Goal: Task Accomplishment & Management: Manage account settings

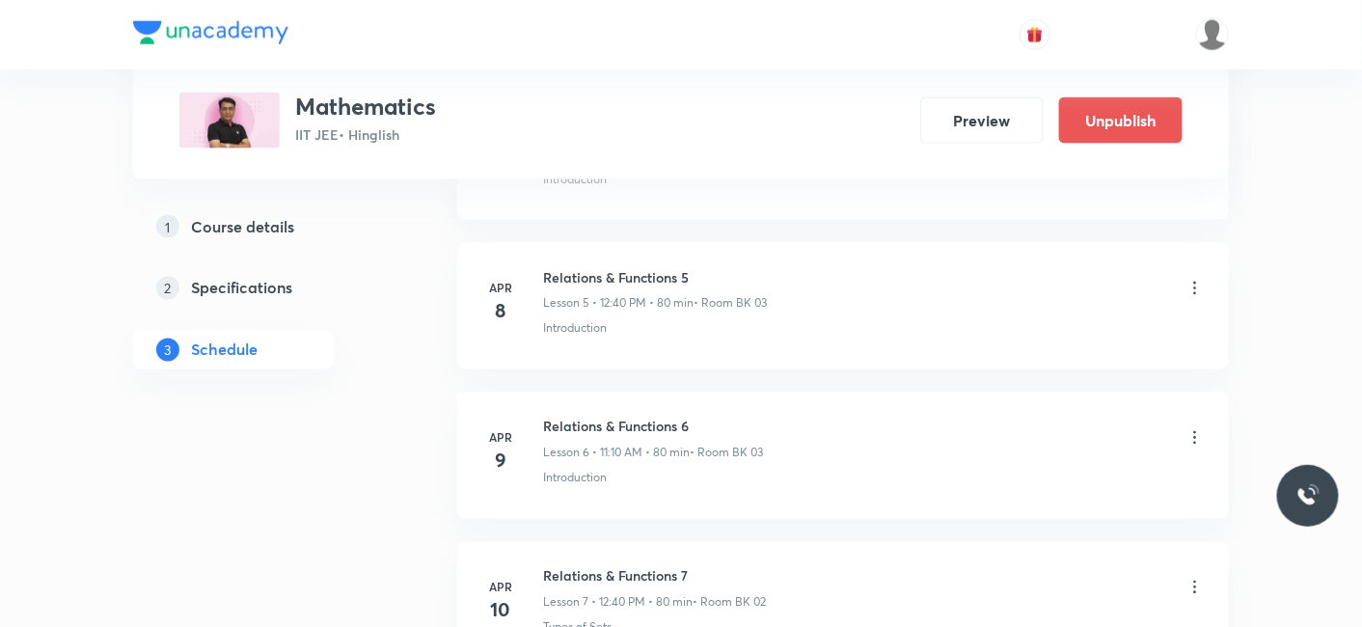
scroll to position [19841, 0]
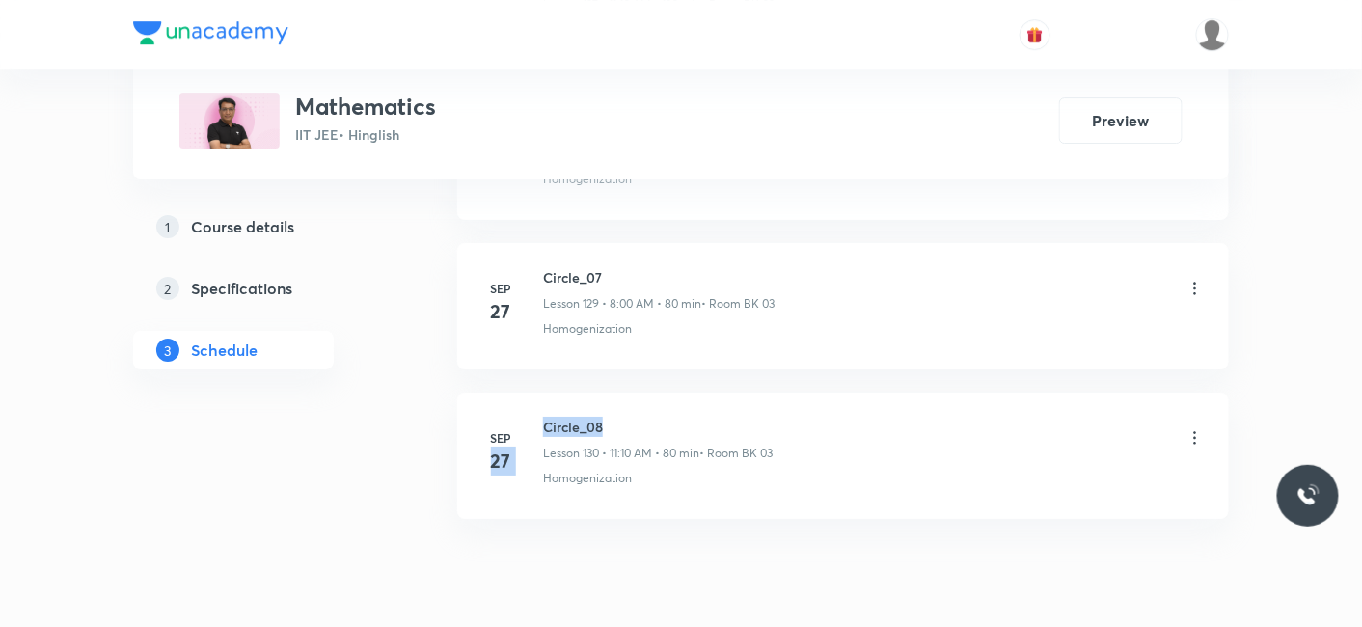
scroll to position [20401, 0]
click at [627, 417] on div "Sep 27 Circle_08 Lesson 130 • 11:10 AM • 80 min • Room BK 03 Homogenization" at bounding box center [842, 452] width 723 height 70
click at [627, 417] on h6 "Circle_08" at bounding box center [658, 427] width 230 height 20
drag, startPoint x: 544, startPoint y: 353, endPoint x: 634, endPoint y: 347, distance: 89.9
click at [634, 417] on h6 "Circle_08" at bounding box center [658, 427] width 230 height 20
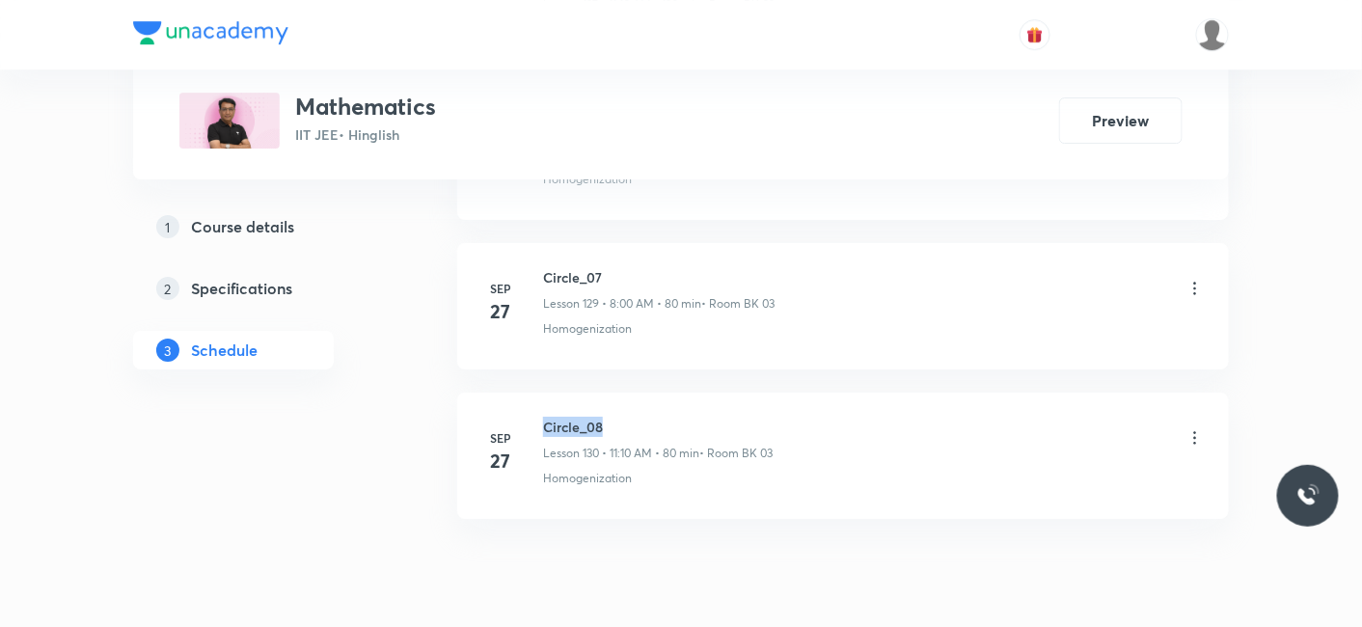
copy h6 "Circle_08"
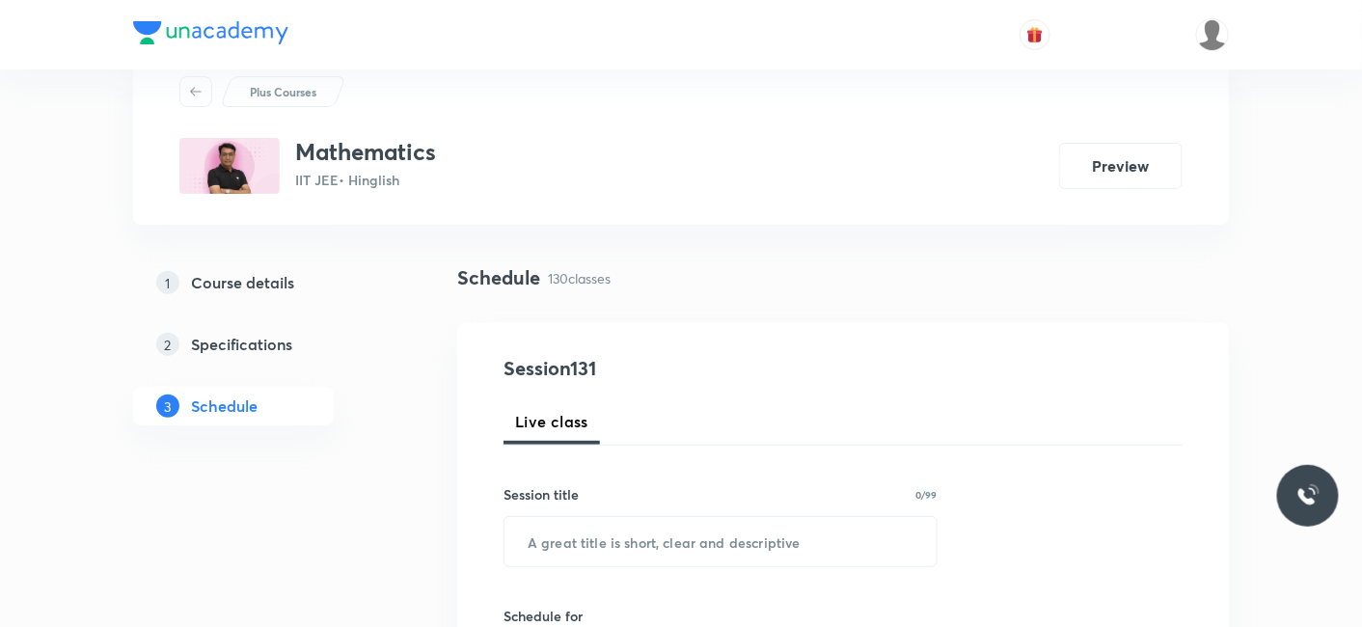
scroll to position [107, 0]
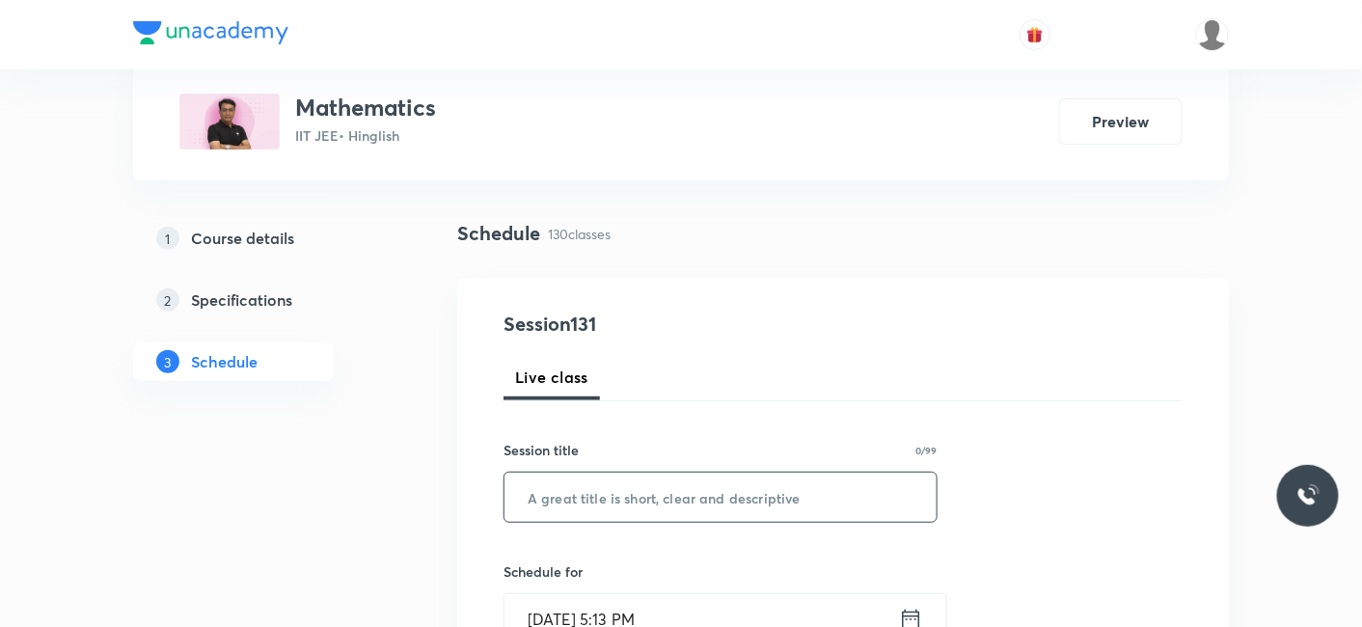
click at [574, 510] on input "text" at bounding box center [720, 497] width 432 height 49
paste input "Circle_08"
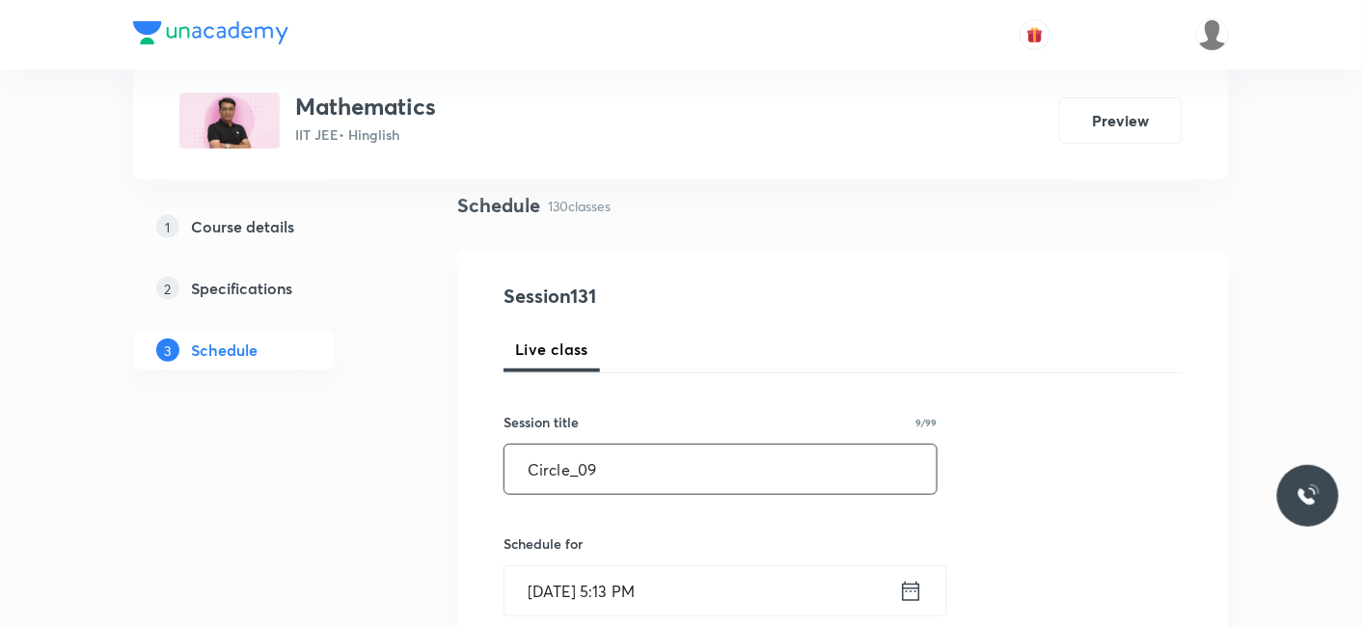
scroll to position [214, 0]
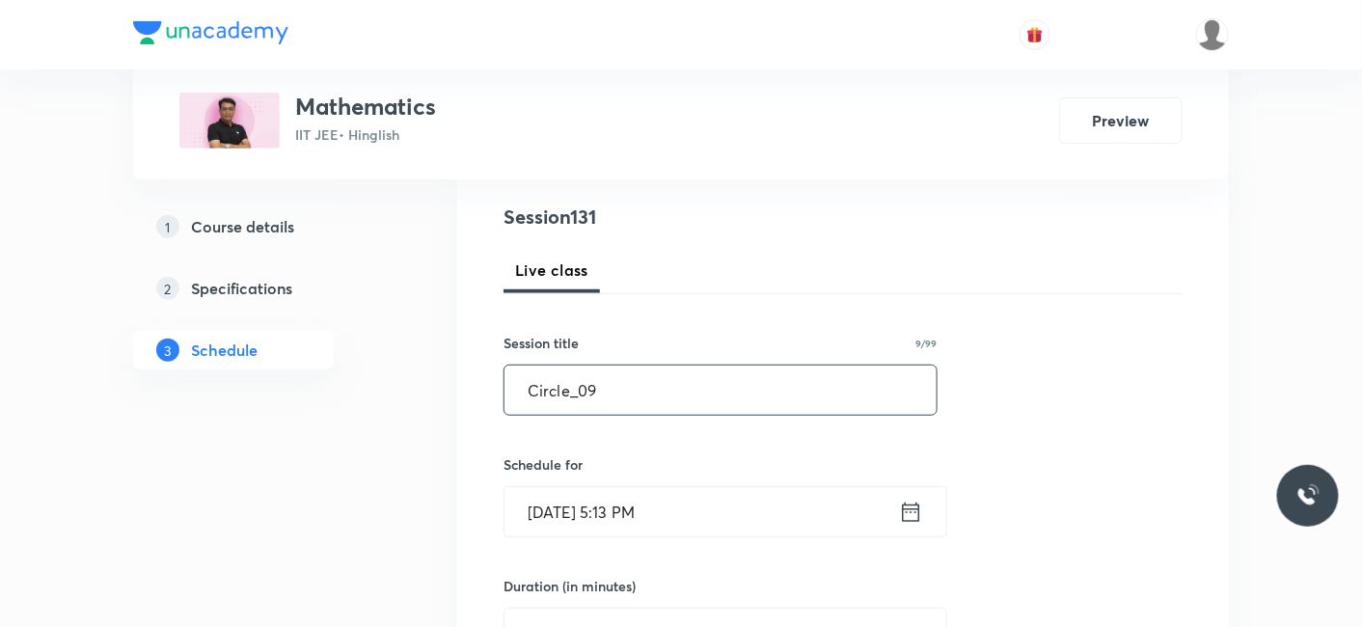
type input "Circle_09"
click at [600, 504] on input "Sep 30, 2025, 5:13 PM" at bounding box center [701, 511] width 394 height 49
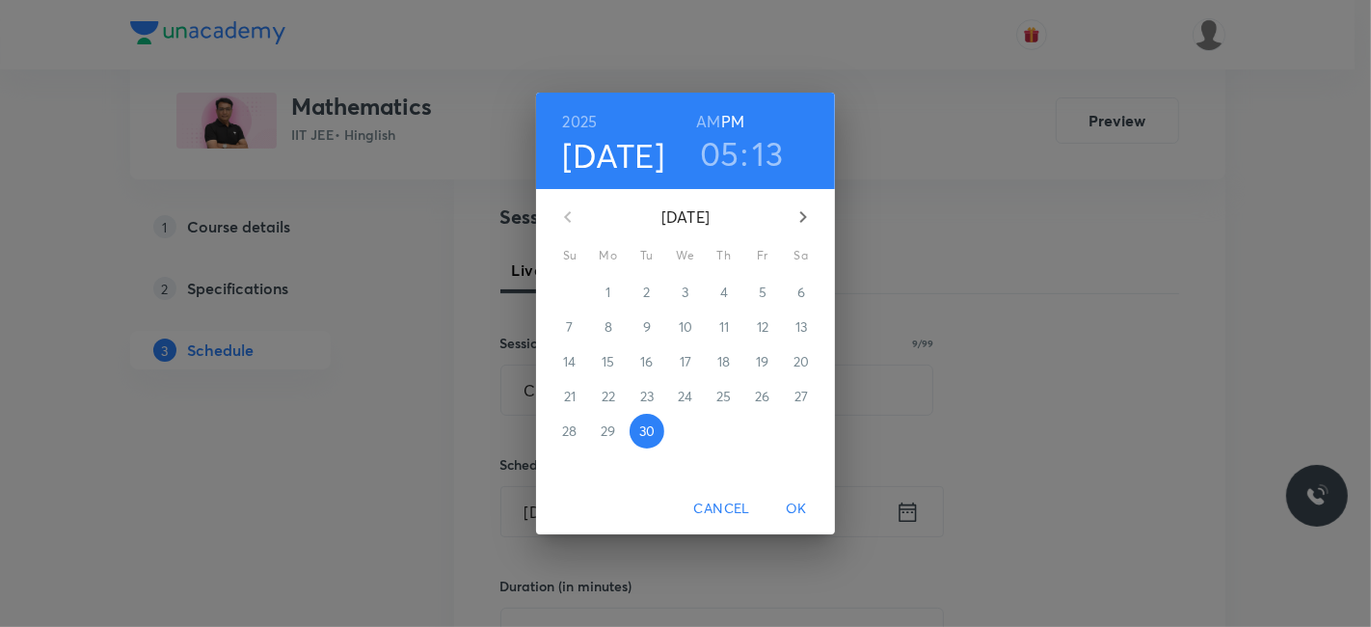
click at [807, 209] on icon "button" at bounding box center [803, 216] width 23 height 23
click at [564, 221] on icon "button" at bounding box center [567, 216] width 23 height 23
click at [766, 293] on p "3" at bounding box center [762, 292] width 7 height 19
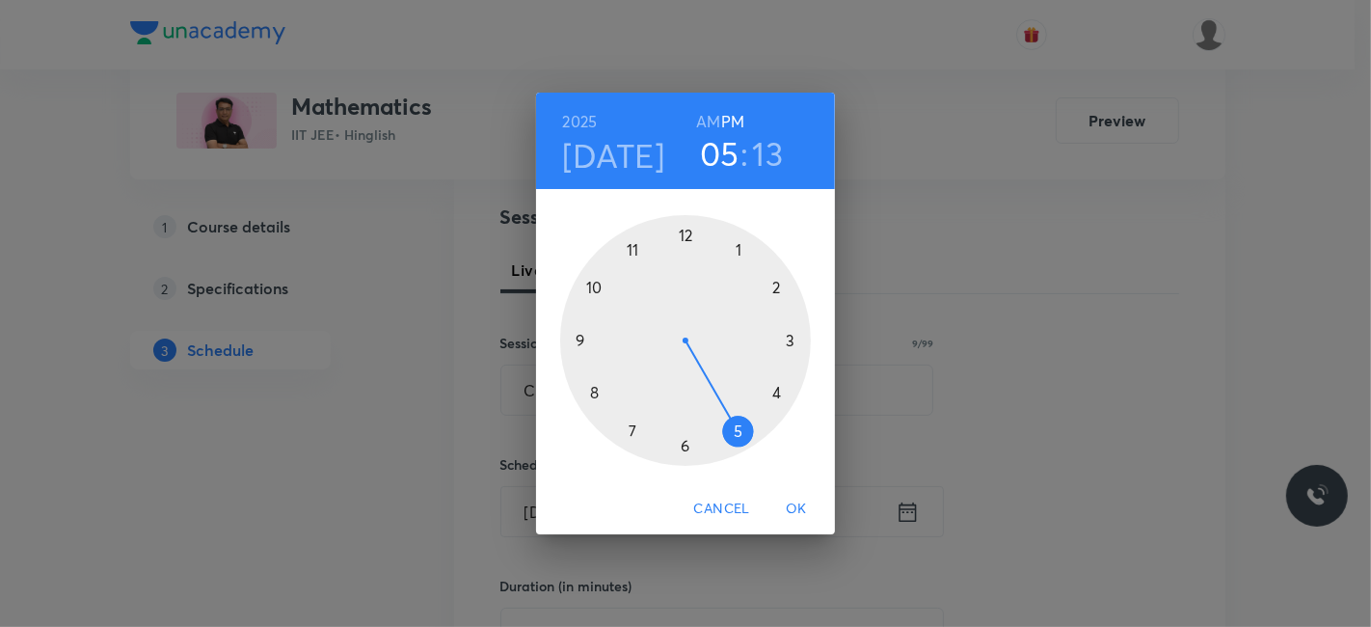
click at [588, 392] on div at bounding box center [685, 340] width 251 height 251
click at [687, 235] on div at bounding box center [685, 340] width 251 height 251
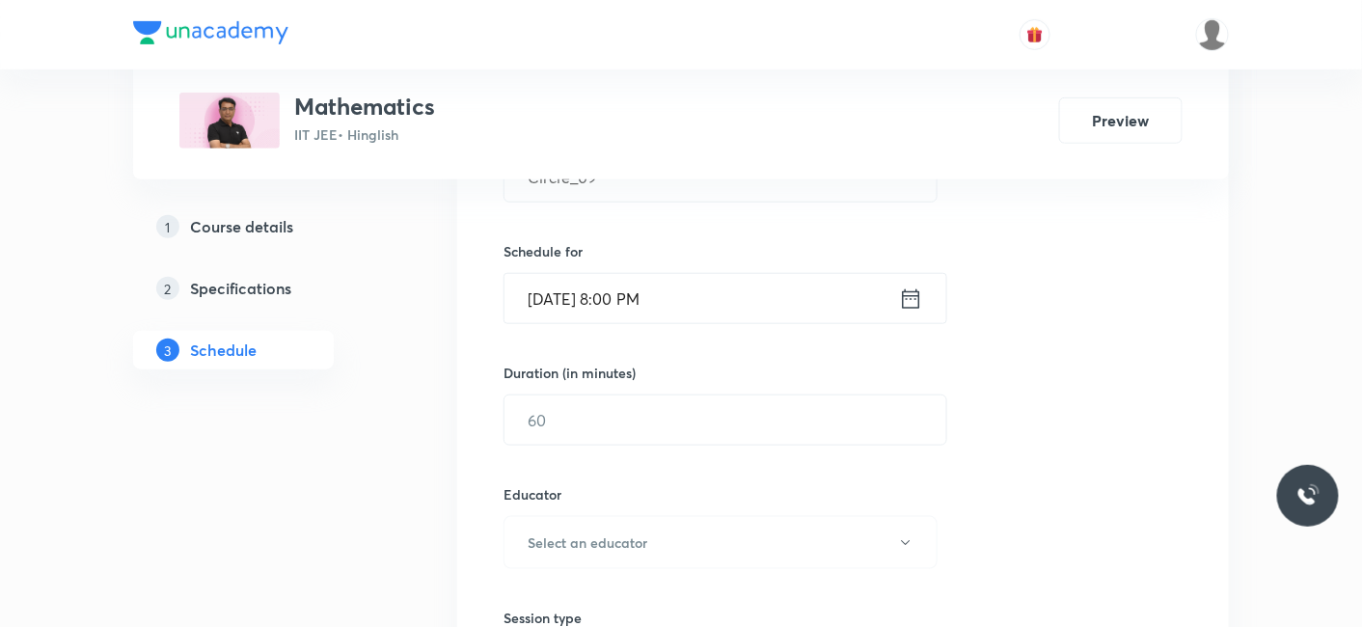
scroll to position [428, 0]
click at [582, 409] on input "text" at bounding box center [725, 418] width 442 height 49
type input "9"
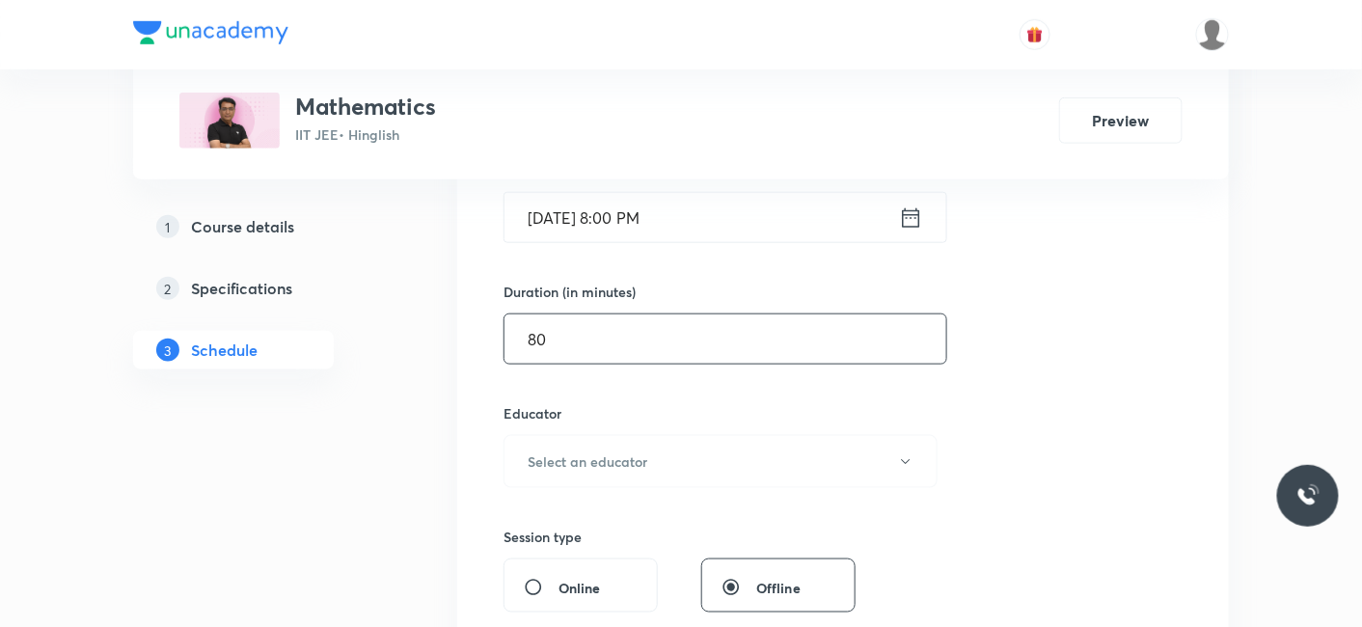
scroll to position [749, 0]
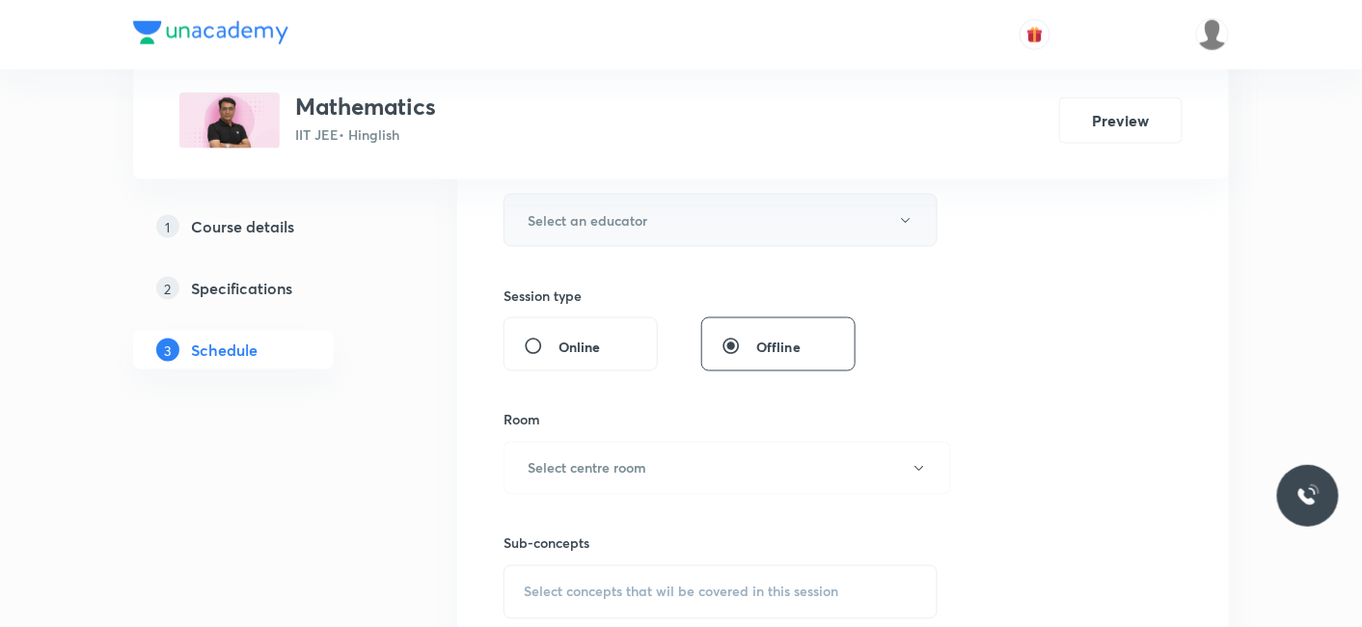
type input "80"
click at [575, 214] on h6 "Select an educator" at bounding box center [588, 220] width 120 height 20
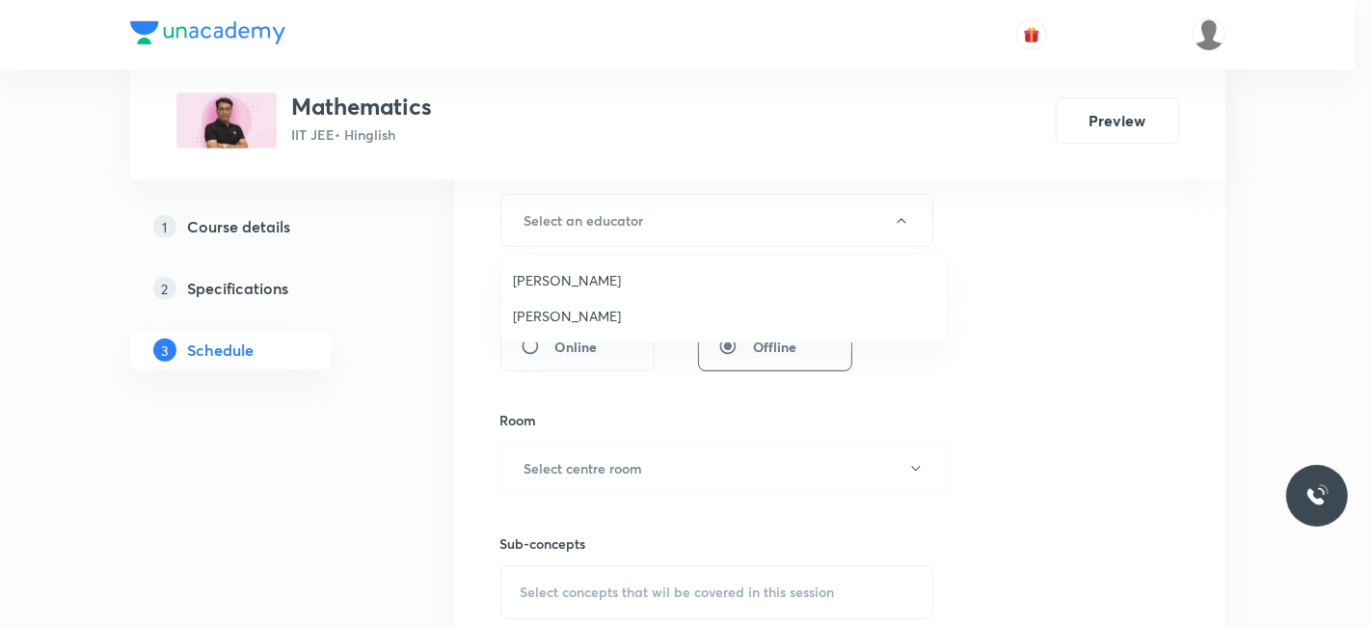
click at [554, 268] on li "Devendra Belani" at bounding box center [724, 280] width 446 height 36
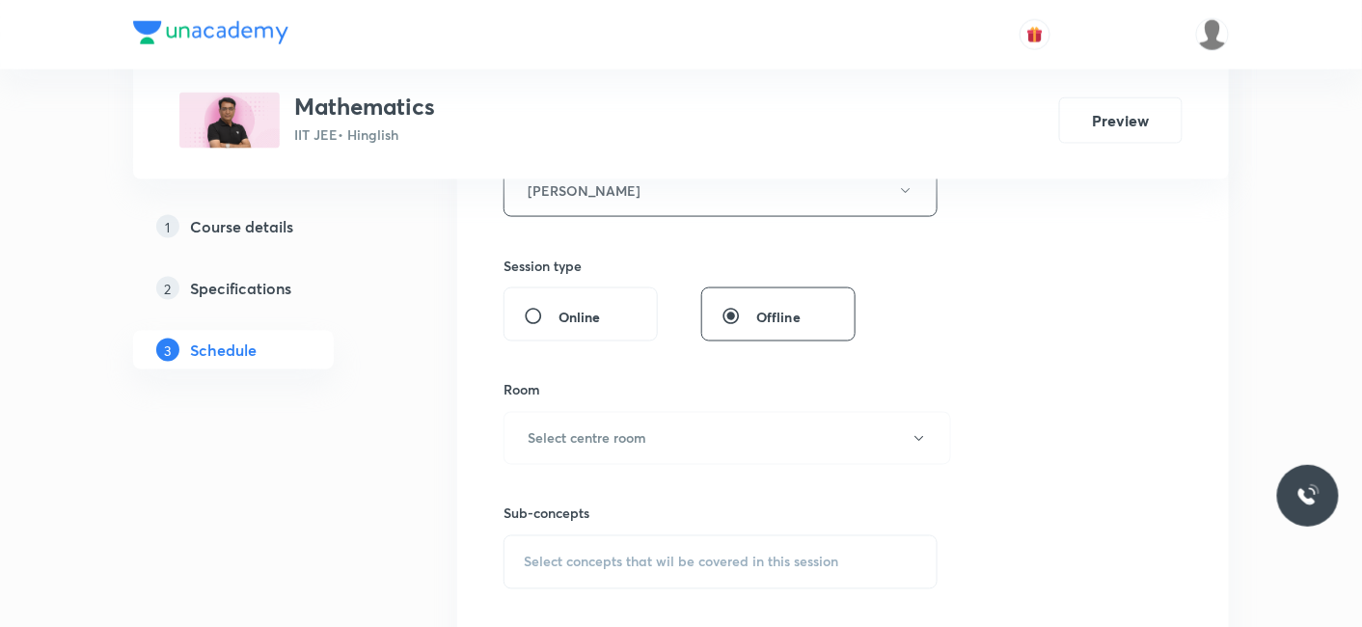
scroll to position [856, 0]
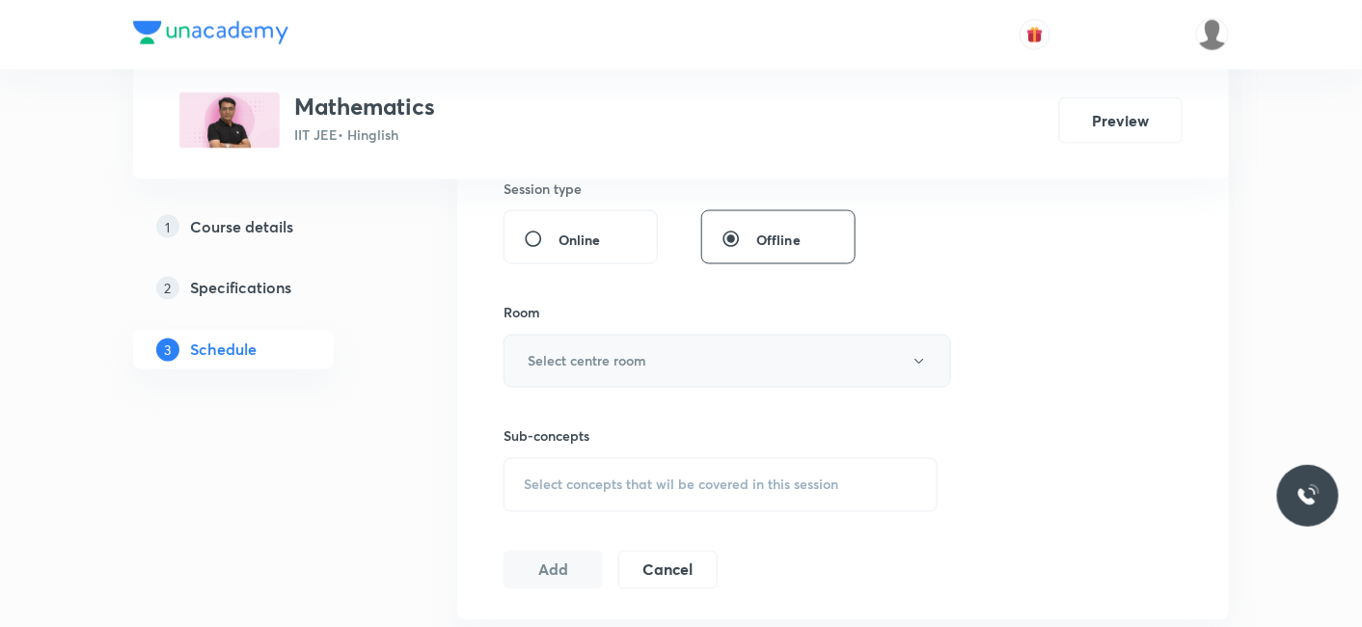
click at [575, 359] on h6 "Select centre room" at bounding box center [587, 361] width 119 height 20
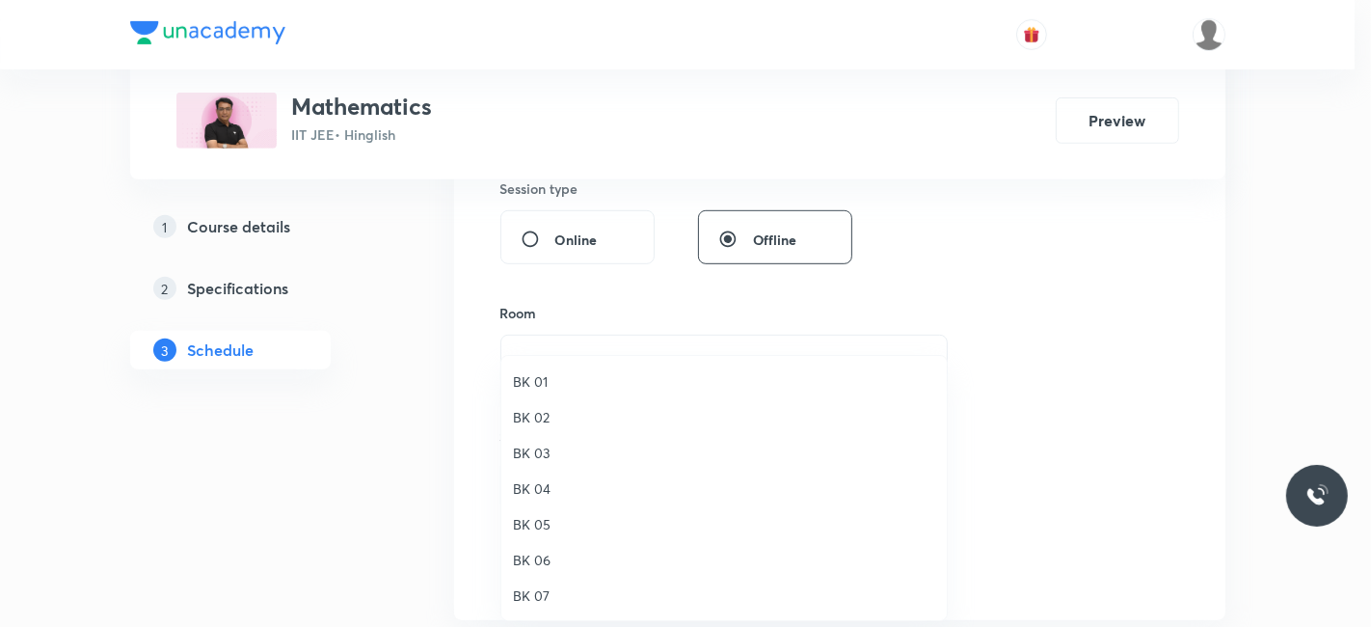
click at [534, 412] on span "BK 02" at bounding box center [724, 417] width 422 height 20
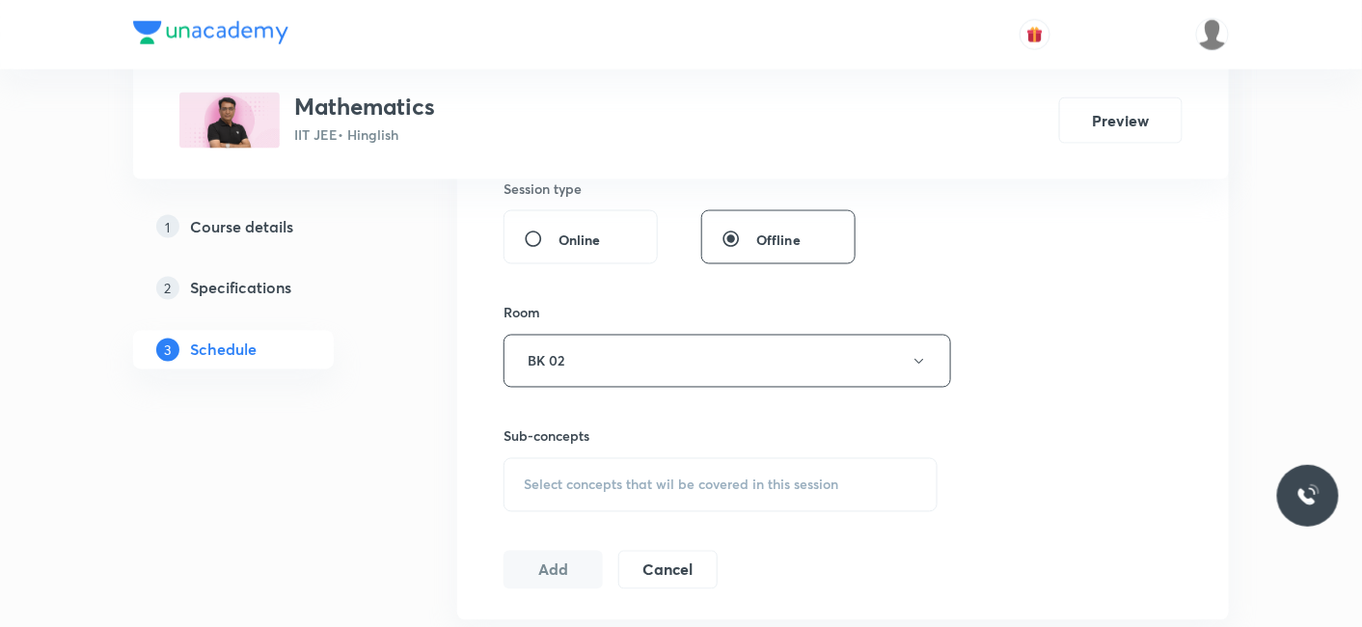
scroll to position [964, 0]
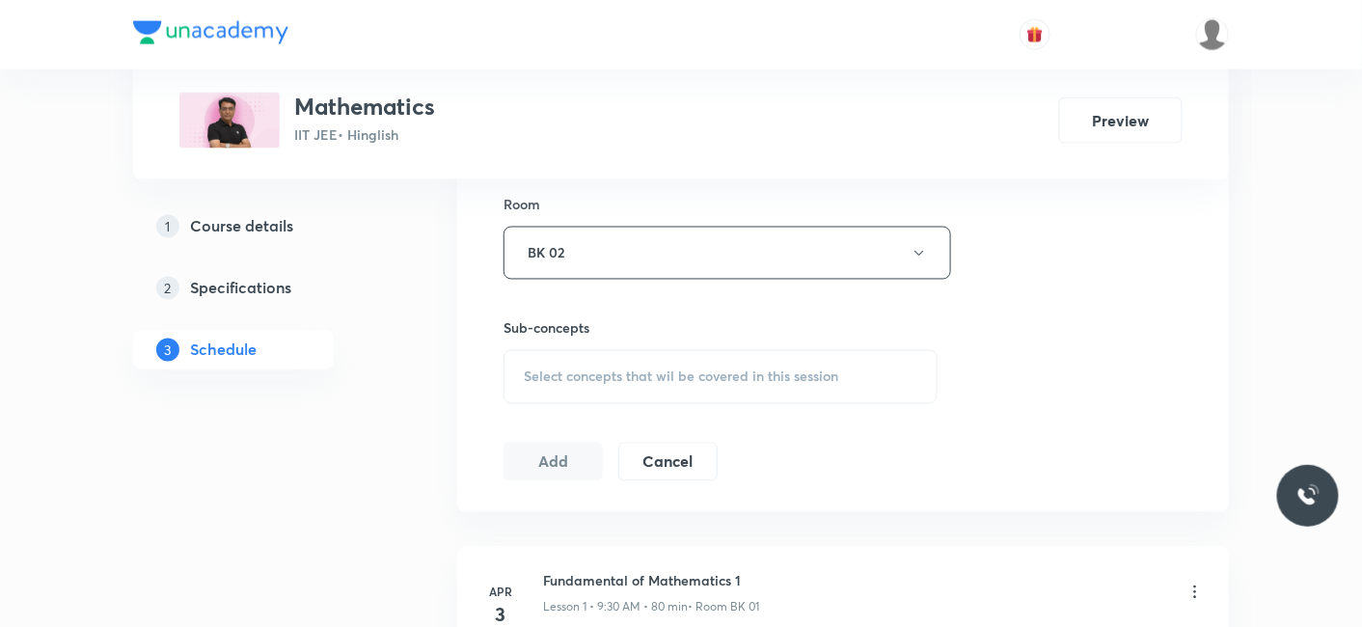
click at [598, 381] on span "Select concepts that wil be covered in this session" at bounding box center [681, 376] width 314 height 15
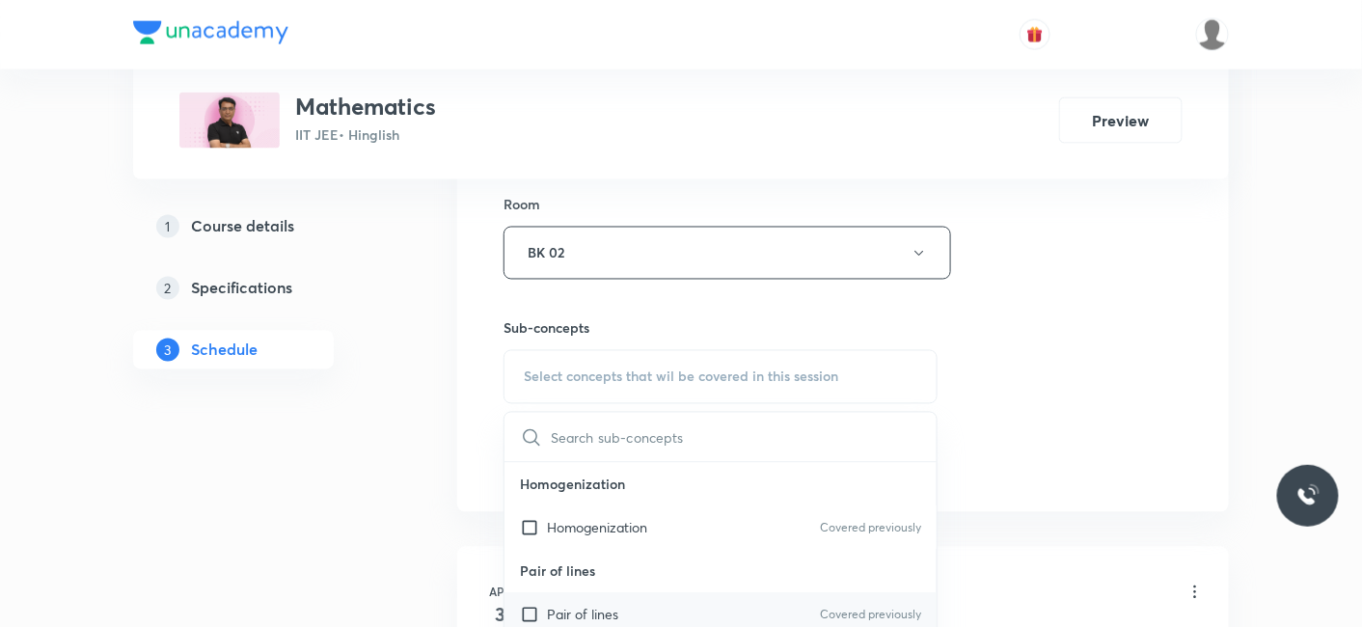
click at [566, 605] on p "Pair of lines" at bounding box center [582, 615] width 71 height 20
checkbox input "true"
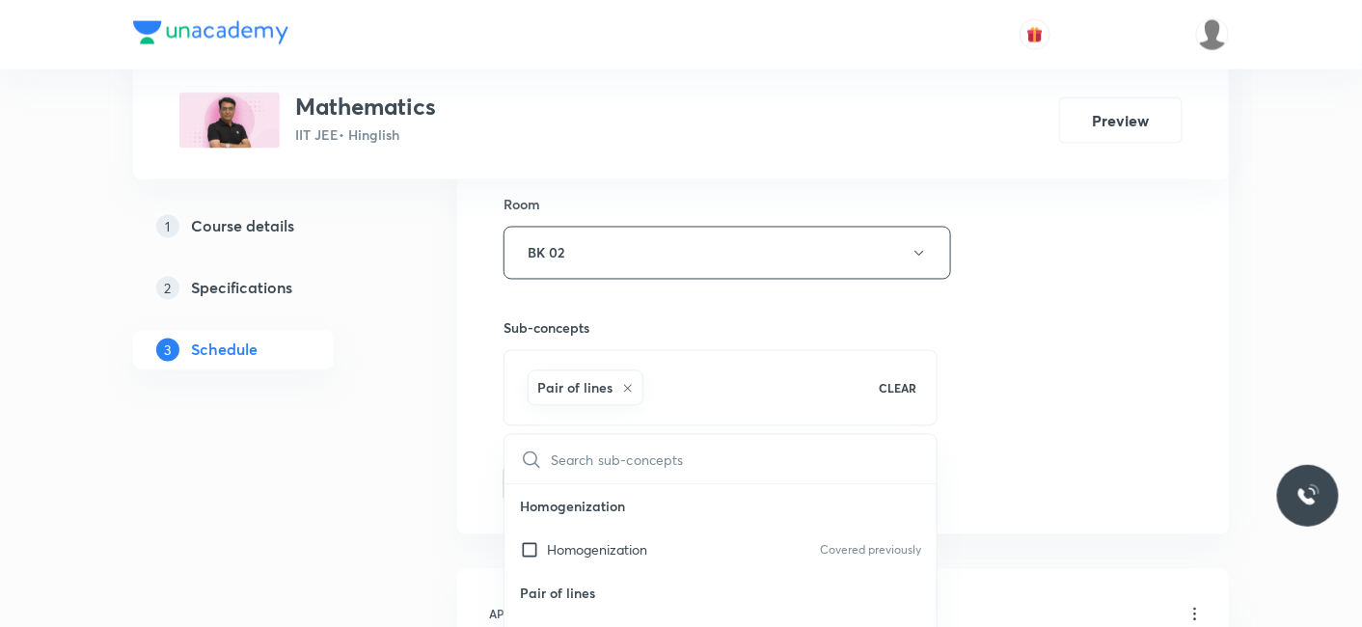
drag, startPoint x: 349, startPoint y: 535, endPoint x: 440, endPoint y: 524, distance: 91.4
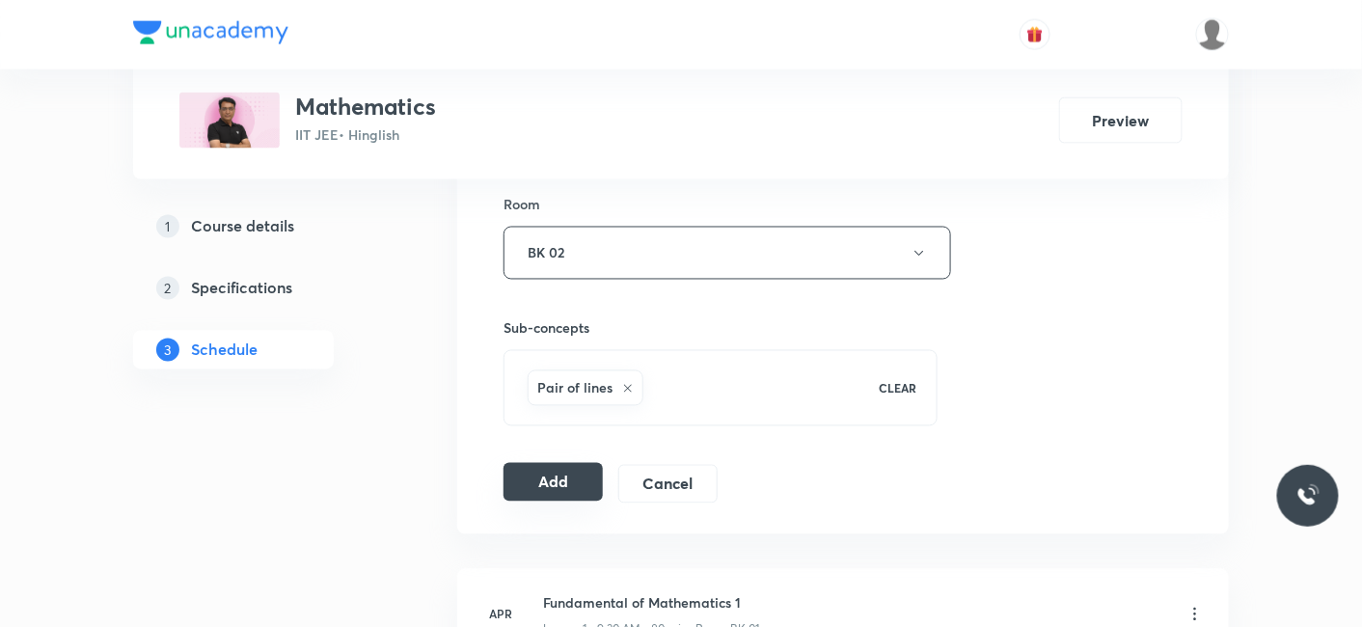
click at [540, 474] on button "Add" at bounding box center [552, 482] width 99 height 39
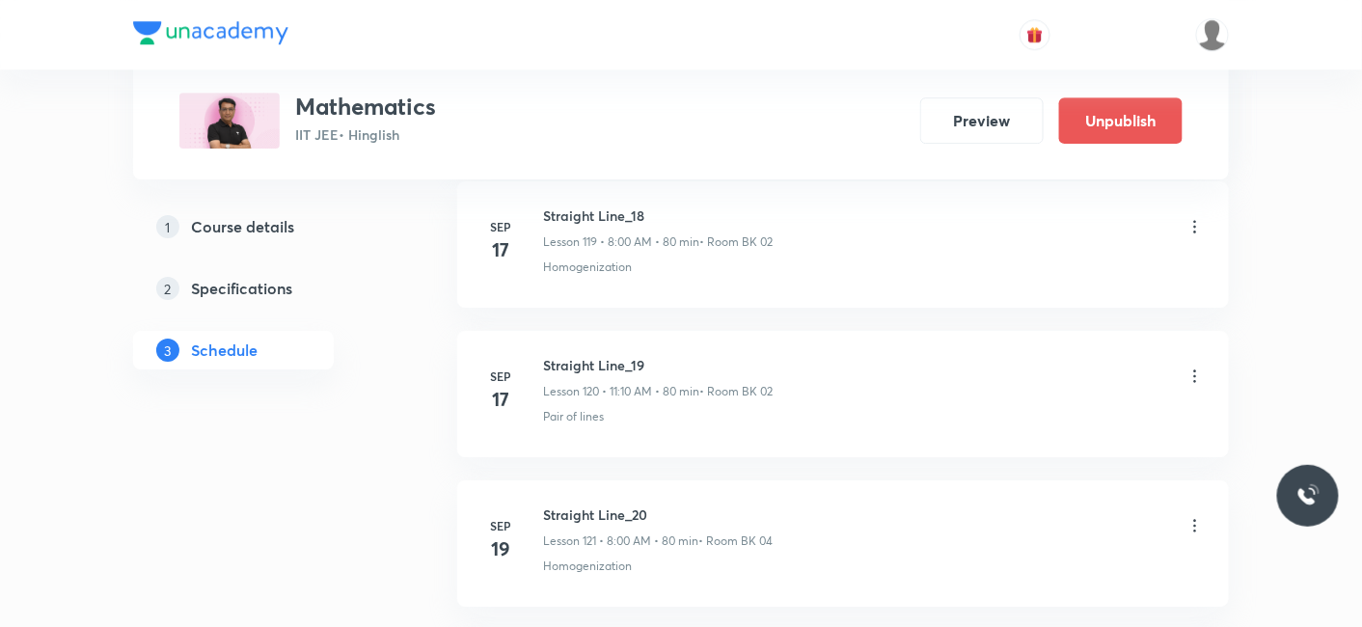
scroll to position [19543, 0]
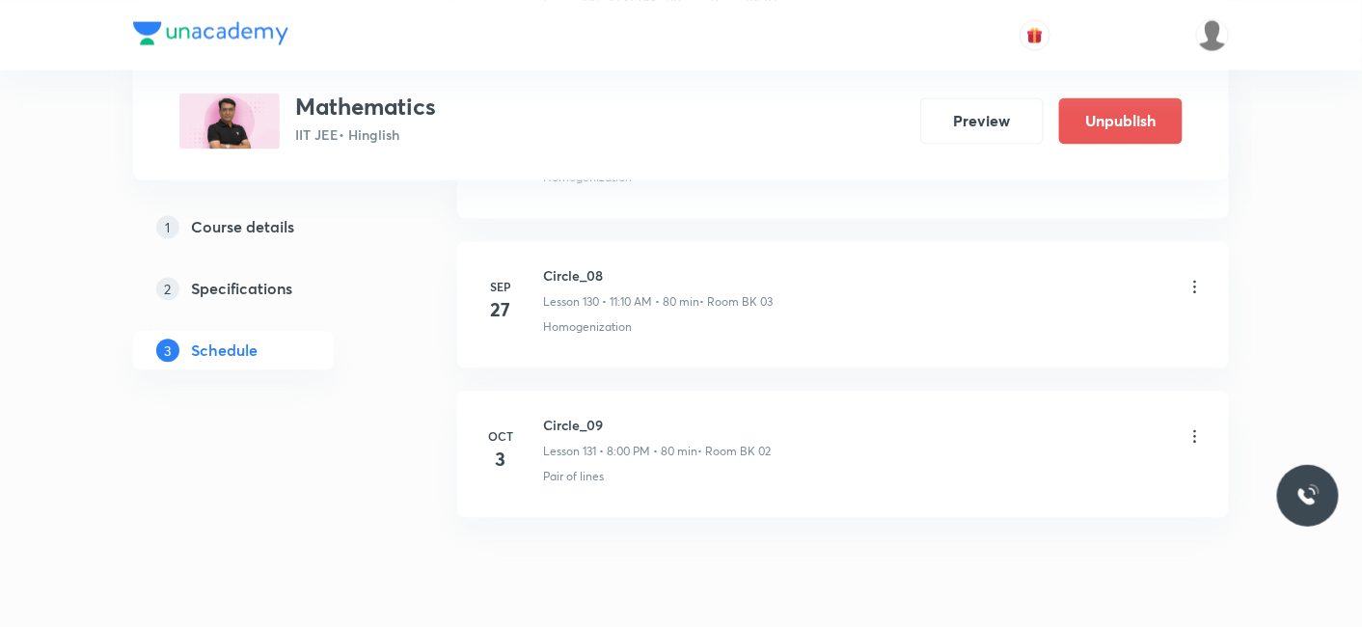
click at [1194, 415] on div "Circle_09 Lesson 131 • 8:00 PM • 80 min • Room BK 02" at bounding box center [874, 437] width 662 height 45
click at [1197, 426] on icon at bounding box center [1194, 435] width 19 height 19
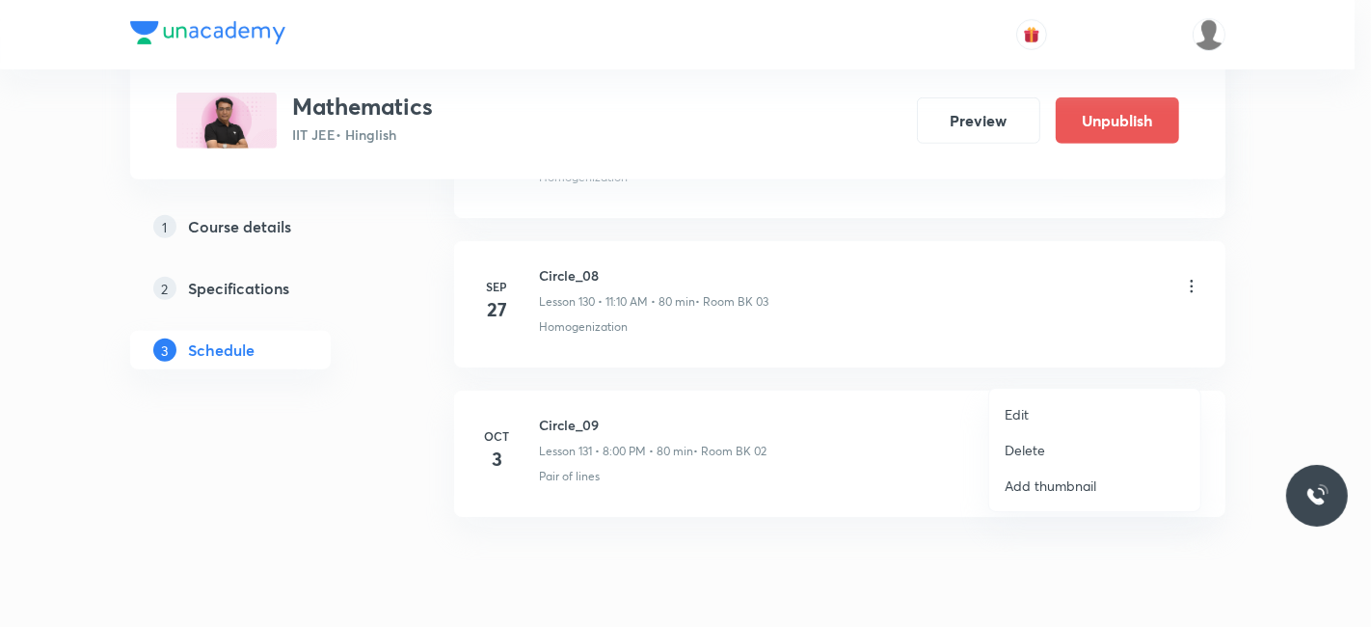
click at [1022, 418] on p "Edit" at bounding box center [1017, 414] width 24 height 20
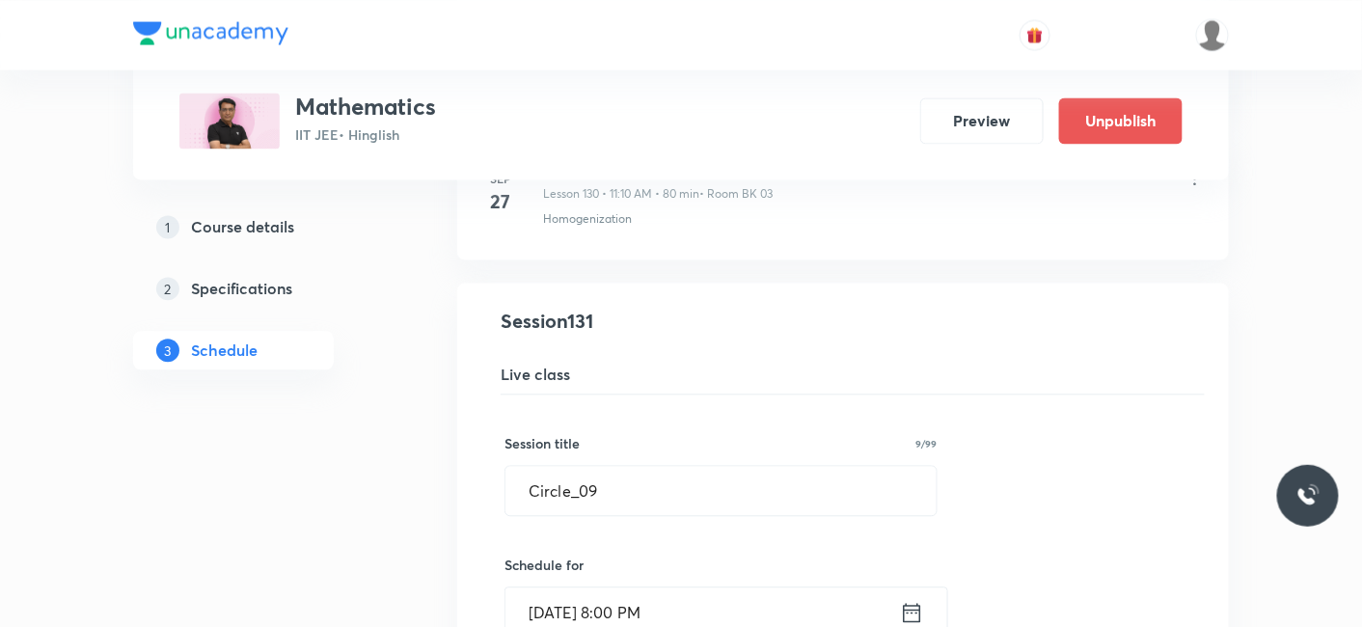
click at [656, 587] on input "Oct 3, 2025, 8:00 PM" at bounding box center [702, 611] width 394 height 49
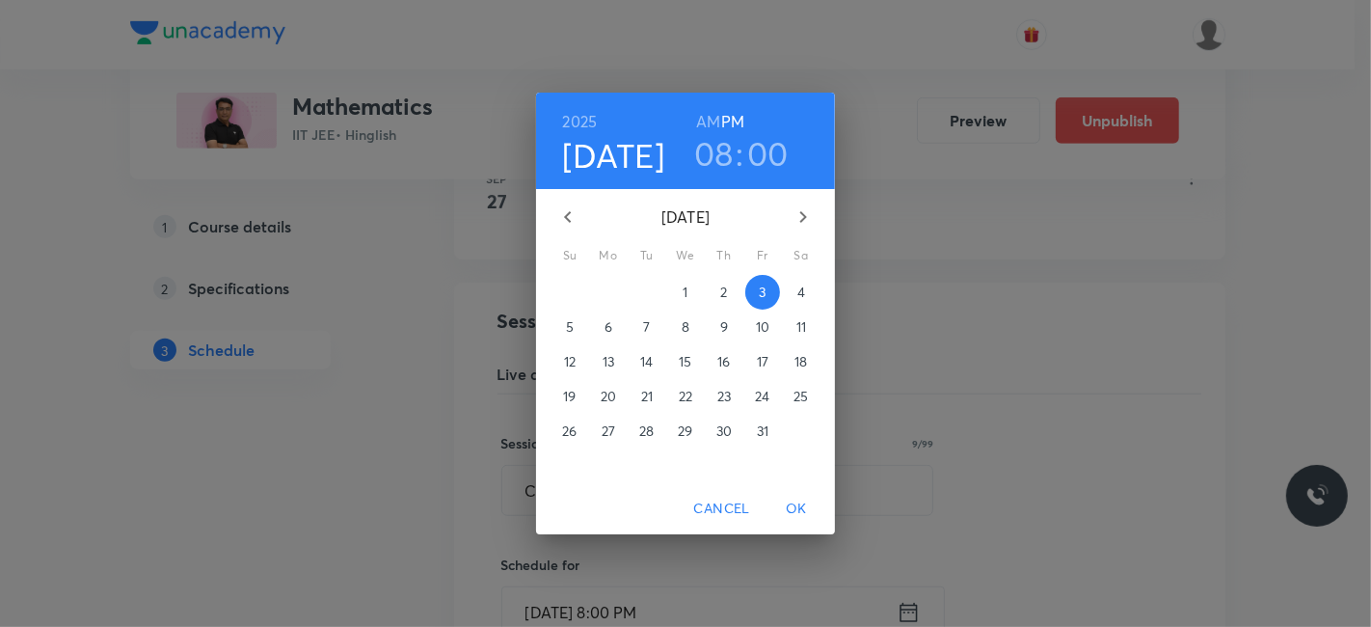
click at [718, 125] on h6 "AM" at bounding box center [708, 121] width 24 height 27
click at [796, 505] on span "OK" at bounding box center [796, 509] width 46 height 24
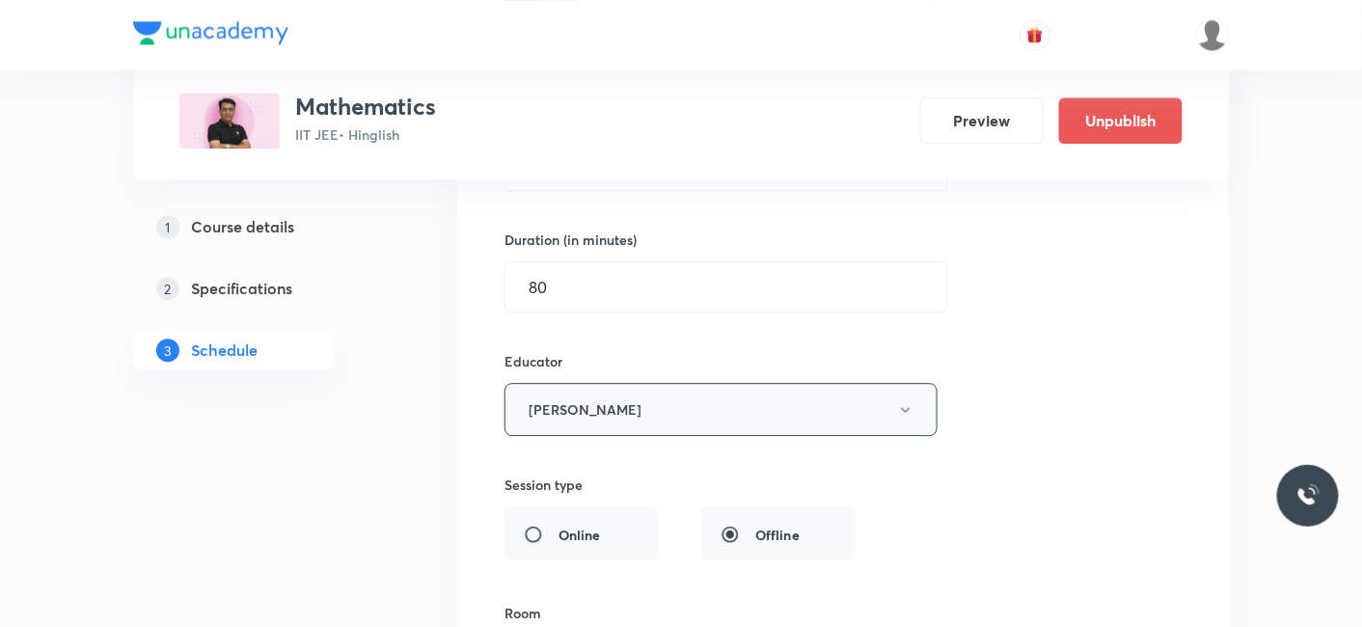
scroll to position [20293, 0]
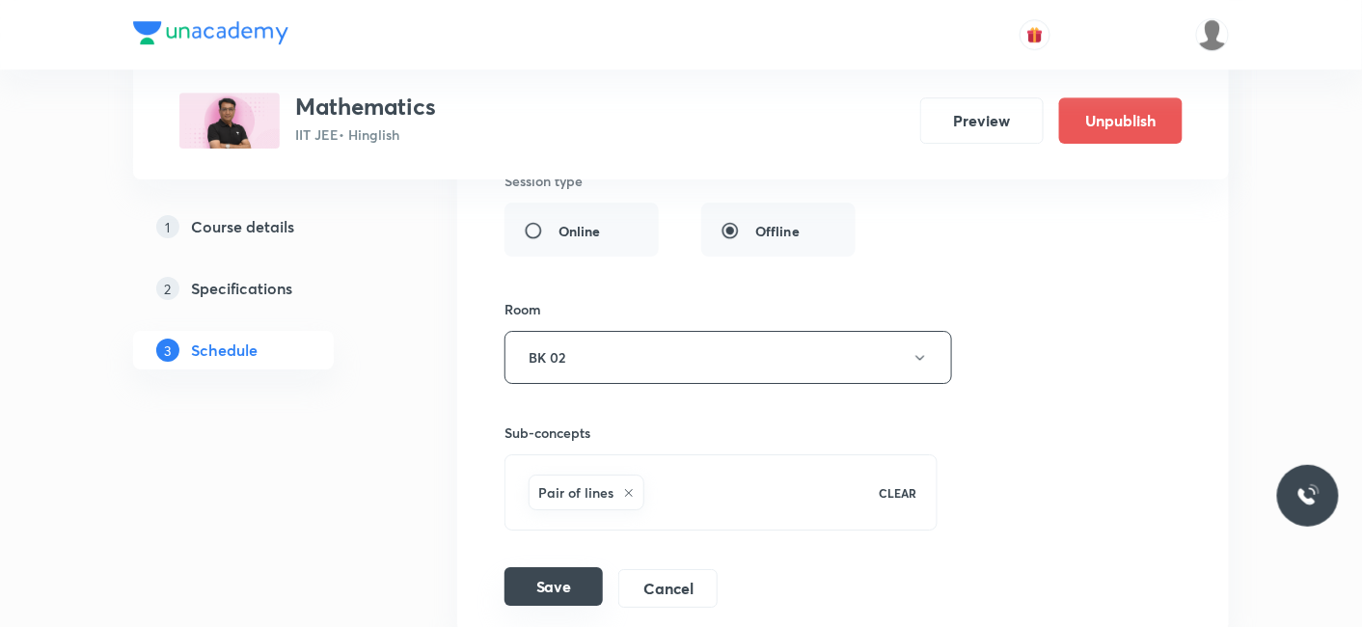
click at [545, 567] on button "Save" at bounding box center [553, 586] width 98 height 39
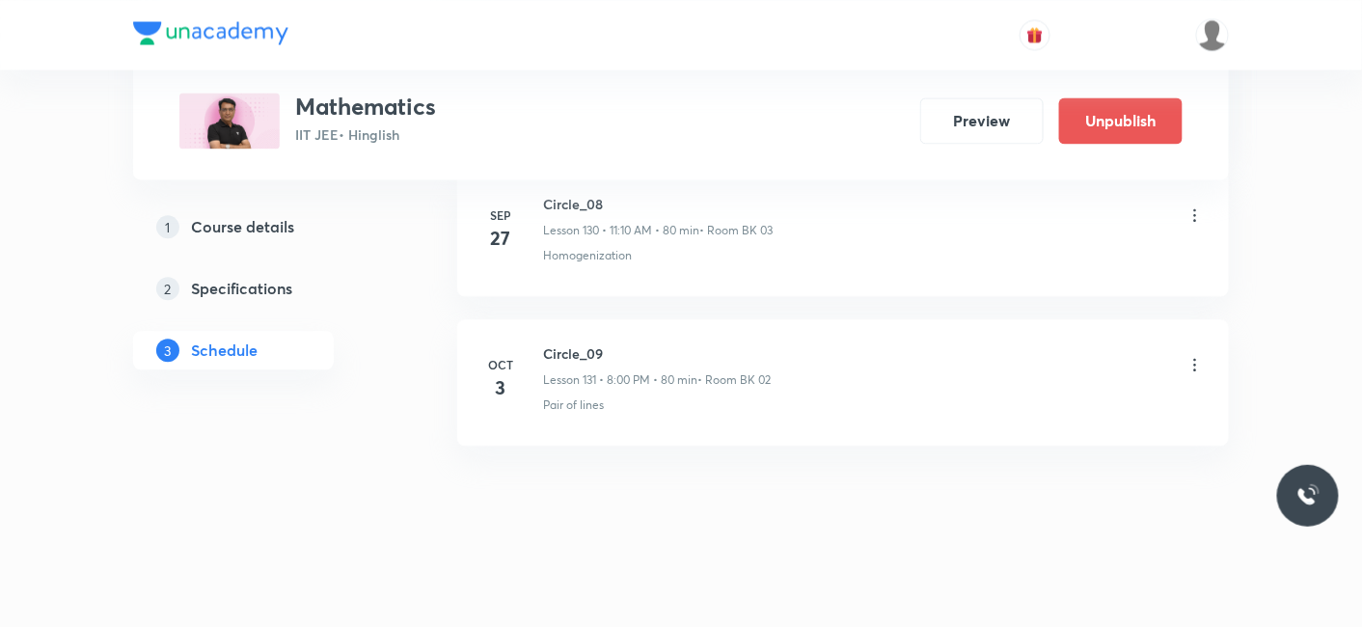
scroll to position [19543, 0]
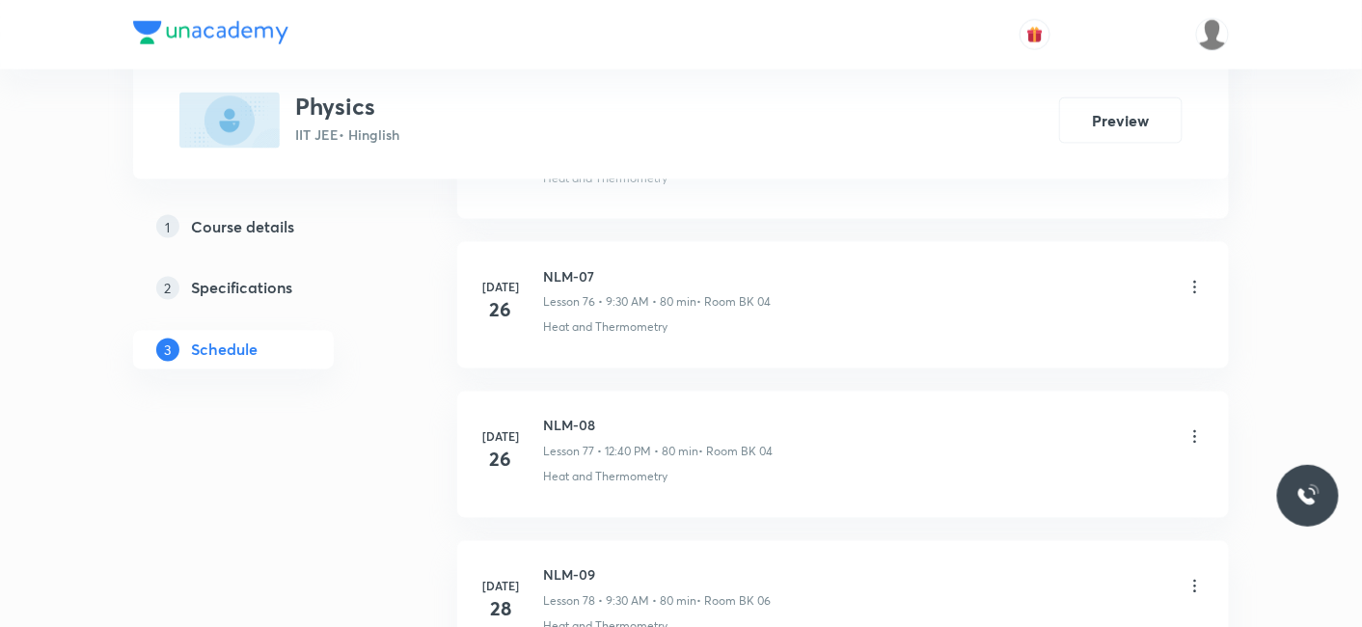
scroll to position [18788, 0]
drag, startPoint x: 535, startPoint y: 347, endPoint x: 696, endPoint y: 336, distance: 161.5
click at [696, 388] on li "Sep 27 WPE-18 Lesson 120 • 12:40 PM • 80 min • Room BK 03 Heat and Thermometry" at bounding box center [843, 451] width 772 height 126
click at [548, 412] on h6 "WPE-18" at bounding box center [659, 422] width 233 height 20
drag, startPoint x: 548, startPoint y: 348, endPoint x: 634, endPoint y: 352, distance: 85.9
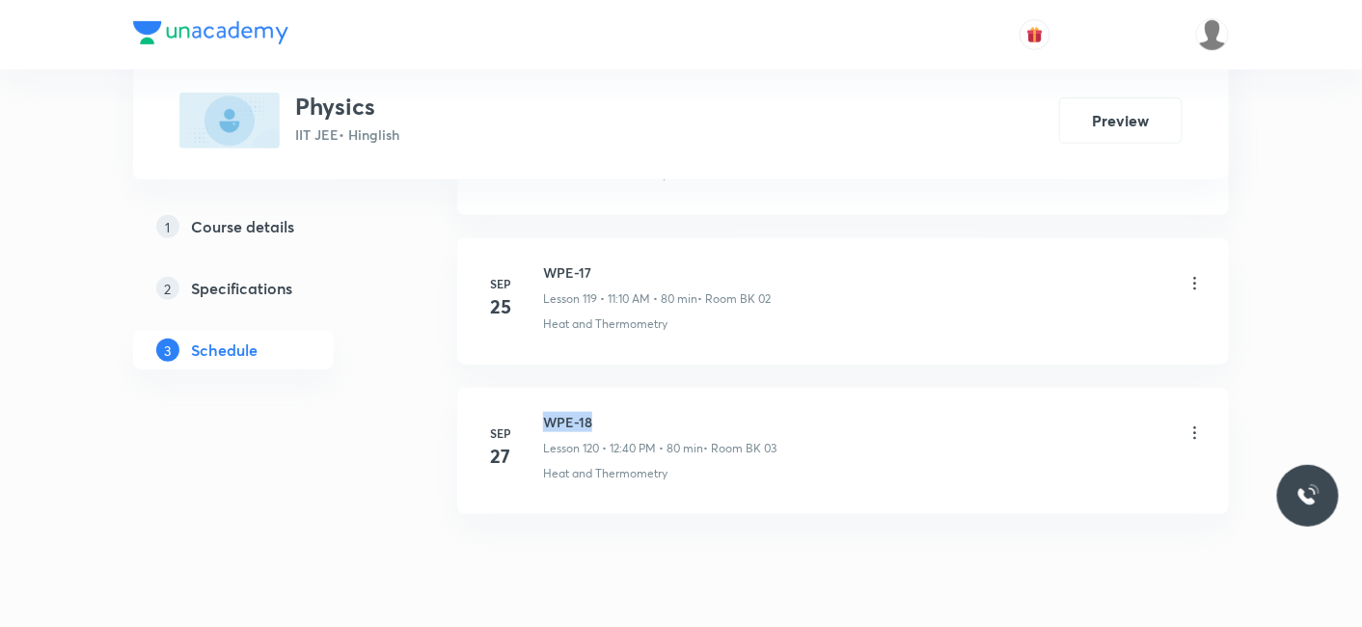
click at [634, 412] on h6 "WPE-18" at bounding box center [659, 422] width 233 height 20
copy h6 "WPE-18"
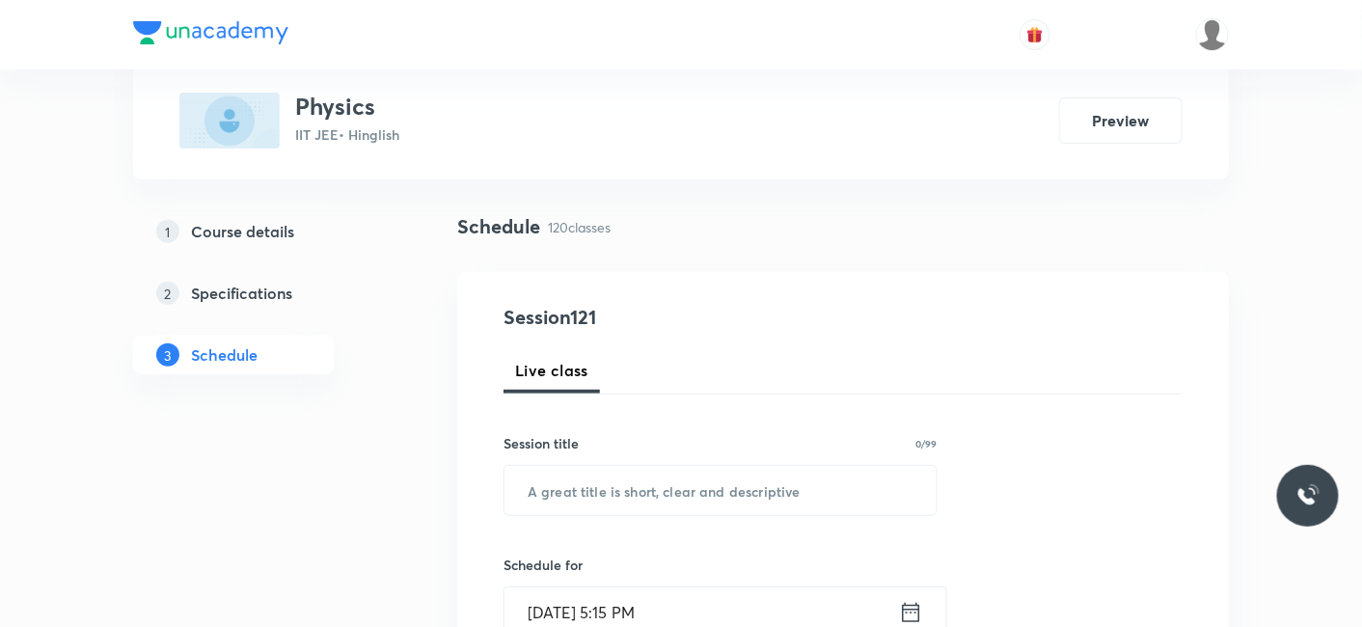
scroll to position [428, 0]
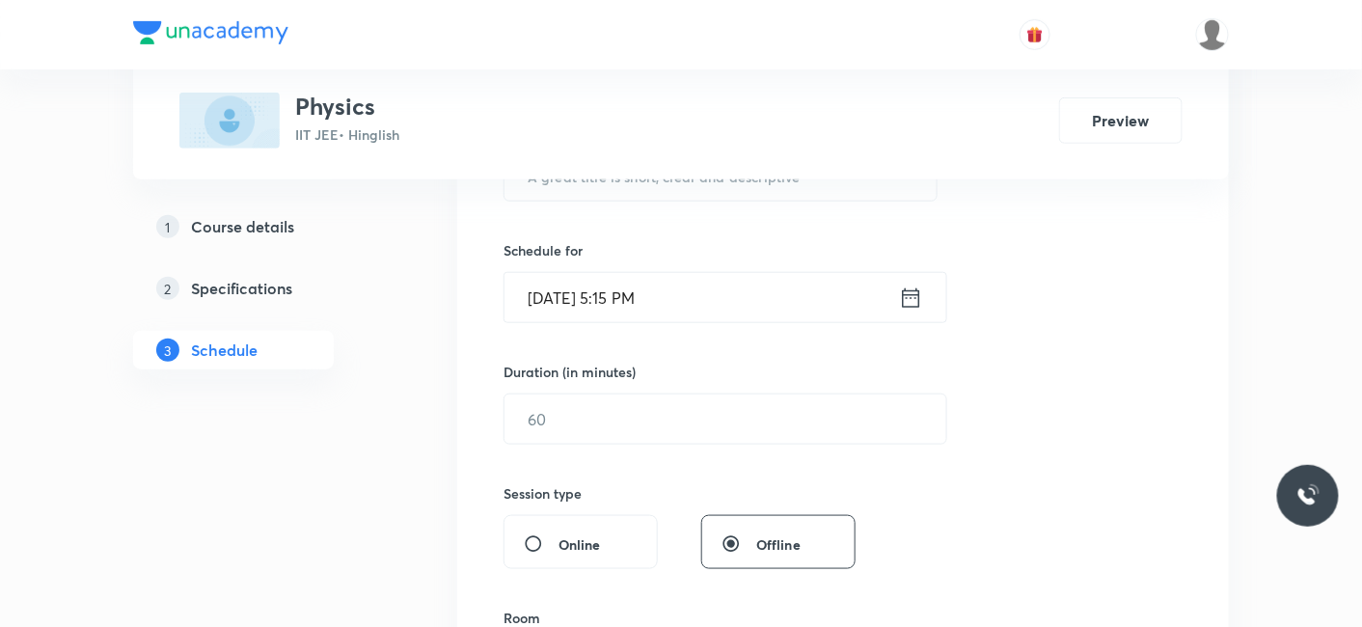
click at [600, 291] on input "Sep 30, 2025, 5:15 PM" at bounding box center [701, 297] width 394 height 49
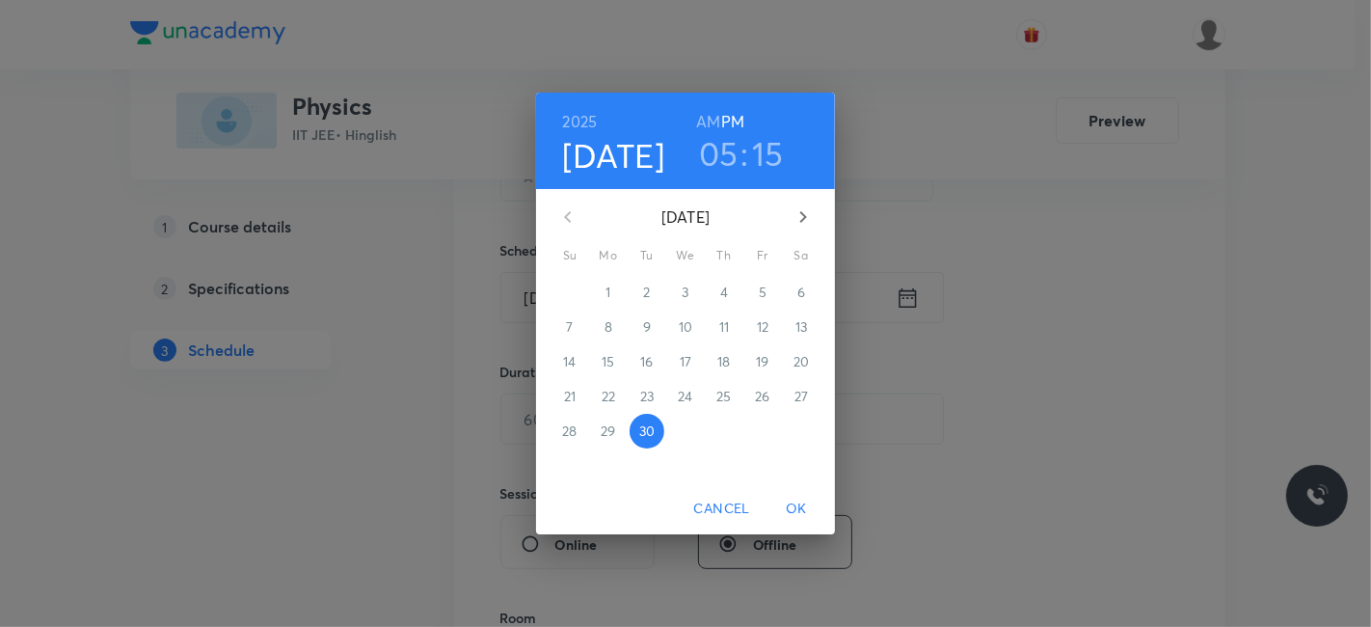
click at [456, 336] on div "2025 Sep 30 05 : 15 AM PM September 2025 Su Mo Tu We Th Fr Sa 31 1 2 3 4 5 6 7 …" at bounding box center [685, 313] width 1371 height 627
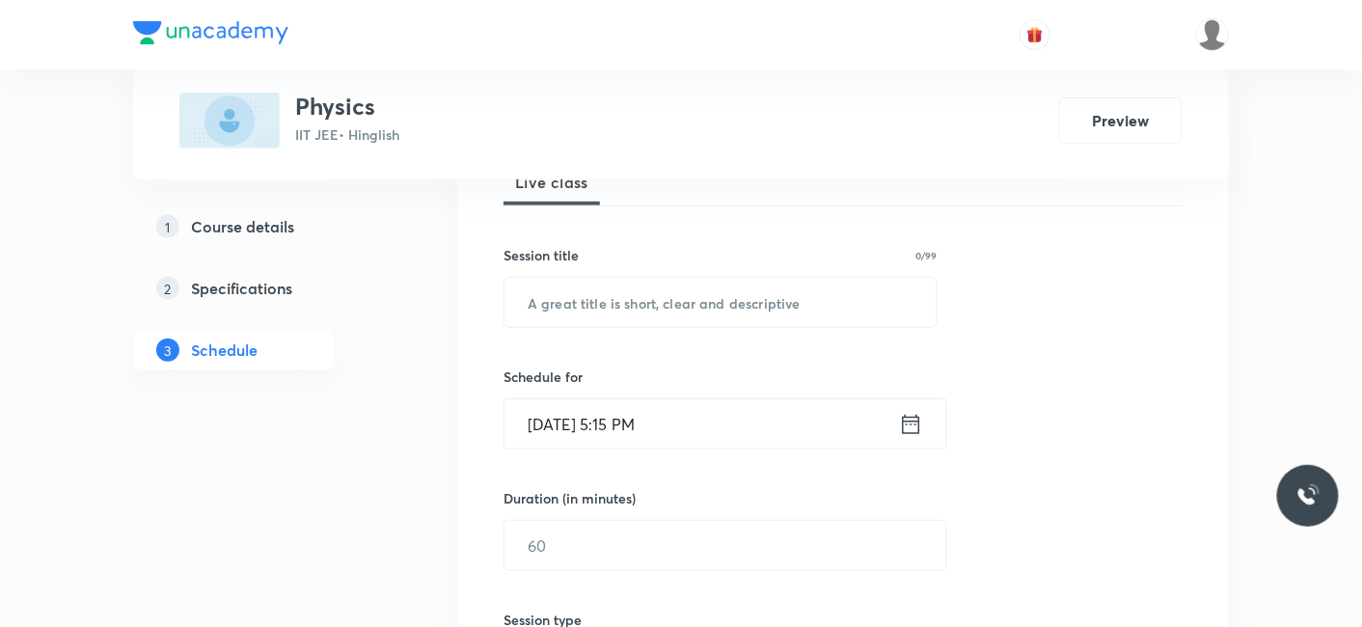
scroll to position [107, 0]
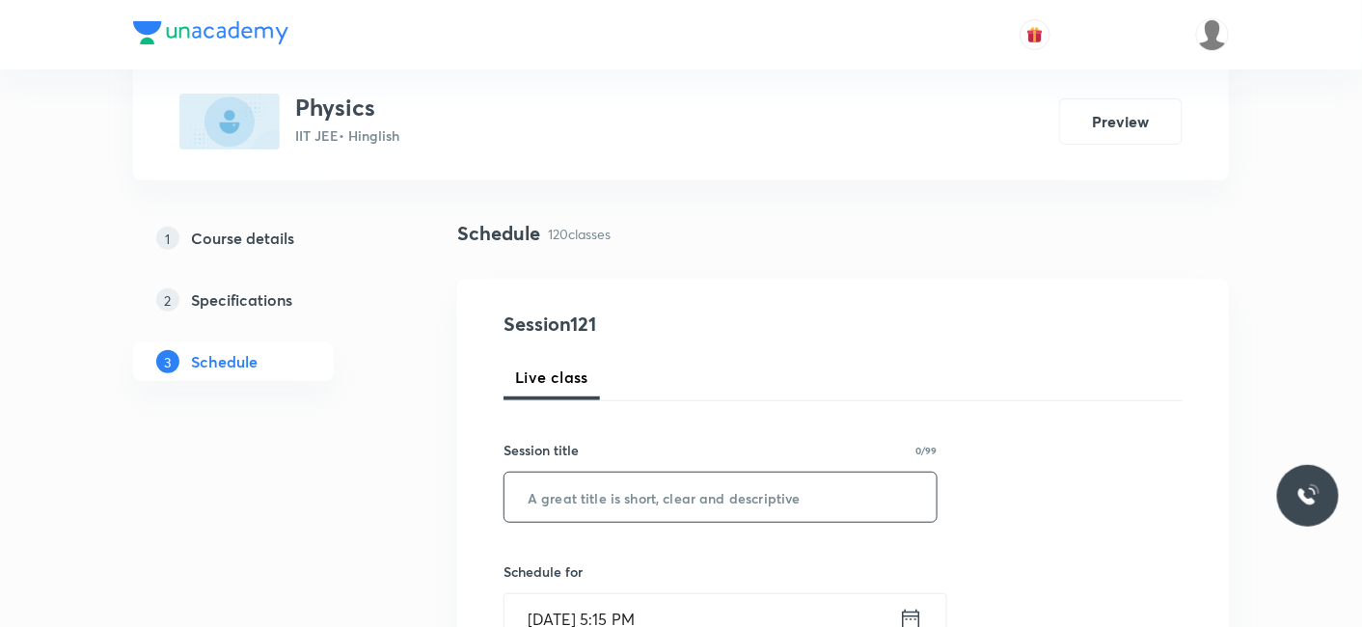
click at [600, 508] on input "text" at bounding box center [720, 497] width 432 height 49
paste input "WPE-18"
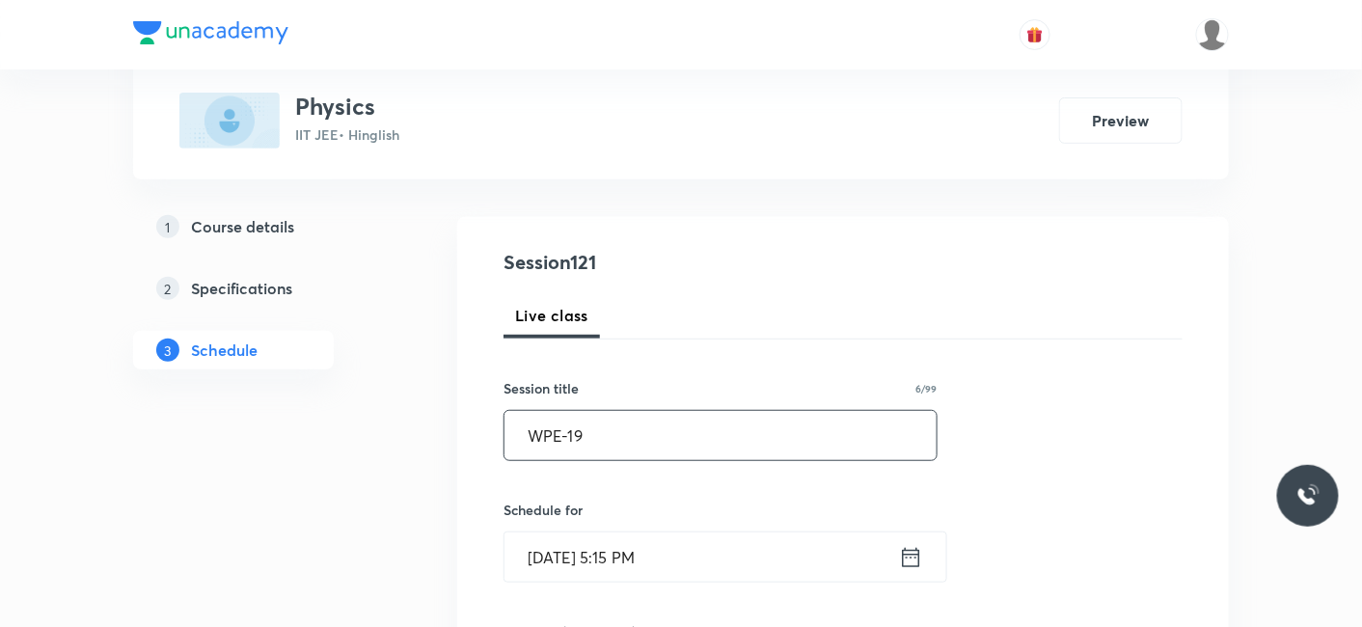
scroll to position [214, 0]
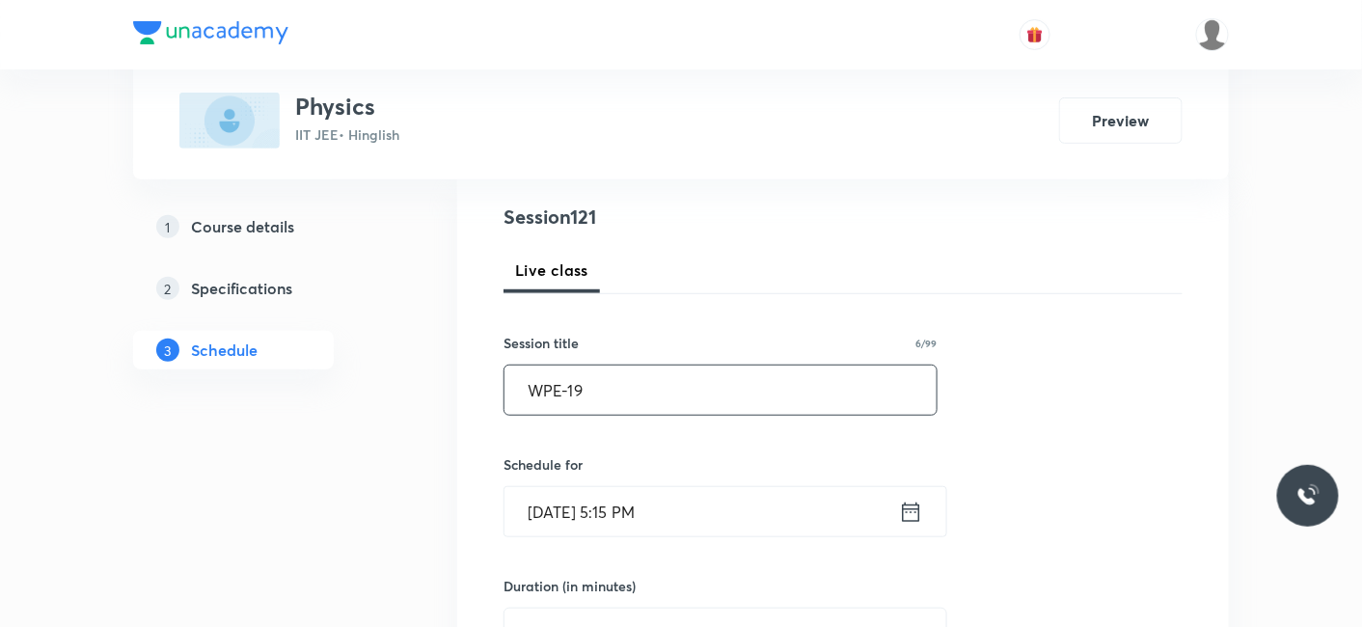
type input "WPE-19"
click at [567, 506] on input "Sep 30, 2025, 5:15 PM" at bounding box center [701, 511] width 394 height 49
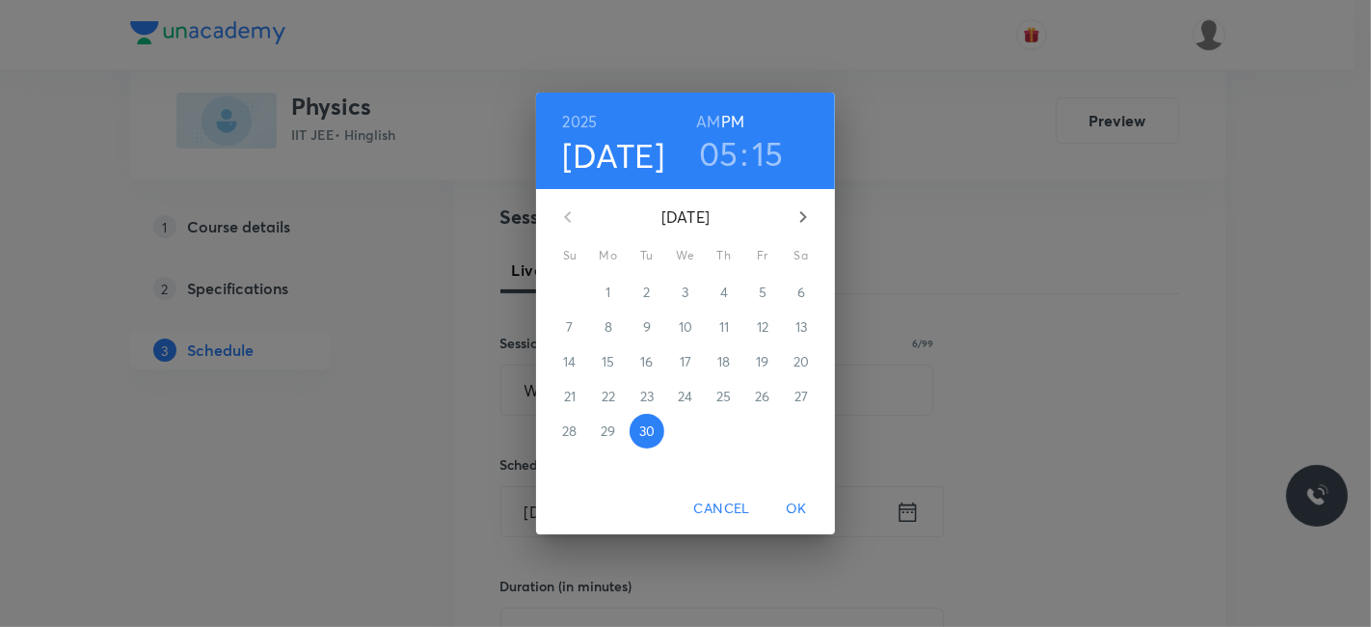
click at [806, 213] on icon "button" at bounding box center [803, 216] width 23 height 23
click at [765, 288] on p "3" at bounding box center [762, 292] width 7 height 19
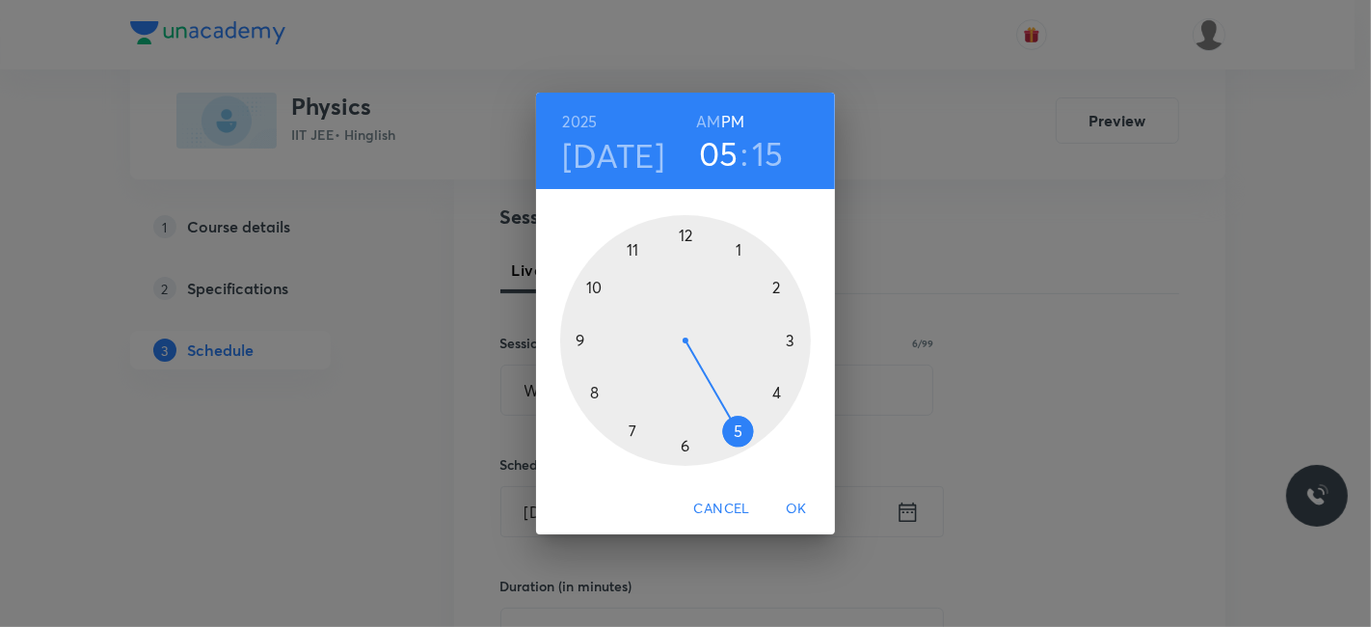
click at [580, 339] on div at bounding box center [685, 340] width 251 height 251
click at [713, 117] on h6 "AM" at bounding box center [708, 121] width 24 height 27
click at [683, 445] on div at bounding box center [685, 340] width 251 height 251
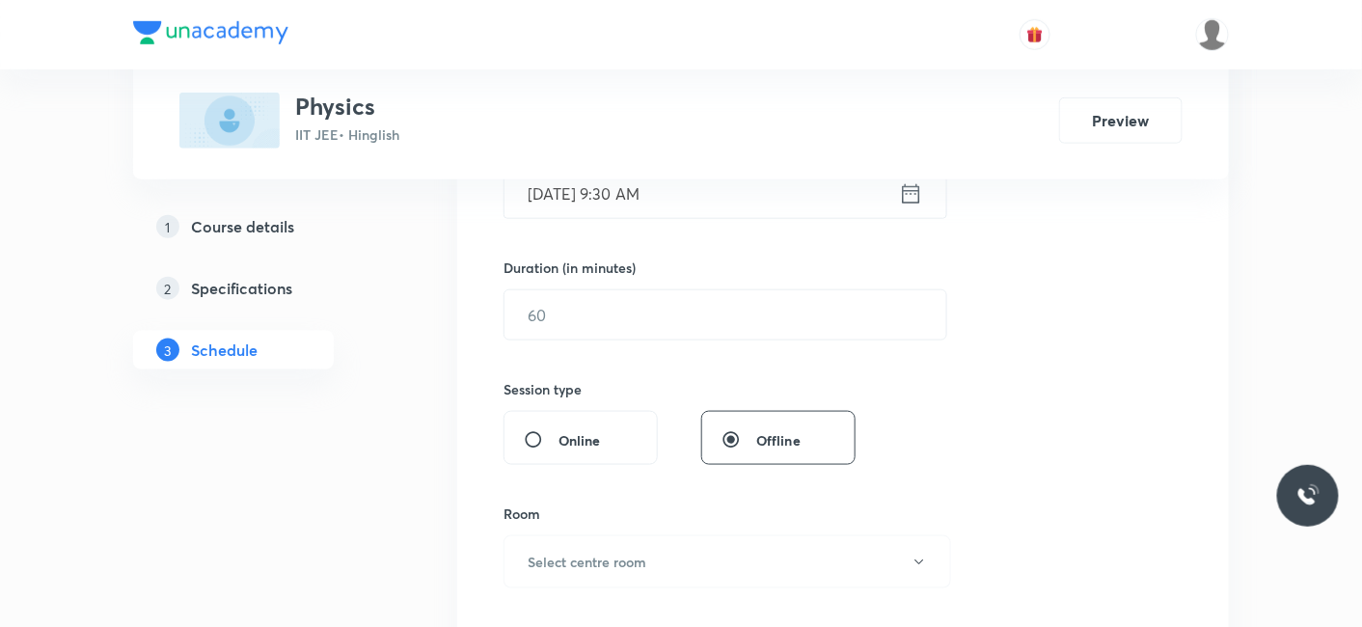
scroll to position [535, 0]
click at [592, 312] on input "text" at bounding box center [725, 311] width 442 height 49
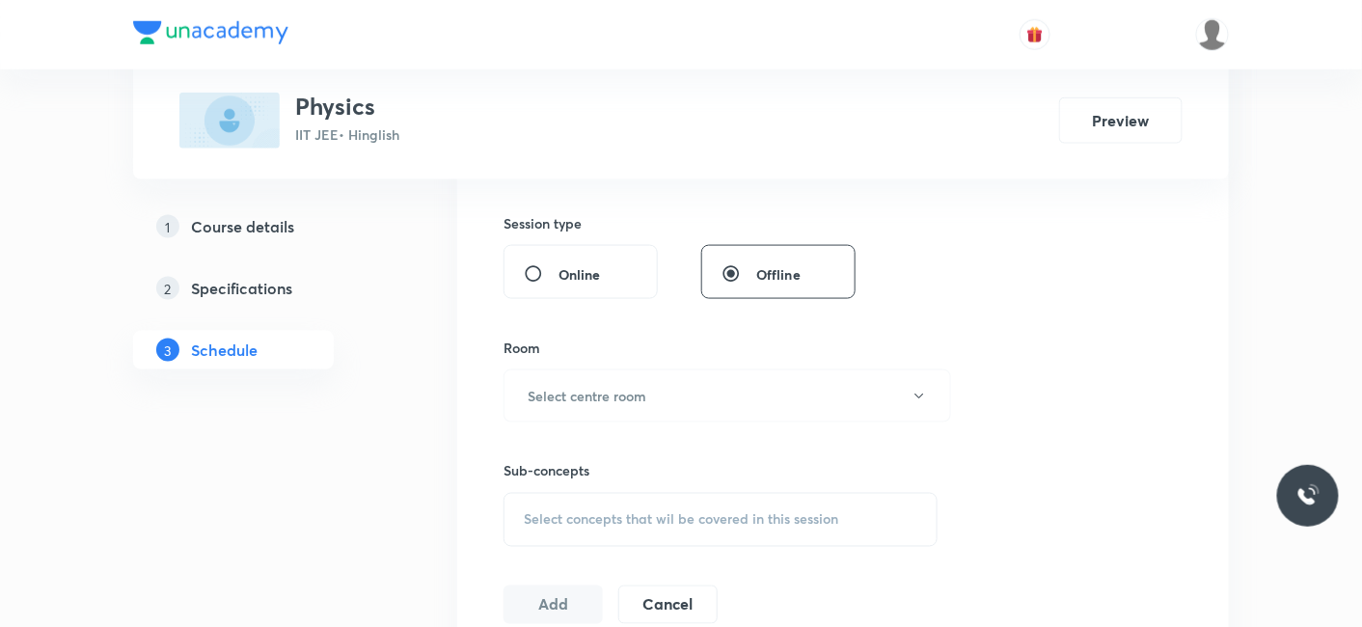
scroll to position [749, 0]
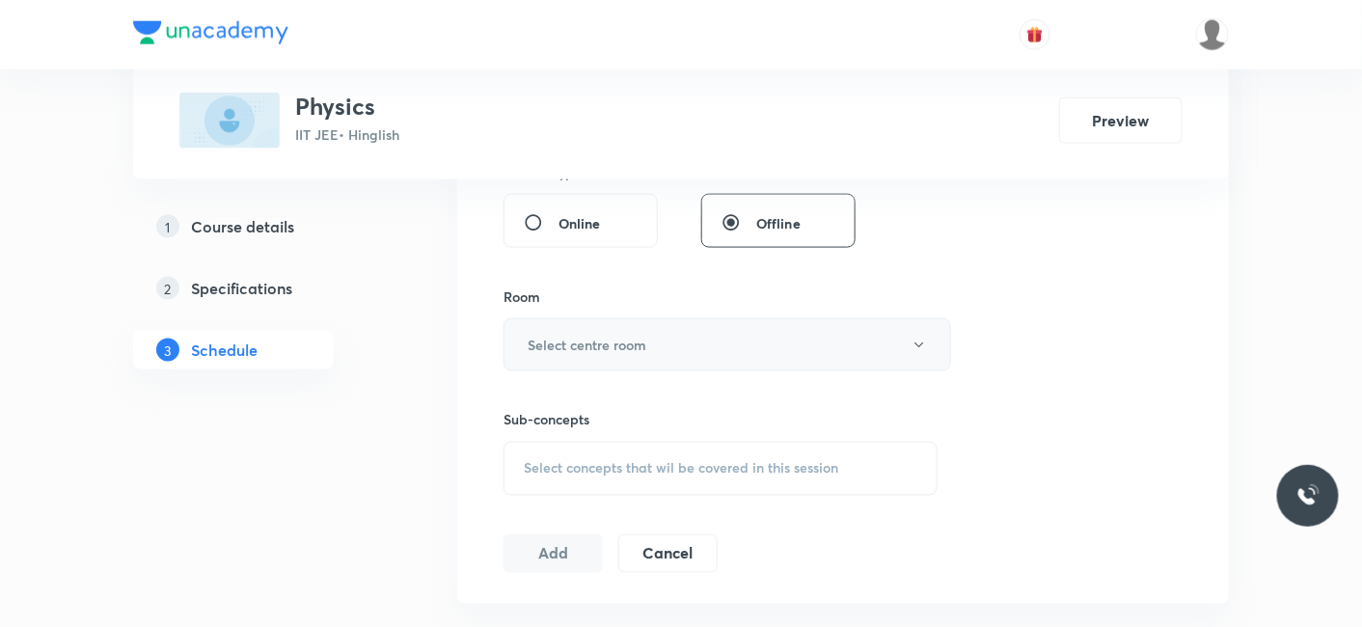
type input "80"
click at [567, 343] on h6 "Select centre room" at bounding box center [587, 345] width 119 height 20
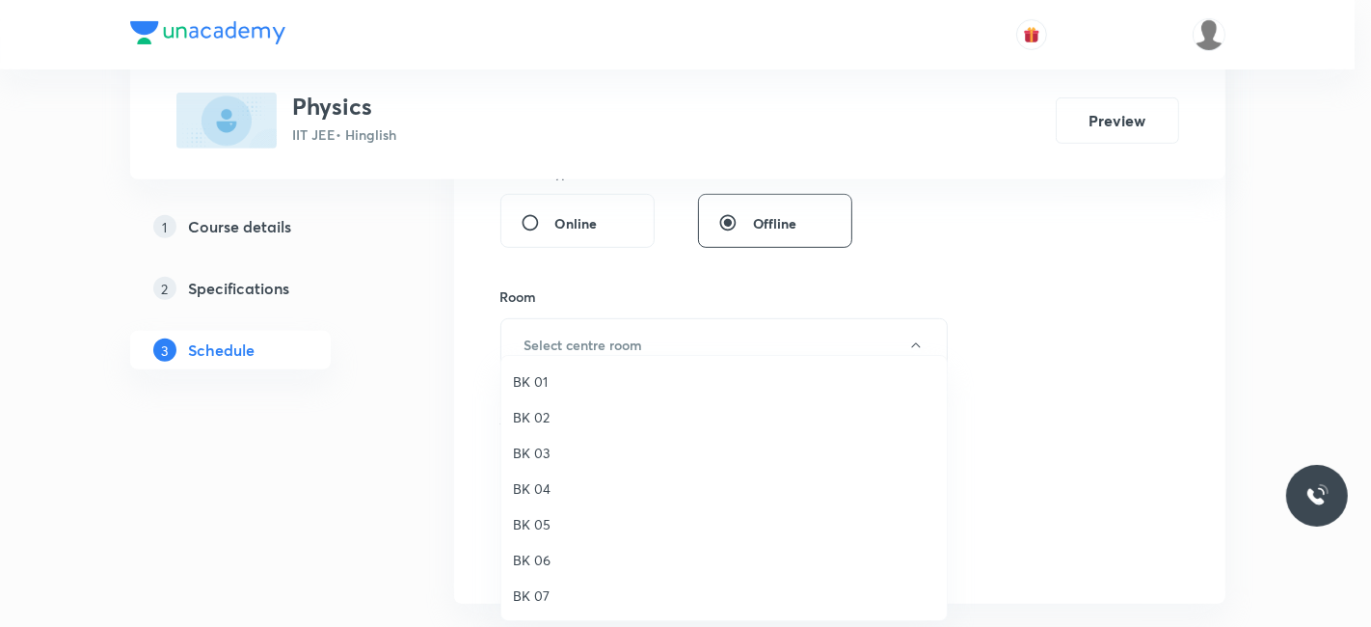
drag, startPoint x: 540, startPoint y: 417, endPoint x: 603, endPoint y: 406, distance: 63.6
click at [540, 417] on span "BK 02" at bounding box center [724, 417] width 422 height 20
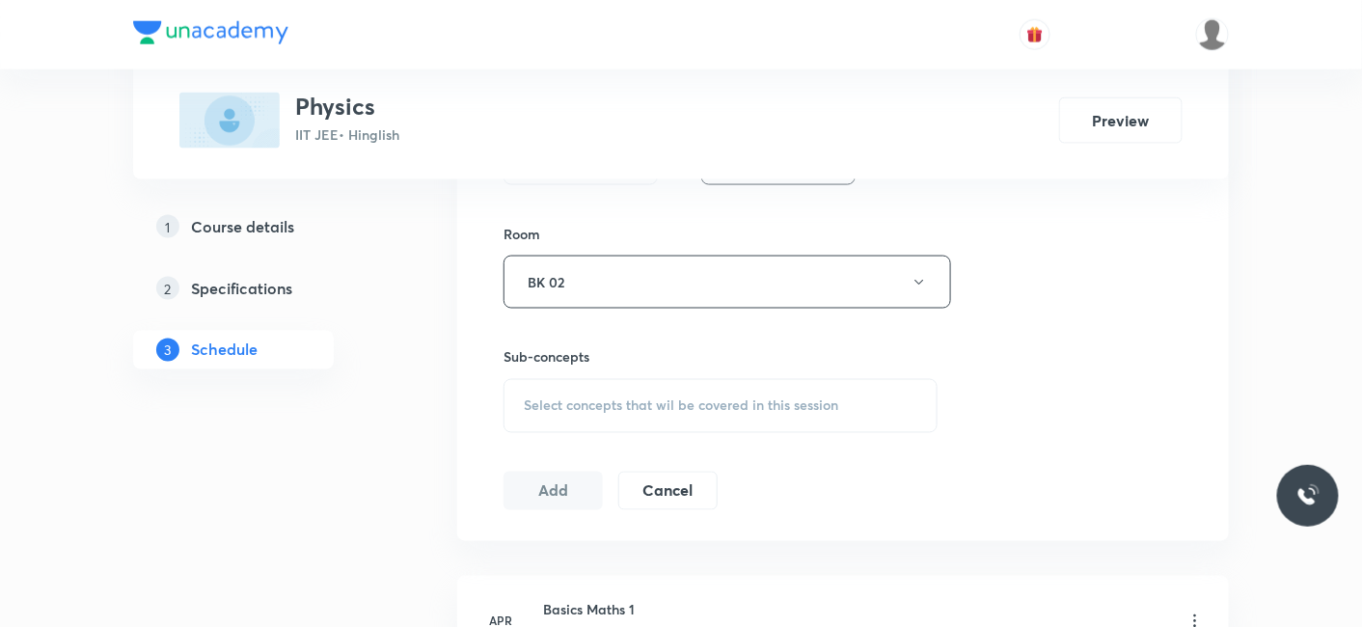
scroll to position [856, 0]
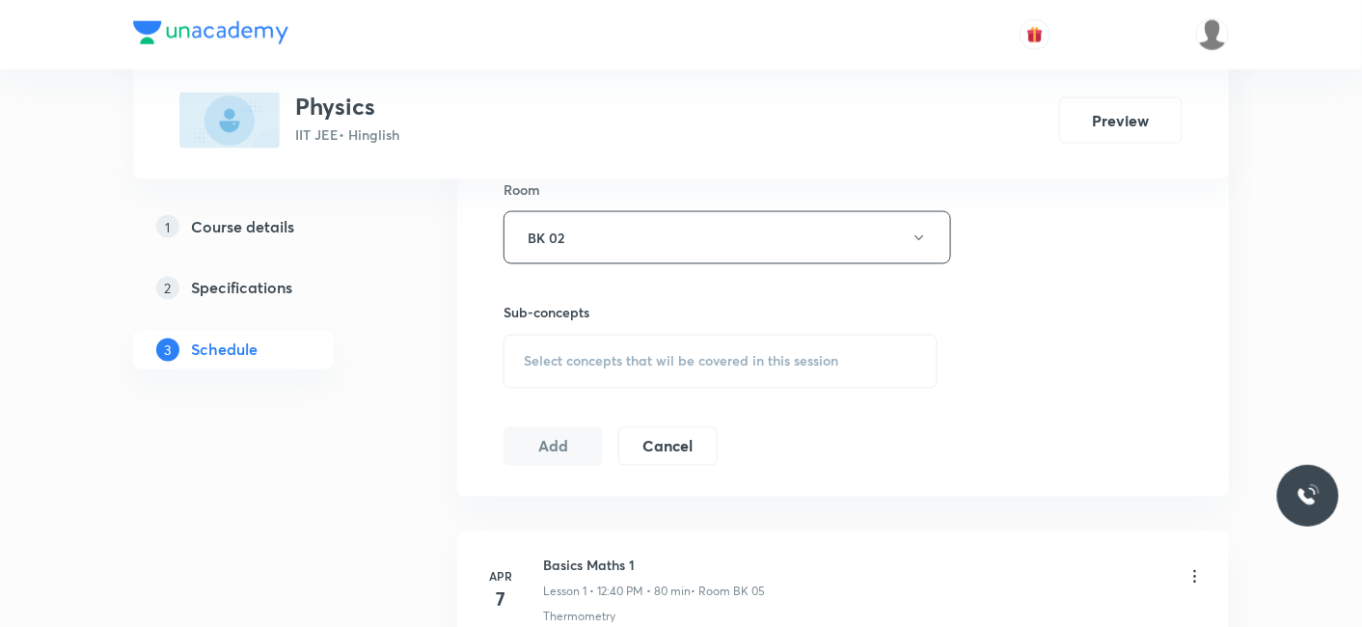
click at [591, 359] on span "Select concepts that wil be covered in this session" at bounding box center [681, 361] width 314 height 15
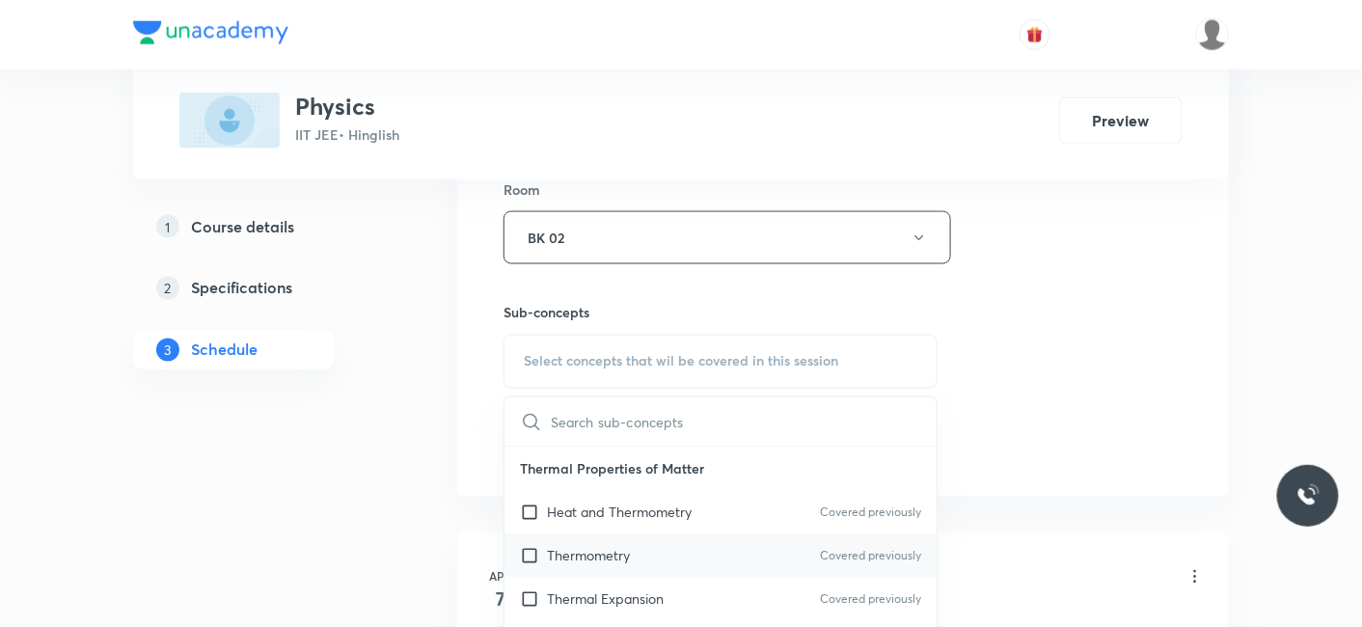
click at [581, 546] on p "Thermometry" at bounding box center [588, 556] width 83 height 20
checkbox input "true"
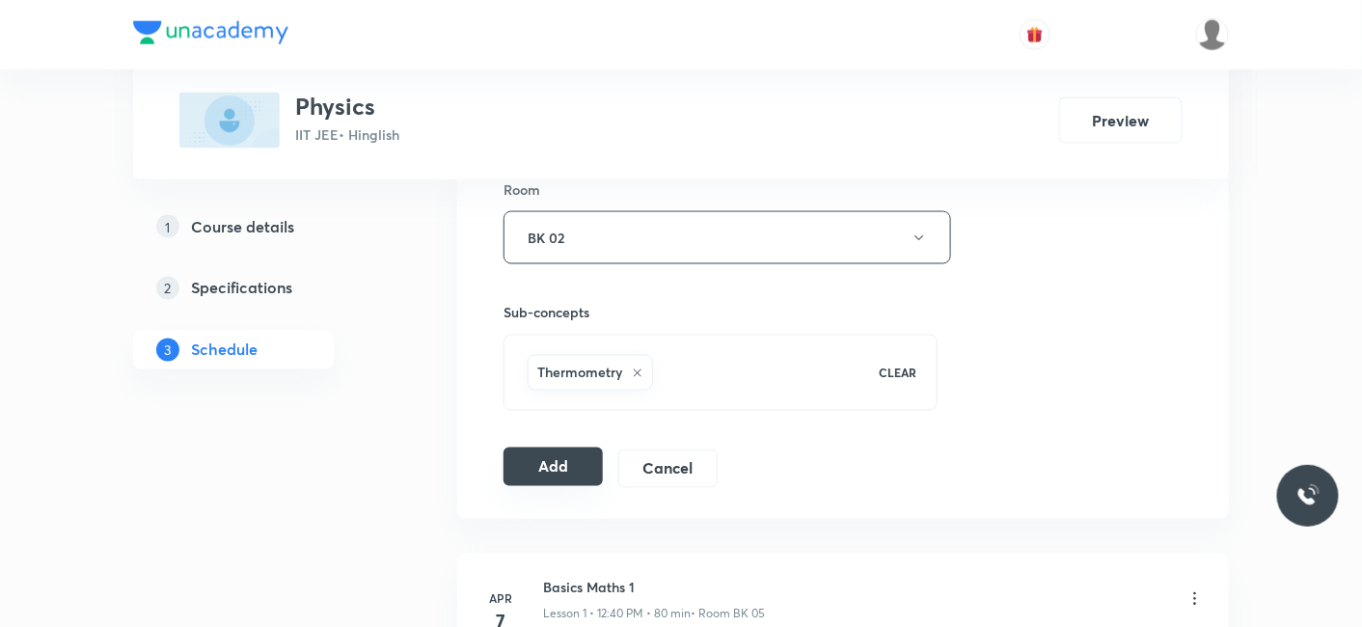
click at [555, 458] on button "Add" at bounding box center [552, 466] width 99 height 39
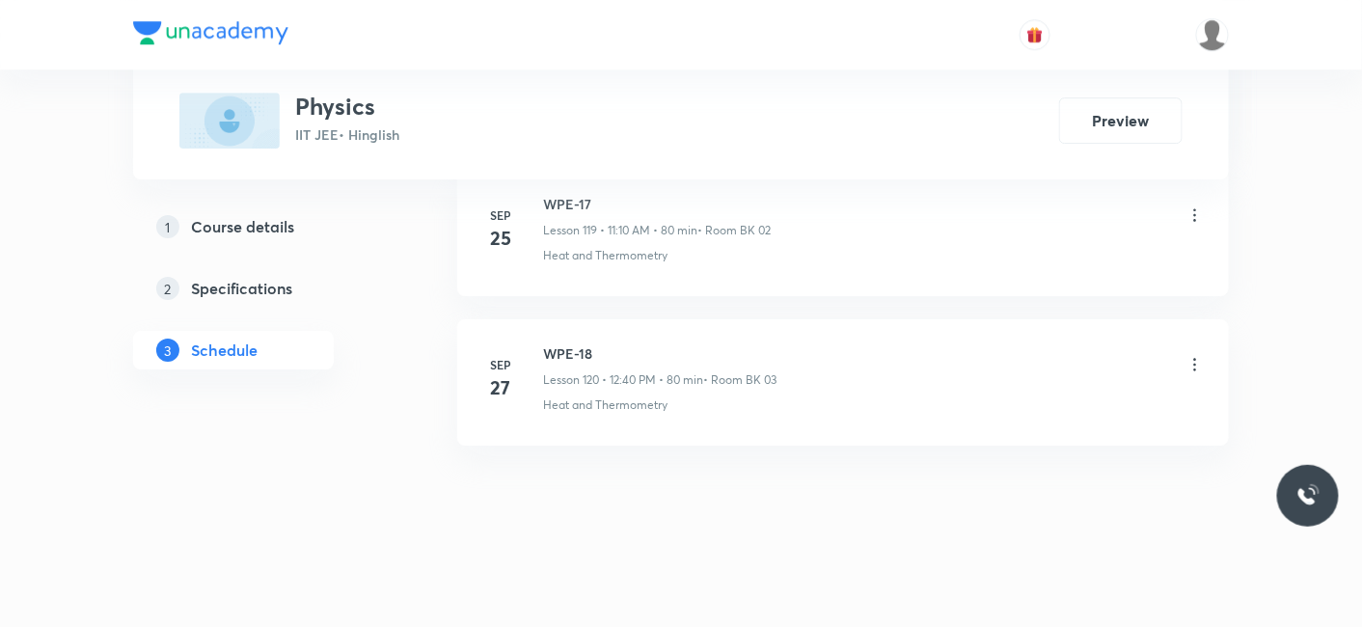
scroll to position [17905, 0]
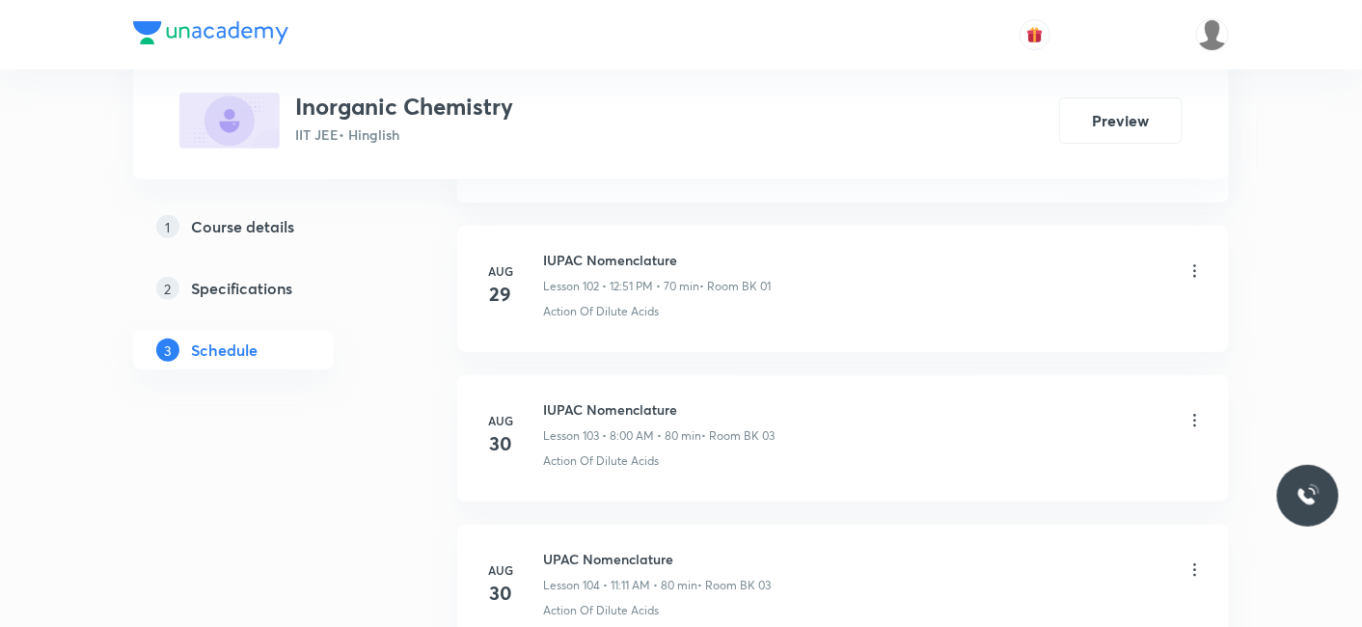
scroll to position [19384, 0]
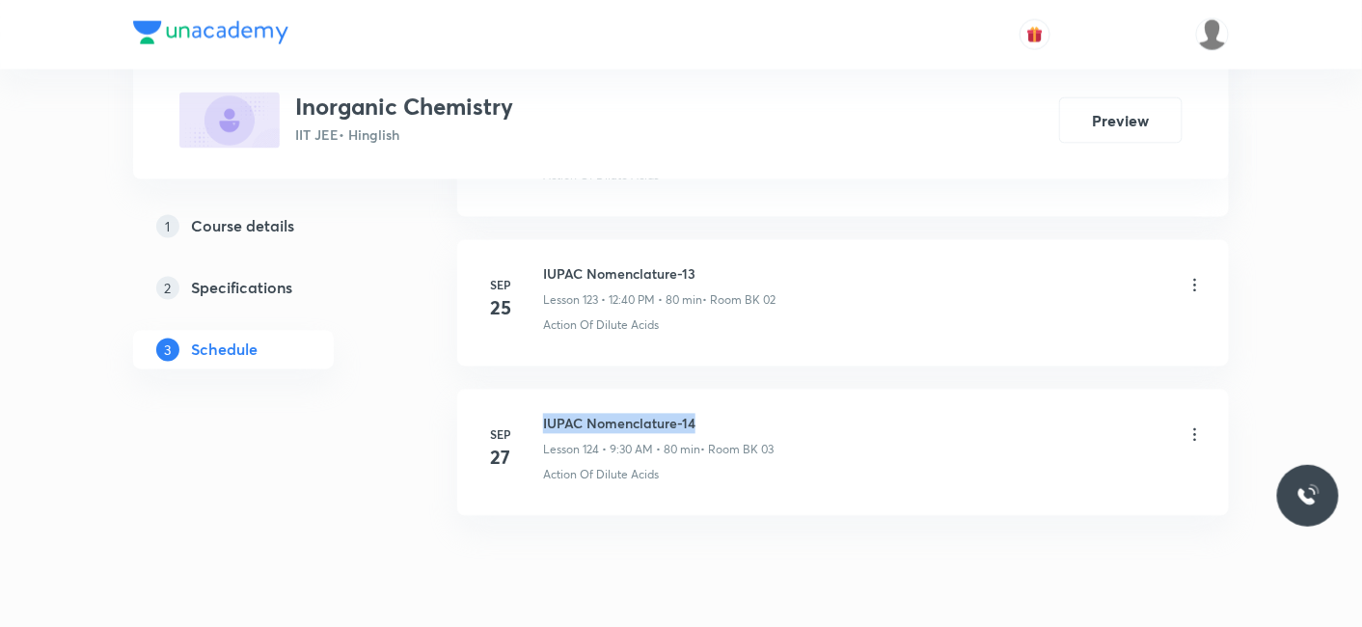
drag, startPoint x: 540, startPoint y: 351, endPoint x: 708, endPoint y: 335, distance: 168.6
click at [708, 390] on li "Sep 27 IUPAC Nomenclature-14 Lesson 124 • 9:30 AM • 80 min • Room BK 03 Action …" at bounding box center [843, 453] width 772 height 126
copy h6 "IUPAC Nomenclature-14"
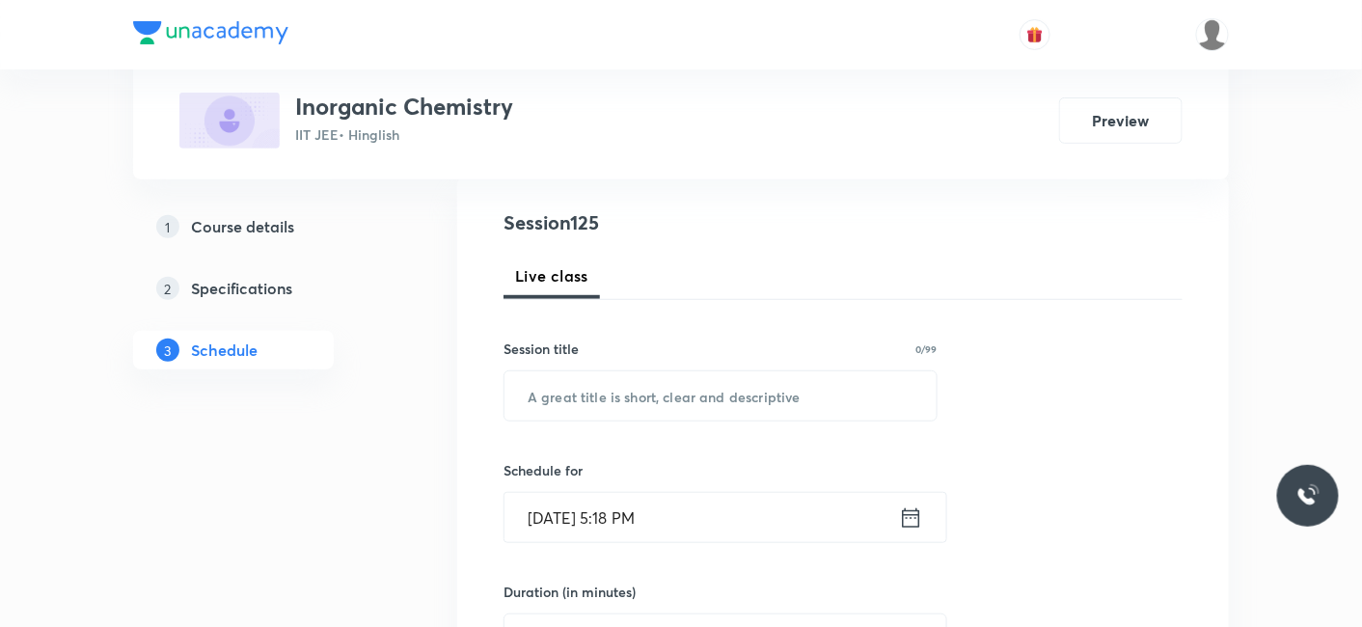
scroll to position [214, 0]
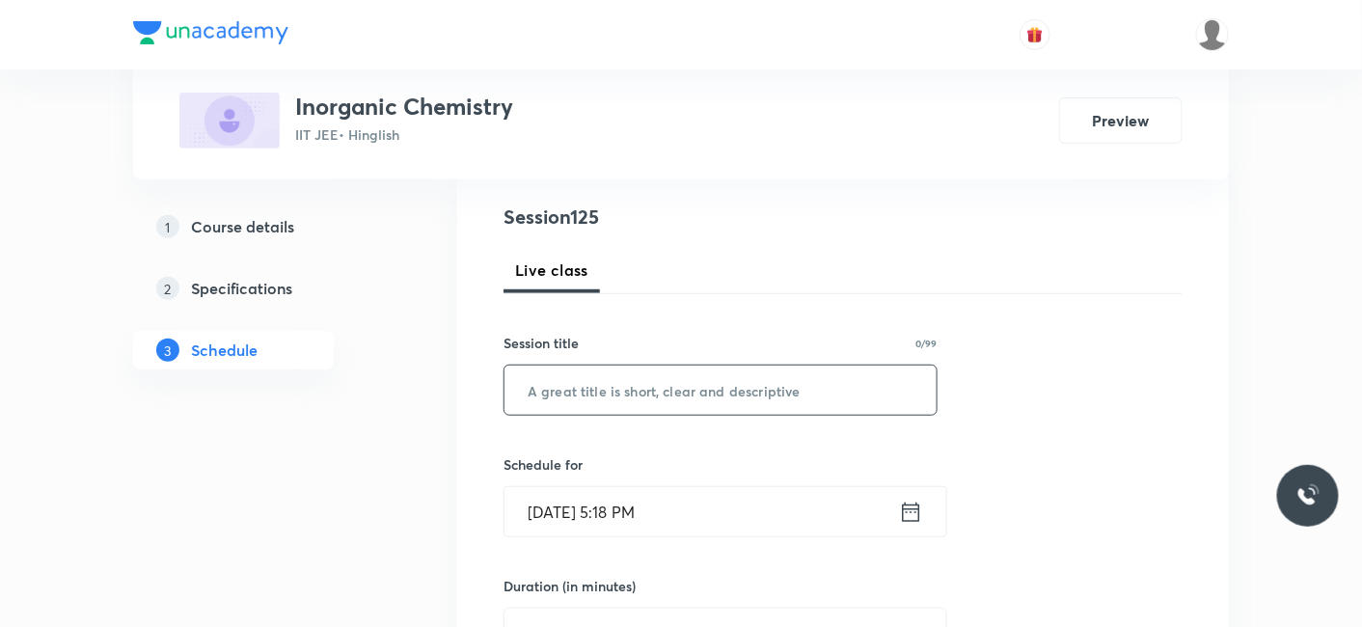
click at [608, 398] on input "text" at bounding box center [720, 389] width 432 height 49
paste input "IUPAC Nomenclature-14"
type input "IUPAC Nomenclature-15"
click at [592, 483] on div "Schedule for Sep 30, 2025, 5:18 PM ​" at bounding box center [720, 495] width 434 height 83
click at [590, 512] on input "Sep 30, 2025, 5:18 PM" at bounding box center [701, 511] width 394 height 49
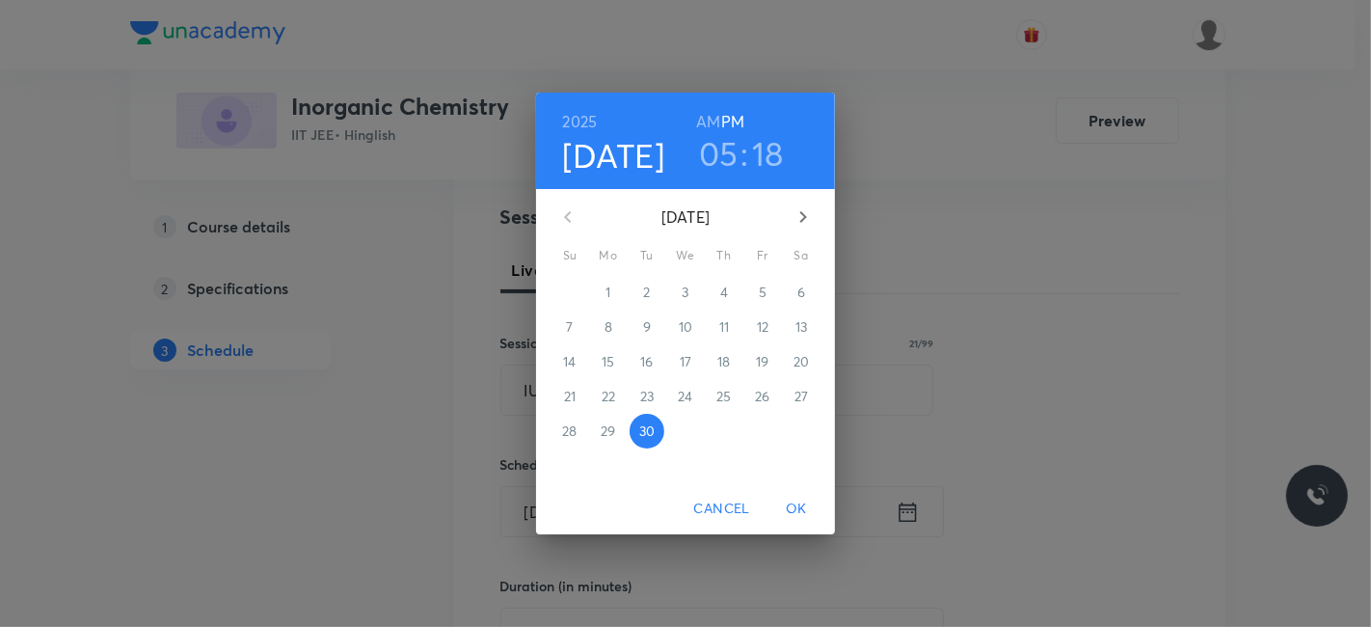
click at [806, 212] on icon "button" at bounding box center [803, 216] width 23 height 23
click at [760, 290] on p "3" at bounding box center [762, 292] width 7 height 19
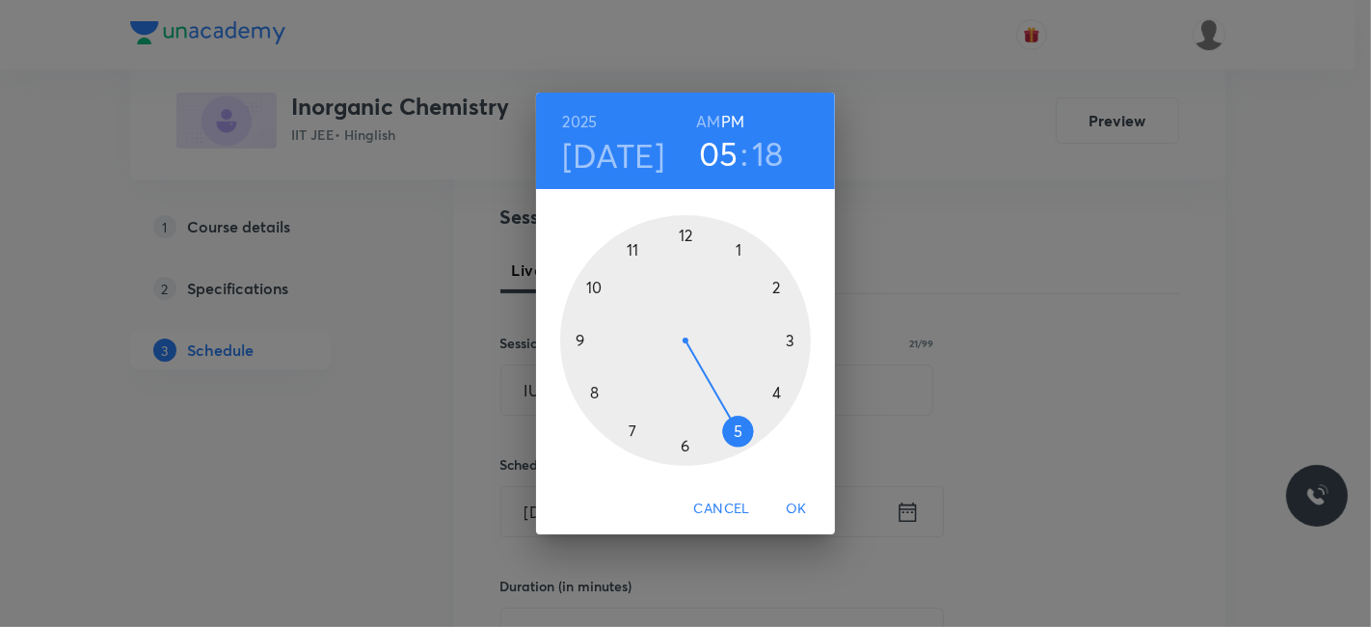
click at [705, 123] on h6 "AM" at bounding box center [708, 121] width 24 height 27
click at [631, 248] on div at bounding box center [685, 340] width 251 height 251
click at [773, 288] on div at bounding box center [685, 340] width 251 height 251
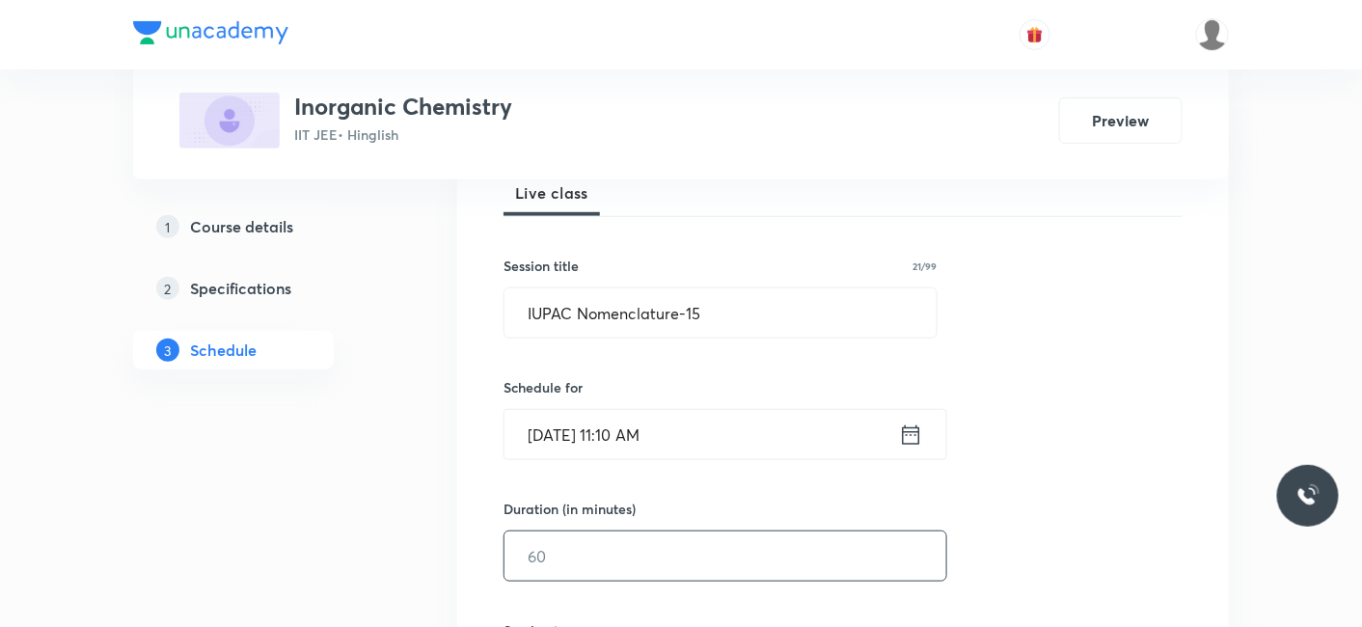
scroll to position [321, 0]
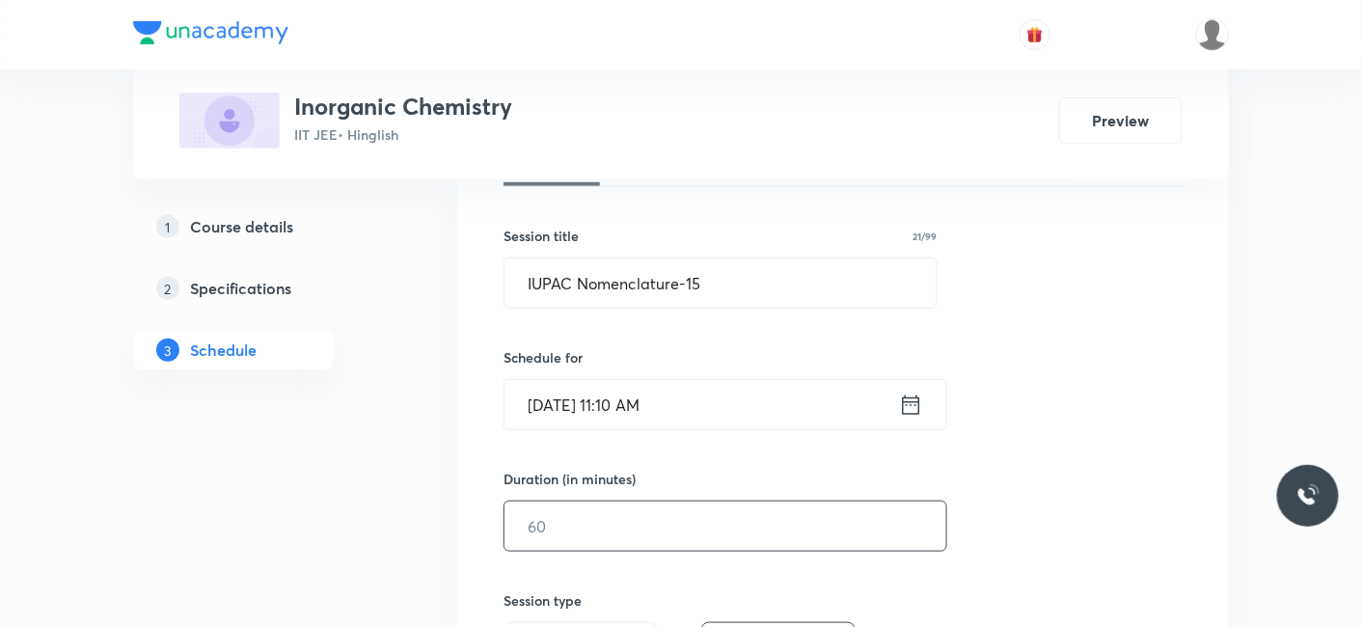
click at [602, 516] on input "text" at bounding box center [725, 525] width 442 height 49
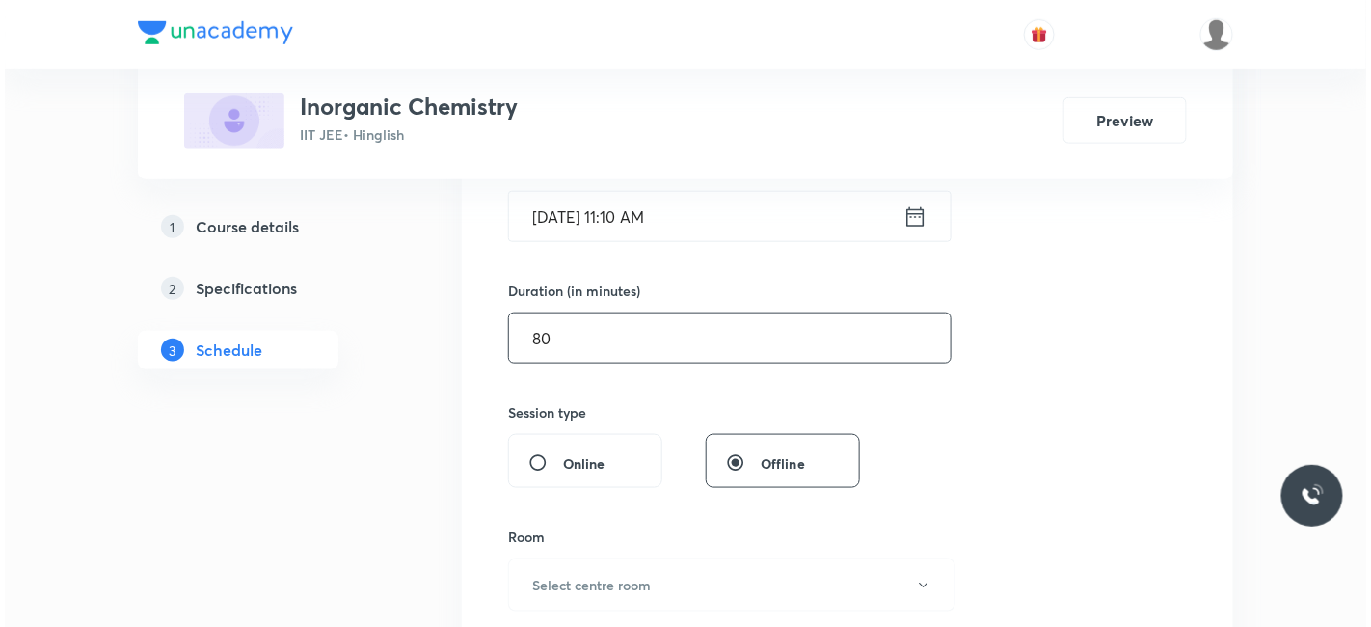
scroll to position [535, 0]
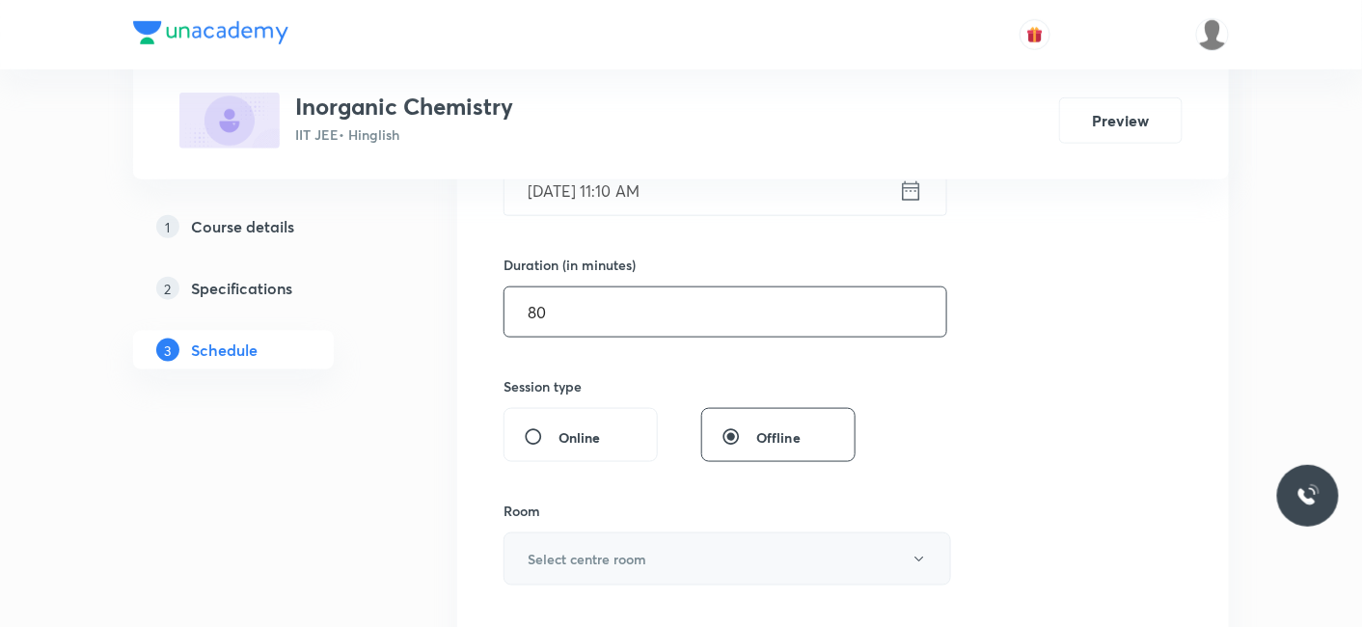
type input "80"
click at [583, 541] on button "Select centre room" at bounding box center [726, 558] width 447 height 53
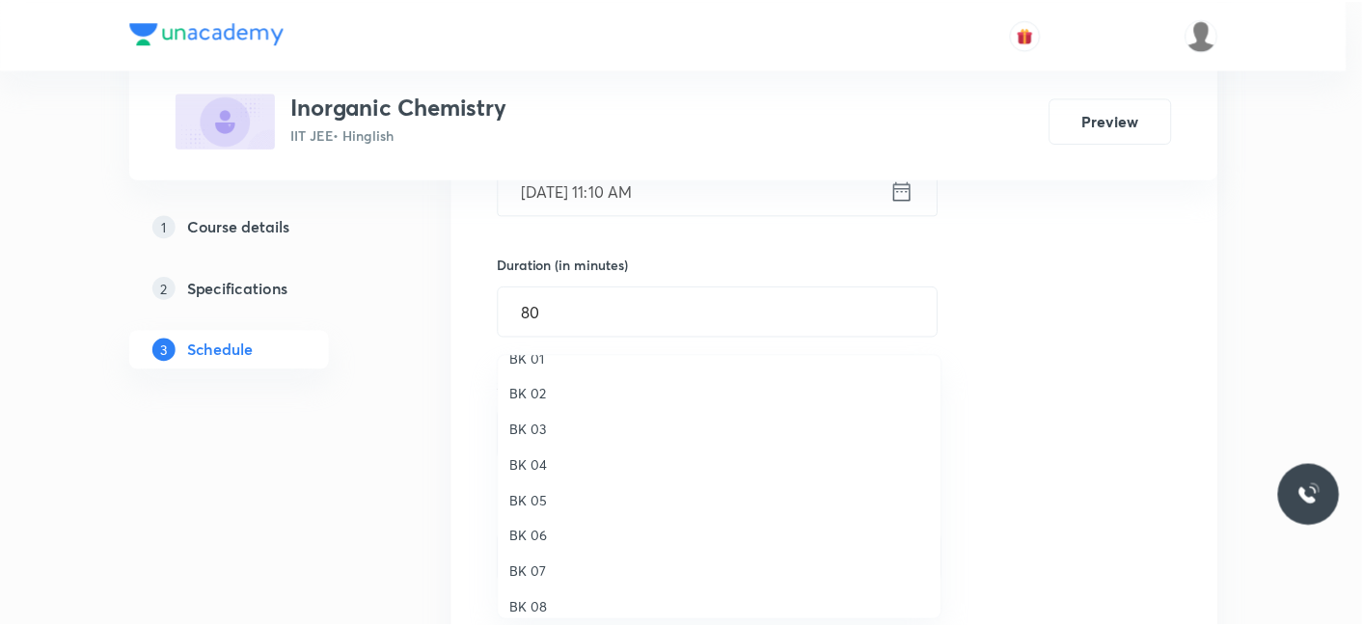
scroll to position [36, 0]
drag, startPoint x: 542, startPoint y: 421, endPoint x: 537, endPoint y: 381, distance: 40.8
click at [537, 381] on ul "BK 01 BK 02 BK 03 BK 04 BK 05 BK 06 BK 07 BK 08" at bounding box center [732, 470] width 462 height 301
click at [537, 381] on span "BK 02" at bounding box center [724, 381] width 422 height 20
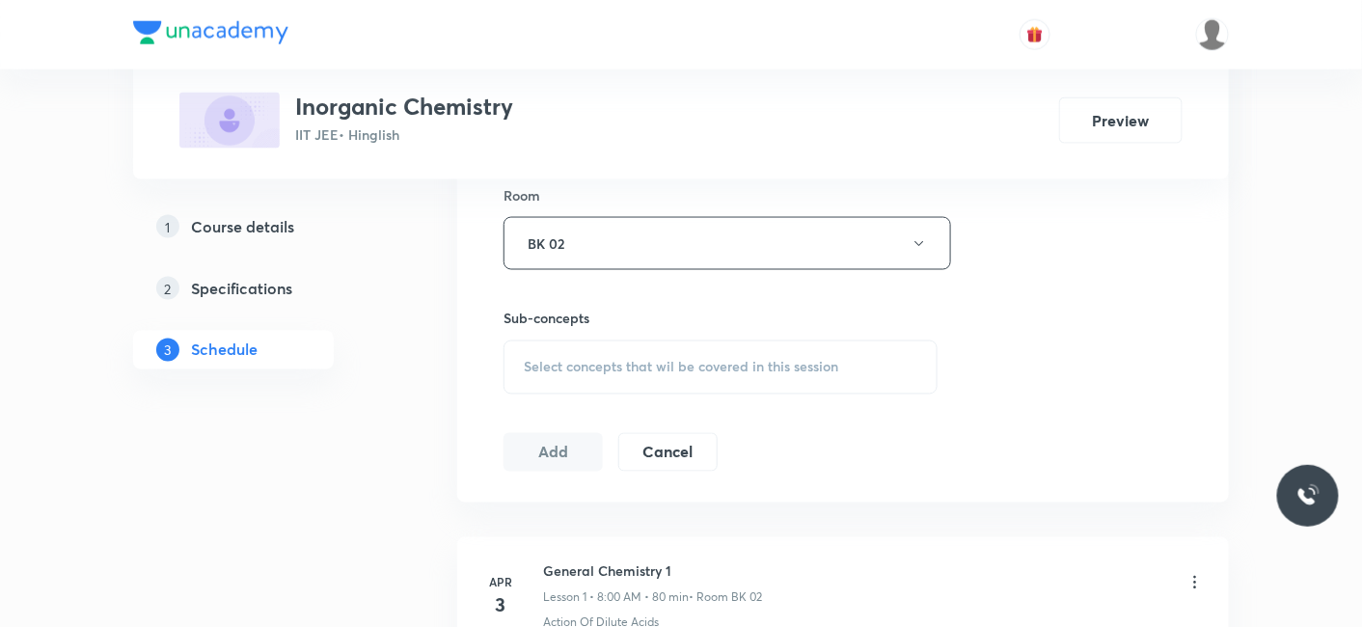
scroll to position [856, 0]
click at [602, 354] on span "Select concepts that wil be covered in this session" at bounding box center [681, 361] width 314 height 15
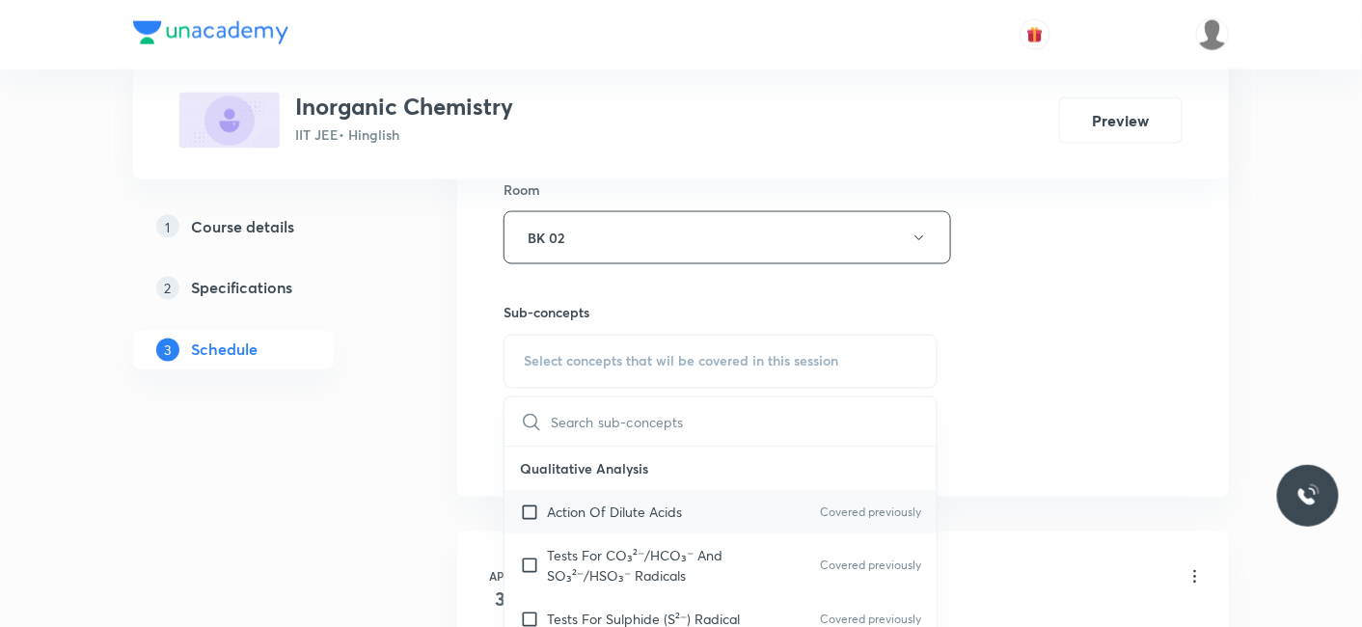
click at [627, 513] on p "Action Of Dilute Acids" at bounding box center [614, 512] width 135 height 20
checkbox input "true"
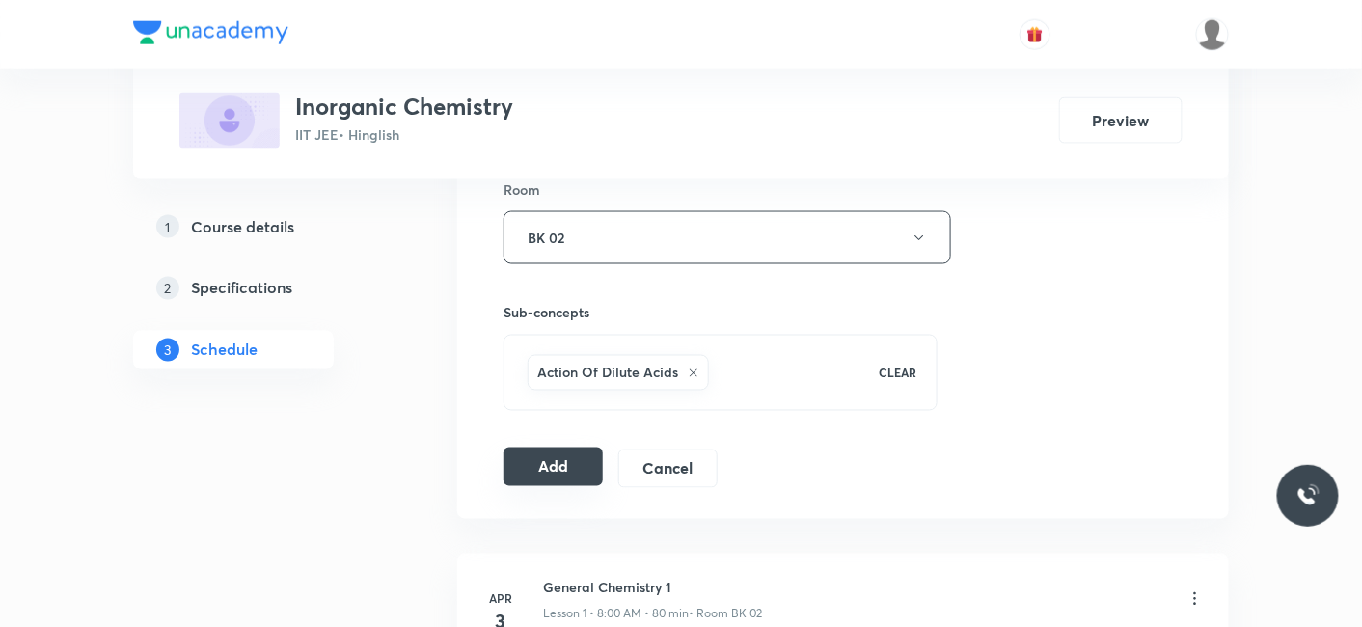
click at [551, 470] on button "Add" at bounding box center [552, 466] width 99 height 39
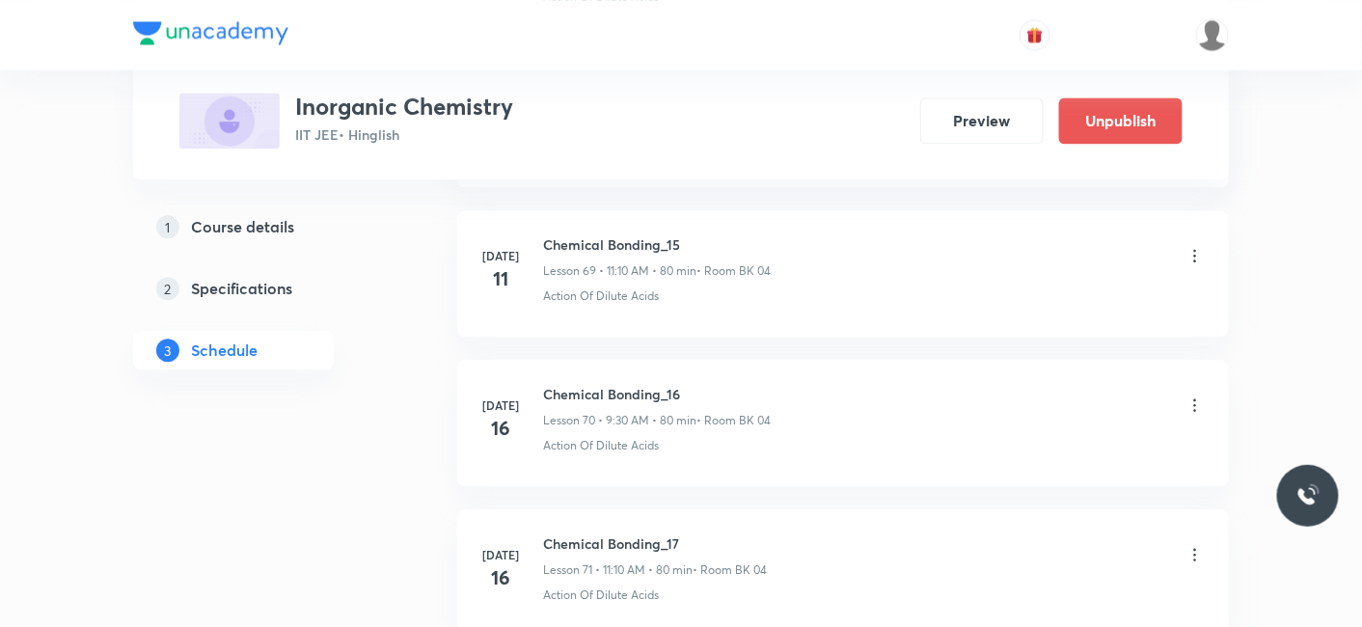
scroll to position [18650, 0]
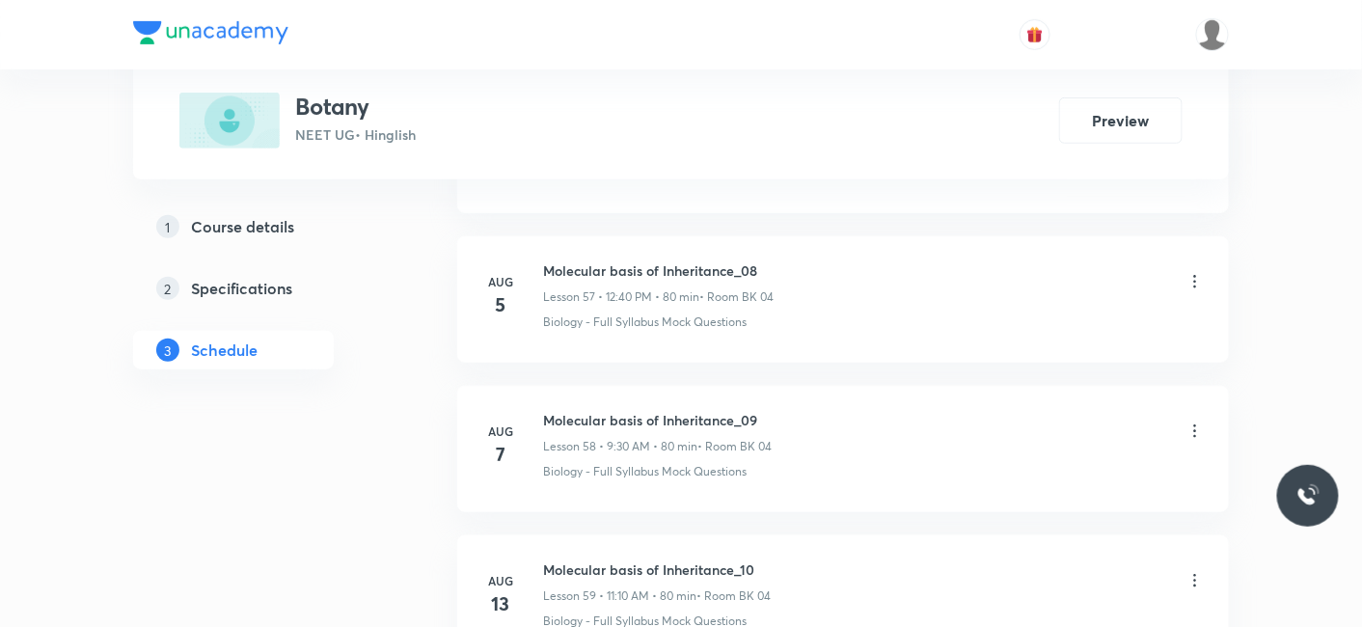
scroll to position [13278, 0]
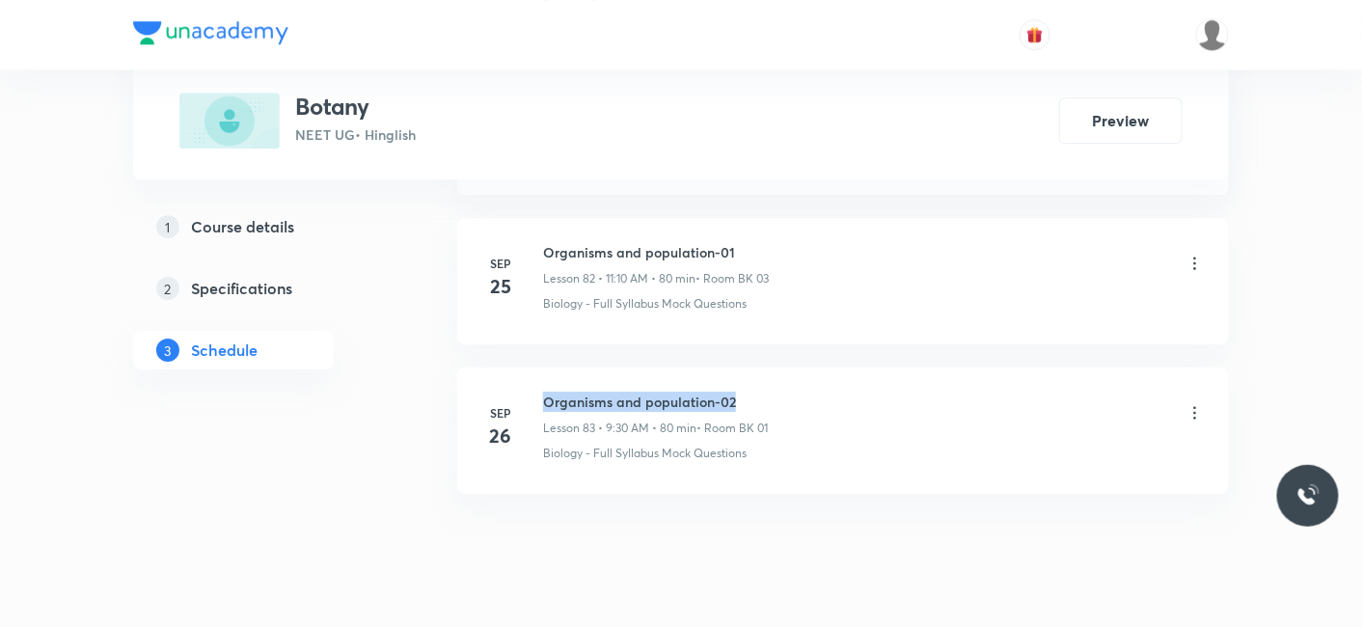
drag, startPoint x: 540, startPoint y: 349, endPoint x: 816, endPoint y: 343, distance: 275.9
click at [816, 392] on div "[DATE] Organisms and population-02 Lesson 83 • 9:30 AM • 80 min • Room BK 01 Bi…" at bounding box center [842, 427] width 723 height 70
copy h6 "Organisms and population-02"
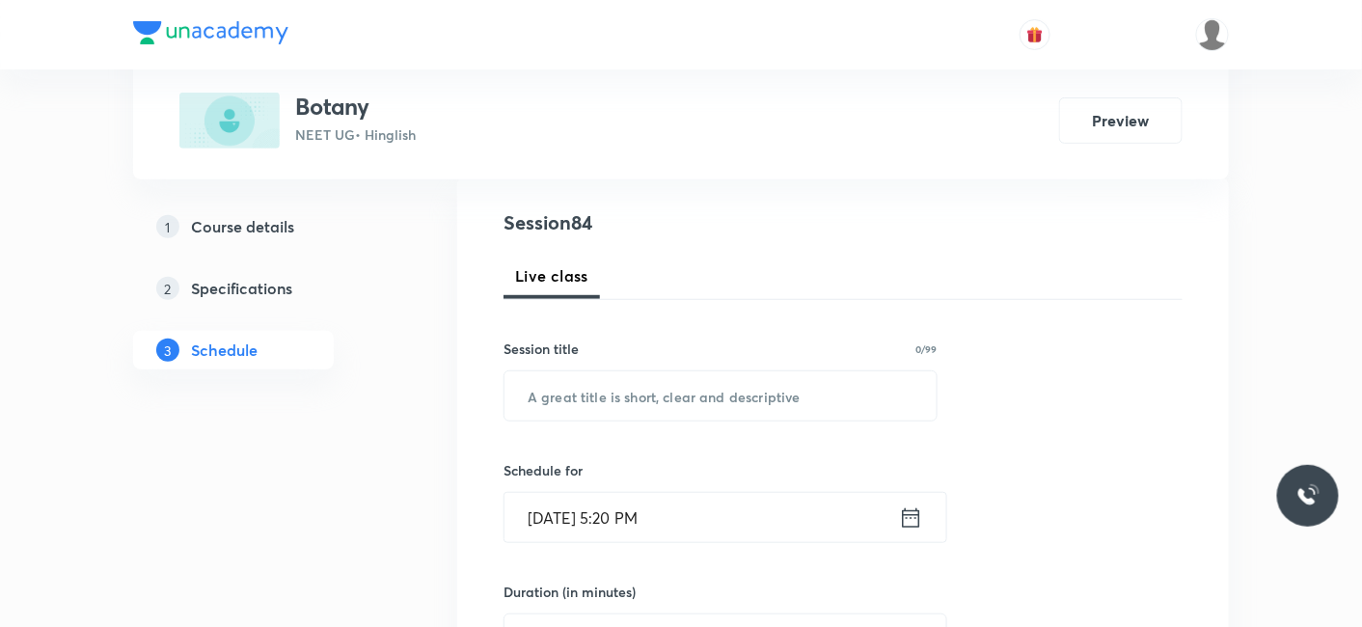
scroll to position [214, 0]
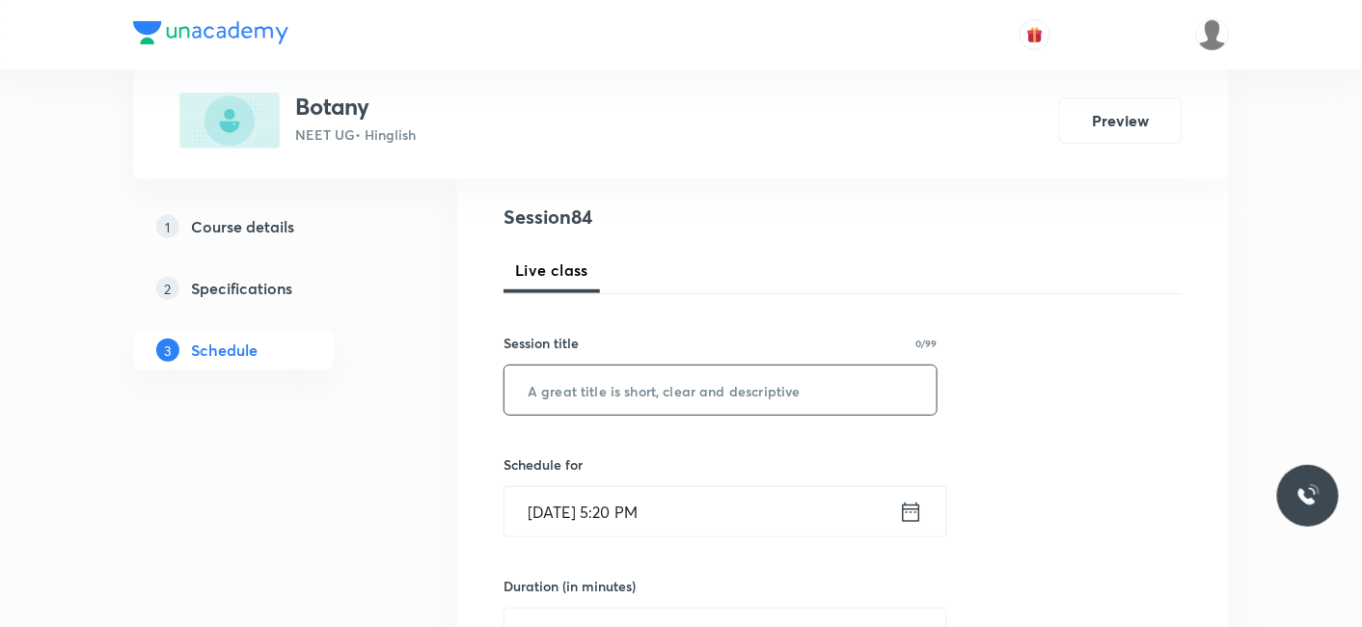
click at [589, 383] on input "text" at bounding box center [720, 389] width 432 height 49
paste input "Organisms and population-02"
type input "Organisms and population-03"
click at [609, 508] on input "[DATE] 5:20 PM" at bounding box center [701, 511] width 394 height 49
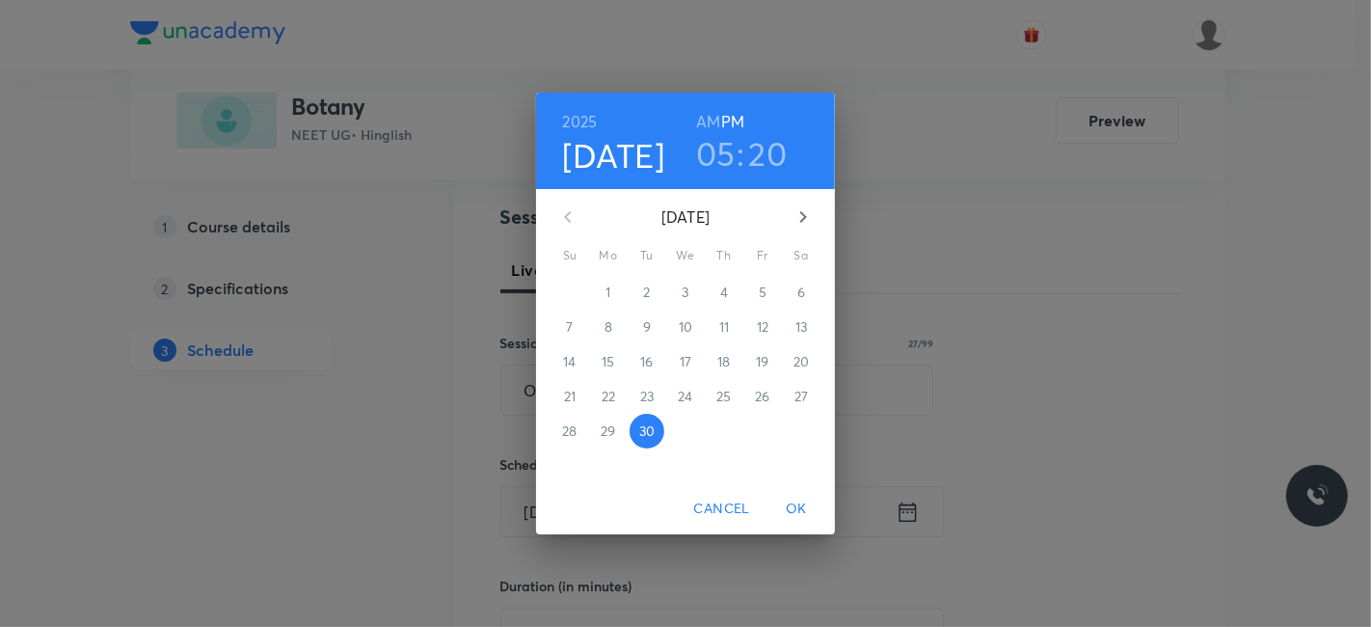
click at [807, 215] on icon "button" at bounding box center [803, 216] width 23 height 23
click at [763, 292] on p "3" at bounding box center [762, 292] width 7 height 19
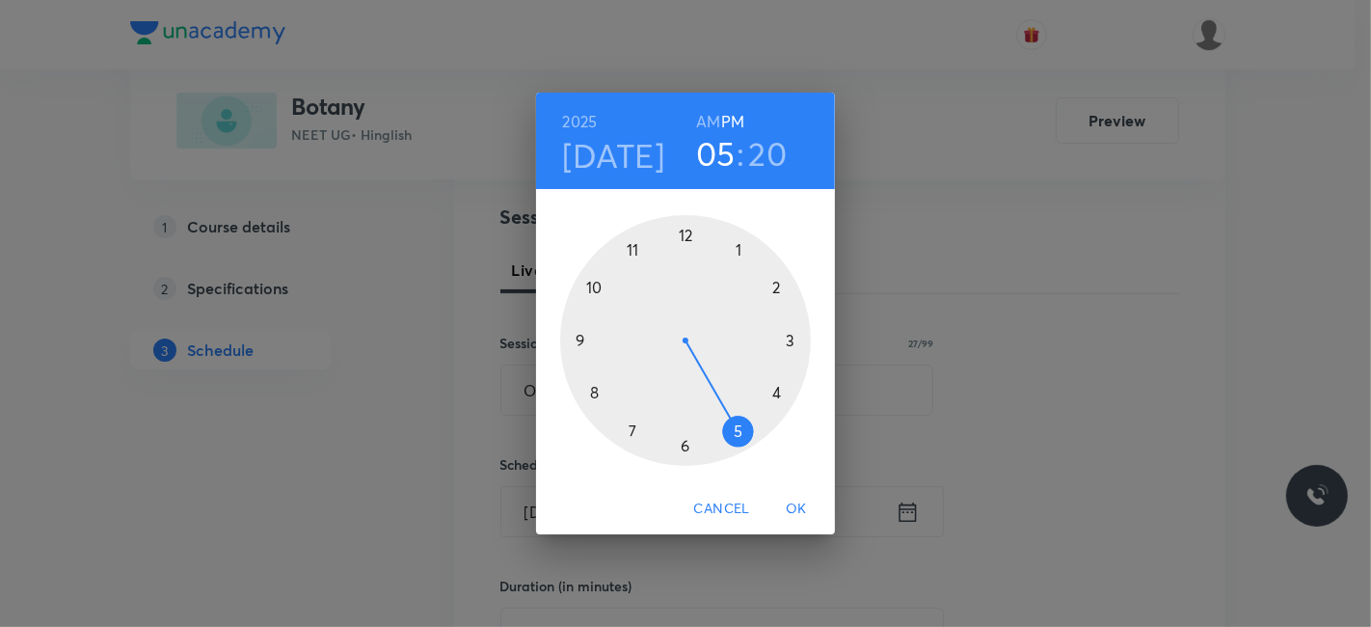
click at [579, 337] on div at bounding box center [685, 340] width 251 height 251
click at [716, 124] on h6 "AM" at bounding box center [708, 121] width 24 height 27
click at [687, 434] on div at bounding box center [685, 340] width 251 height 251
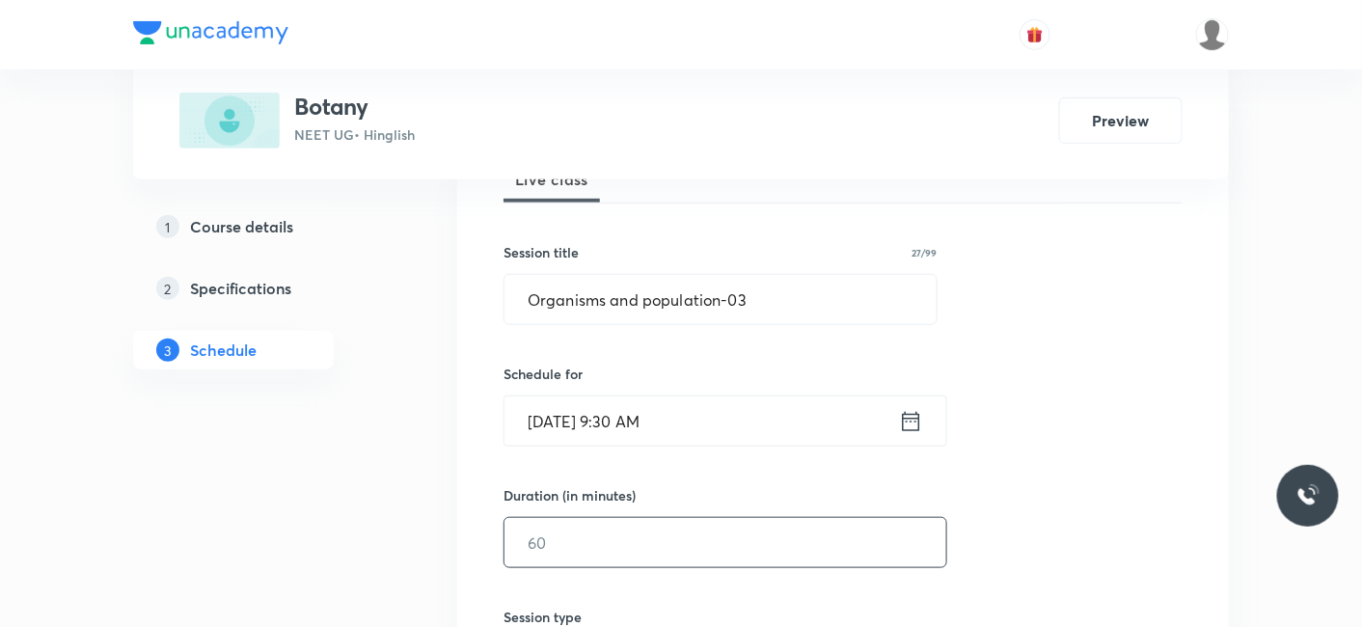
scroll to position [428, 0]
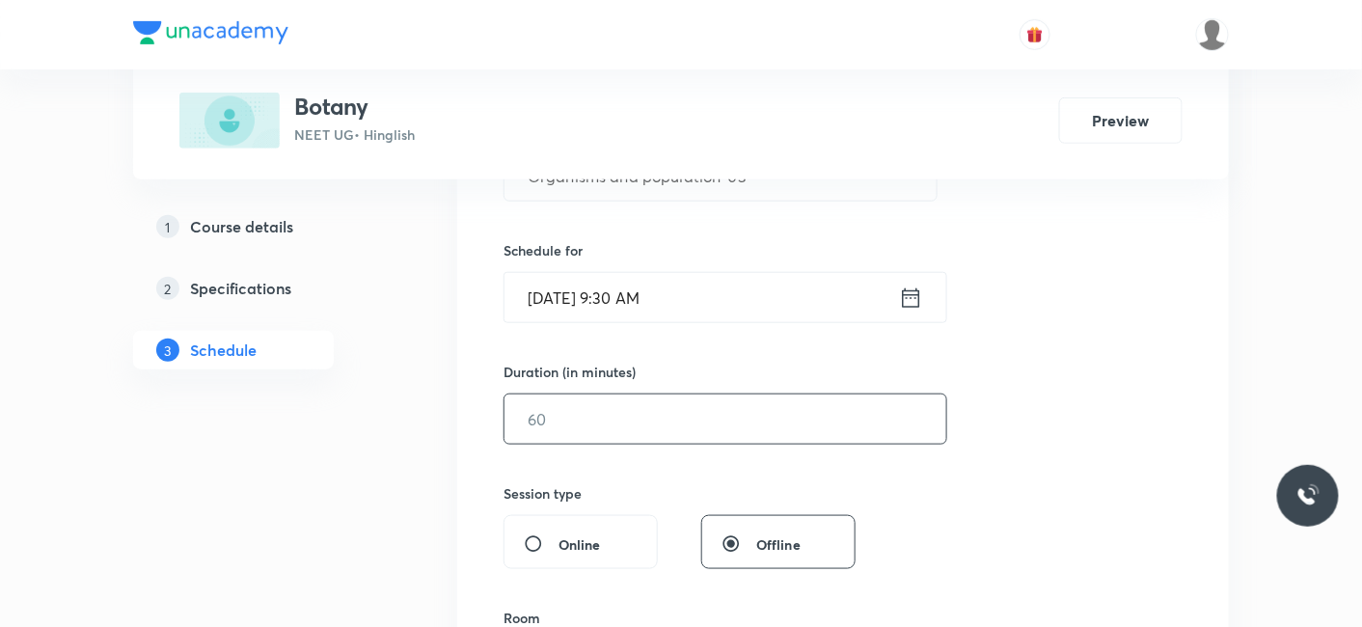
click at [636, 394] on input "text" at bounding box center [725, 418] width 442 height 49
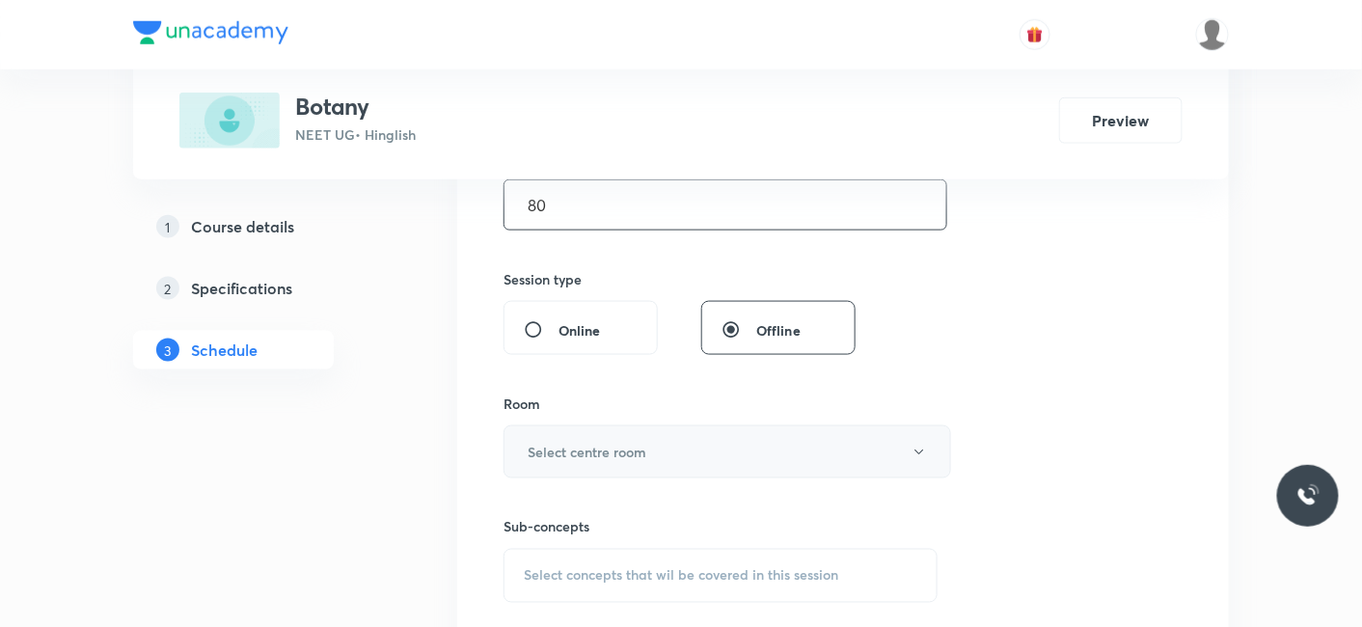
type input "80"
click at [561, 447] on h6 "Select centre room" at bounding box center [587, 452] width 119 height 20
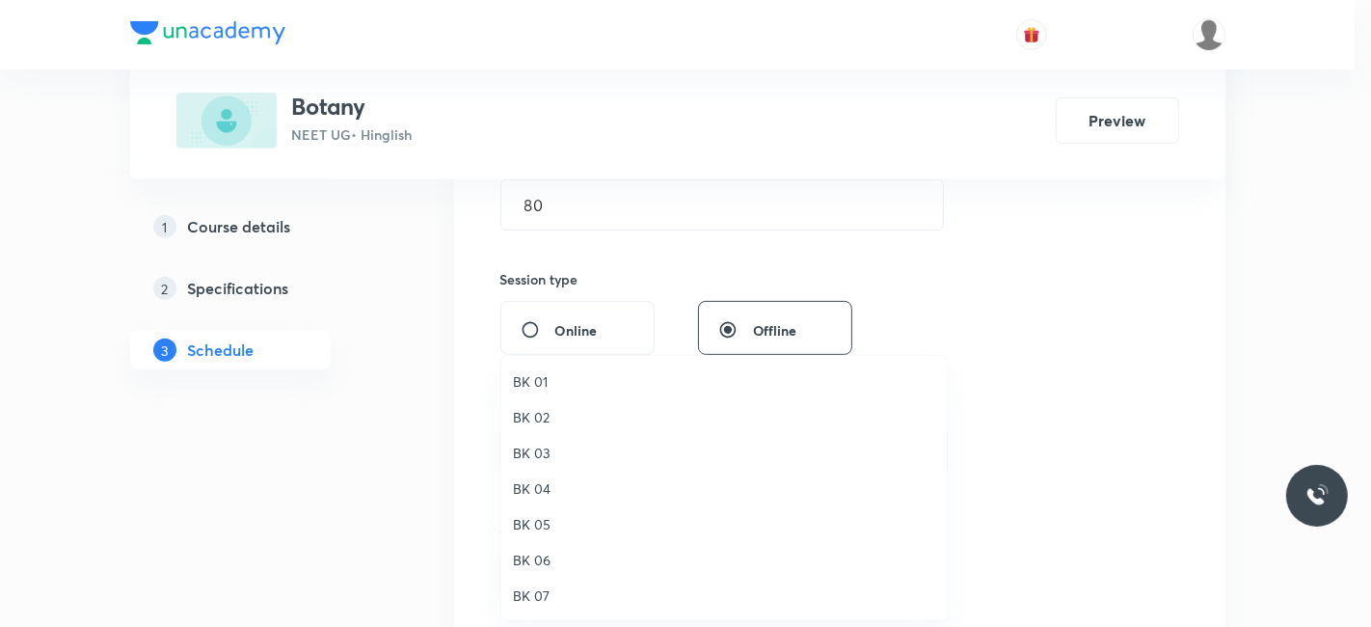
click at [536, 482] on span "BK 04" at bounding box center [724, 488] width 422 height 20
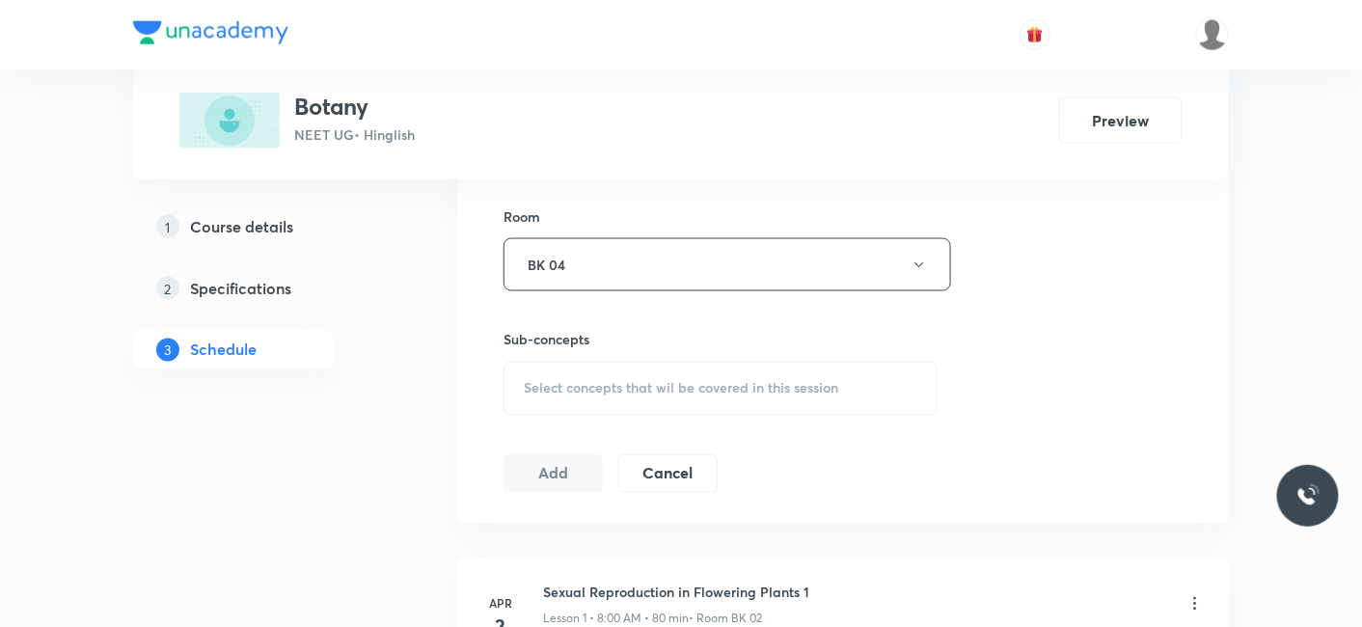
scroll to position [856, 0]
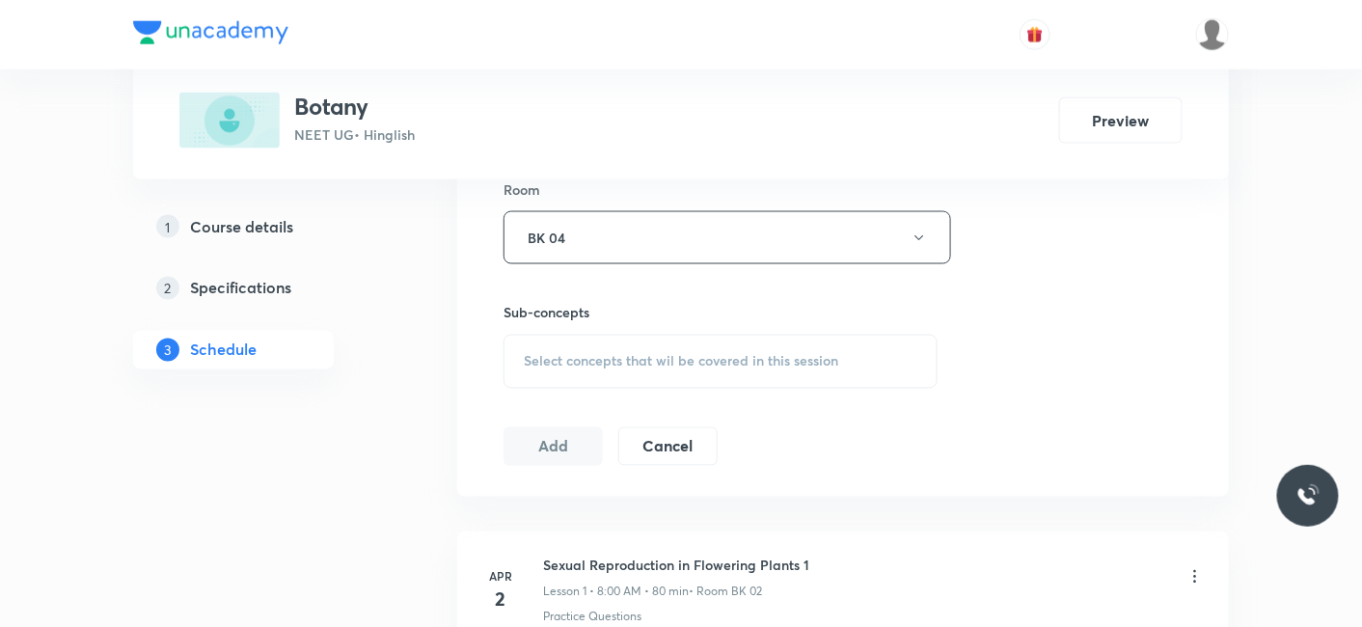
click at [597, 362] on span "Select concepts that wil be covered in this session" at bounding box center [681, 361] width 314 height 15
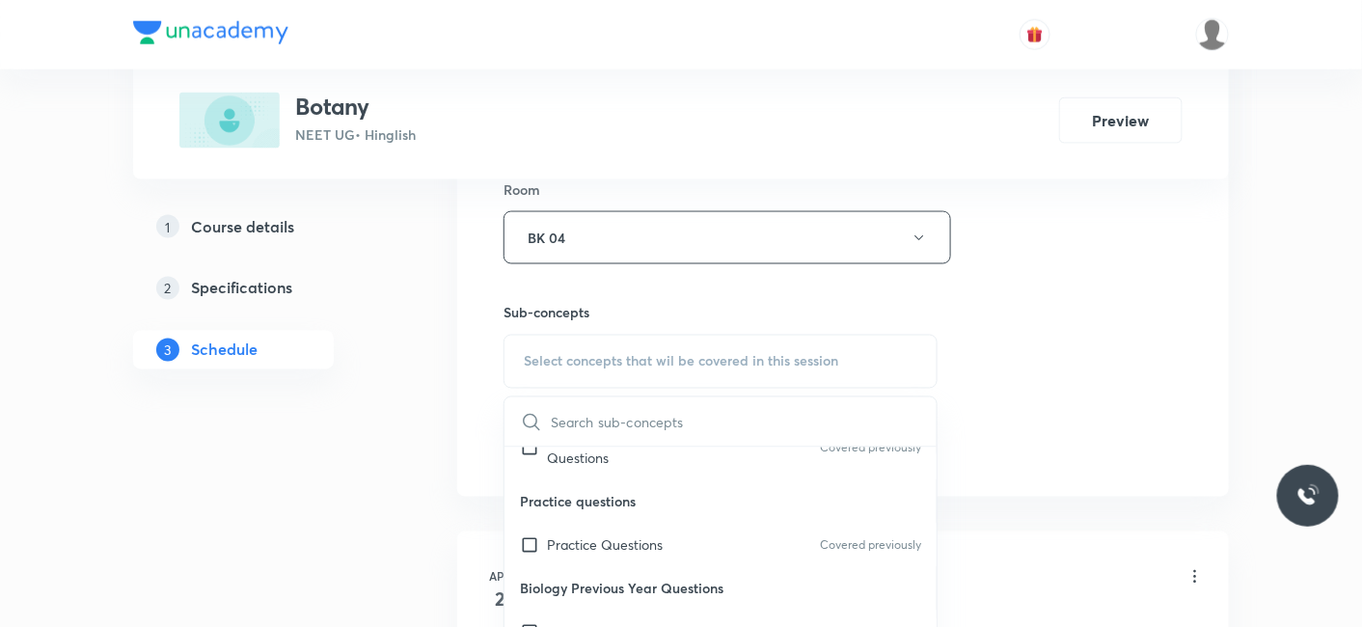
scroll to position [107, 0]
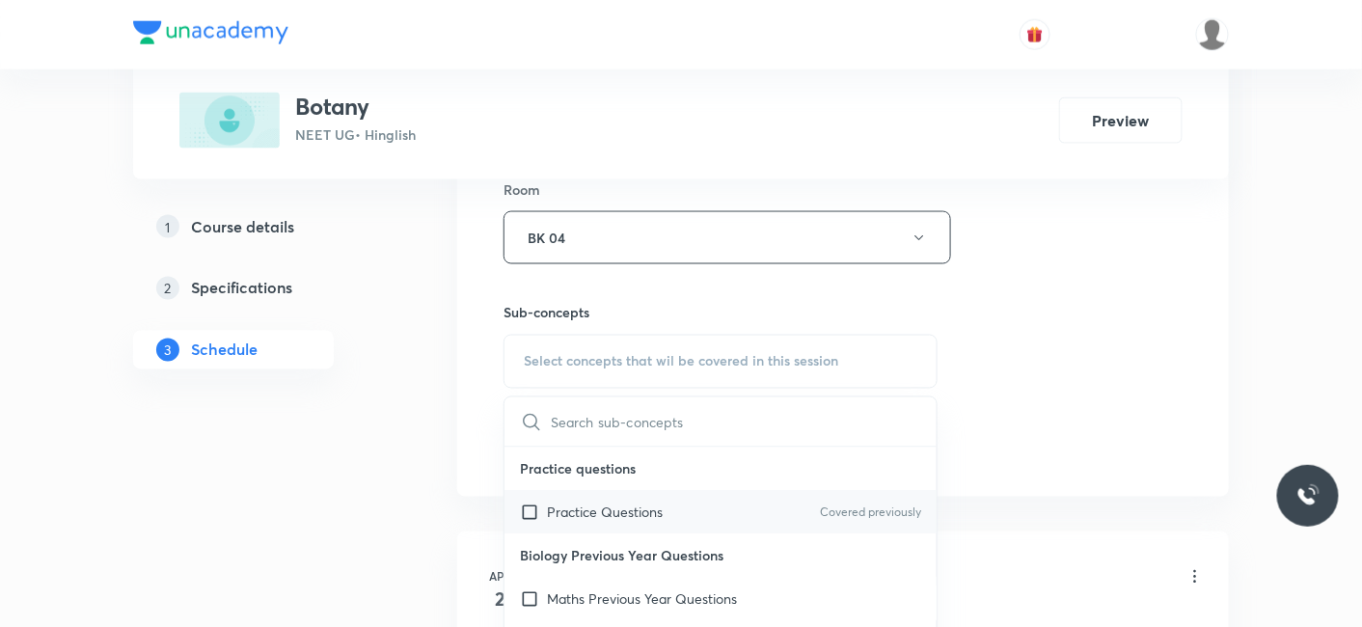
click at [595, 494] on div "Practice Questions Covered previously" at bounding box center [720, 512] width 432 height 43
checkbox input "true"
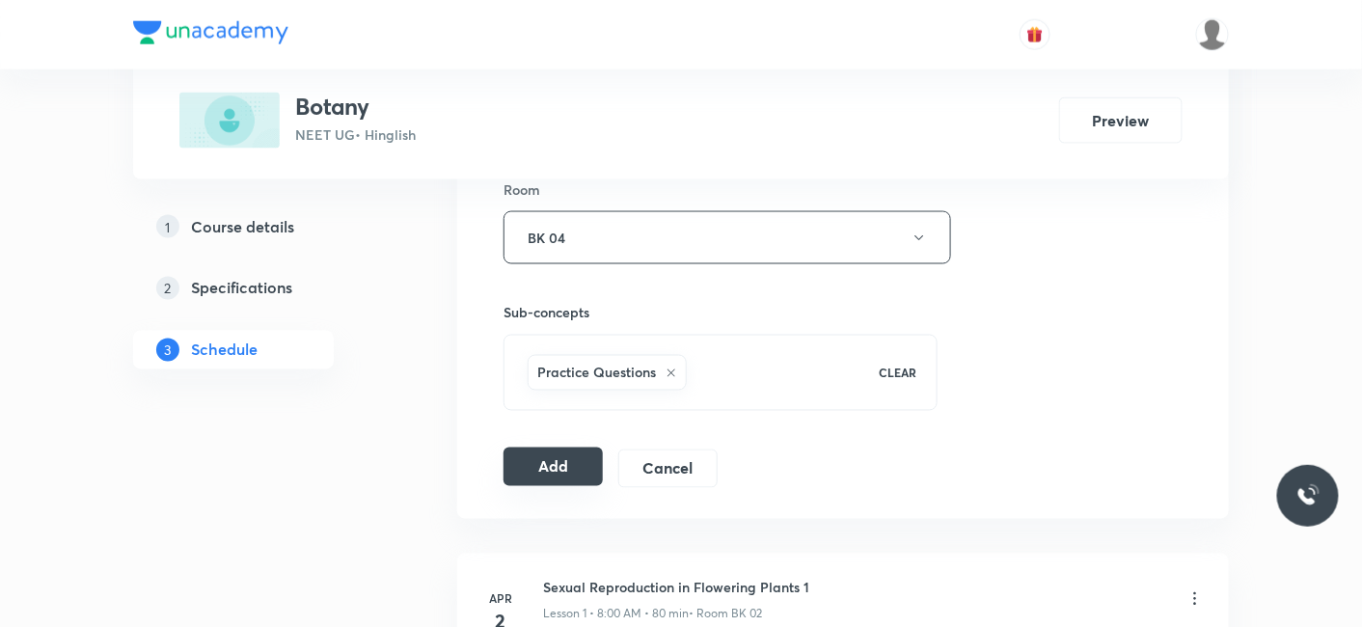
click at [543, 470] on button "Add" at bounding box center [552, 466] width 99 height 39
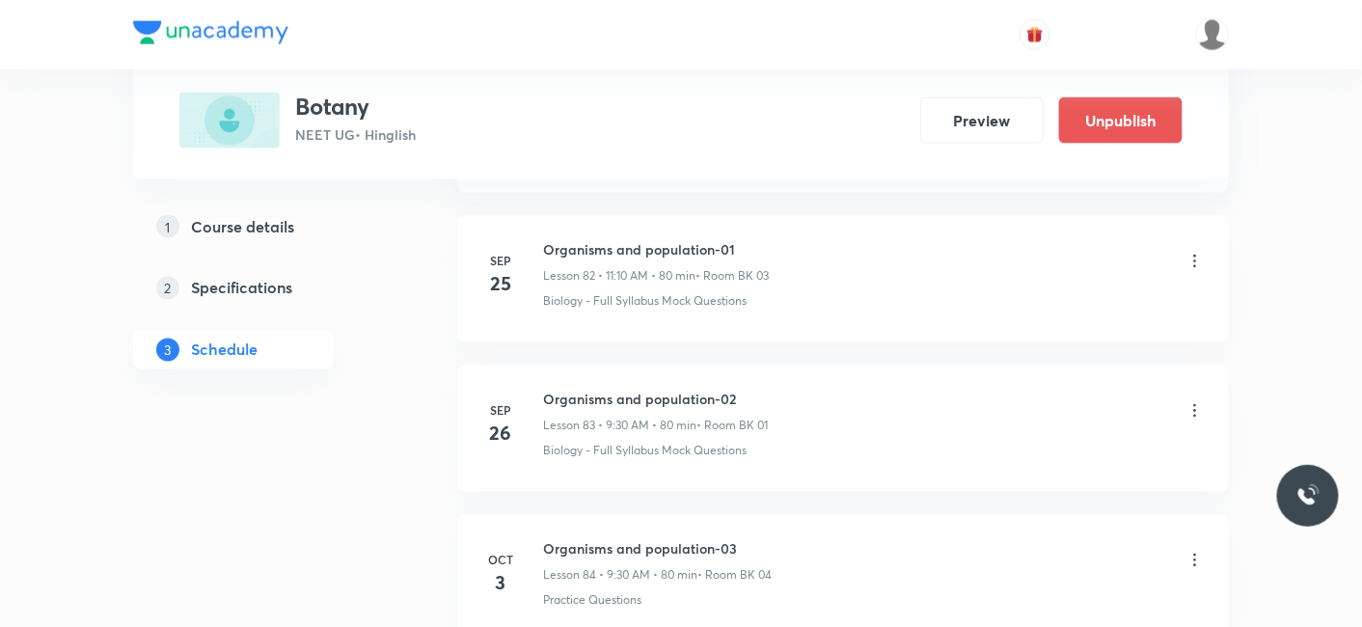
scroll to position [12544, 0]
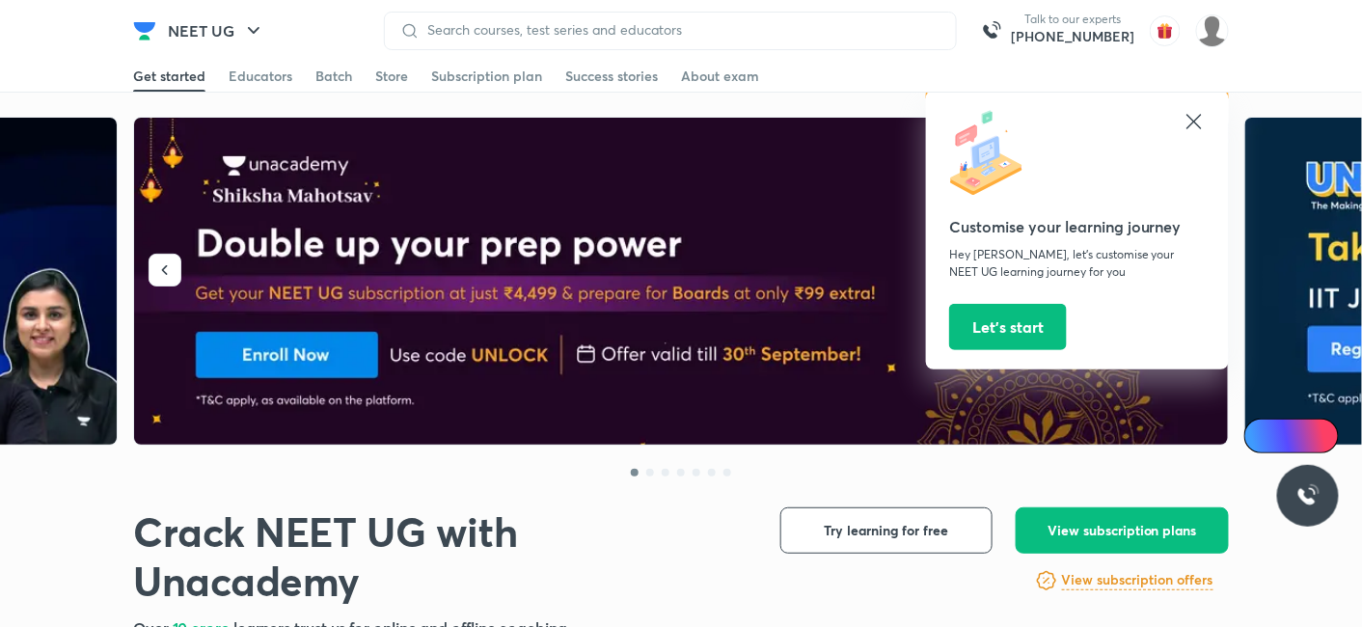
click at [1195, 115] on icon at bounding box center [1193, 121] width 23 height 23
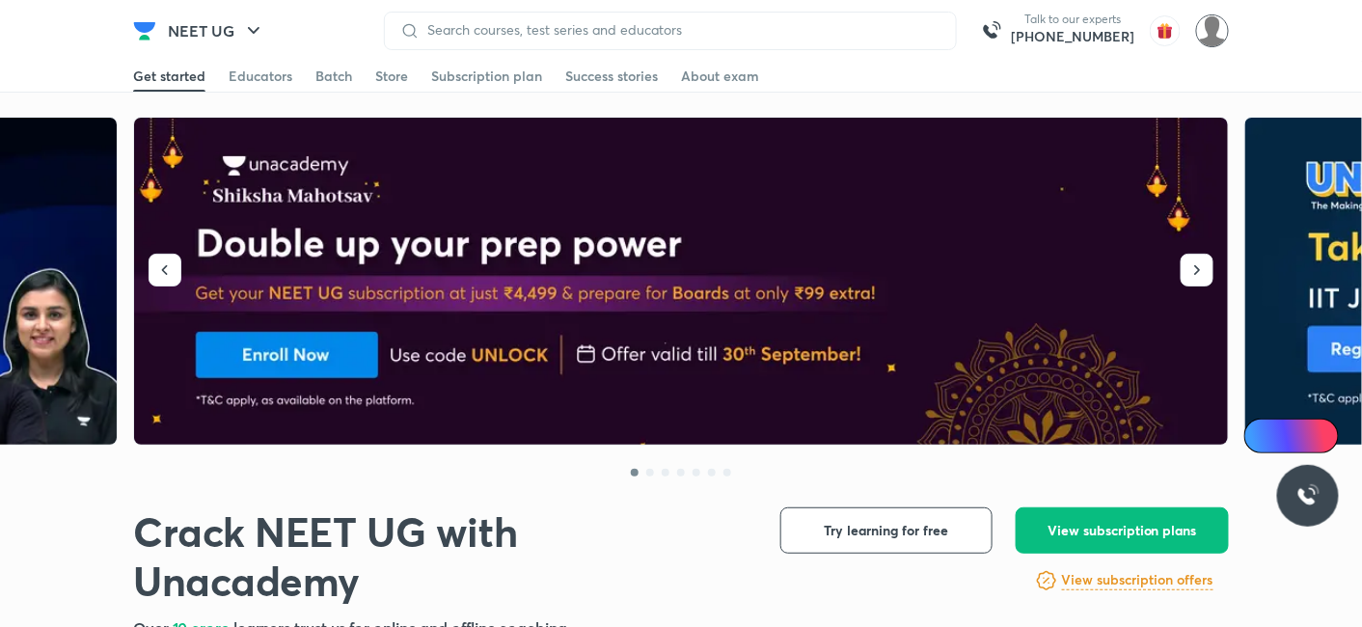
click at [1208, 31] on img at bounding box center [1212, 30] width 33 height 33
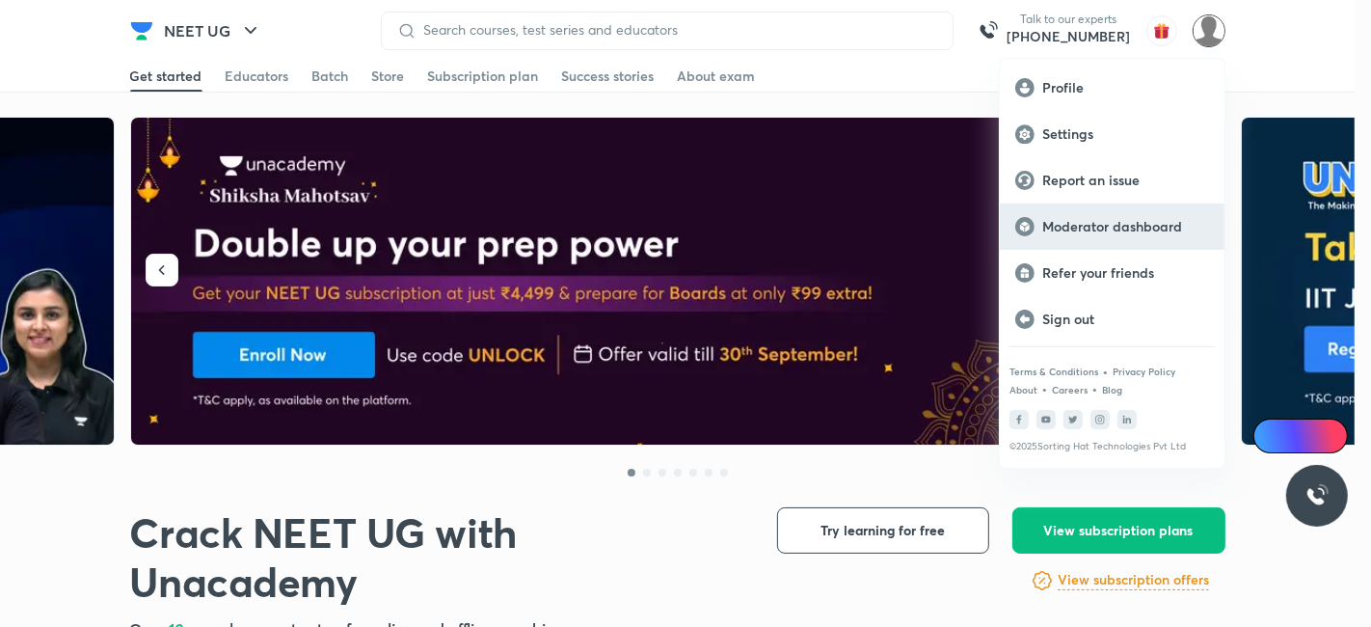
click at [1177, 222] on p "Moderator dashboard" at bounding box center [1125, 226] width 167 height 17
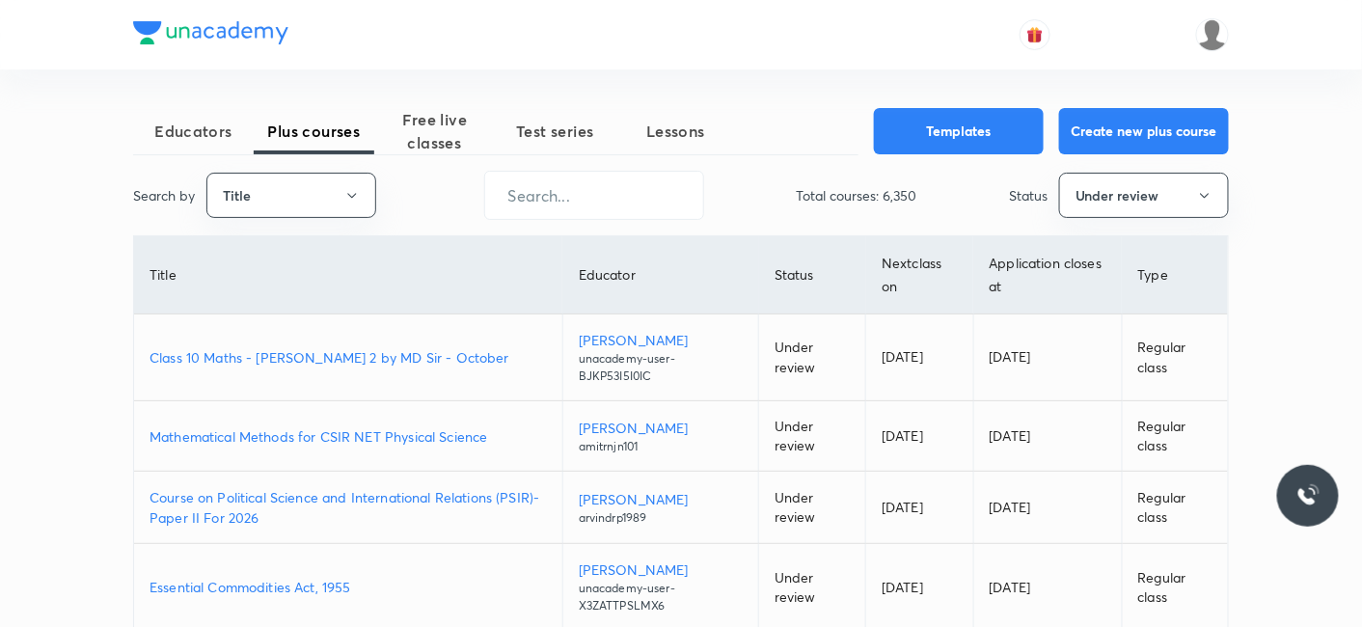
click at [303, 359] on p "Class 10 Maths - Nischay Term 2 by MD Sir - October" at bounding box center [347, 357] width 397 height 20
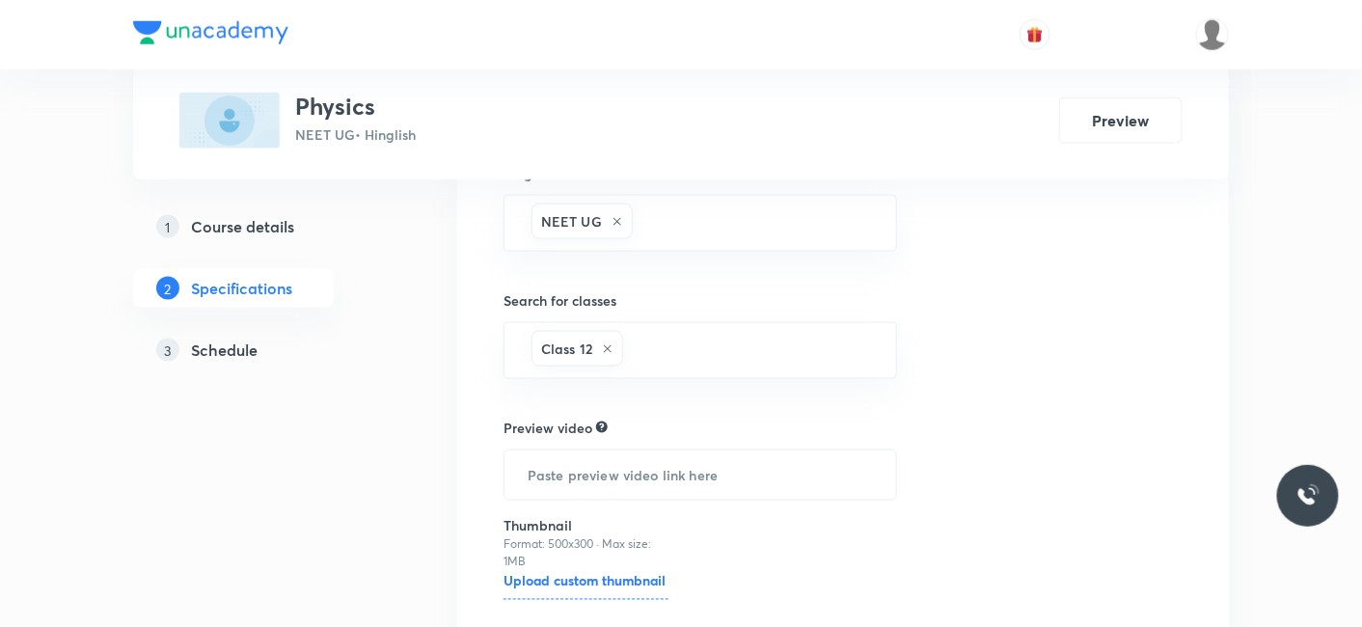
scroll to position [824, 0]
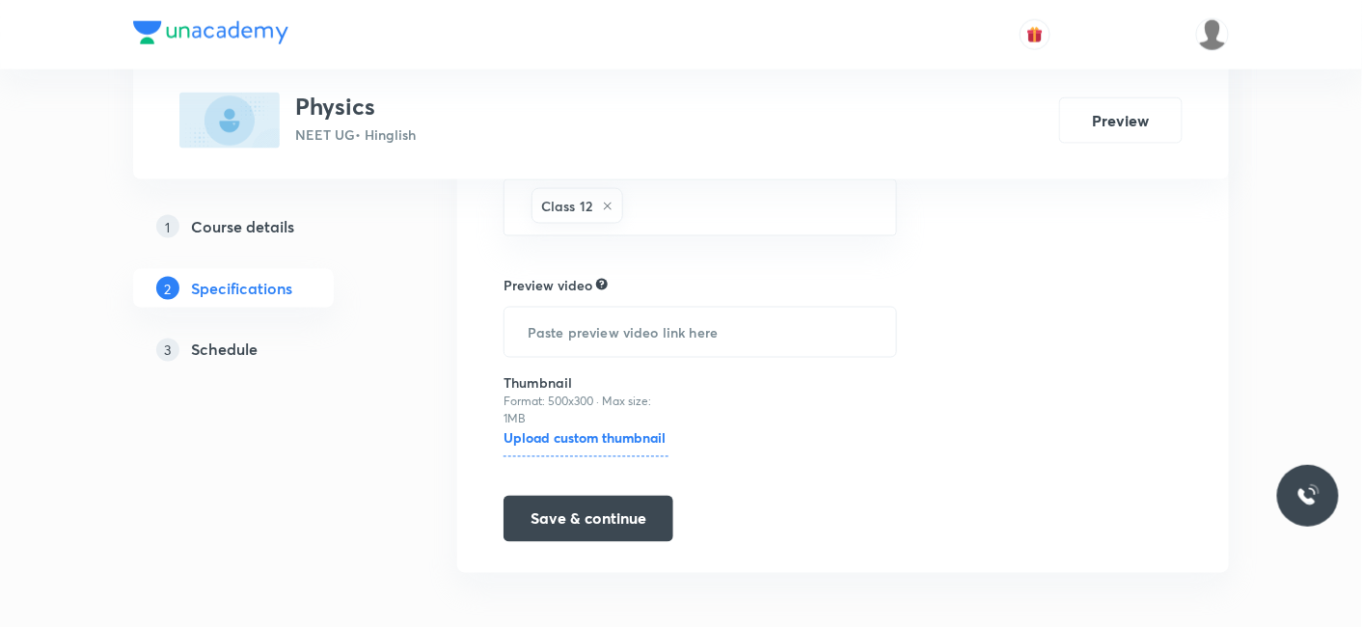
click at [229, 340] on h5 "Schedule" at bounding box center [224, 349] width 67 height 23
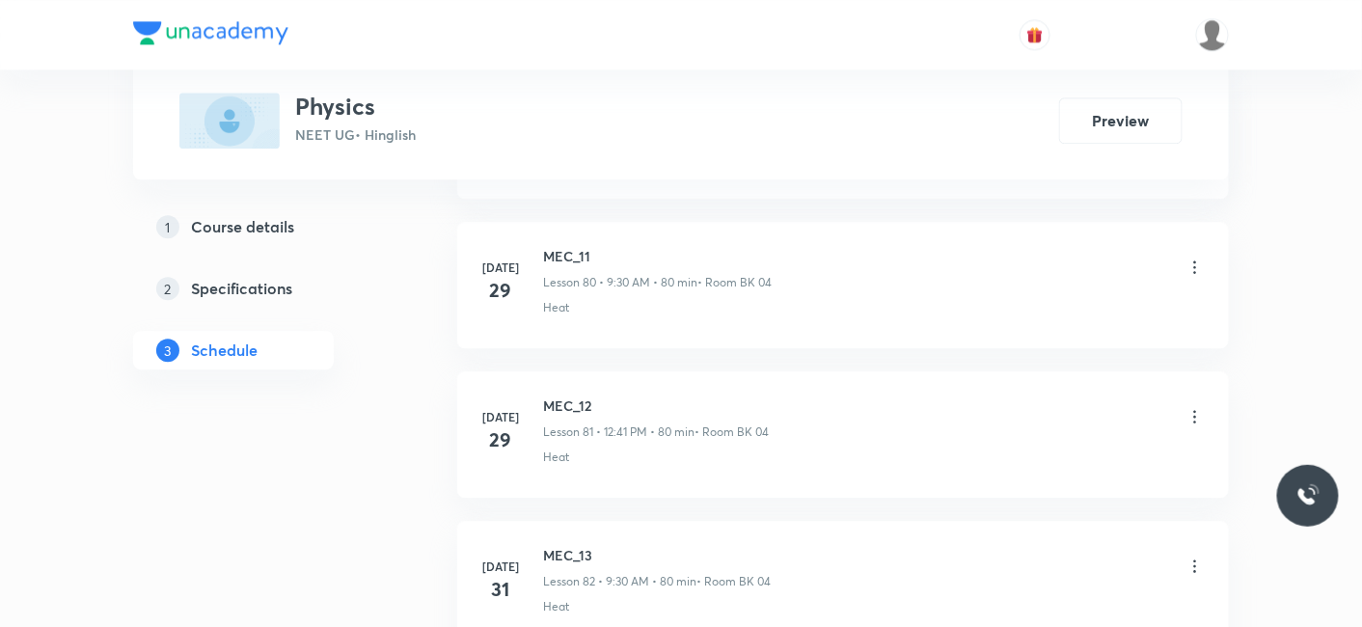
scroll to position [18639, 0]
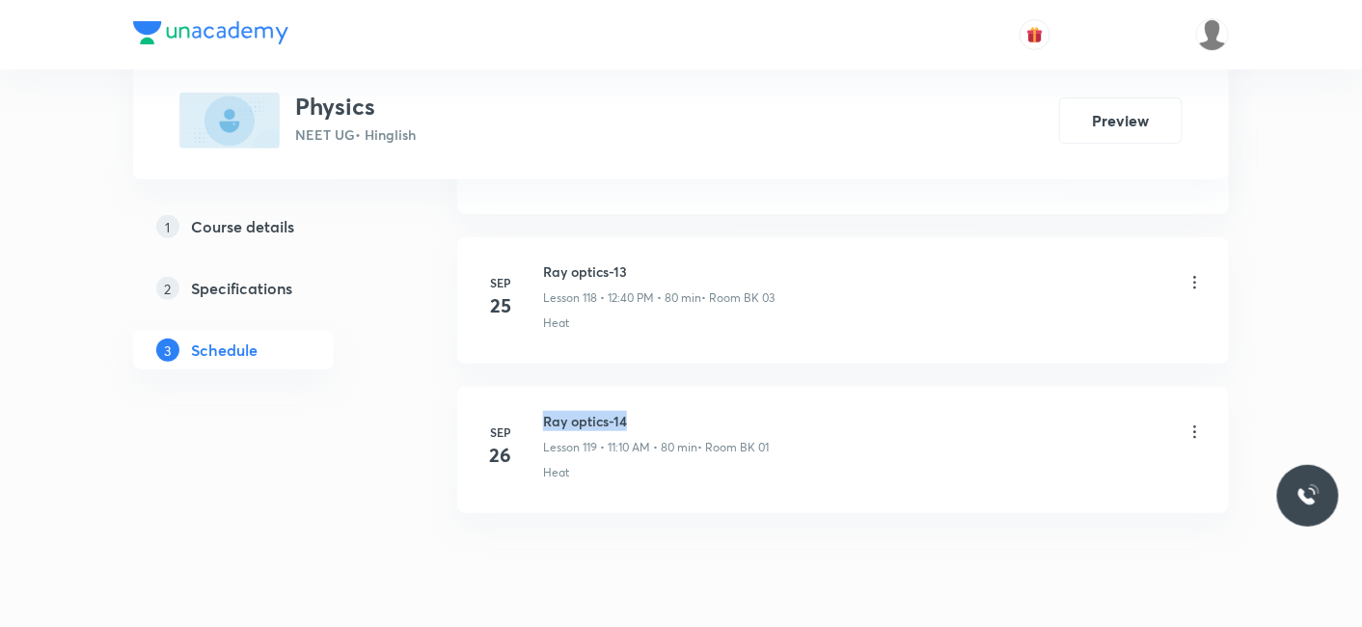
drag, startPoint x: 542, startPoint y: 349, endPoint x: 637, endPoint y: 345, distance: 95.6
click at [637, 411] on h6 "Ray optics-14" at bounding box center [656, 421] width 226 height 20
copy h6 "Ray optics-14"
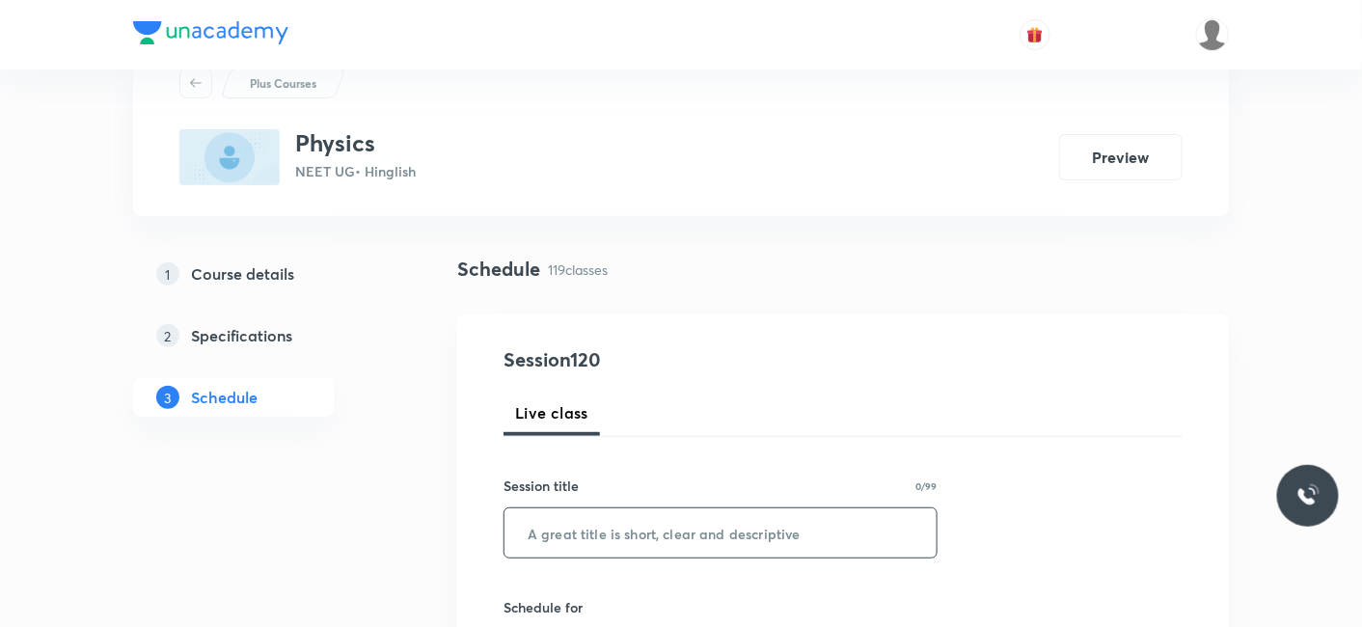
scroll to position [214, 0]
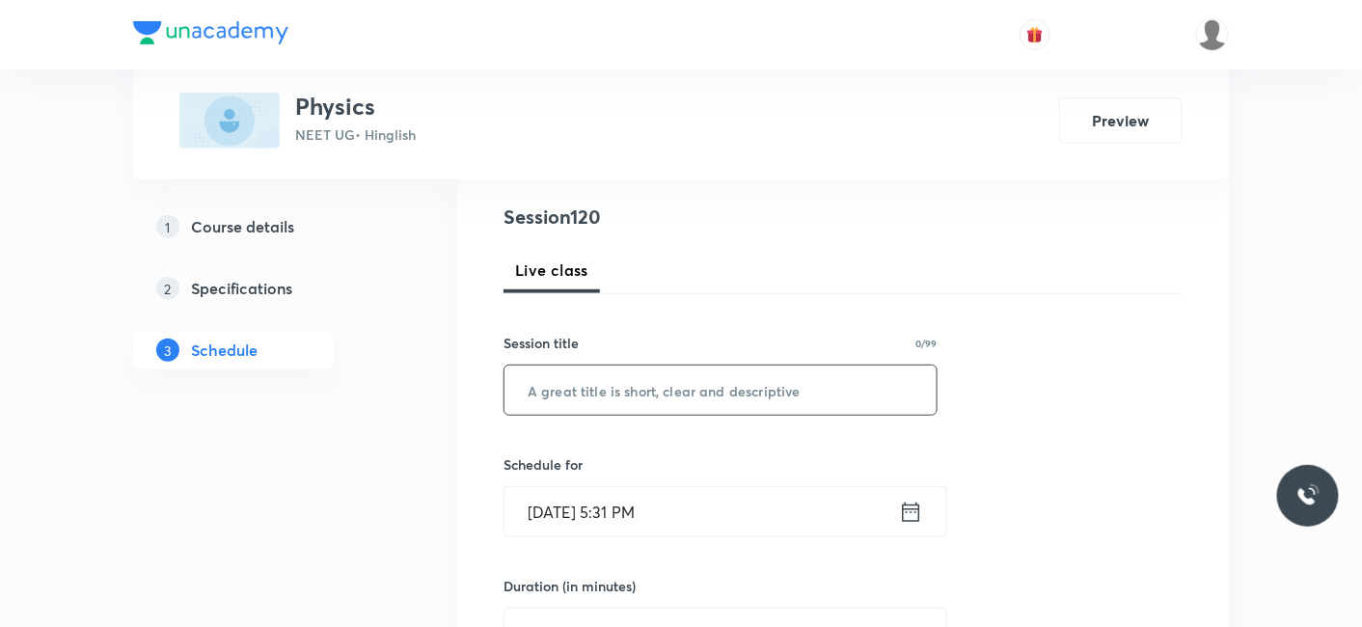
click at [683, 403] on input "text" at bounding box center [720, 389] width 432 height 49
paste input "Ray optics-14"
type input "Ray optics-15"
click at [667, 512] on input "Sep 30, 2025, 5:31 PM" at bounding box center [701, 511] width 394 height 49
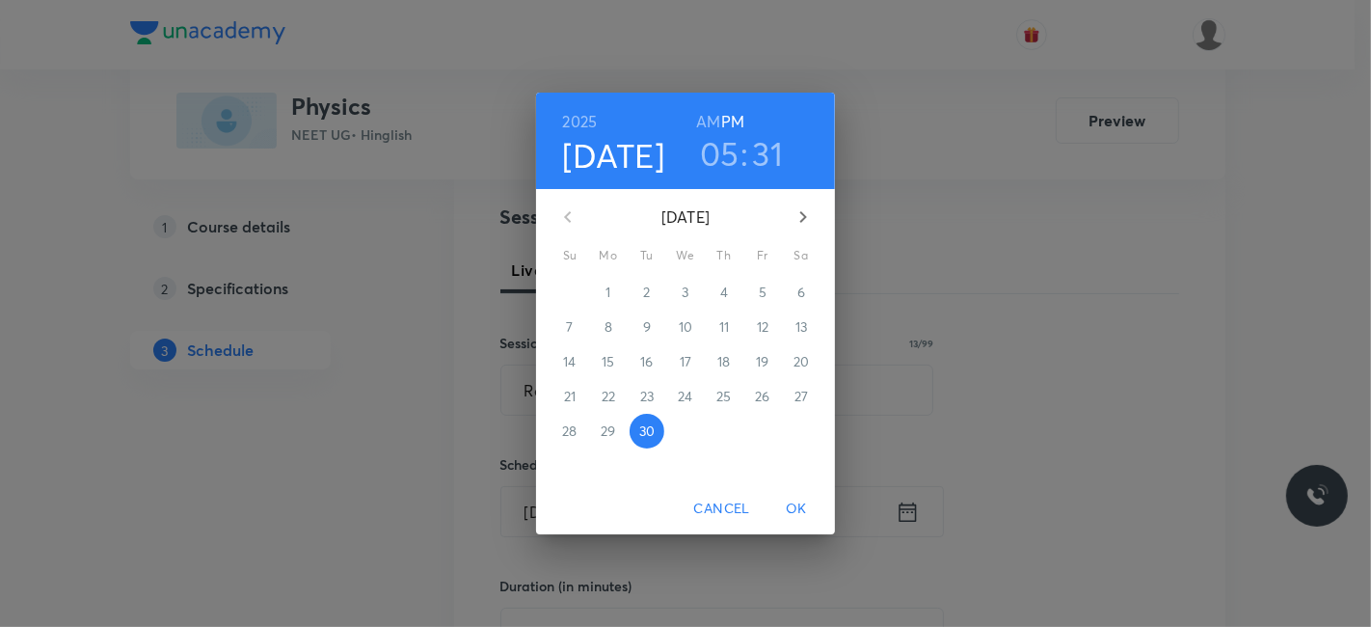
click at [800, 217] on icon "button" at bounding box center [803, 216] width 23 height 23
click at [760, 287] on p "3" at bounding box center [762, 292] width 7 height 19
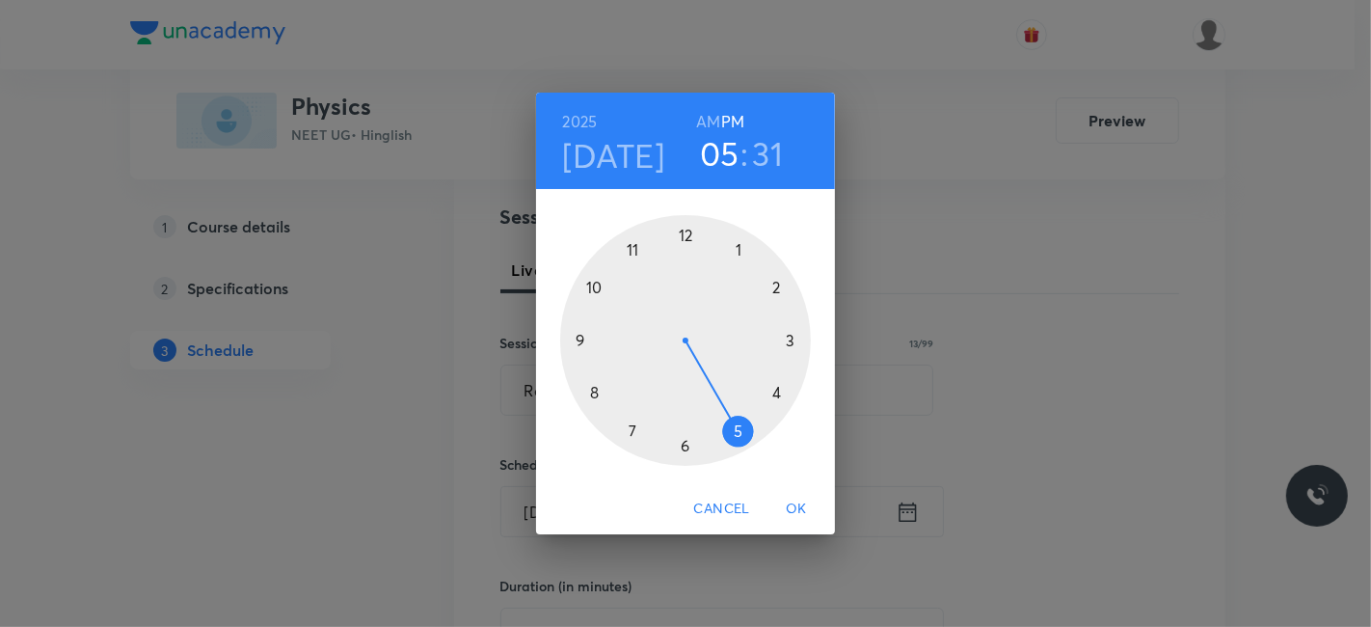
click at [631, 246] on div at bounding box center [685, 340] width 251 height 251
click at [710, 120] on h6 "AM" at bounding box center [708, 121] width 24 height 27
click at [778, 284] on div at bounding box center [685, 340] width 251 height 251
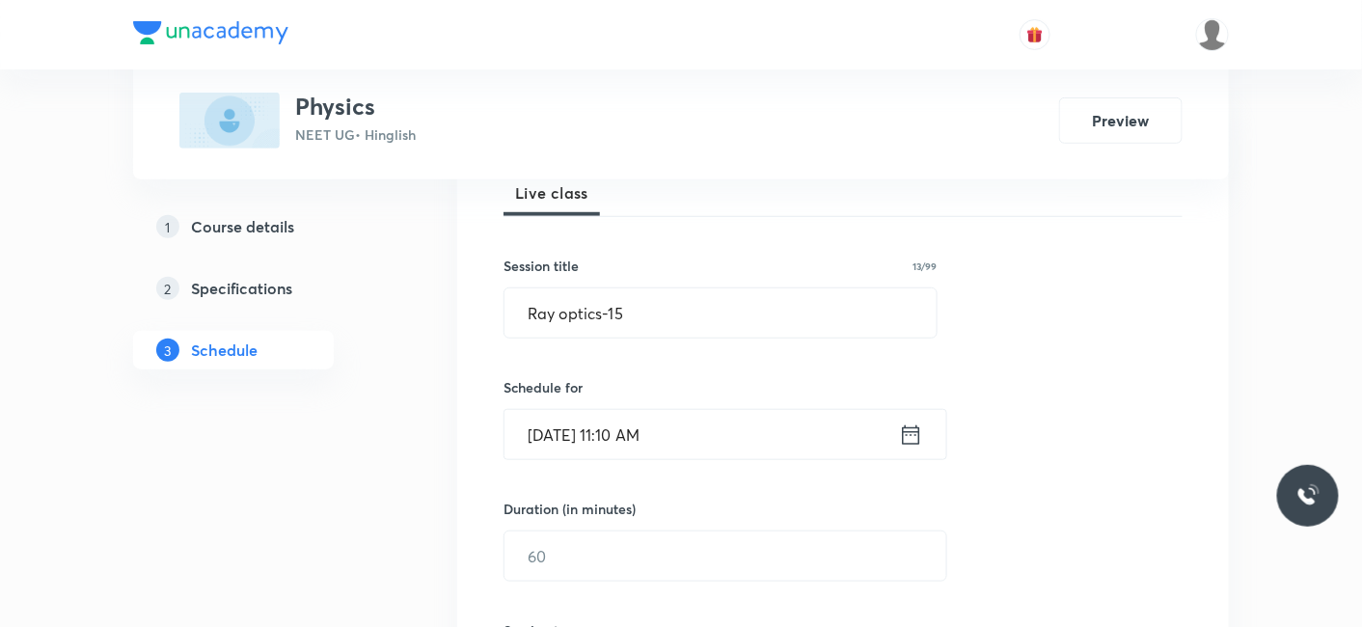
scroll to position [321, 0]
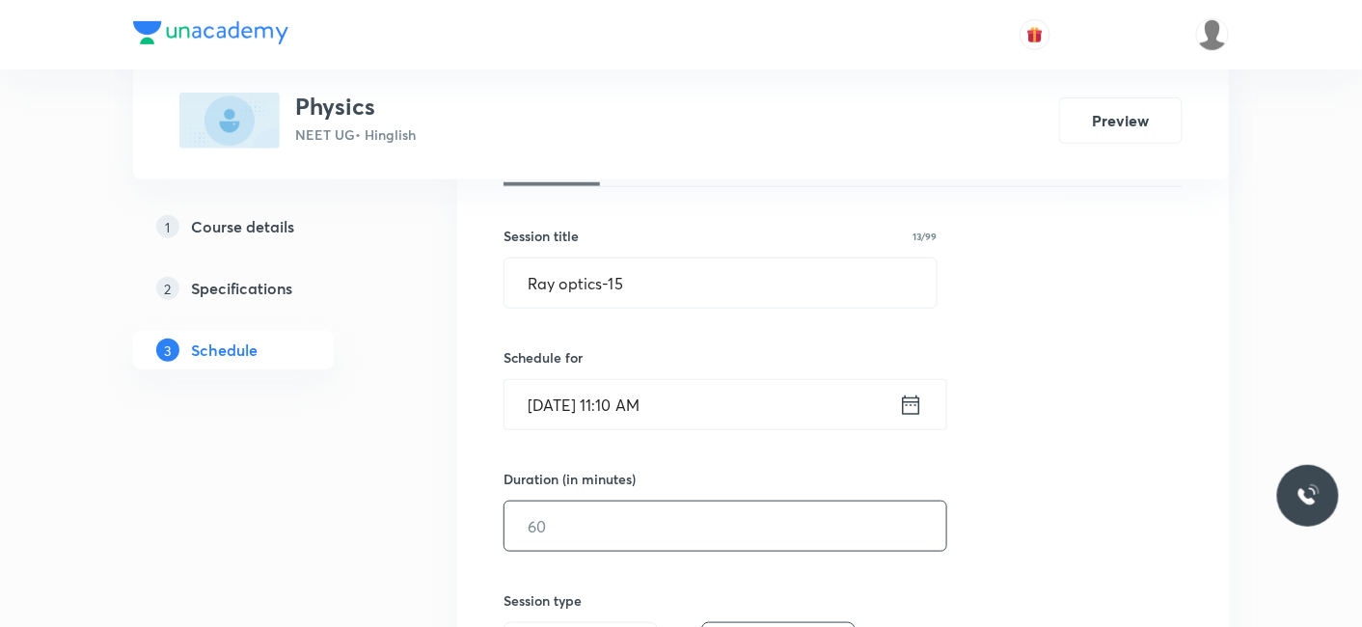
click at [590, 507] on input "text" at bounding box center [725, 525] width 442 height 49
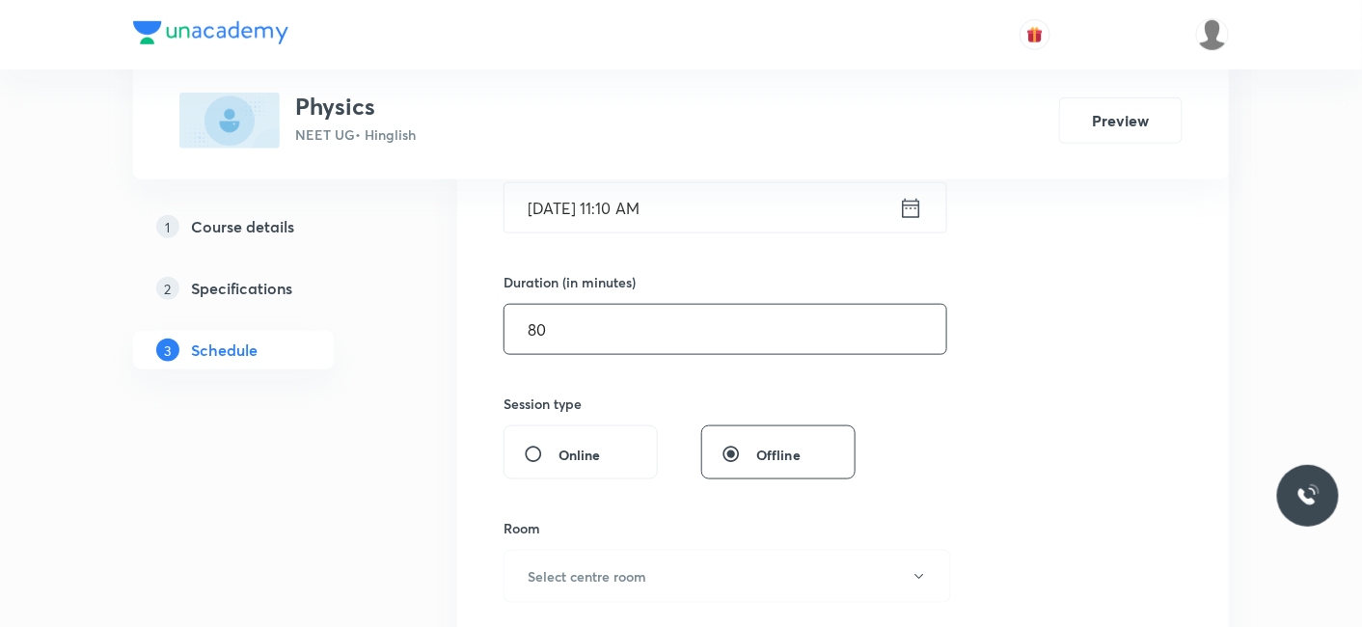
scroll to position [642, 0]
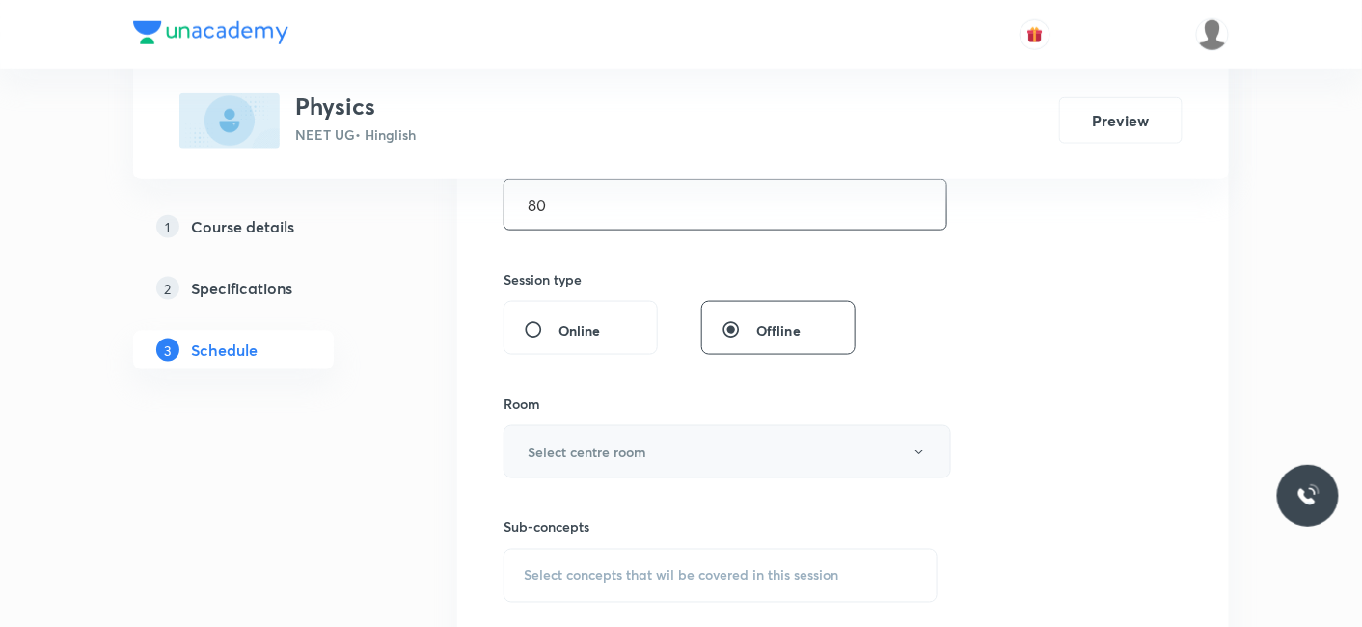
type input "80"
click at [576, 434] on button "Select centre room" at bounding box center [726, 451] width 447 height 53
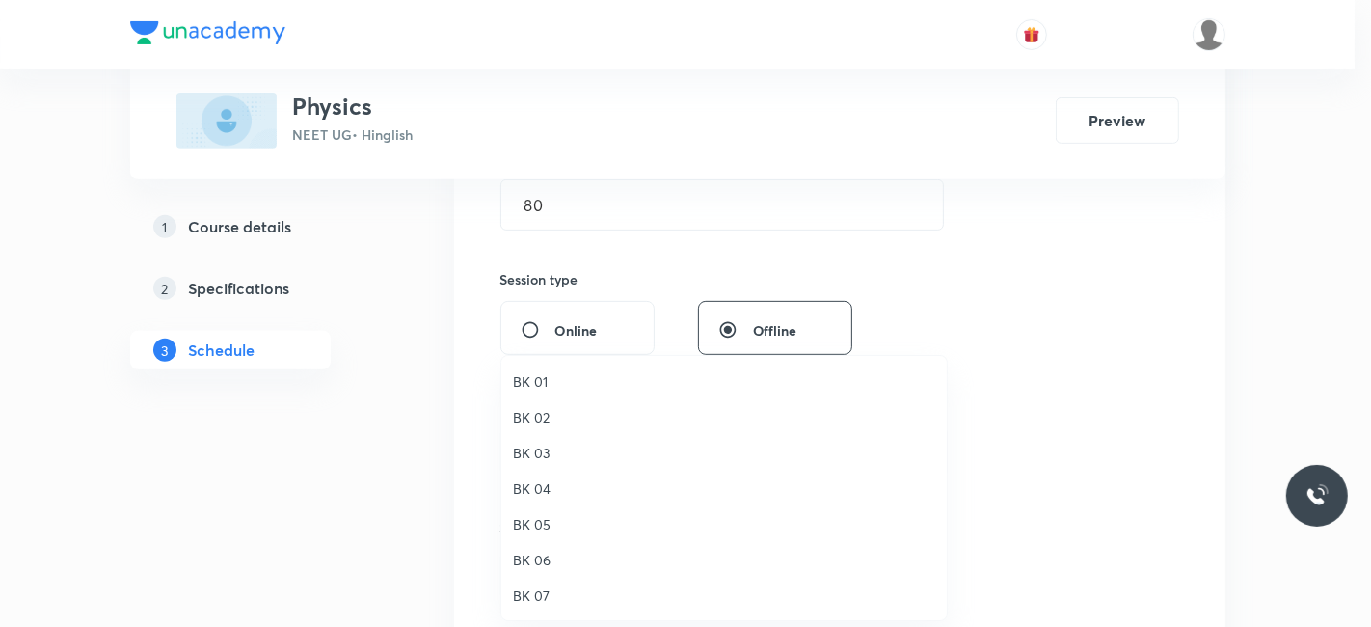
click at [545, 447] on span "BK 03" at bounding box center [724, 453] width 422 height 20
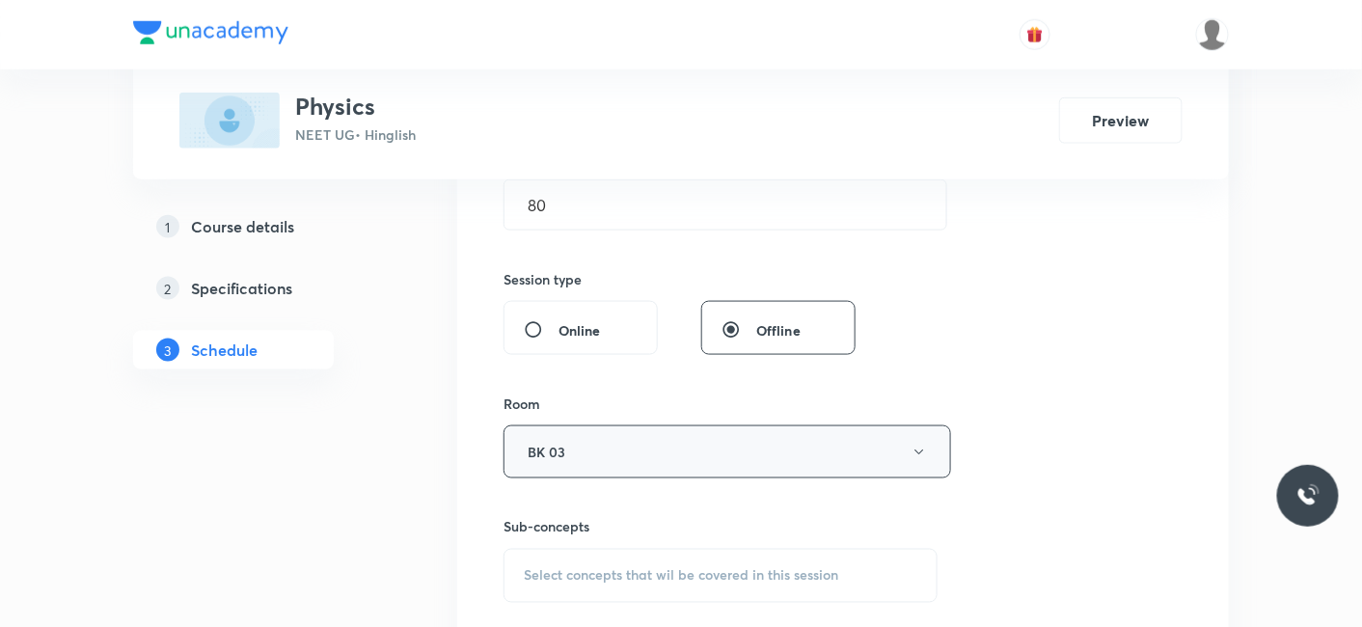
click at [553, 440] on button "BK 03" at bounding box center [726, 451] width 447 height 53
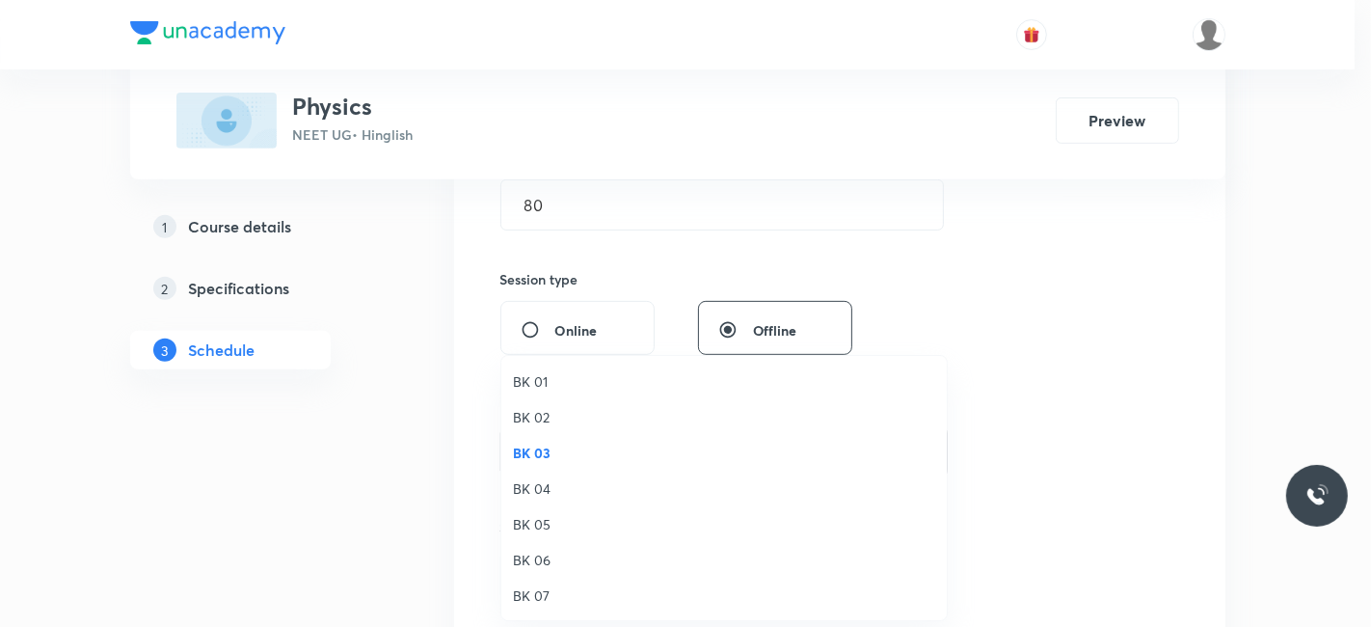
click at [553, 493] on span "BK 04" at bounding box center [724, 488] width 422 height 20
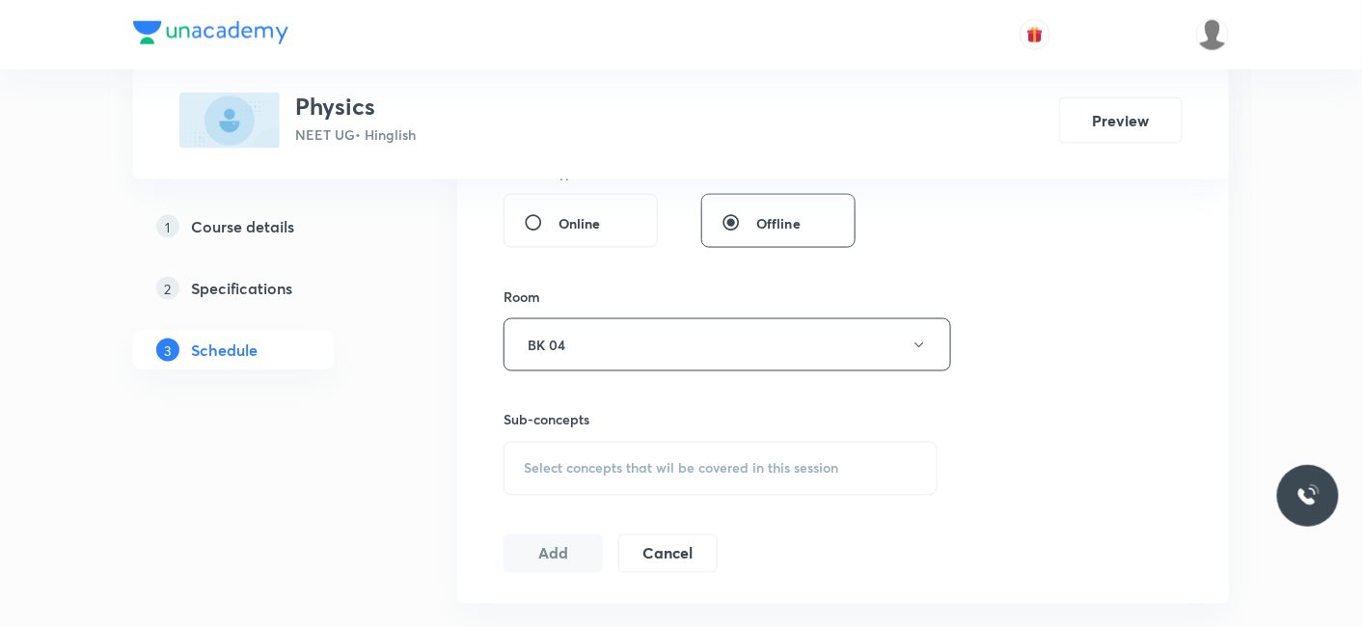
click at [592, 471] on span "Select concepts that wil be covered in this session" at bounding box center [681, 468] width 314 height 15
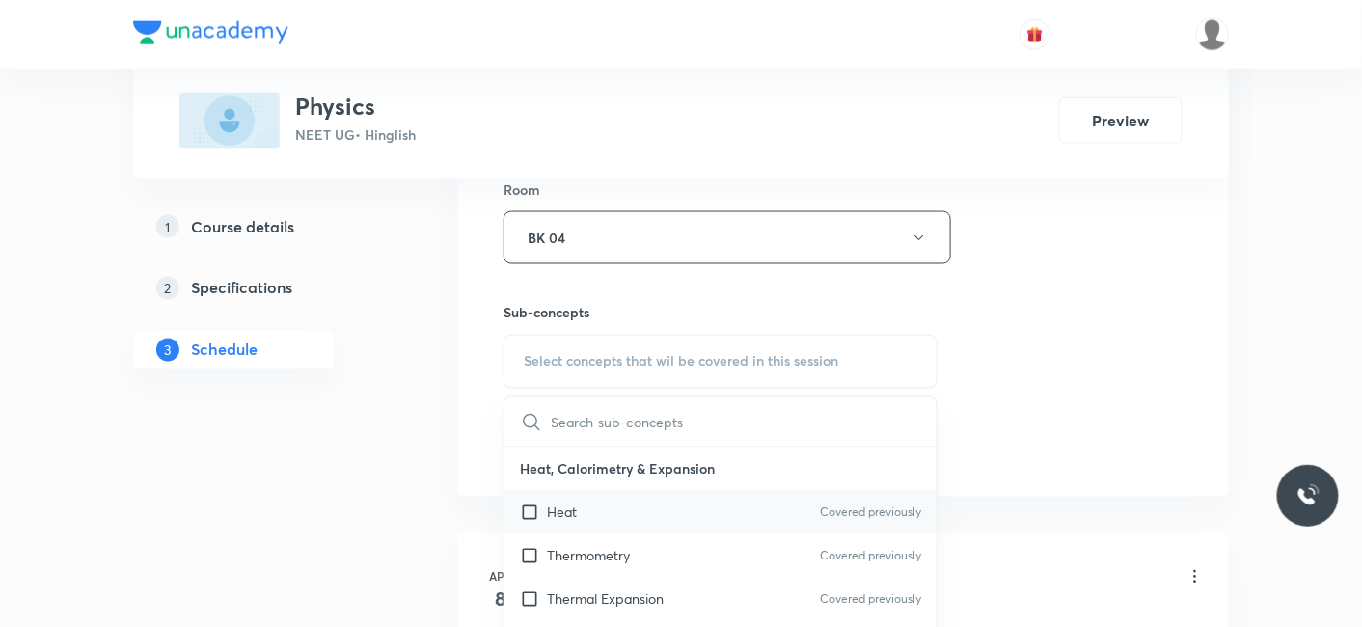
click at [554, 516] on p "Heat" at bounding box center [562, 512] width 30 height 20
checkbox input "true"
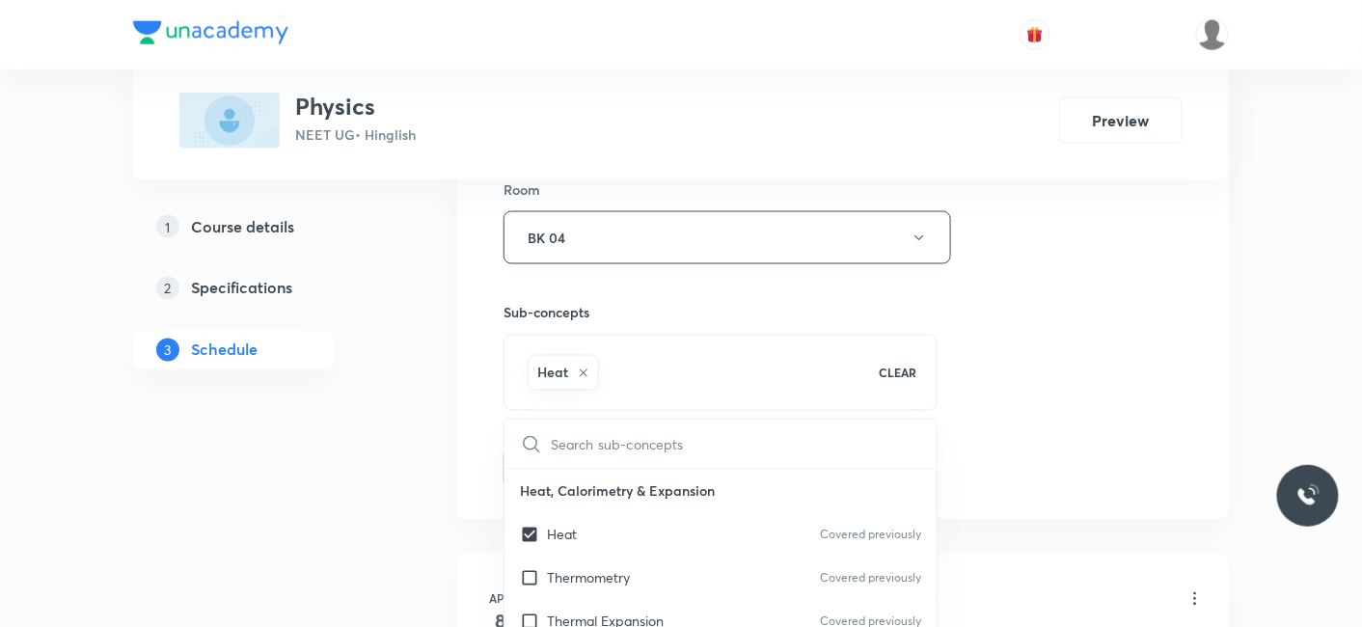
drag, startPoint x: 355, startPoint y: 491, endPoint x: 390, endPoint y: 480, distance: 36.3
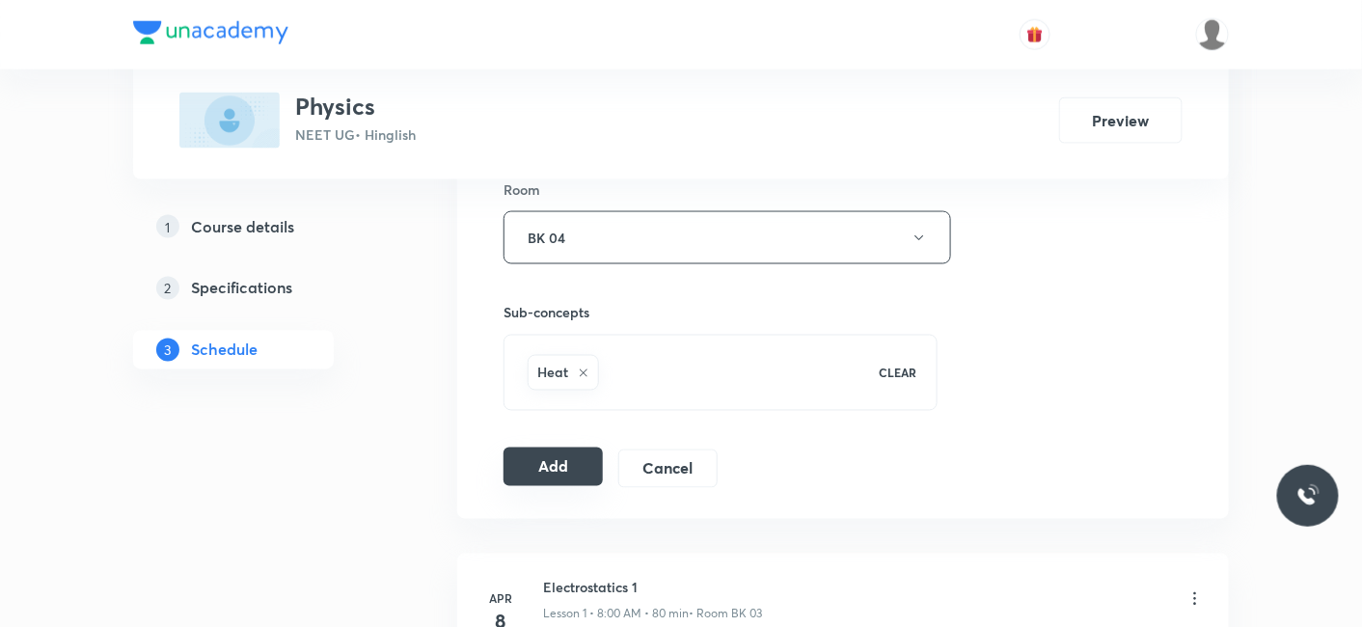
click at [550, 462] on button "Add" at bounding box center [552, 466] width 99 height 39
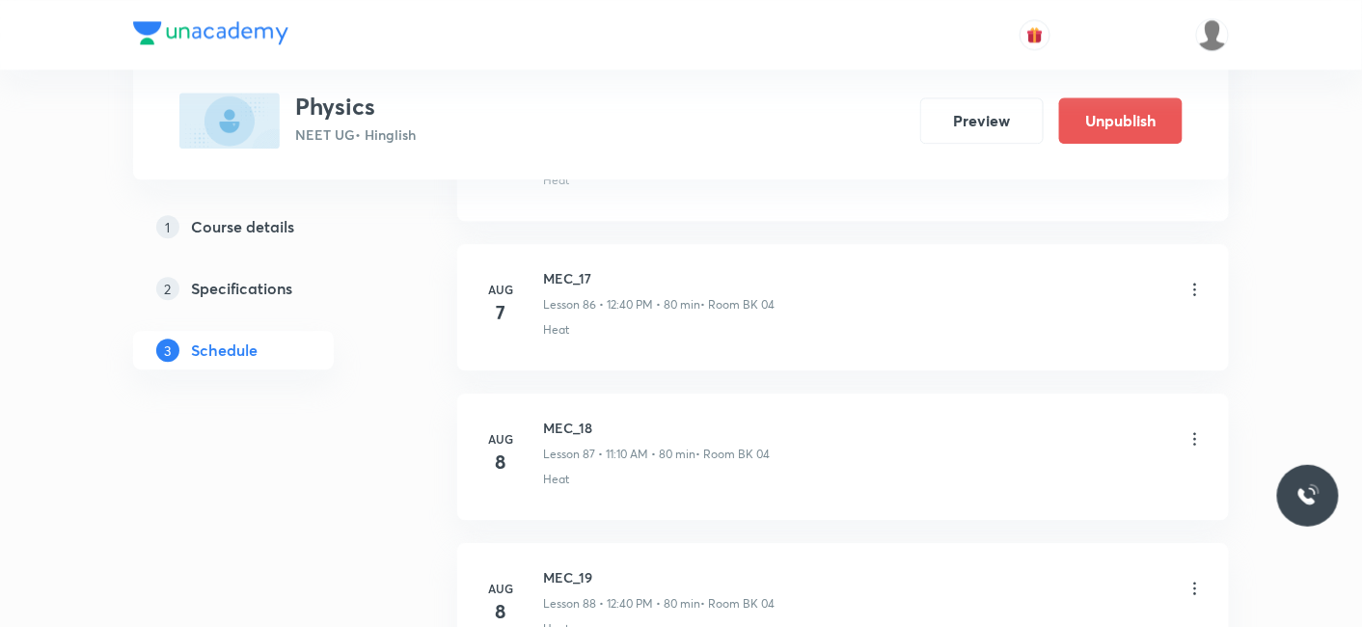
scroll to position [17905, 0]
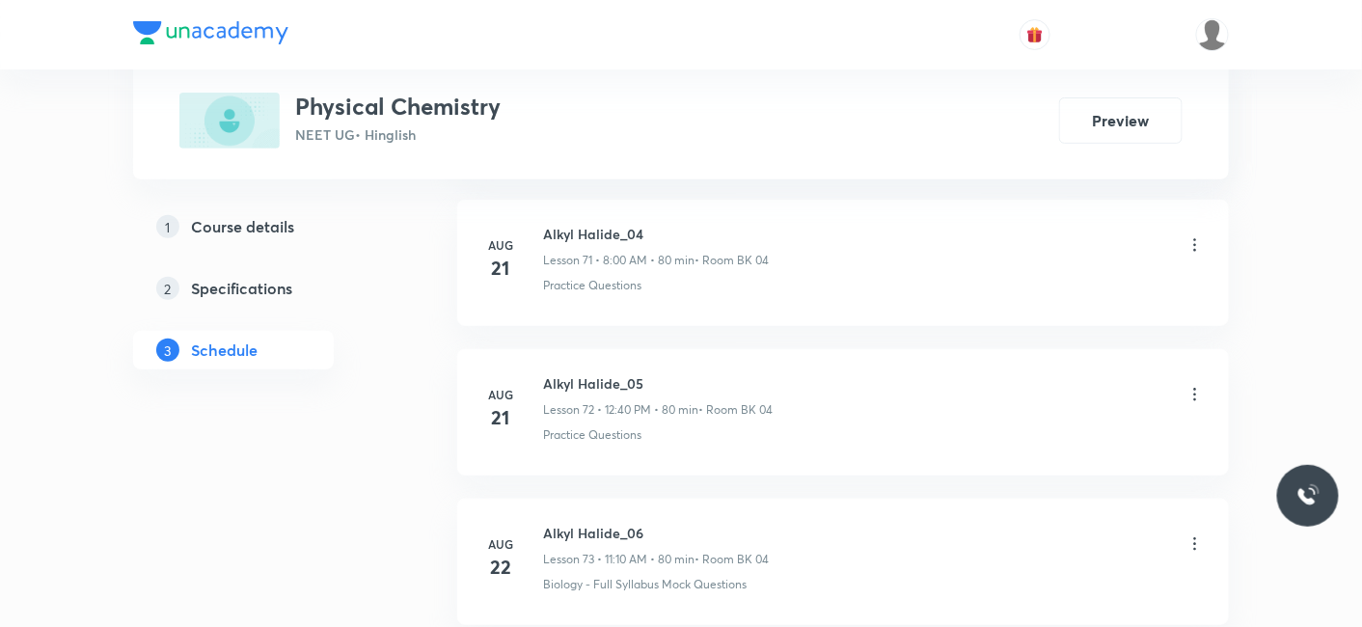
scroll to position [15065, 0]
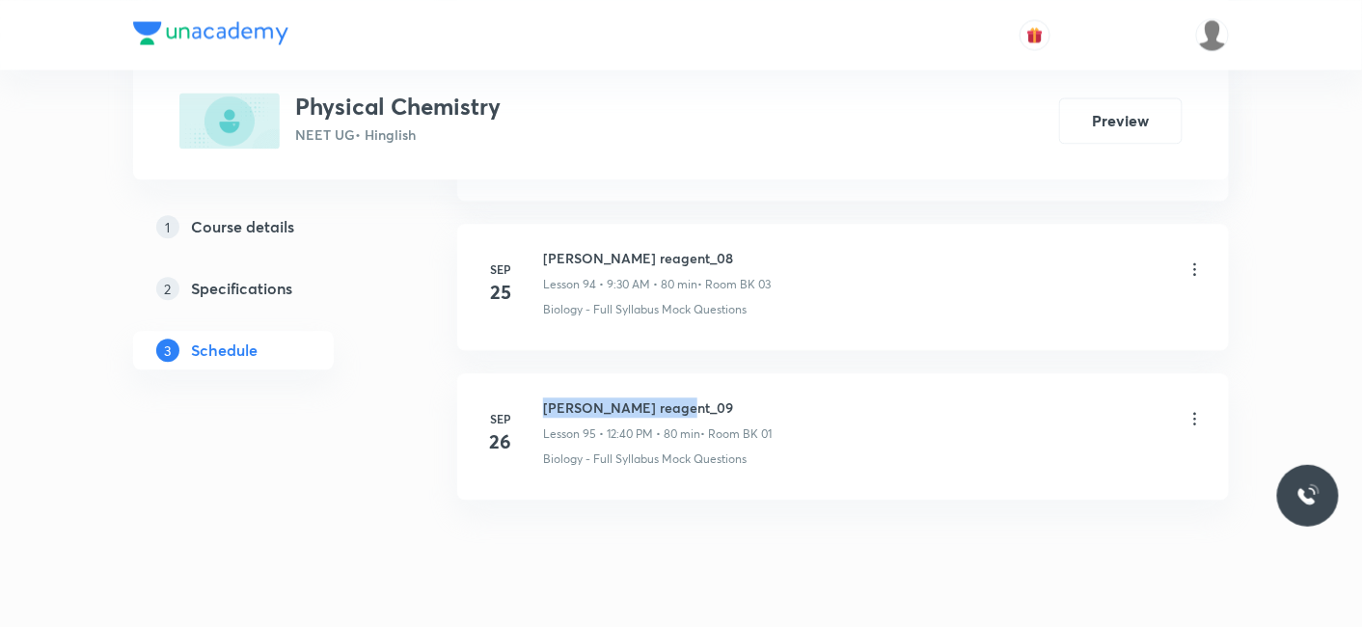
drag, startPoint x: 542, startPoint y: 353, endPoint x: 740, endPoint y: 334, distance: 198.6
click at [740, 373] on li "[DATE] Grignard reagent_09 Lesson 95 • 12:40 PM • 80 min • Room BK 01 Biology -…" at bounding box center [843, 436] width 772 height 126
copy h6 "[PERSON_NAME] reagent_09"
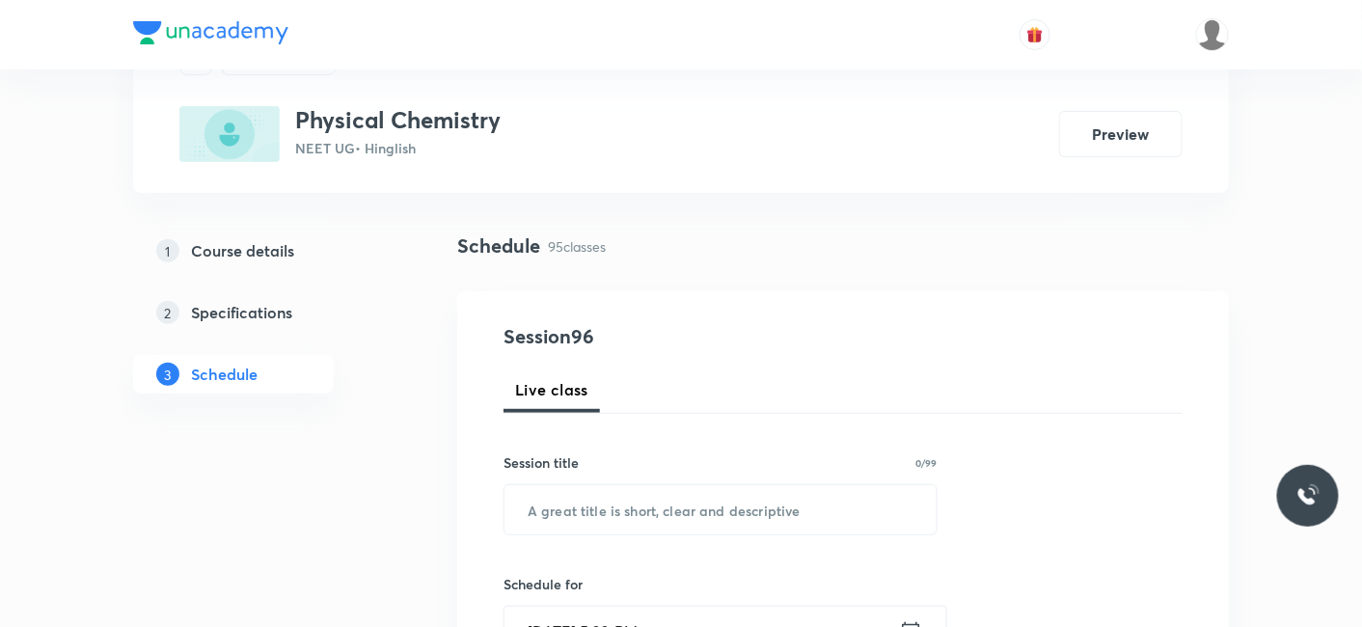
scroll to position [214, 0]
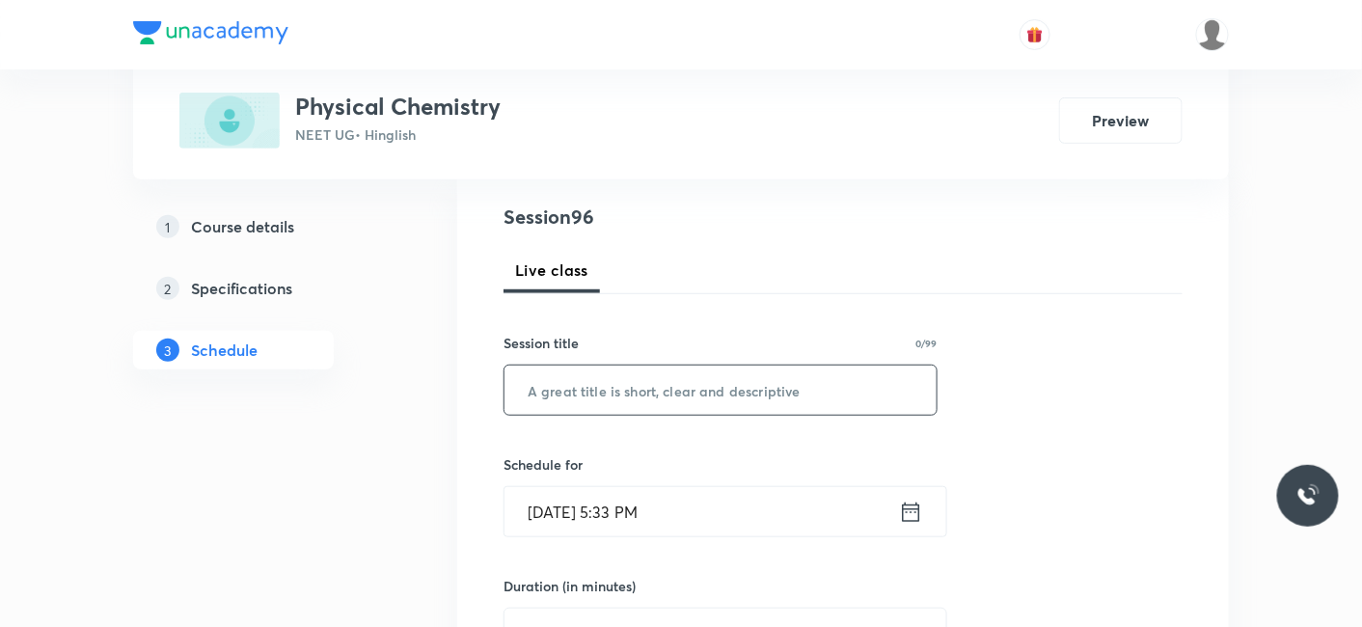
click at [675, 400] on input "text" at bounding box center [720, 389] width 432 height 49
paste input "[PERSON_NAME] reagent_09"
type input "[PERSON_NAME] reagent_10"
click at [620, 508] on input "[DATE] 5:33 PM" at bounding box center [701, 511] width 394 height 49
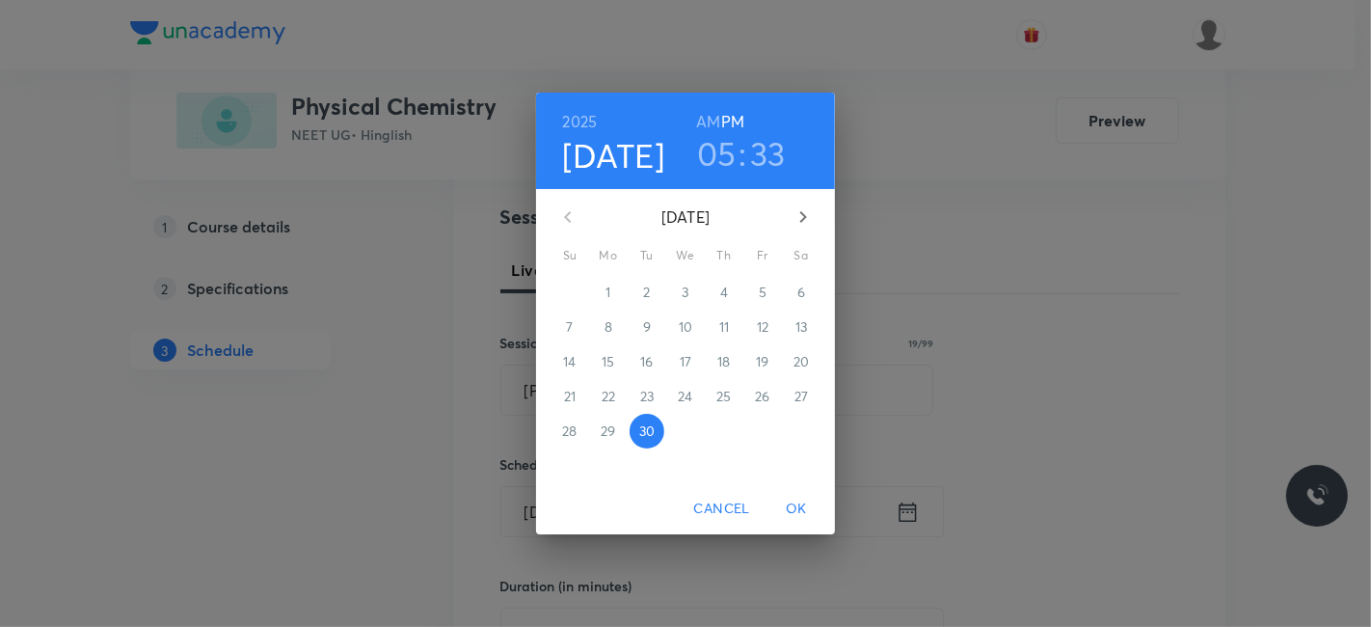
click at [806, 213] on icon "button" at bounding box center [803, 216] width 23 height 23
click at [760, 295] on p "3" at bounding box center [762, 292] width 7 height 19
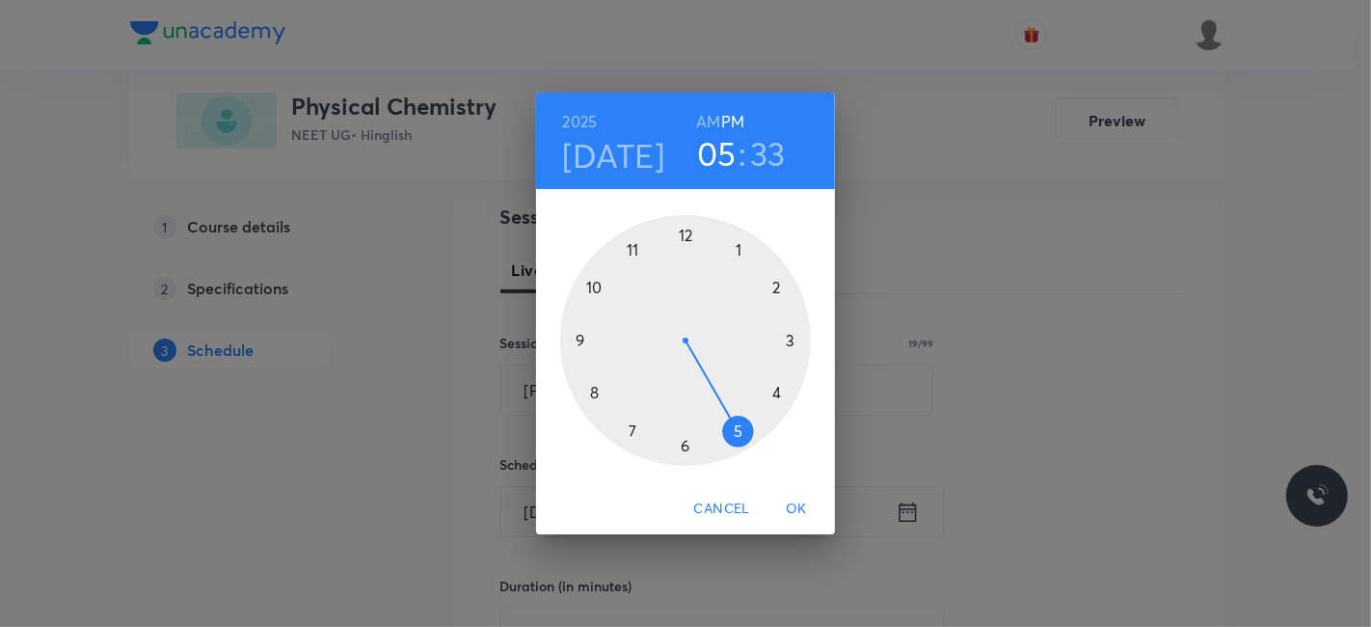
click at [709, 127] on h6 "AM" at bounding box center [708, 121] width 24 height 27
click at [685, 230] on div at bounding box center [685, 340] width 251 height 251
click at [595, 392] on div at bounding box center [685, 340] width 251 height 251
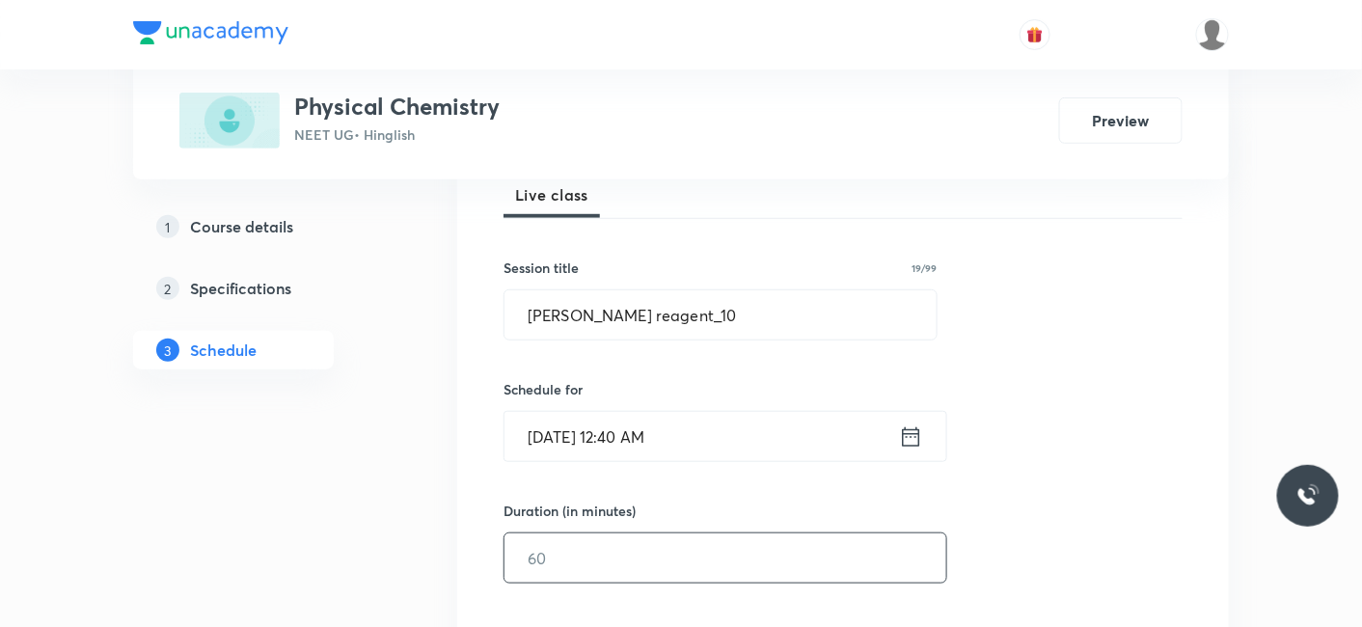
scroll to position [321, 0]
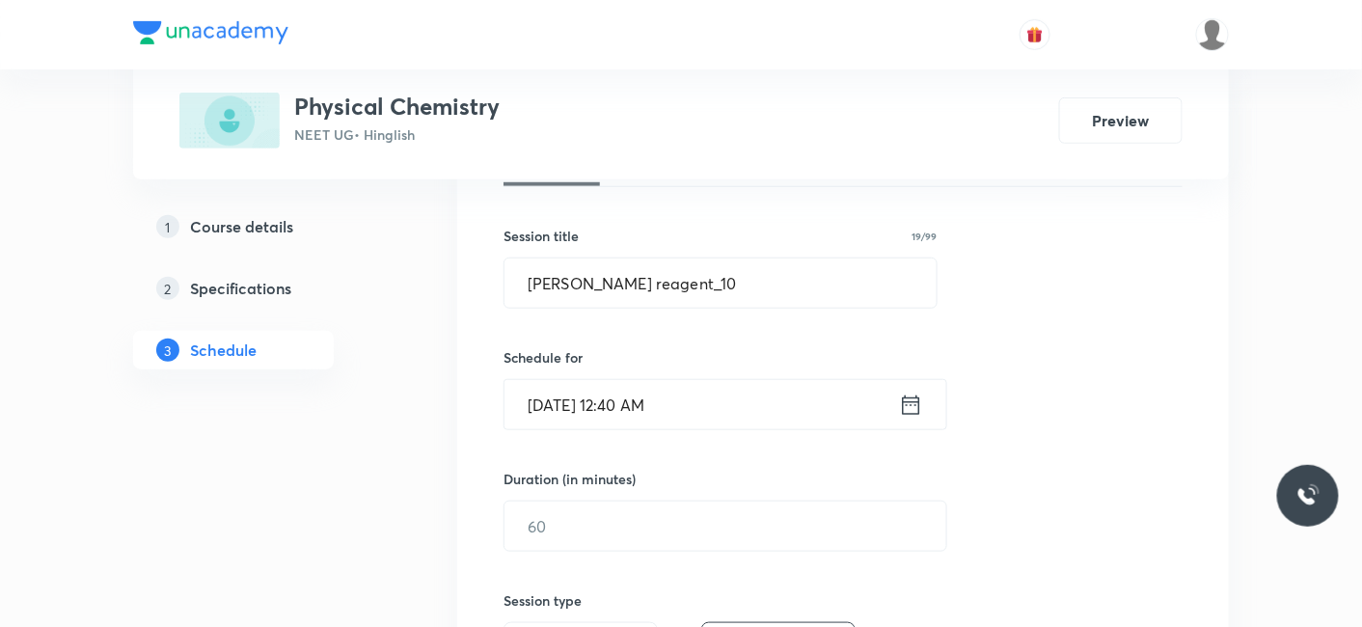
click at [686, 420] on input "Oct 3, 2025, 12:40 AM" at bounding box center [701, 404] width 394 height 49
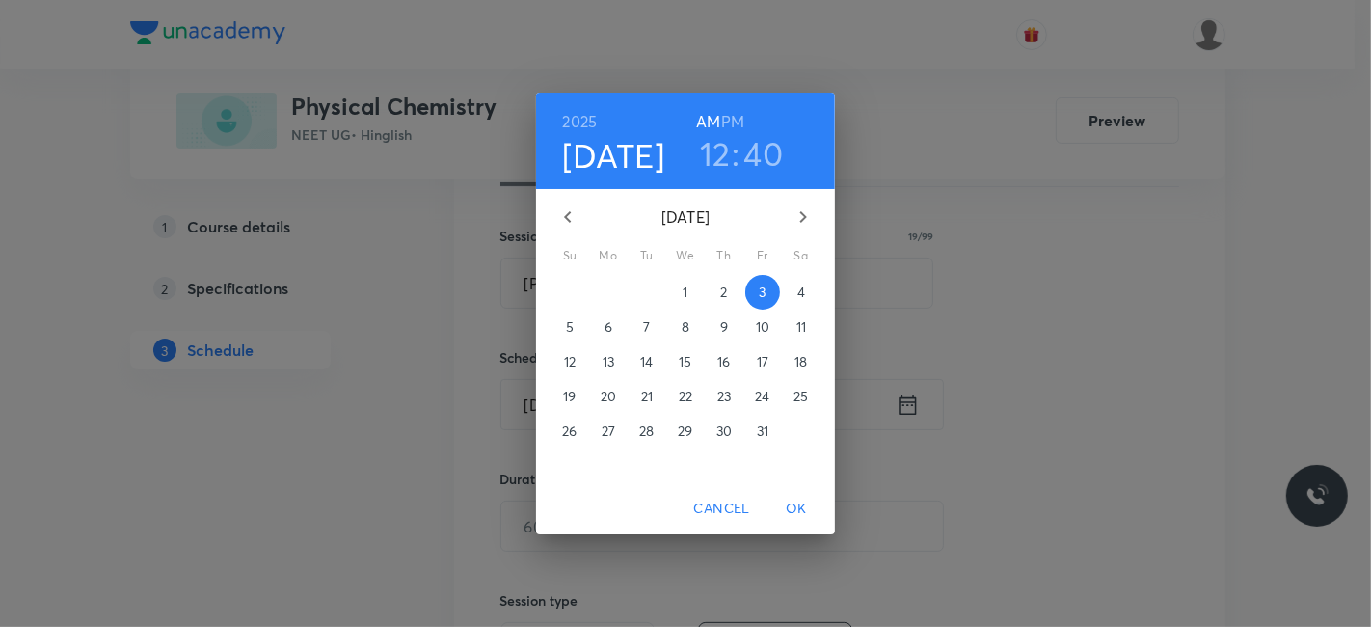
click at [741, 120] on h6 "PM" at bounding box center [732, 121] width 23 height 27
click at [799, 510] on span "OK" at bounding box center [796, 509] width 46 height 24
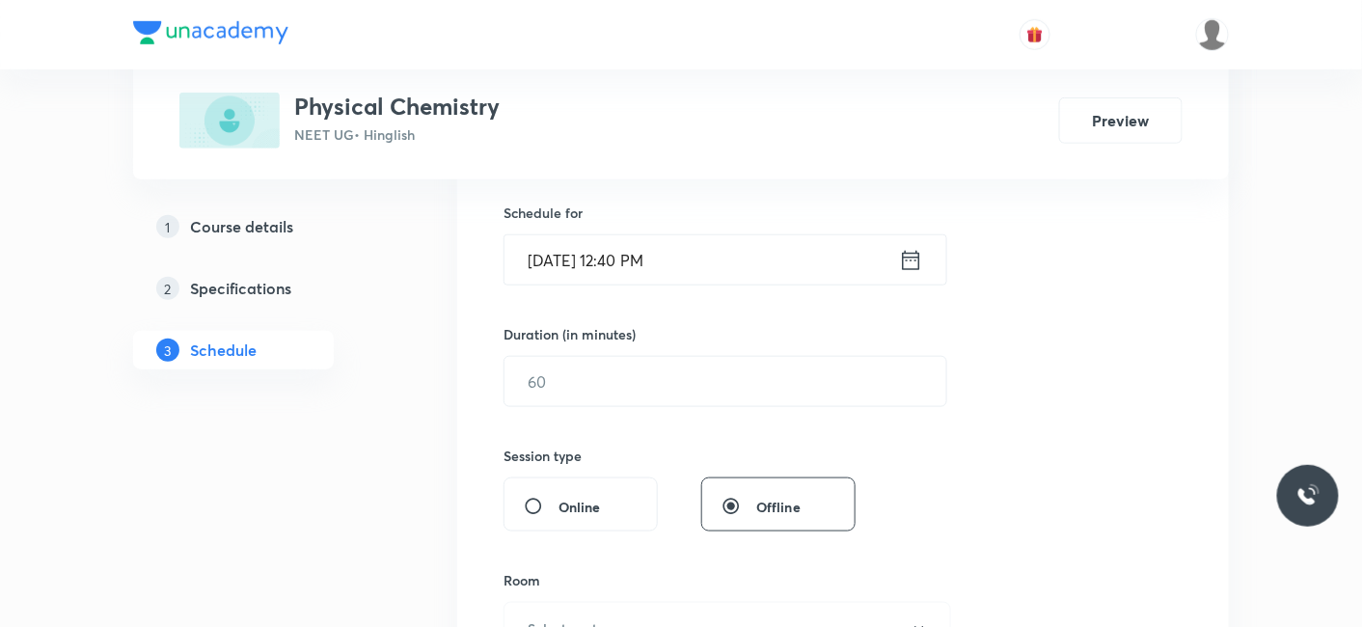
scroll to position [535, 0]
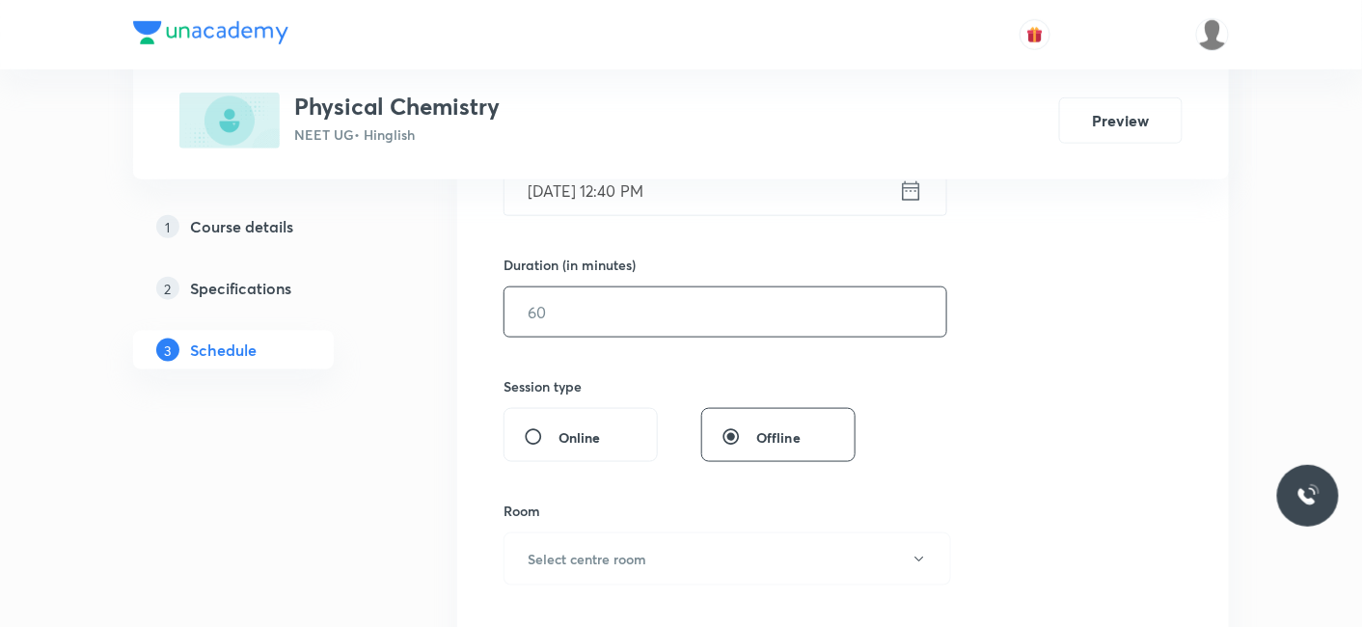
click at [610, 317] on input "text" at bounding box center [725, 311] width 442 height 49
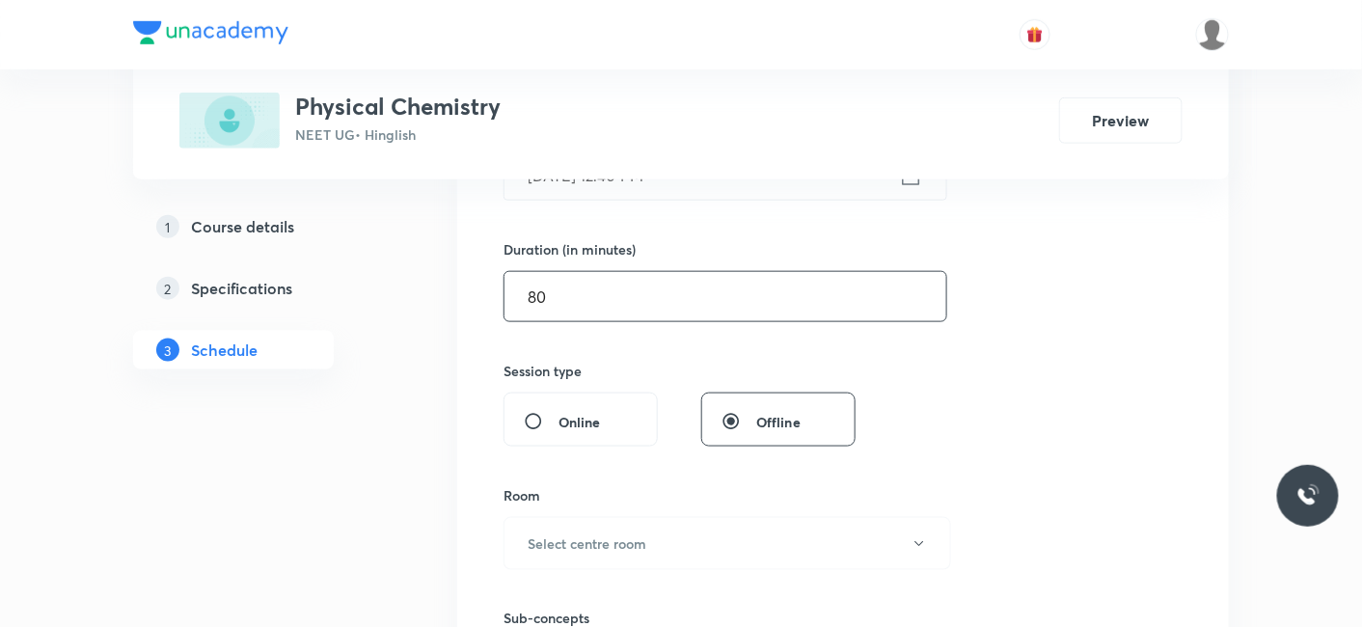
scroll to position [749, 0]
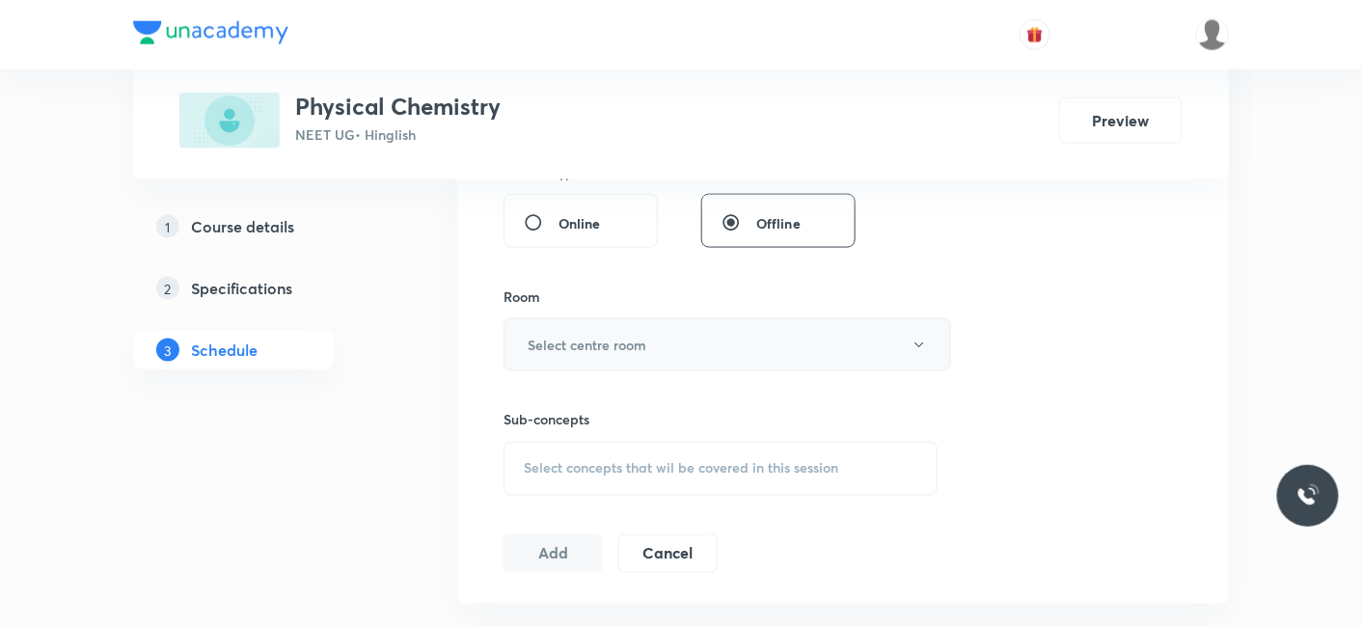
type input "80"
click at [601, 335] on h6 "Select centre room" at bounding box center [587, 345] width 119 height 20
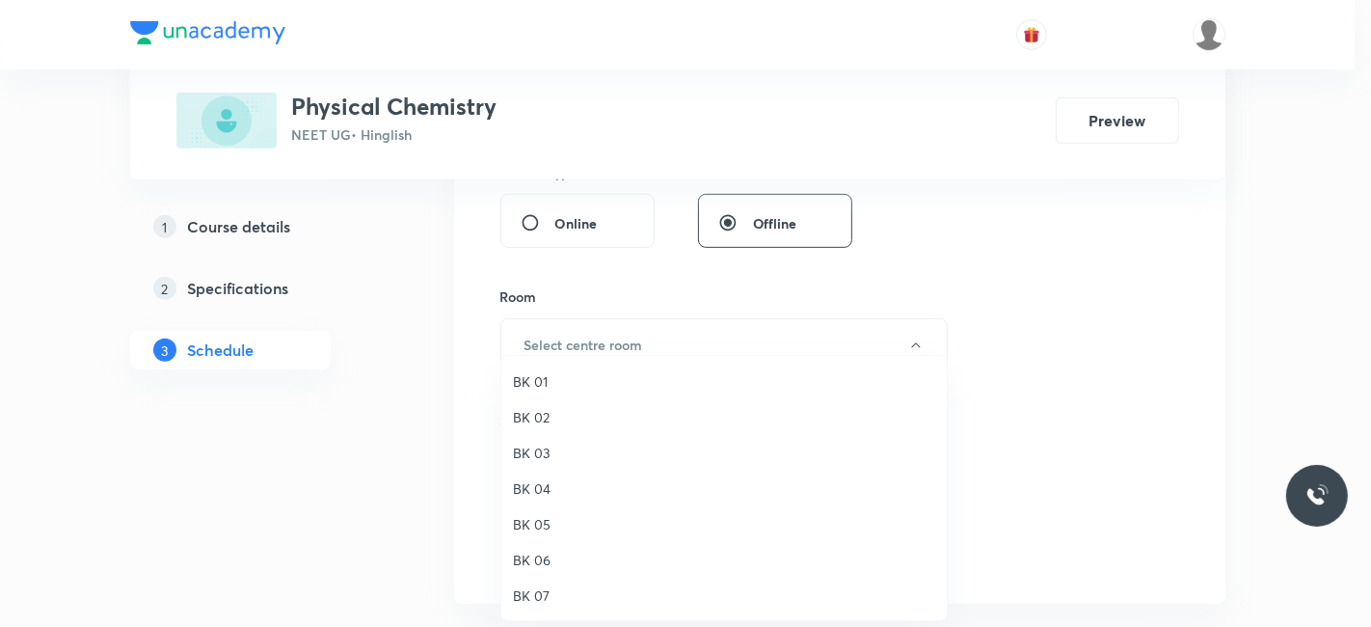
click at [544, 483] on span "BK 04" at bounding box center [724, 488] width 422 height 20
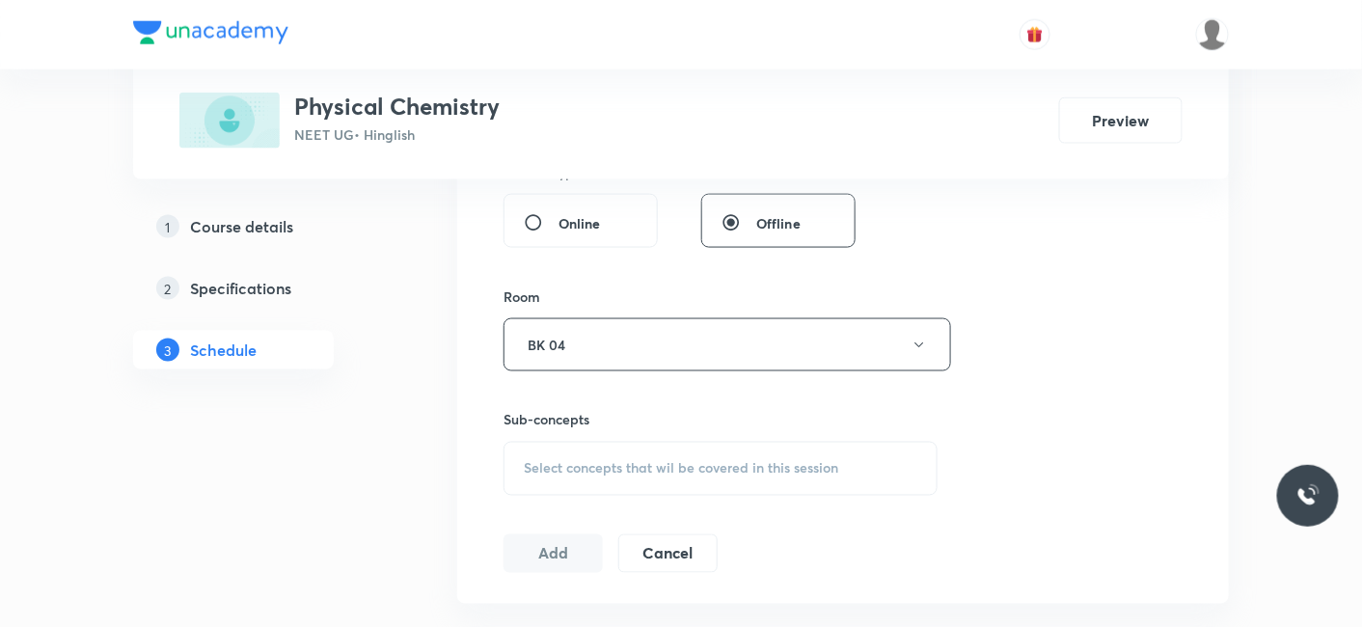
click at [583, 476] on div "Select concepts that wil be covered in this session" at bounding box center [720, 469] width 434 height 54
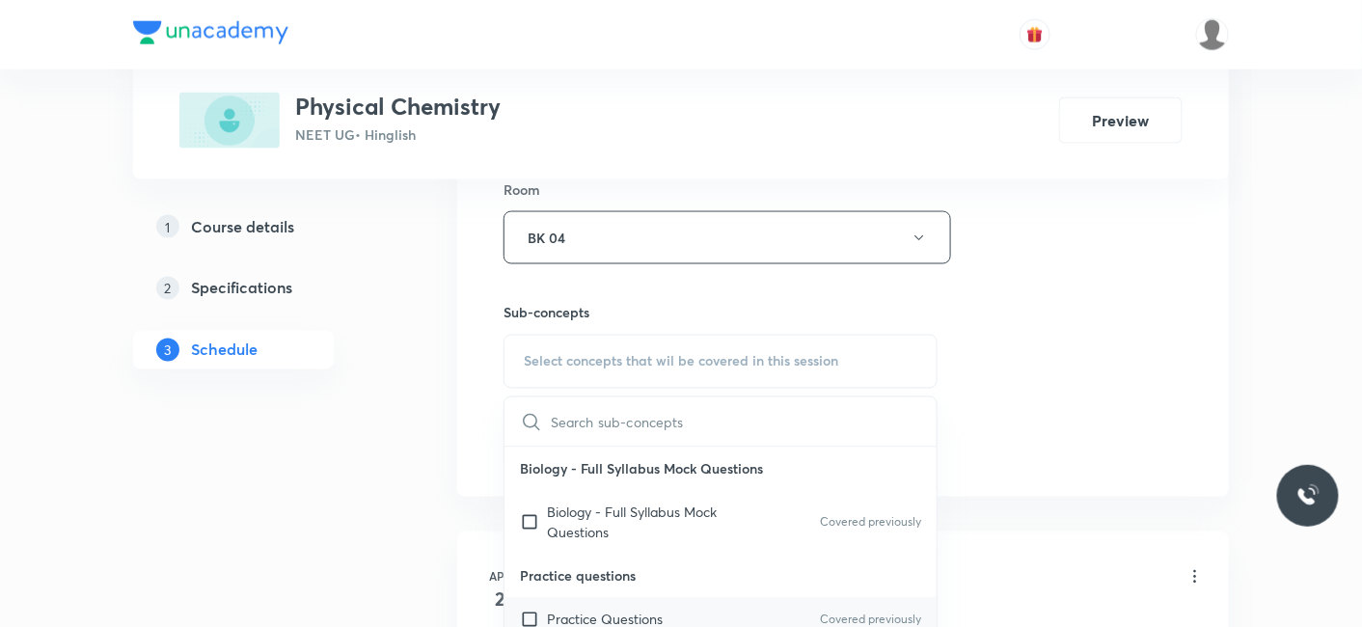
click at [569, 615] on p "Practice Questions" at bounding box center [605, 619] width 116 height 20
checkbox input "true"
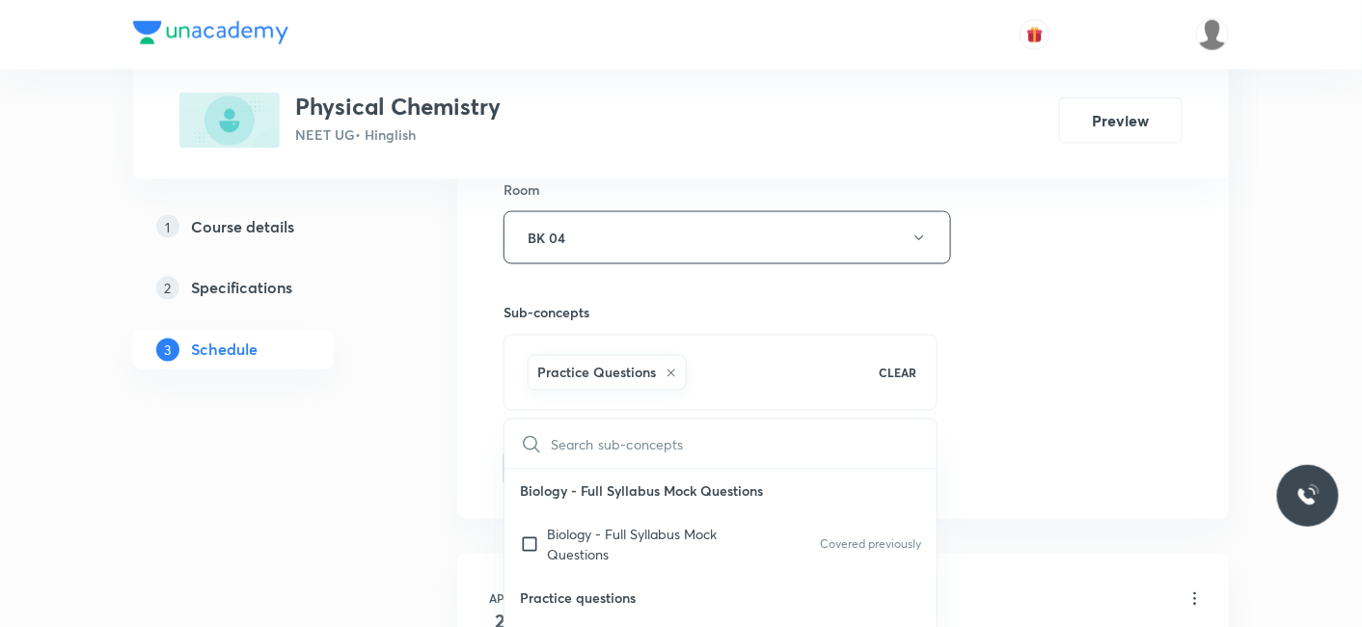
drag, startPoint x: 405, startPoint y: 541, endPoint x: 499, endPoint y: 528, distance: 94.5
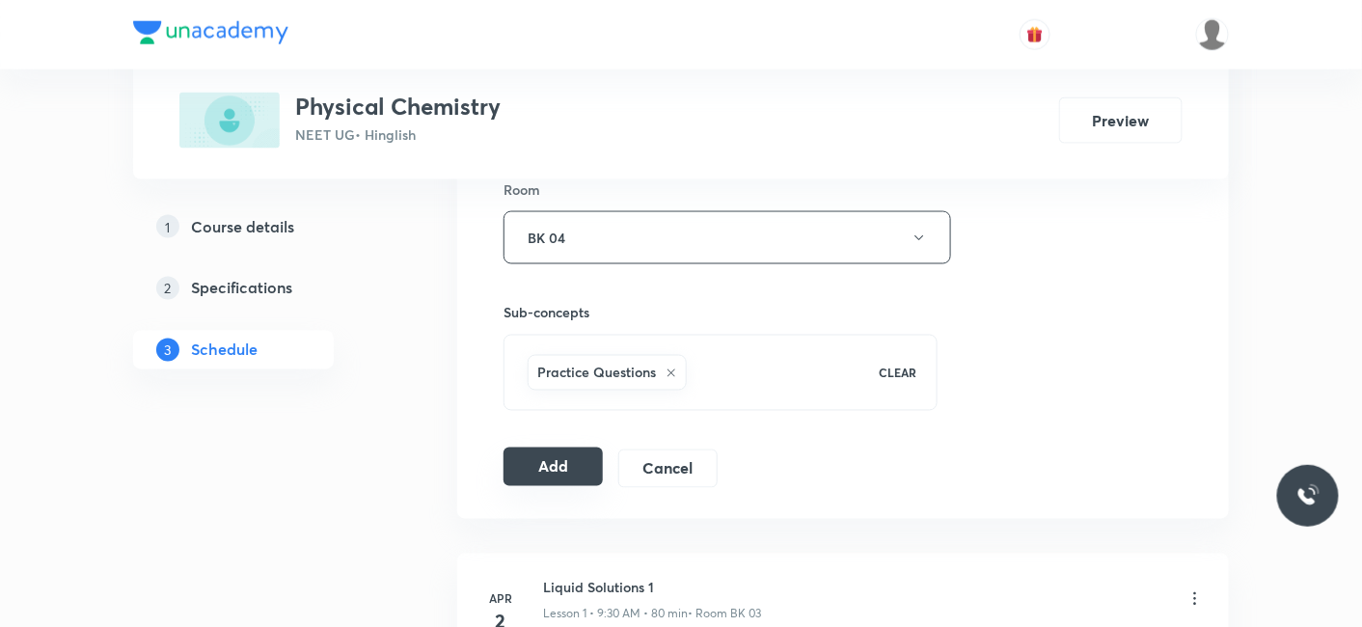
click at [553, 462] on button "Add" at bounding box center [552, 466] width 99 height 39
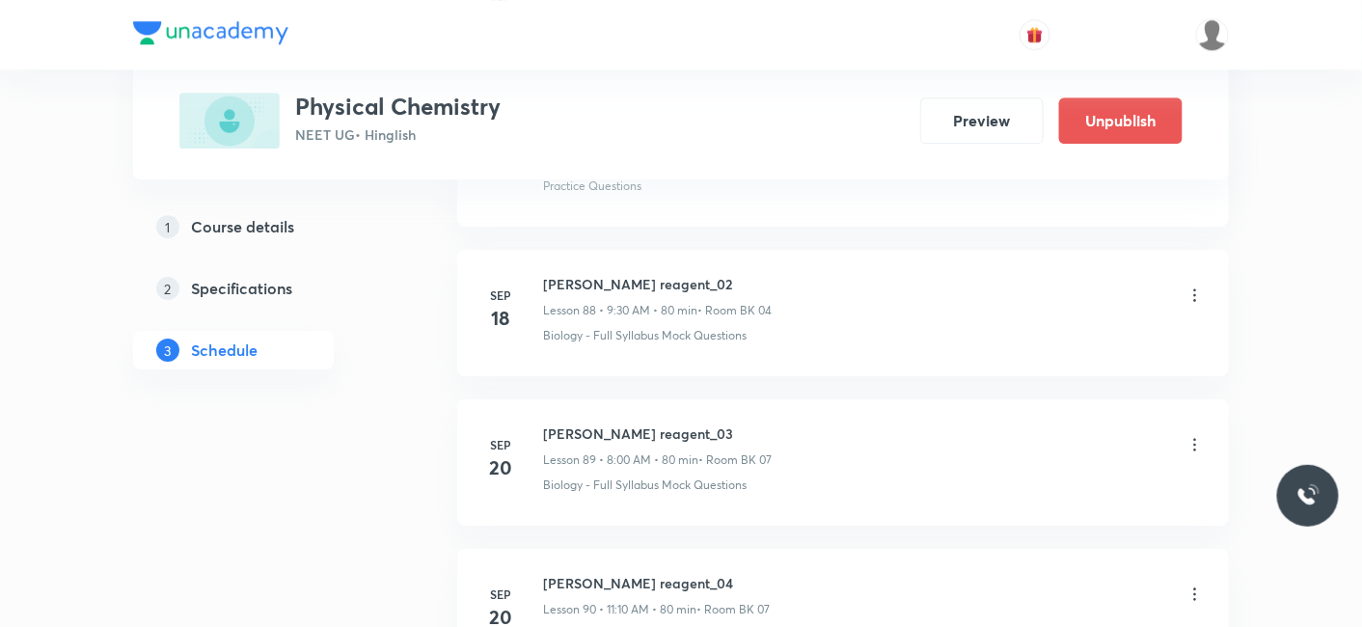
scroll to position [14331, 0]
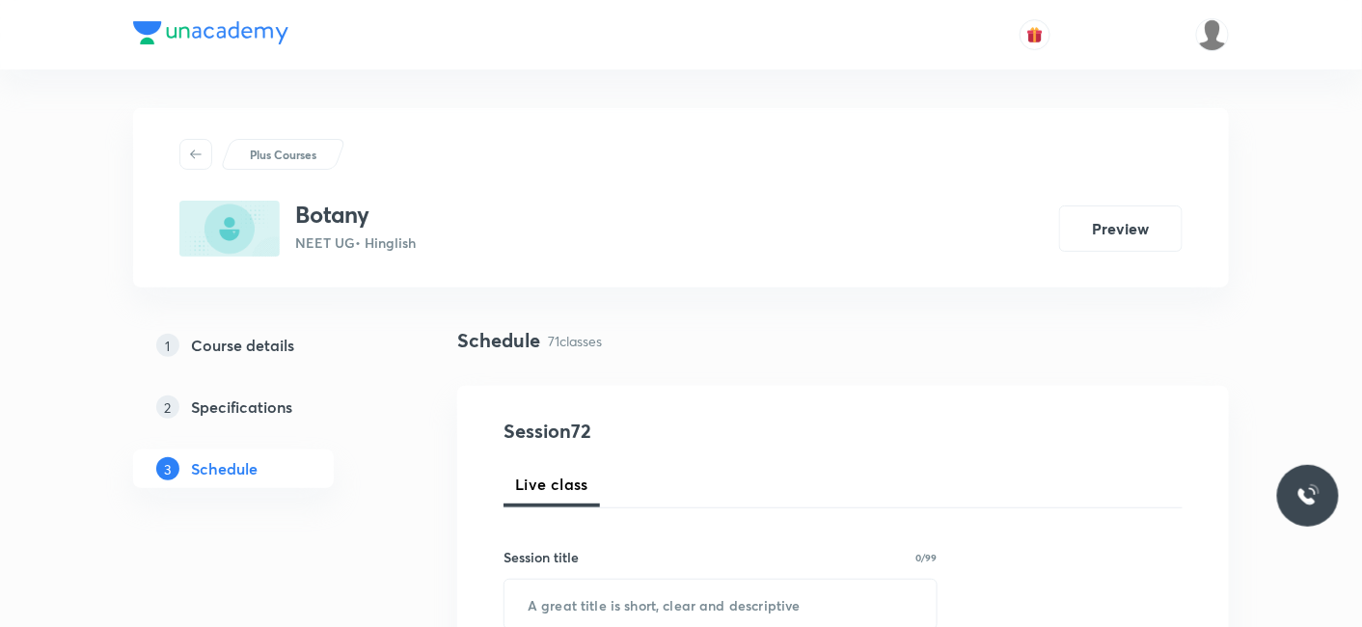
scroll to position [11491, 0]
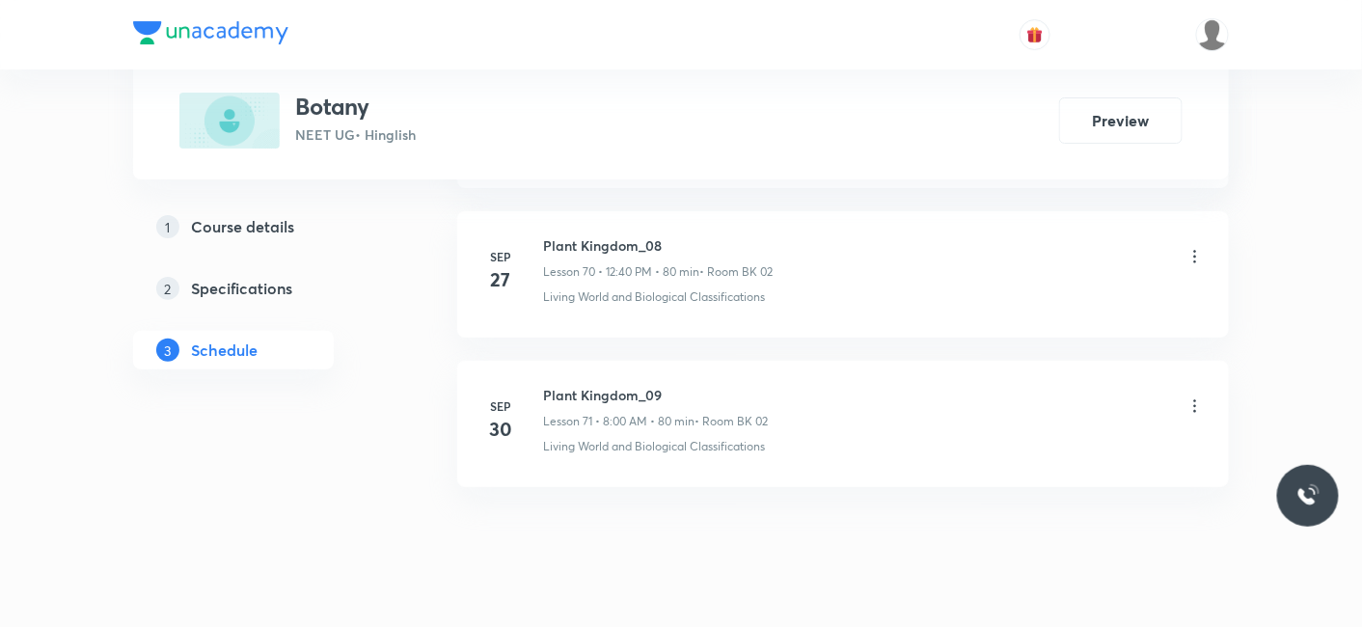
click at [552, 385] on h6 "Plant Kingdom_09" at bounding box center [655, 395] width 225 height 20
drag, startPoint x: 545, startPoint y: 354, endPoint x: 689, endPoint y: 351, distance: 143.7
click at [689, 385] on h6 "Plant Kingdom_09" at bounding box center [655, 395] width 225 height 20
copy h6 "Plant Kingdom_09"
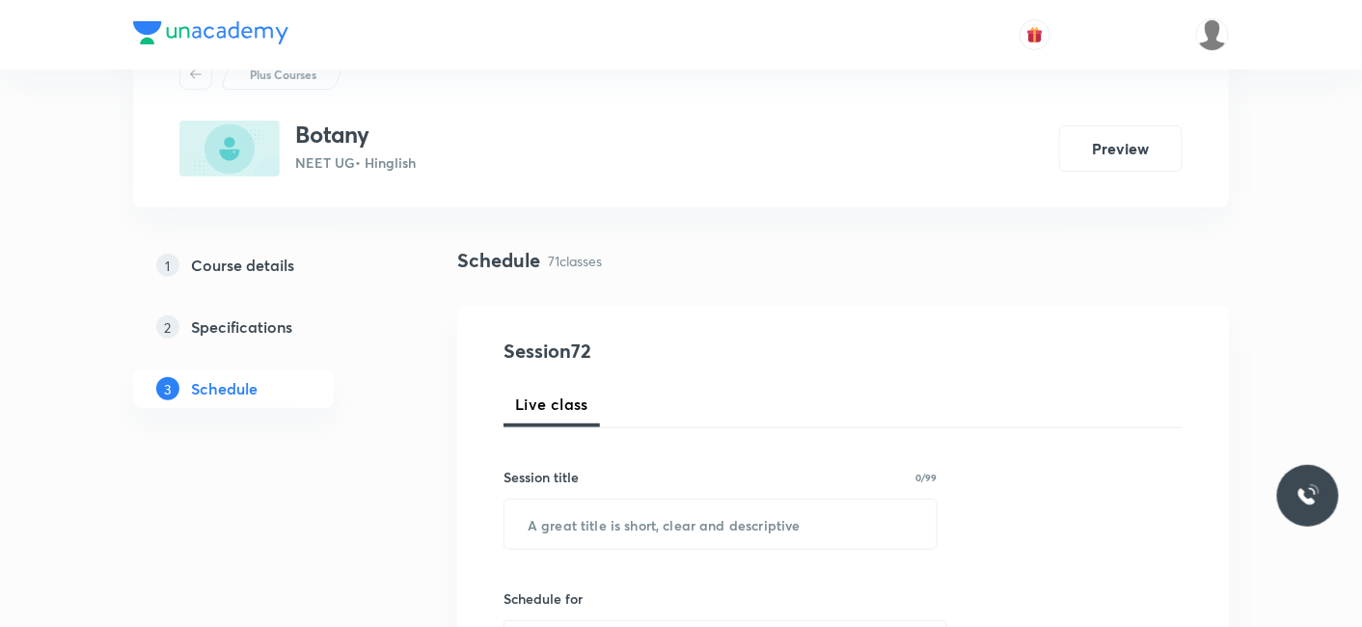
scroll to position [107, 0]
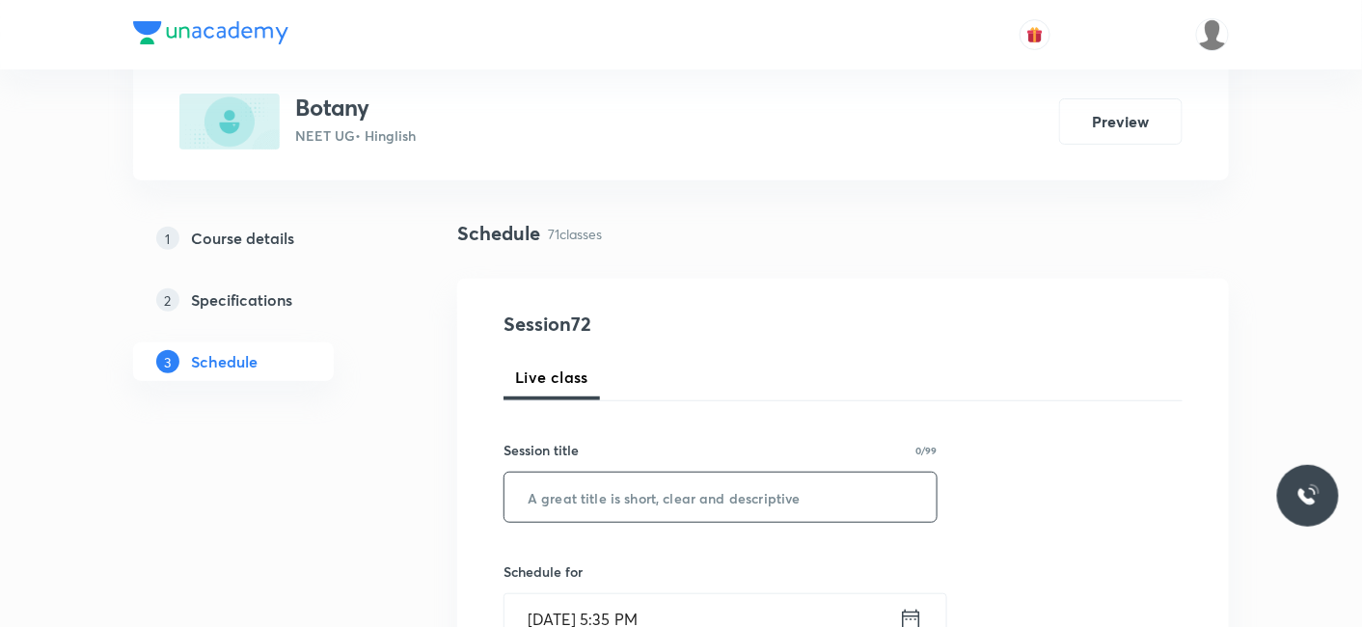
click at [626, 497] on input "text" at bounding box center [720, 497] width 432 height 49
paste input "Plant Kingdom_09"
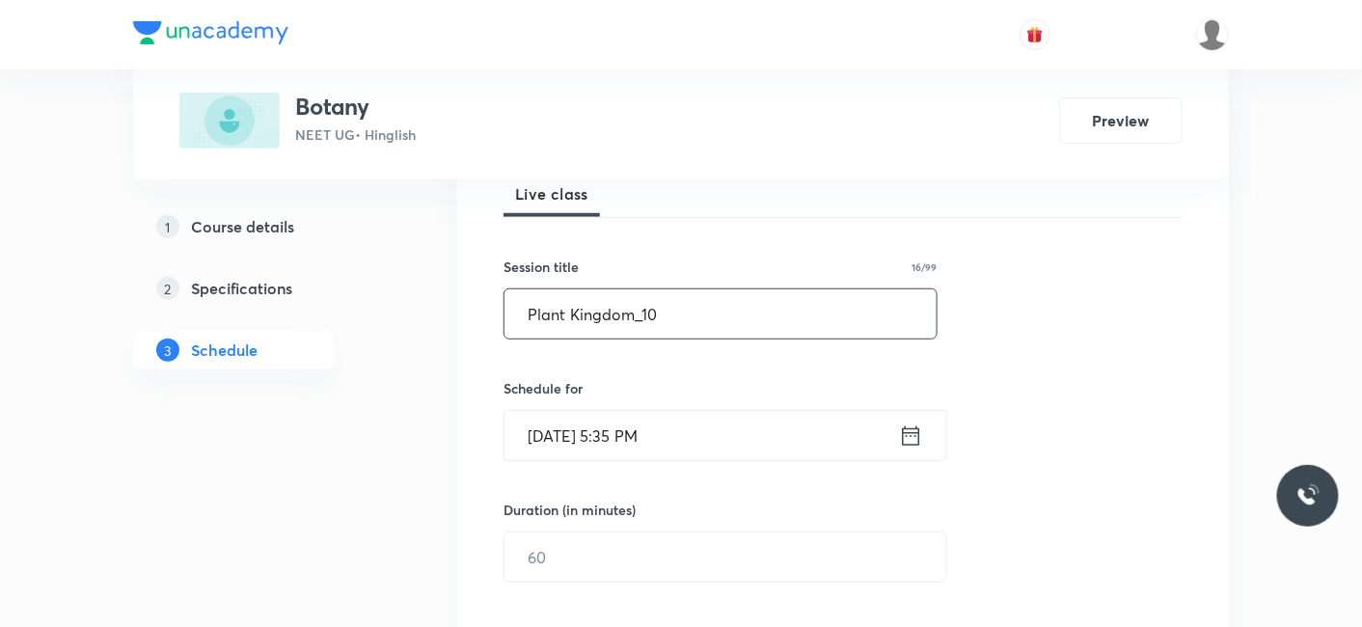
scroll to position [321, 0]
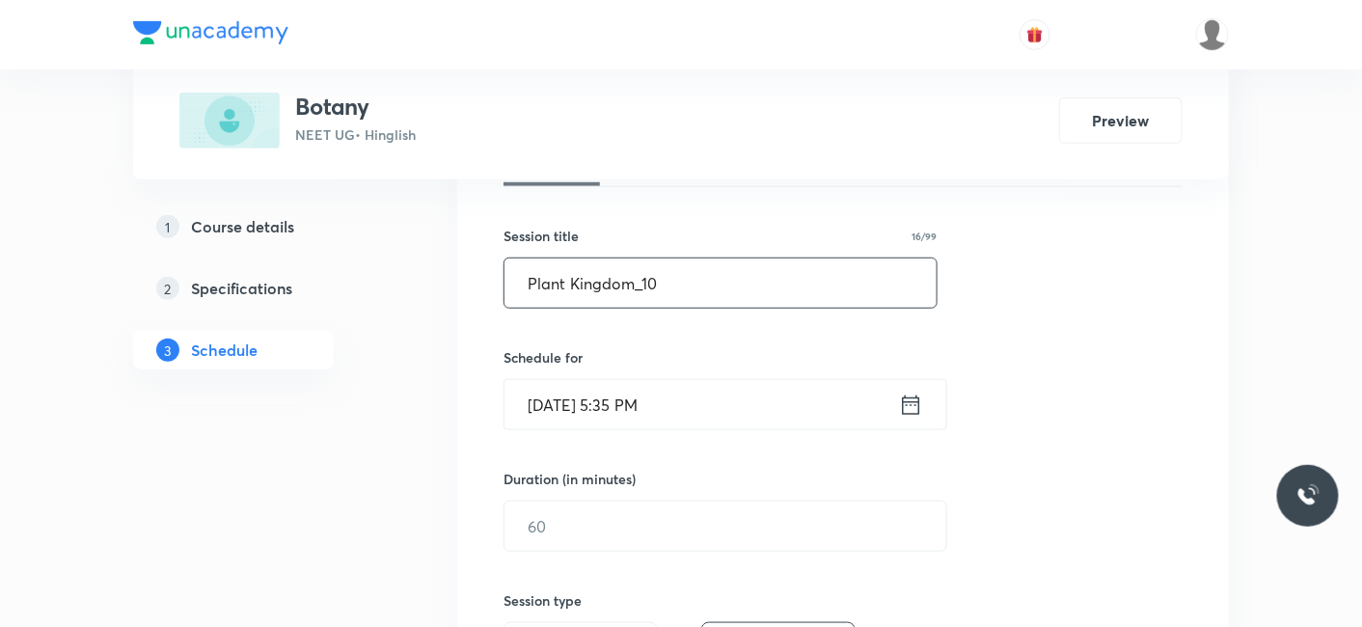
type input "Plant Kingdom_10"
click at [575, 412] on input "[DATE] 5:35 PM" at bounding box center [701, 404] width 394 height 49
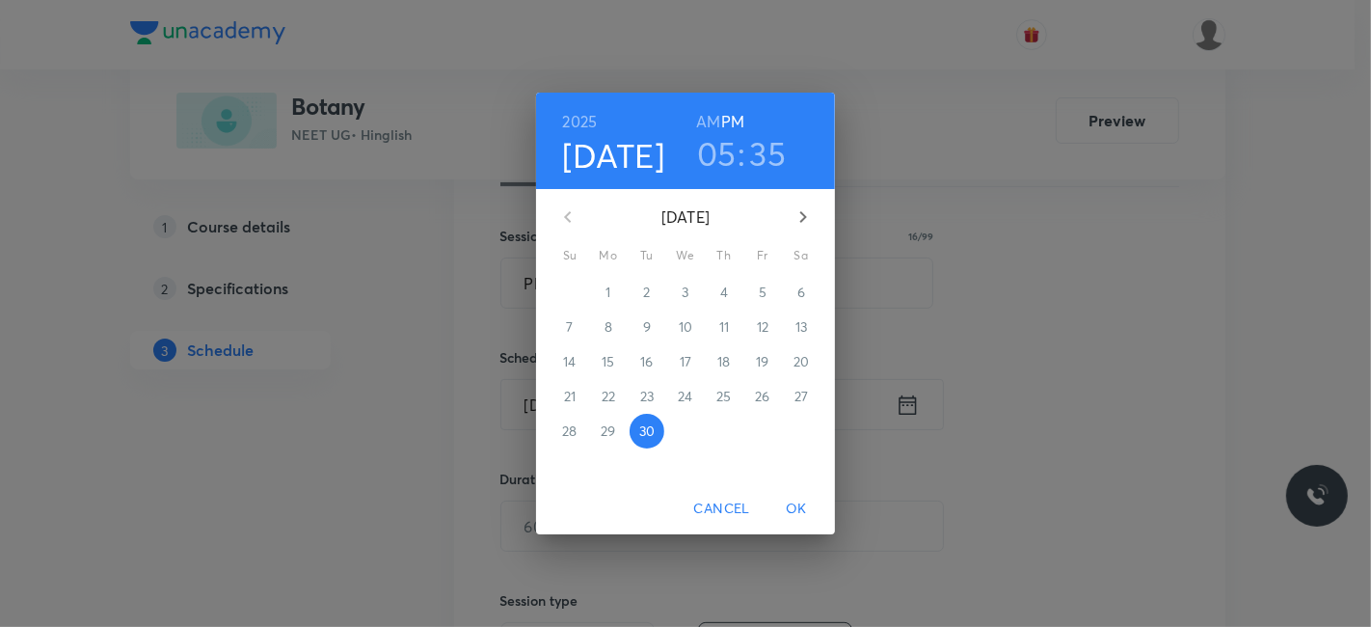
click at [807, 220] on icon "button" at bounding box center [803, 216] width 23 height 23
click at [762, 284] on p "3" at bounding box center [762, 292] width 7 height 19
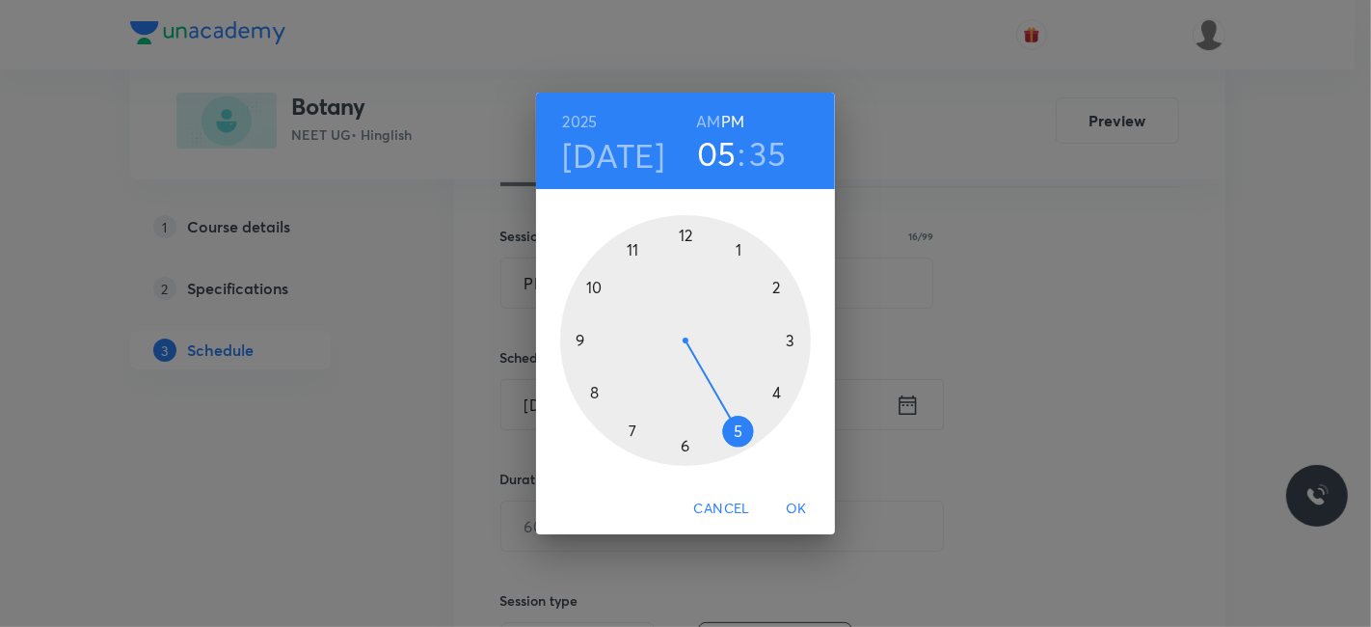
click at [713, 121] on h6 "AM" at bounding box center [708, 121] width 24 height 27
click at [636, 252] on div at bounding box center [685, 340] width 251 height 251
click at [772, 287] on div at bounding box center [685, 340] width 251 height 251
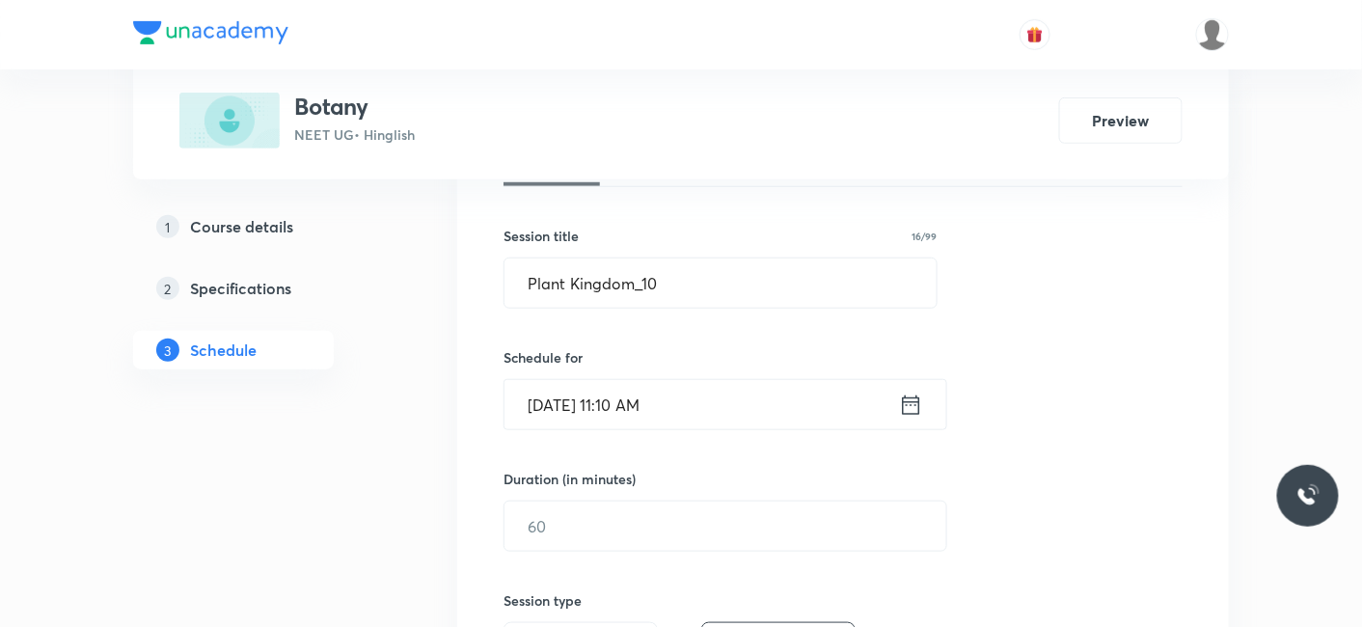
scroll to position [428, 0]
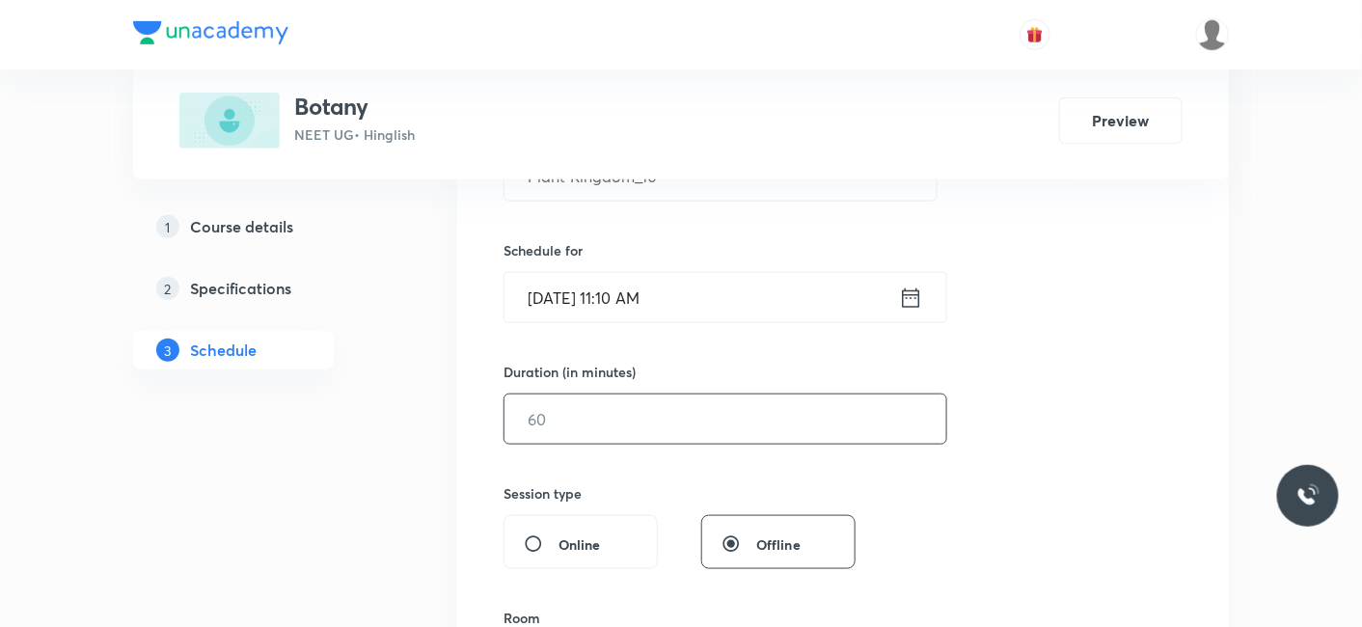
click at [569, 425] on input "text" at bounding box center [725, 418] width 442 height 49
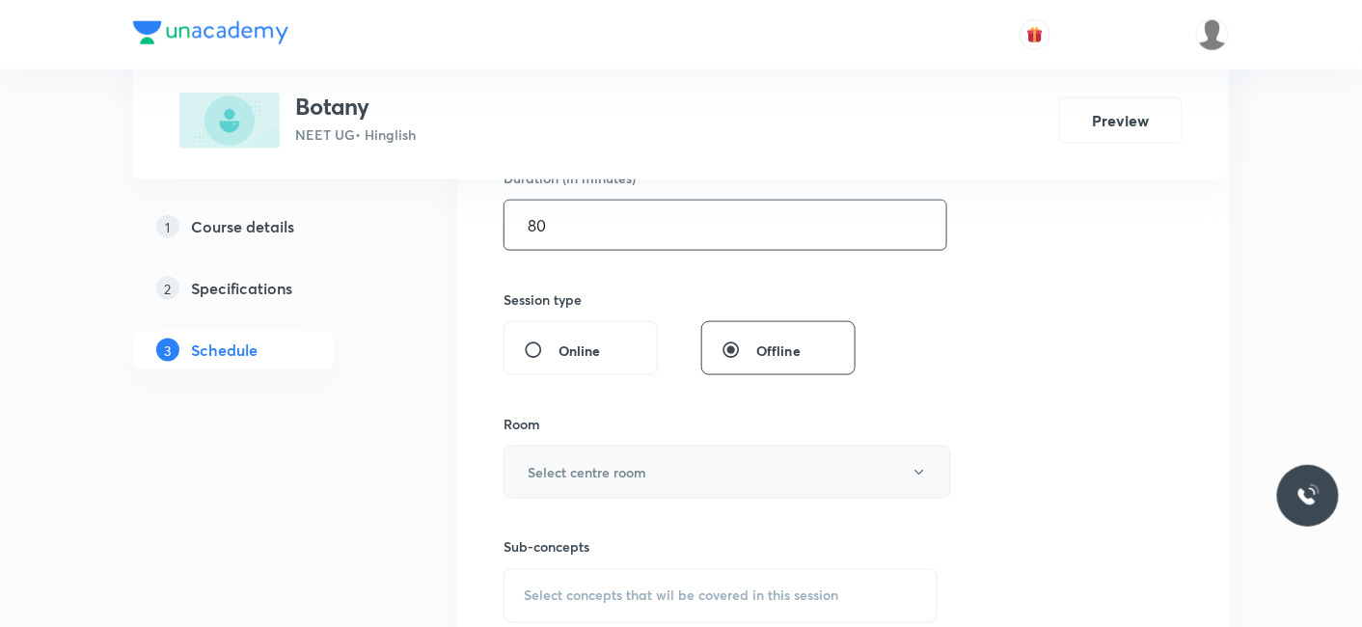
scroll to position [642, 0]
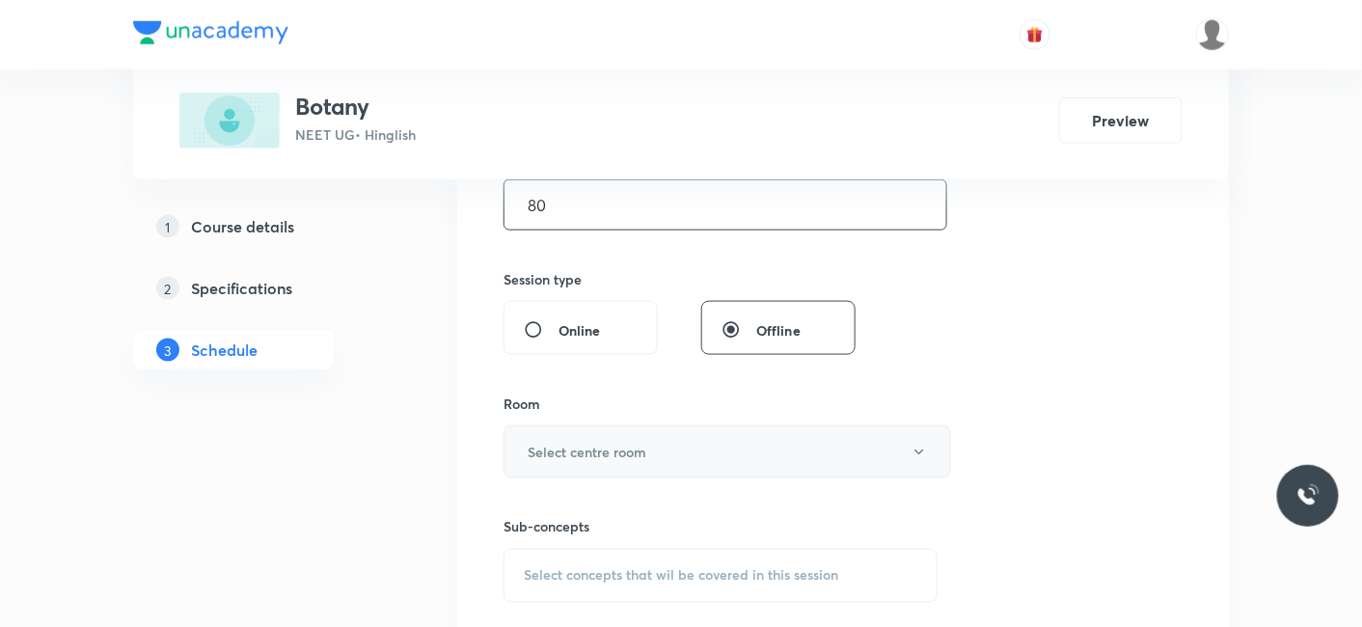
type input "80"
click at [561, 442] on h6 "Select centre room" at bounding box center [587, 452] width 119 height 20
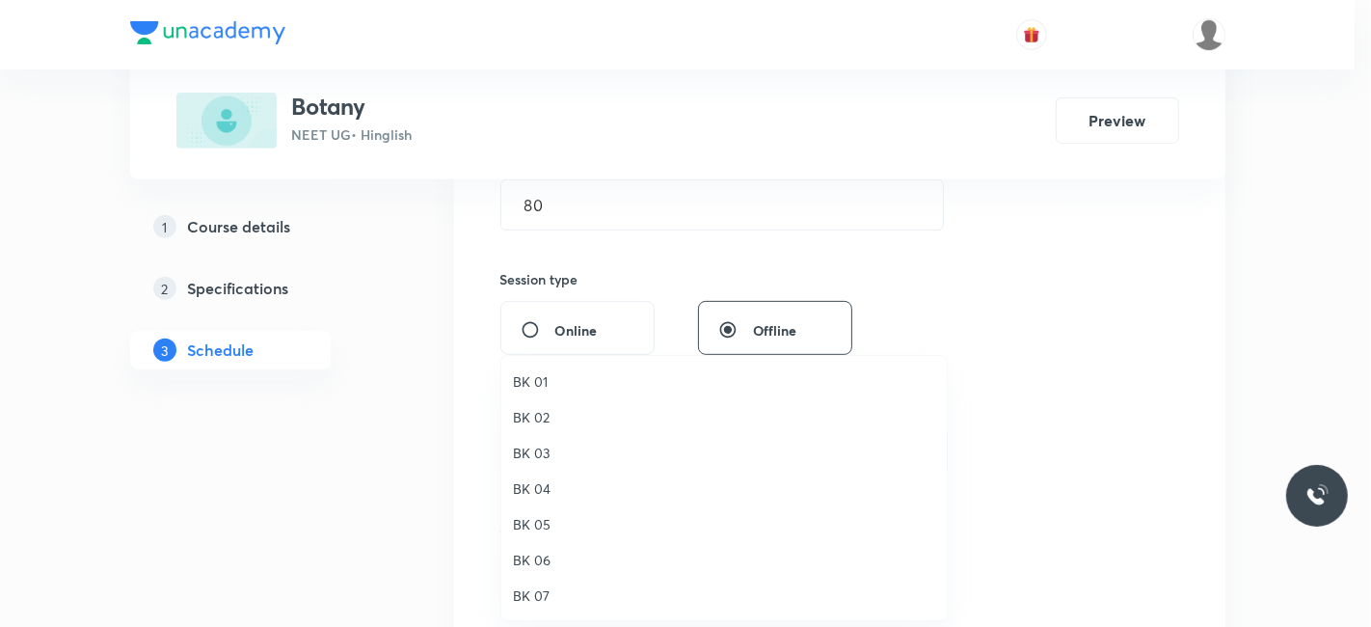
click at [523, 447] on span "BK 03" at bounding box center [724, 453] width 422 height 20
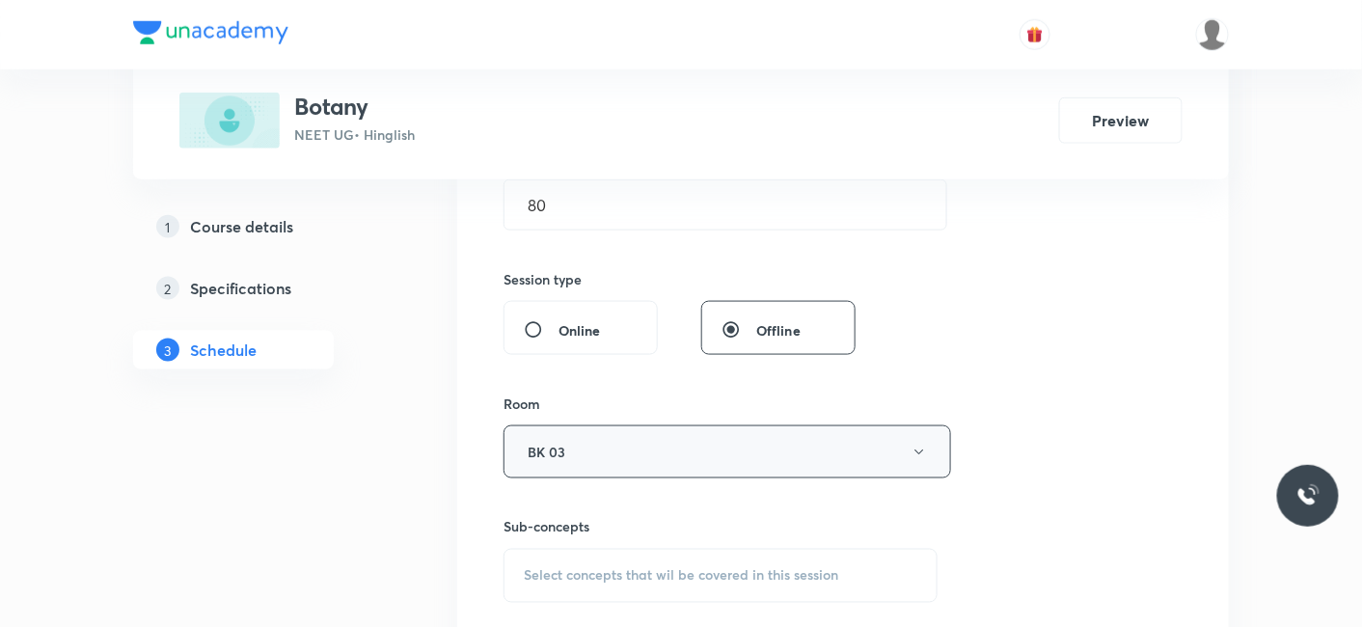
scroll to position [749, 0]
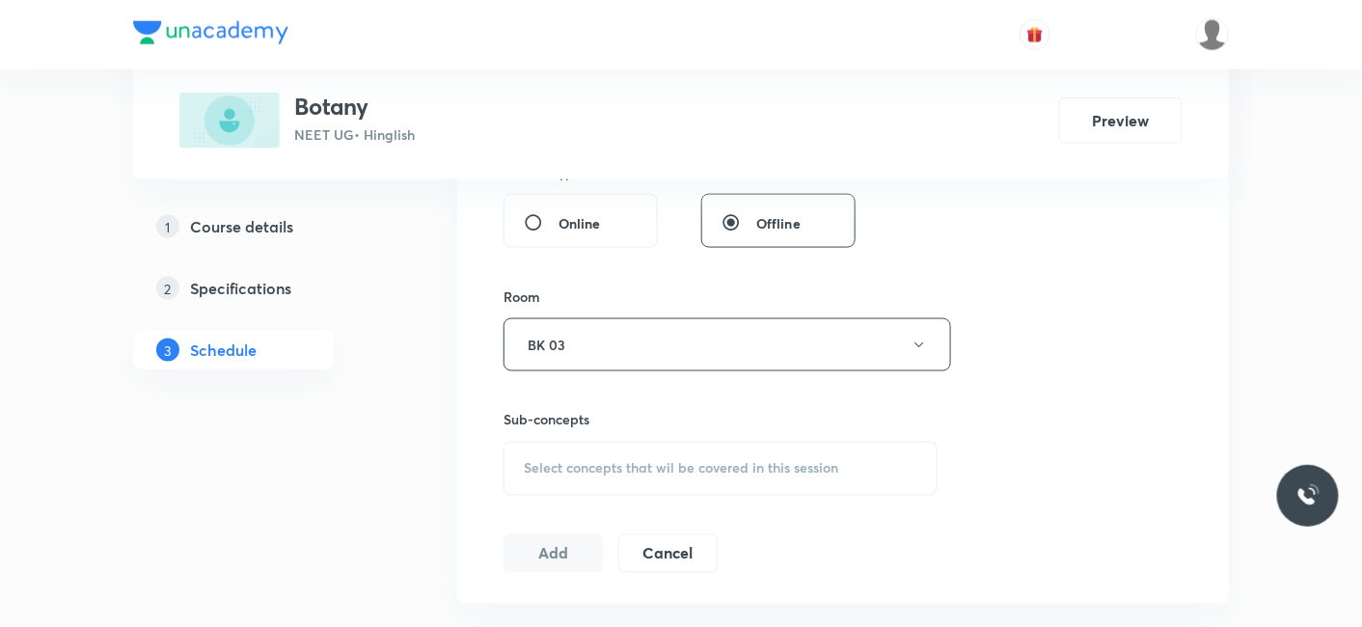
click at [580, 467] on span "Select concepts that wil be covered in this session" at bounding box center [681, 468] width 314 height 15
click at [564, 612] on p "Living World and Biological Classifications" at bounding box center [644, 629] width 195 height 41
checkbox input "true"
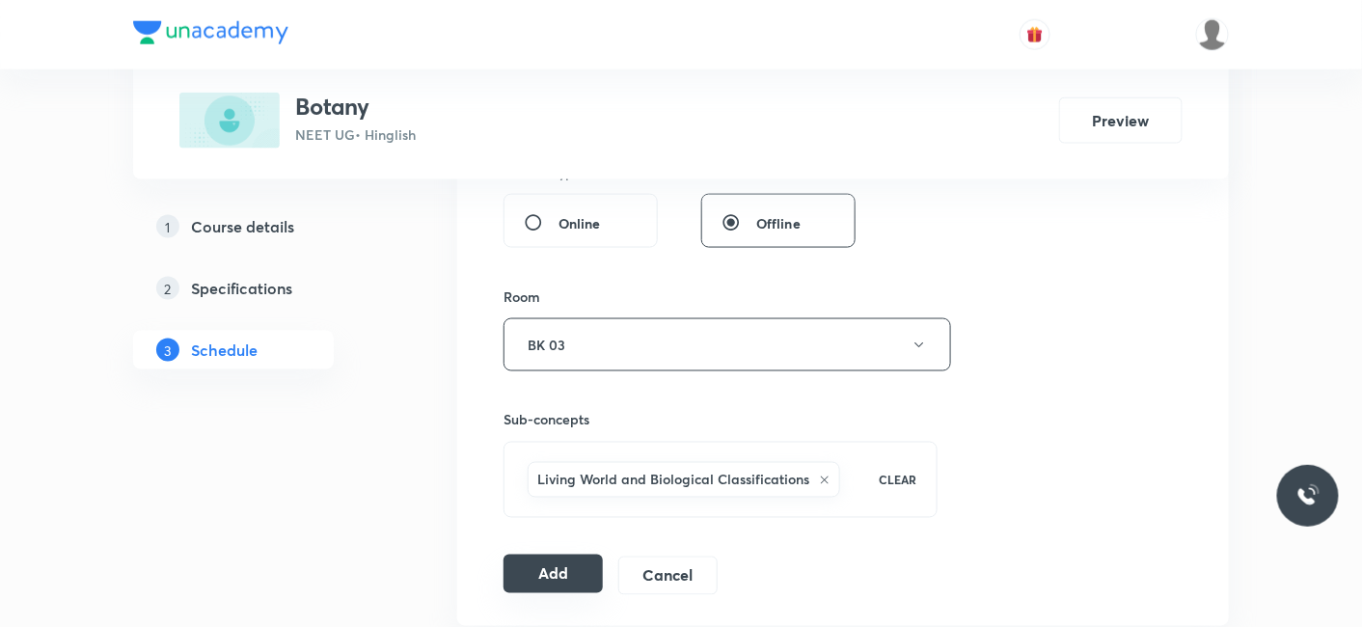
click at [573, 558] on button "Add" at bounding box center [552, 574] width 99 height 39
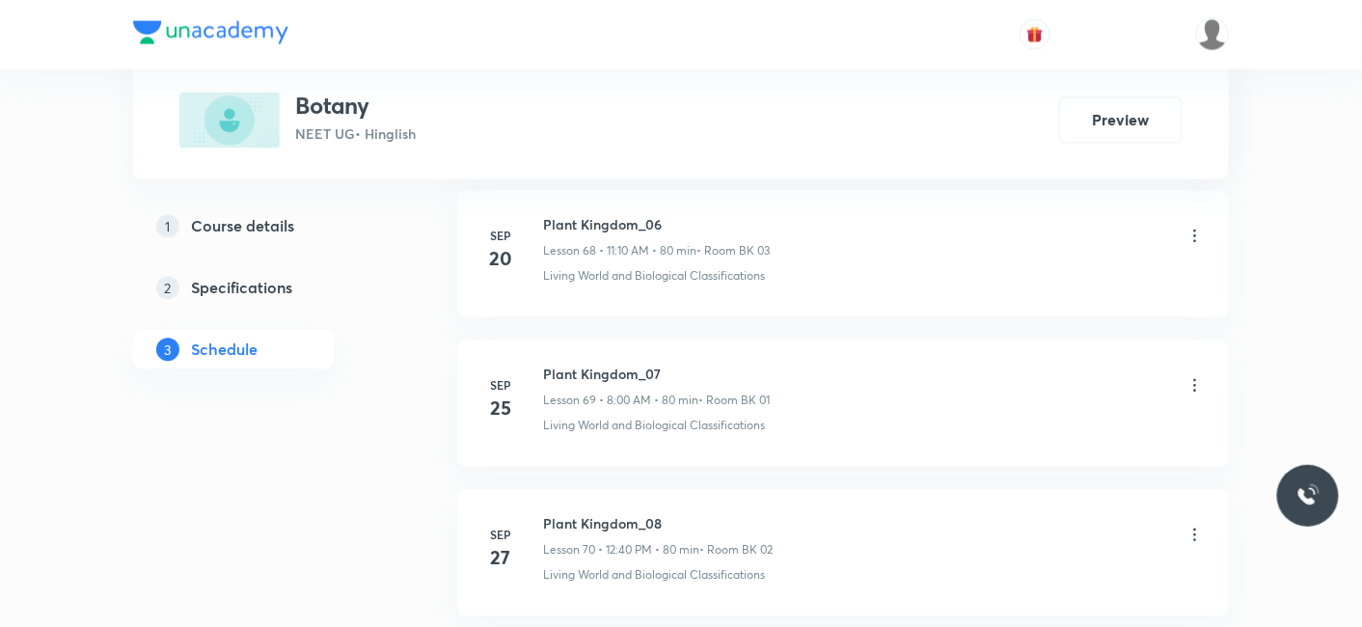
scroll to position [10607, 0]
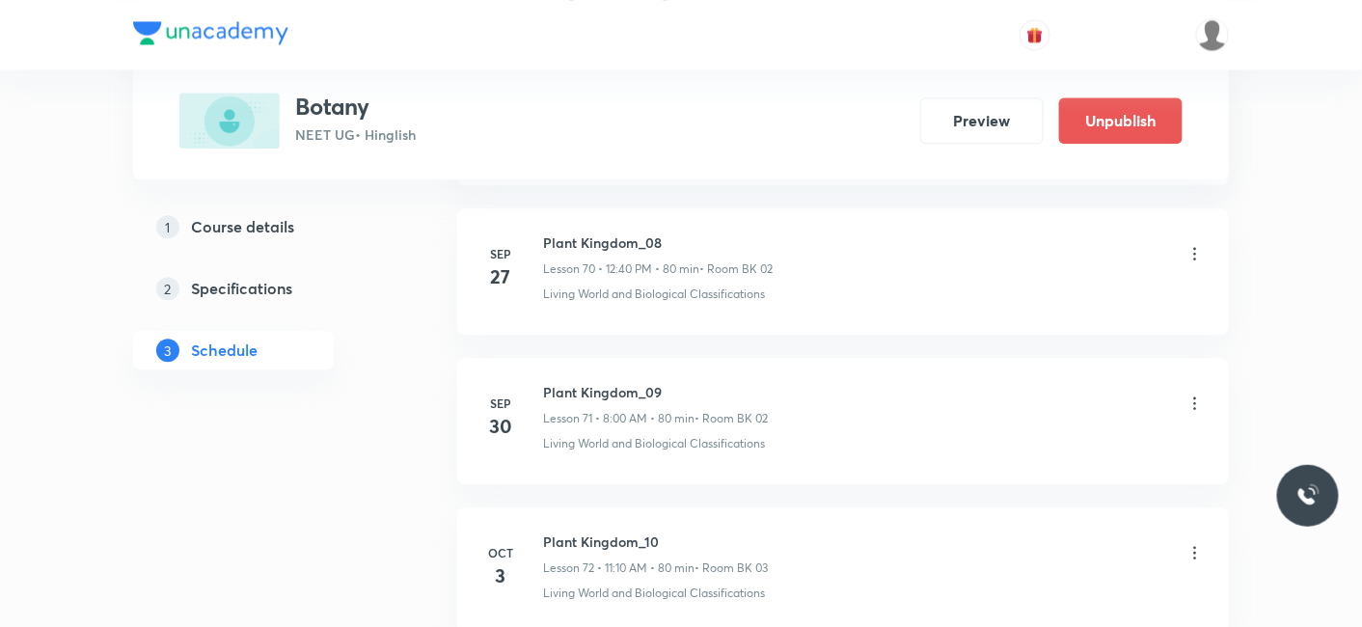
drag, startPoint x: 539, startPoint y: 348, endPoint x: 852, endPoint y: 355, distance: 312.5
drag, startPoint x: 856, startPoint y: 440, endPoint x: 874, endPoint y: 607, distance: 167.7
click at [856, 441] on li "[DATE] Plant Kingdom_09 Lesson 71 • 8:00 AM • 80 min • Room BK 02 Living World …" at bounding box center [843, 421] width 772 height 126
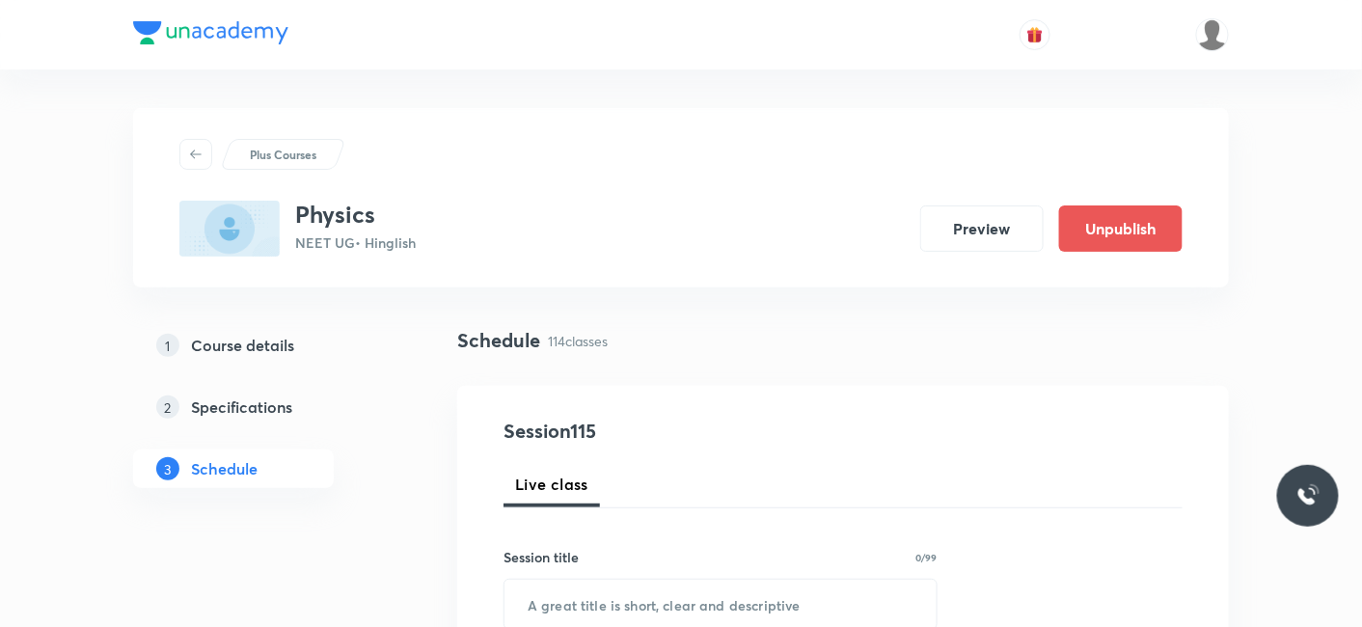
click at [1360, 23] on header at bounding box center [681, 34] width 1362 height 69
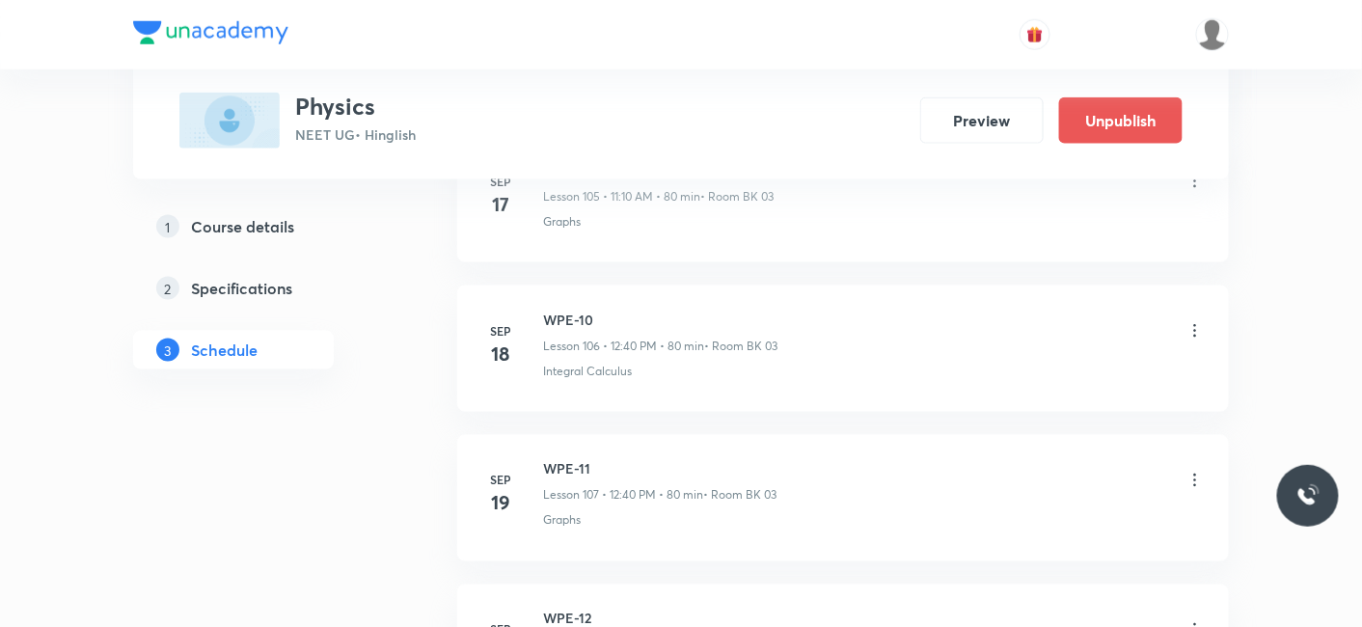
scroll to position [17895, 0]
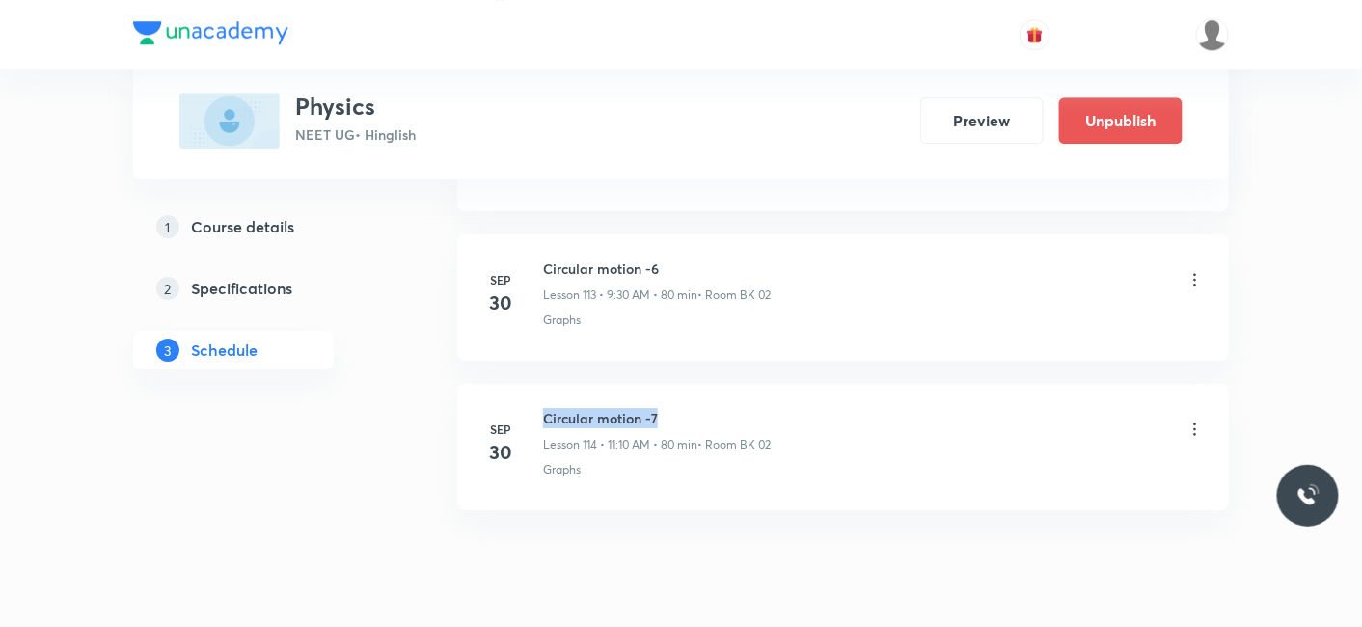
drag, startPoint x: 545, startPoint y: 353, endPoint x: 683, endPoint y: 337, distance: 138.9
click at [683, 384] on li "Sep 30 Circular motion -7 Lesson 114 • 11:10 AM • 80 min • Room BK 02 Graphs" at bounding box center [843, 447] width 772 height 126
copy h6 "Circular motion -7"
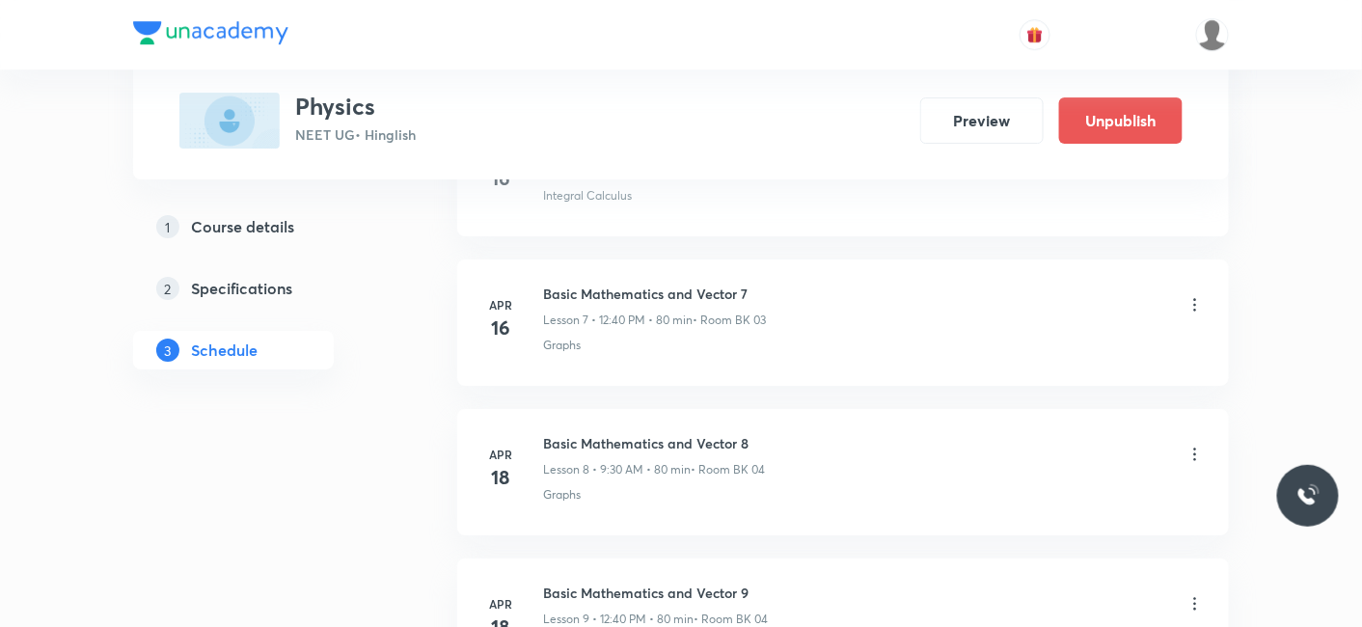
scroll to position [0, 0]
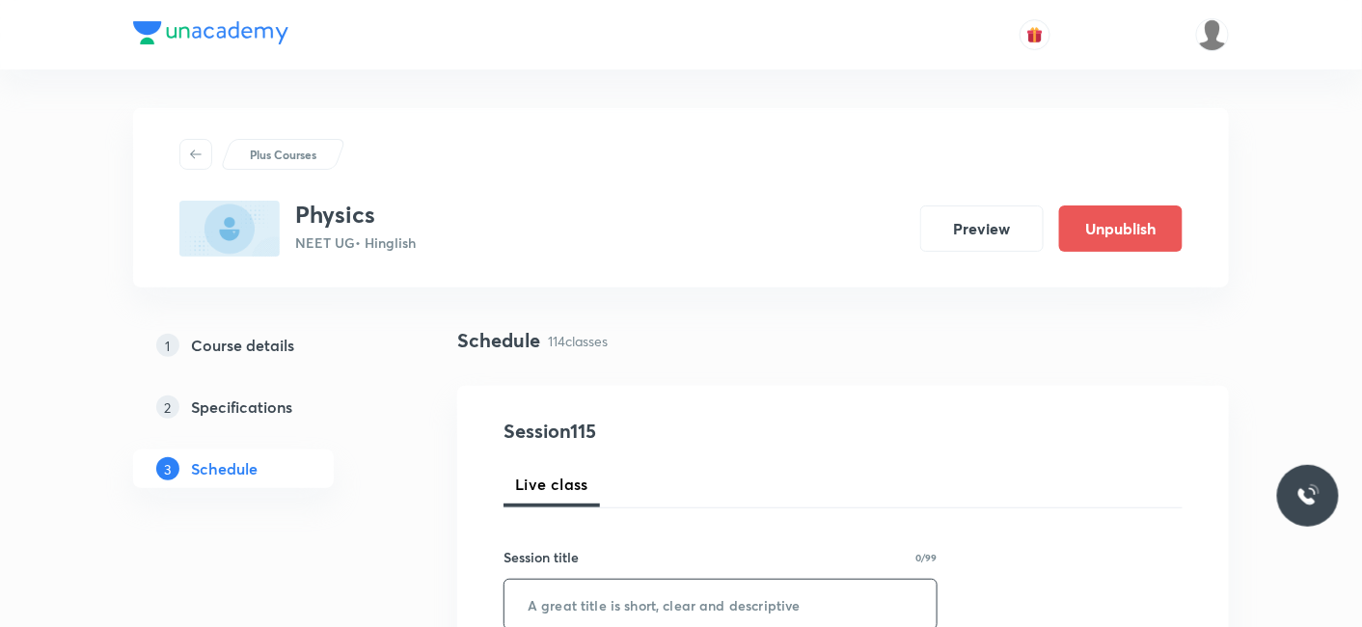
click at [629, 603] on input "text" at bounding box center [720, 604] width 432 height 49
paste input "Circular motion -7"
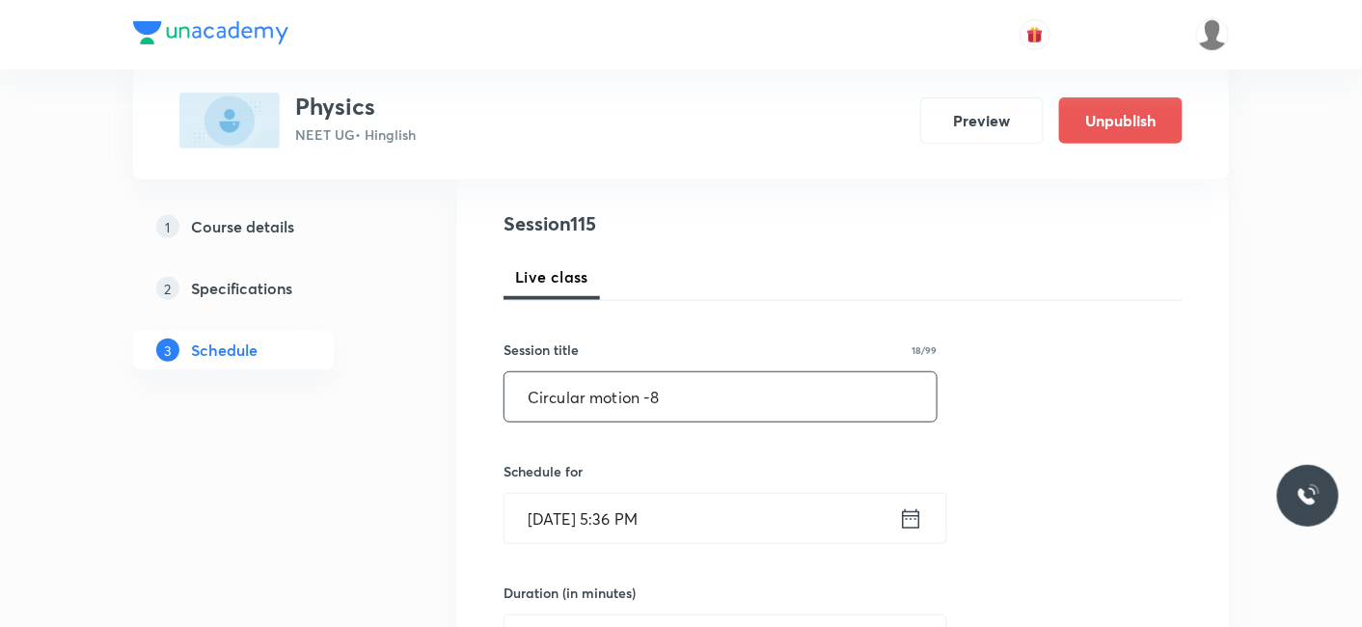
scroll to position [214, 0]
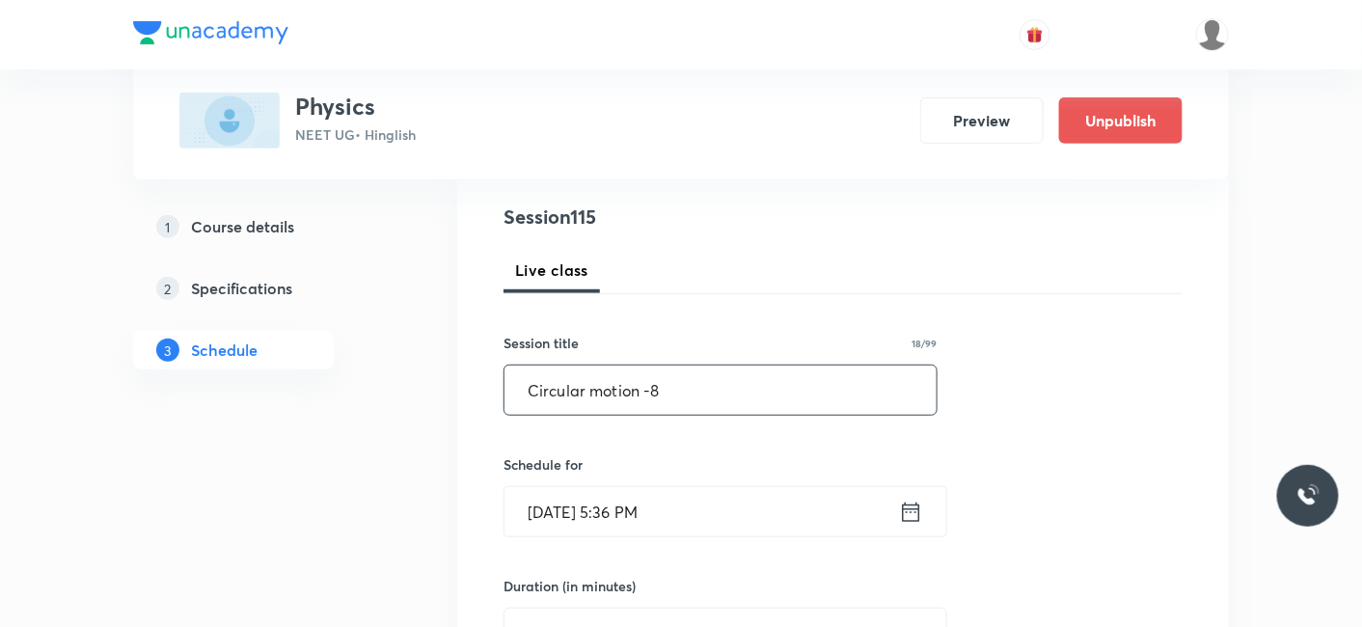
type input "Circular motion -8"
click at [650, 524] on input "Sep 30, 2025, 5:36 PM" at bounding box center [701, 511] width 394 height 49
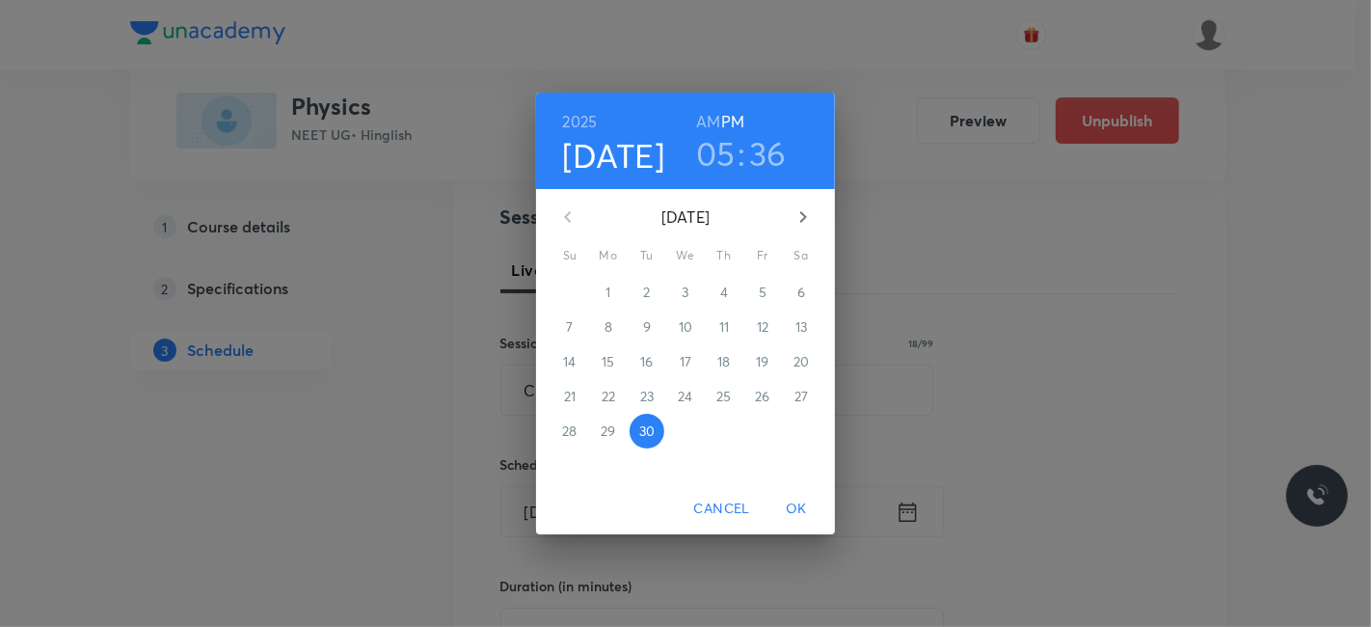
click at [804, 225] on icon "button" at bounding box center [803, 216] width 23 height 23
click at [769, 283] on span "3" at bounding box center [762, 292] width 35 height 19
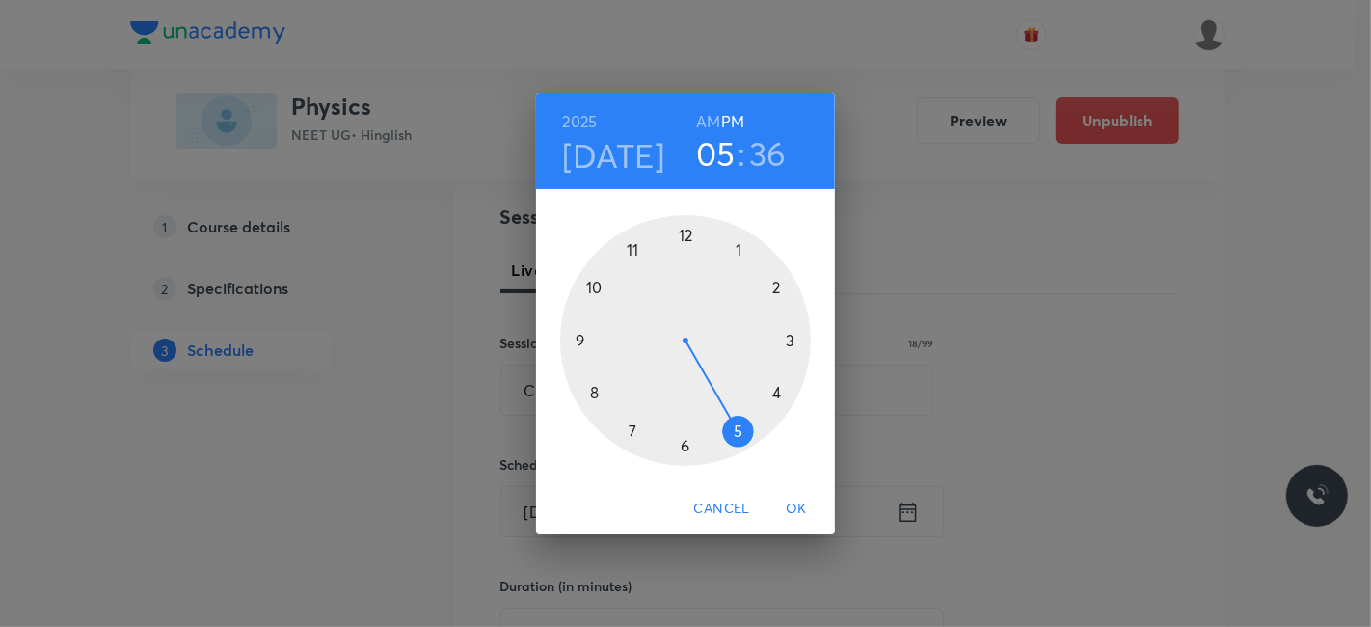
drag, startPoint x: 685, startPoint y: 228, endPoint x: 672, endPoint y: 260, distance: 35.1
click at [685, 232] on div at bounding box center [685, 340] width 251 height 251
click at [599, 389] on div at bounding box center [685, 340] width 251 height 251
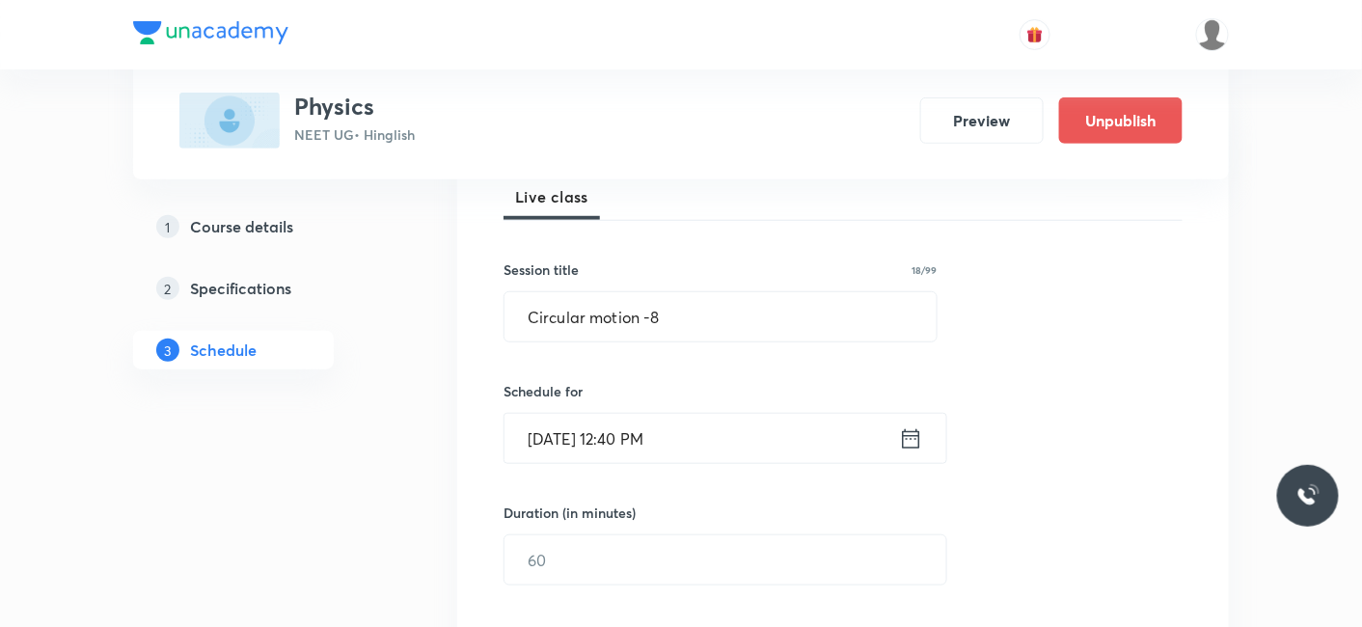
scroll to position [321, 0]
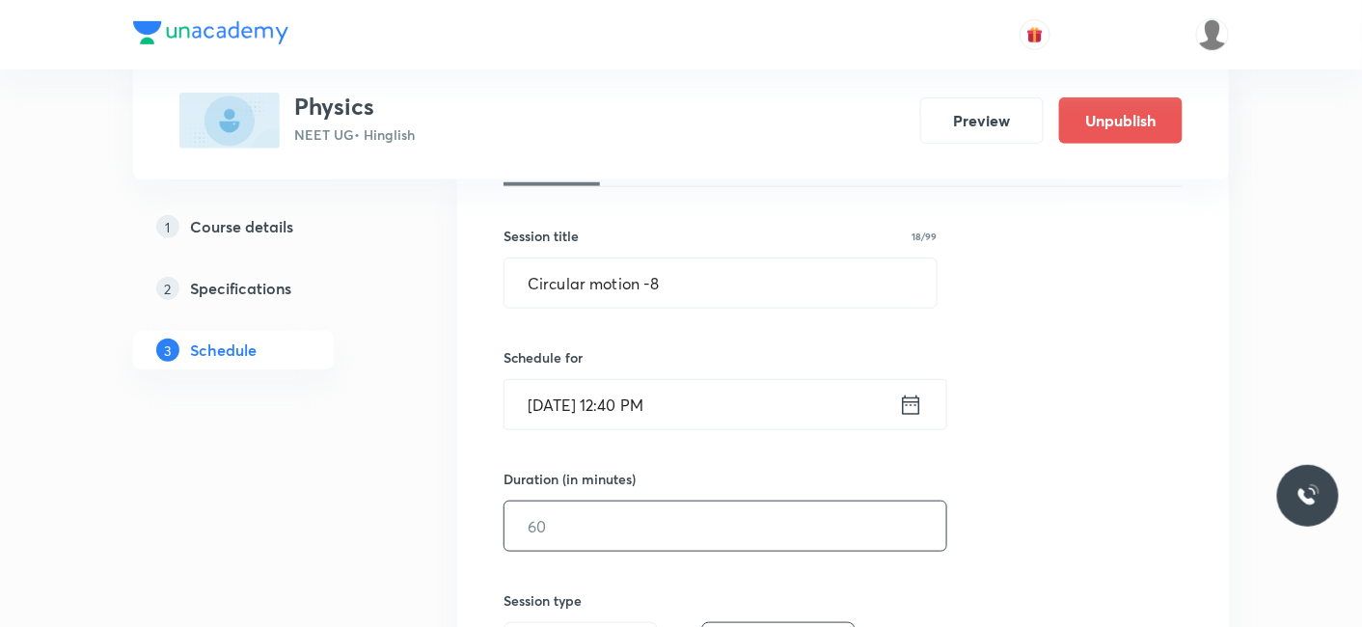
click at [568, 501] on input "text" at bounding box center [725, 525] width 442 height 49
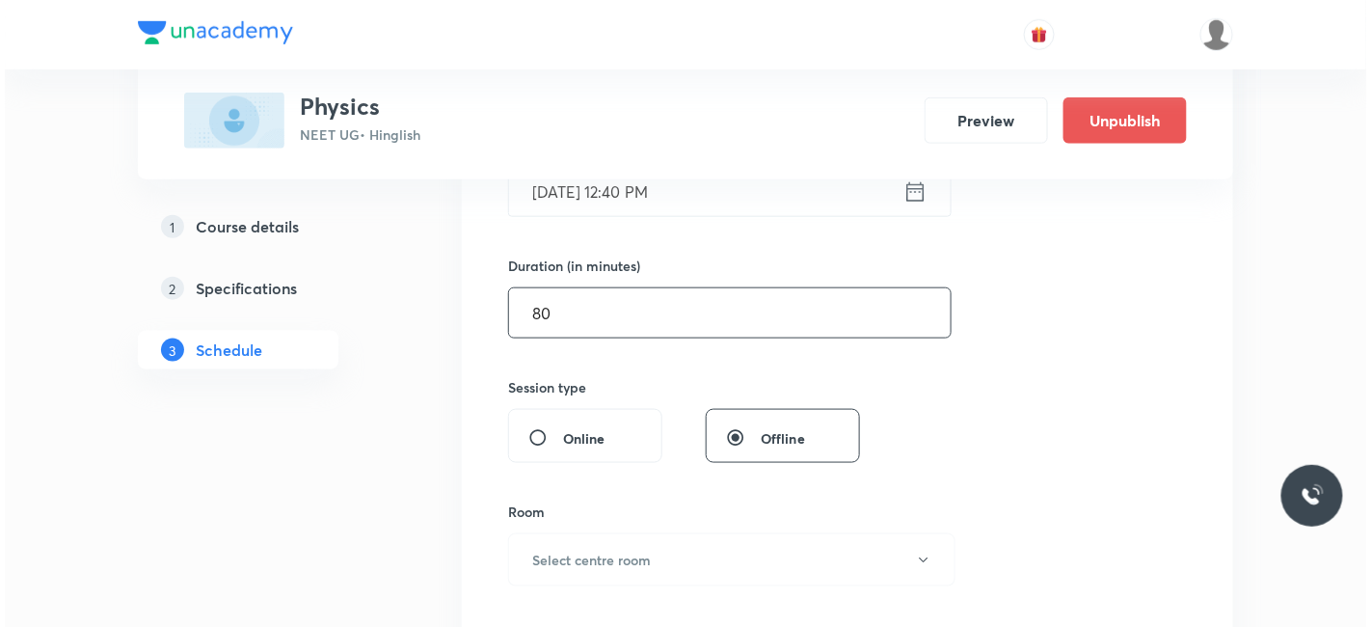
scroll to position [535, 0]
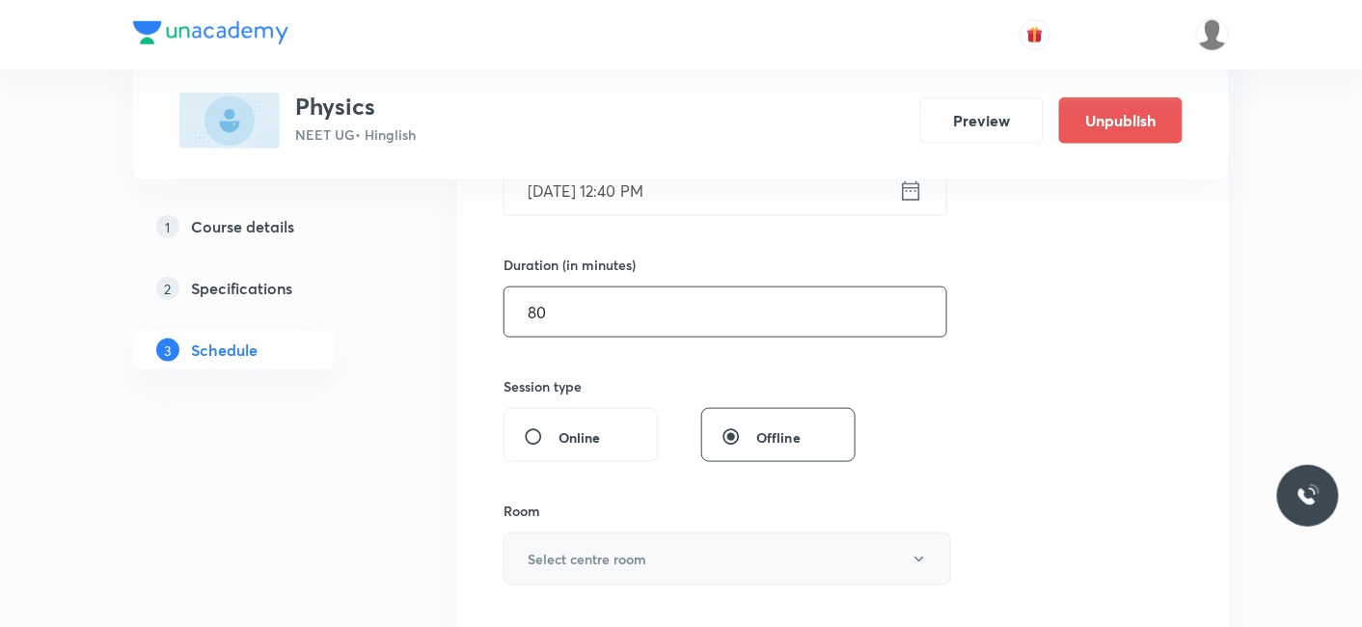
type input "80"
click at [554, 549] on h6 "Select centre room" at bounding box center [587, 559] width 119 height 20
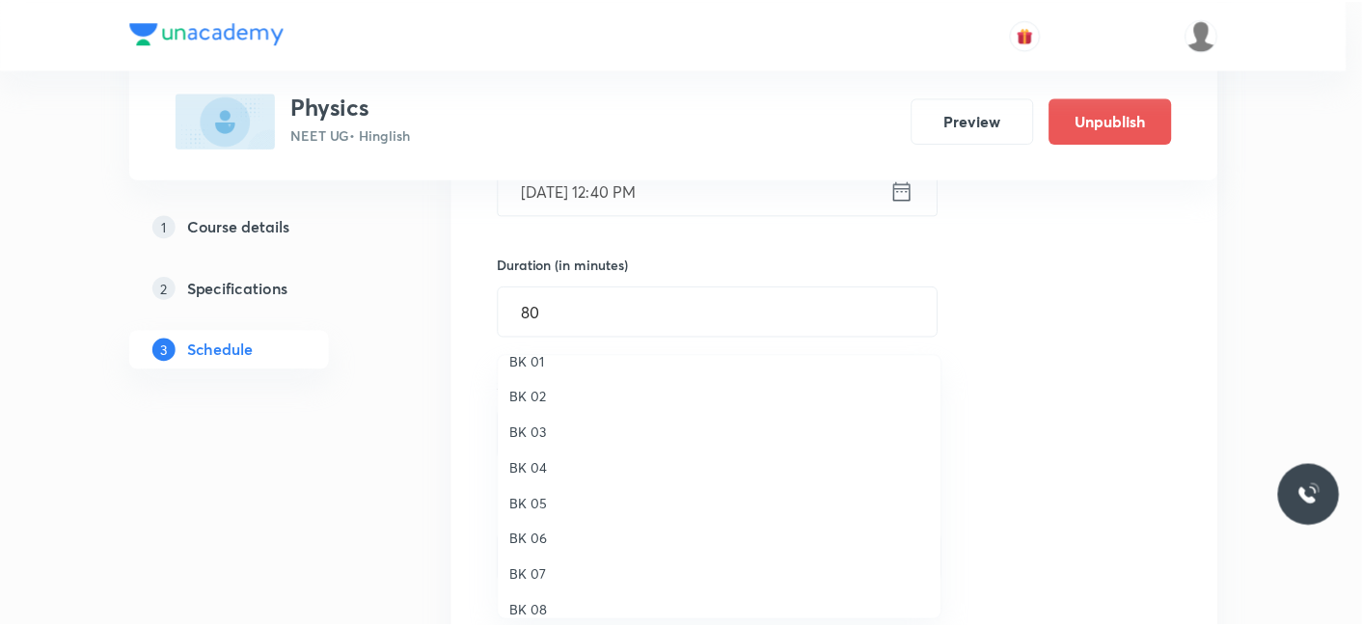
scroll to position [36, 0]
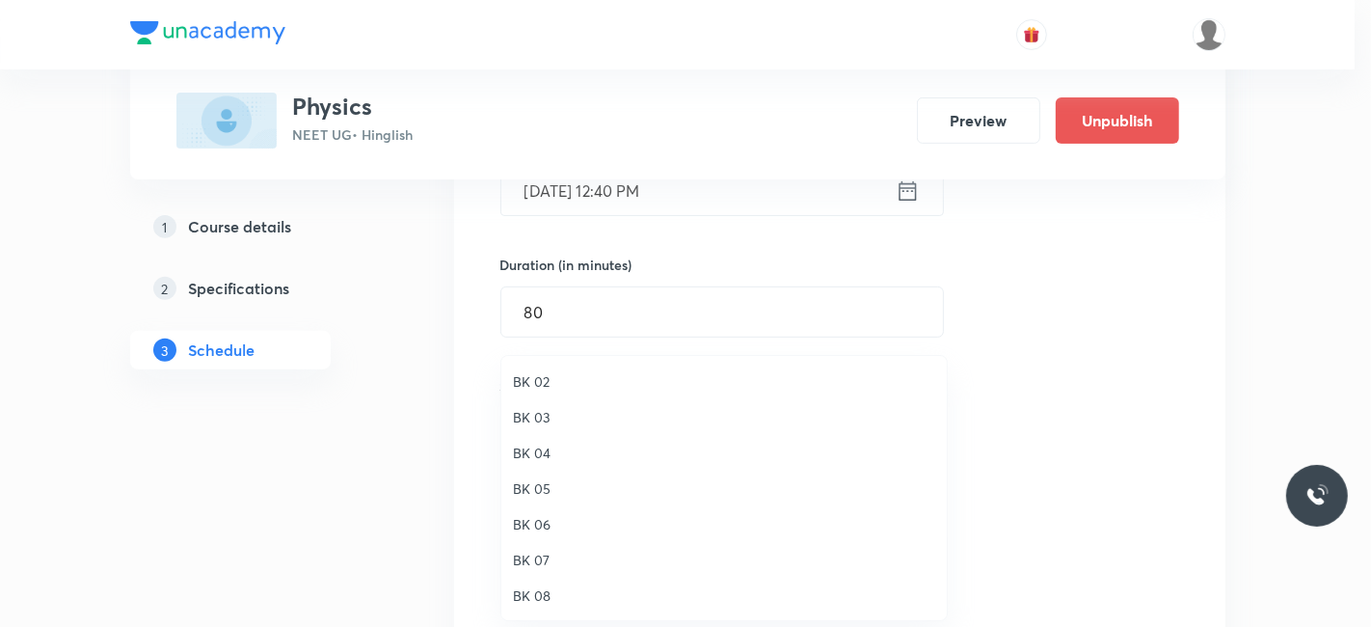
drag, startPoint x: 526, startPoint y: 421, endPoint x: 606, endPoint y: 436, distance: 81.3
click at [526, 420] on span "BK 03" at bounding box center [724, 417] width 422 height 20
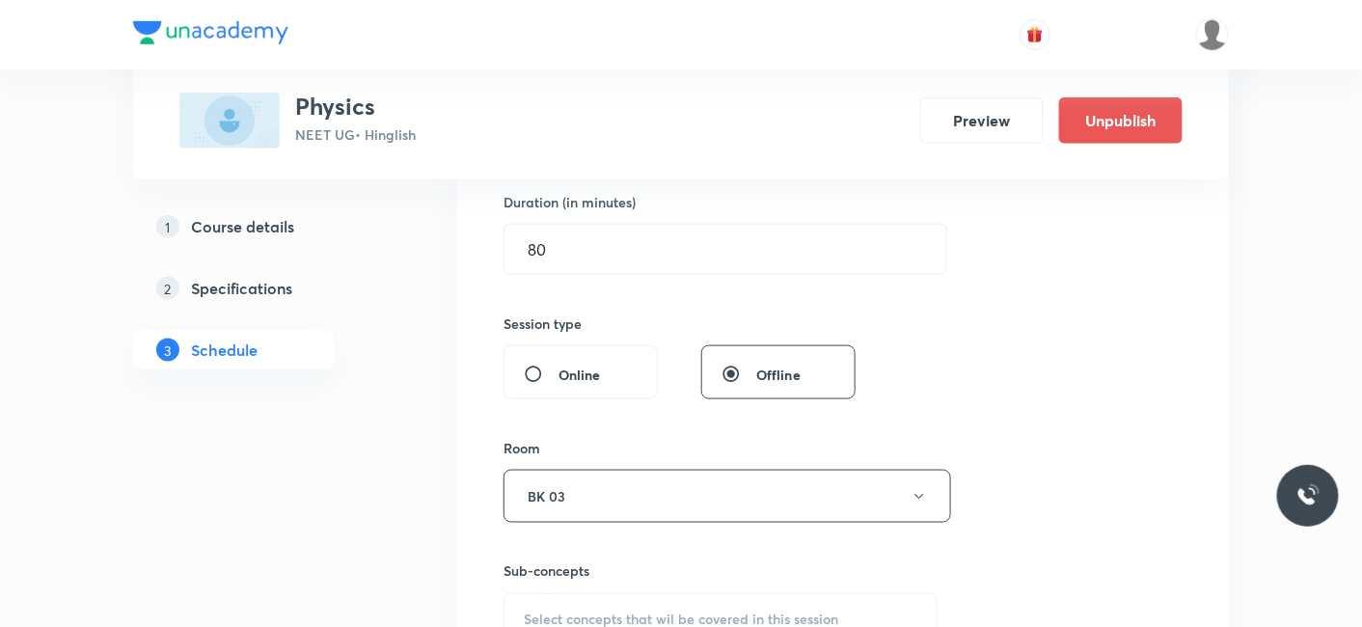
scroll to position [749, 0]
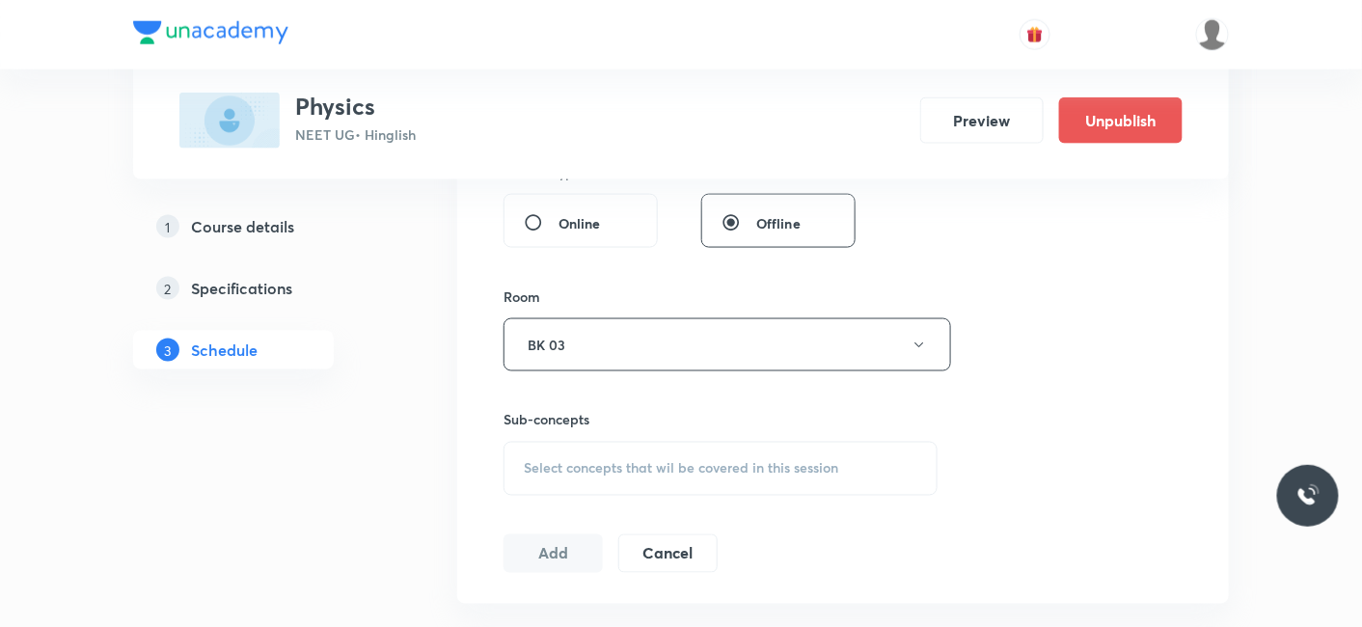
click at [595, 466] on span "Select concepts that wil be covered in this session" at bounding box center [681, 468] width 314 height 15
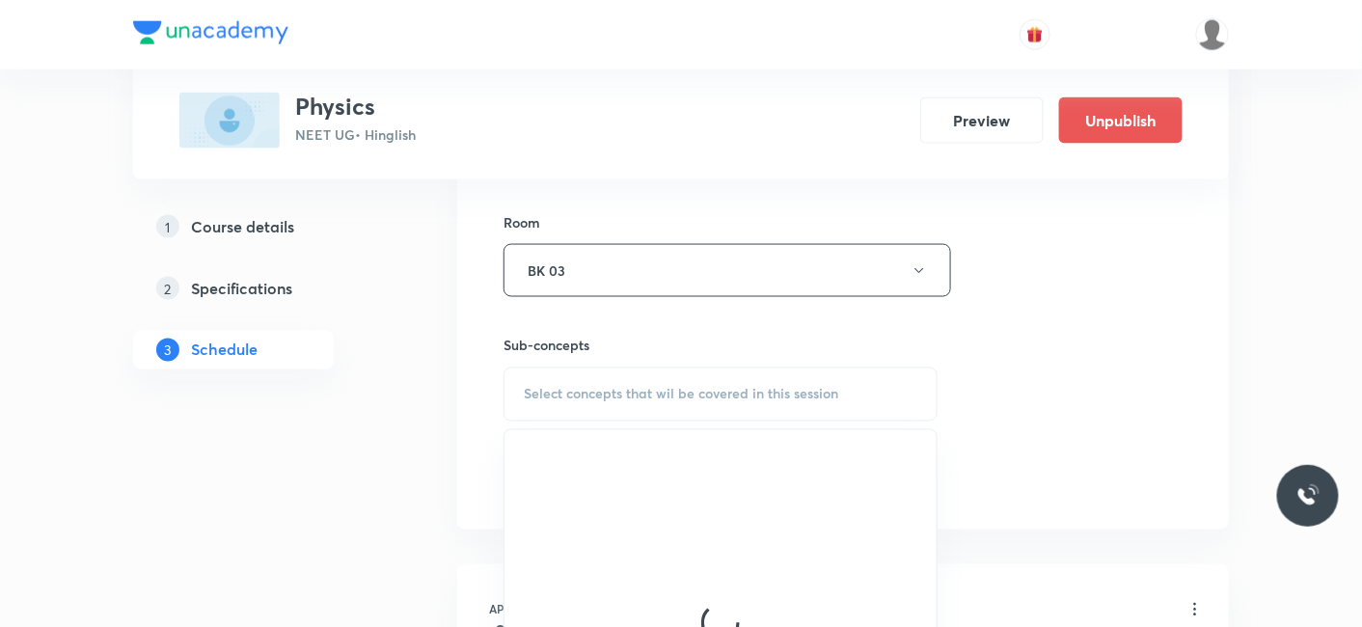
scroll to position [856, 0]
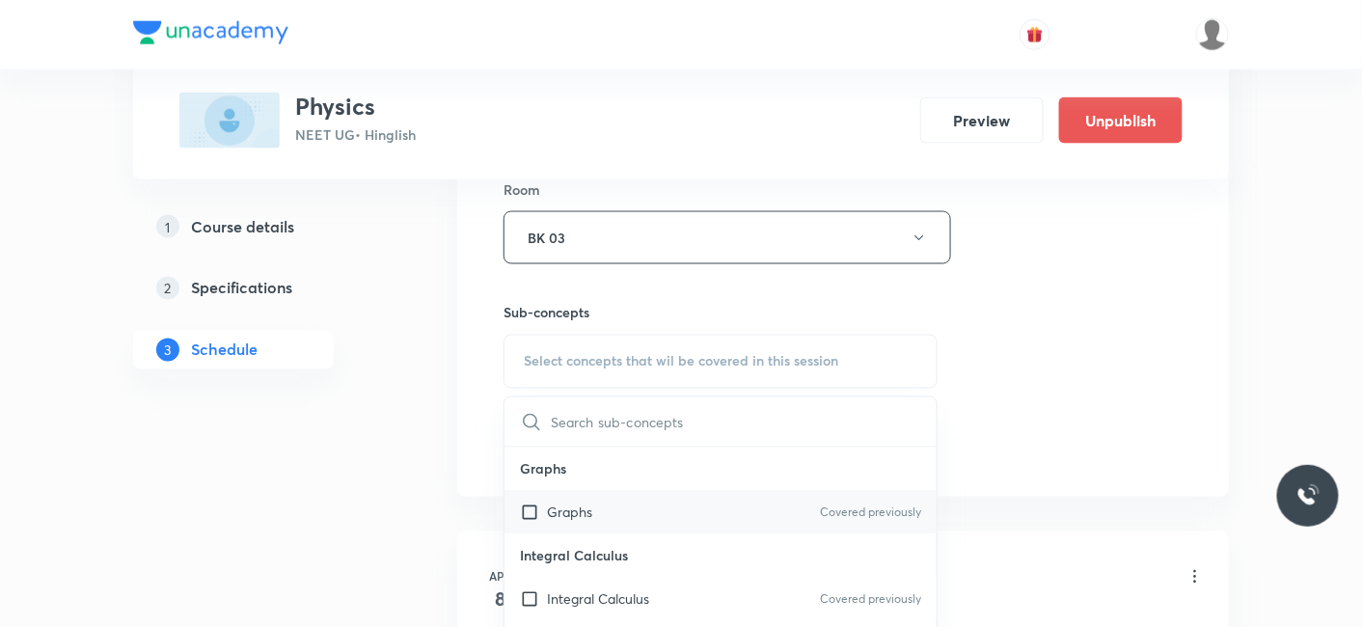
drag, startPoint x: 592, startPoint y: 511, endPoint x: 368, endPoint y: 495, distance: 224.3
click at [591, 511] on div "Graphs Covered previously" at bounding box center [720, 512] width 432 height 43
checkbox input "true"
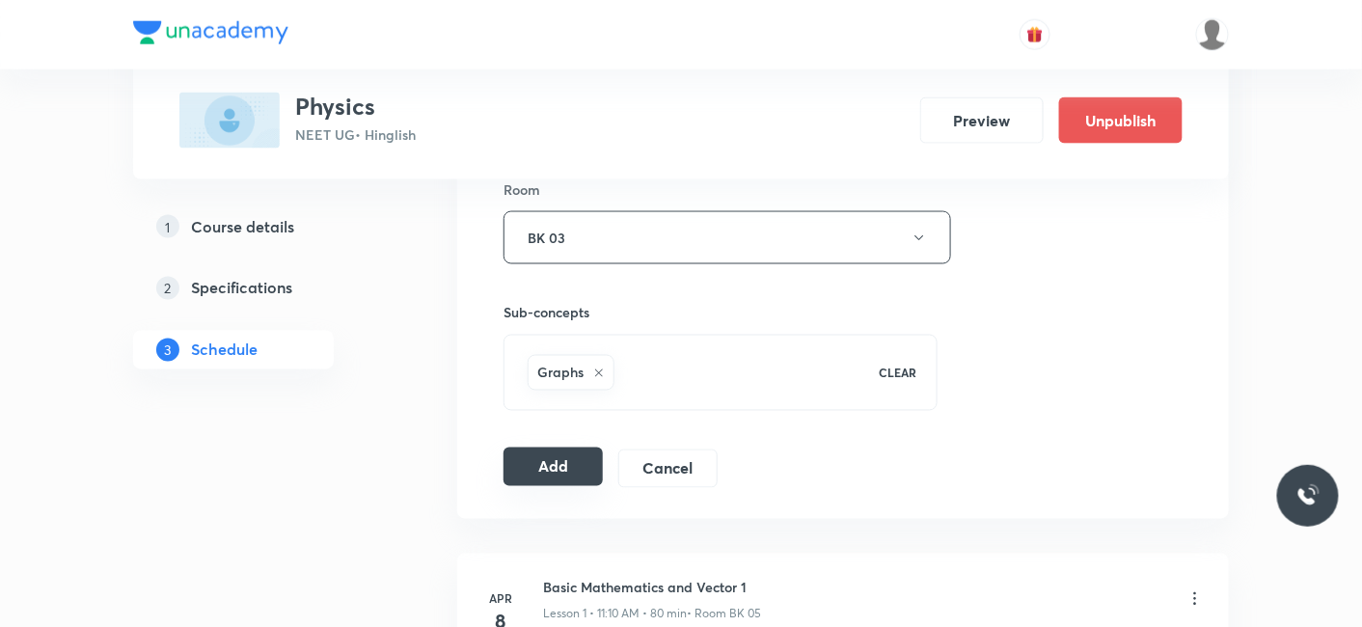
click at [533, 464] on button "Add" at bounding box center [552, 466] width 99 height 39
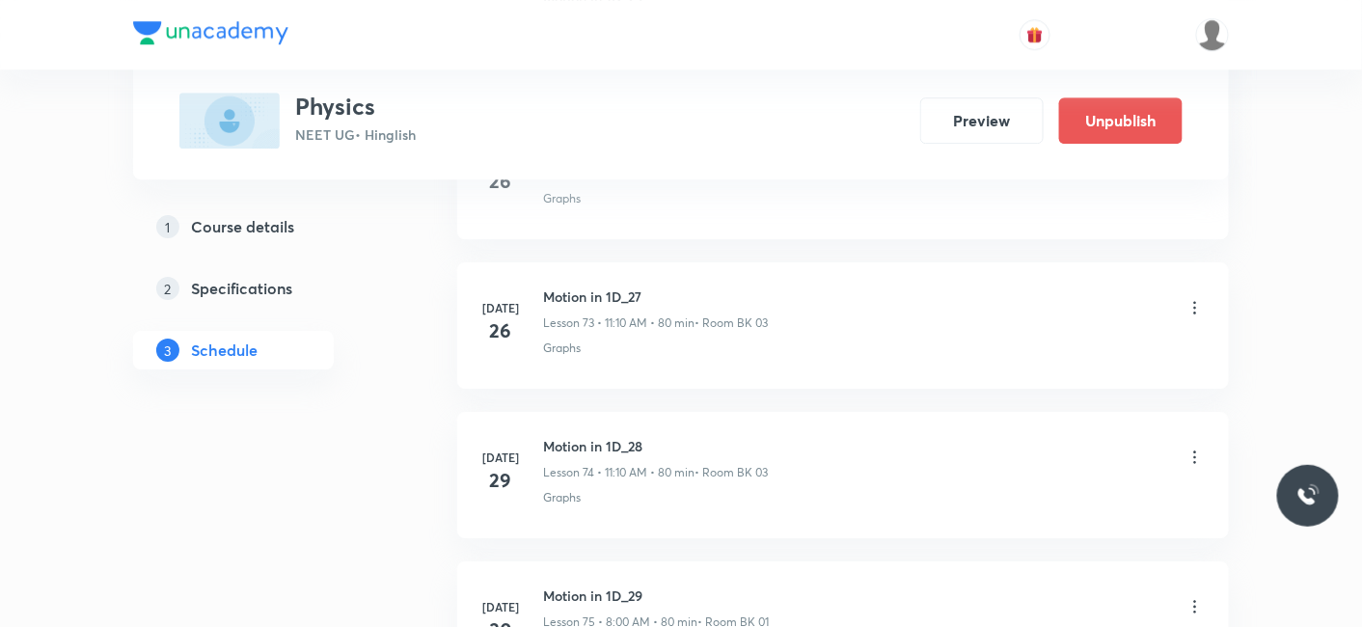
scroll to position [17160, 0]
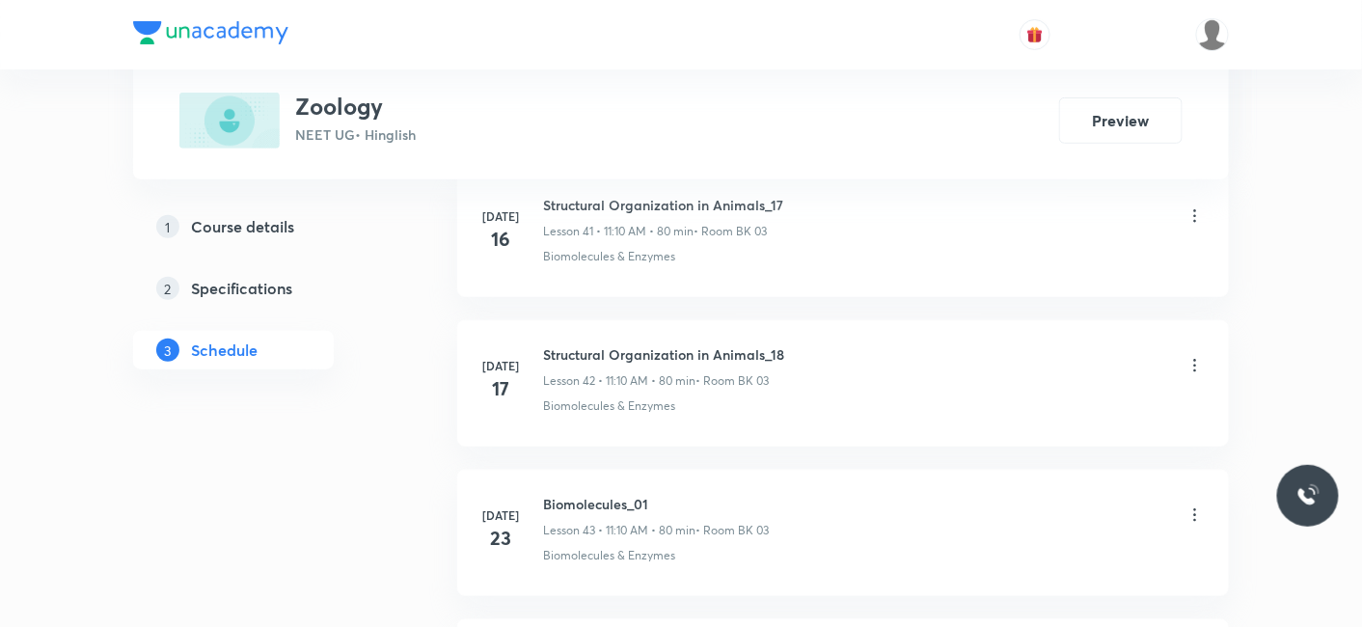
scroll to position [12683, 0]
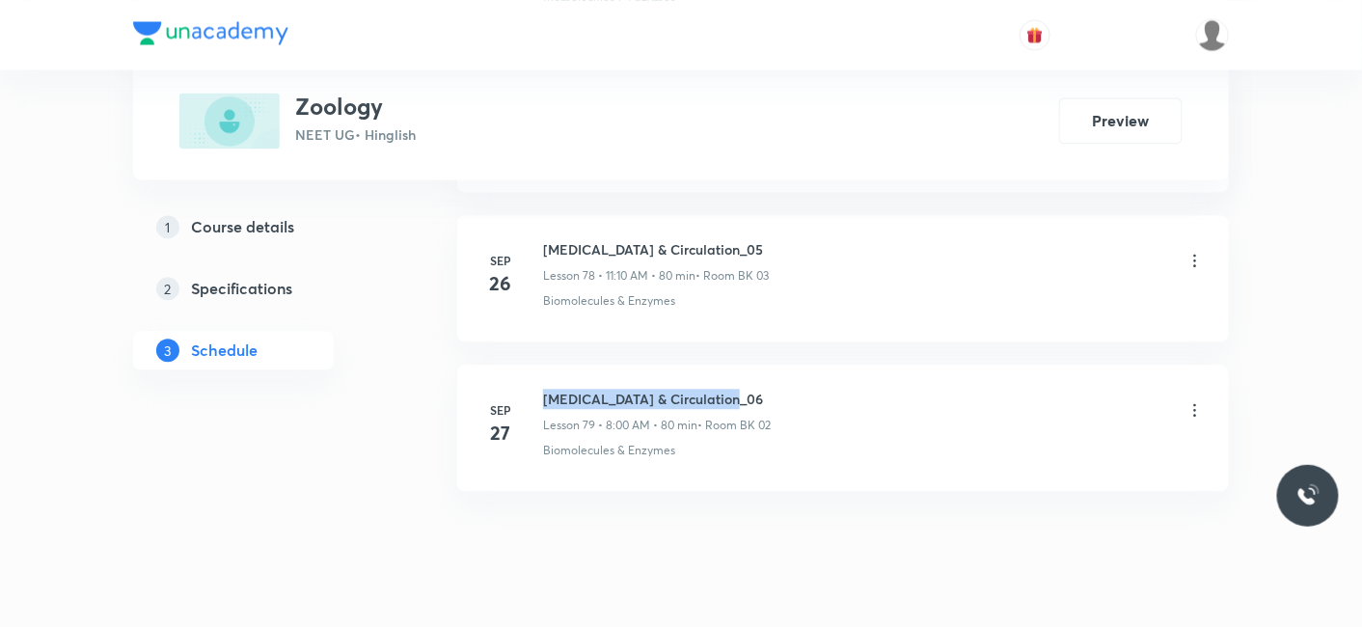
drag, startPoint x: 545, startPoint y: 344, endPoint x: 791, endPoint y: 335, distance: 246.1
click at [791, 365] on li "[DATE] [MEDICAL_DATA] & Circulation_06 Lesson 79 • 8:00 AM • 80 min • Room BK 0…" at bounding box center [843, 428] width 772 height 126
copy h6 "[MEDICAL_DATA] & Circulation_06"
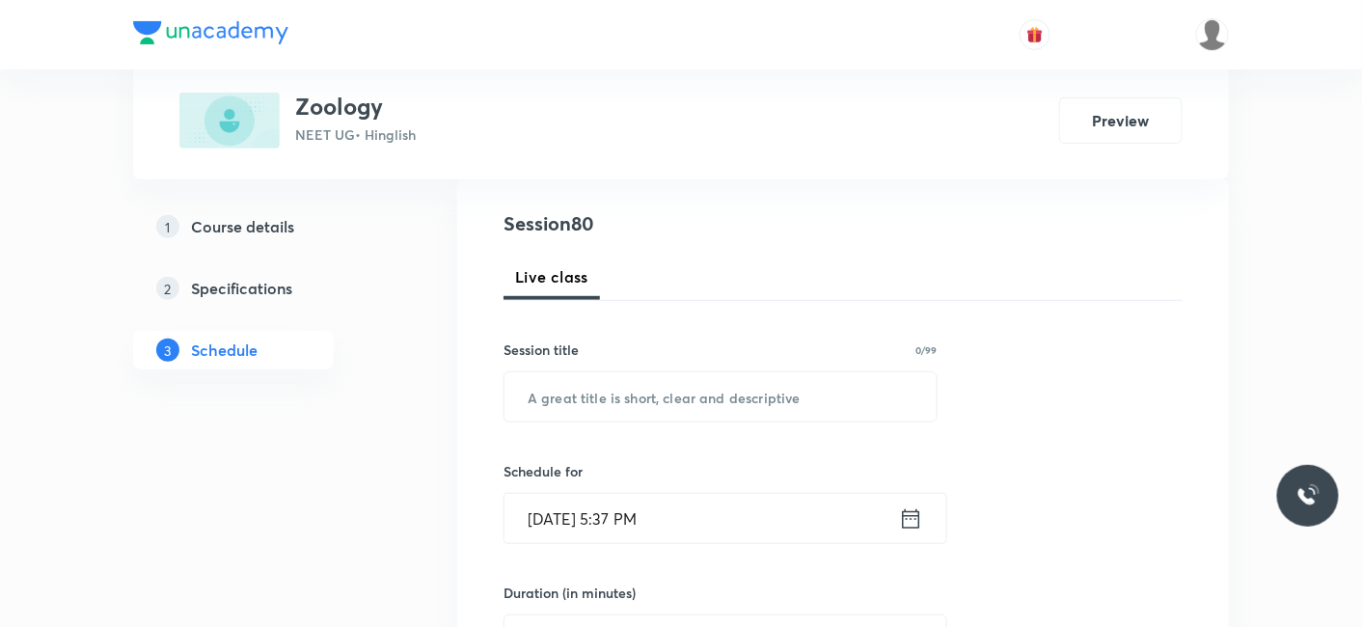
scroll to position [214, 0]
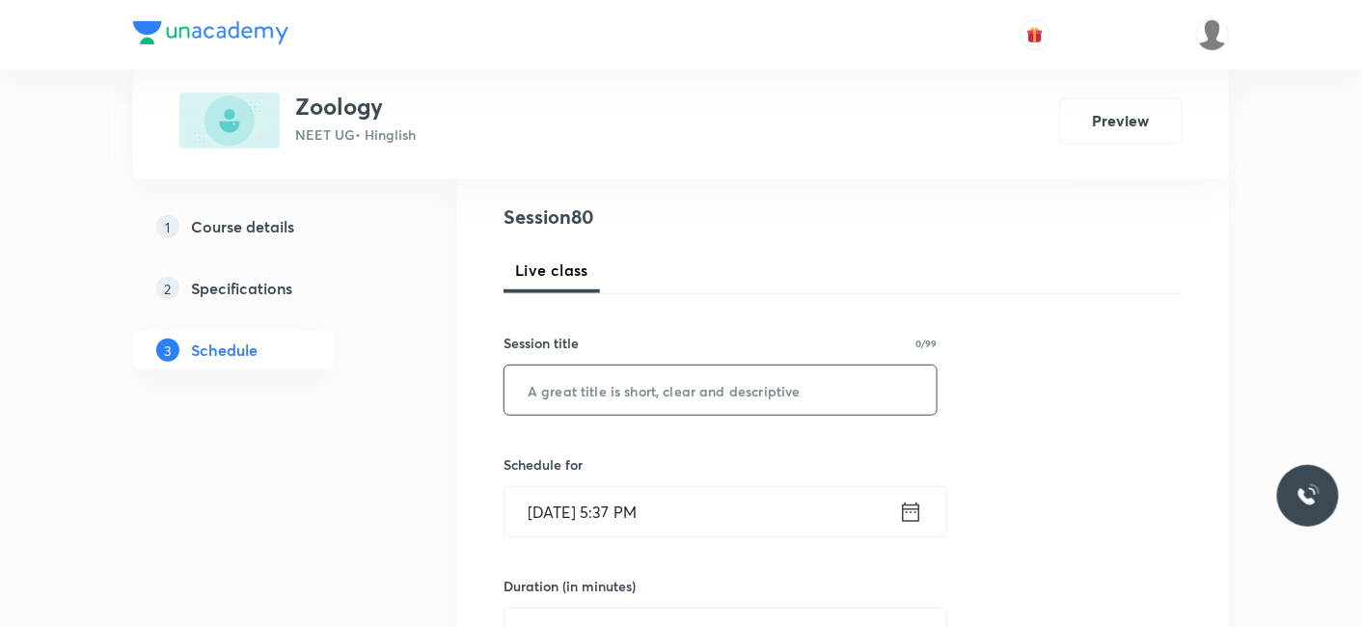
click at [671, 397] on input "text" at bounding box center [720, 389] width 432 height 49
paste input "[MEDICAL_DATA] & Circulation_06"
type input "Body Fluids & Circulation_07"
click at [594, 519] on input "Sep 30, 2025, 5:37 PM" at bounding box center [701, 511] width 394 height 49
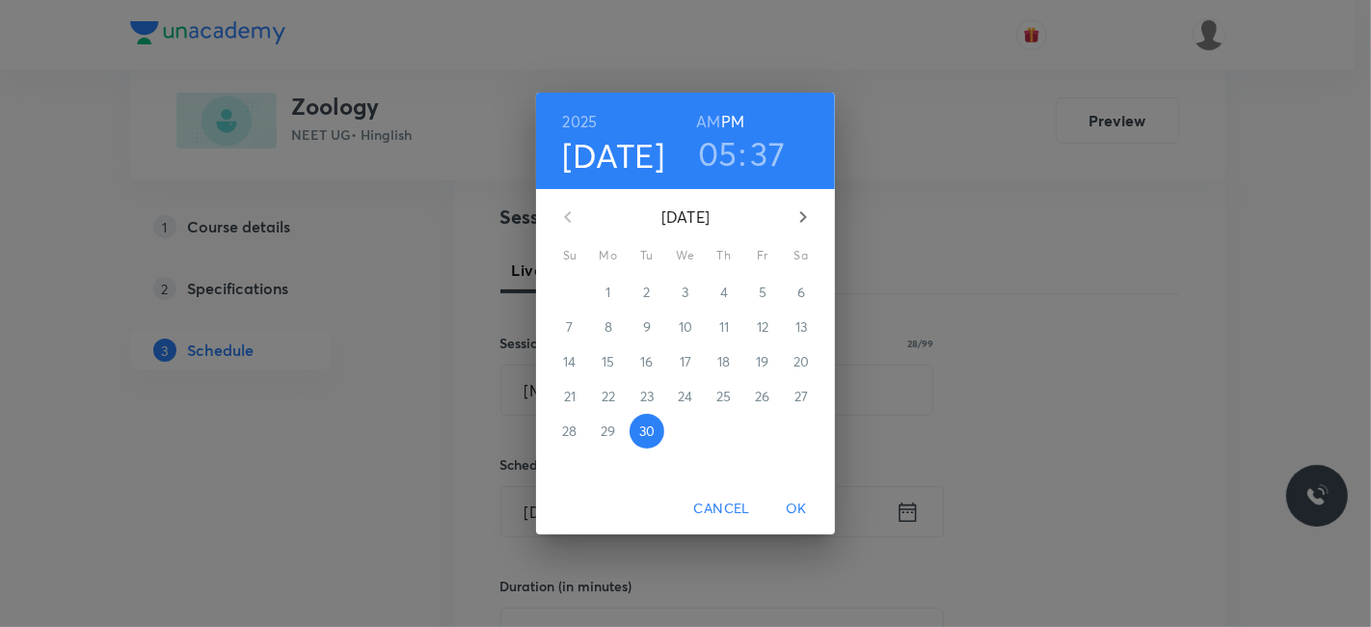
click at [809, 209] on icon "button" at bounding box center [803, 216] width 23 height 23
click at [763, 285] on p "3" at bounding box center [762, 292] width 7 height 19
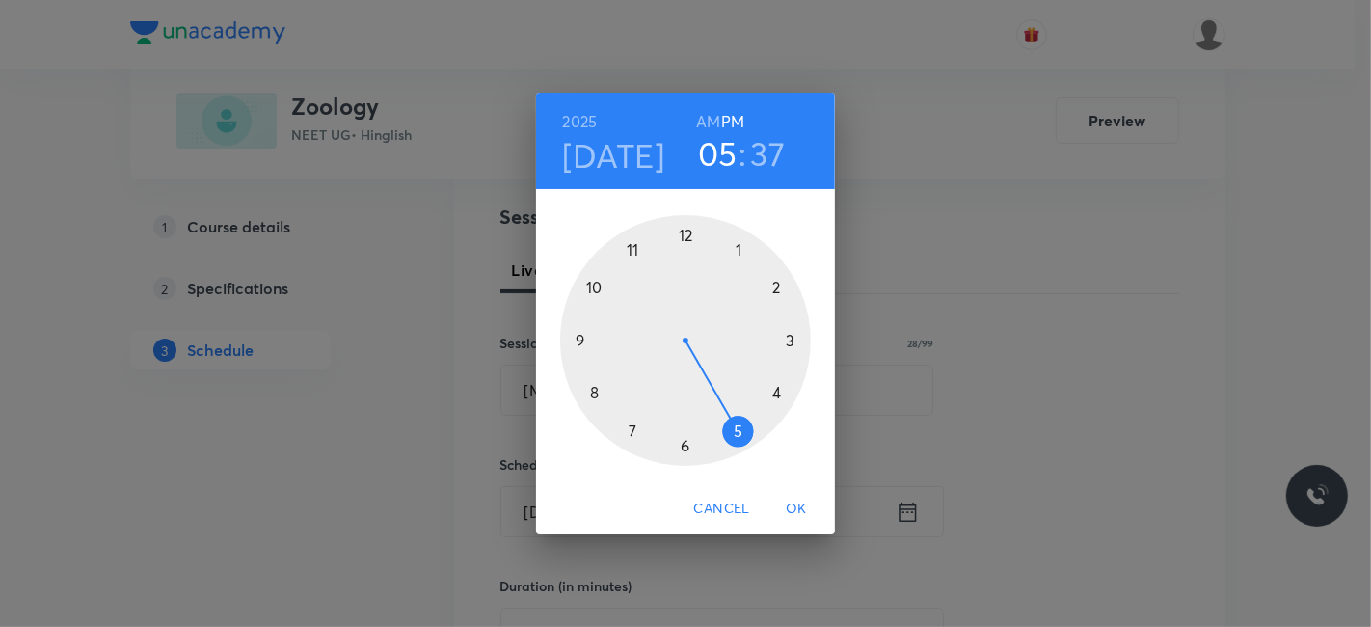
click at [773, 292] on div at bounding box center [685, 340] width 251 height 251
click at [684, 450] on div at bounding box center [685, 340] width 251 height 251
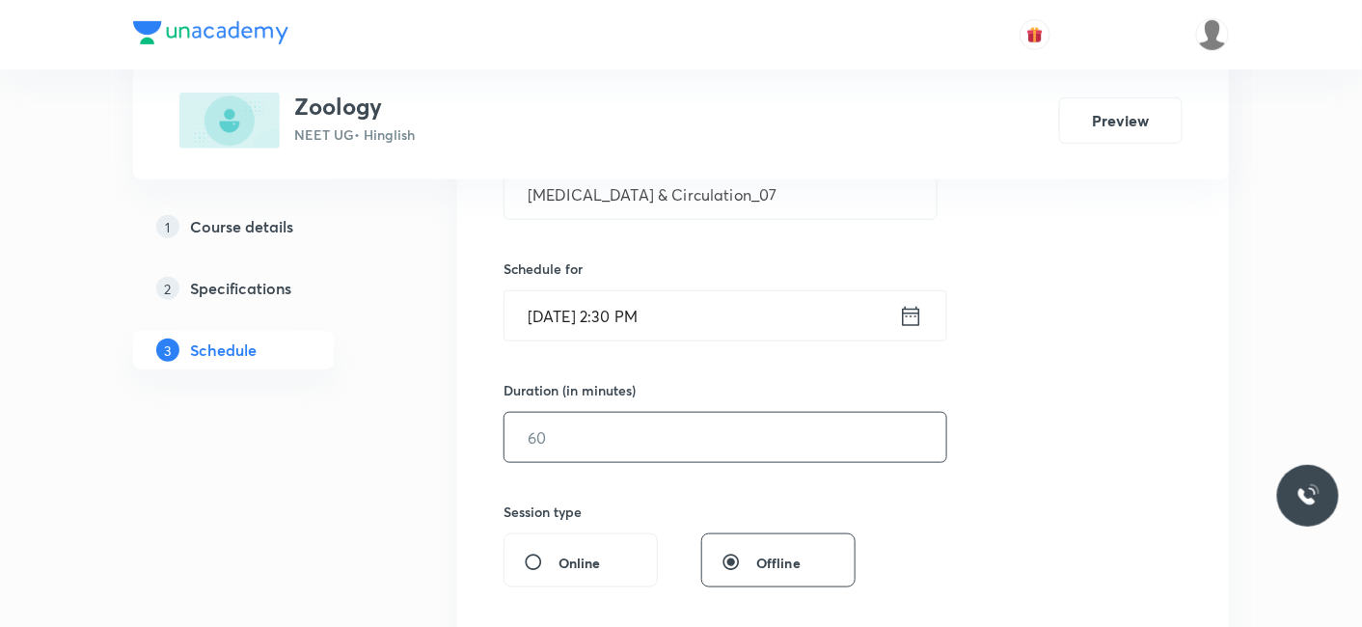
scroll to position [428, 0]
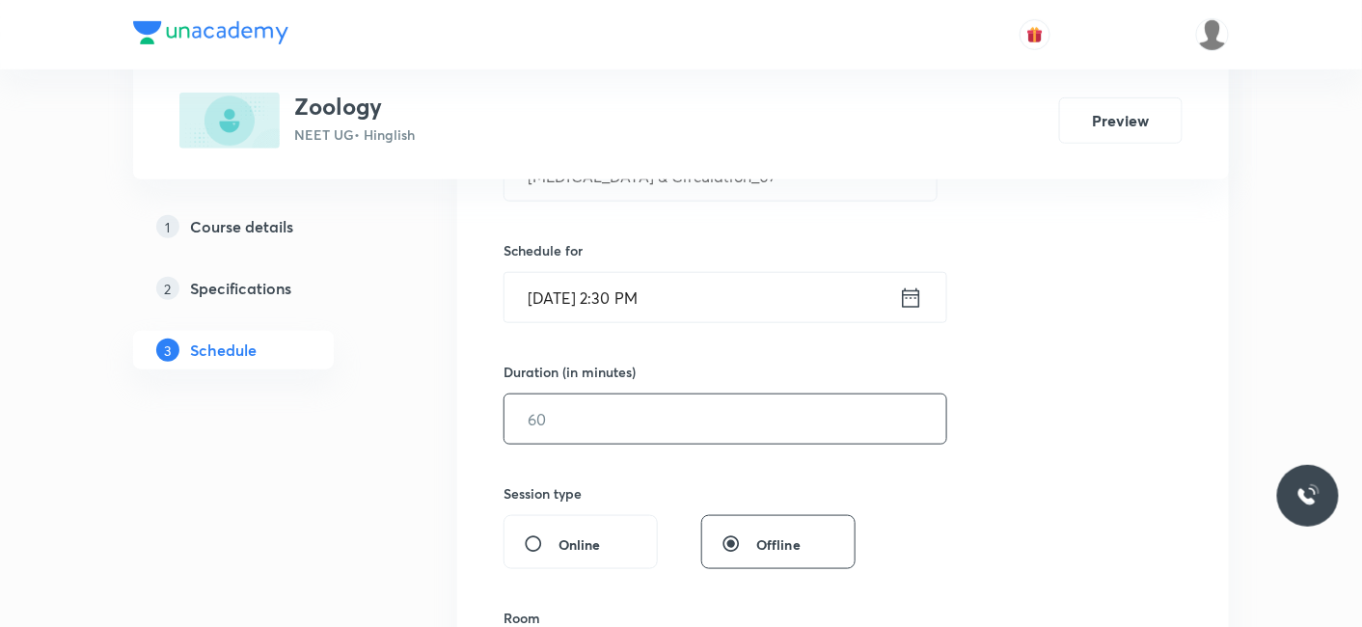
click at [518, 421] on input "text" at bounding box center [725, 418] width 442 height 49
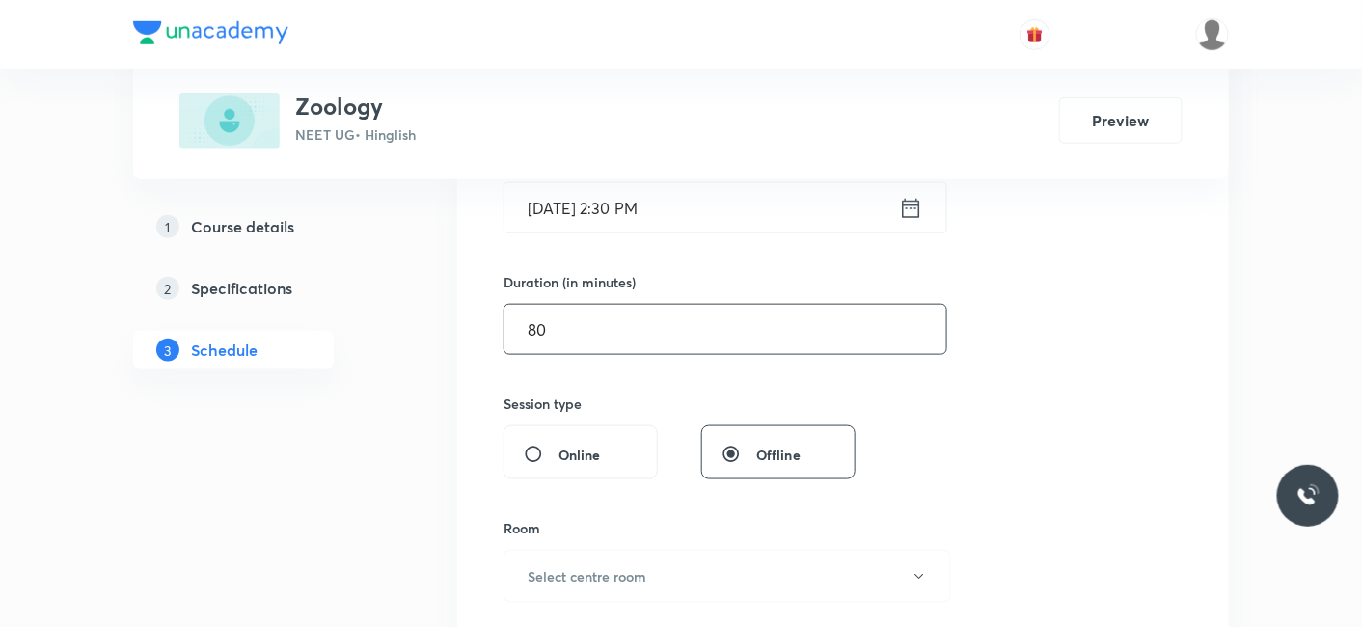
scroll to position [642, 0]
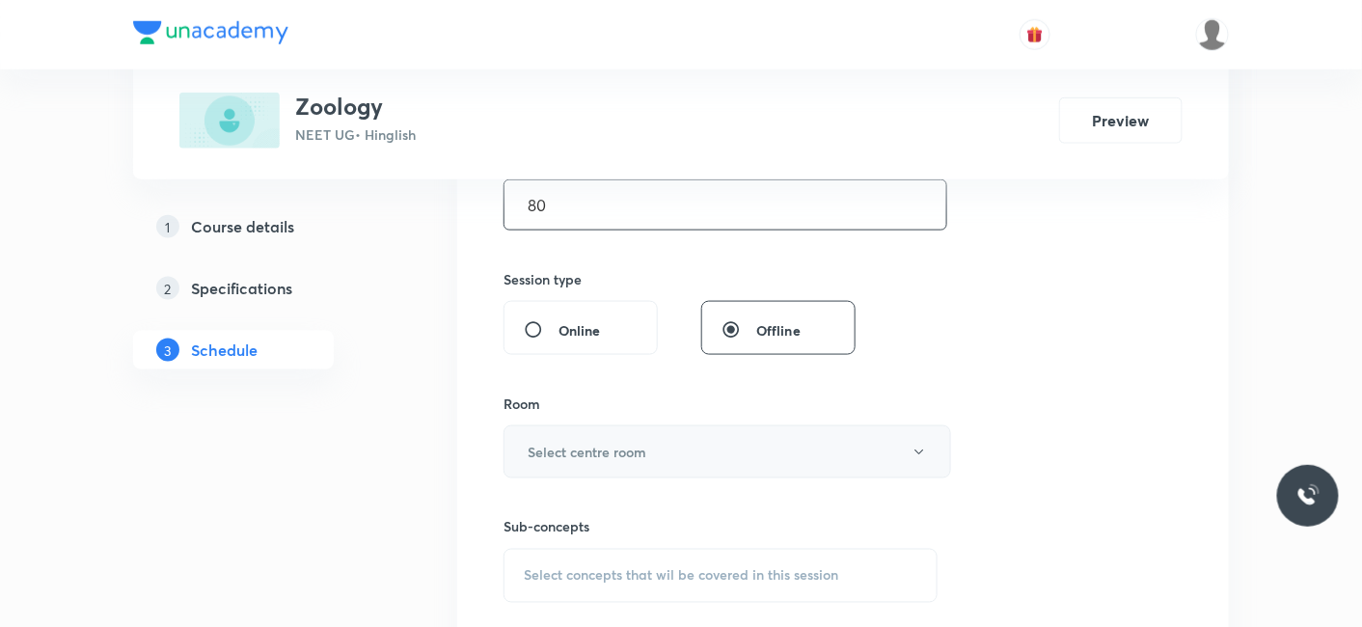
type input "80"
click at [545, 453] on h6 "Select centre room" at bounding box center [587, 452] width 119 height 20
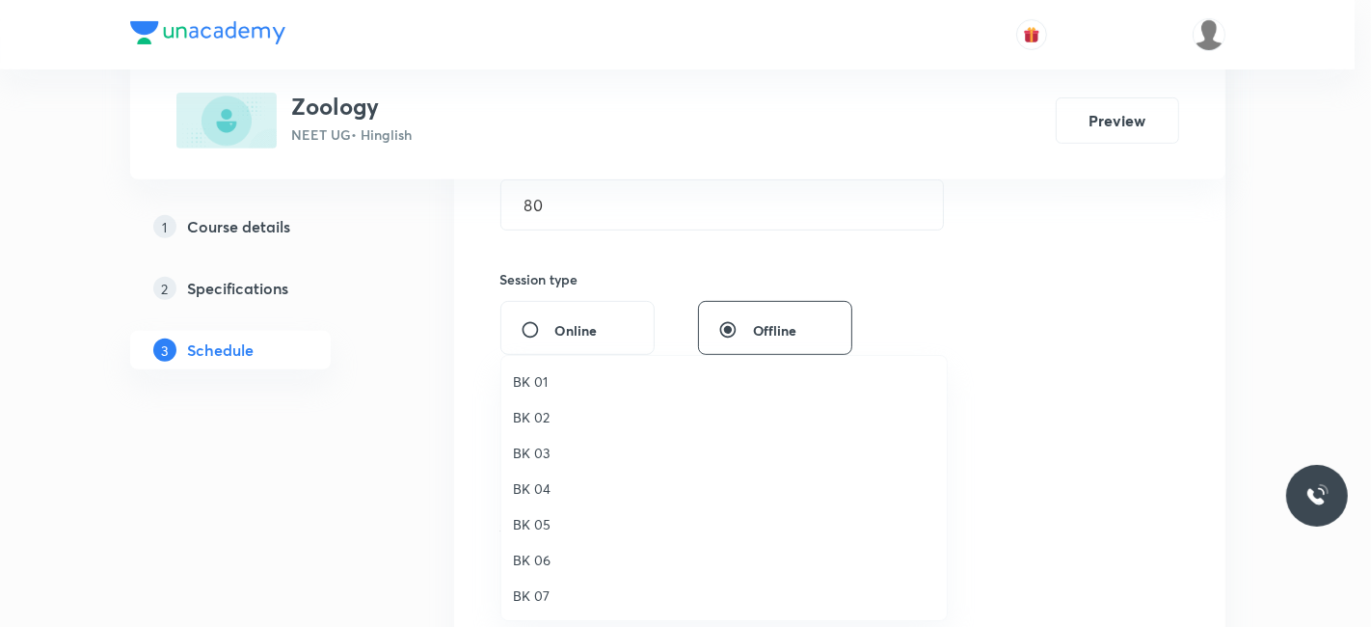
drag, startPoint x: 534, startPoint y: 450, endPoint x: 558, endPoint y: 442, distance: 25.6
click at [534, 449] on span "BK 03" at bounding box center [724, 453] width 422 height 20
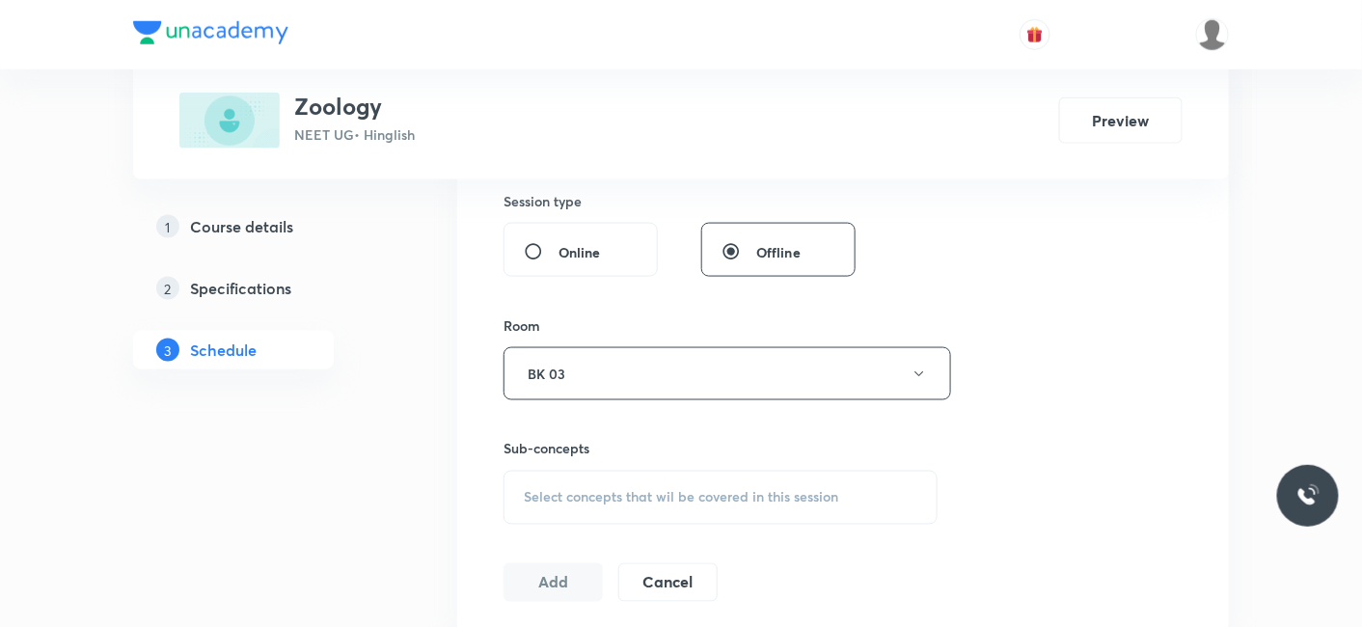
scroll to position [856, 0]
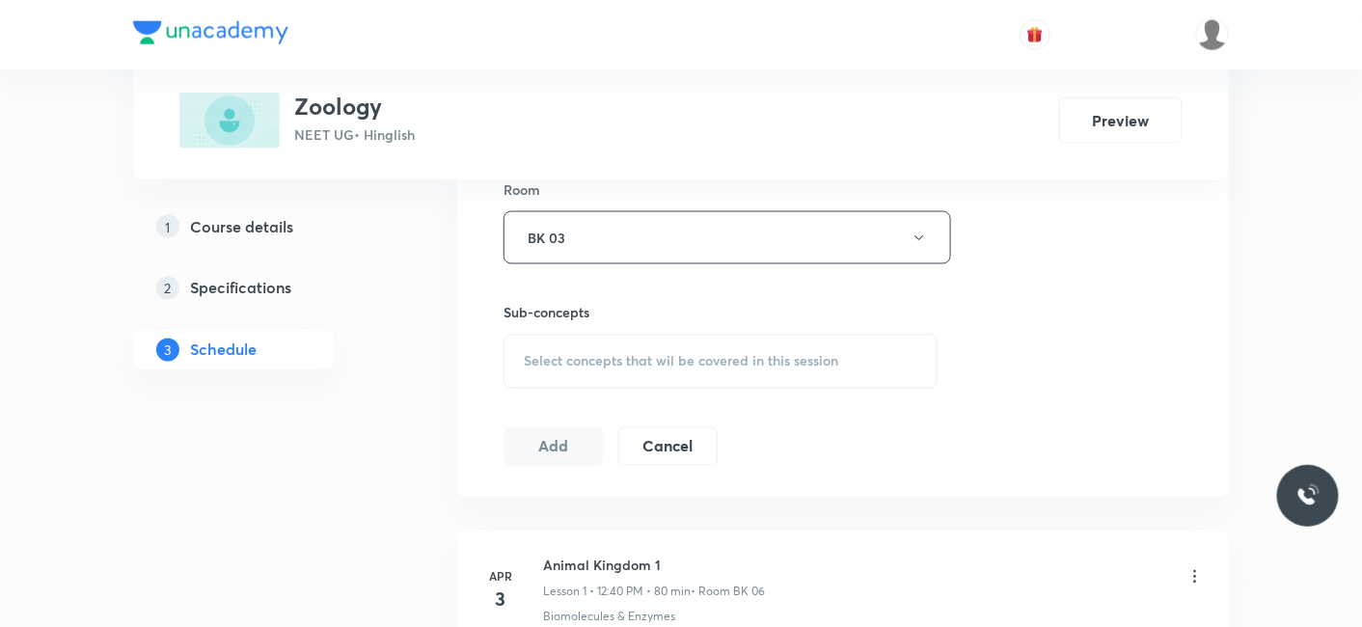
click at [617, 361] on span "Select concepts that wil be covered in this session" at bounding box center [681, 361] width 314 height 15
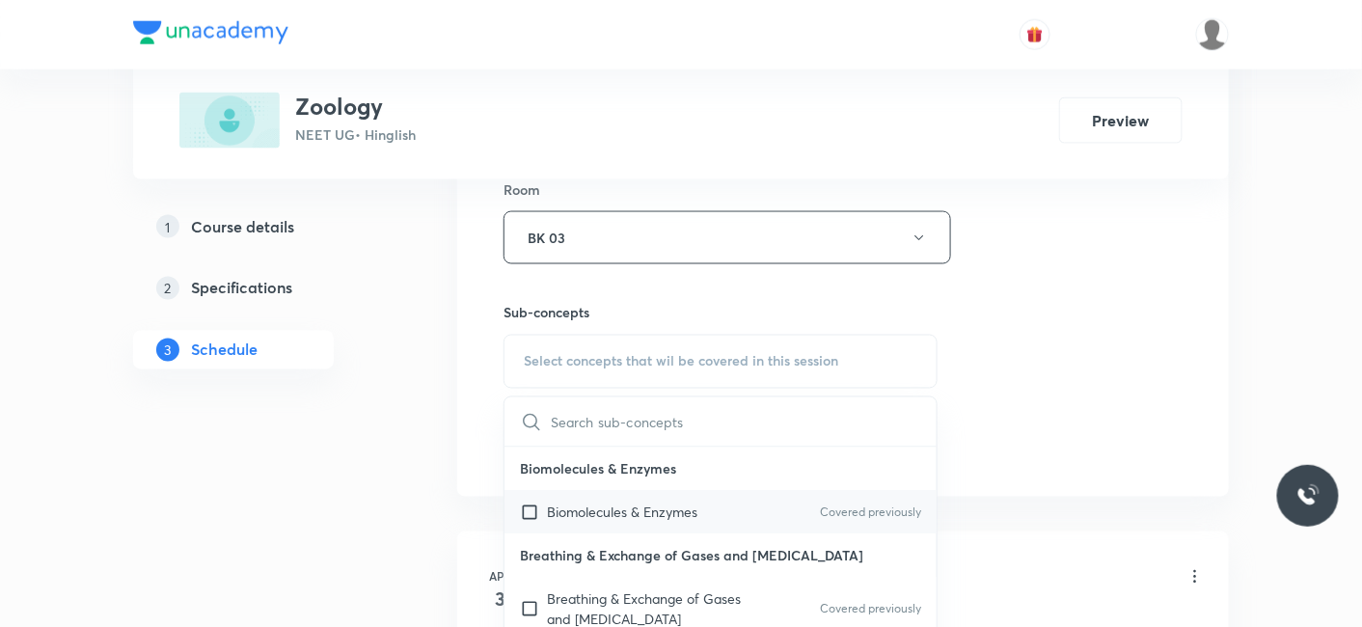
click at [616, 508] on p "Biomolecules & Enzymes" at bounding box center [622, 512] width 150 height 20
checkbox input "true"
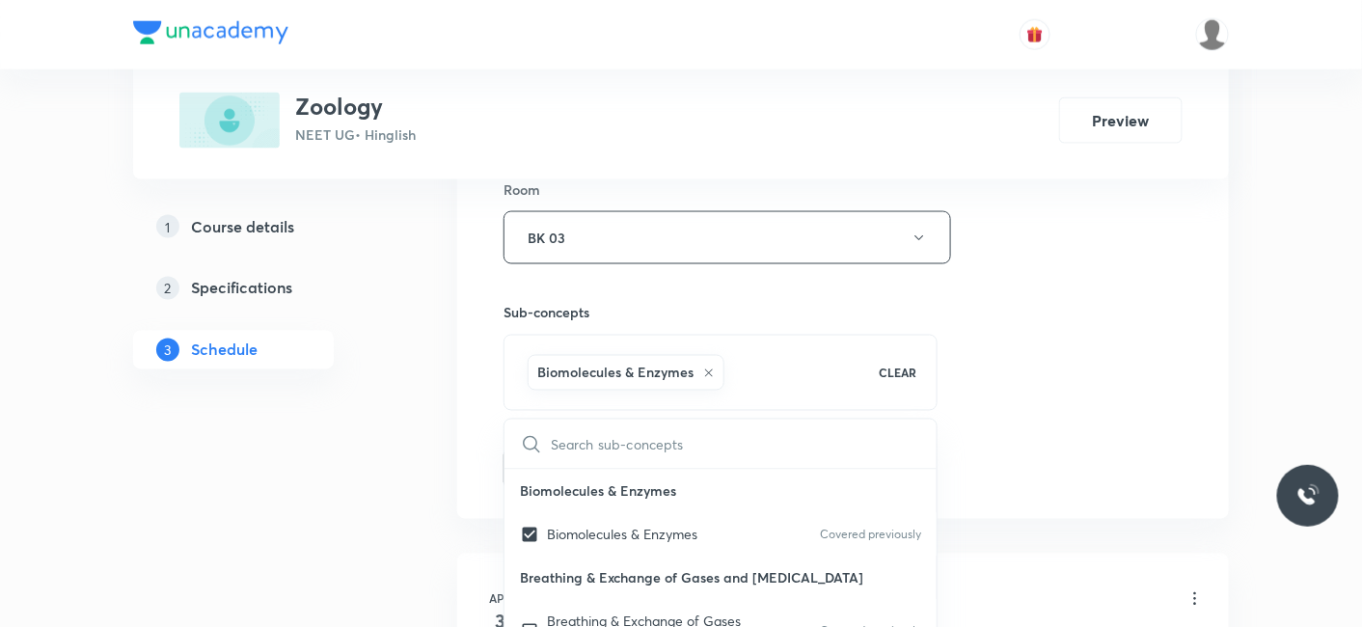
drag, startPoint x: 320, startPoint y: 460, endPoint x: 546, endPoint y: 415, distance: 230.2
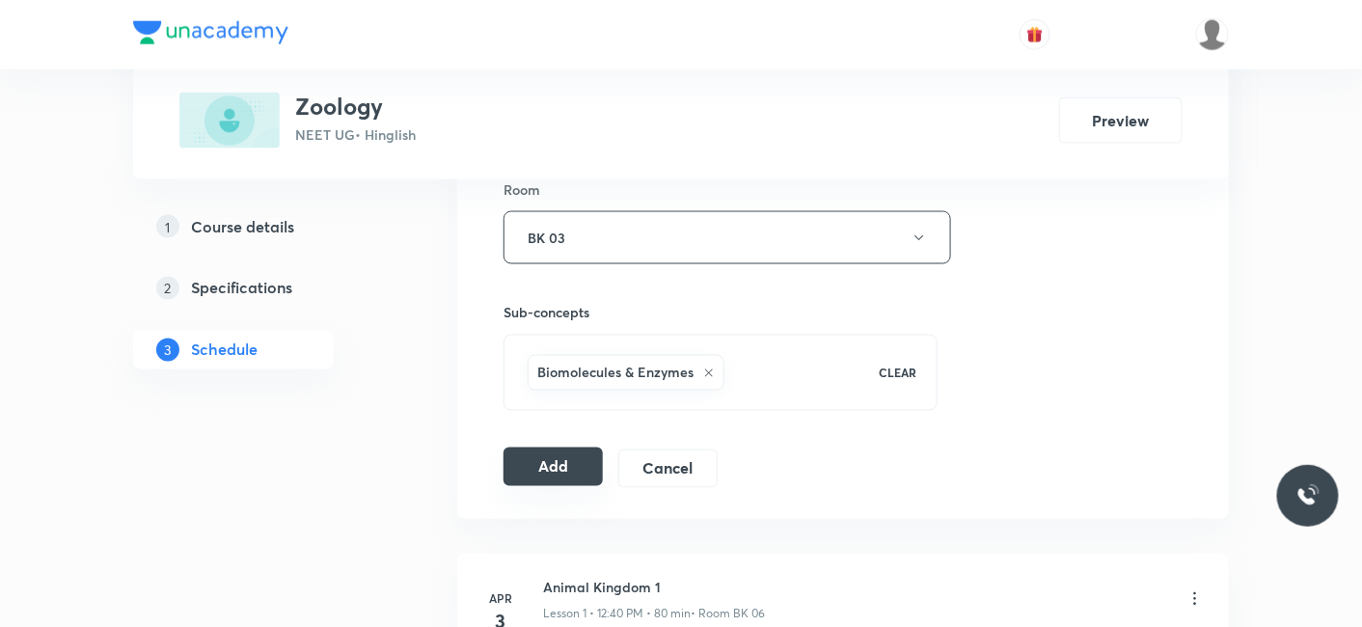
click at [551, 453] on button "Add" at bounding box center [552, 466] width 99 height 39
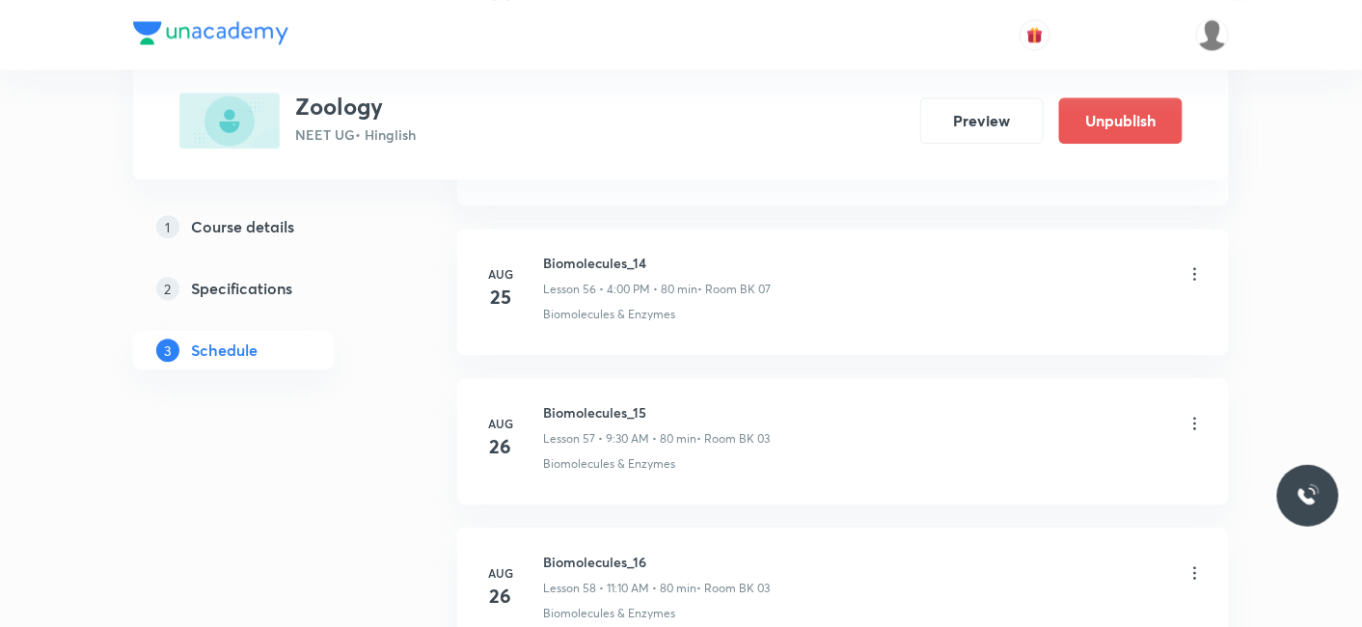
scroll to position [11947, 0]
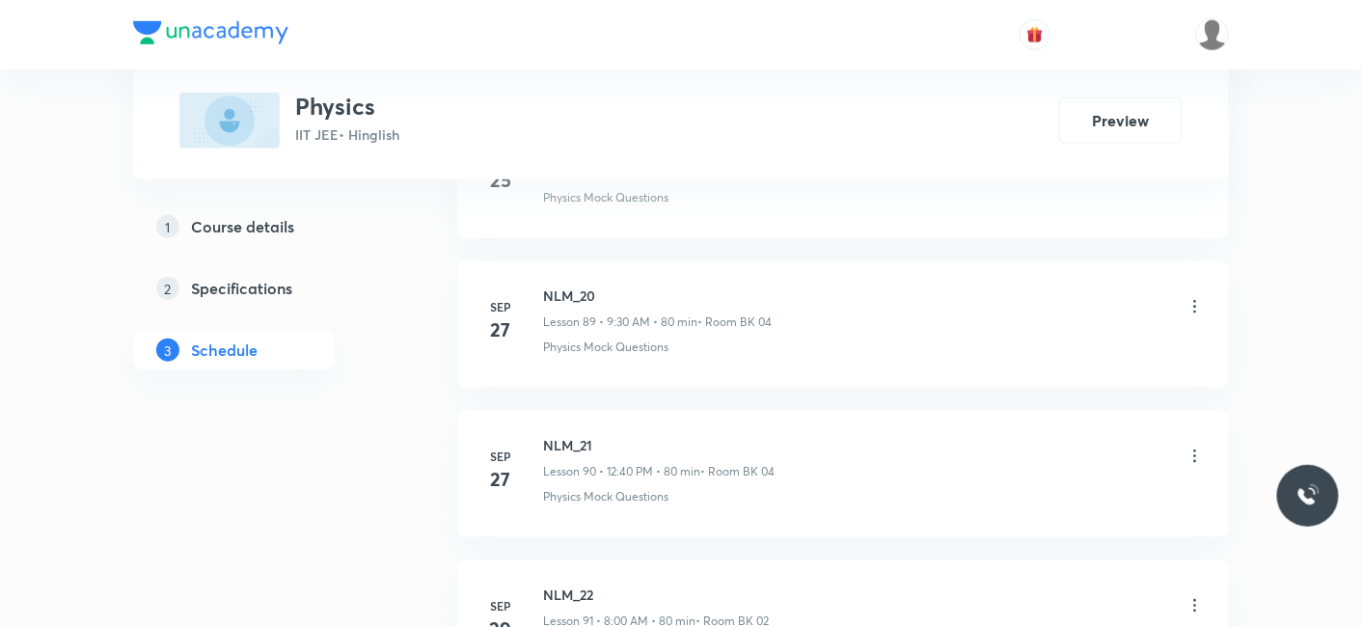
scroll to position [14469, 0]
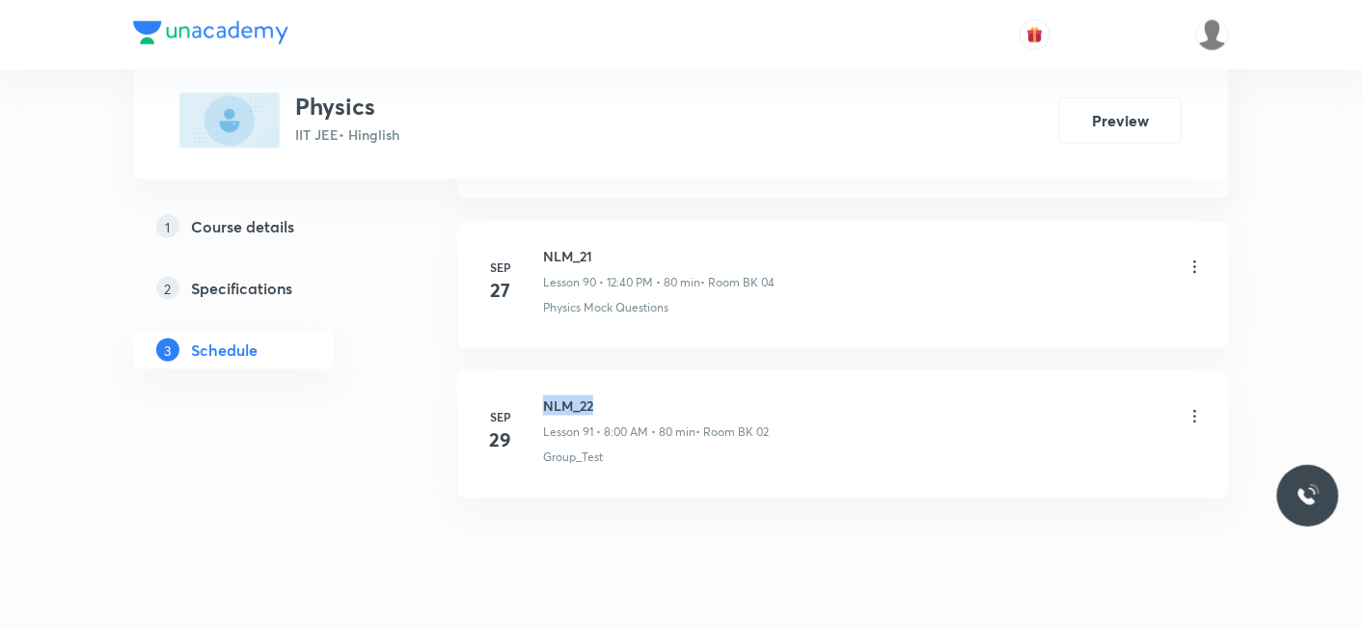
drag, startPoint x: 544, startPoint y: 349, endPoint x: 666, endPoint y: 349, distance: 122.5
click at [666, 395] on h6 "NLM_22" at bounding box center [656, 405] width 226 height 20
copy h6 "NLM_22"
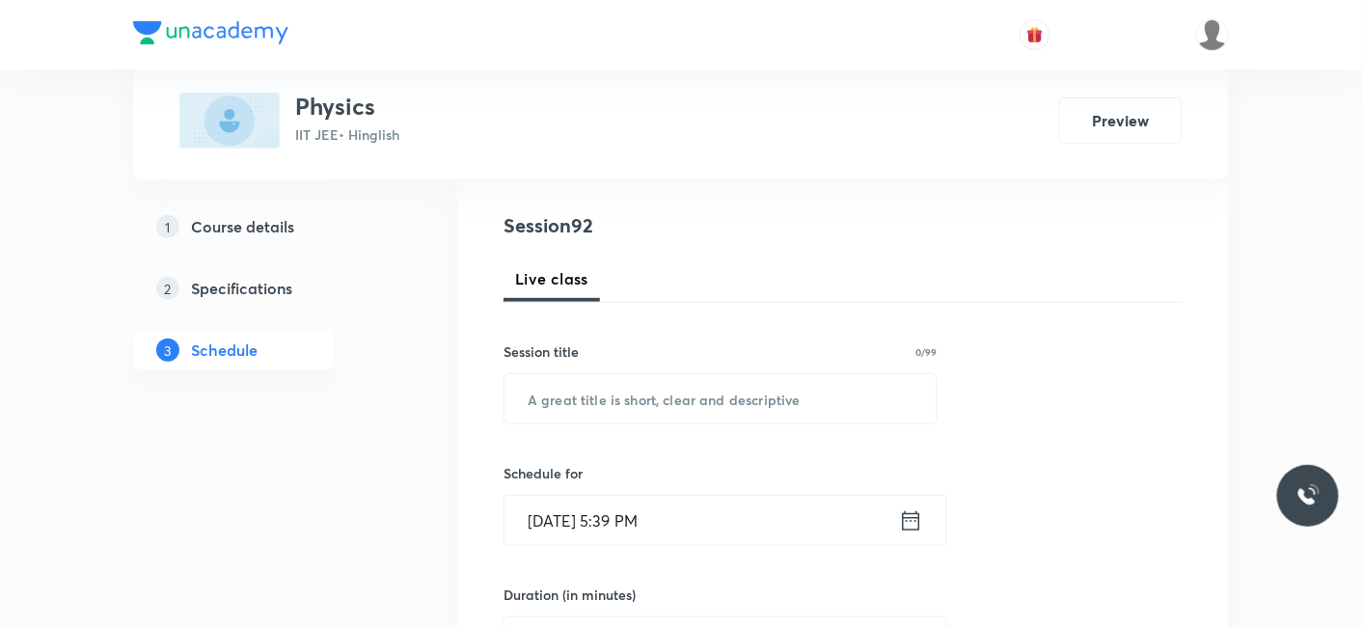
scroll to position [214, 0]
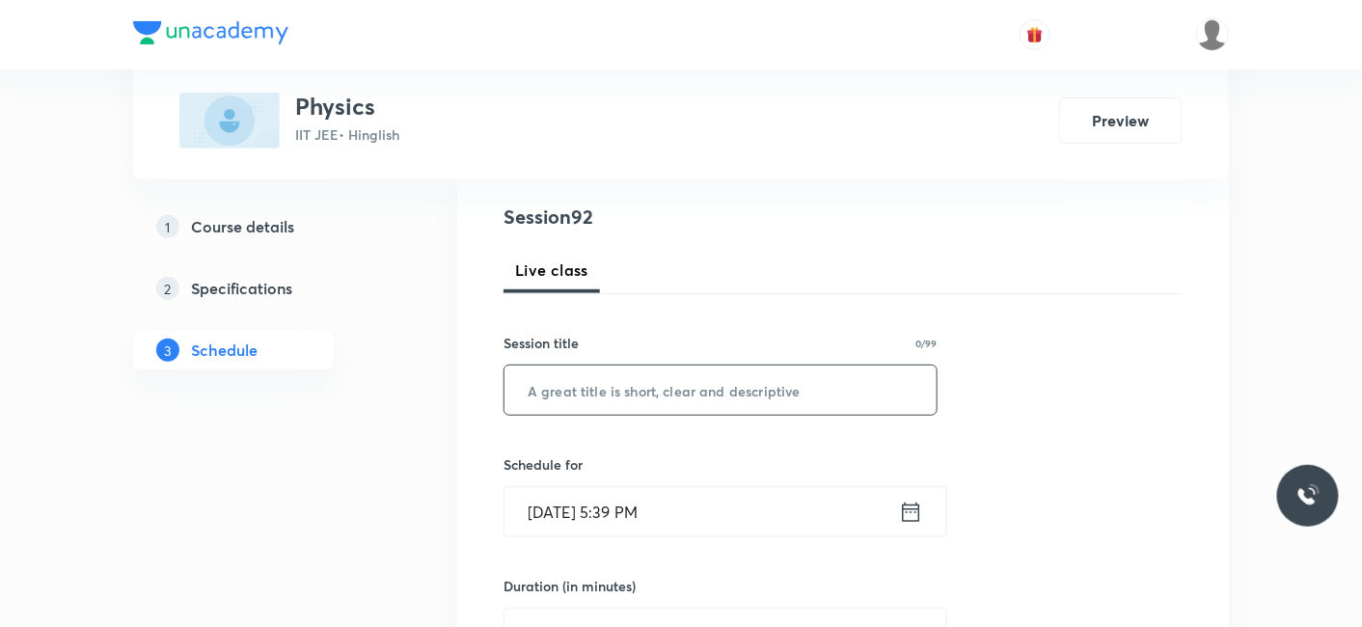
click at [605, 387] on input "text" at bounding box center [720, 389] width 432 height 49
paste input "NLM_22"
type input "NLM_23"
click at [563, 528] on input "[DATE] 5:39 PM" at bounding box center [701, 511] width 394 height 49
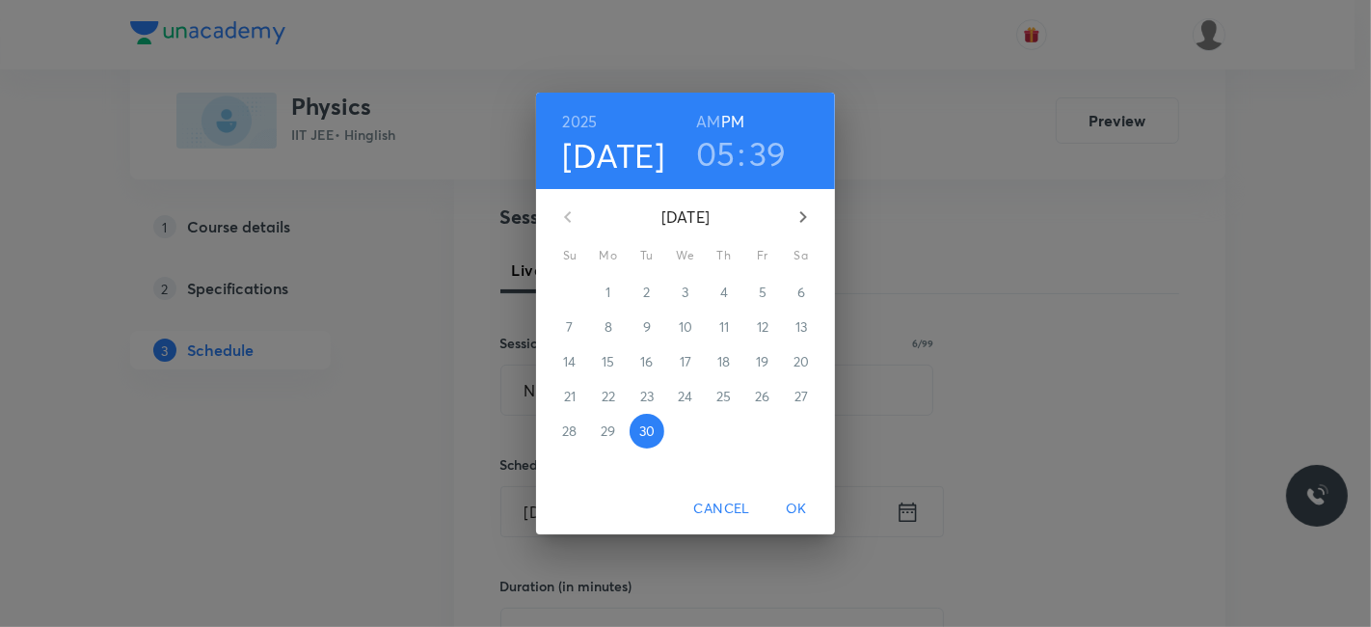
click at [807, 216] on icon "button" at bounding box center [803, 216] width 23 height 23
click at [760, 292] on p "3" at bounding box center [762, 292] width 7 height 19
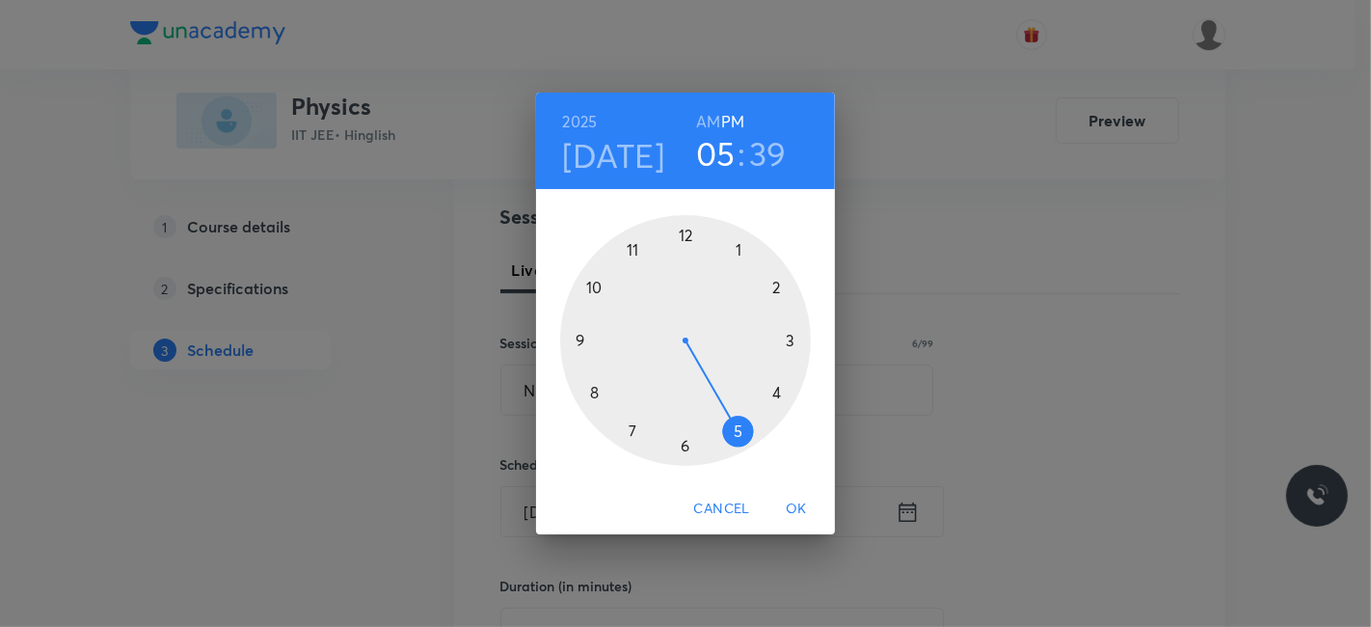
drag, startPoint x: 708, startPoint y: 121, endPoint x: 645, endPoint y: 256, distance: 148.9
click at [696, 134] on h6 "AM" at bounding box center [708, 121] width 24 height 27
click at [594, 394] on div at bounding box center [685, 340] width 251 height 251
click at [683, 237] on div at bounding box center [685, 340] width 251 height 251
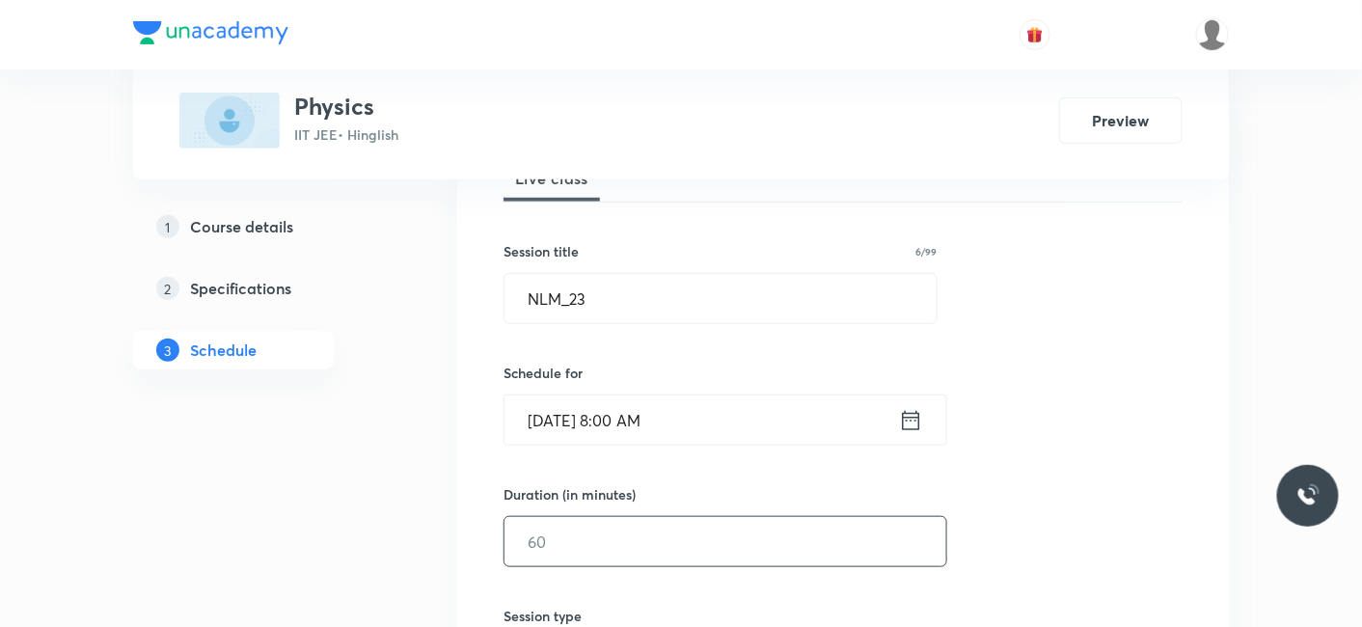
scroll to position [428, 0]
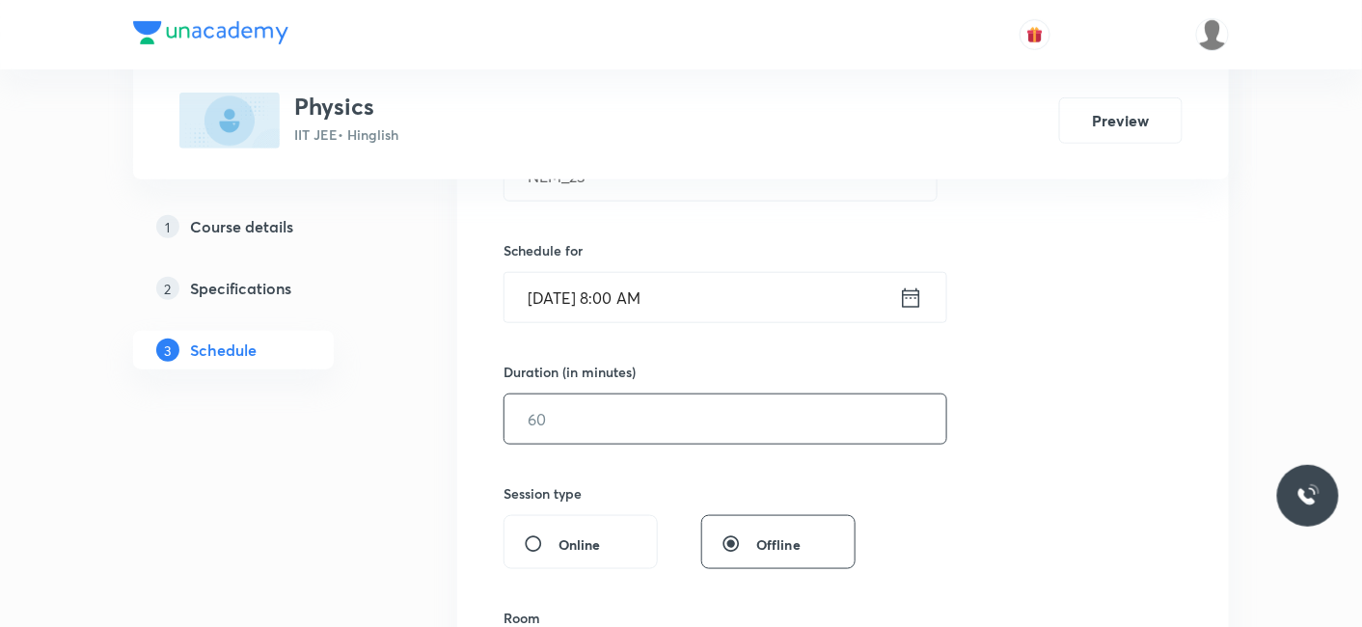
click at [614, 432] on input "text" at bounding box center [725, 418] width 442 height 49
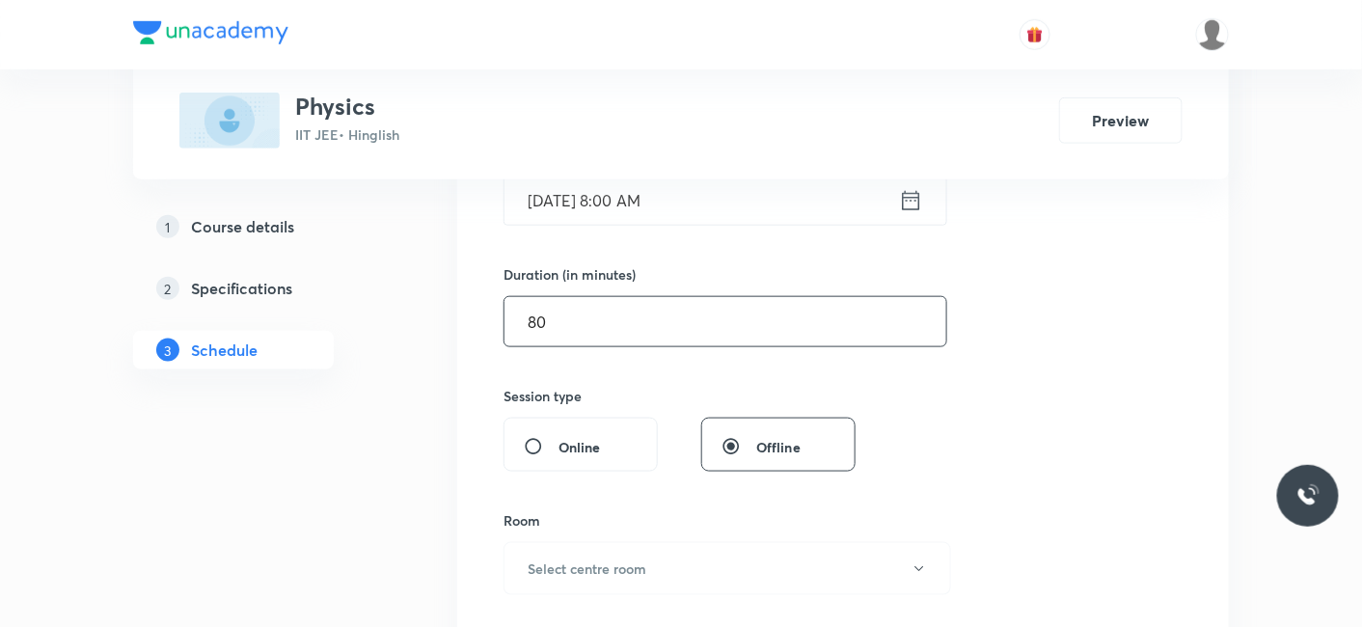
scroll to position [642, 0]
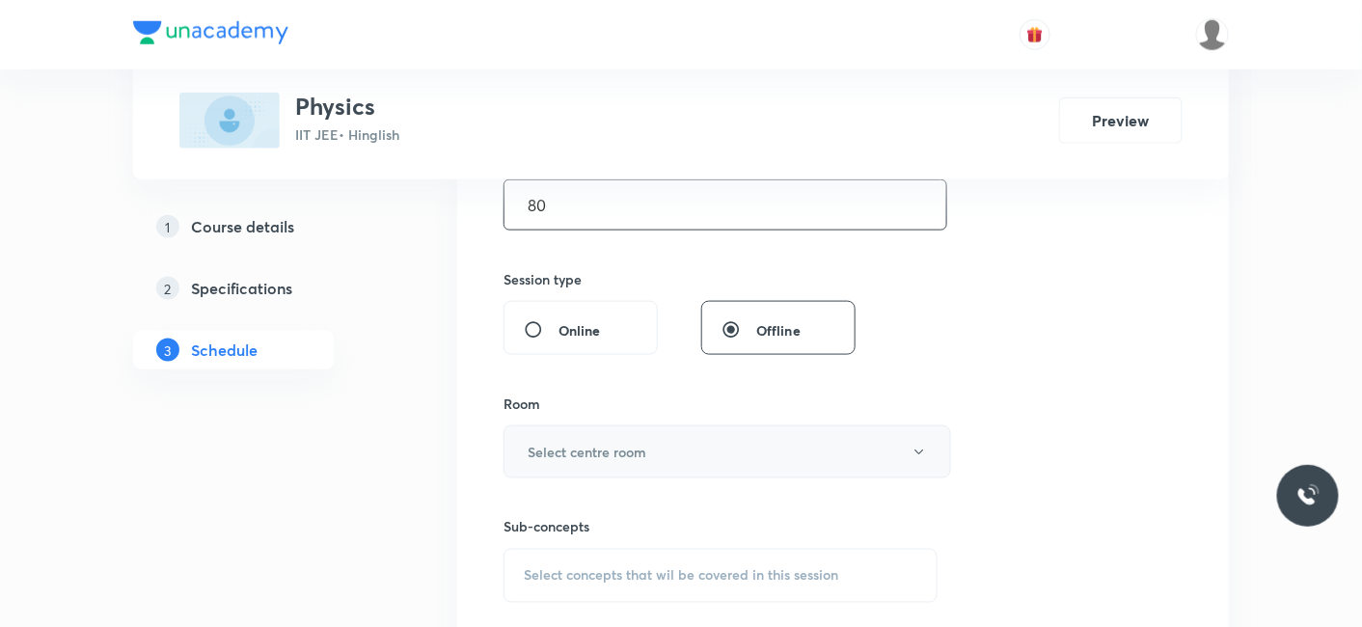
type input "80"
click at [554, 446] on h6 "Select centre room" at bounding box center [587, 452] width 119 height 20
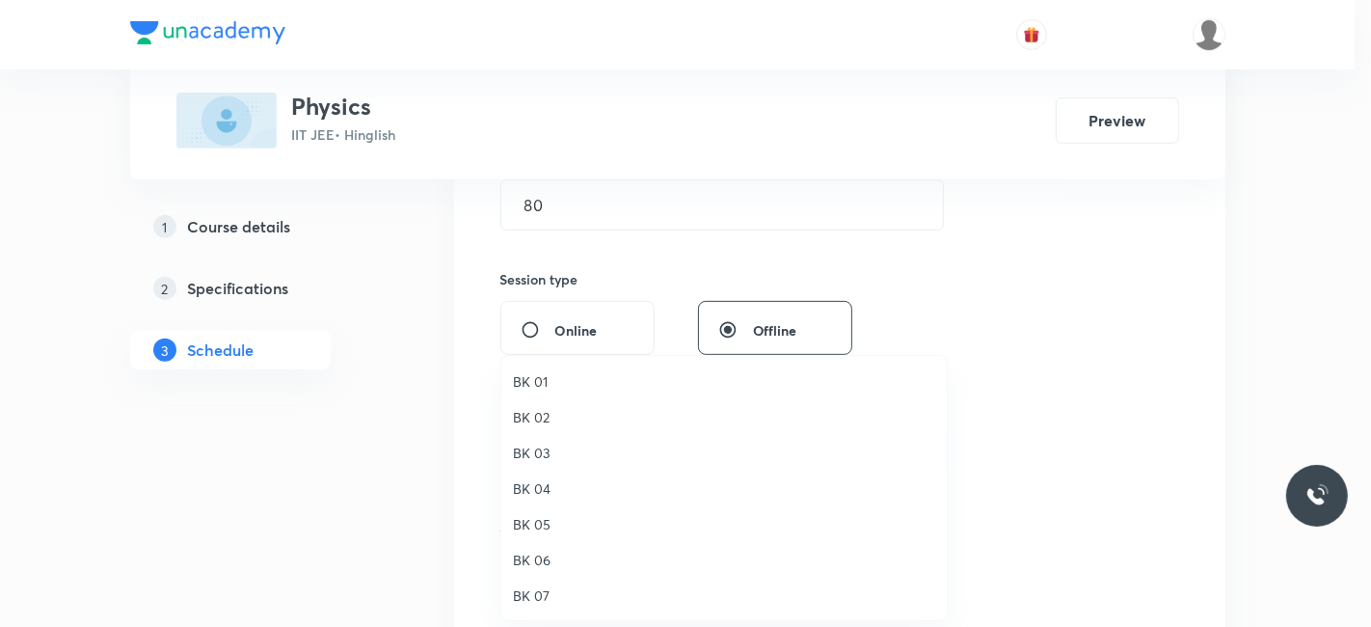
click at [523, 381] on span "BK 01" at bounding box center [724, 381] width 422 height 20
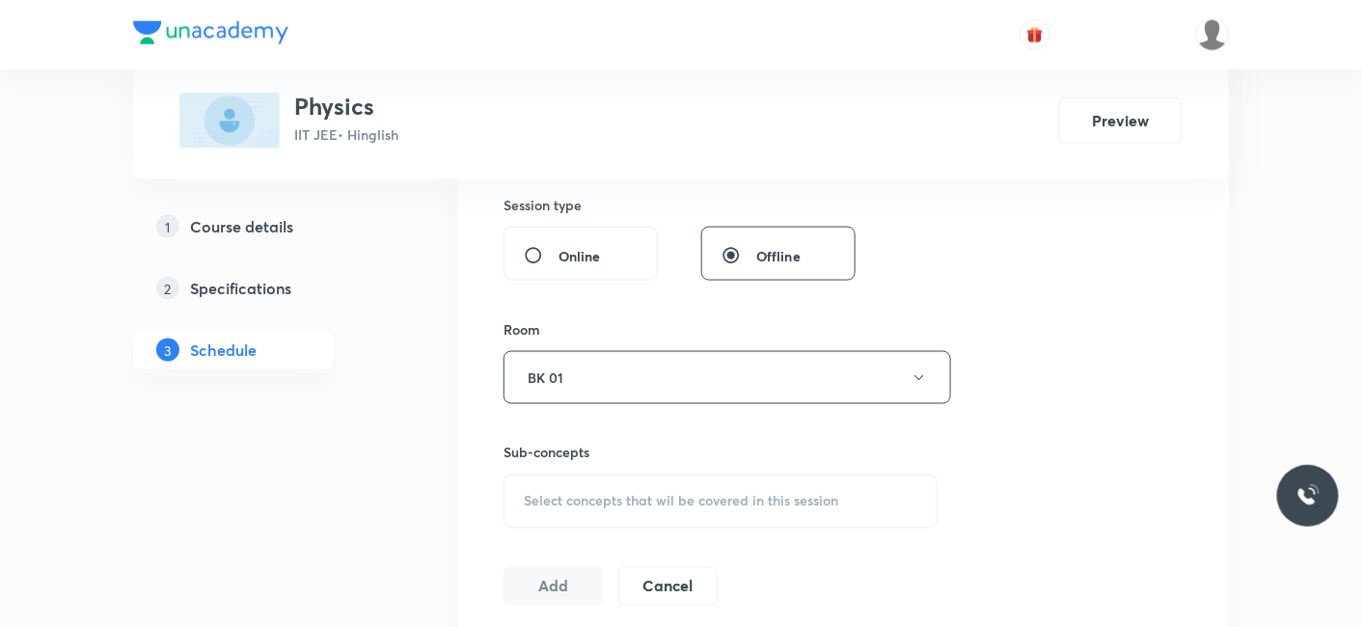
scroll to position [749, 0]
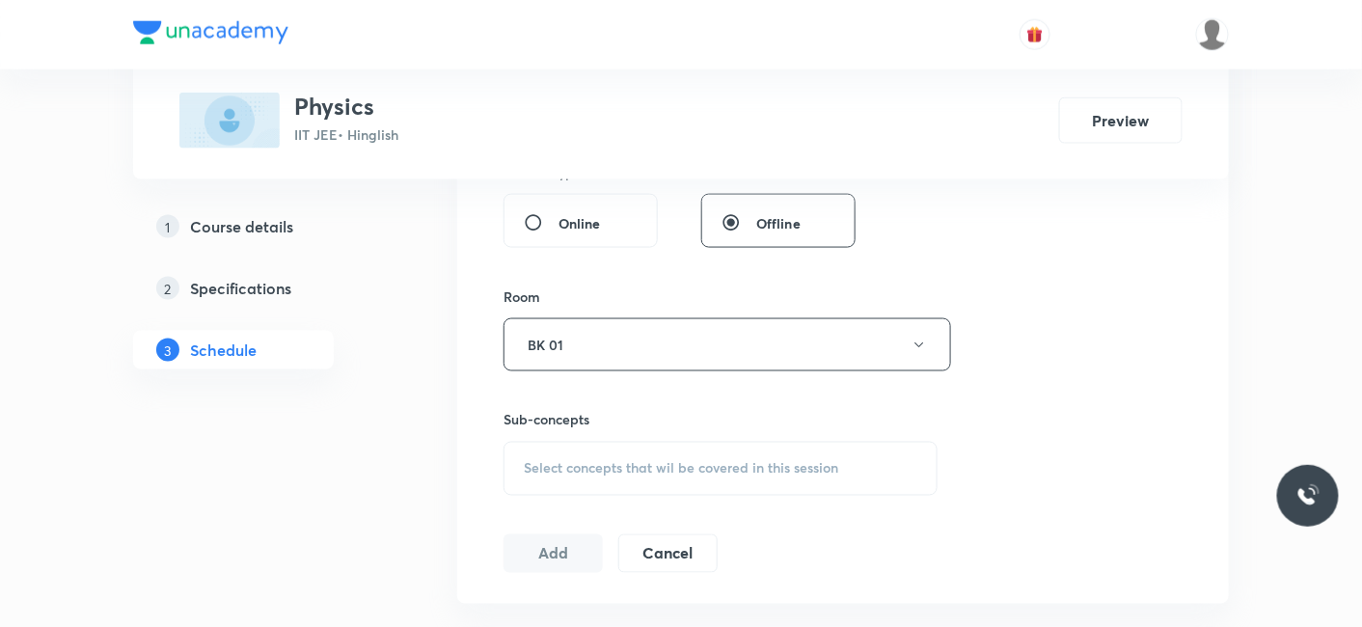
click at [604, 479] on div "Select concepts that wil be covered in this session" at bounding box center [720, 469] width 434 height 54
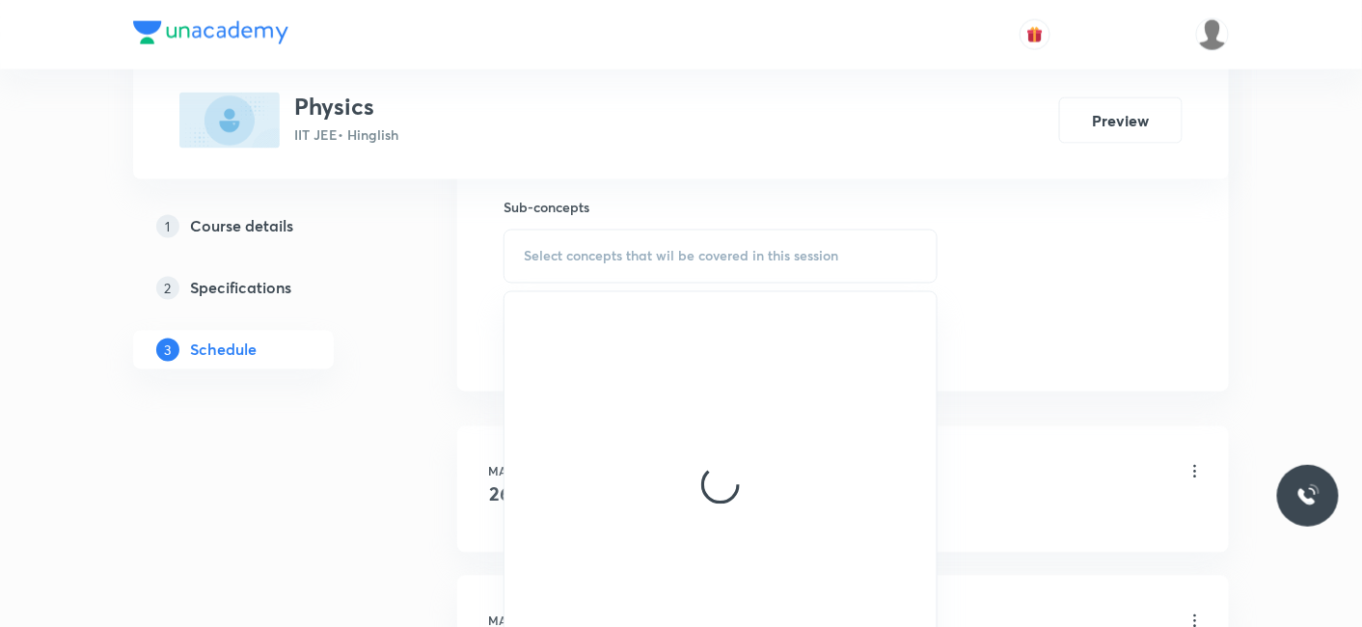
scroll to position [964, 0]
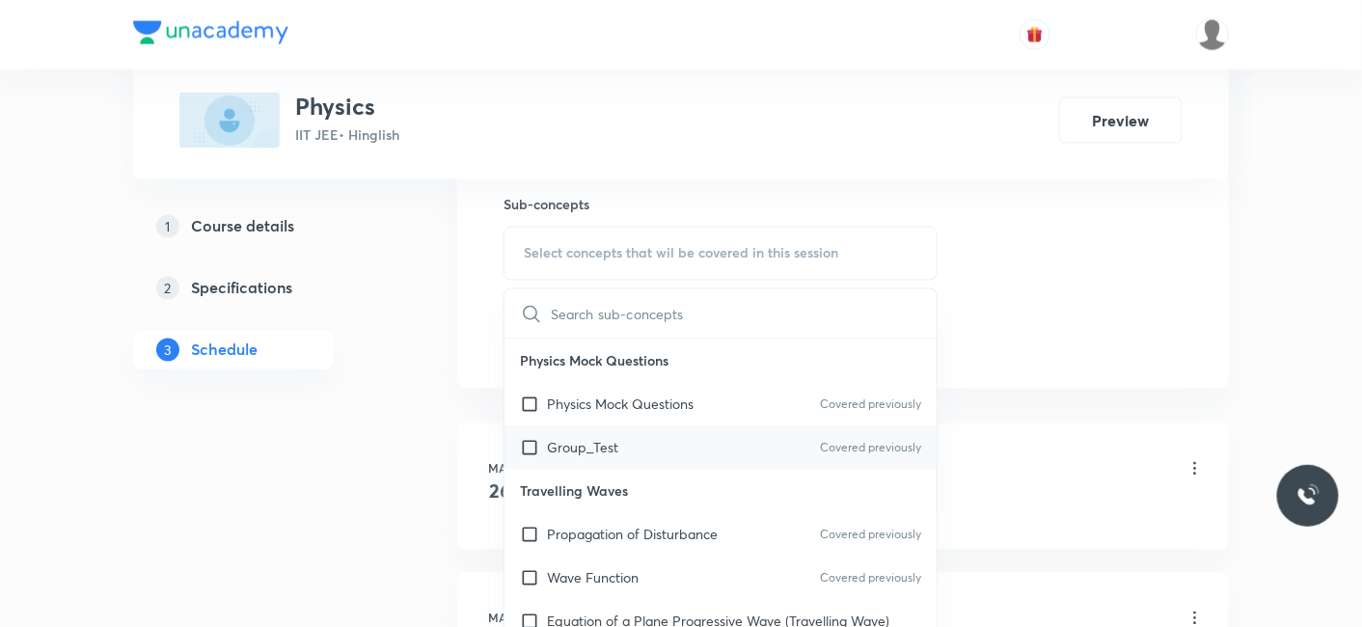
click at [571, 441] on p "Group_Test" at bounding box center [582, 448] width 71 height 20
checkbox input "true"
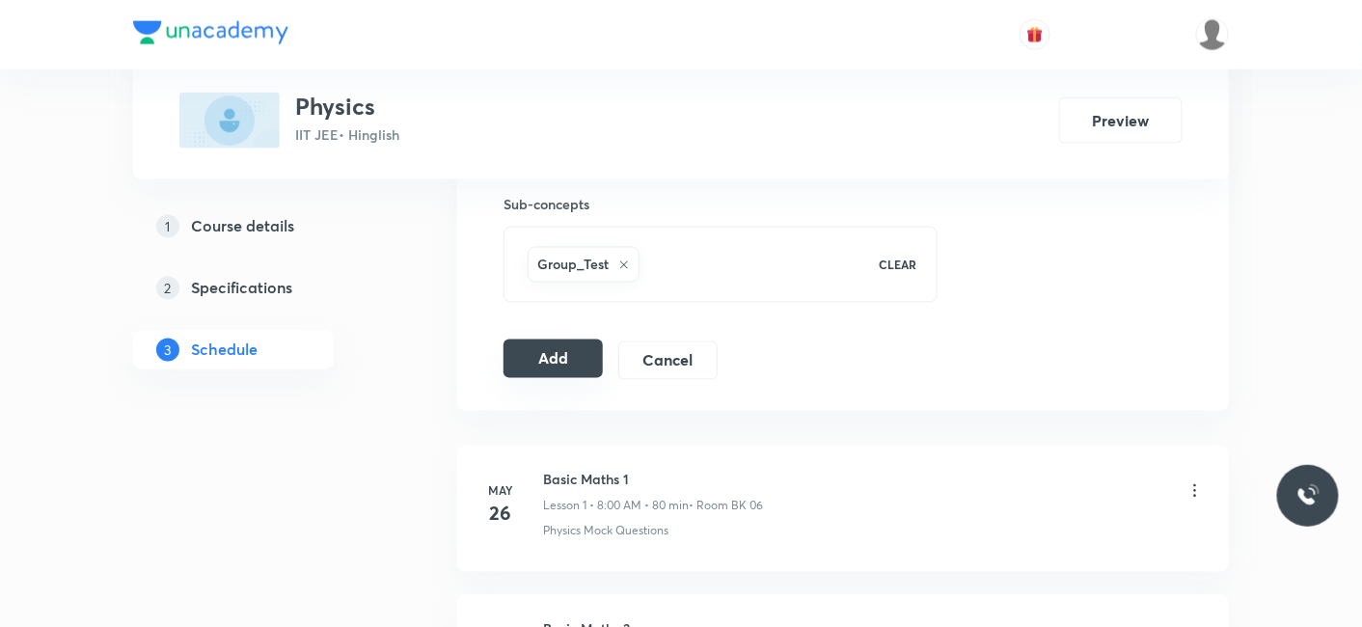
click at [535, 360] on button "Add" at bounding box center [552, 358] width 99 height 39
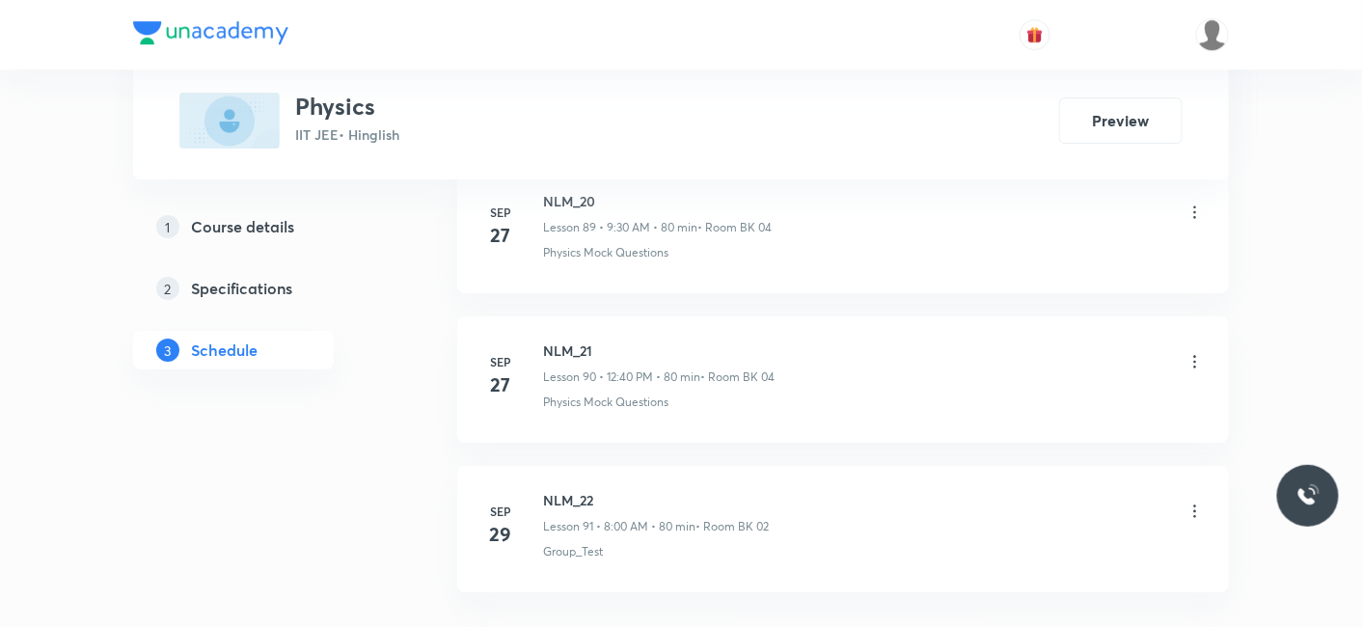
scroll to position [13586, 0]
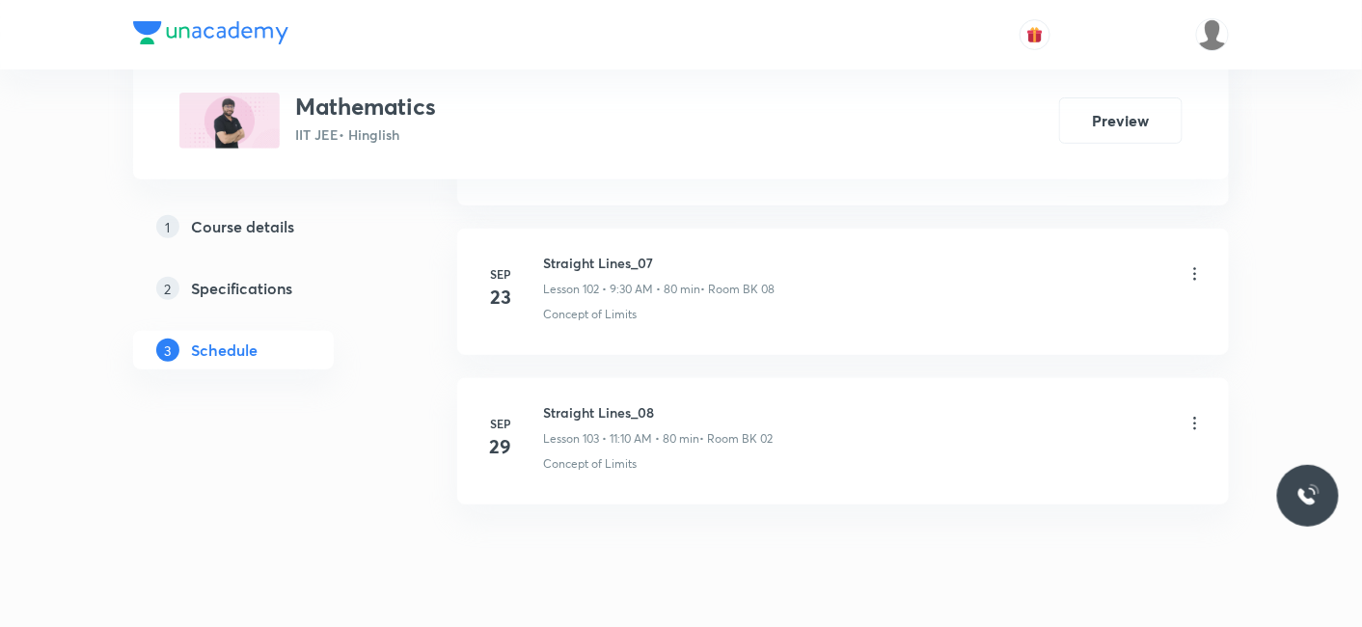
click at [556, 402] on h6 "Straight Lines_08" at bounding box center [658, 412] width 230 height 20
drag, startPoint x: 546, startPoint y: 354, endPoint x: 696, endPoint y: 353, distance: 150.4
click at [696, 402] on h6 "Straight Lines_08" at bounding box center [658, 412] width 230 height 20
copy h6 "Straight Lines_08"
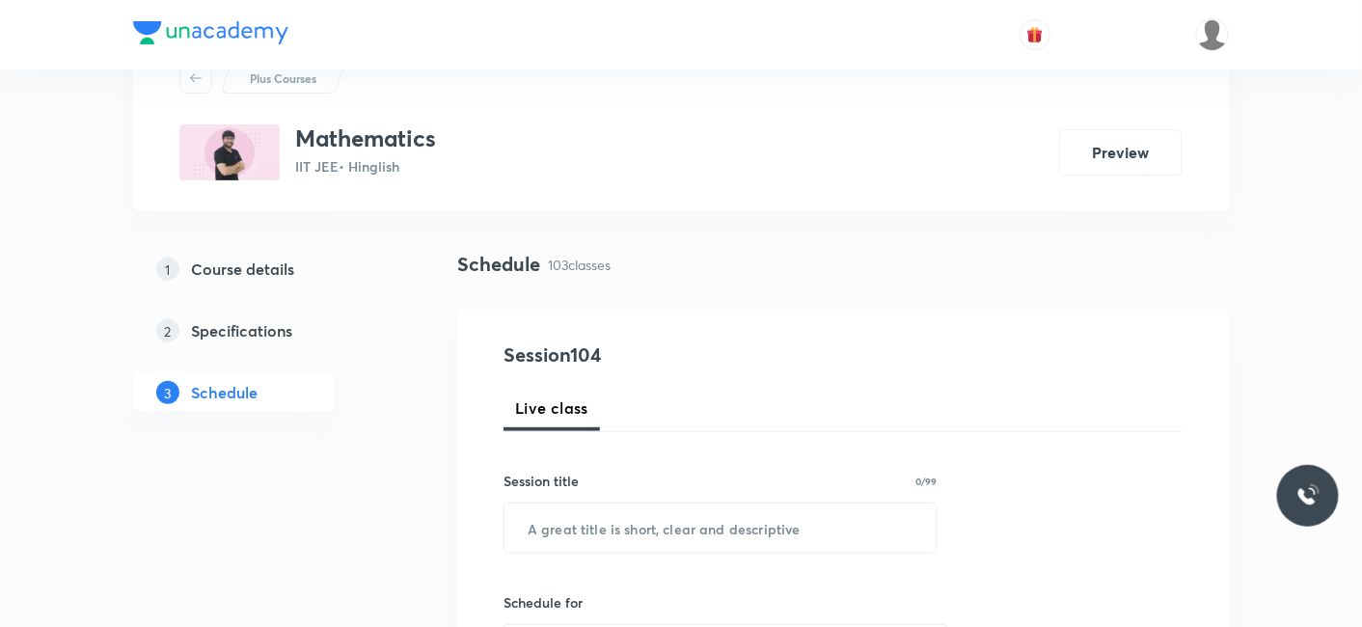
scroll to position [107, 0]
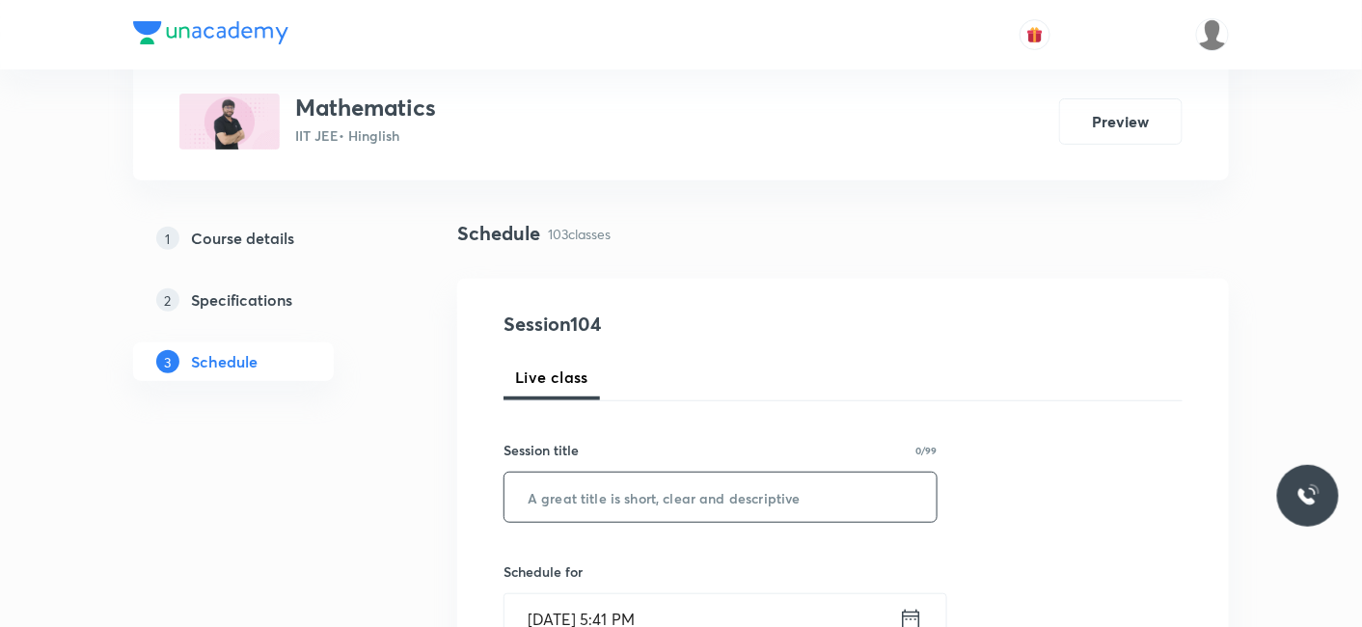
click at [597, 505] on input "text" at bounding box center [720, 497] width 432 height 49
paste input "Straight Lines_08"
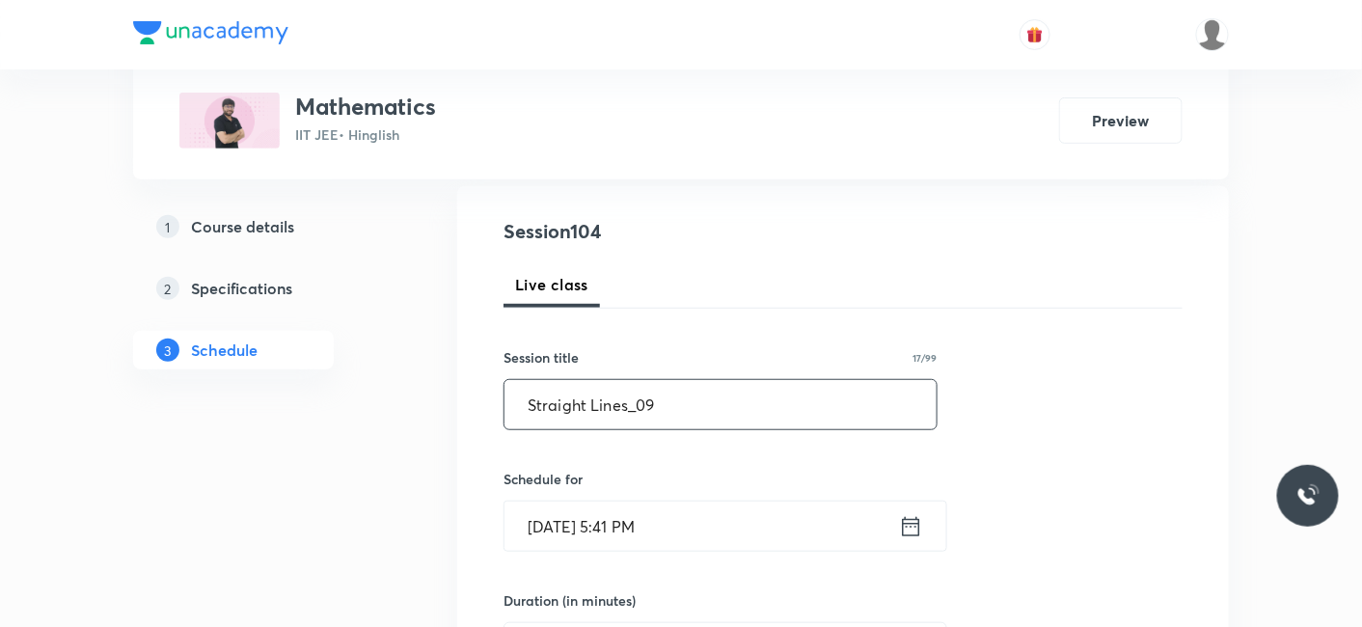
scroll to position [321, 0]
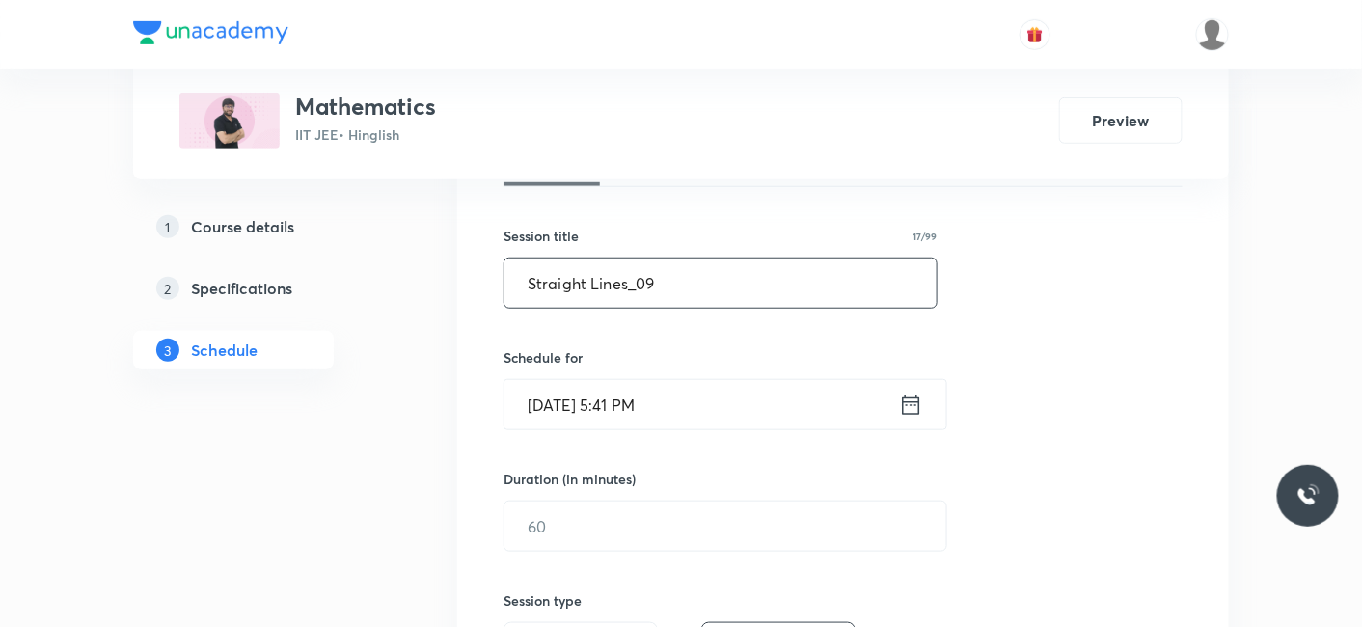
type input "Straight Lines_09"
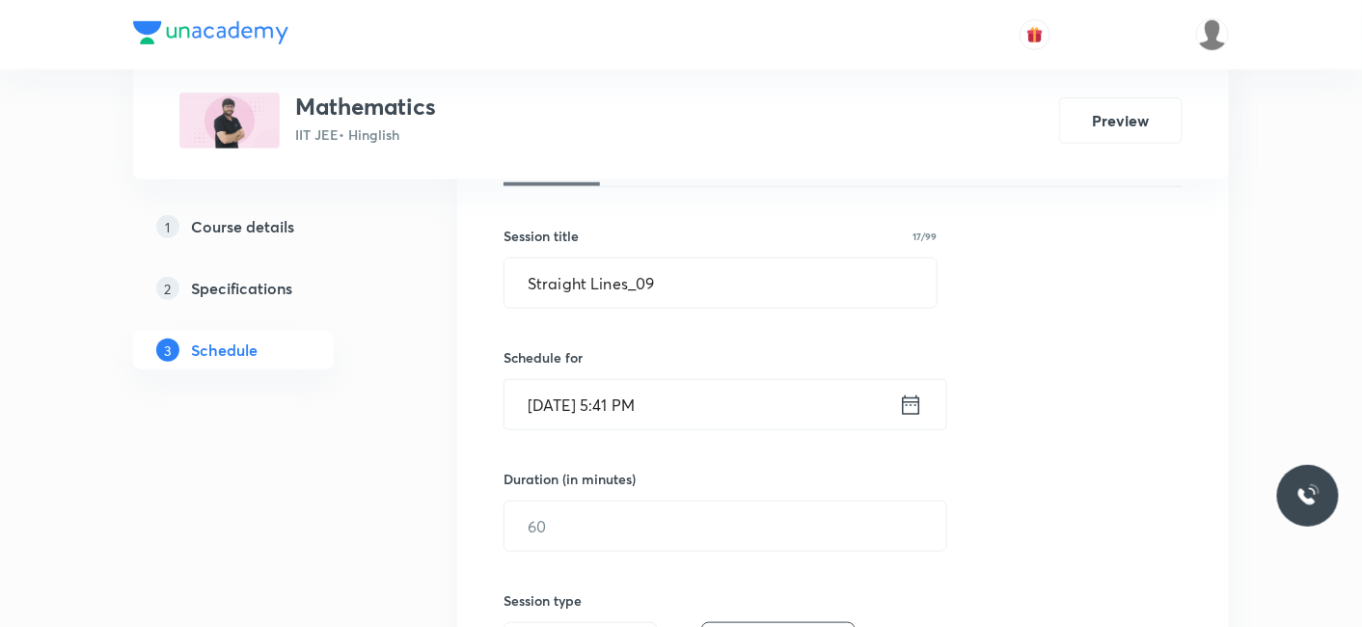
click at [641, 388] on input "Sep 30, 2025, 5:41 PM" at bounding box center [701, 404] width 394 height 49
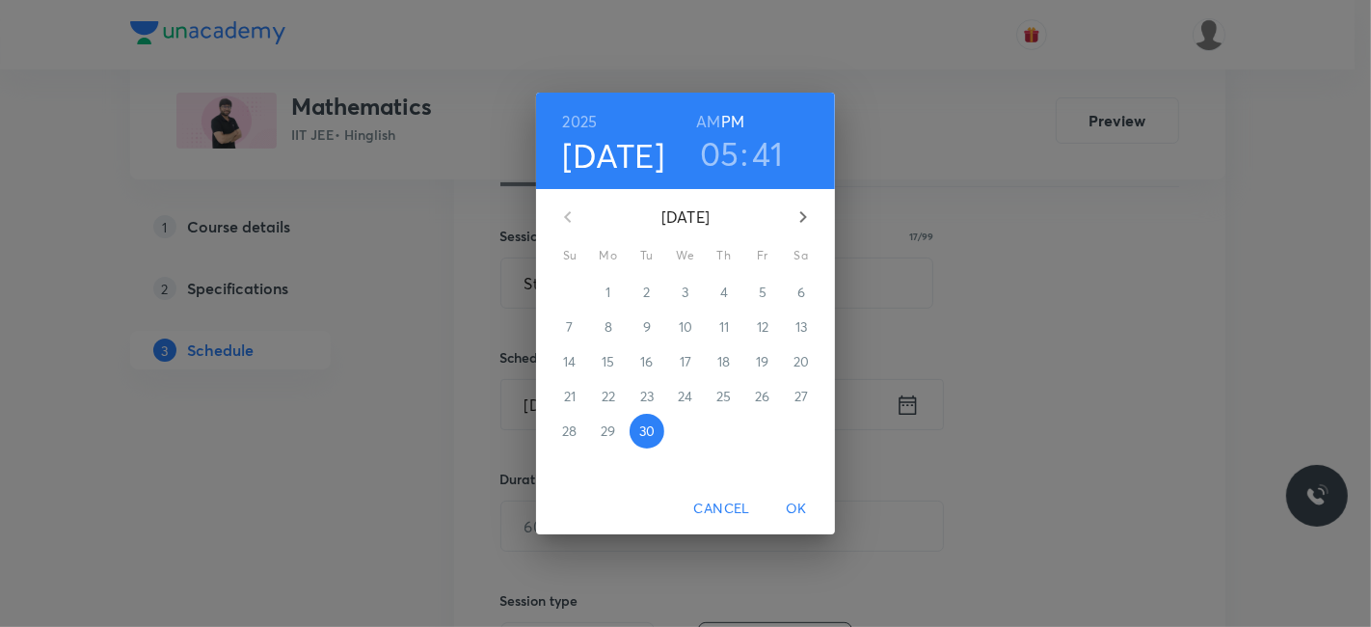
click at [804, 213] on icon "button" at bounding box center [803, 216] width 23 height 23
click at [762, 293] on p "3" at bounding box center [762, 292] width 7 height 19
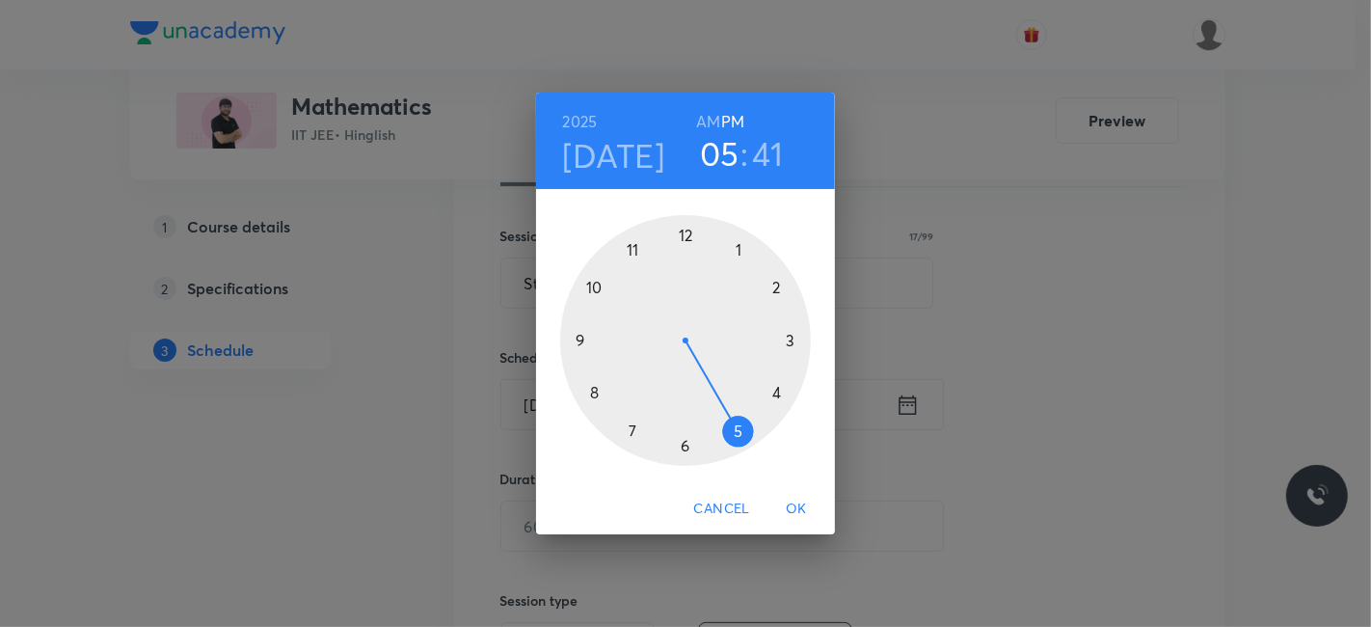
click at [711, 122] on h6 "AM" at bounding box center [708, 121] width 24 height 27
click at [578, 334] on div at bounding box center [685, 340] width 251 height 251
click at [689, 443] on div at bounding box center [685, 340] width 251 height 251
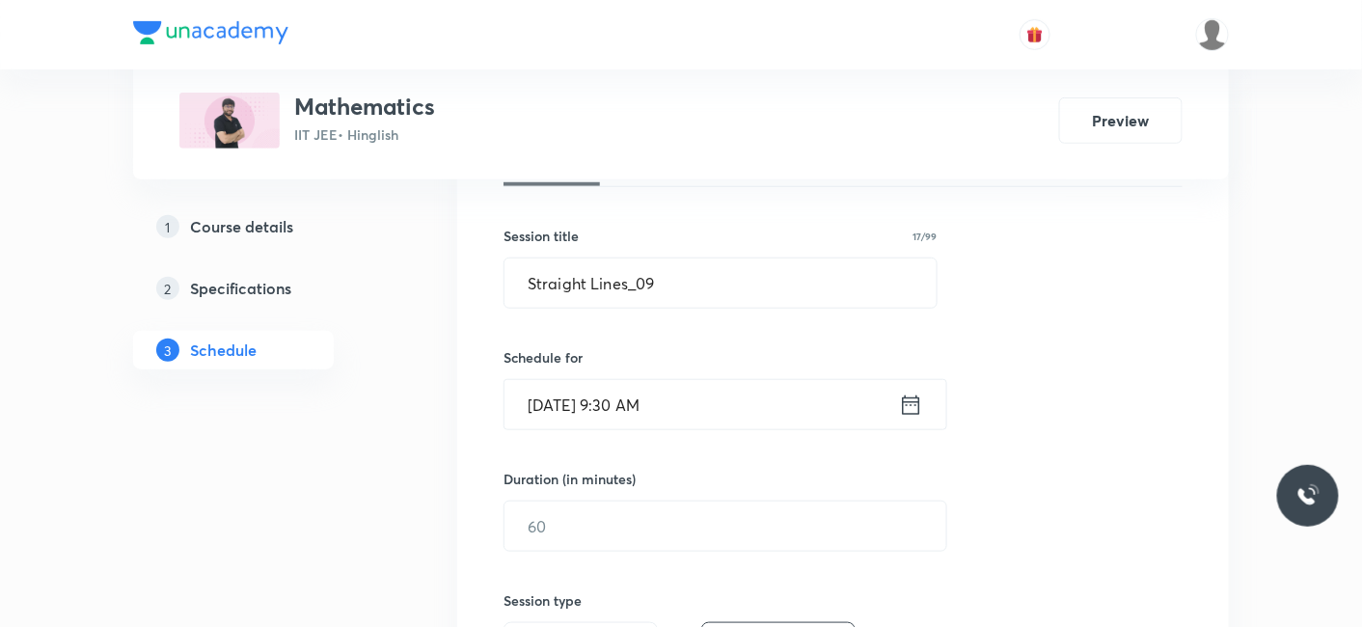
scroll to position [428, 0]
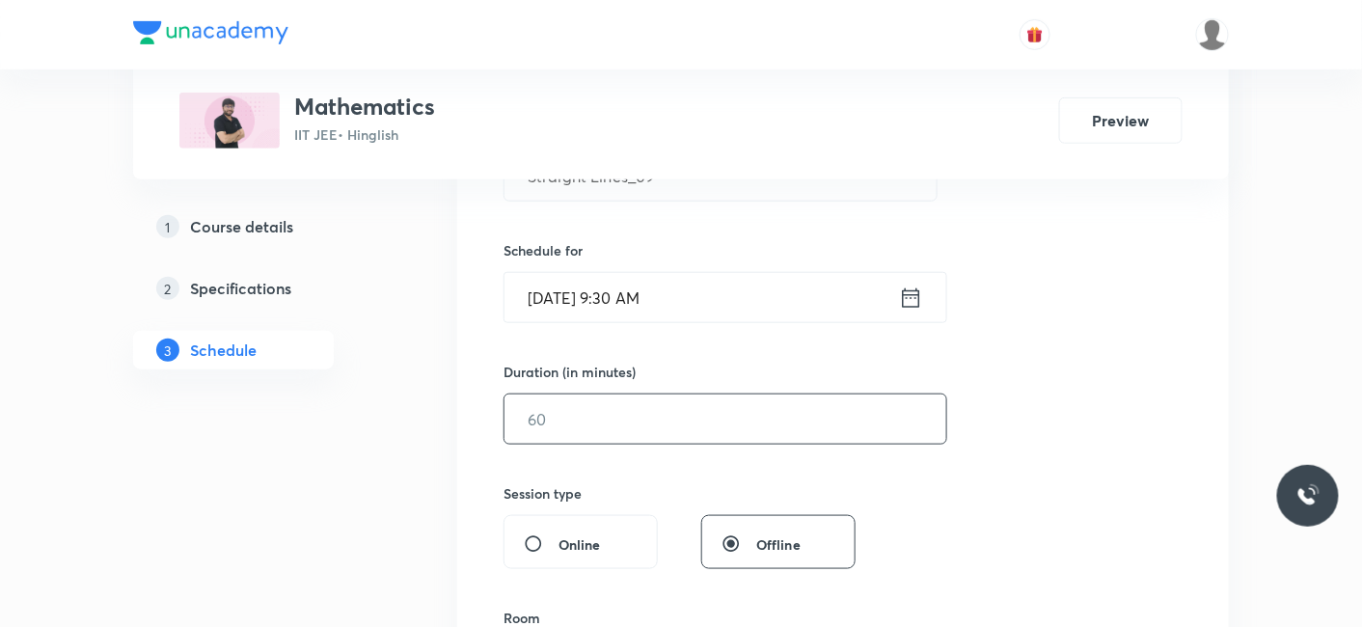
click at [585, 415] on input "text" at bounding box center [725, 418] width 442 height 49
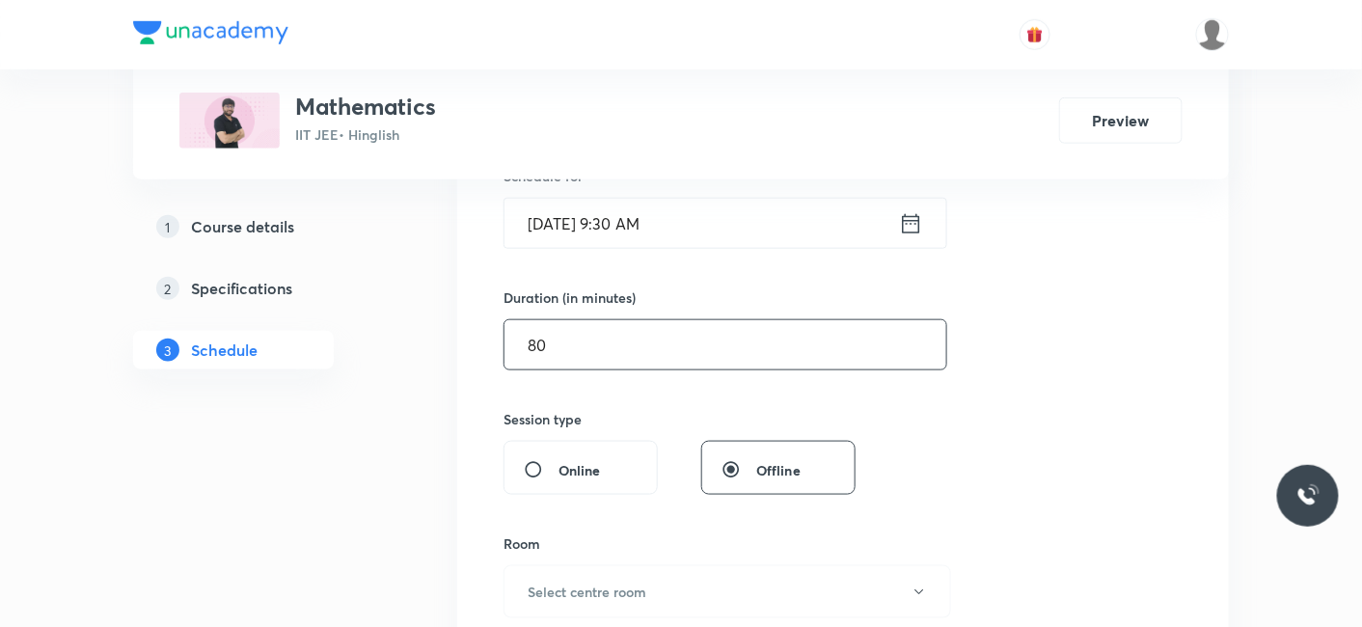
scroll to position [535, 0]
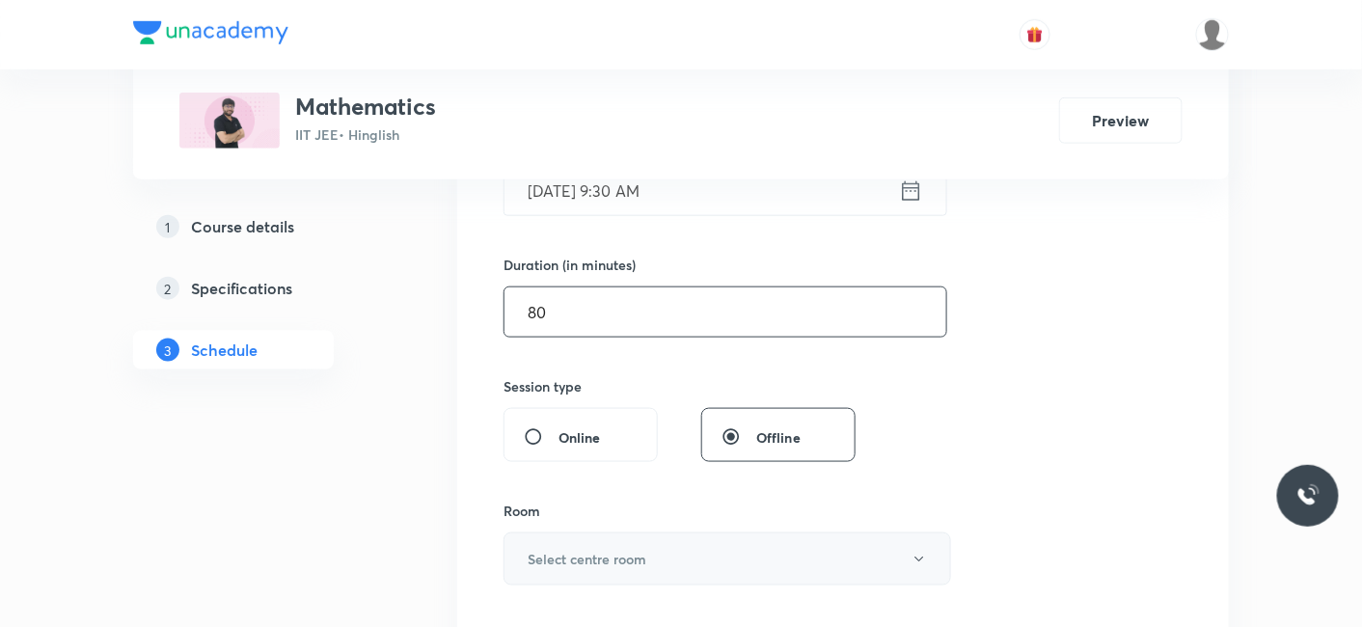
type input "80"
click at [576, 555] on h6 "Select centre room" at bounding box center [587, 559] width 119 height 20
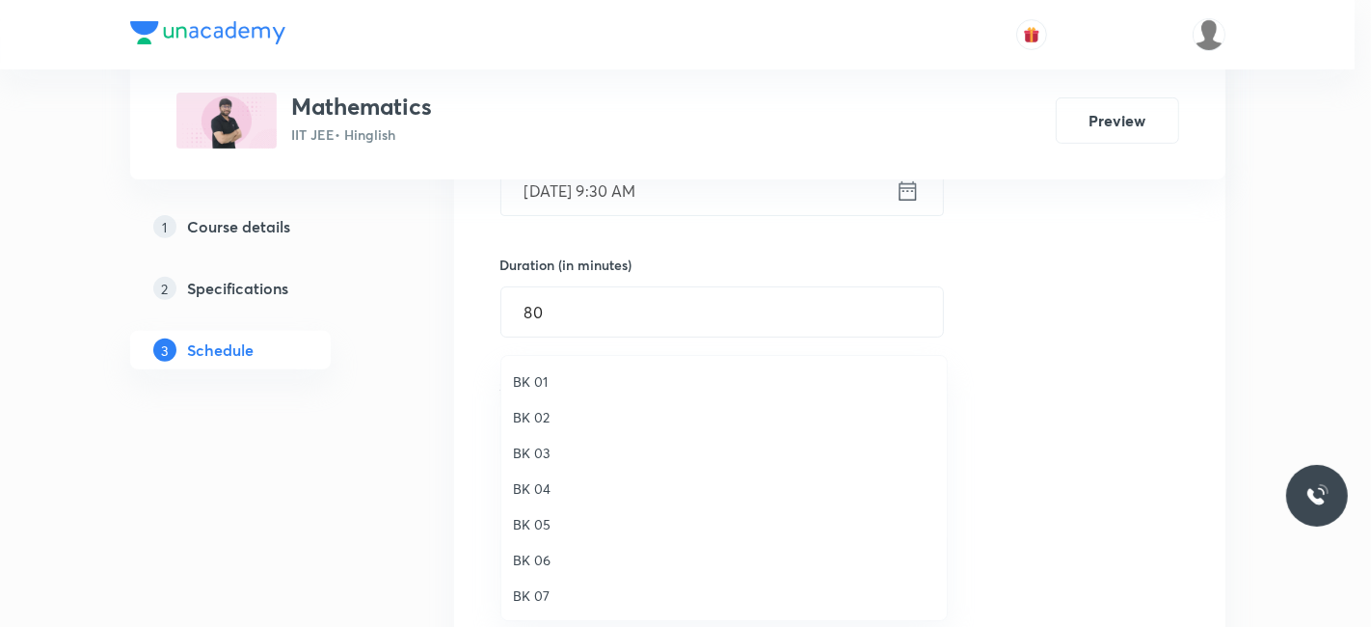
click at [542, 383] on span "BK 01" at bounding box center [724, 381] width 422 height 20
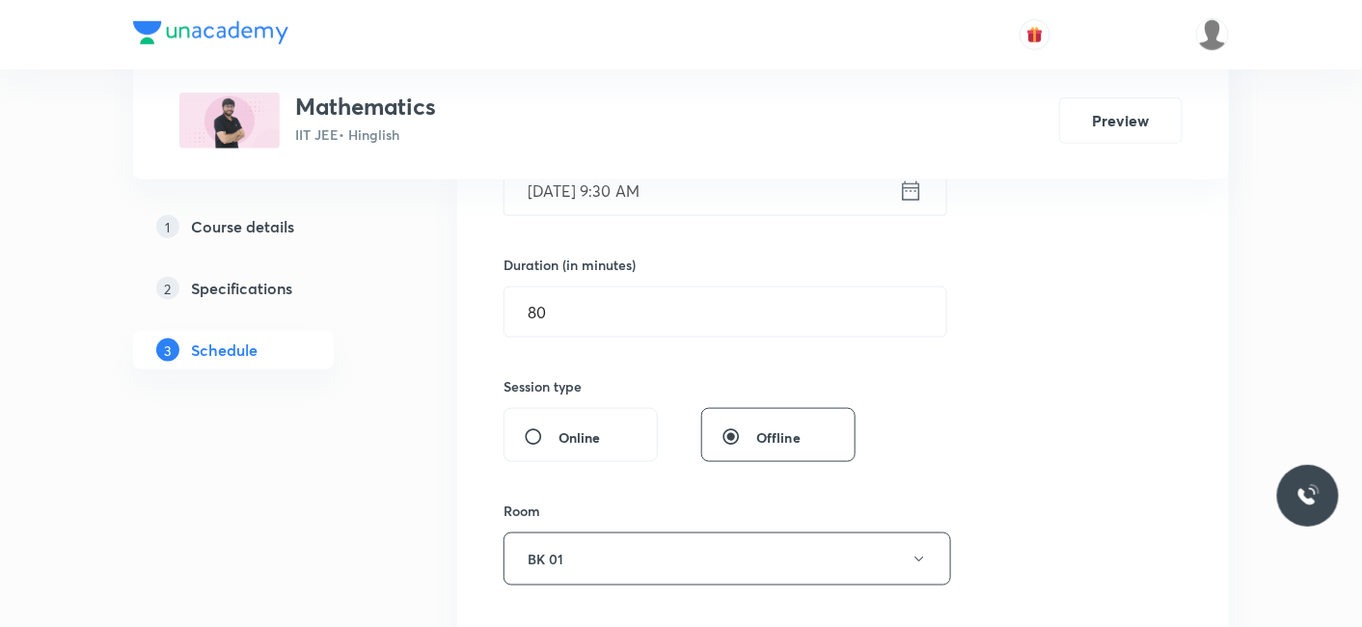
click at [249, 217] on h5 "Course details" at bounding box center [242, 226] width 103 height 23
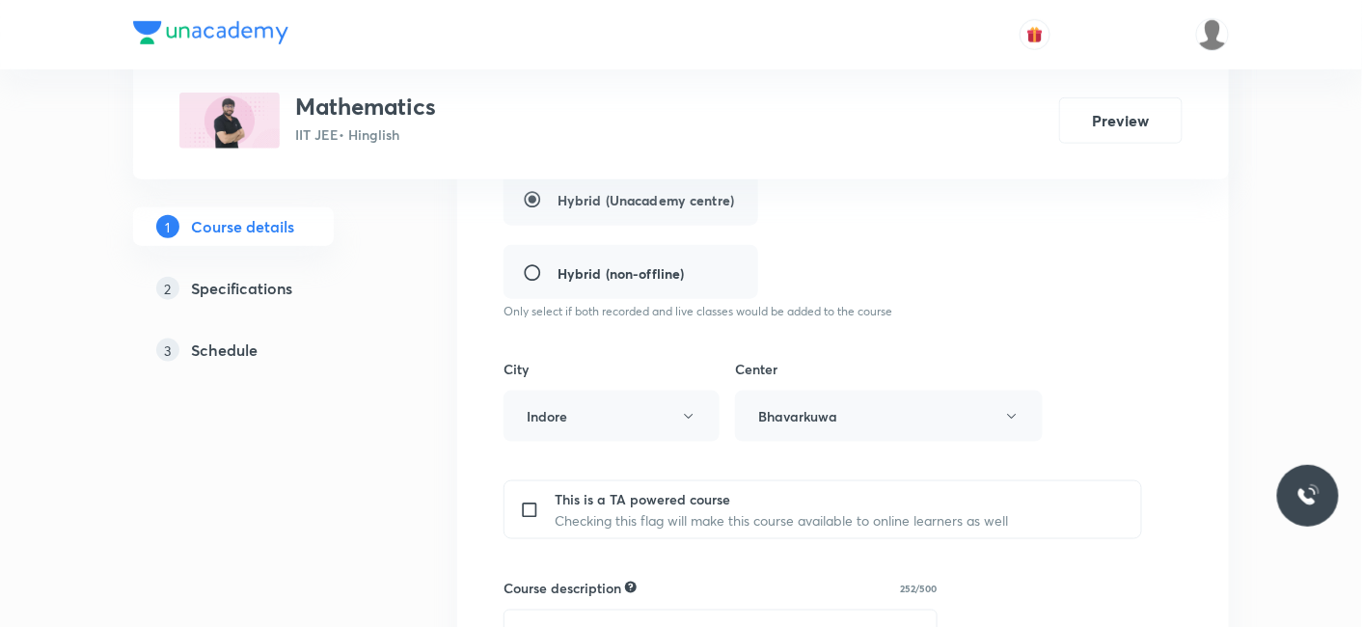
scroll to position [1276, 0]
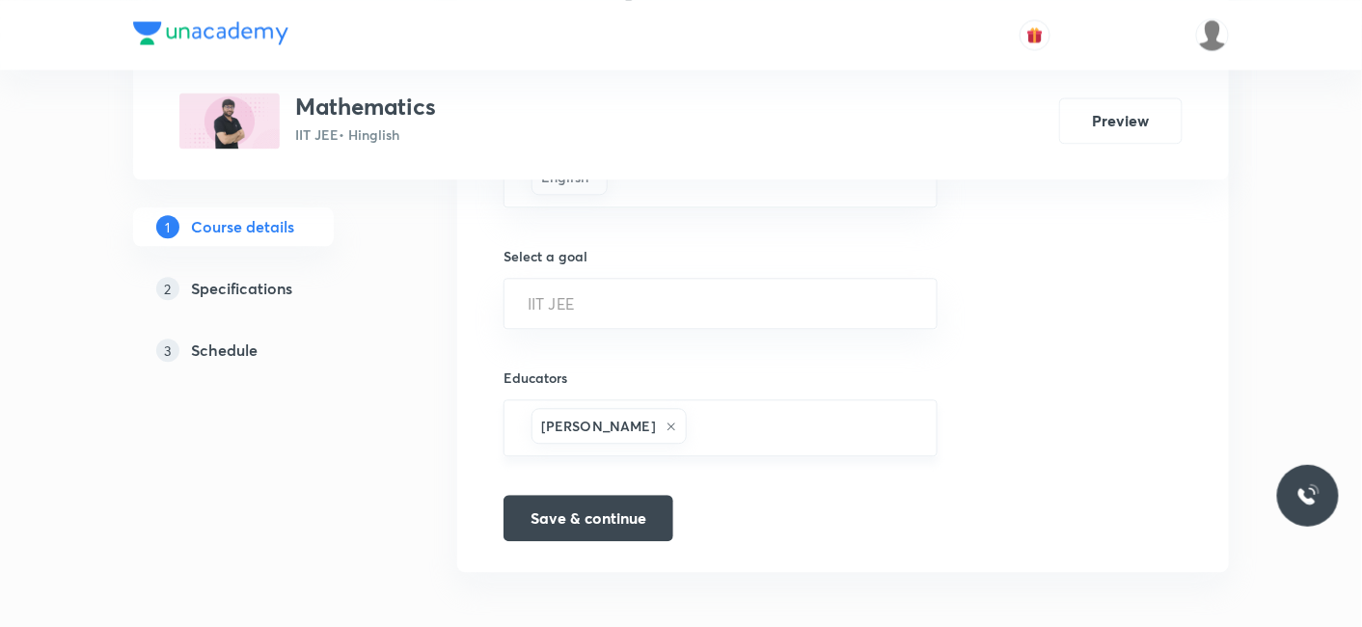
click at [726, 415] on input "text" at bounding box center [801, 428] width 223 height 36
paste input "unacademy-user-B3ES8AJTCORR"
type input "unacademy-user-B3ES8AJTCORR"
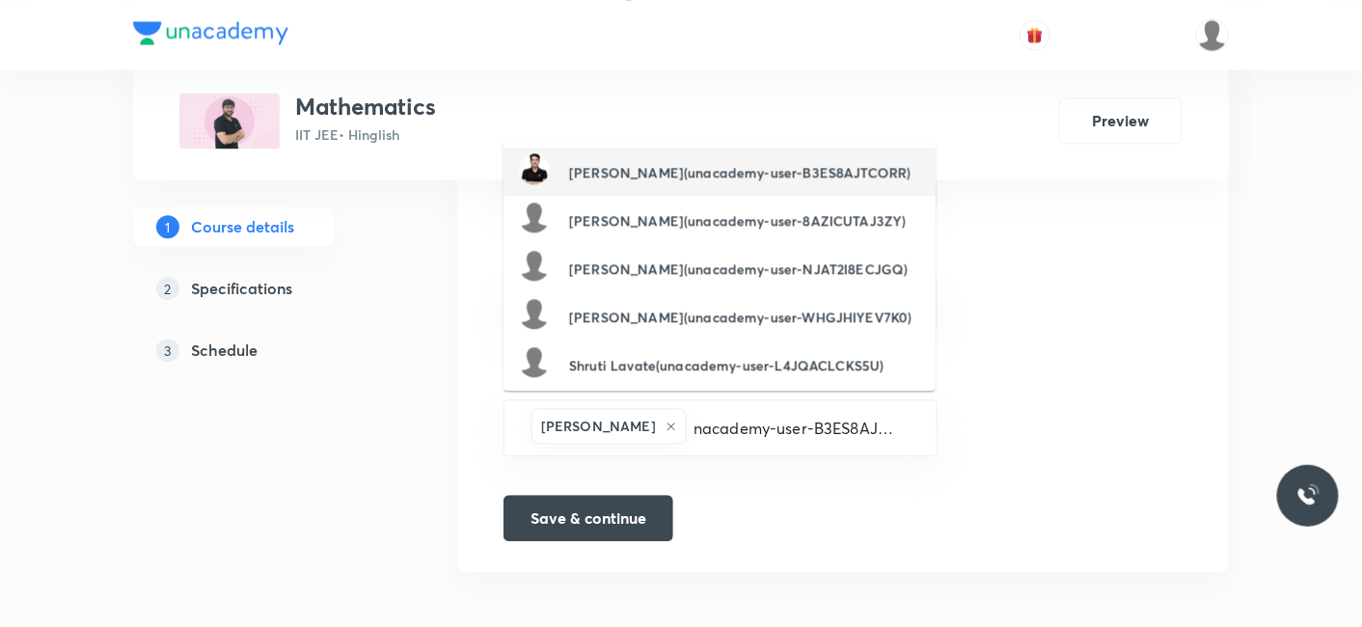
click at [669, 169] on h6 "Devendra Belani(unacademy-user-B3ES8AJTCORR)" at bounding box center [739, 172] width 341 height 20
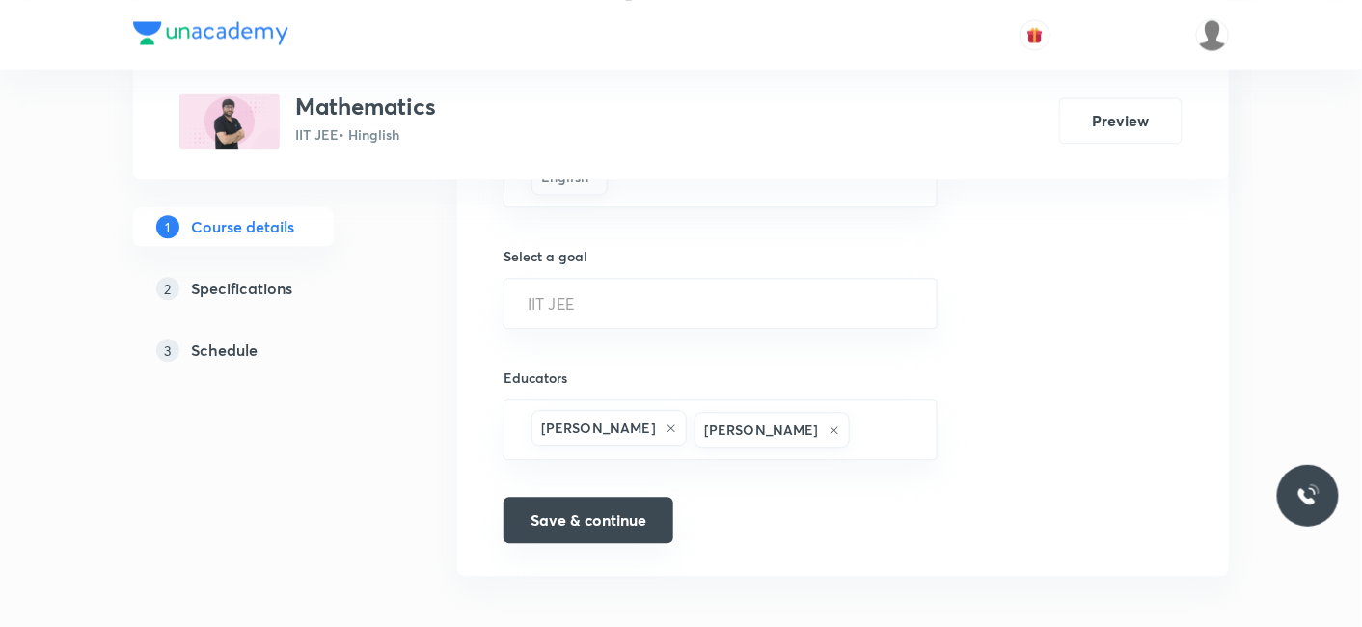
click at [583, 516] on button "Save & continue" at bounding box center [588, 520] width 170 height 46
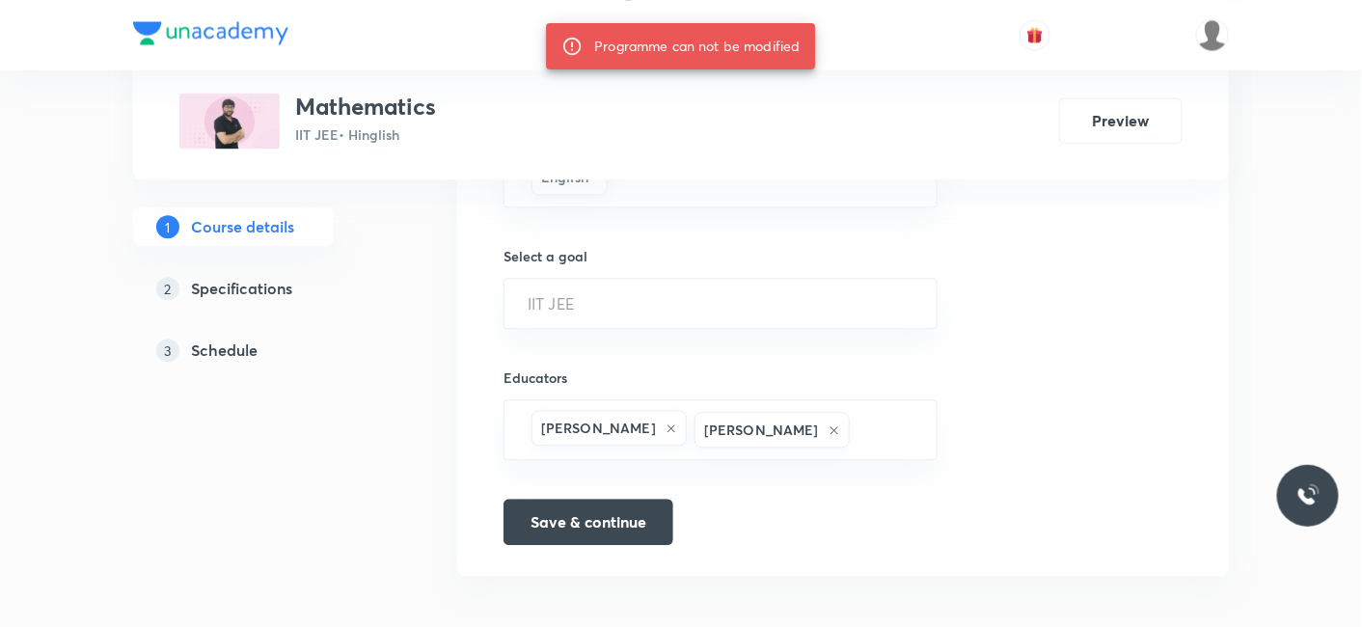
drag, startPoint x: 221, startPoint y: 341, endPoint x: 248, endPoint y: 348, distance: 27.8
click at [218, 344] on h5 "Schedule" at bounding box center [224, 349] width 67 height 23
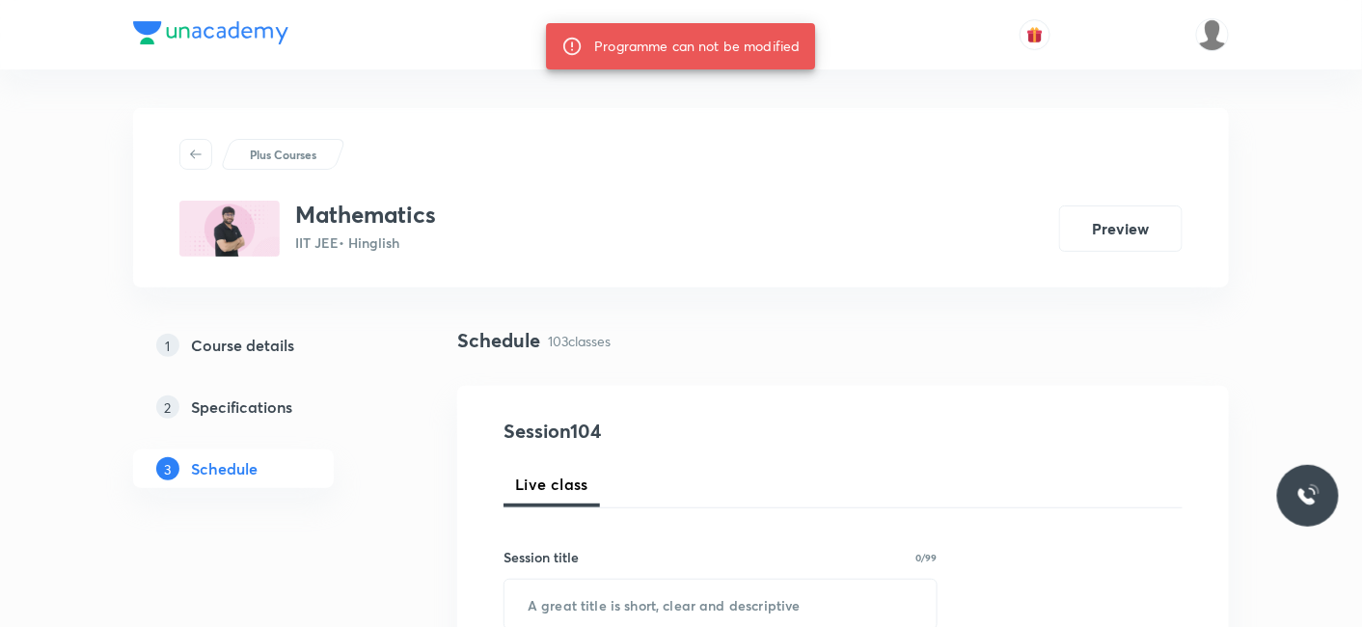
scroll to position [214, 0]
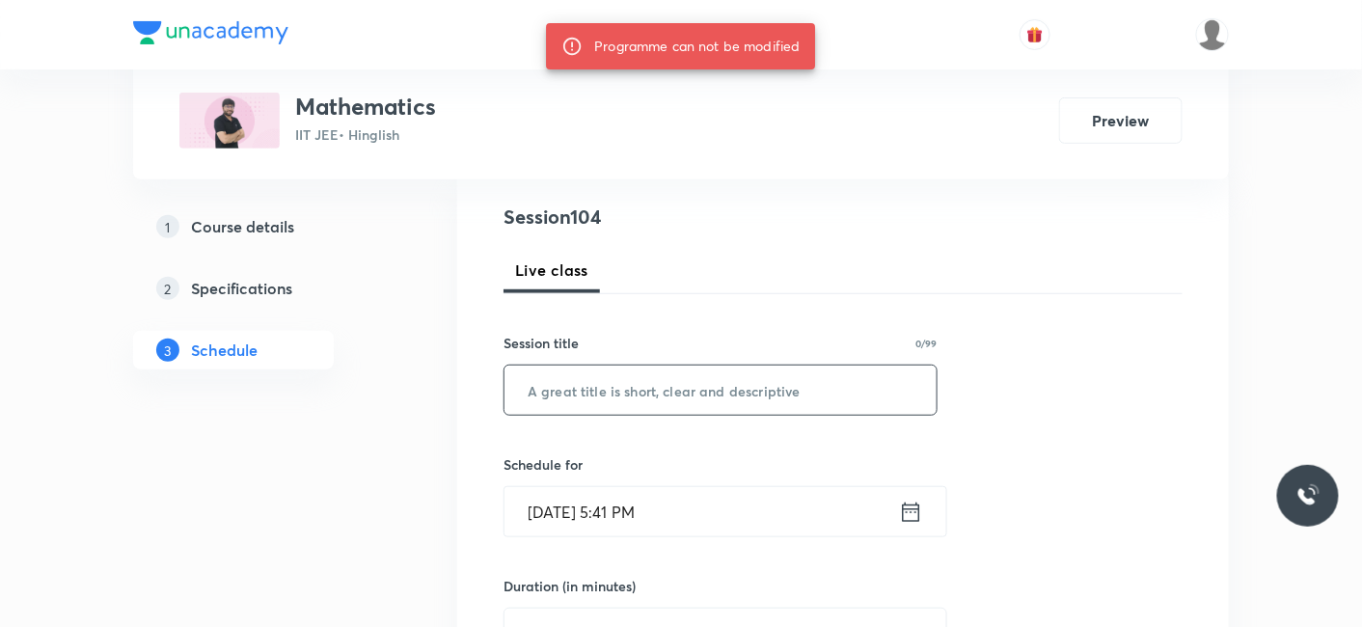
click at [628, 382] on input "text" at bounding box center [720, 389] width 432 height 49
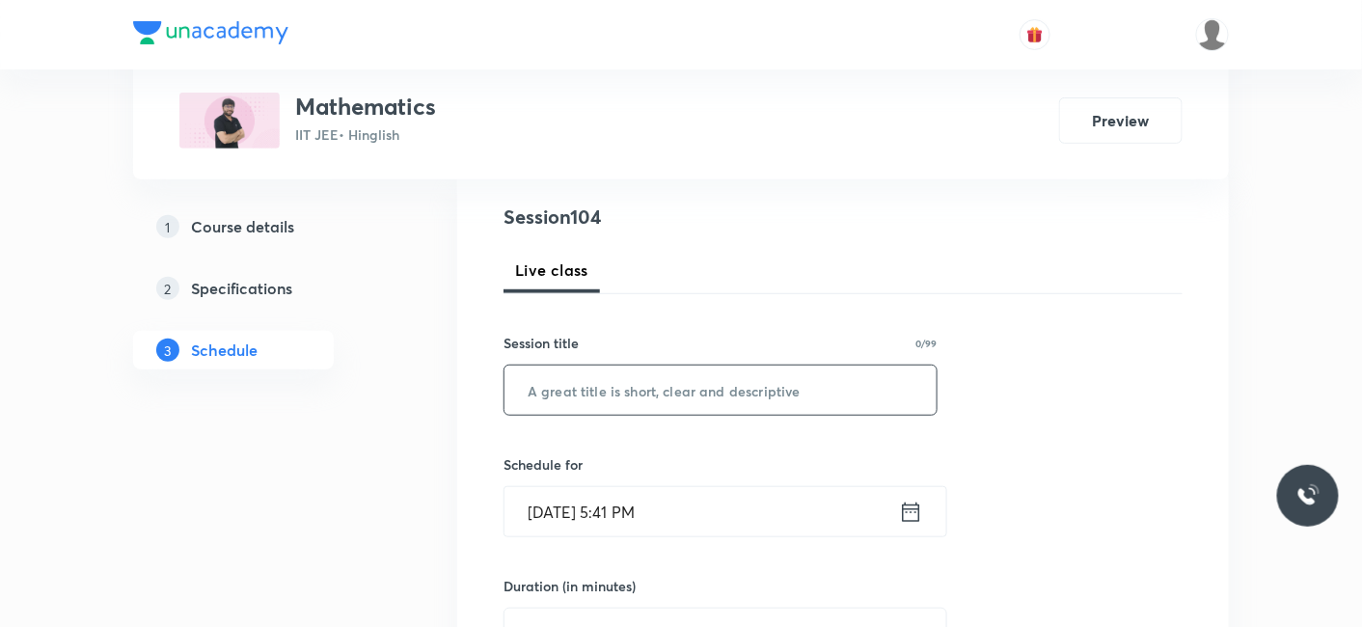
paste input "unacademy-user-B3ES8AJTCORR"
type input "unacademy-user-B3ES8AJTCORR"
drag, startPoint x: 812, startPoint y: 388, endPoint x: 294, endPoint y: 388, distance: 517.9
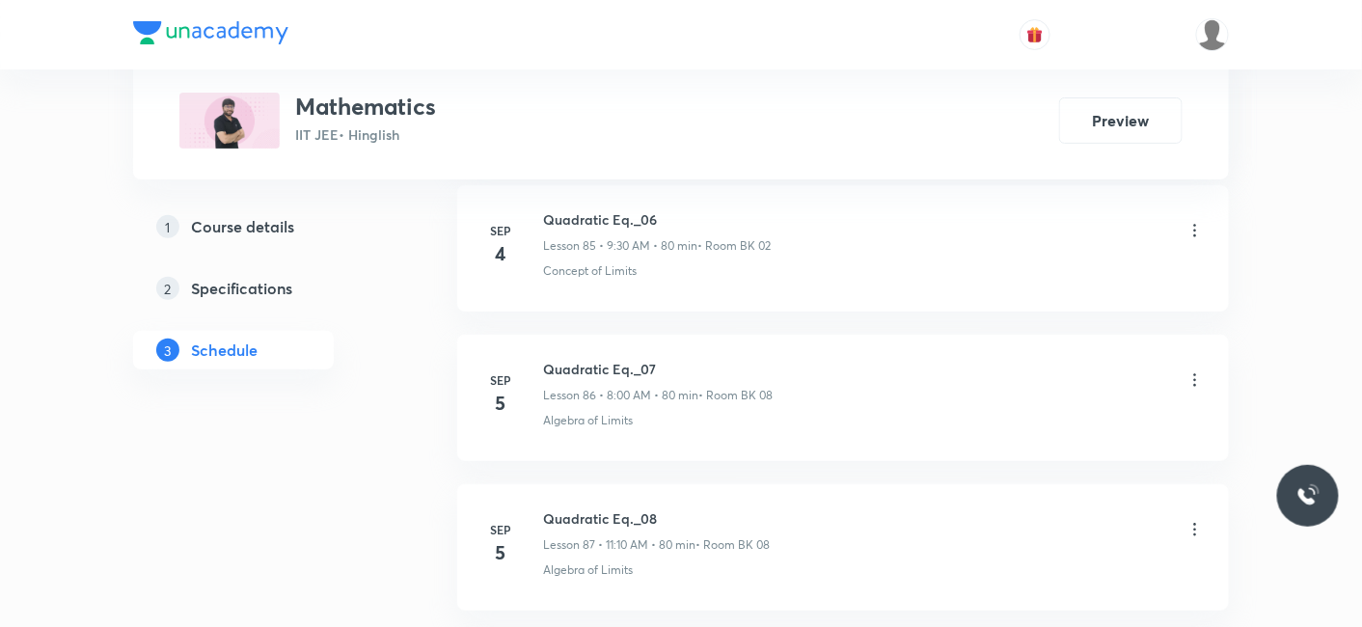
scroll to position [16380, 0]
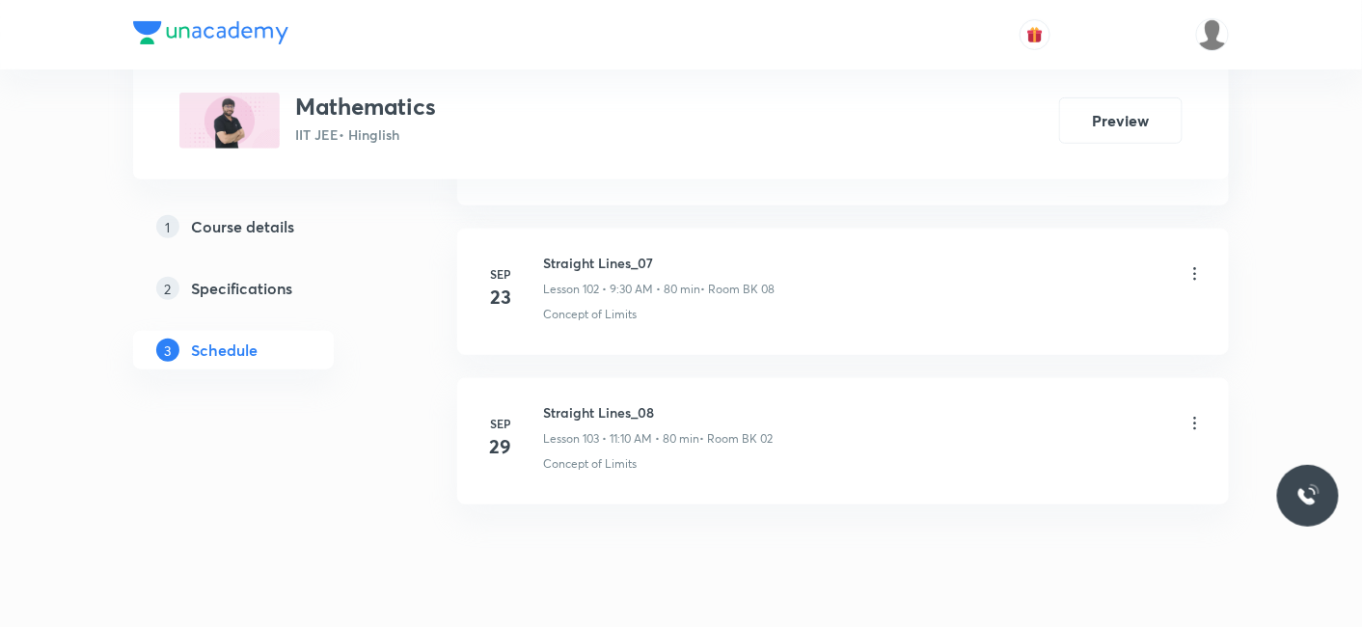
click at [573, 402] on h6 "Straight Lines_08" at bounding box center [658, 412] width 230 height 20
drag, startPoint x: 565, startPoint y: 351, endPoint x: 711, endPoint y: 351, distance: 145.6
click at [711, 402] on h6 "Straight Lines_08" at bounding box center [658, 412] width 230 height 20
copy h6 "Straight Lines_08"
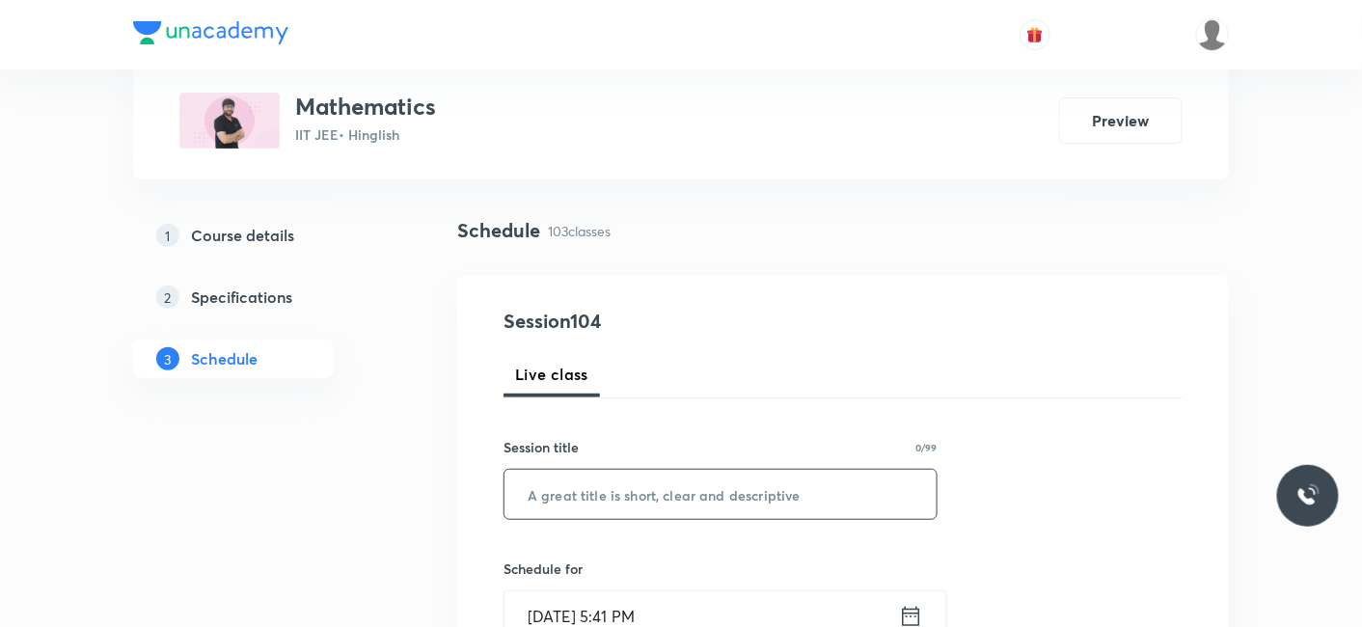
scroll to position [214, 0]
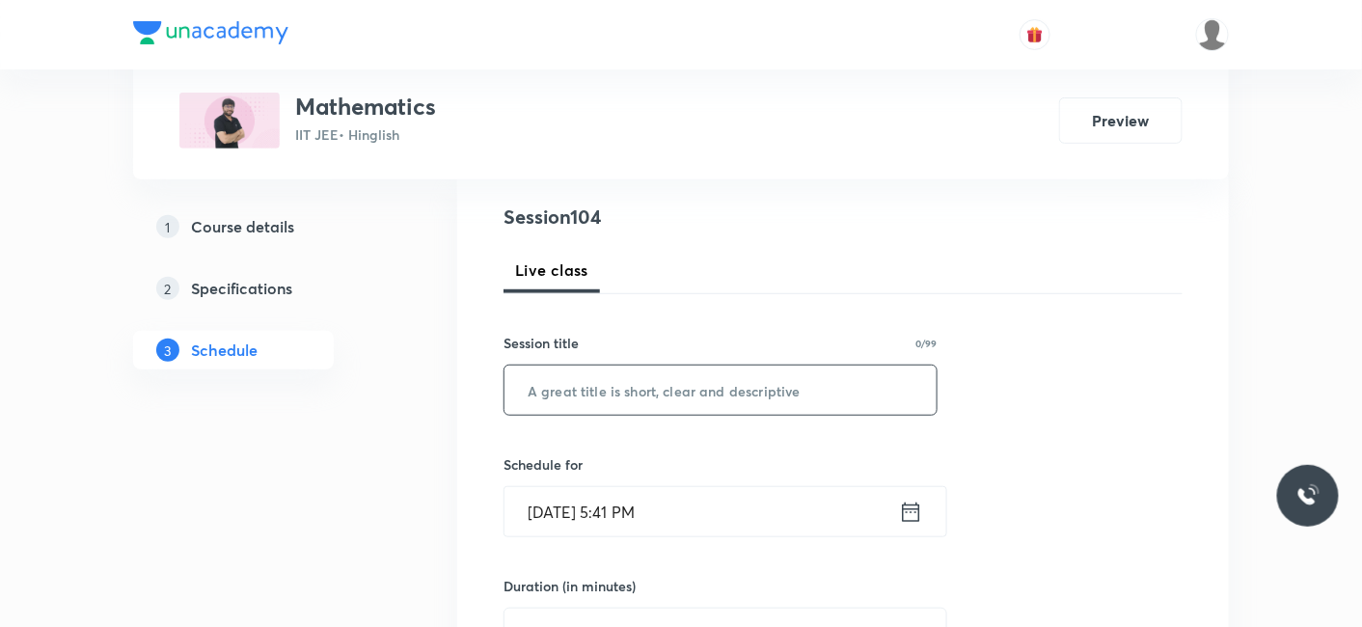
click at [596, 393] on input "text" at bounding box center [720, 389] width 432 height 49
paste input "Straight Lines_08"
type input "Straight Lines_09"
click at [561, 528] on input "Sep 30, 2025, 5:41 PM" at bounding box center [701, 511] width 394 height 49
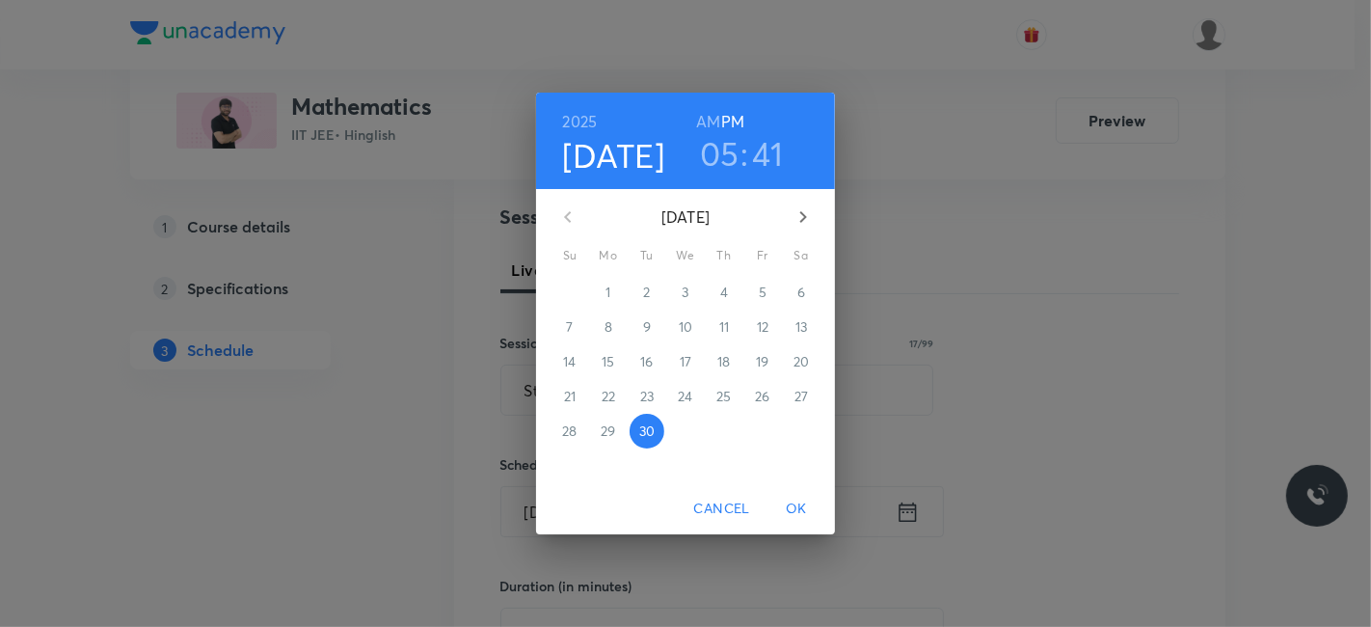
click at [805, 212] on icon "button" at bounding box center [803, 216] width 23 height 23
click at [757, 285] on span "3" at bounding box center [762, 292] width 35 height 19
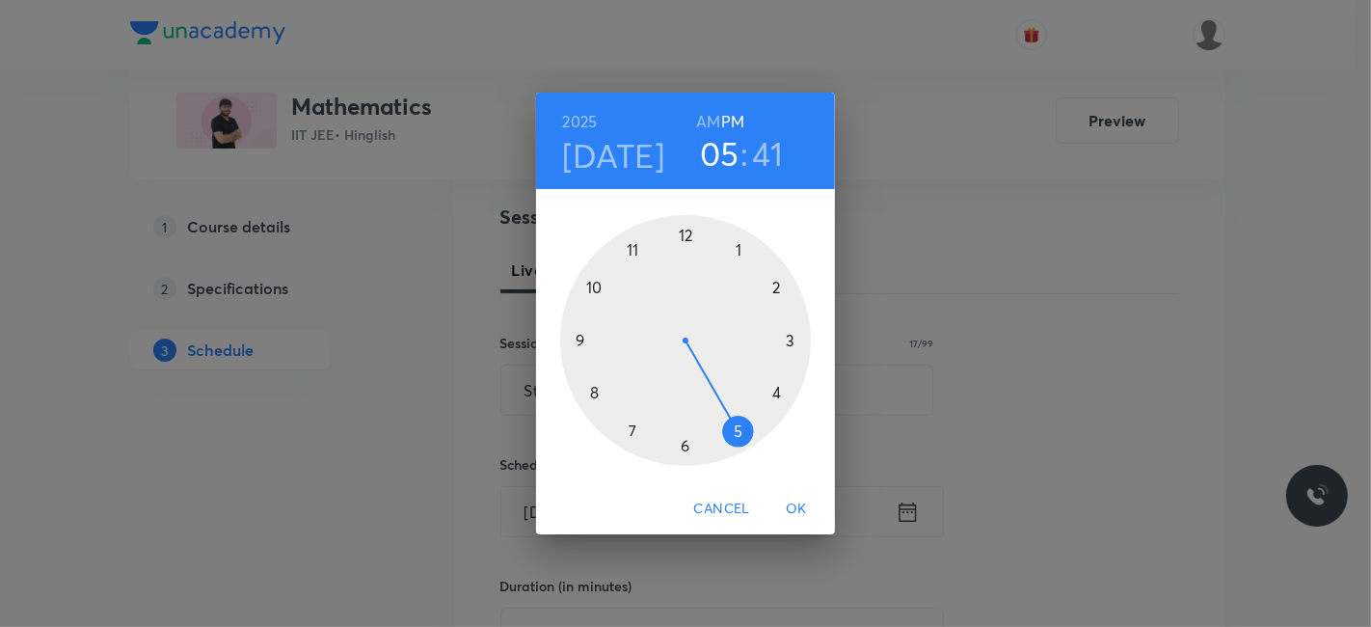
click at [715, 119] on h6 "AM" at bounding box center [708, 121] width 24 height 27
click at [579, 335] on div at bounding box center [685, 340] width 251 height 251
click at [687, 442] on div at bounding box center [685, 340] width 251 height 251
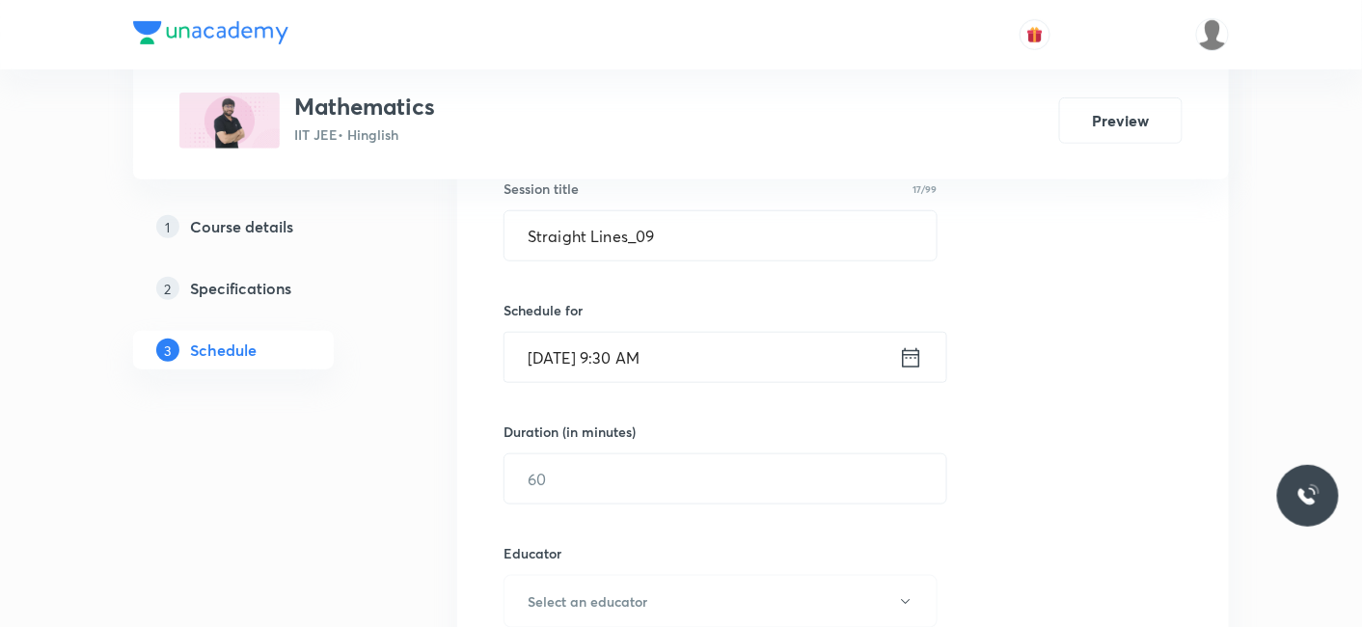
scroll to position [428, 0]
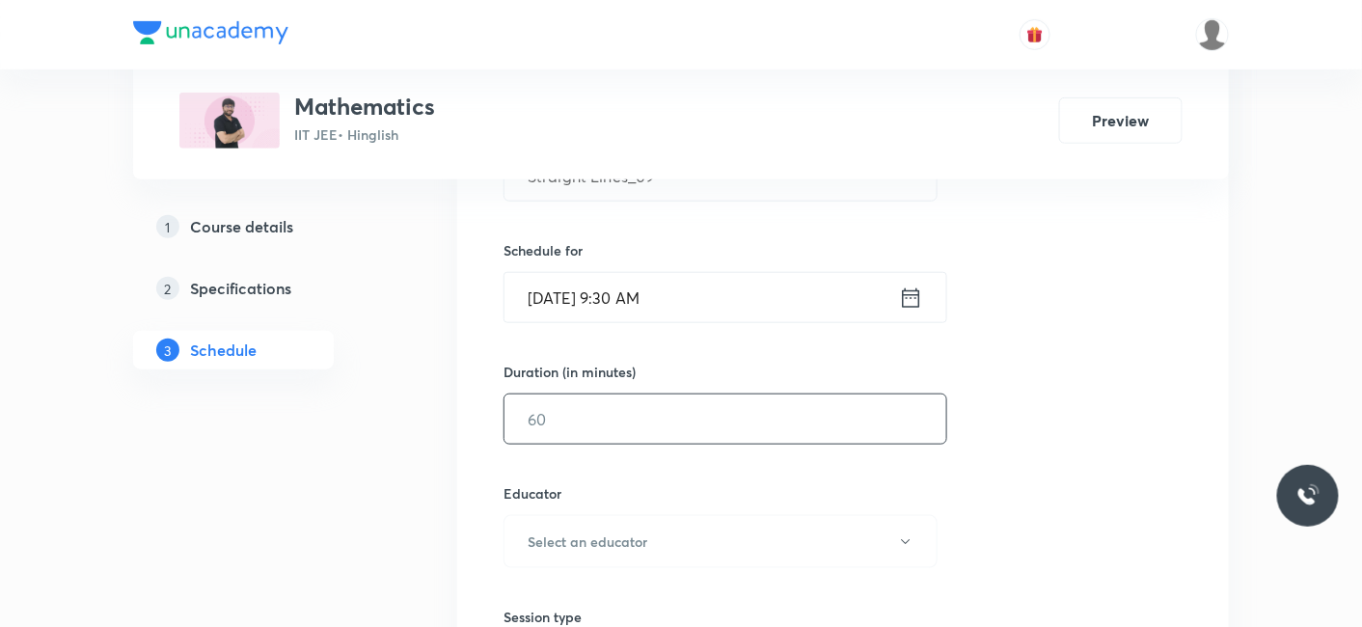
click at [605, 428] on input "text" at bounding box center [725, 418] width 442 height 49
type input "80"
click at [587, 541] on h6 "Select an educator" at bounding box center [588, 541] width 120 height 20
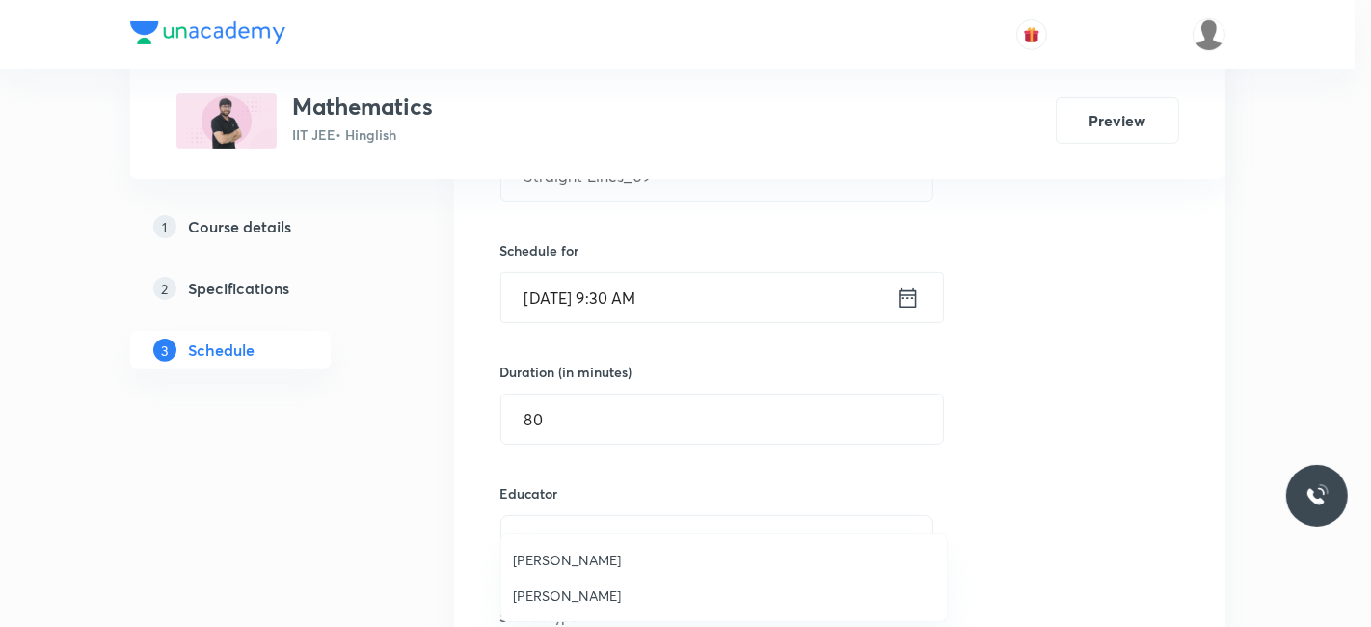
click at [573, 589] on span "Devendra Belani" at bounding box center [724, 595] width 422 height 20
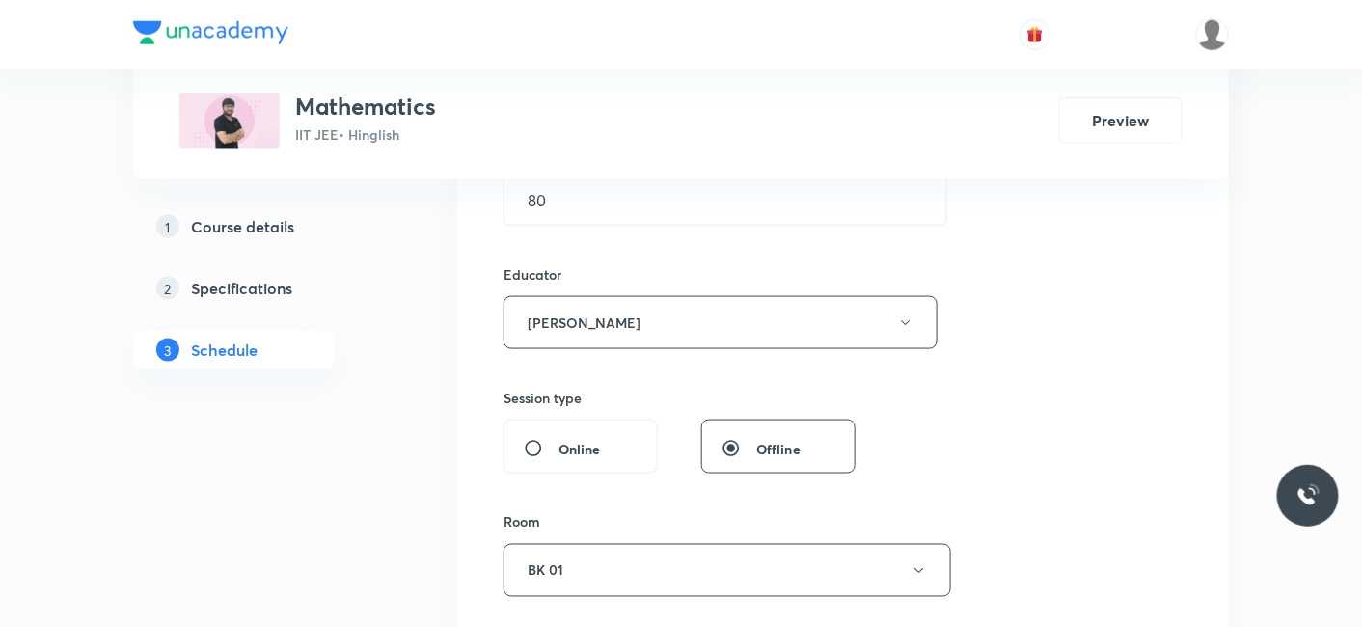
scroll to position [856, 0]
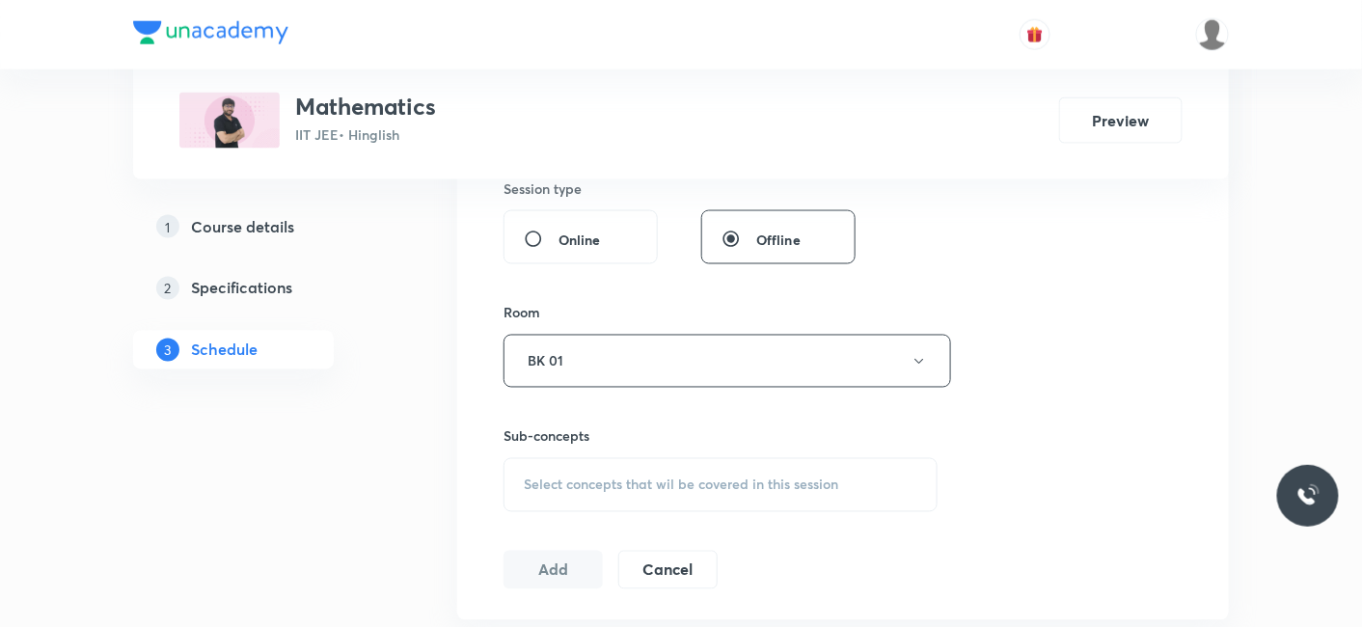
click at [568, 477] on span "Select concepts that wil be covered in this session" at bounding box center [681, 484] width 314 height 15
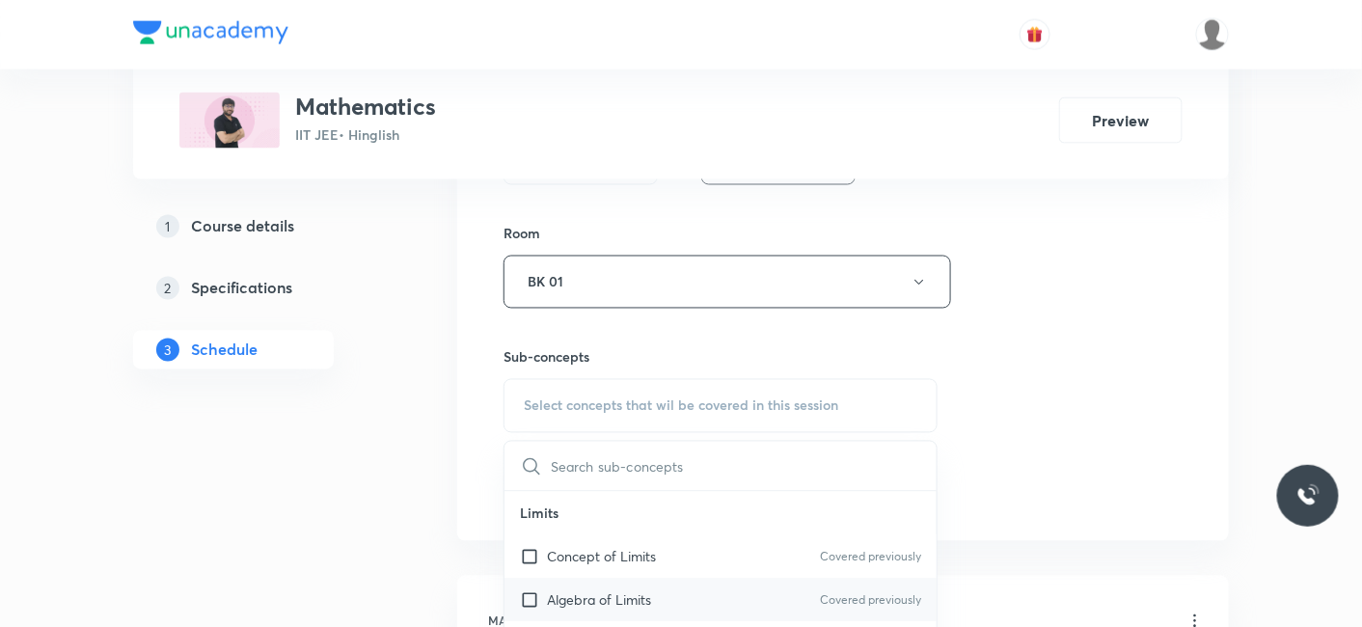
scroll to position [964, 0]
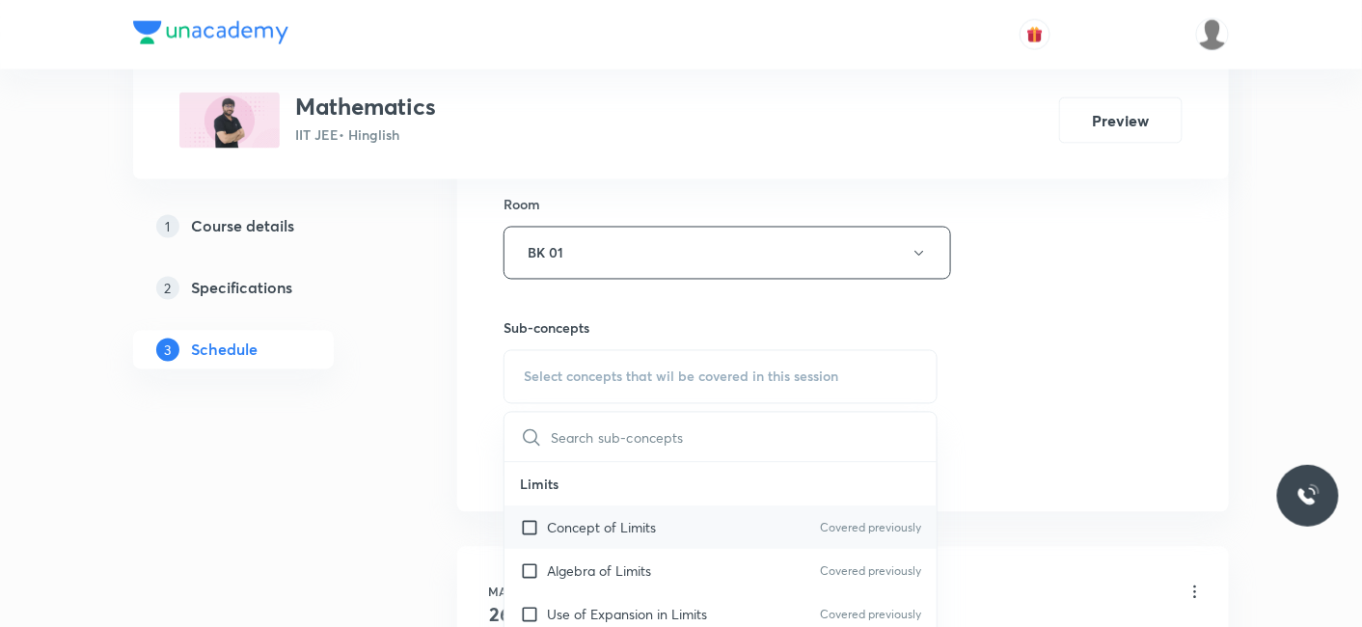
click at [554, 541] on div "Concept of Limits Covered previously" at bounding box center [720, 527] width 432 height 43
checkbox input "true"
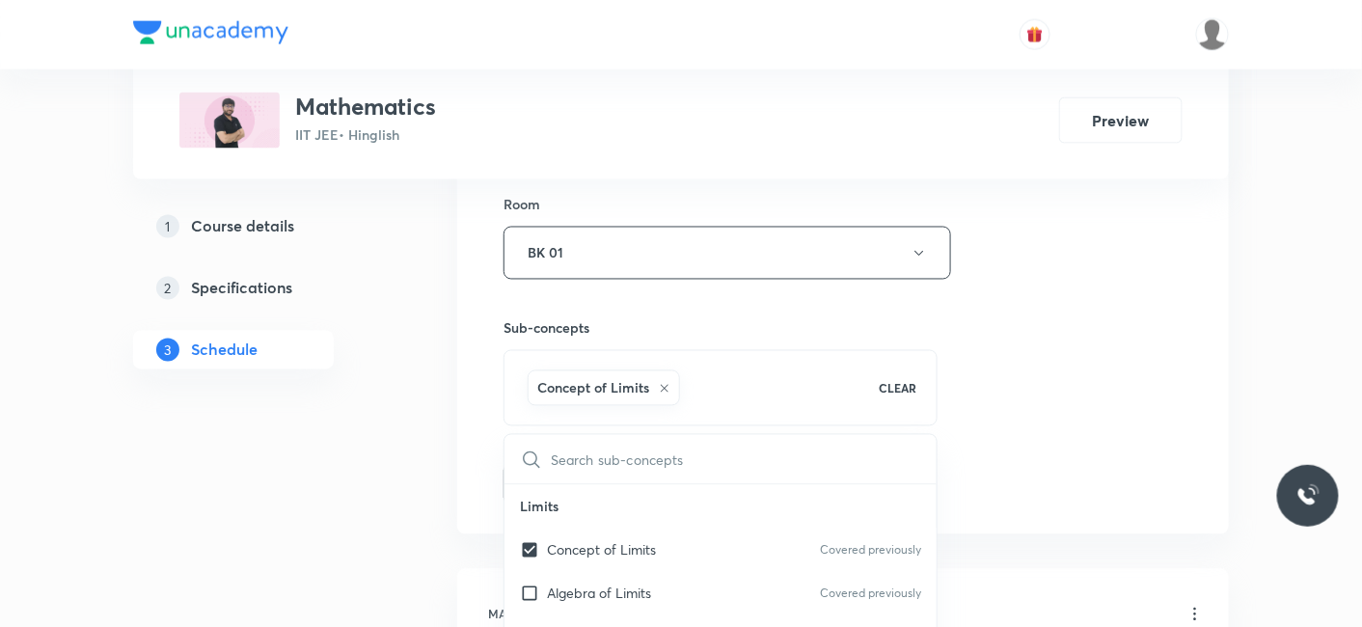
drag, startPoint x: 380, startPoint y: 501, endPoint x: 440, endPoint y: 501, distance: 59.8
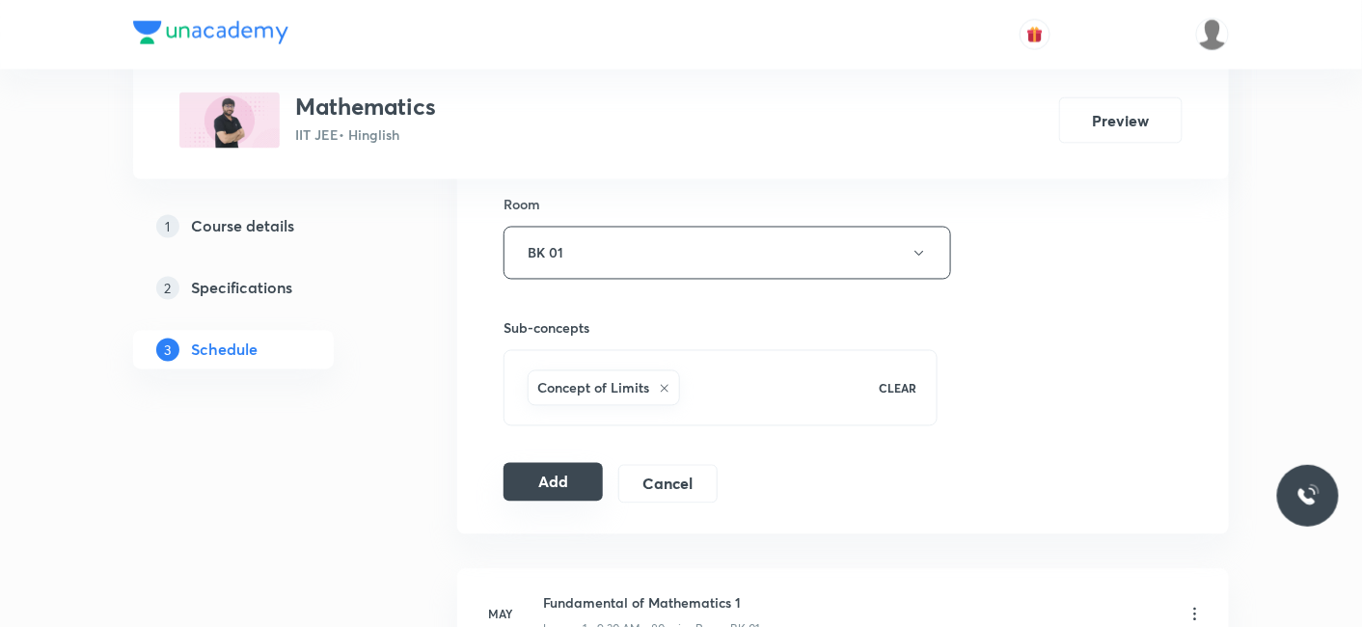
click at [561, 477] on button "Add" at bounding box center [552, 482] width 99 height 39
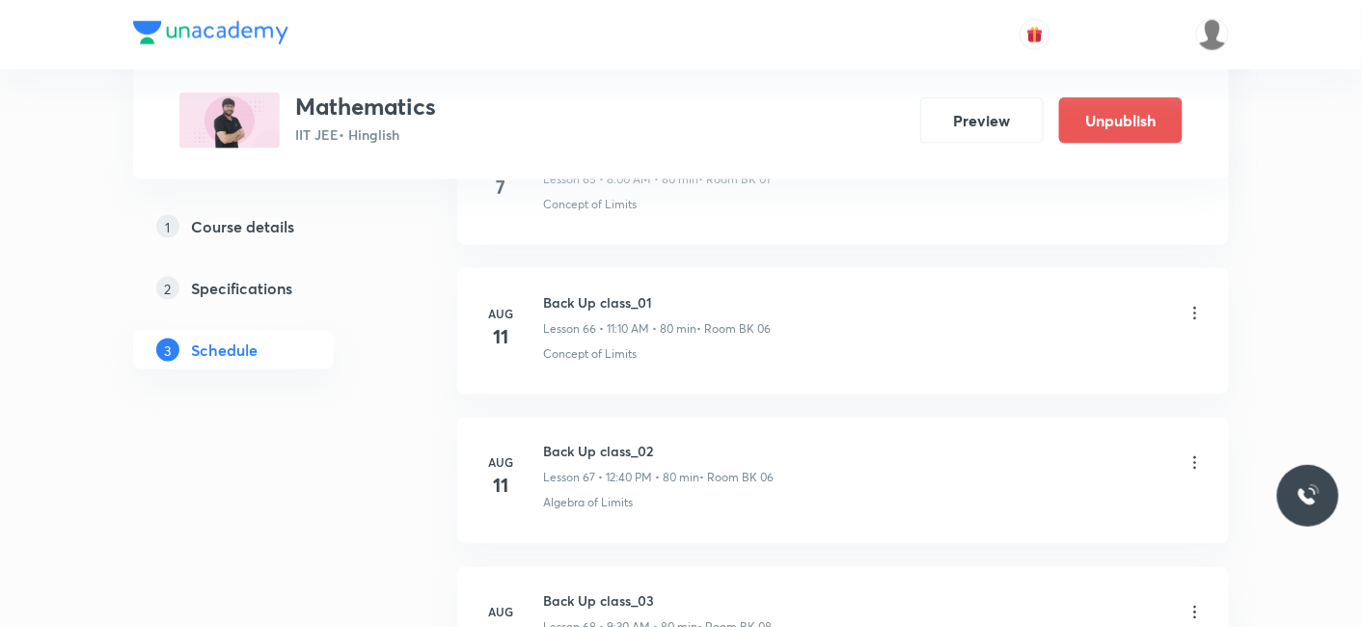
scroll to position [15522, 0]
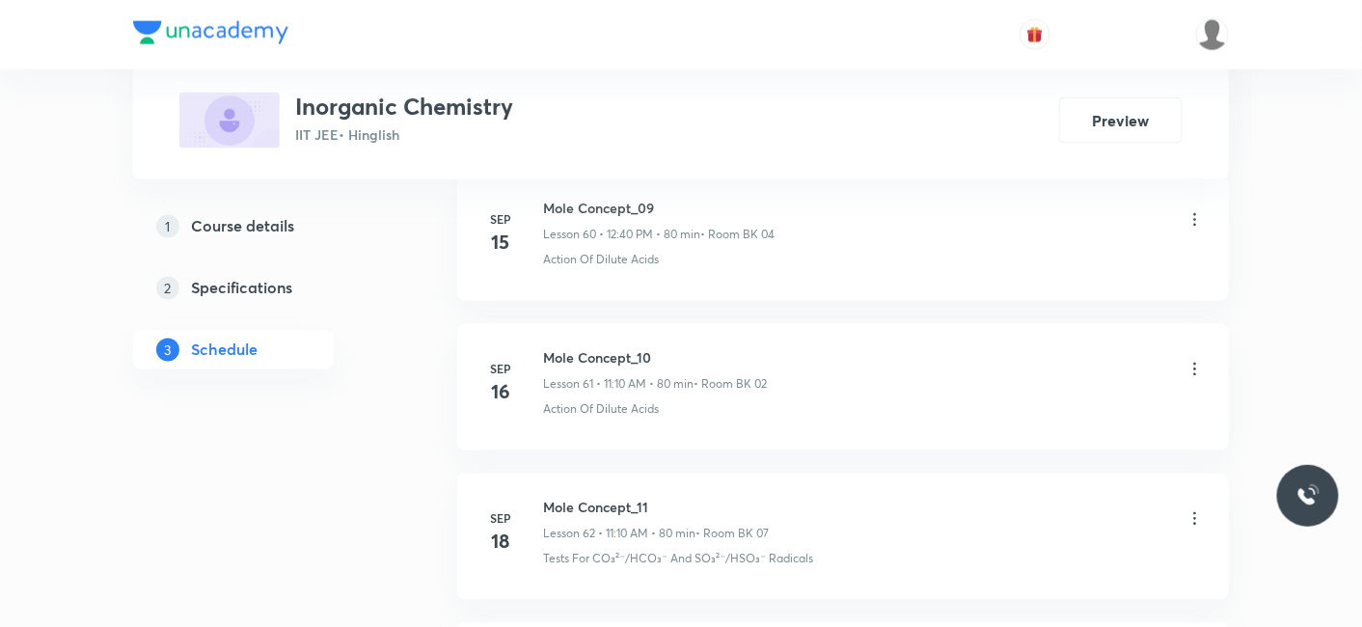
scroll to position [11465, 0]
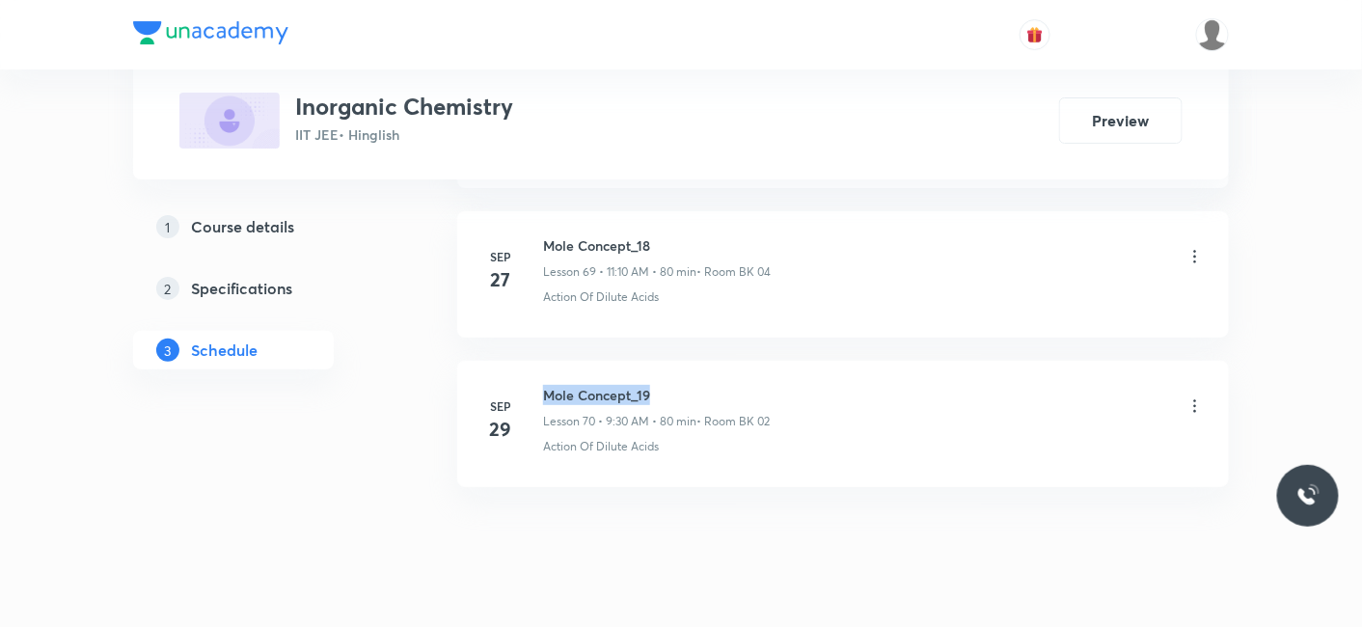
drag, startPoint x: 537, startPoint y: 351, endPoint x: 663, endPoint y: 330, distance: 127.2
click at [663, 361] on li "Sep 29 Mole Concept_19 Lesson 70 • 9:30 AM • 80 min • Room BK 02 Action Of Dilu…" at bounding box center [843, 424] width 772 height 126
copy h6 "Mole Concept_19"
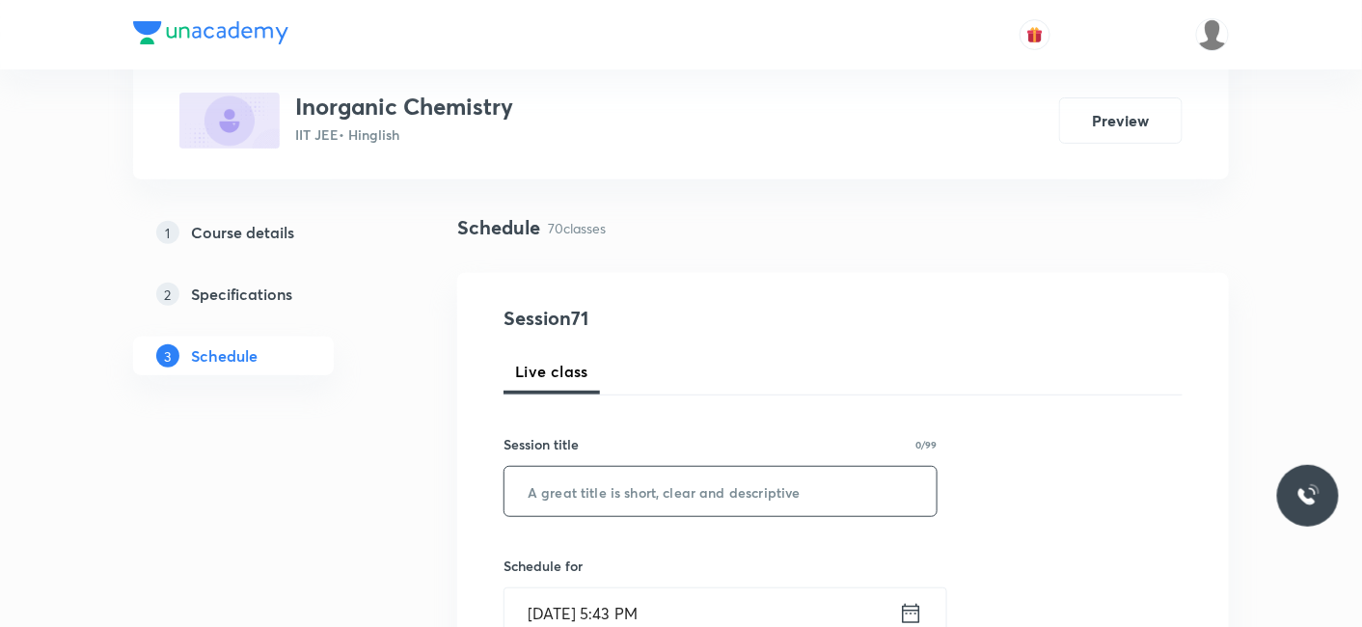
scroll to position [214, 0]
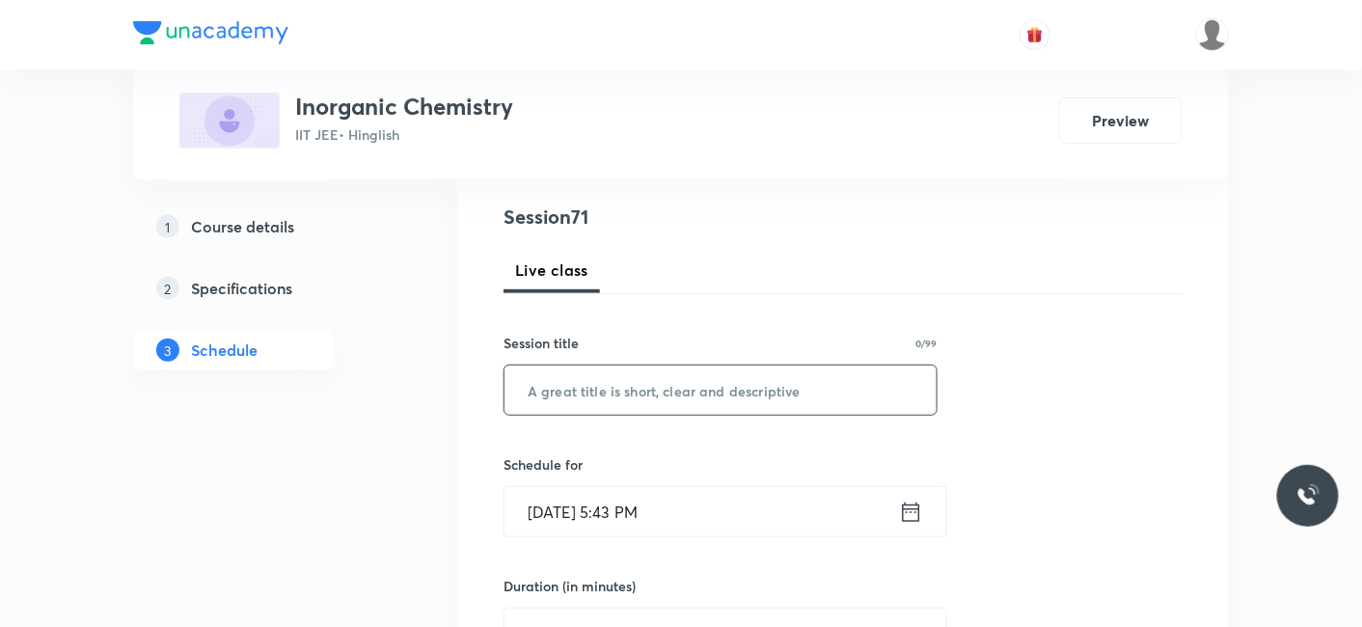
click at [600, 365] on div "​" at bounding box center [720, 390] width 434 height 51
paste input "Mole Concept_19"
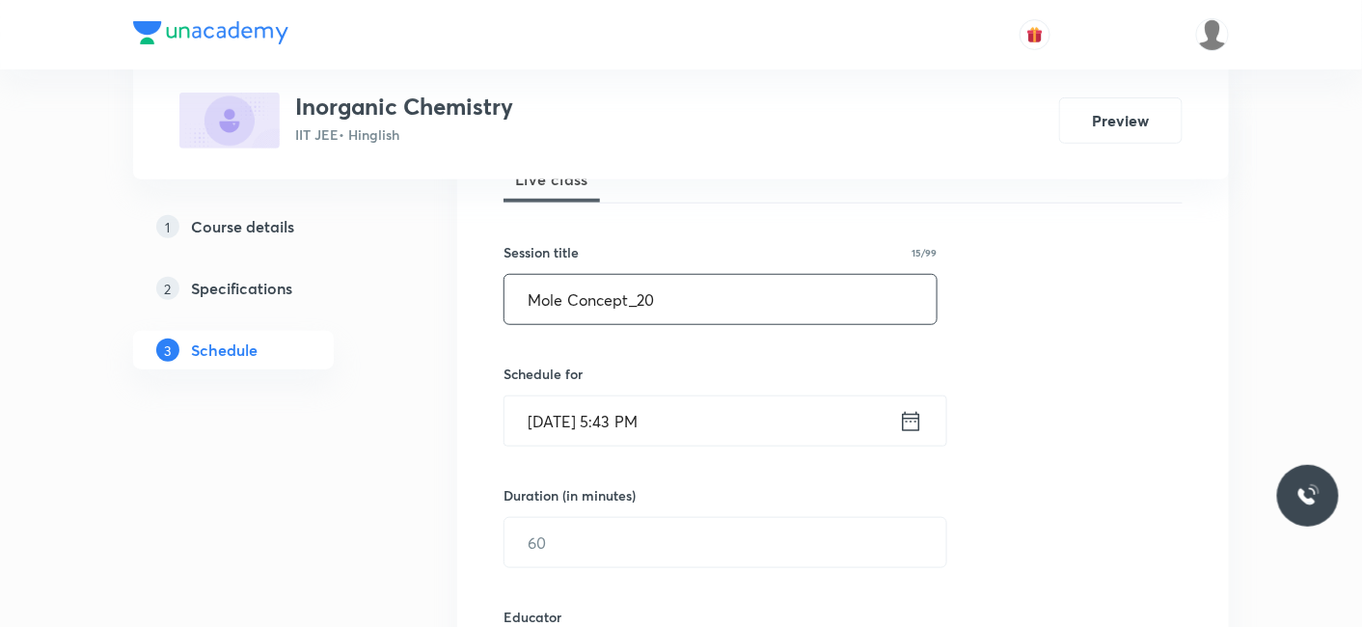
scroll to position [428, 0]
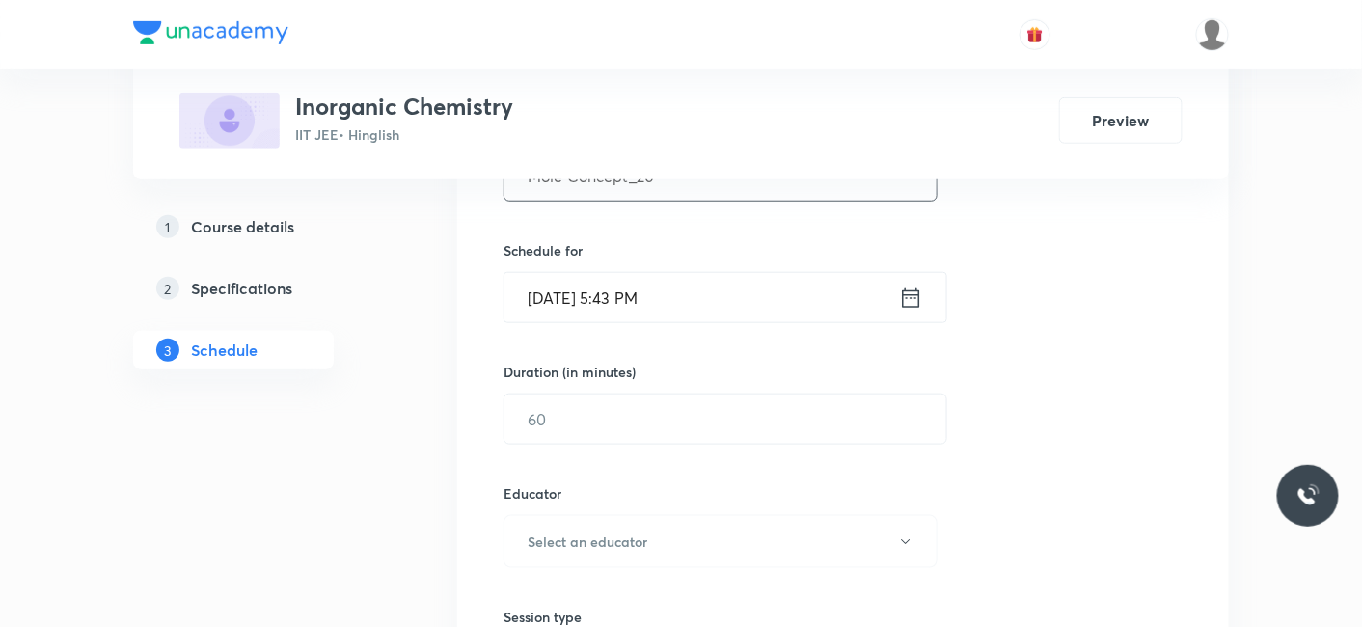
type input "Mole Concept_20"
click at [593, 306] on input "Sep 30, 2025, 5:43 PM" at bounding box center [701, 297] width 394 height 49
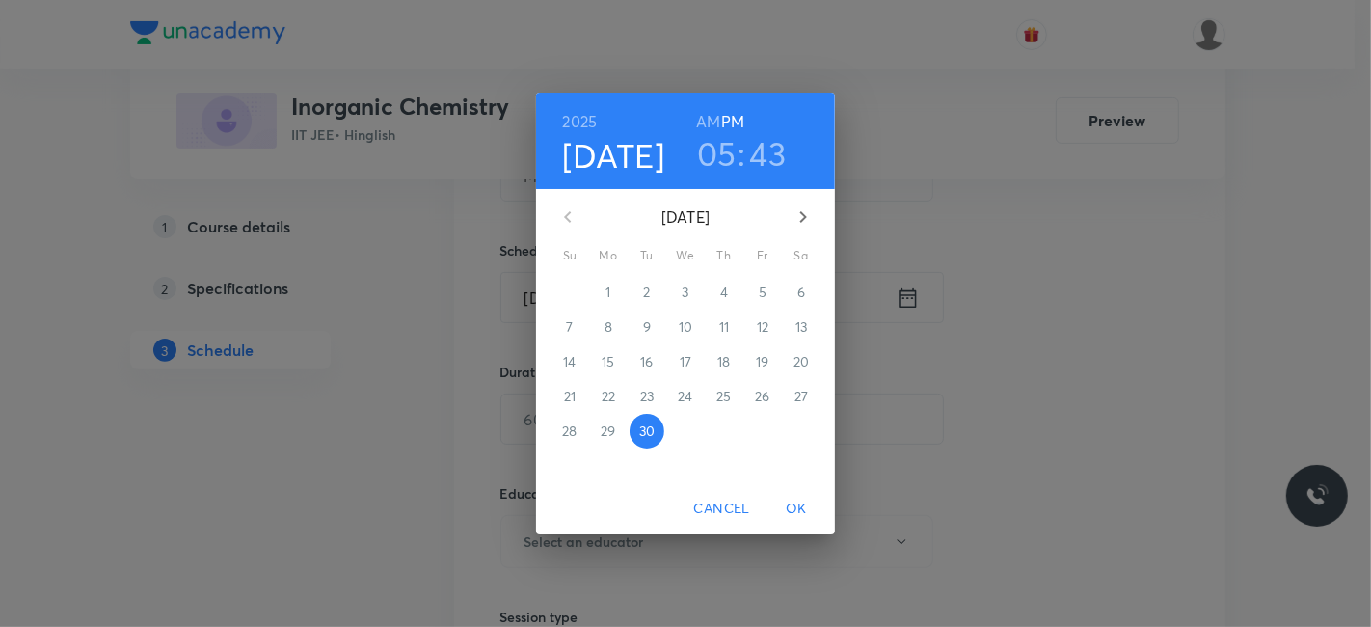
click at [803, 210] on icon "button" at bounding box center [803, 216] width 23 height 23
click at [762, 303] on button "3" at bounding box center [762, 292] width 35 height 35
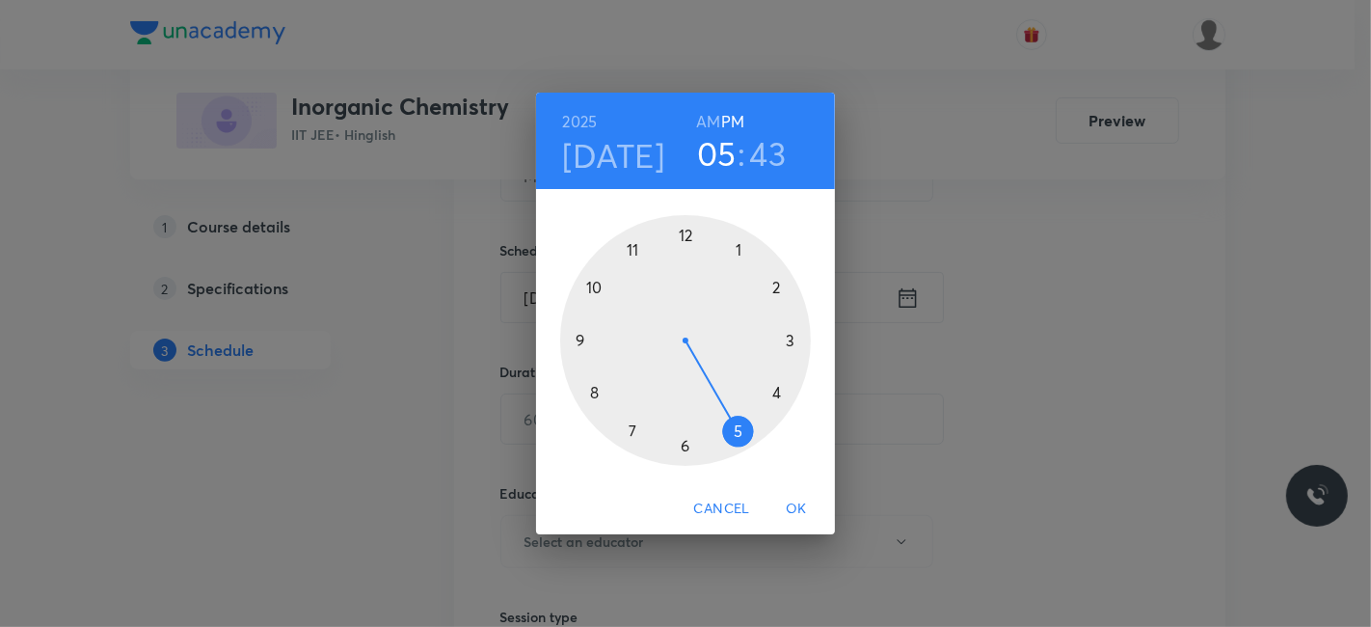
click at [705, 125] on h6 "AM" at bounding box center [708, 121] width 24 height 27
click at [630, 243] on div at bounding box center [685, 340] width 251 height 251
click at [778, 283] on div at bounding box center [685, 340] width 251 height 251
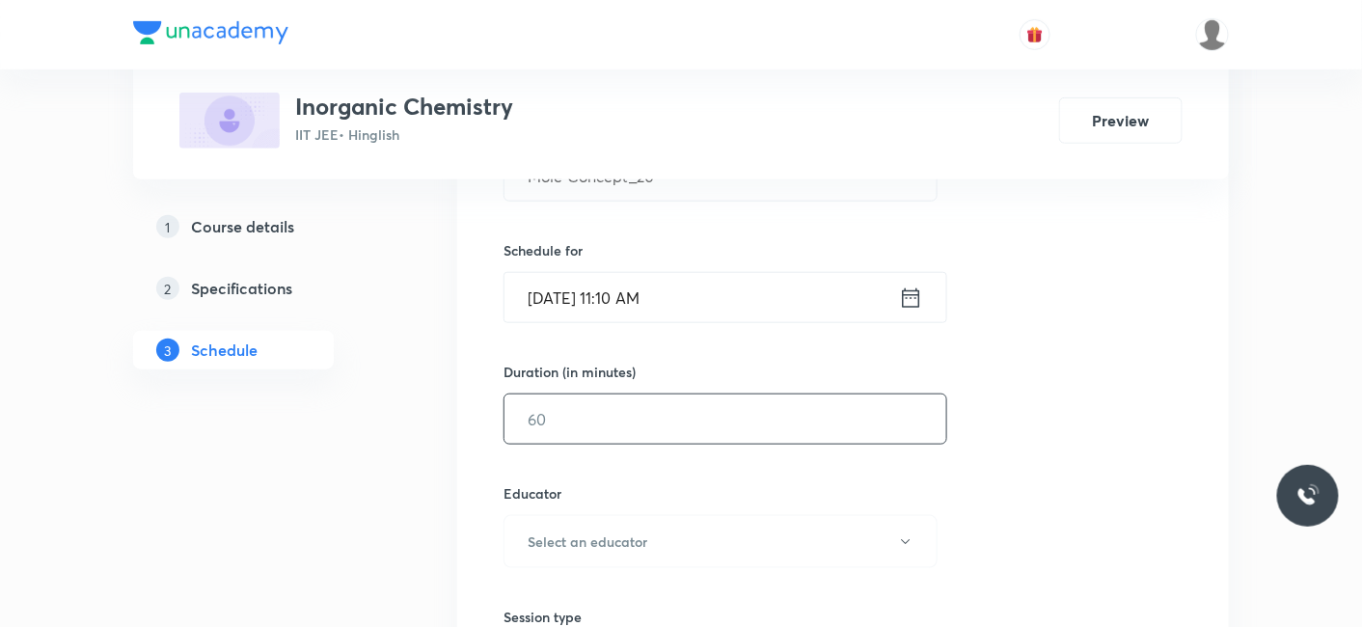
click at [551, 417] on input "text" at bounding box center [725, 418] width 442 height 49
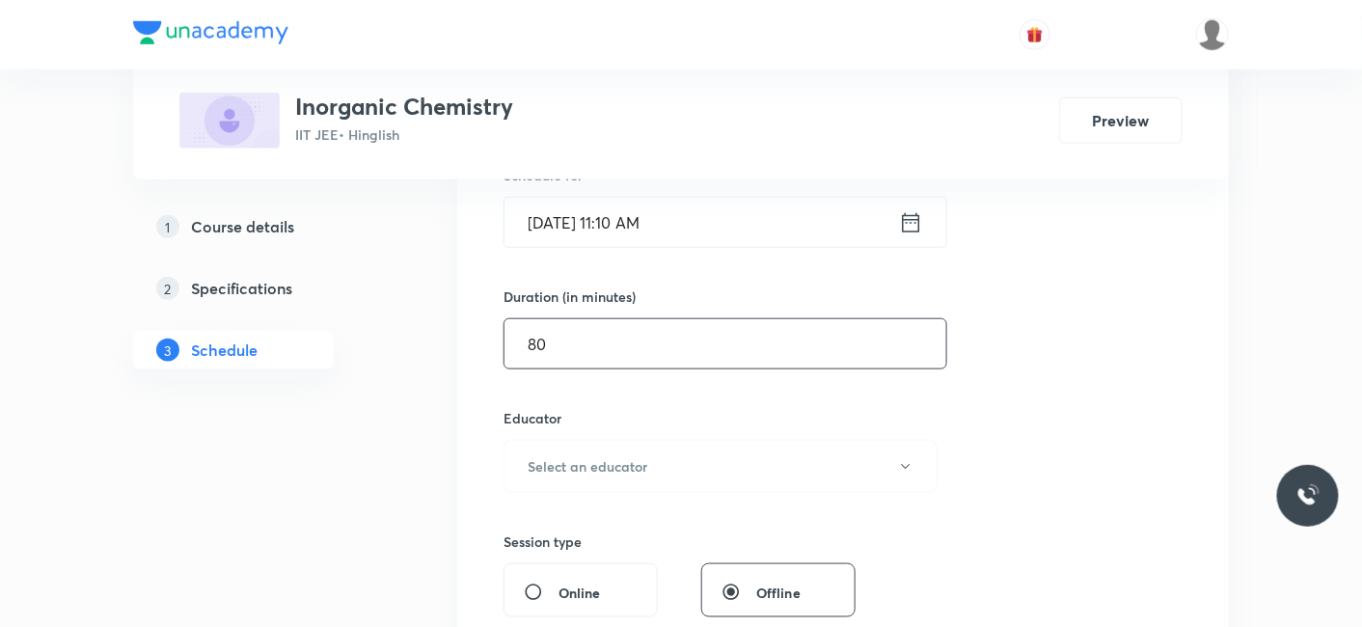
scroll to position [535, 0]
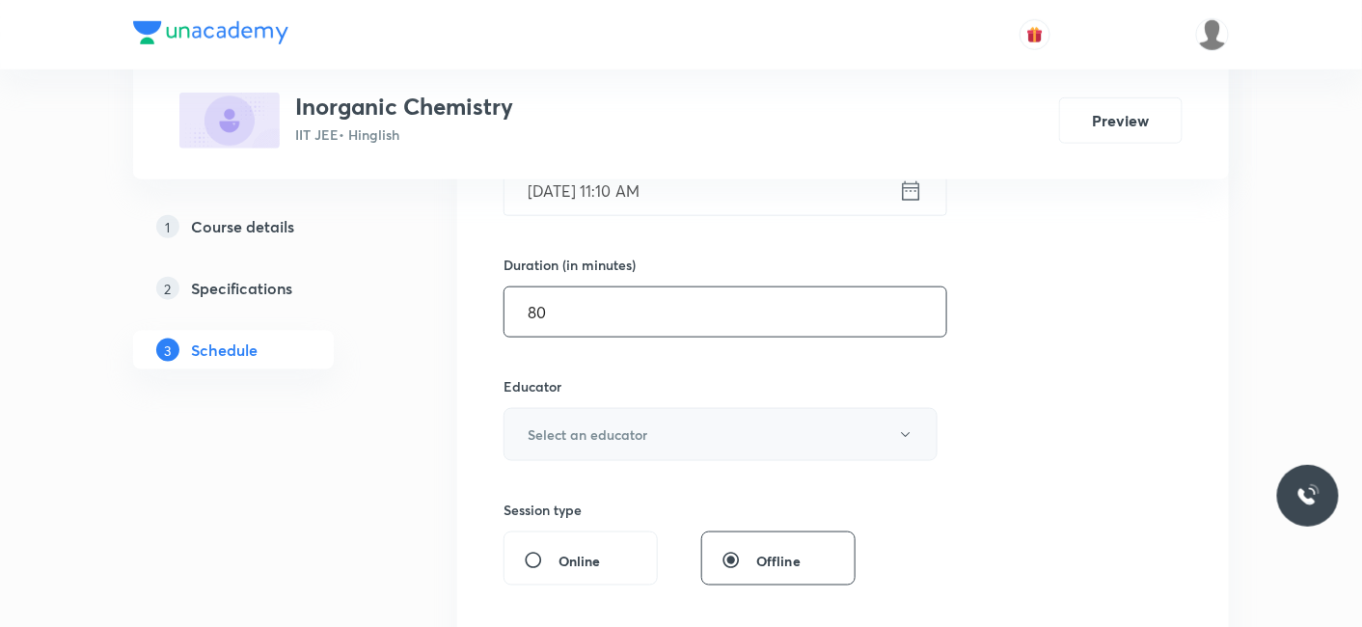
type input "80"
click at [539, 443] on button "Select an educator" at bounding box center [720, 434] width 434 height 53
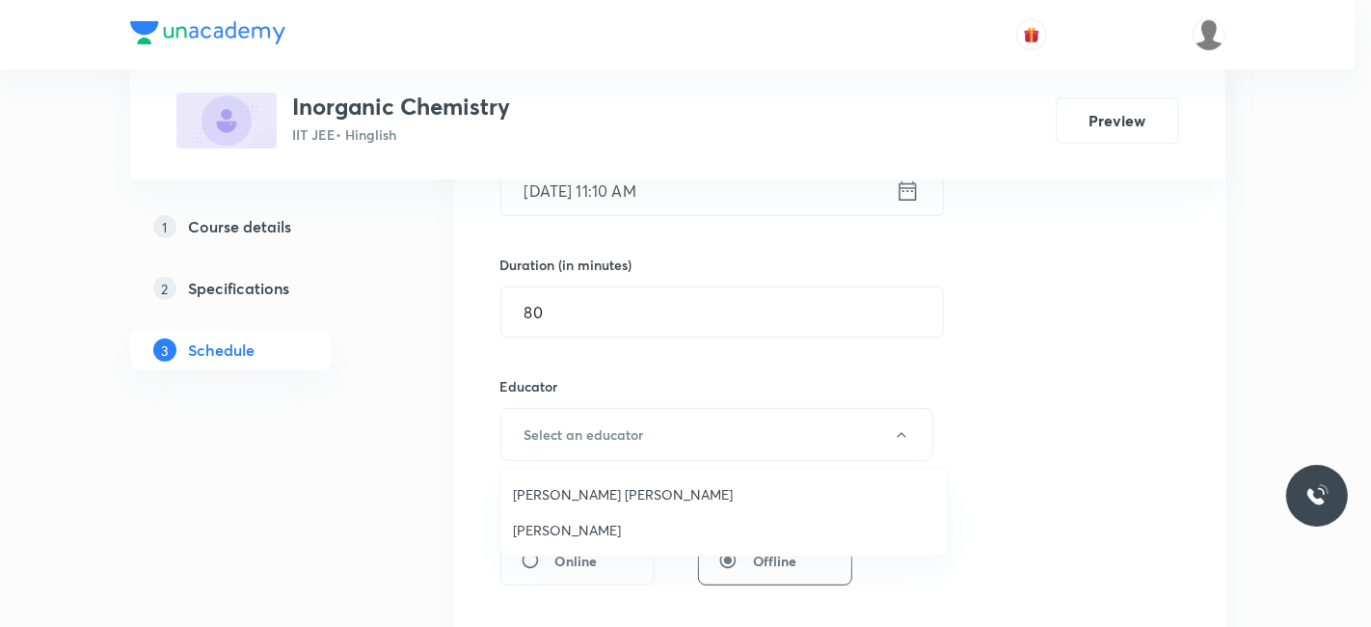
click at [545, 532] on span "Praveen Sharma" at bounding box center [724, 530] width 422 height 20
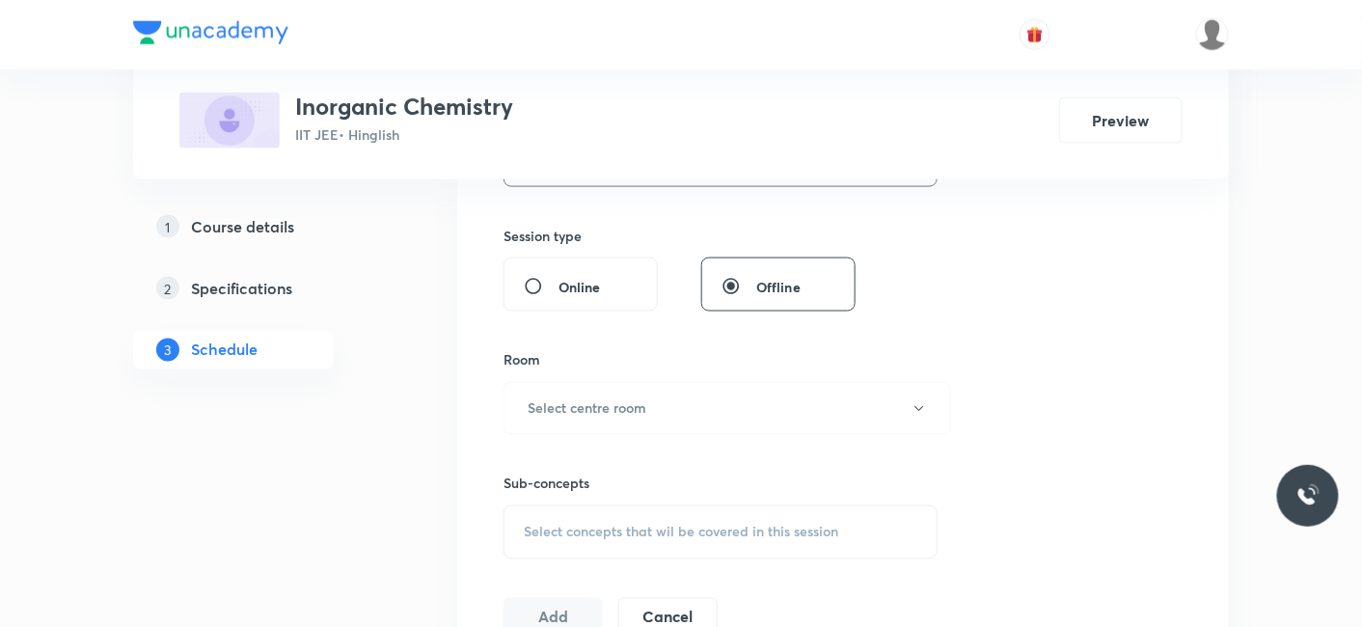
scroll to position [856, 0]
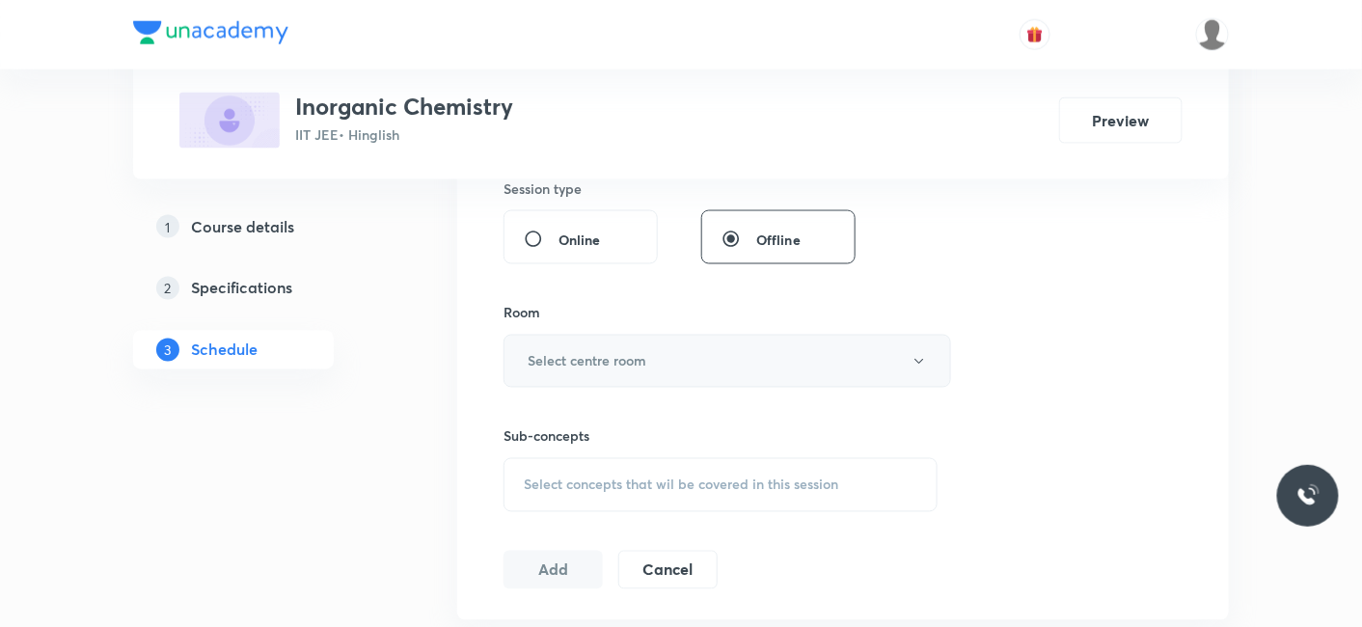
click at [611, 356] on h6 "Select centre room" at bounding box center [587, 361] width 119 height 20
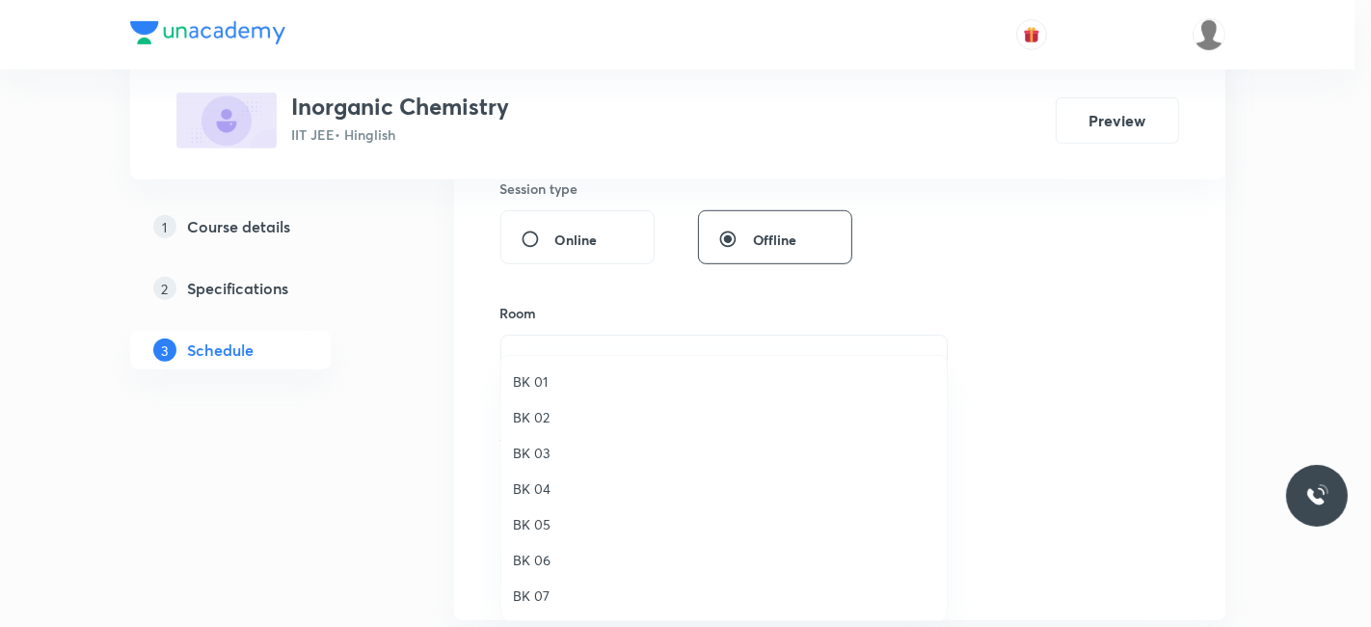
drag, startPoint x: 538, startPoint y: 378, endPoint x: 610, endPoint y: 376, distance: 72.4
click at [537, 378] on span "BK 01" at bounding box center [724, 381] width 422 height 20
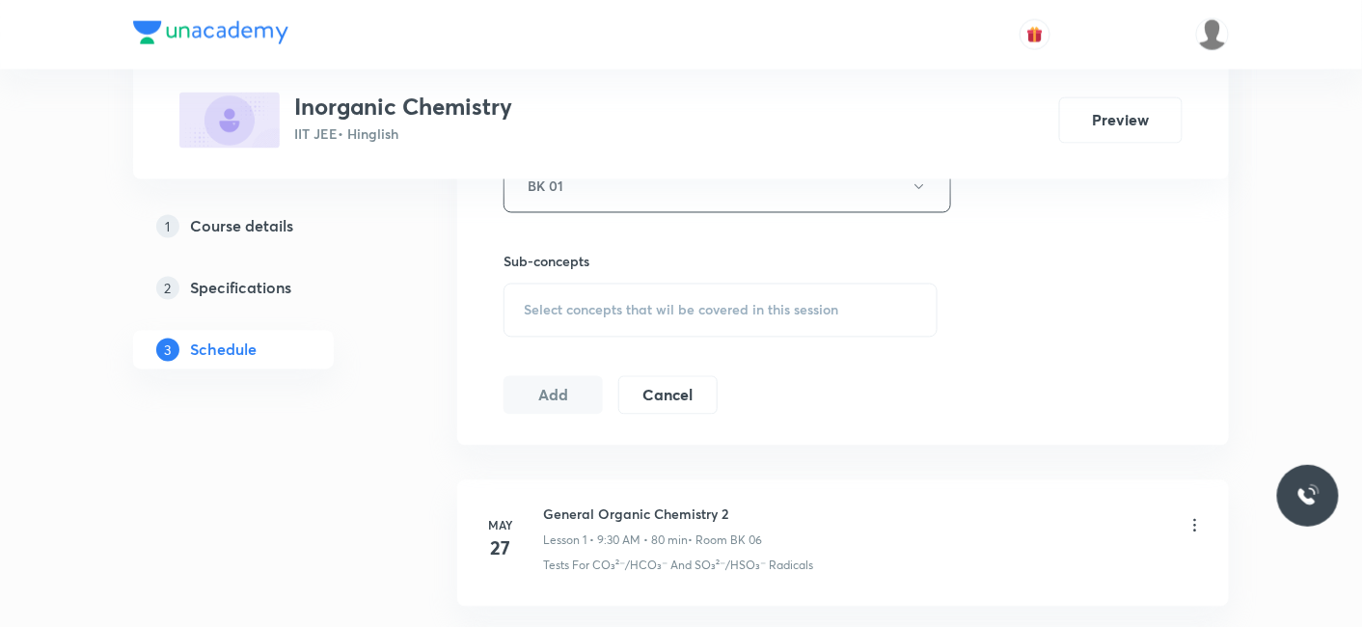
scroll to position [1071, 0]
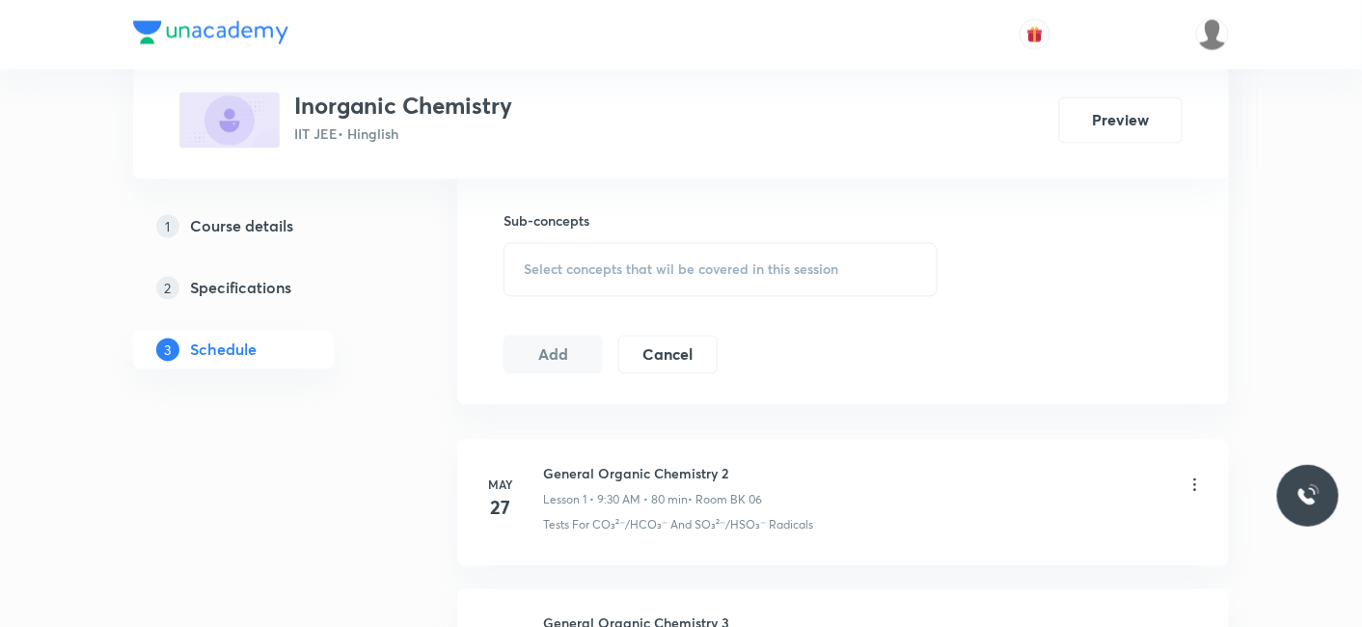
click at [604, 235] on div "Sub-concepts Select concepts that wil be covered in this session" at bounding box center [720, 254] width 434 height 86
click at [604, 266] on span "Select concepts that wil be covered in this session" at bounding box center [681, 269] width 314 height 15
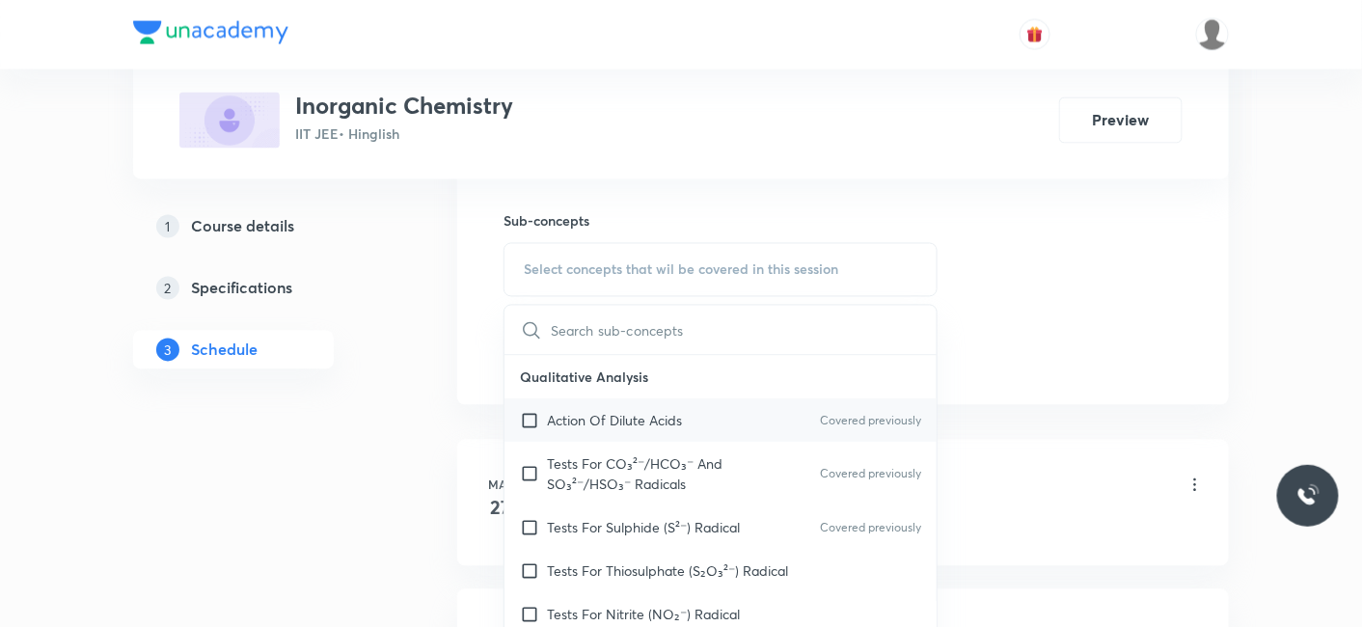
click at [624, 414] on p "Action Of Dilute Acids" at bounding box center [614, 421] width 135 height 20
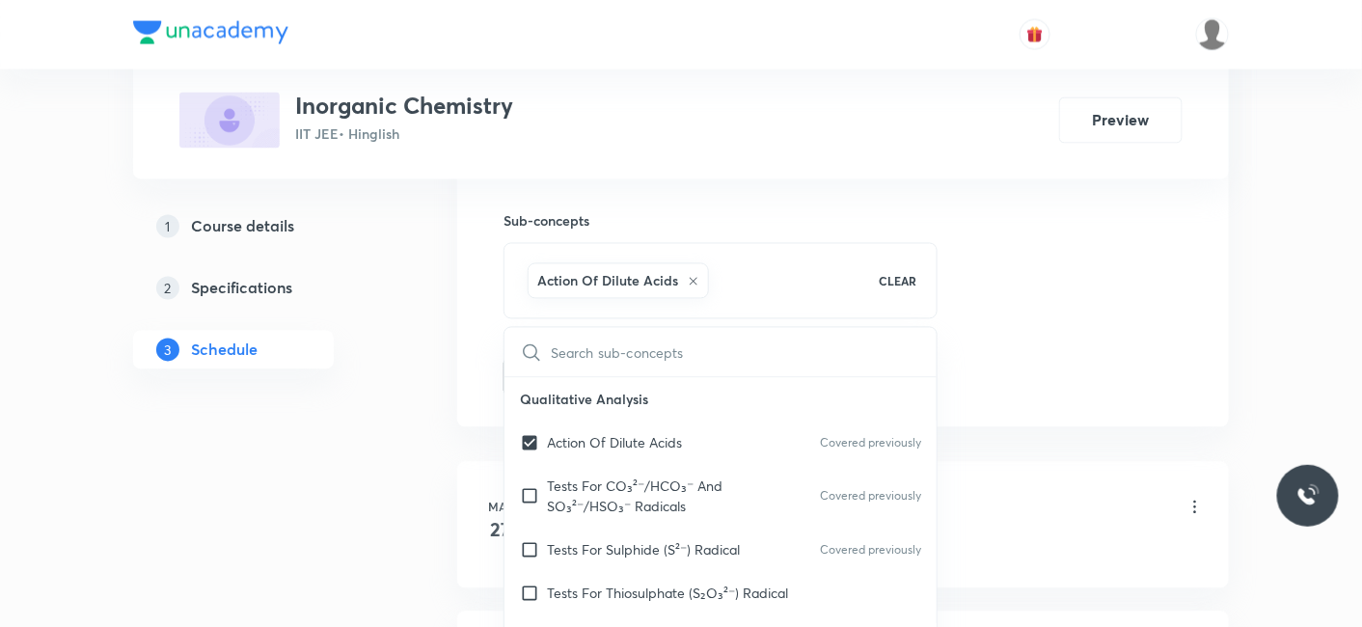
checkbox input "true"
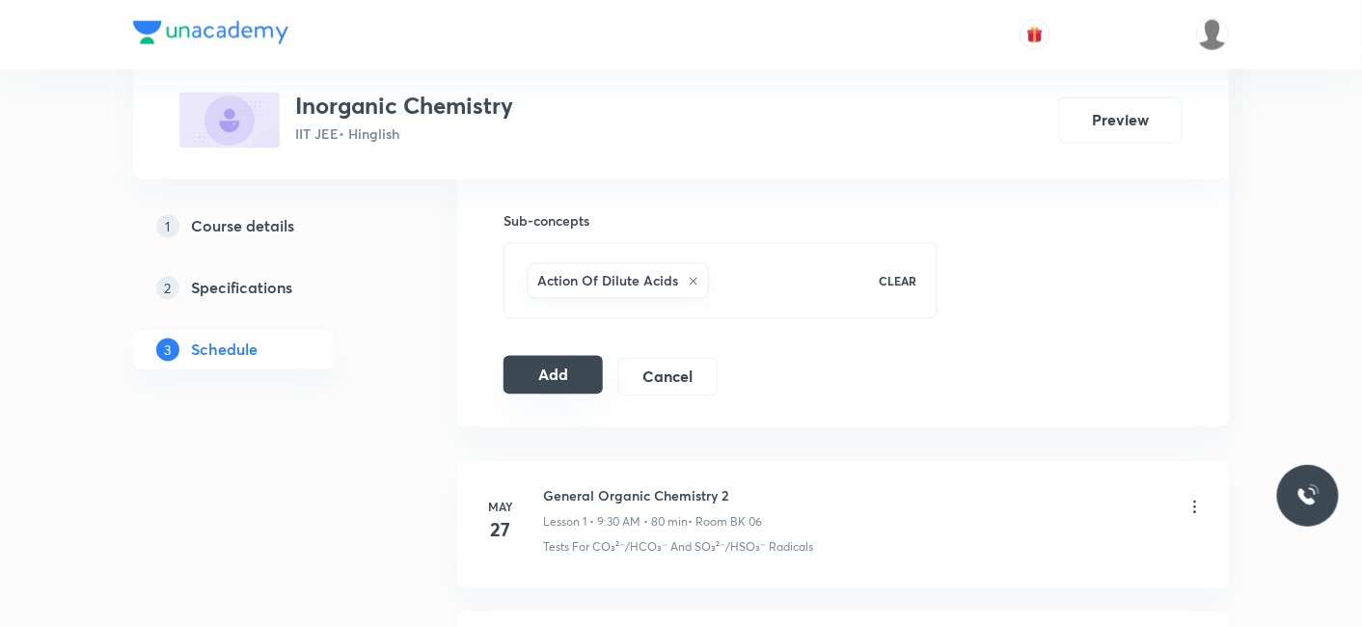
click at [547, 376] on button "Add" at bounding box center [552, 375] width 99 height 39
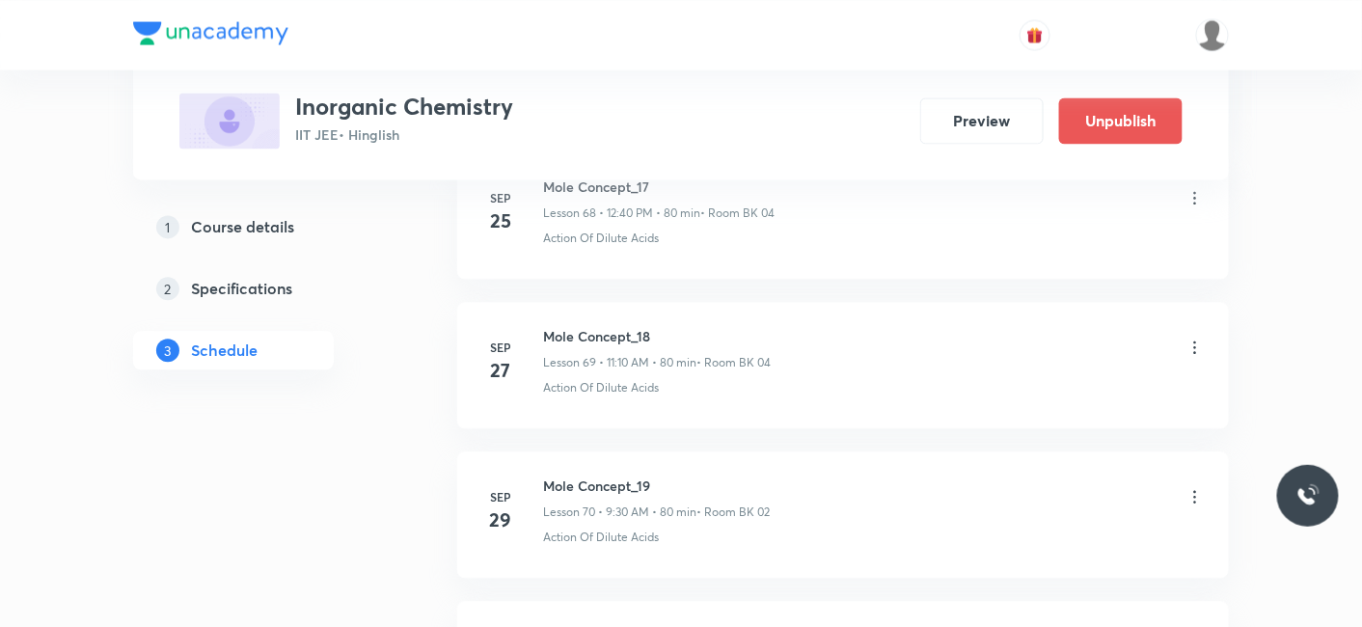
scroll to position [10607, 0]
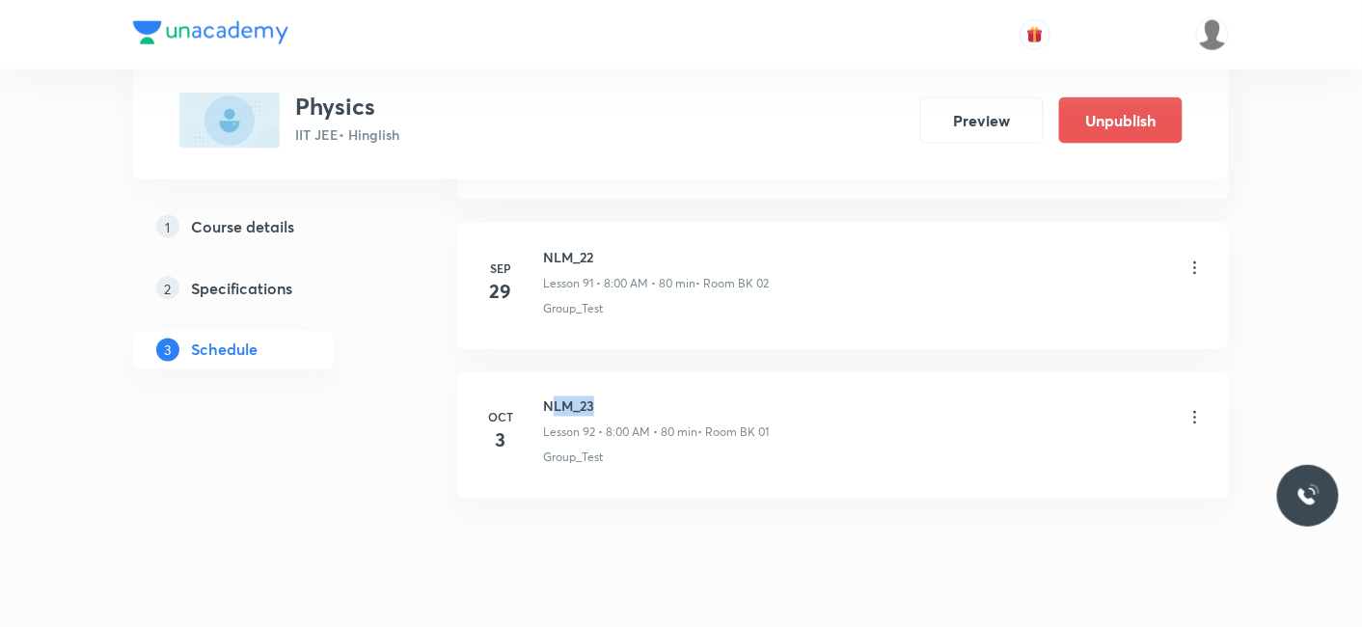
drag, startPoint x: 550, startPoint y: 350, endPoint x: 627, endPoint y: 351, distance: 77.2
click at [627, 396] on h6 "NLM_23" at bounding box center [656, 406] width 226 height 20
click at [568, 396] on h6 "NLM_23" at bounding box center [656, 406] width 226 height 20
click at [546, 396] on h6 "NLM_23" at bounding box center [656, 406] width 226 height 20
click at [545, 396] on h6 "NLM_23" at bounding box center [656, 406] width 226 height 20
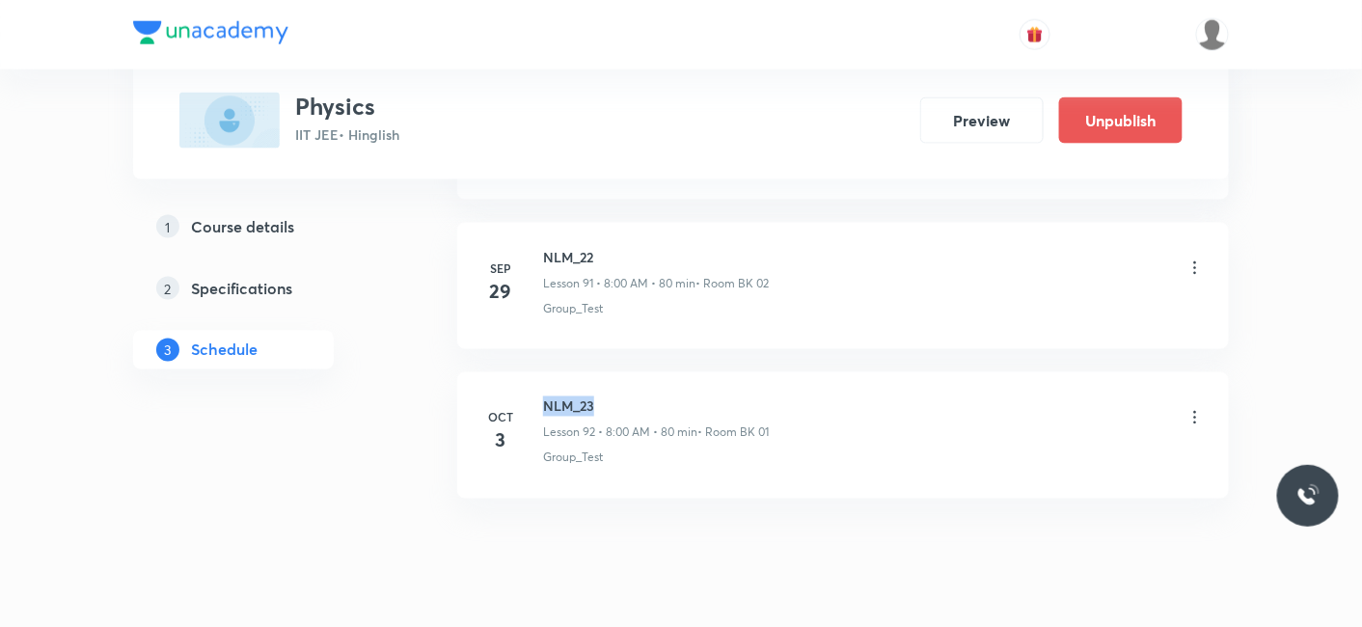
drag, startPoint x: 545, startPoint y: 353, endPoint x: 593, endPoint y: 351, distance: 48.3
click at [593, 396] on h6 "NLM_23" at bounding box center [656, 406] width 226 height 20
copy h6 "NLM_23"
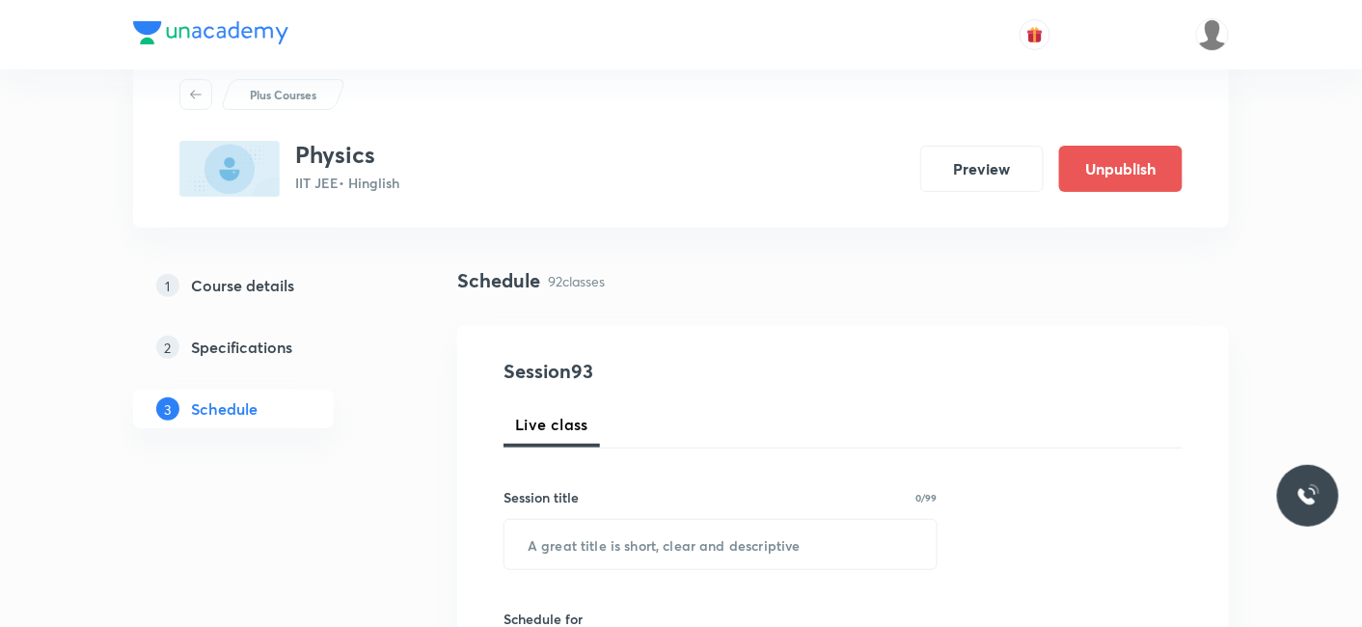
scroll to position [107, 0]
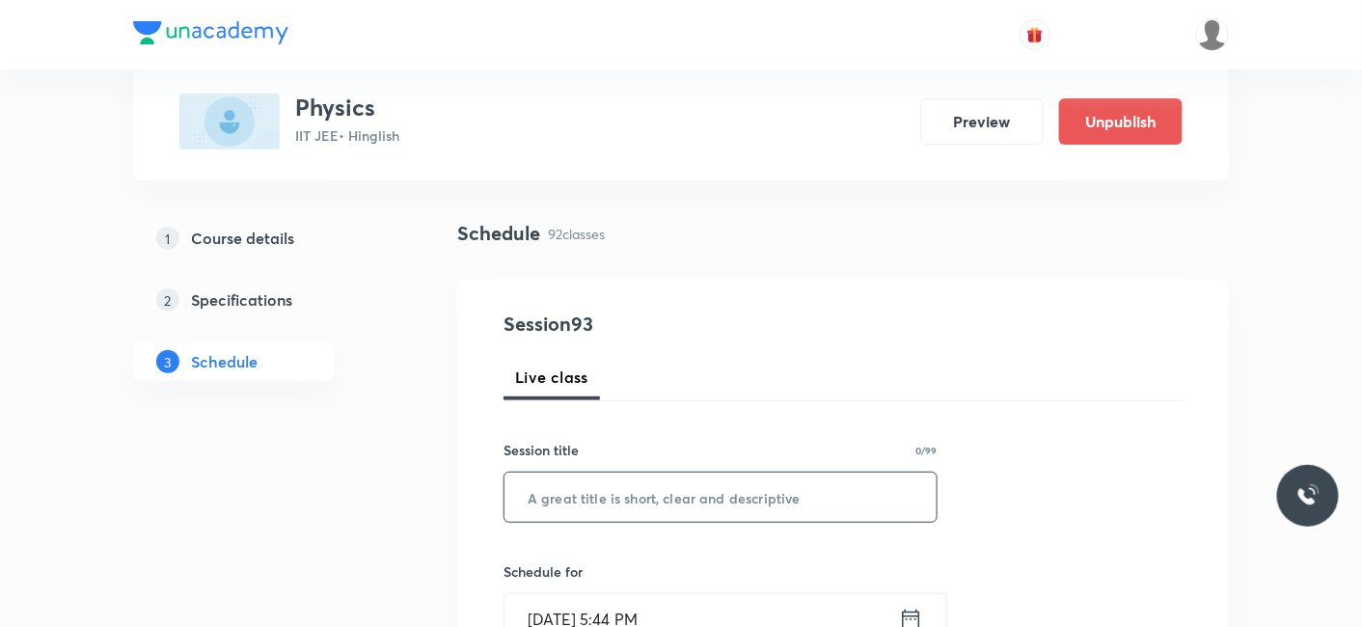
click at [589, 490] on input "text" at bounding box center [720, 497] width 432 height 49
paste input "NLM_23"
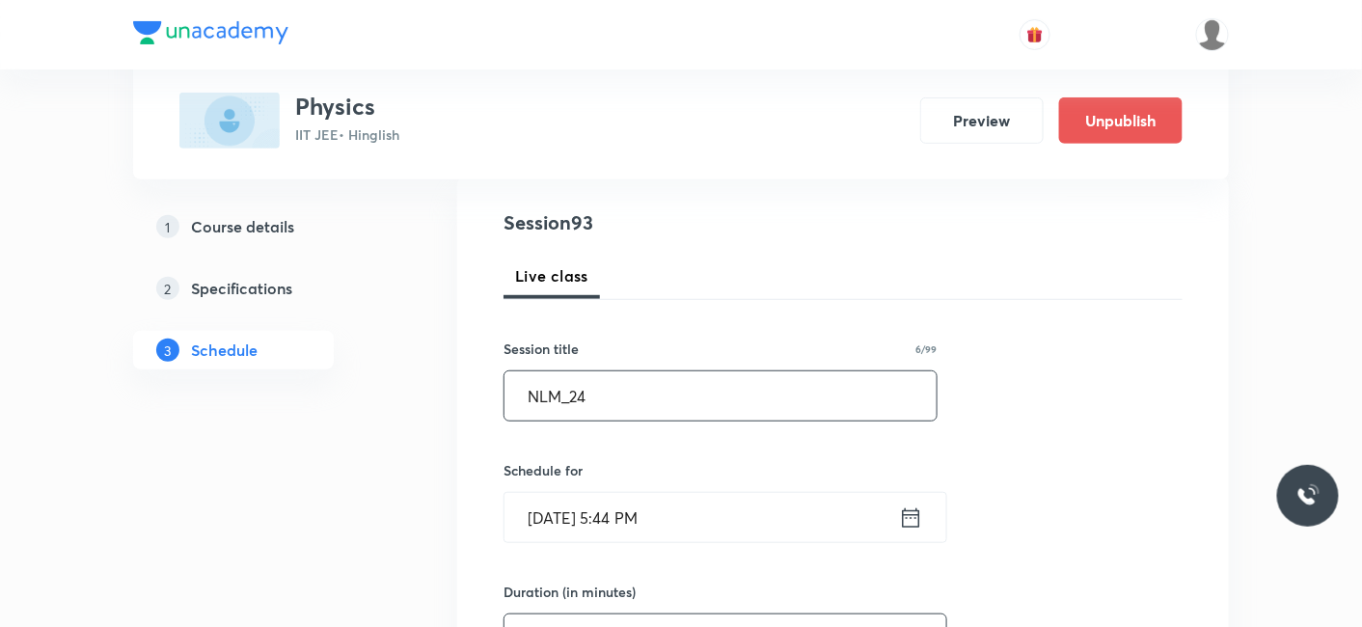
scroll to position [321, 0]
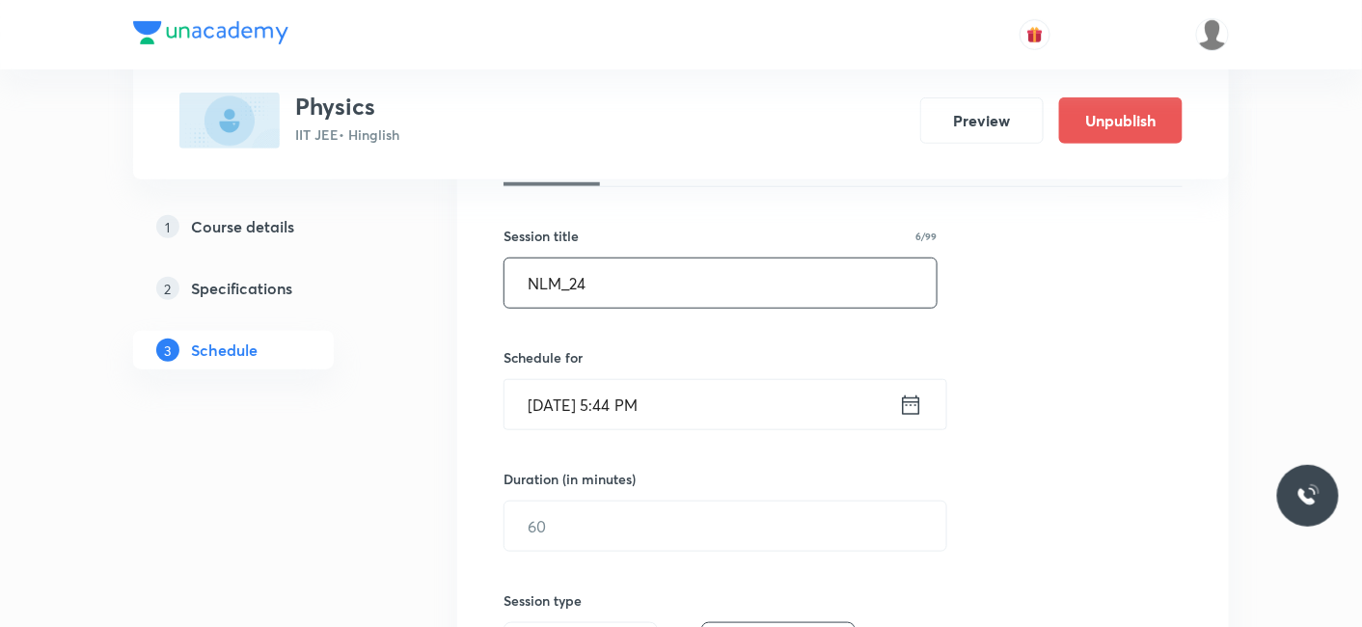
type input "NLM_24"
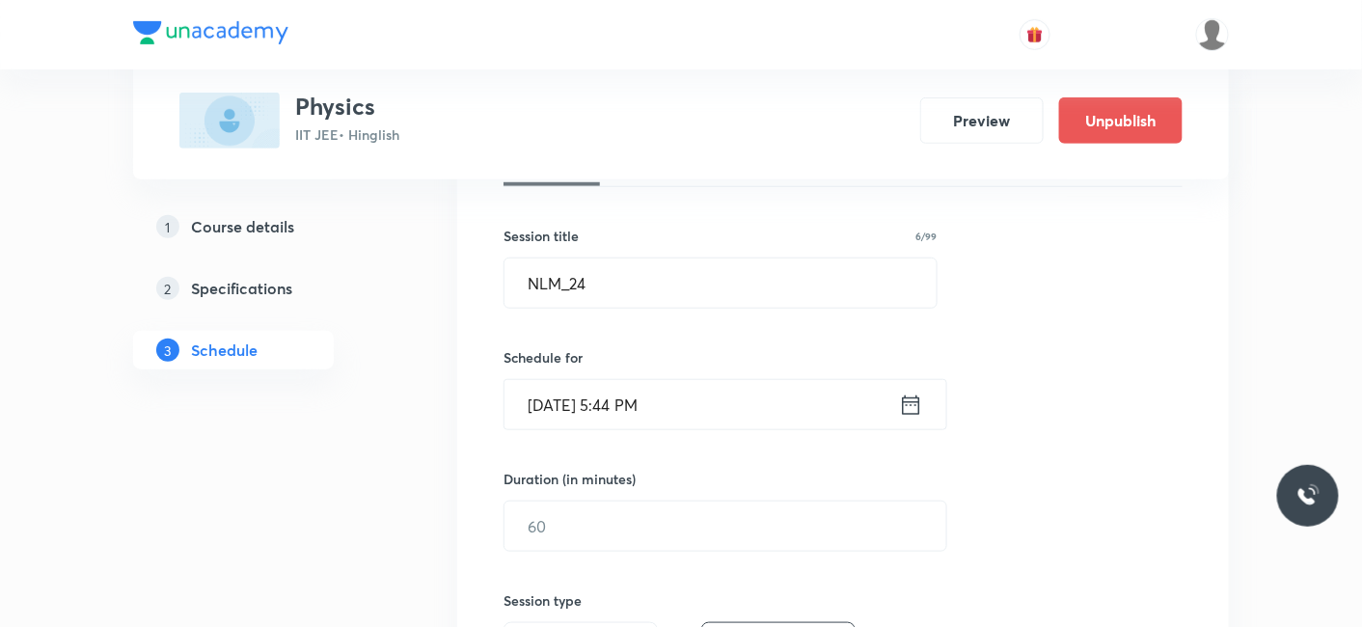
click at [575, 392] on input "Sep 30, 2025, 5:44 PM" at bounding box center [701, 404] width 394 height 49
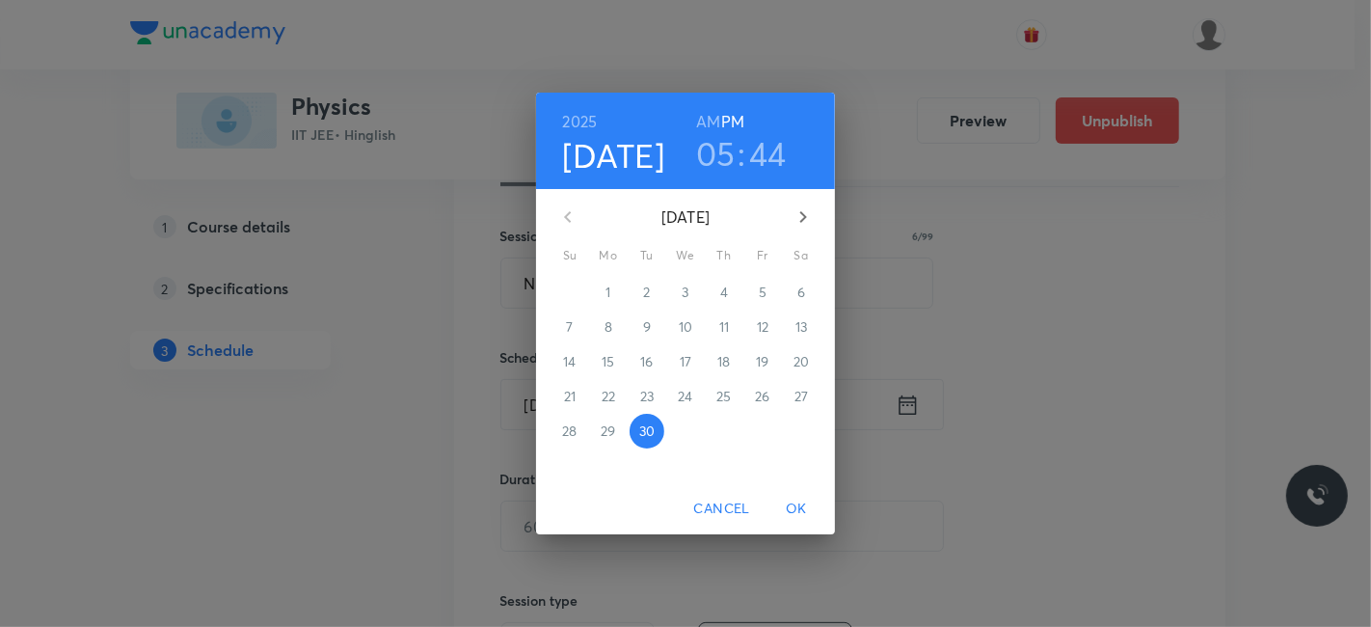
click at [805, 210] on icon "button" at bounding box center [803, 216] width 23 height 23
click at [757, 297] on span "3" at bounding box center [762, 292] width 35 height 19
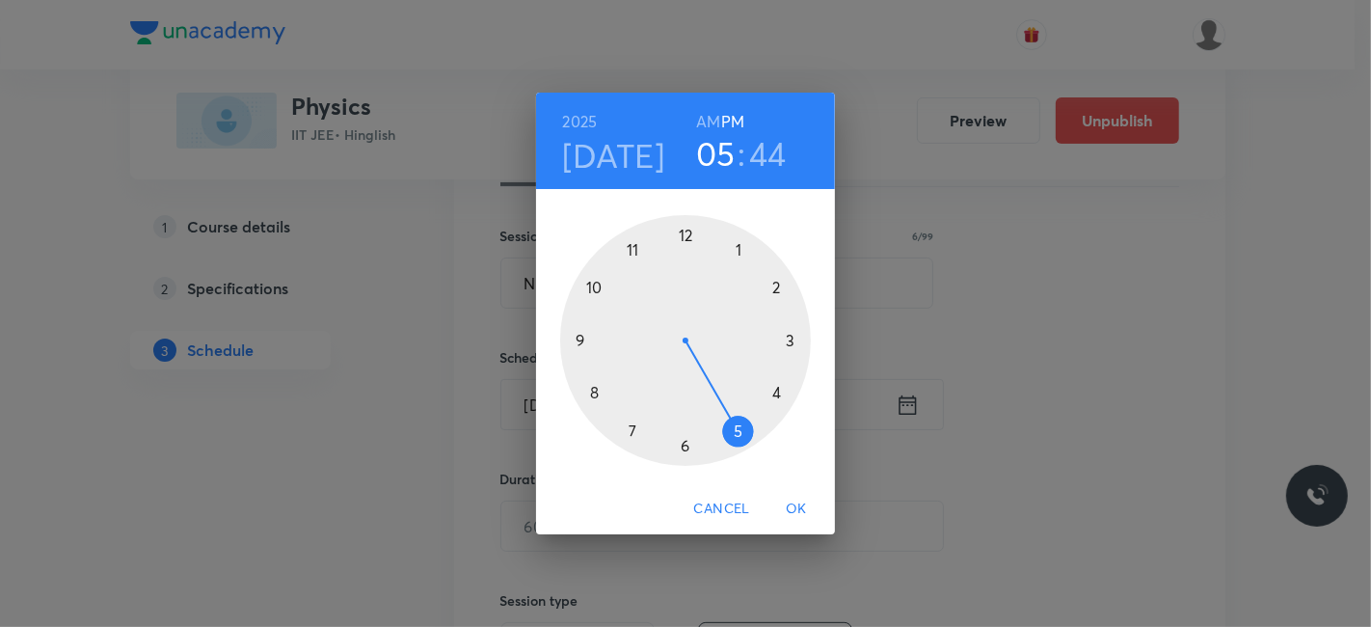
drag, startPoint x: 686, startPoint y: 235, endPoint x: 610, endPoint y: 332, distance: 122.3
click at [686, 235] on div at bounding box center [685, 340] width 251 height 251
click at [590, 391] on div at bounding box center [685, 340] width 251 height 251
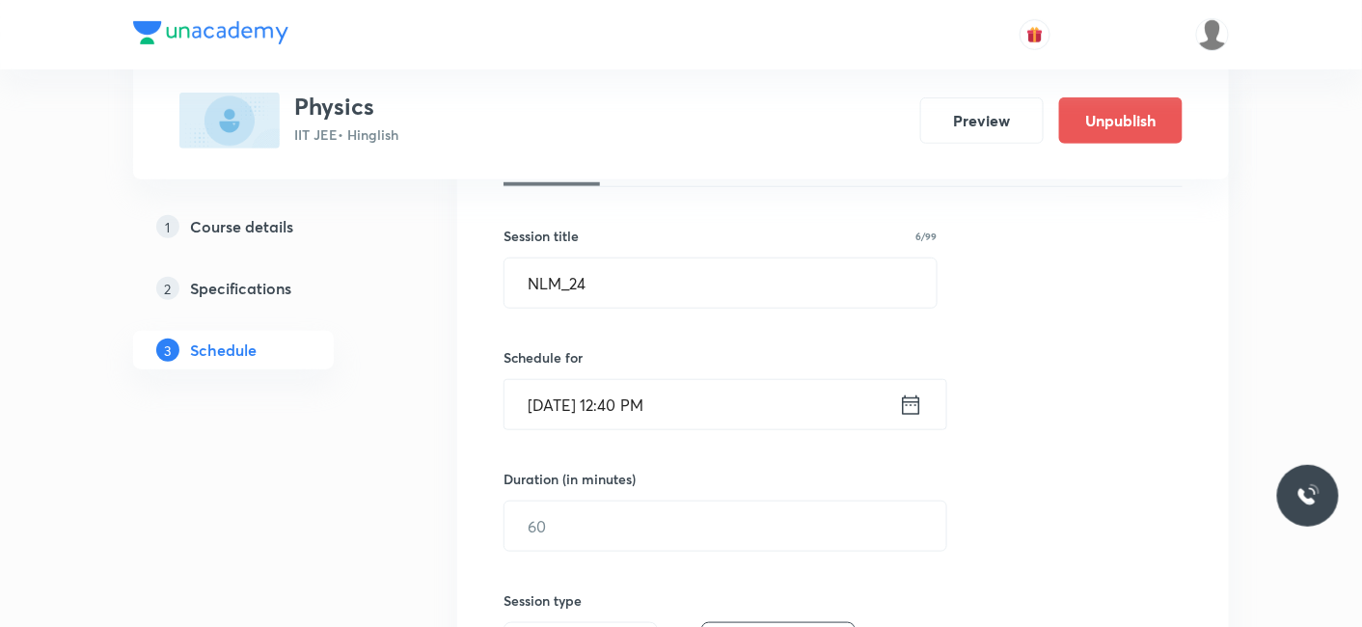
scroll to position [428, 0]
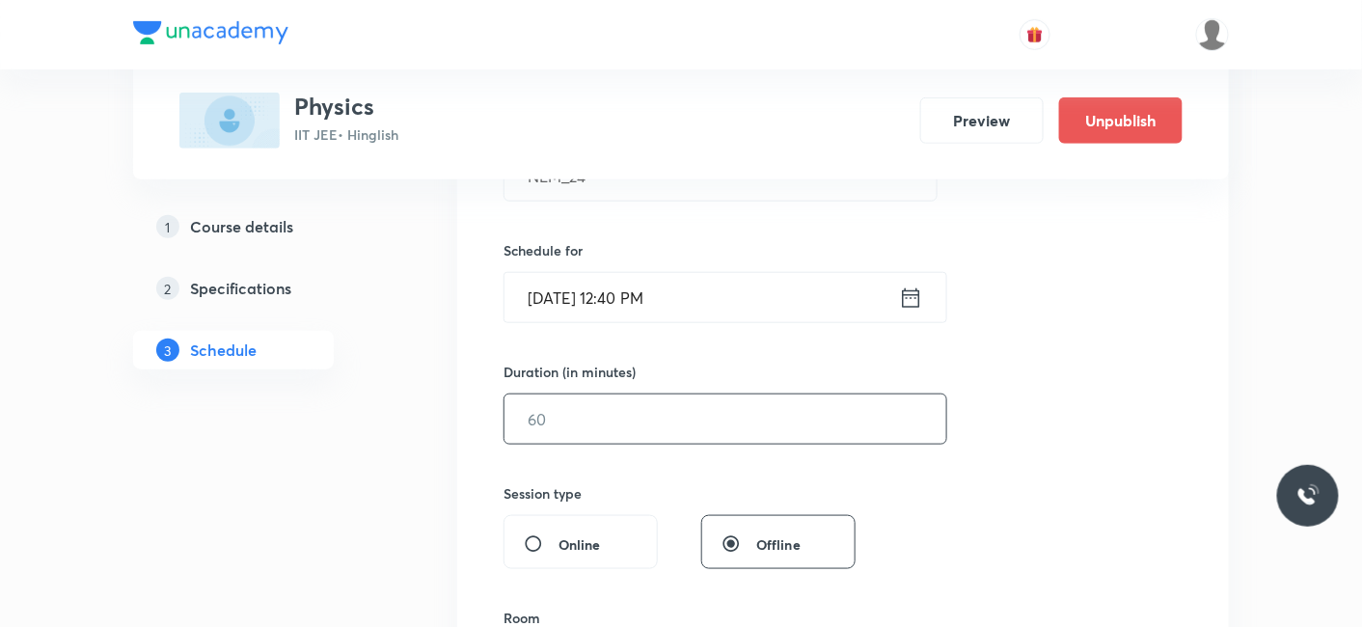
click at [595, 394] on input "text" at bounding box center [725, 418] width 442 height 49
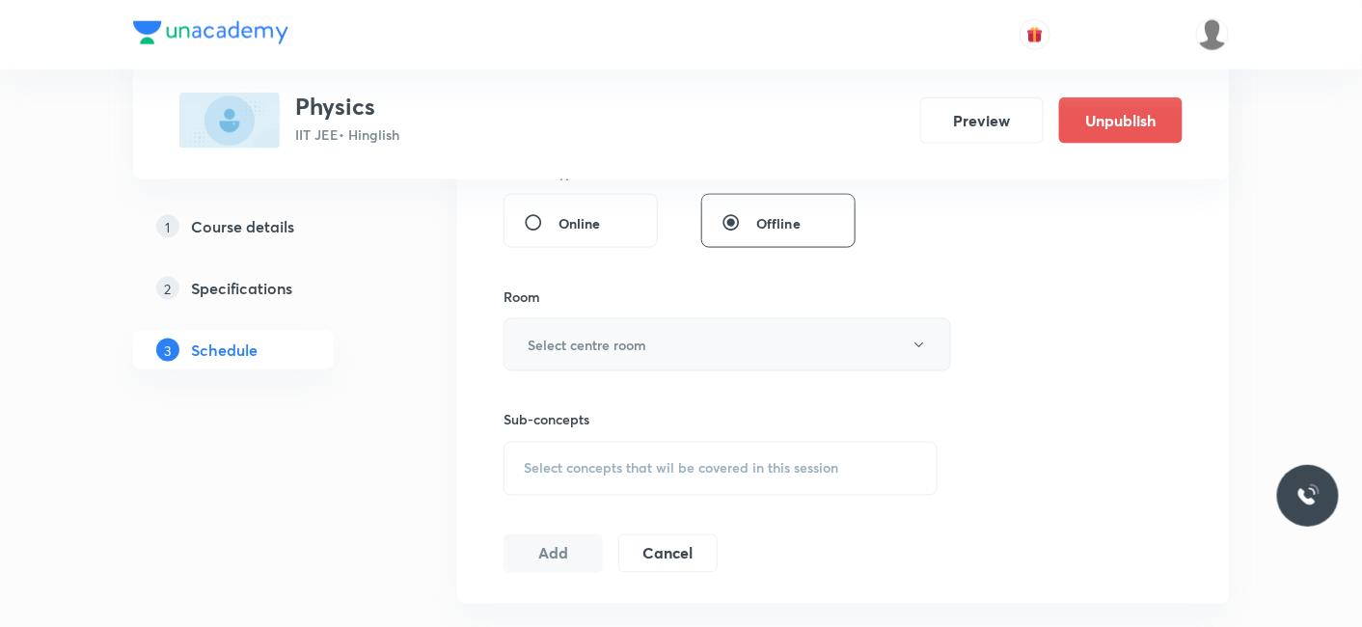
type input "80"
click at [581, 337] on h6 "Select centre room" at bounding box center [587, 345] width 119 height 20
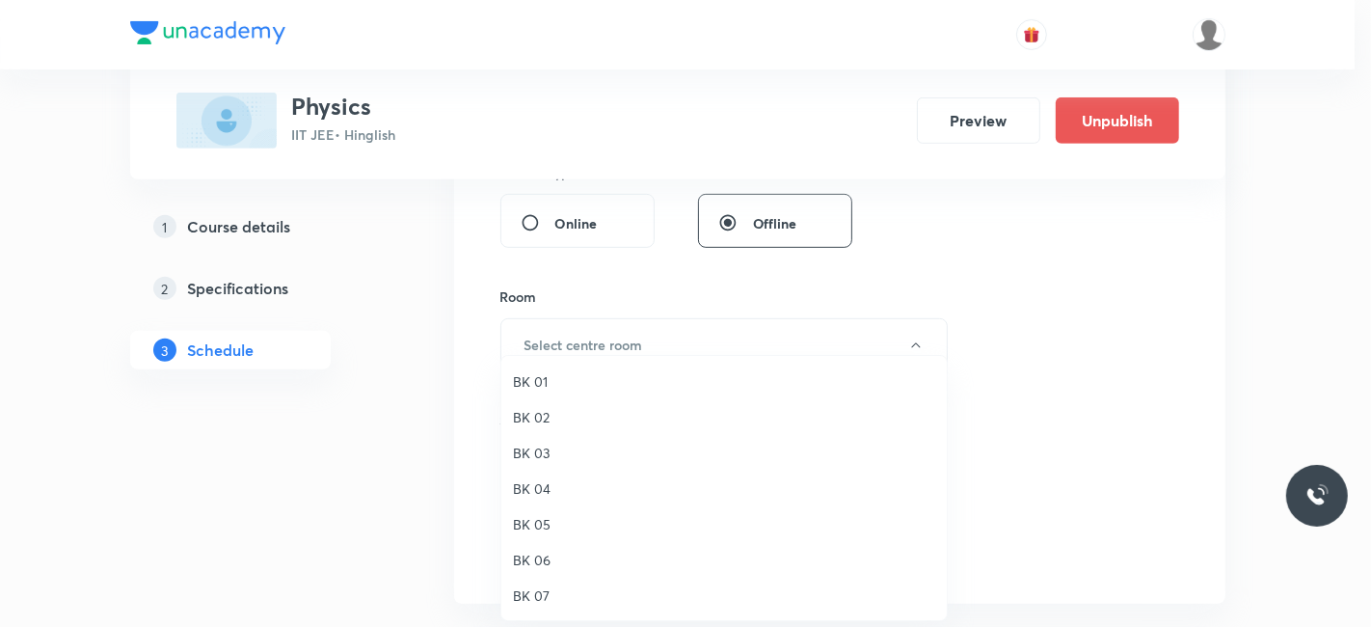
drag, startPoint x: 521, startPoint y: 372, endPoint x: 596, endPoint y: 406, distance: 82.4
click at [520, 371] on span "BK 01" at bounding box center [724, 381] width 422 height 20
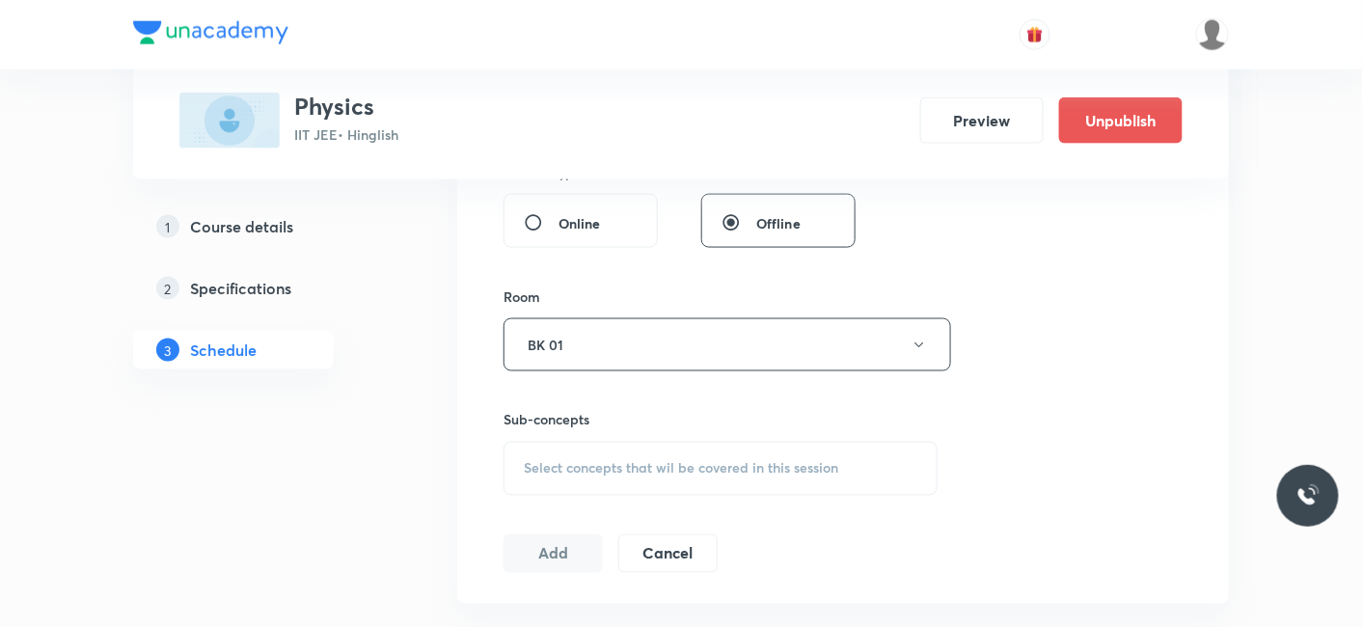
scroll to position [856, 0]
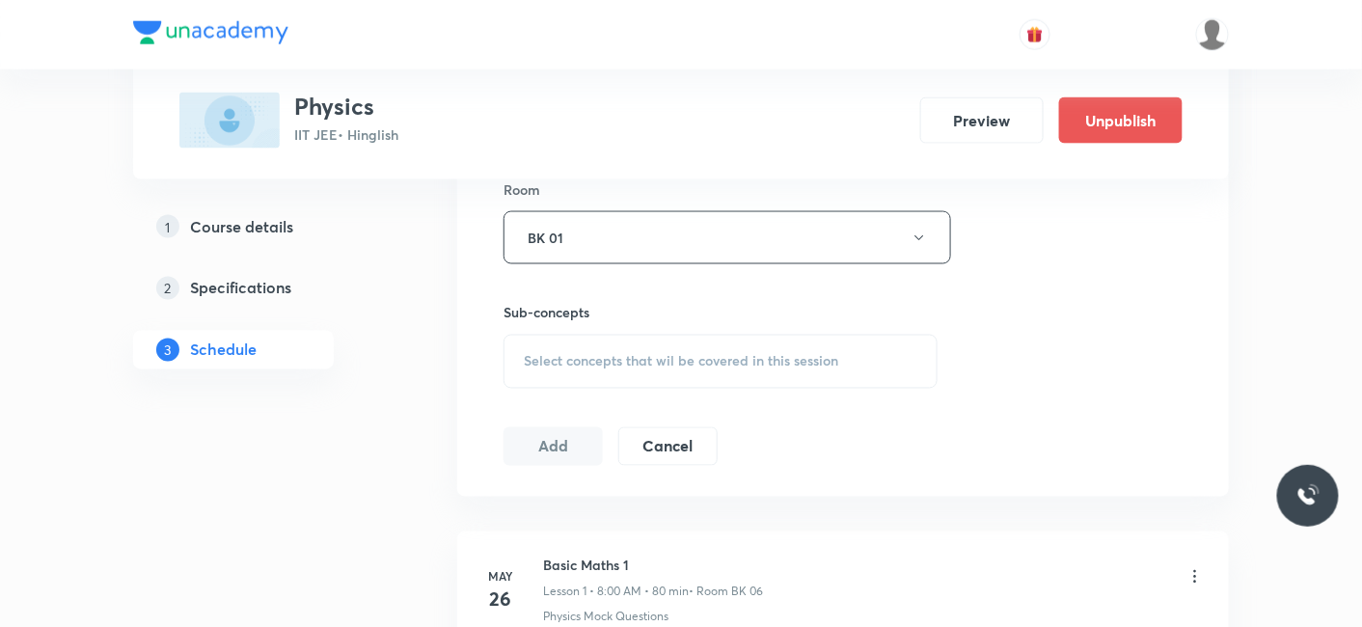
click at [625, 366] on span "Select concepts that wil be covered in this session" at bounding box center [681, 361] width 314 height 15
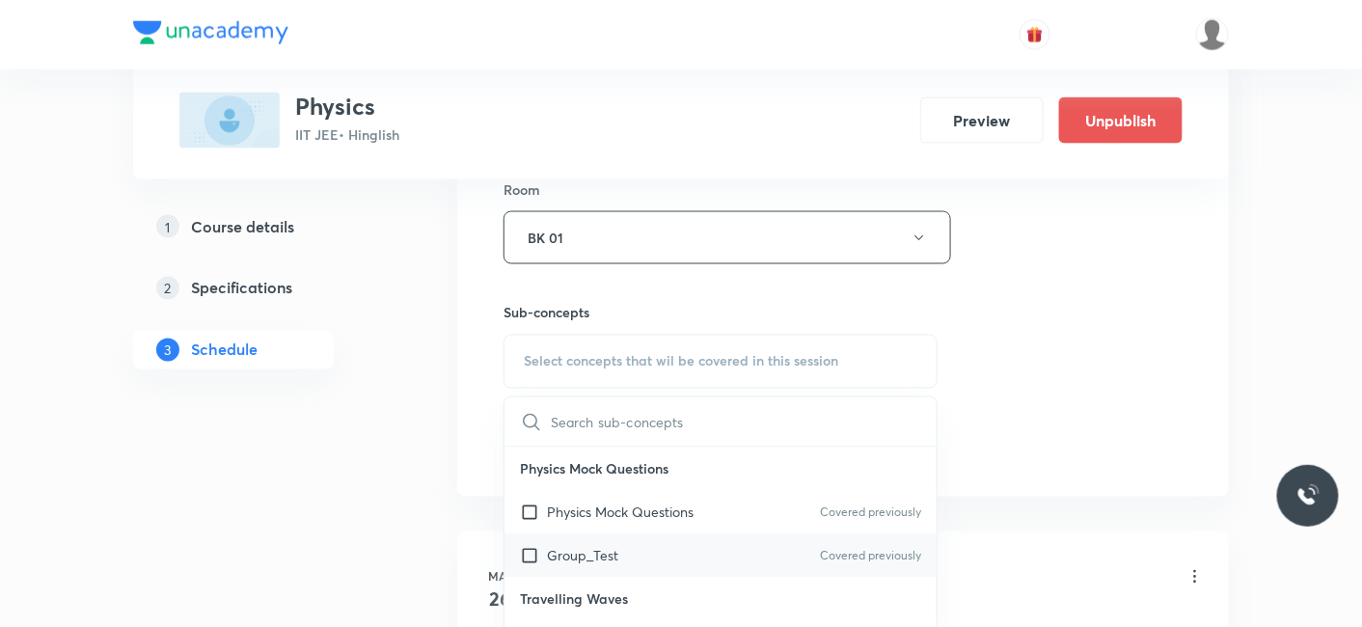
click at [573, 557] on p "Group_Test" at bounding box center [582, 556] width 71 height 20
checkbox input "true"
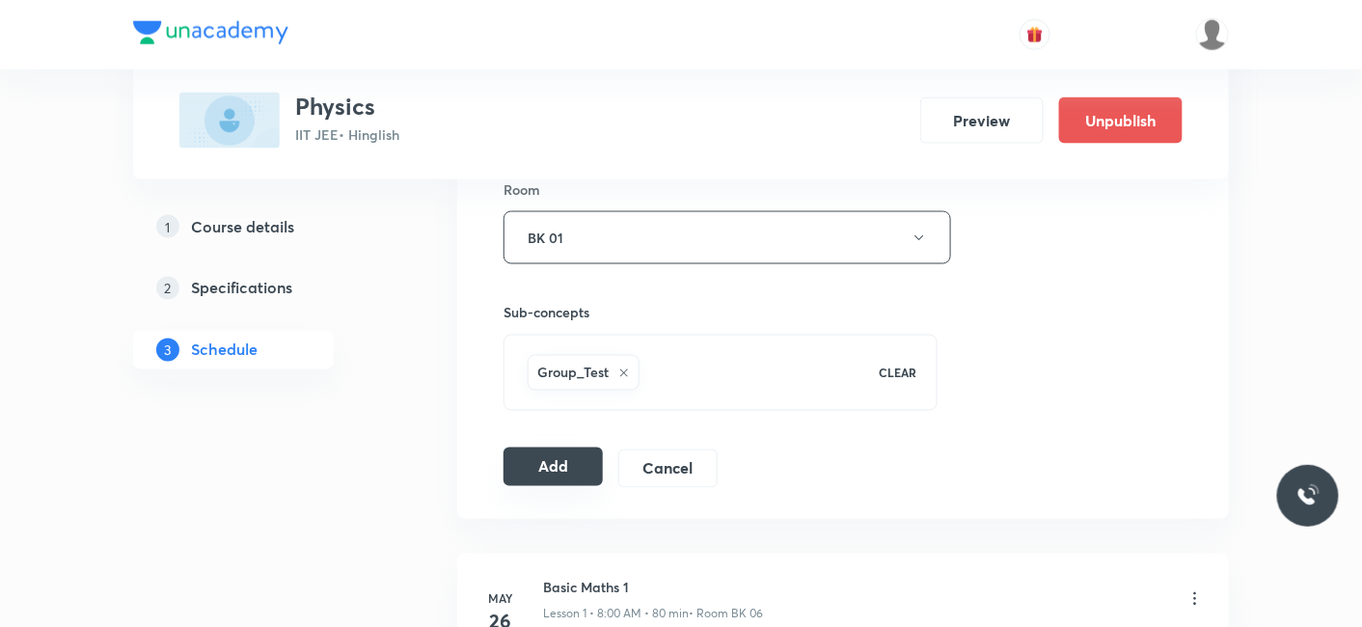
click at [522, 456] on button "Add" at bounding box center [552, 466] width 99 height 39
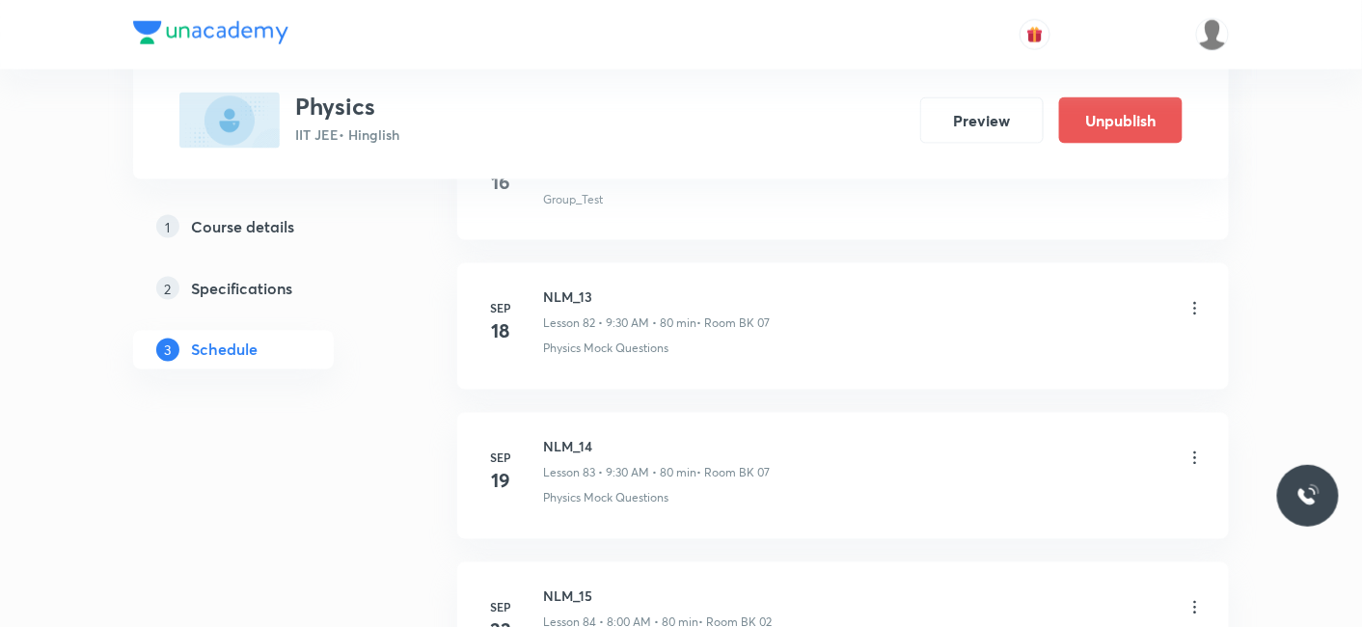
scroll to position [13884, 0]
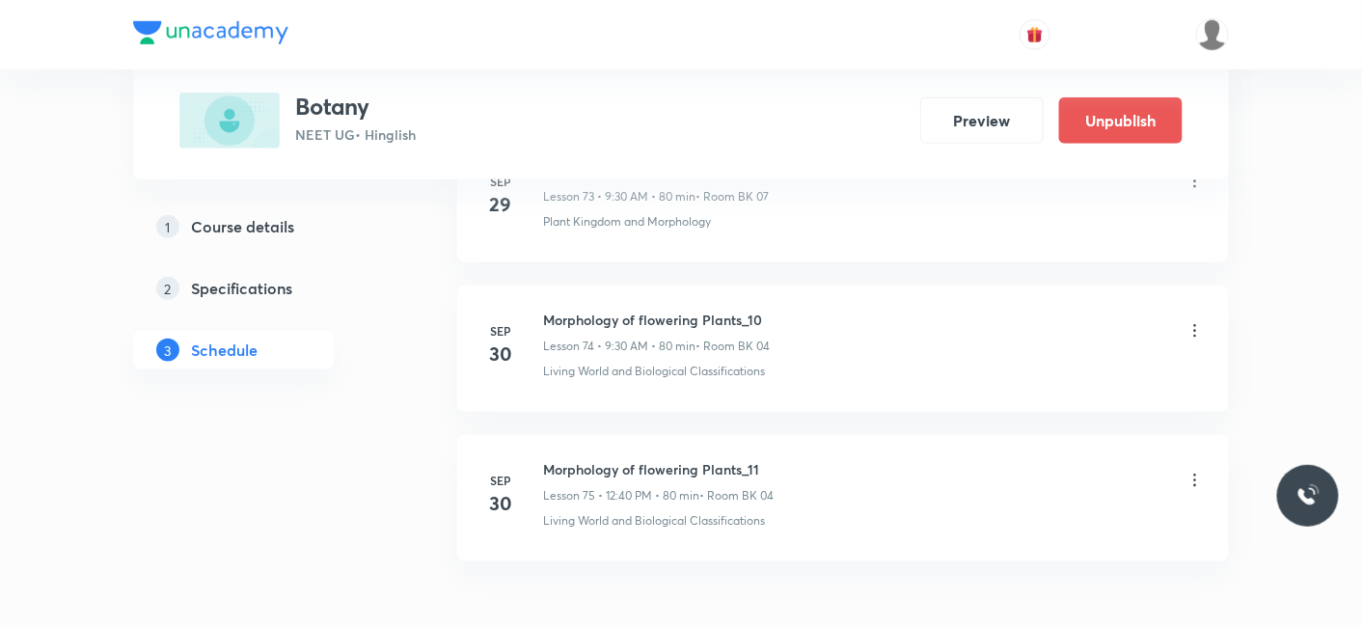
scroll to position [12087, 0]
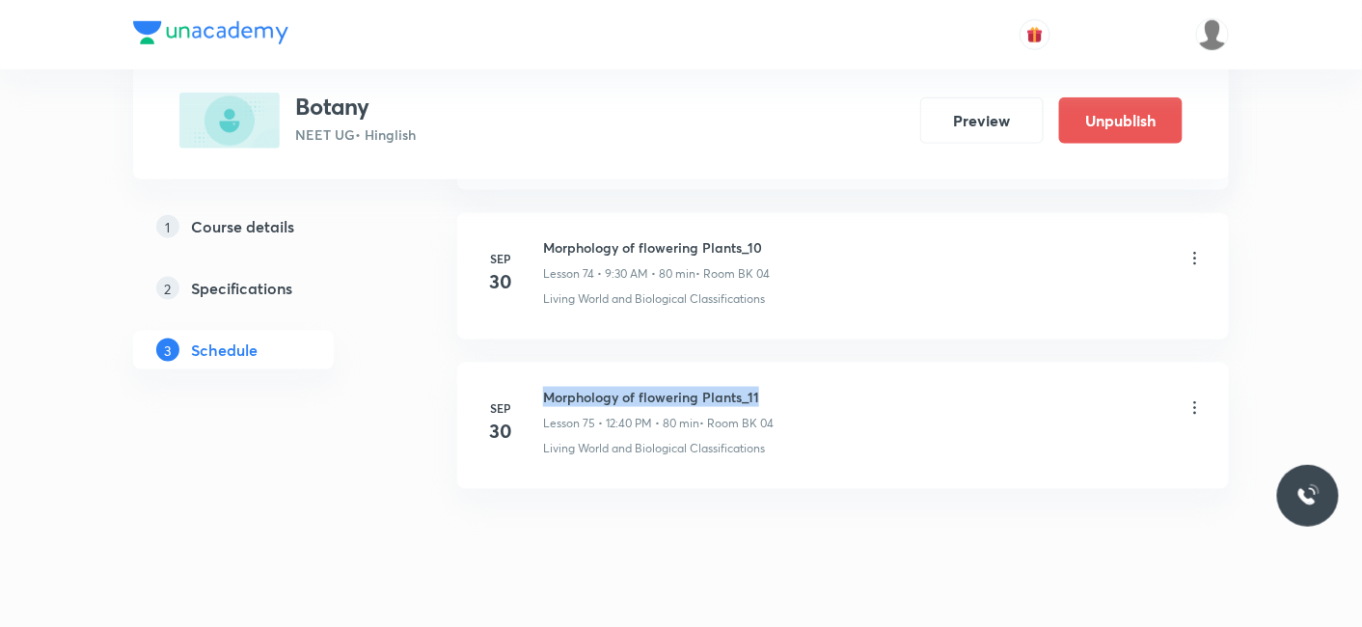
drag, startPoint x: 539, startPoint y: 352, endPoint x: 825, endPoint y: 336, distance: 285.9
click at [825, 363] on li "[DATE] Morphology of flowering Plants_11 Lesson 75 • 12:40 PM • 80 min • Room B…" at bounding box center [843, 426] width 772 height 126
copy h6 "Morphology of flowering Plants_11"
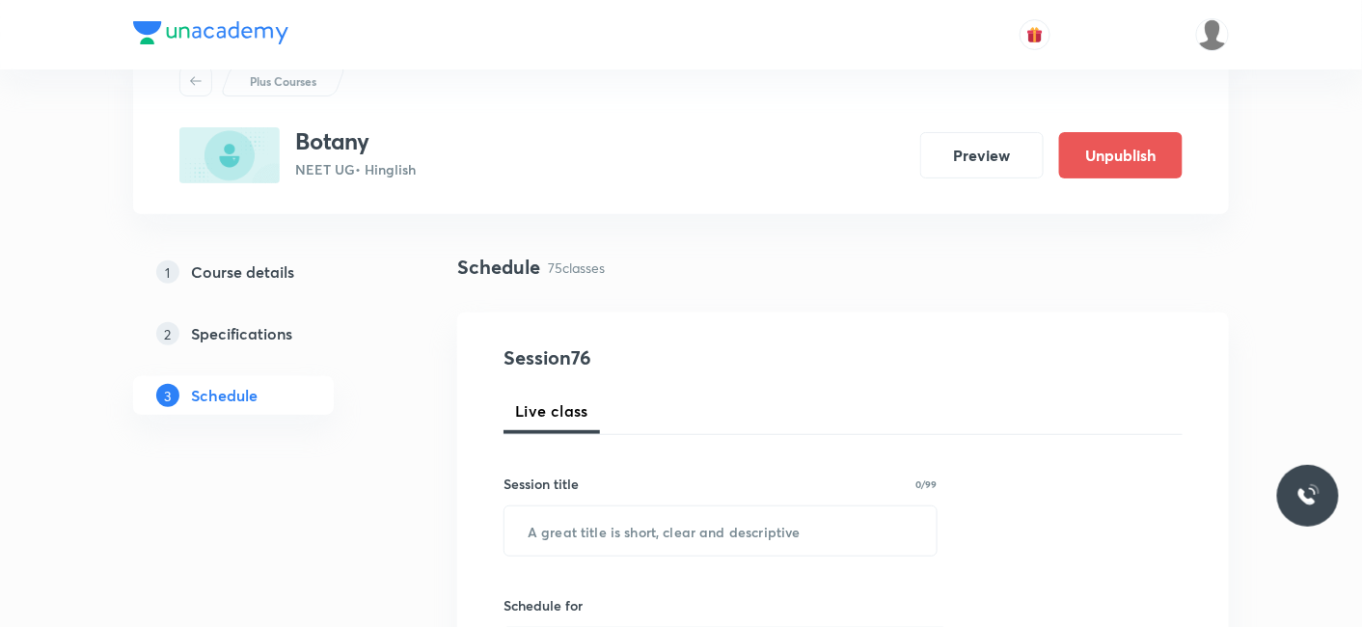
scroll to position [107, 0]
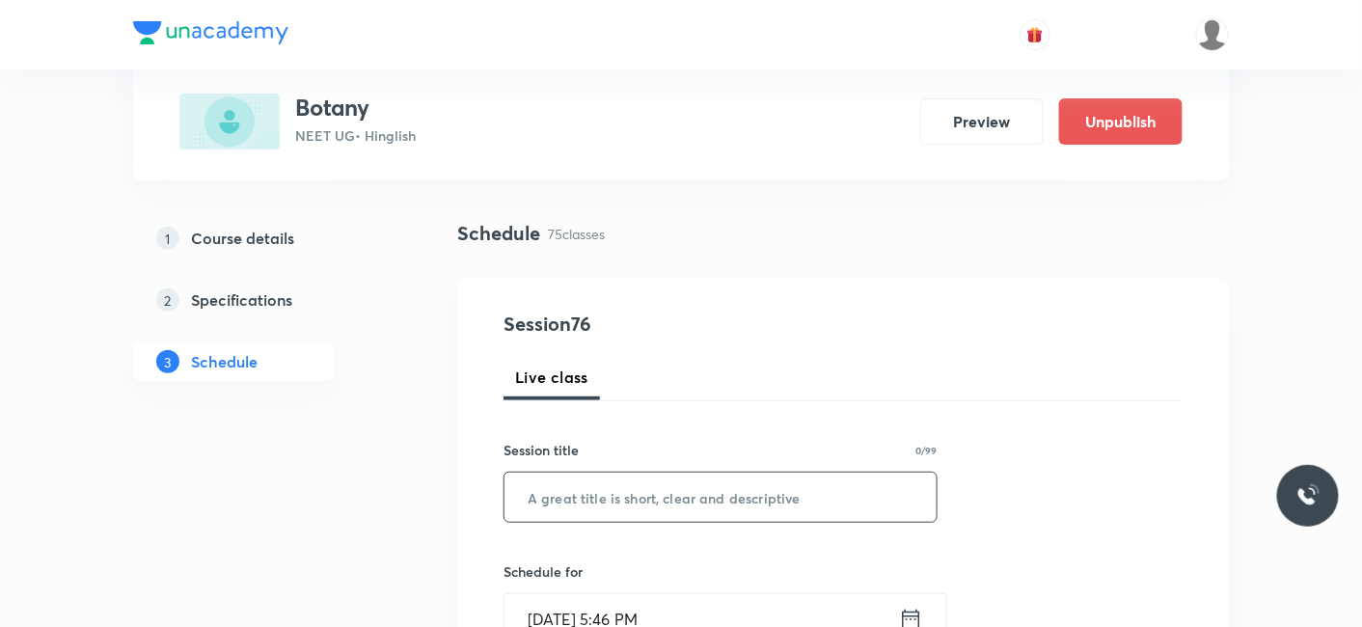
click at [619, 495] on input "text" at bounding box center [720, 497] width 432 height 49
paste input "Morphology of flowering Plants_11"
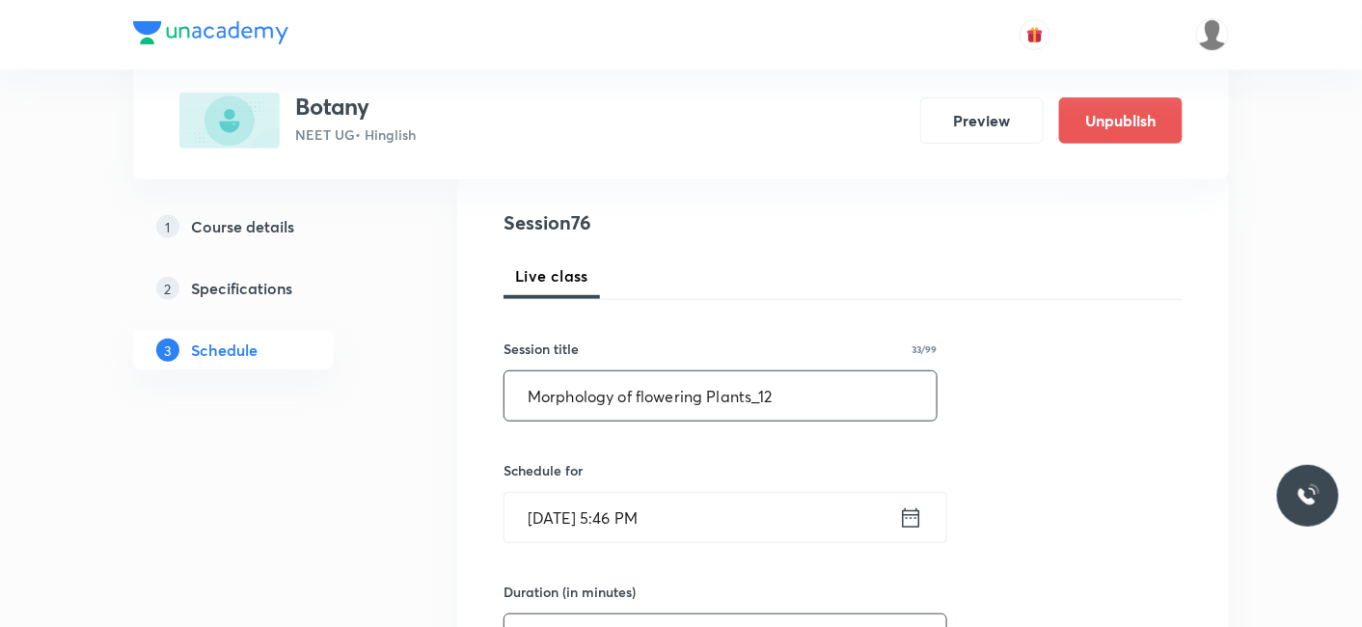
scroll to position [321, 0]
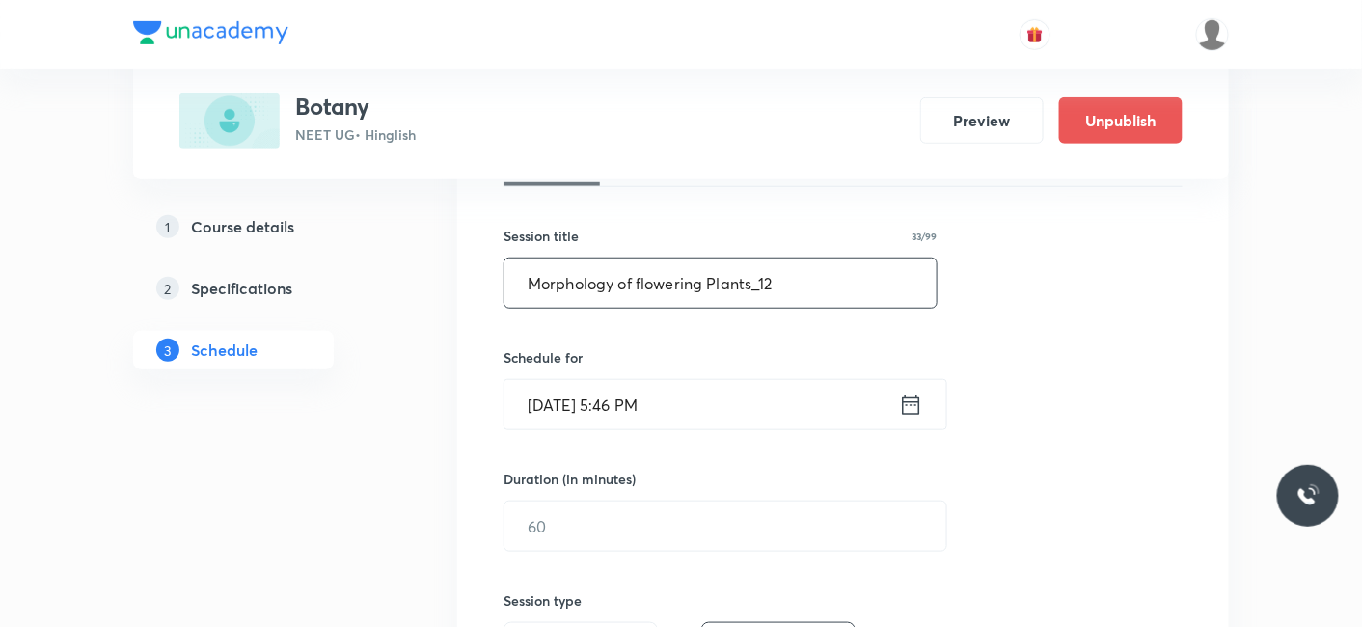
type input "Morphology of flowering Plants_12"
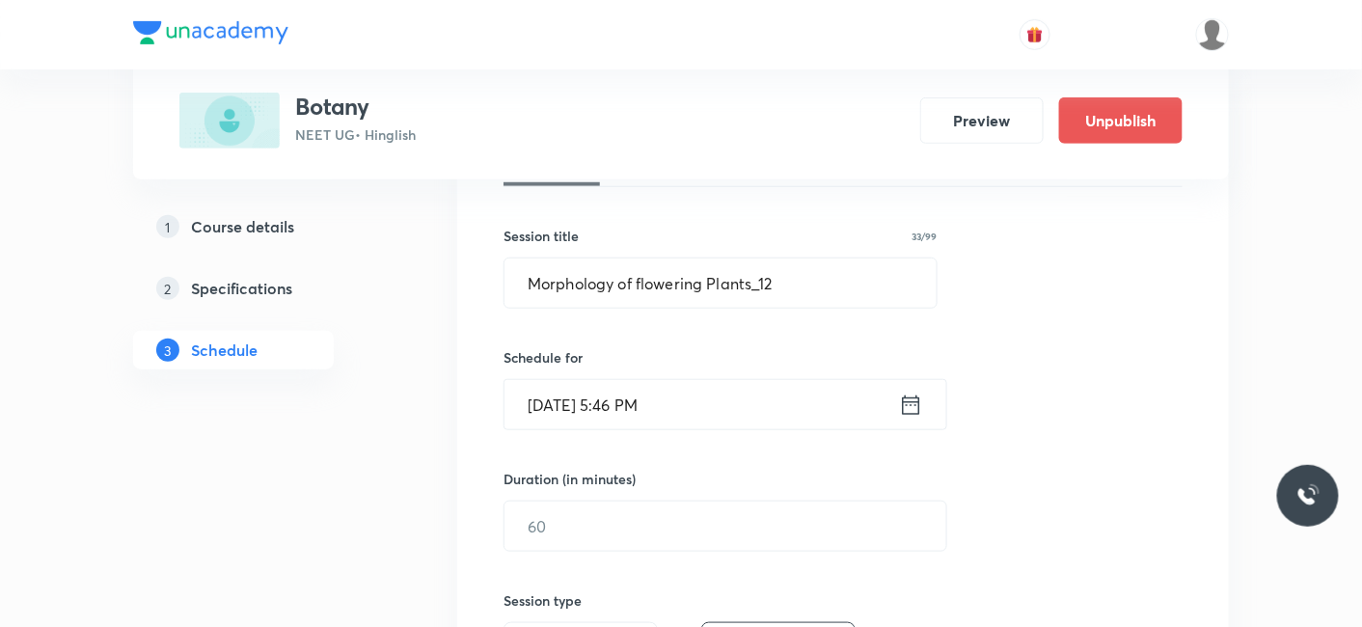
click at [628, 400] on input "[DATE] 5:46 PM" at bounding box center [701, 404] width 394 height 49
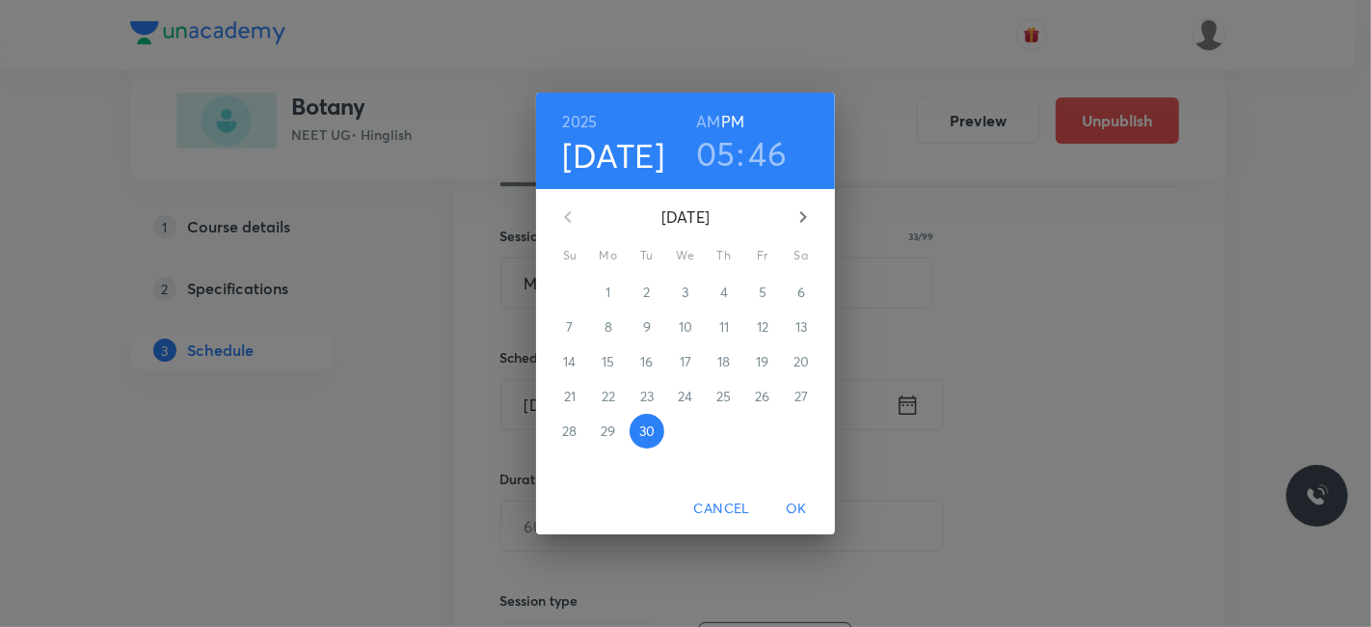
click at [802, 207] on icon "button" at bounding box center [803, 216] width 23 height 23
click at [763, 291] on p "3" at bounding box center [762, 292] width 7 height 19
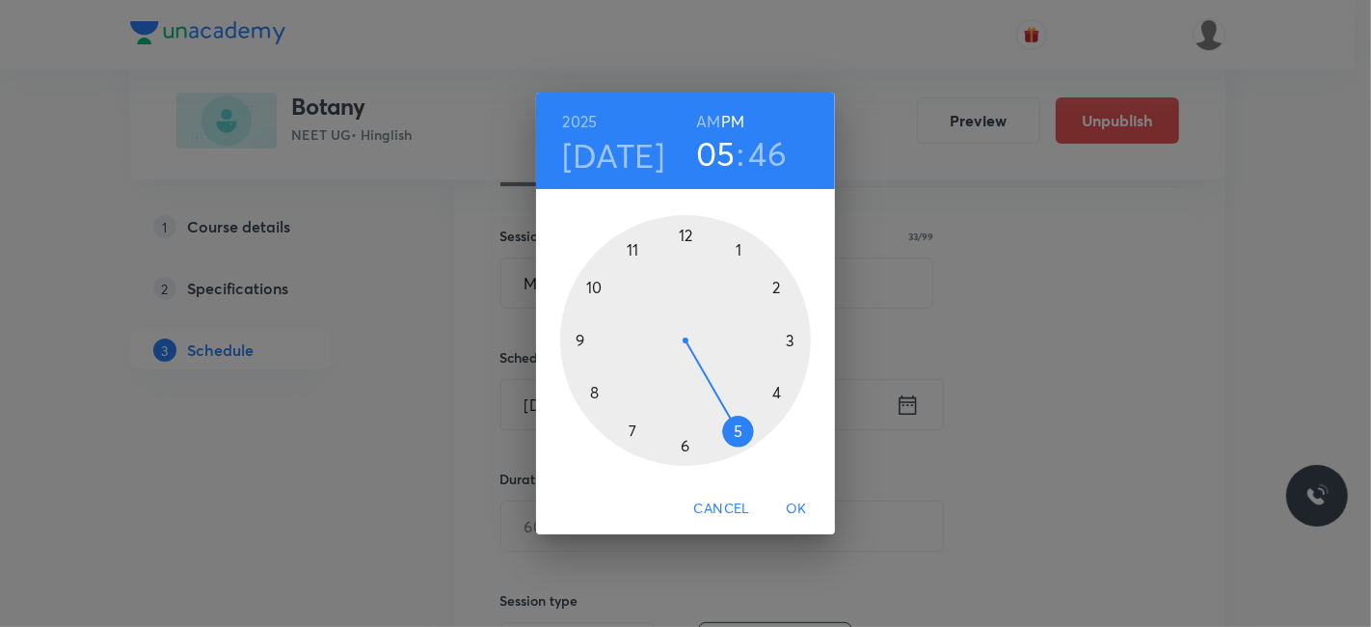
click at [592, 392] on div at bounding box center [685, 340] width 251 height 251
click at [686, 227] on div at bounding box center [685, 340] width 251 height 251
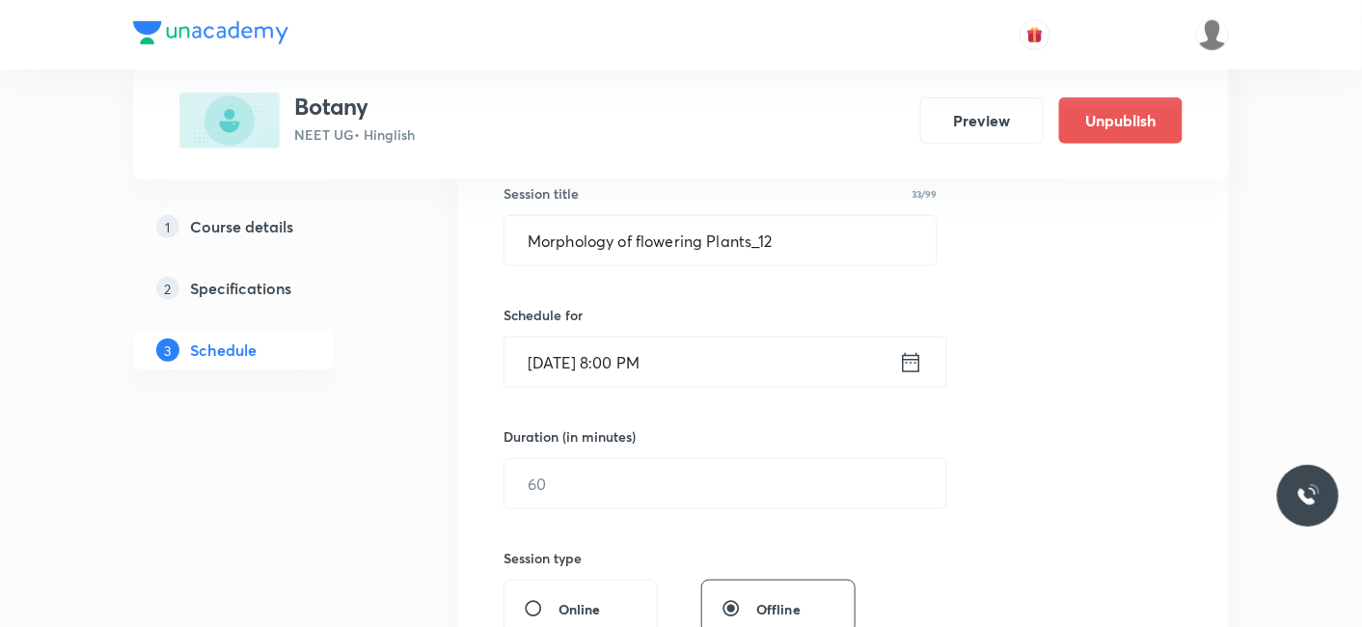
scroll to position [428, 0]
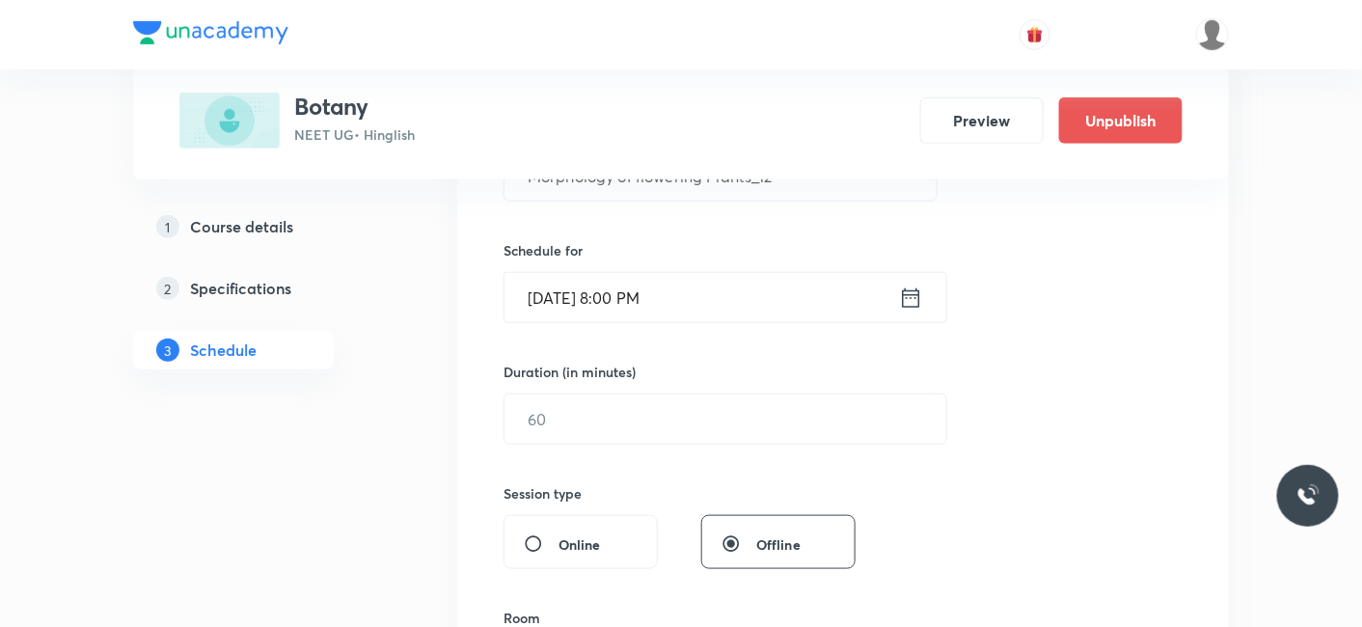
click at [701, 297] on input "Oct 3, 2025, 8:00 PM" at bounding box center [701, 297] width 394 height 49
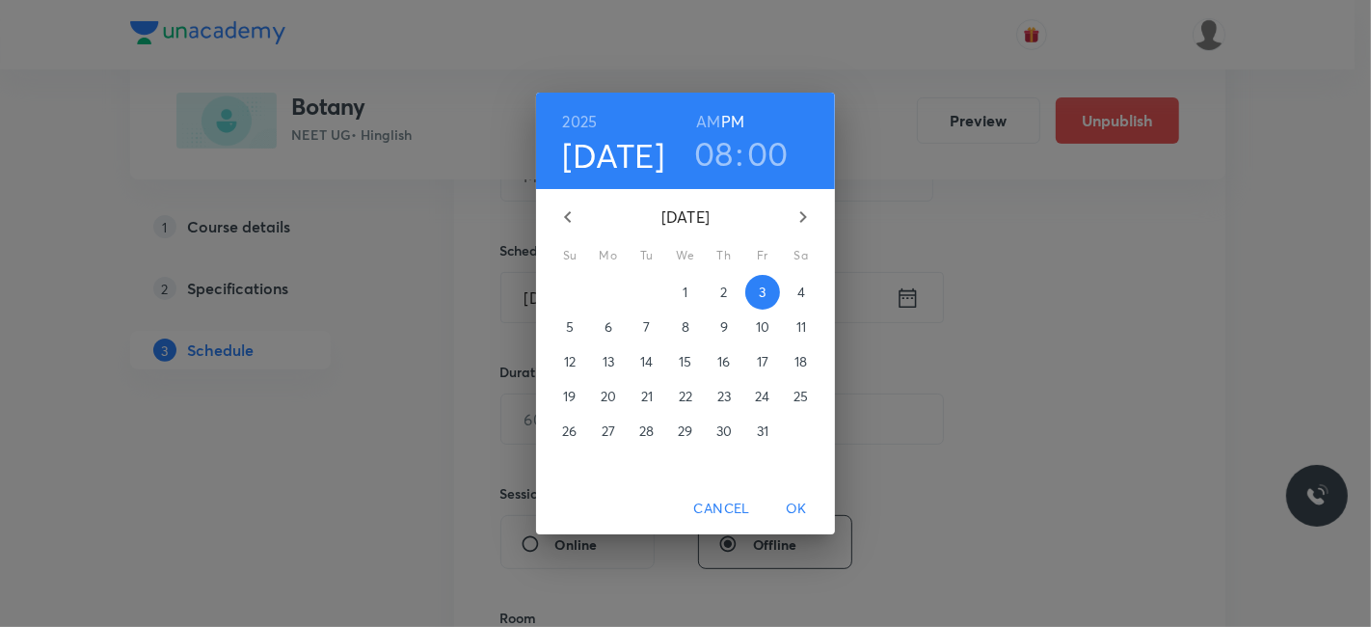
click at [712, 120] on h6 "AM" at bounding box center [708, 121] width 24 height 27
click at [792, 505] on span "OK" at bounding box center [796, 509] width 46 height 24
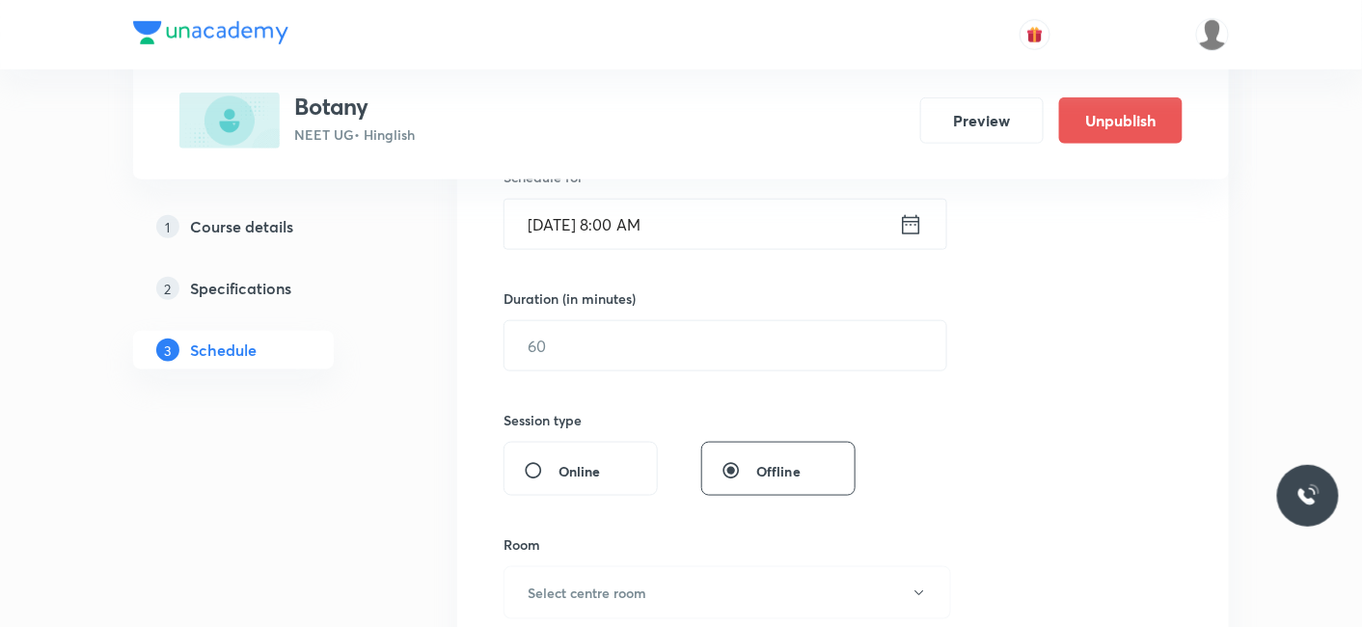
scroll to position [535, 0]
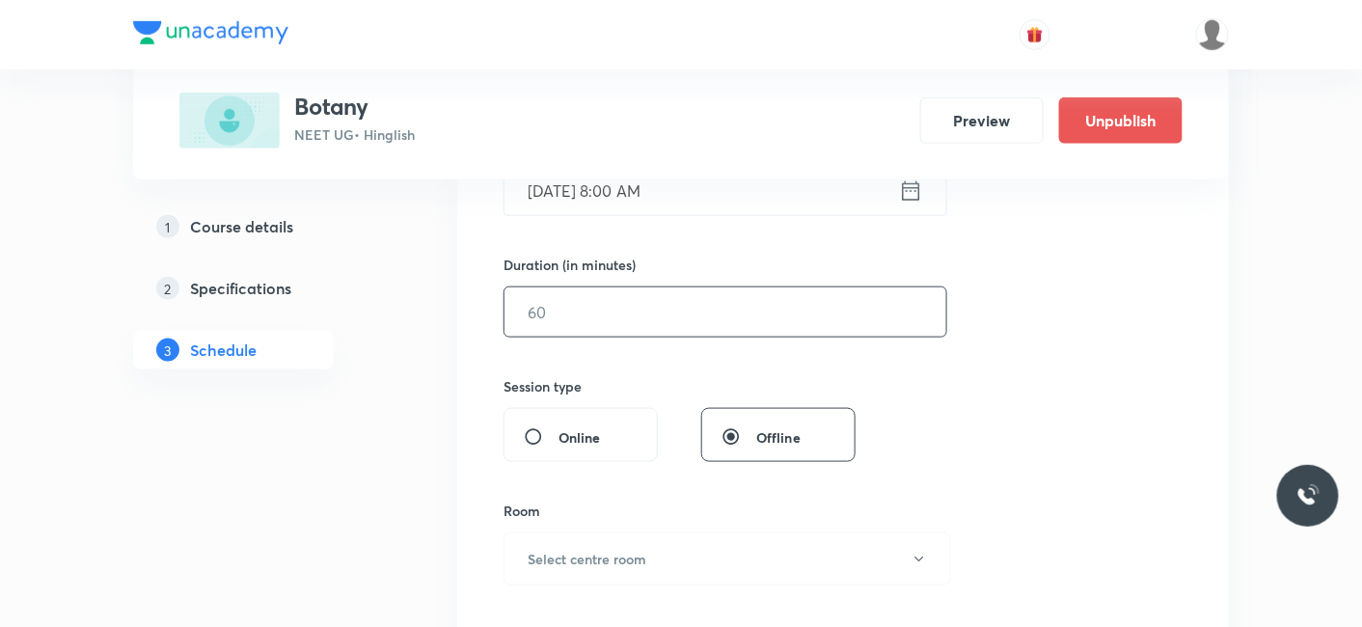
click at [576, 311] on input "text" at bounding box center [725, 311] width 442 height 49
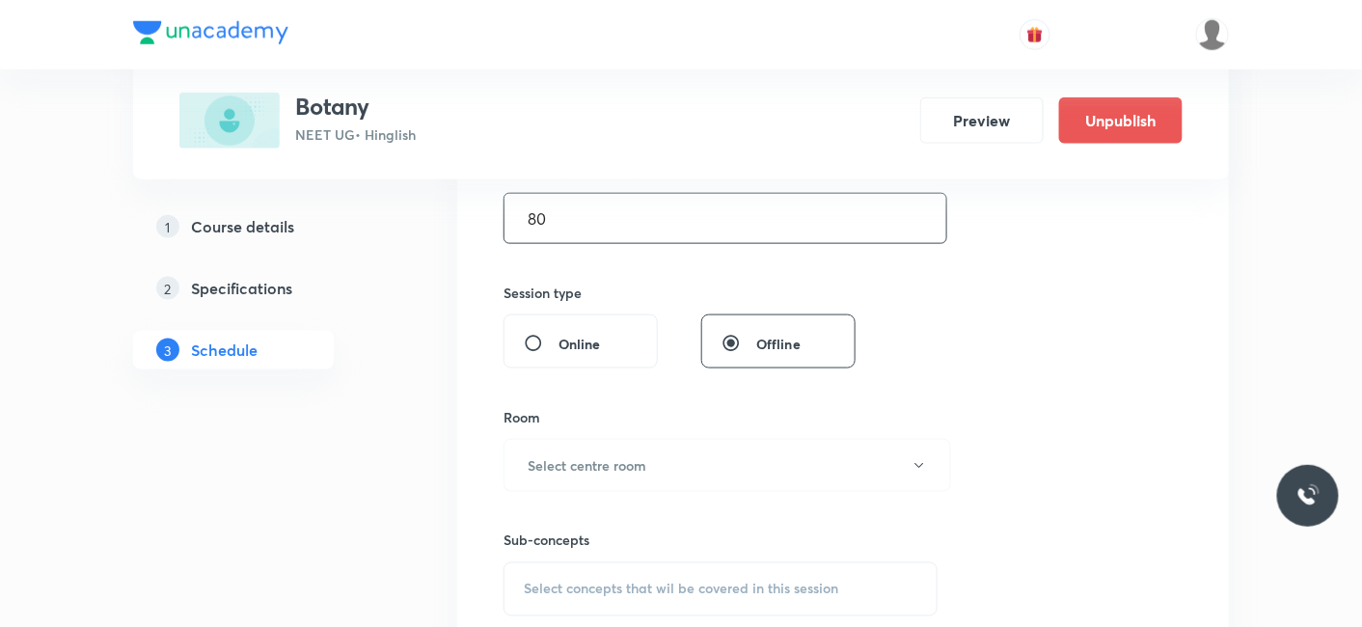
scroll to position [749, 0]
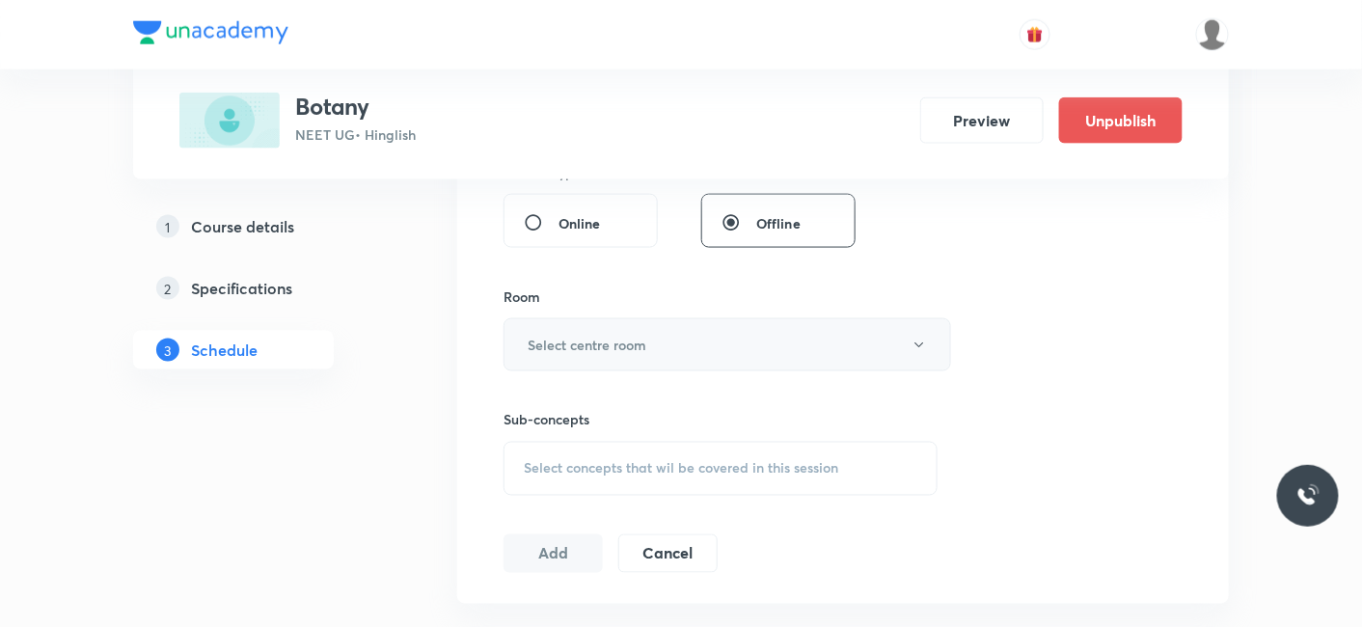
type input "80"
click at [568, 344] on h6 "Select centre room" at bounding box center [587, 345] width 119 height 20
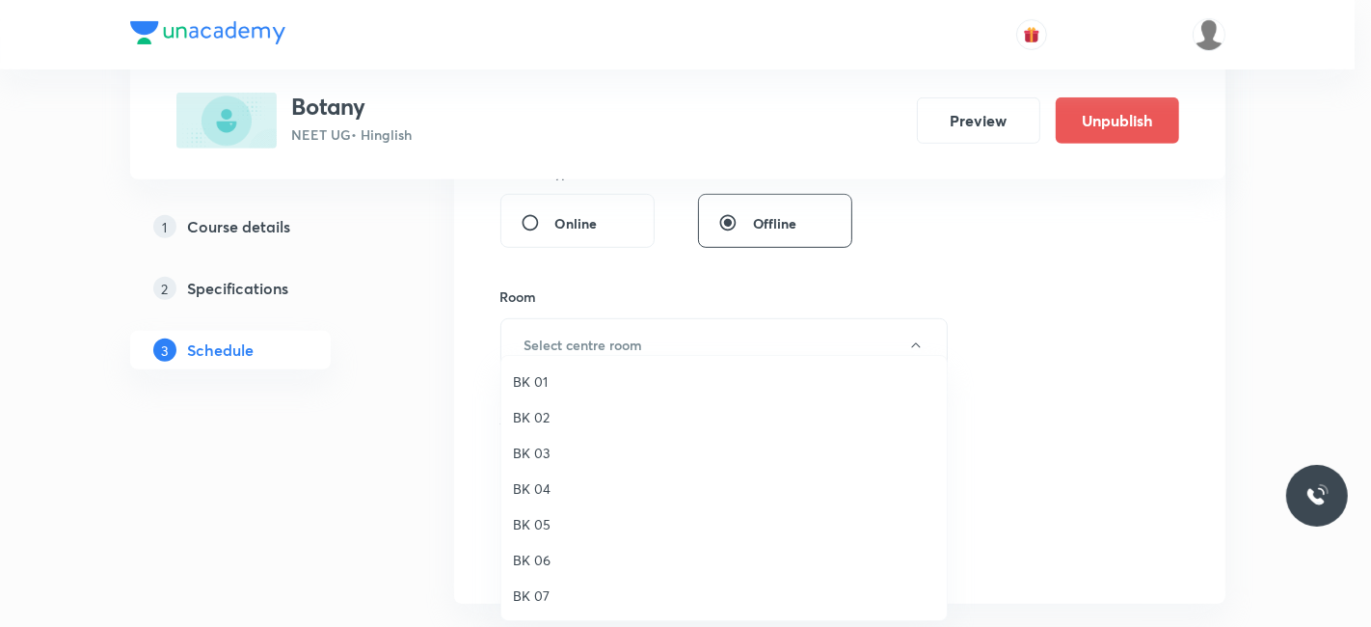
click at [542, 590] on span "BK 07" at bounding box center [724, 595] width 422 height 20
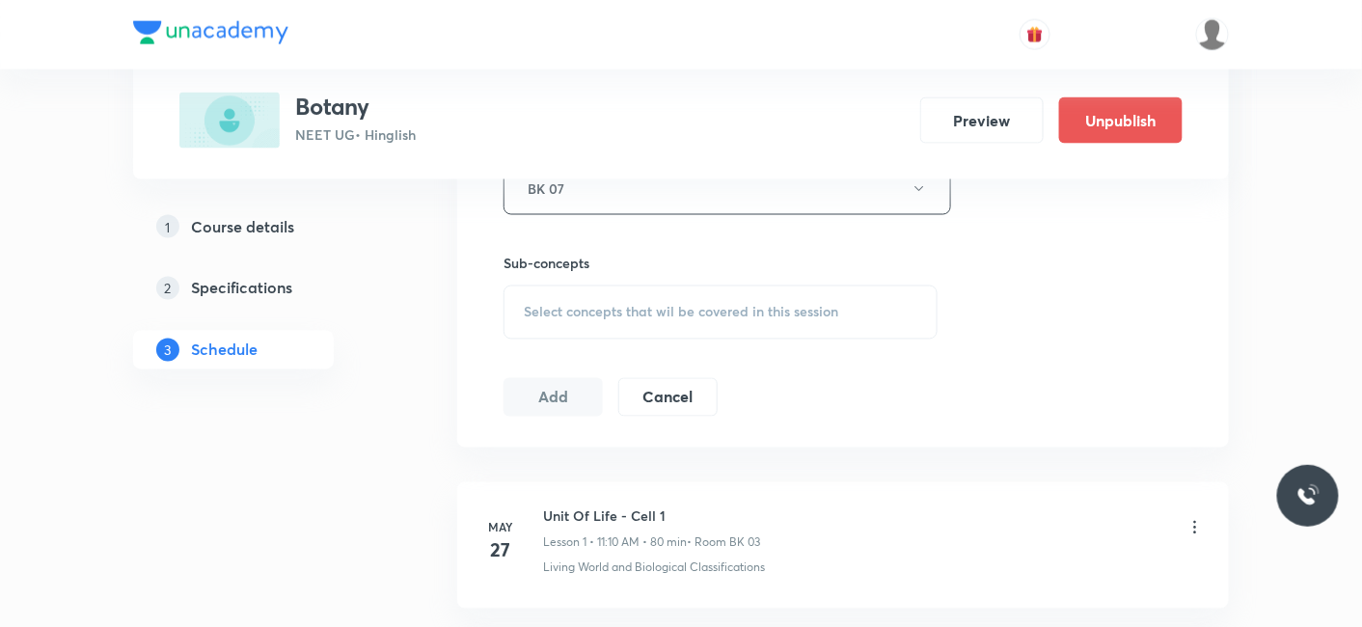
scroll to position [964, 0]
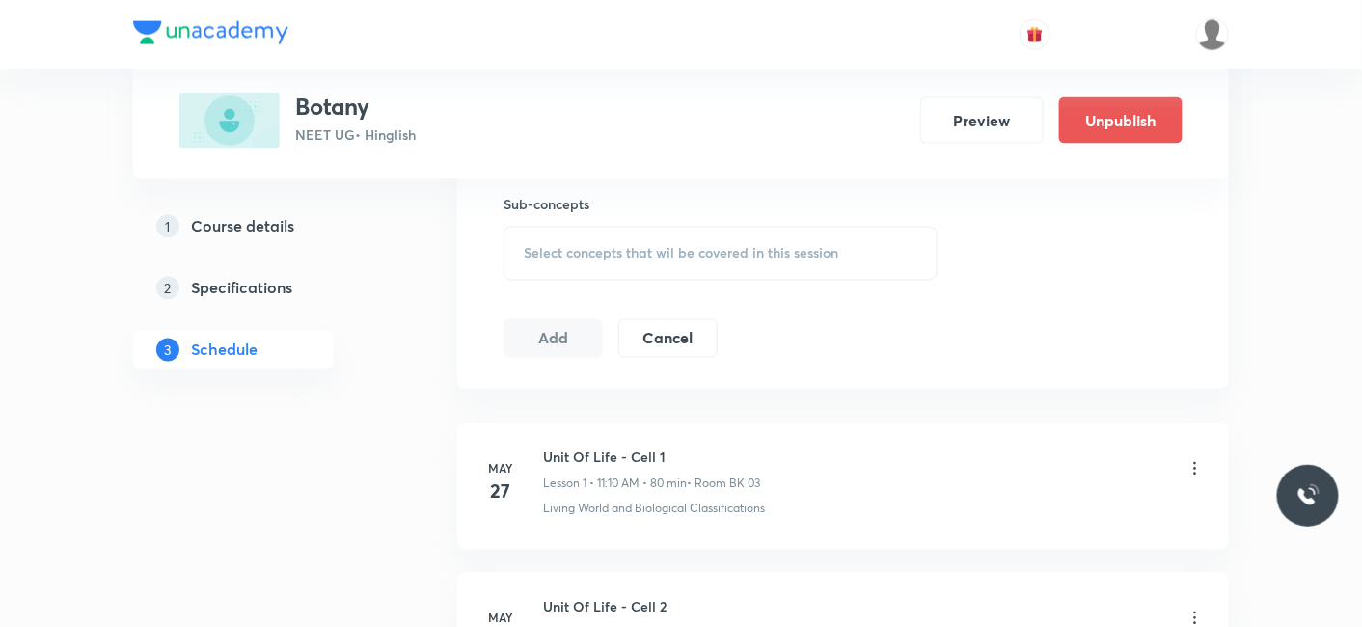
click at [589, 265] on div "Select concepts that wil be covered in this session" at bounding box center [720, 254] width 434 height 54
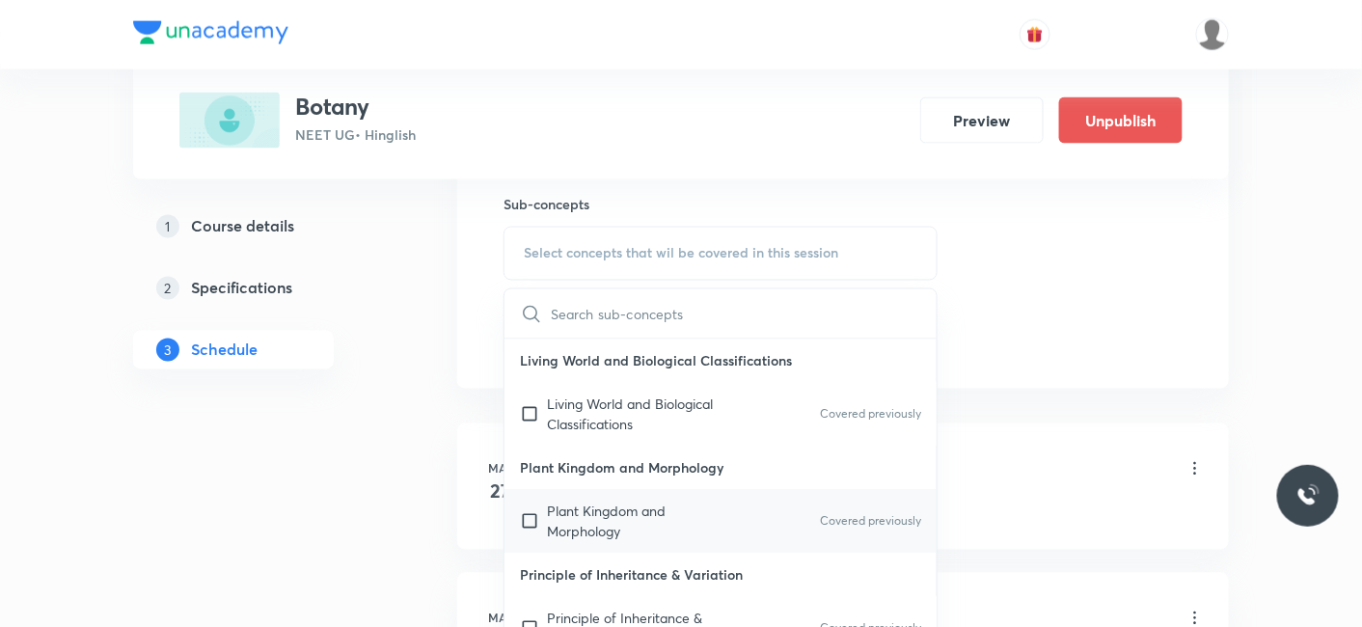
click at [564, 514] on p "Plant Kingdom and Morphology" at bounding box center [644, 521] width 195 height 41
checkbox input "true"
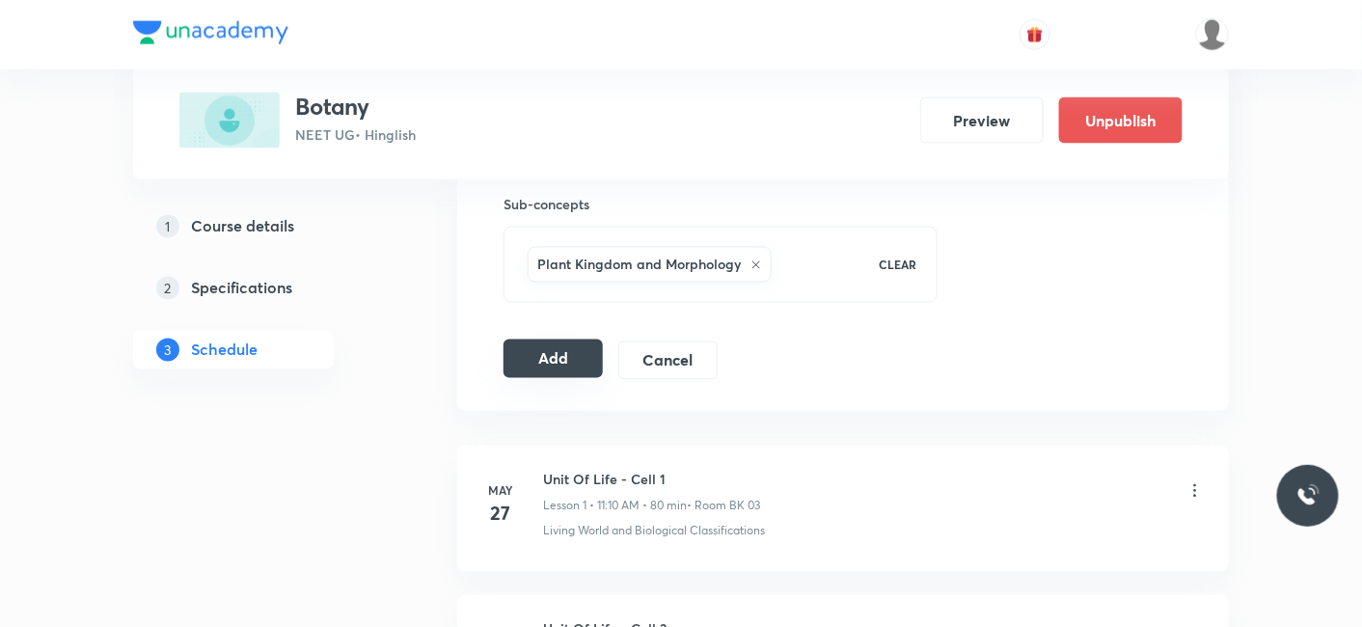
click at [545, 354] on button "Add" at bounding box center [552, 358] width 99 height 39
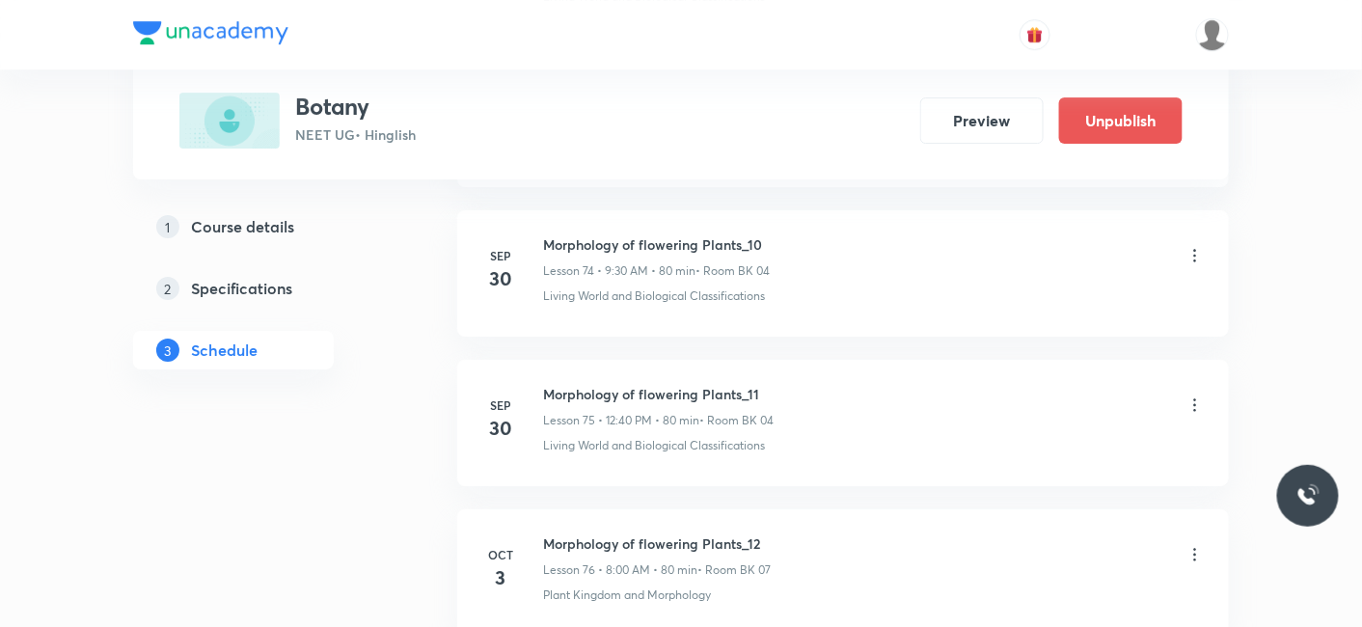
scroll to position [11310, 0]
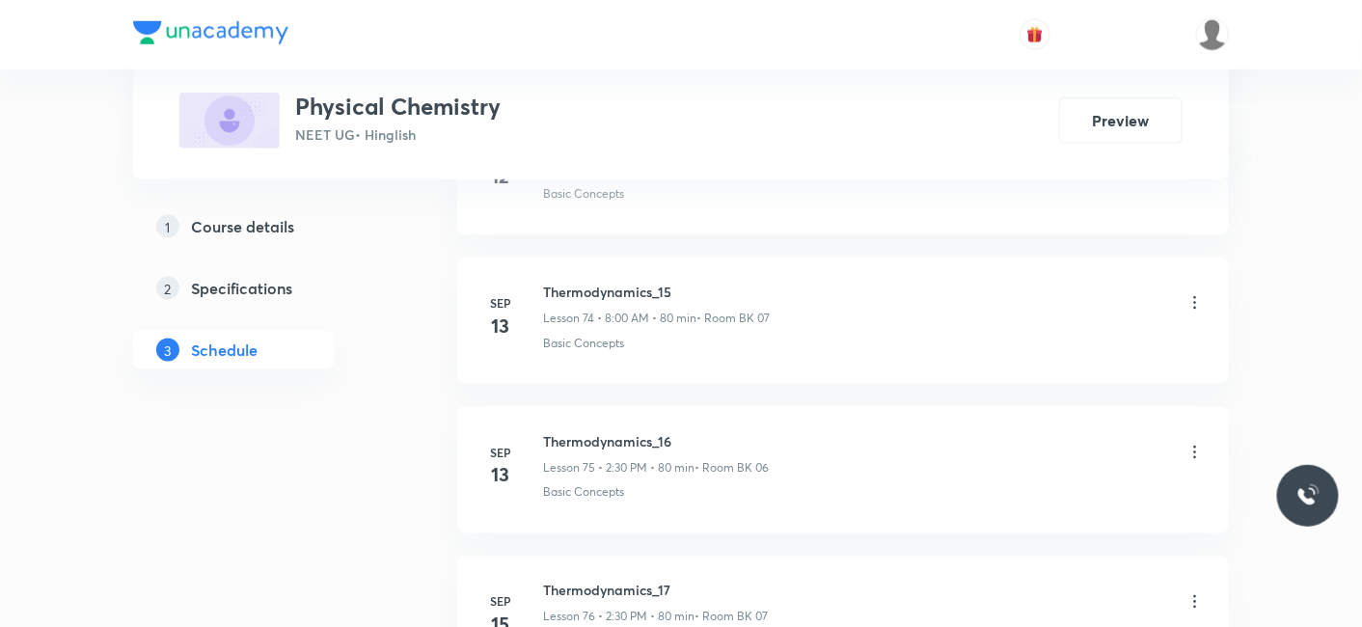
scroll to position [13699, 0]
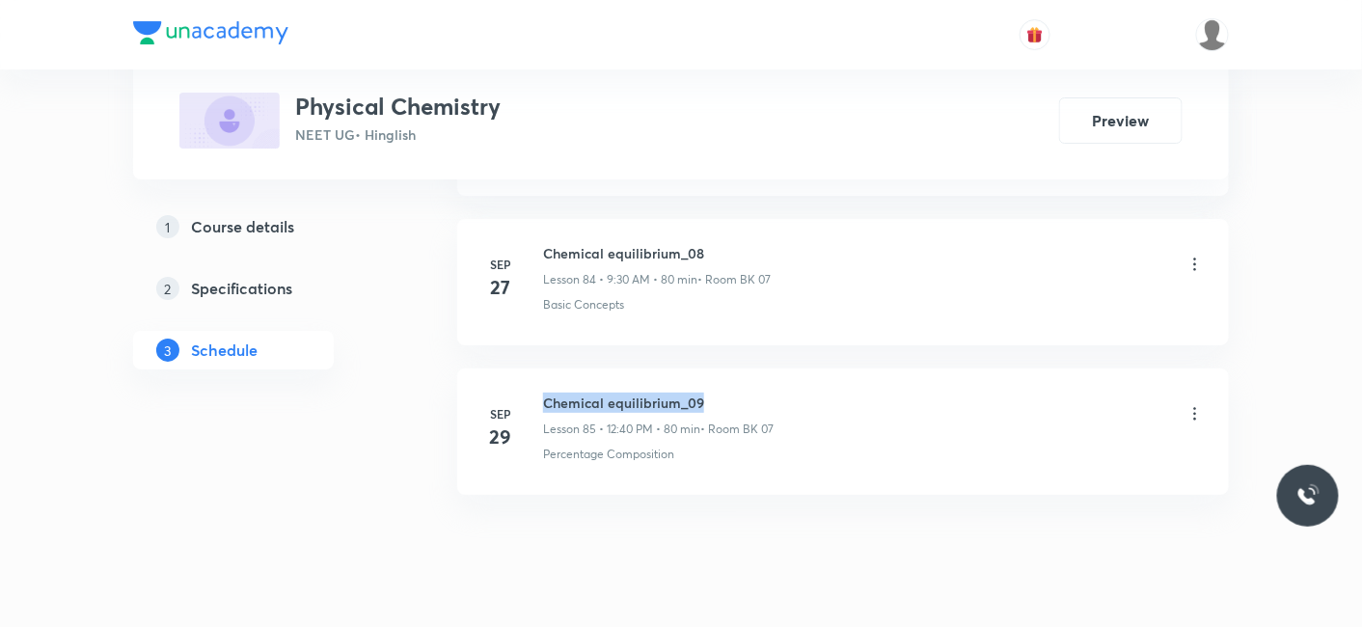
drag, startPoint x: 546, startPoint y: 354, endPoint x: 770, endPoint y: 336, distance: 224.5
click at [770, 368] on li "[DATE] Chemical equilibrium_09 Lesson 85 • 12:40 PM • 80 min • Room BK 07 Perce…" at bounding box center [843, 431] width 772 height 126
copy h6 "Chemical equilibrium_09"
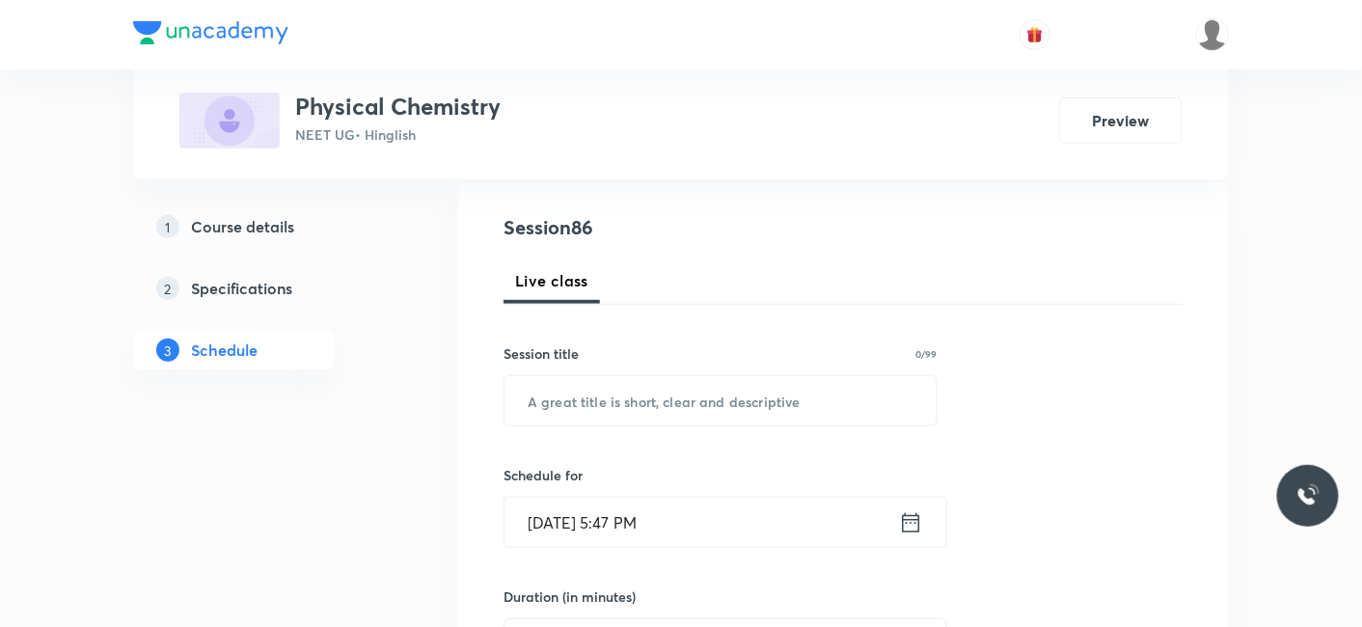
scroll to position [236, 0]
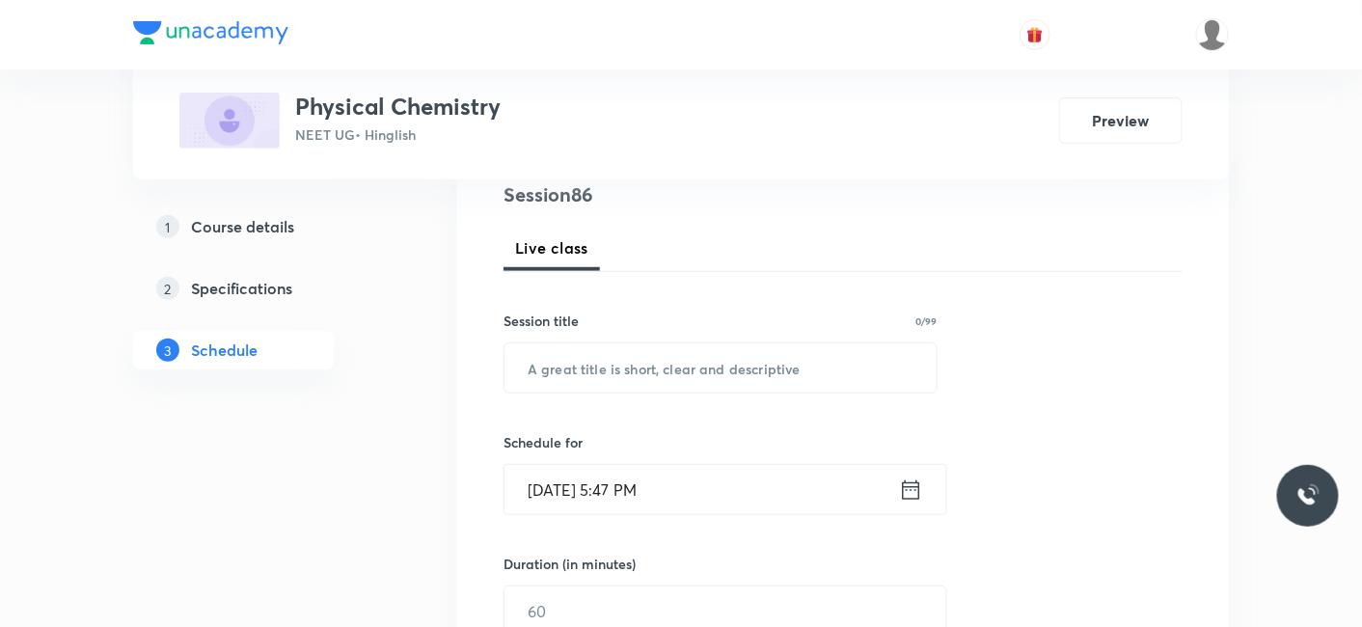
click at [638, 338] on div "Session title 0/99 ​" at bounding box center [720, 352] width 434 height 83
click at [611, 381] on input "text" at bounding box center [720, 367] width 432 height 49
paste input "Chemical equilibrium_09"
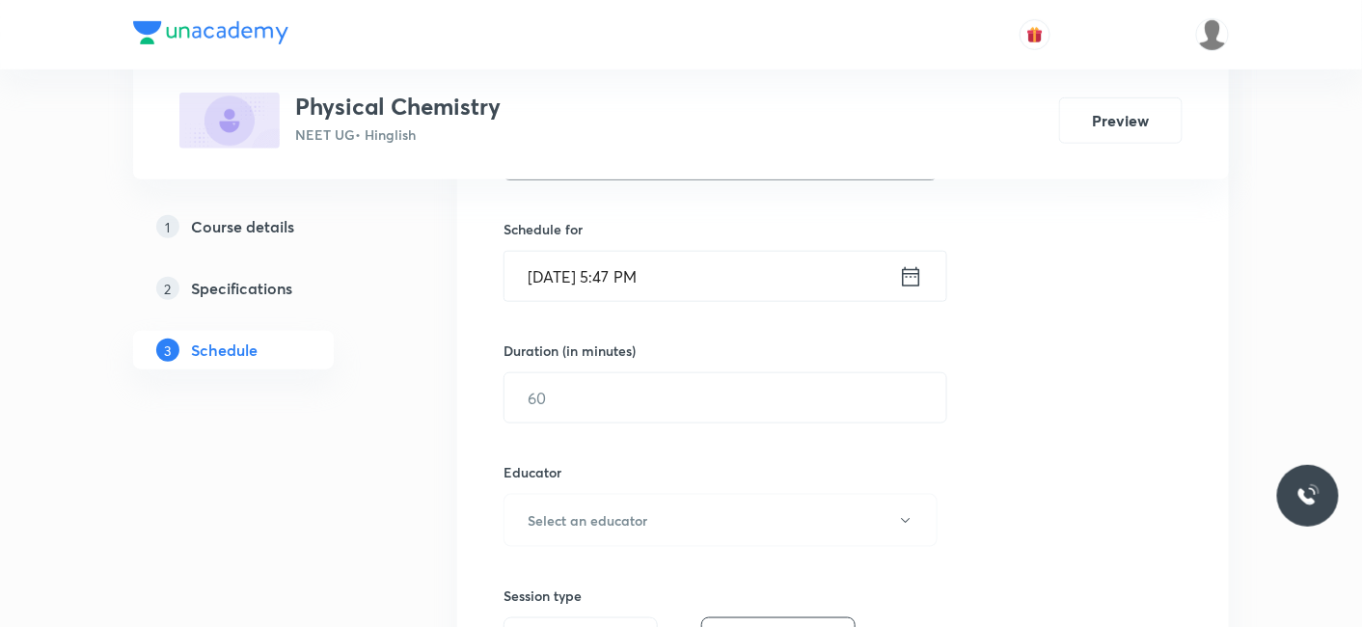
scroll to position [451, 0]
type input "Chemical equilibrium_10"
click at [592, 270] on input "[DATE] 5:47 PM" at bounding box center [701, 274] width 394 height 49
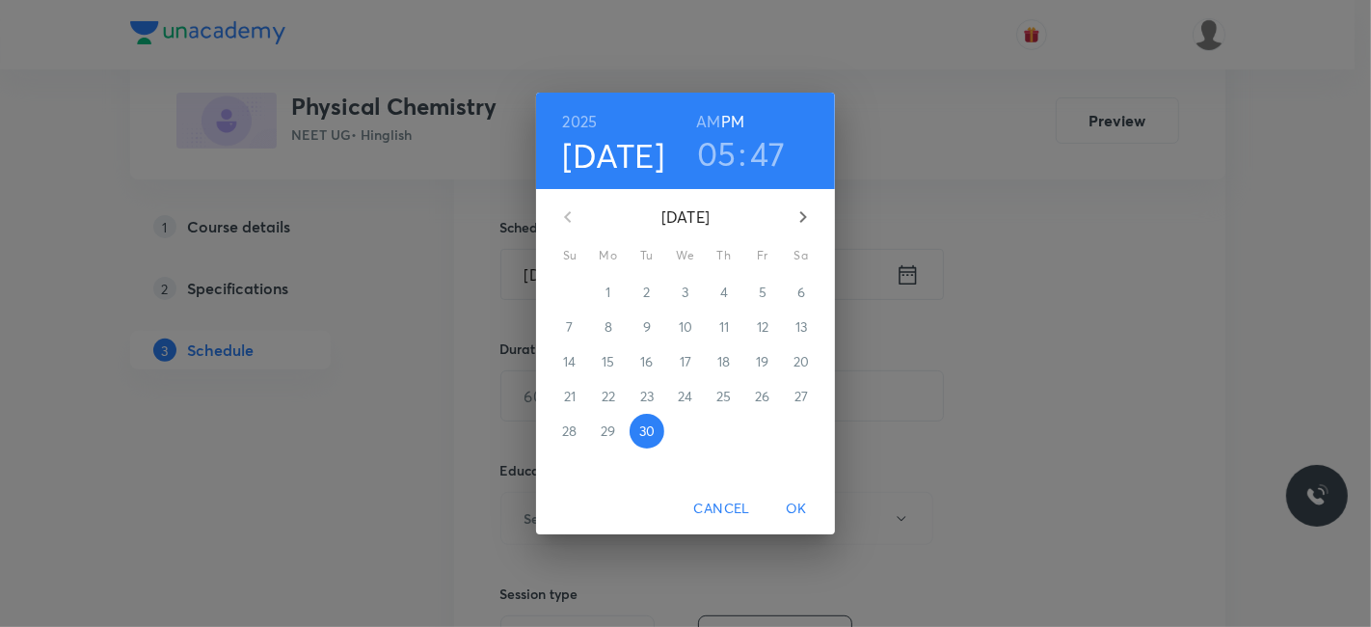
click at [817, 208] on button "button" at bounding box center [803, 217] width 46 height 46
click at [763, 288] on p "3" at bounding box center [762, 292] width 7 height 19
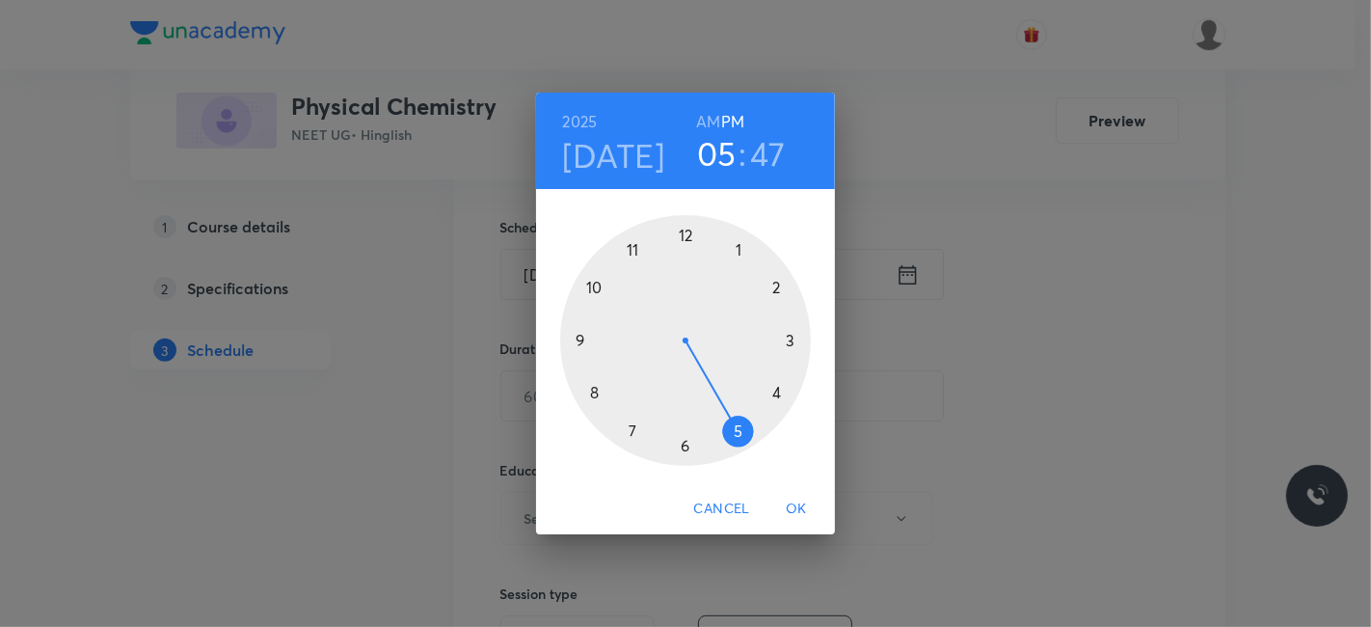
click at [708, 120] on h6 "AM" at bounding box center [708, 121] width 24 height 27
click at [580, 341] on div at bounding box center [685, 340] width 251 height 251
click at [689, 445] on div at bounding box center [685, 340] width 251 height 251
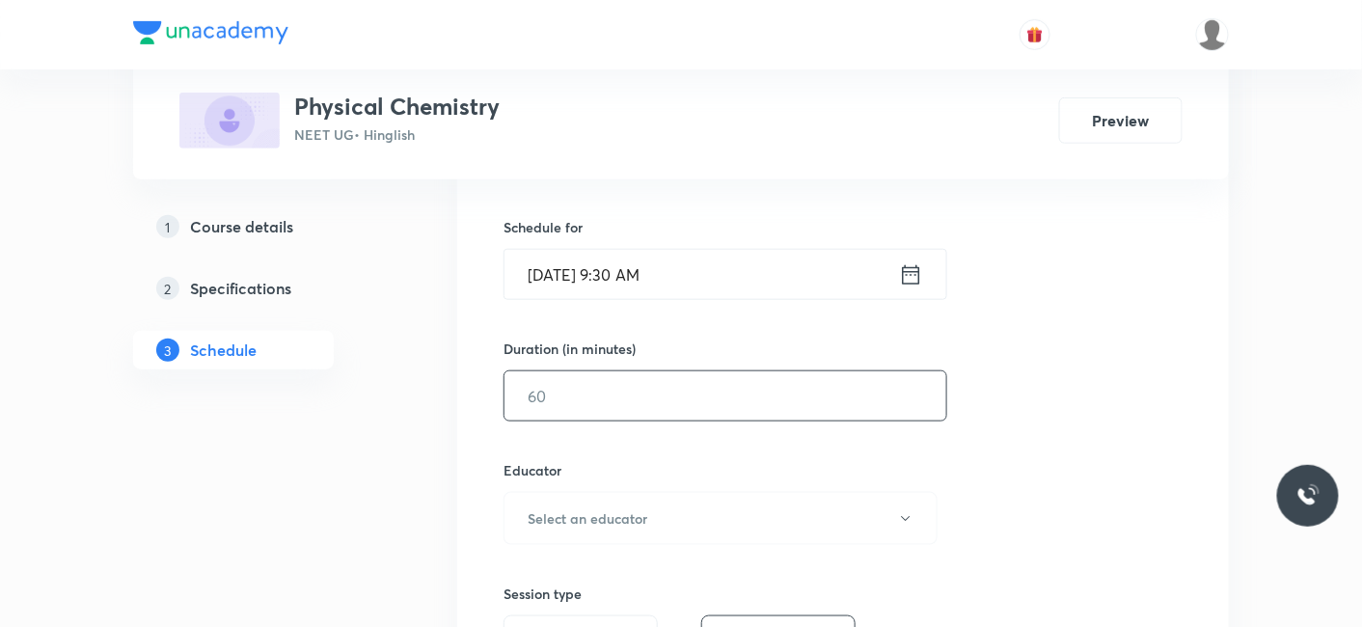
click at [654, 393] on input "text" at bounding box center [725, 395] width 442 height 49
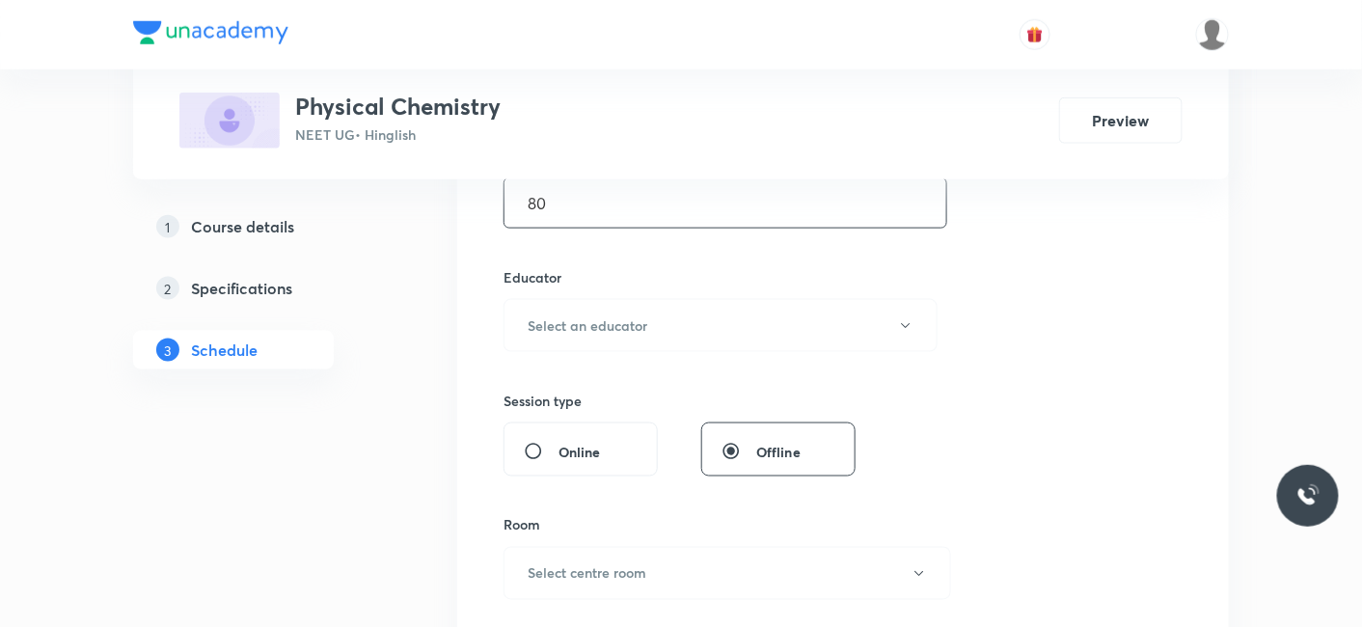
scroll to position [665, 0]
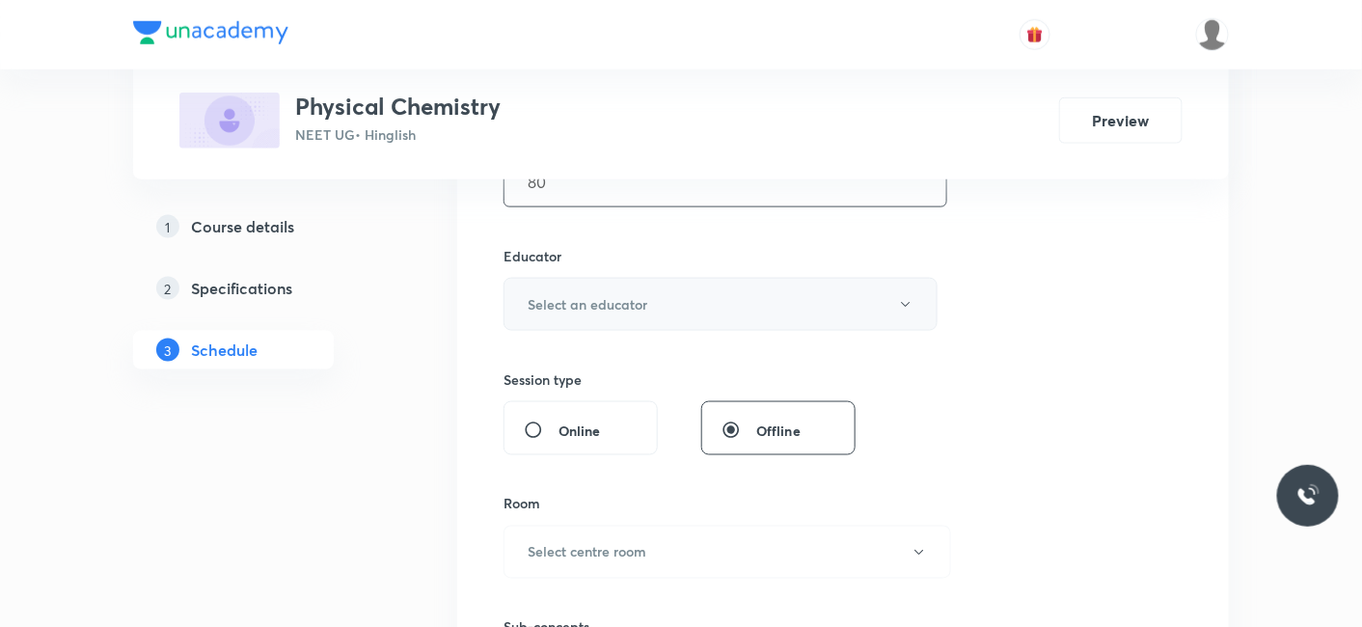
type input "80"
click at [595, 294] on h6 "Select an educator" at bounding box center [588, 304] width 120 height 20
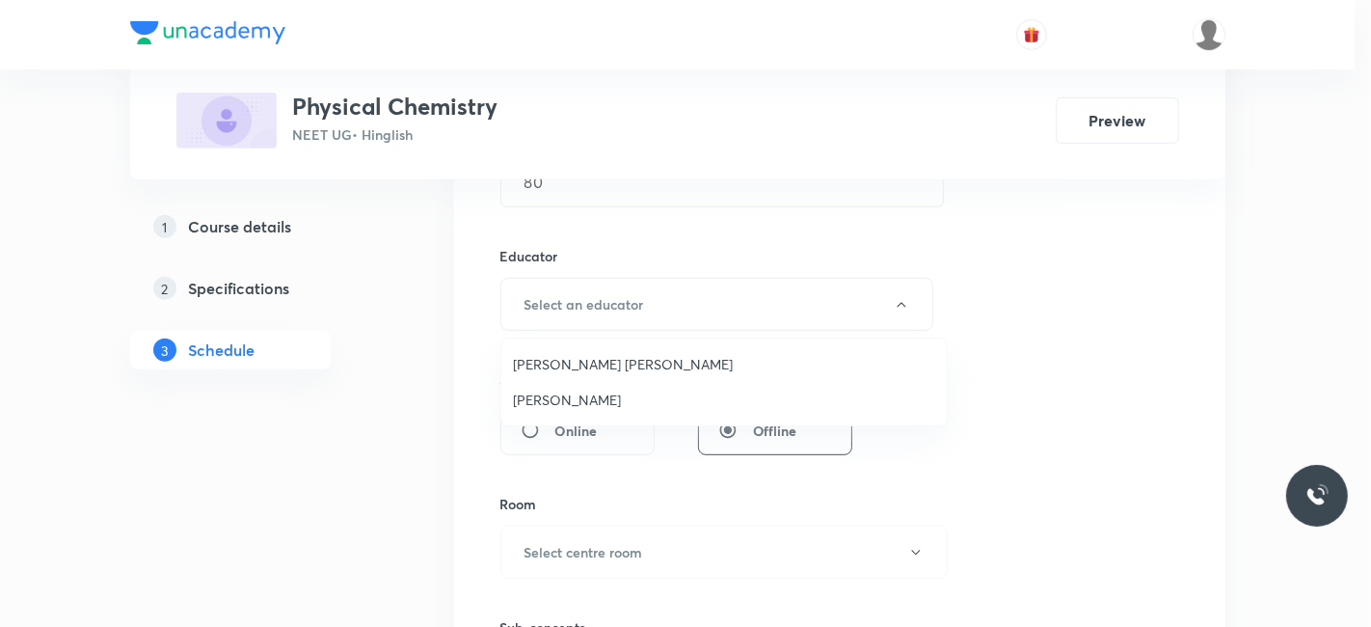
click at [547, 405] on span "Praveen Sharma" at bounding box center [724, 400] width 422 height 20
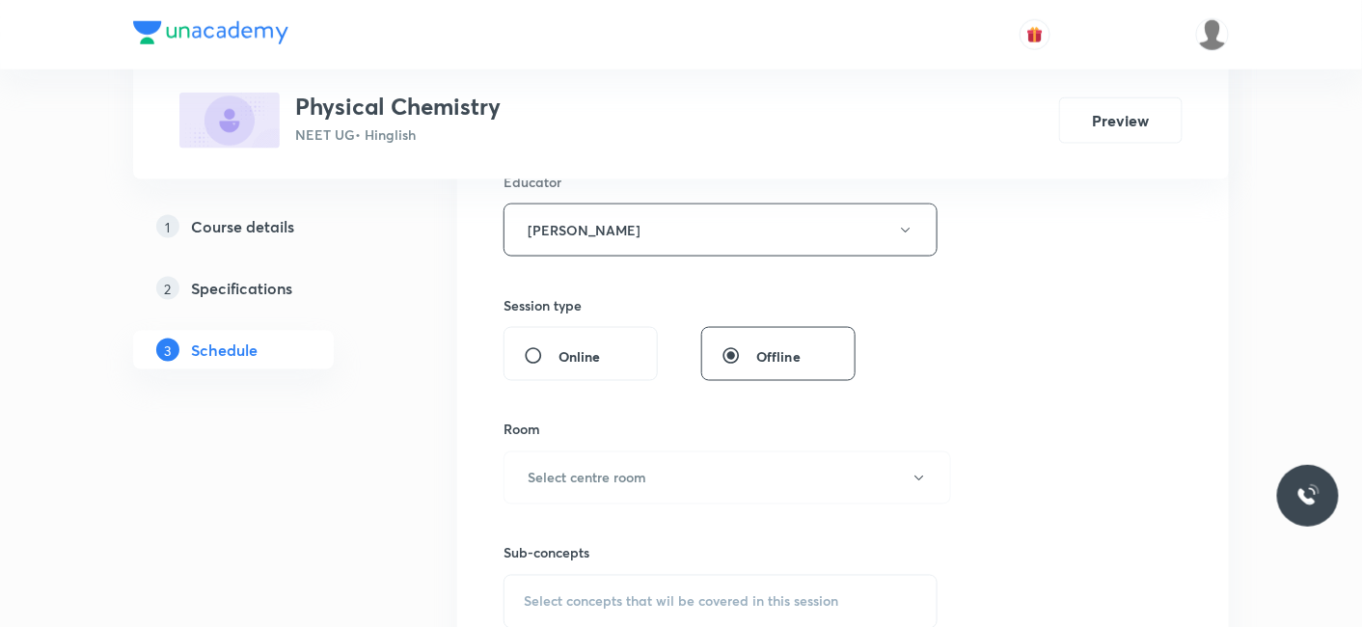
scroll to position [772, 0]
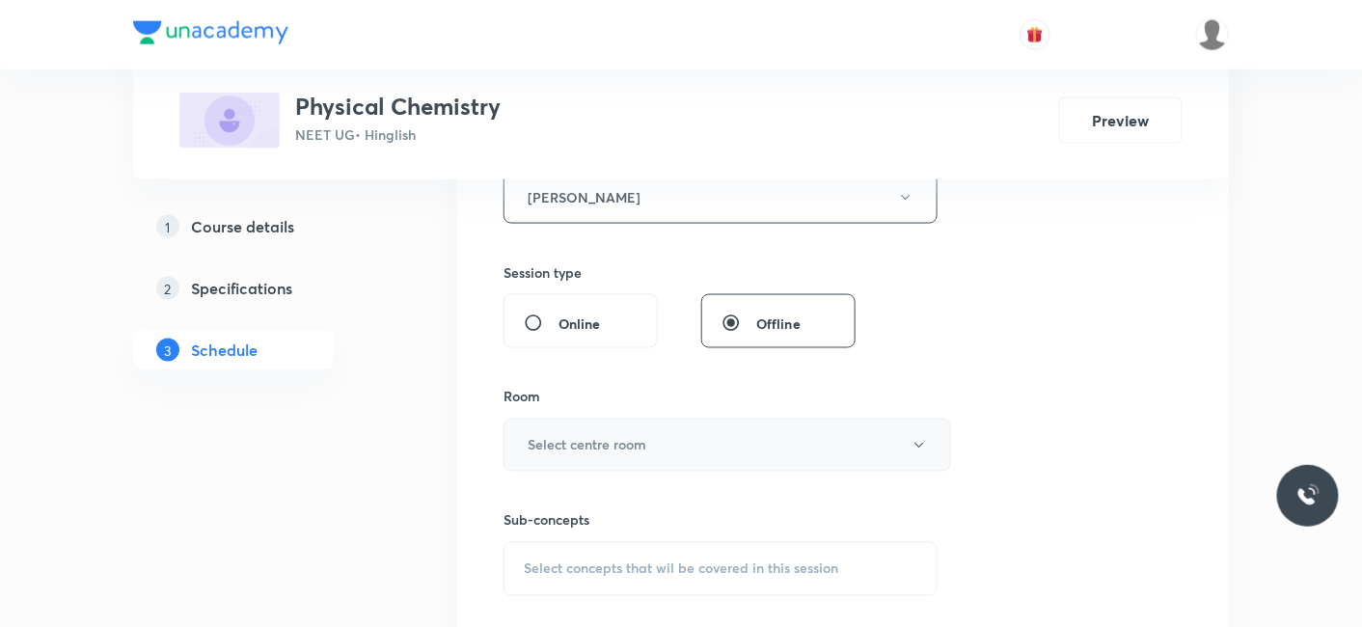
click at [545, 427] on button "Select centre room" at bounding box center [726, 445] width 447 height 53
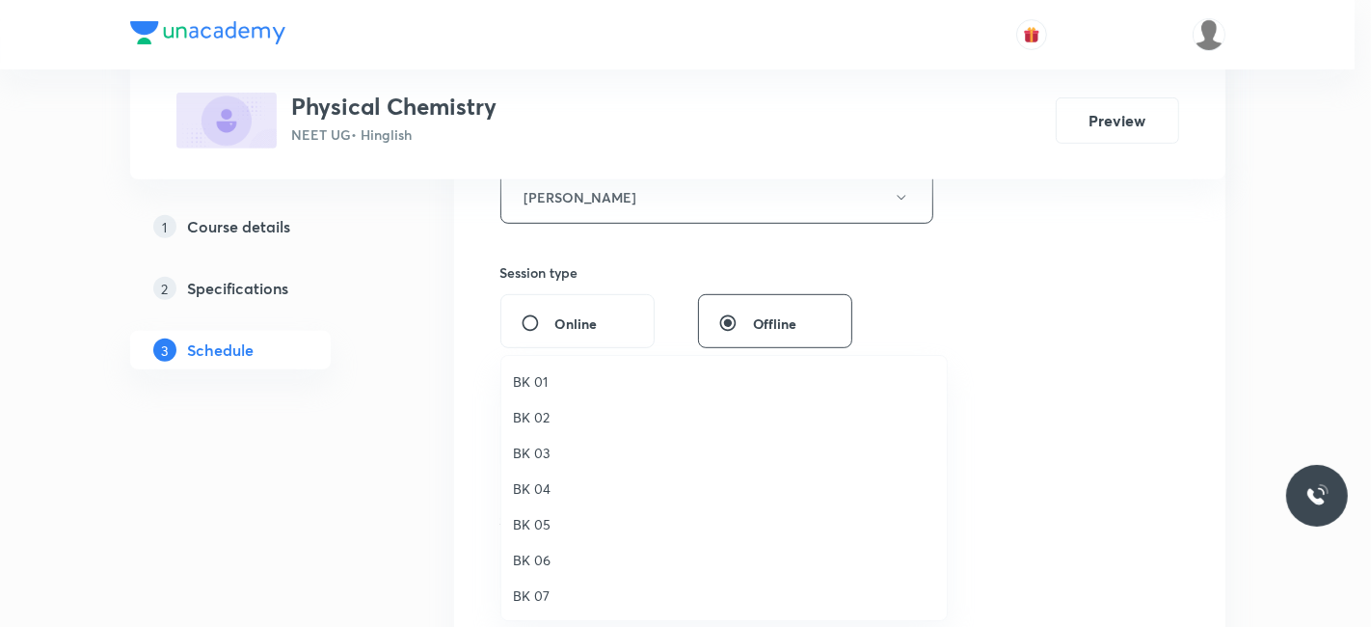
click at [541, 593] on span "BK 07" at bounding box center [724, 595] width 422 height 20
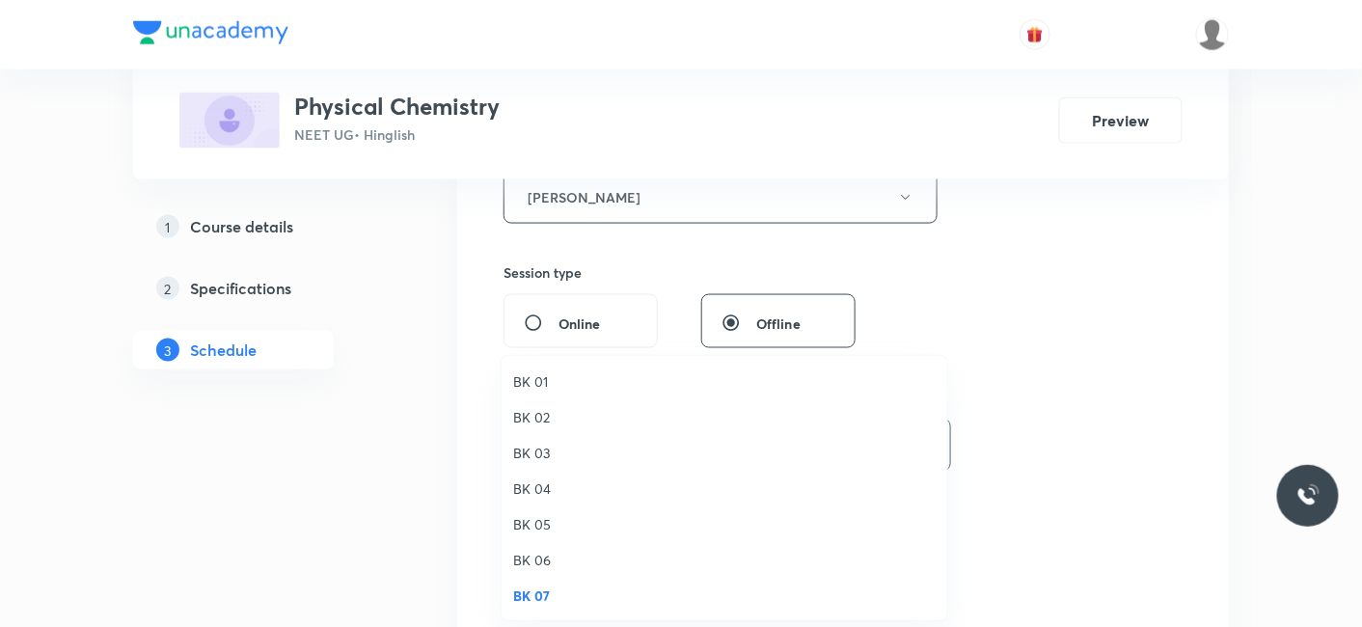
scroll to position [0, 0]
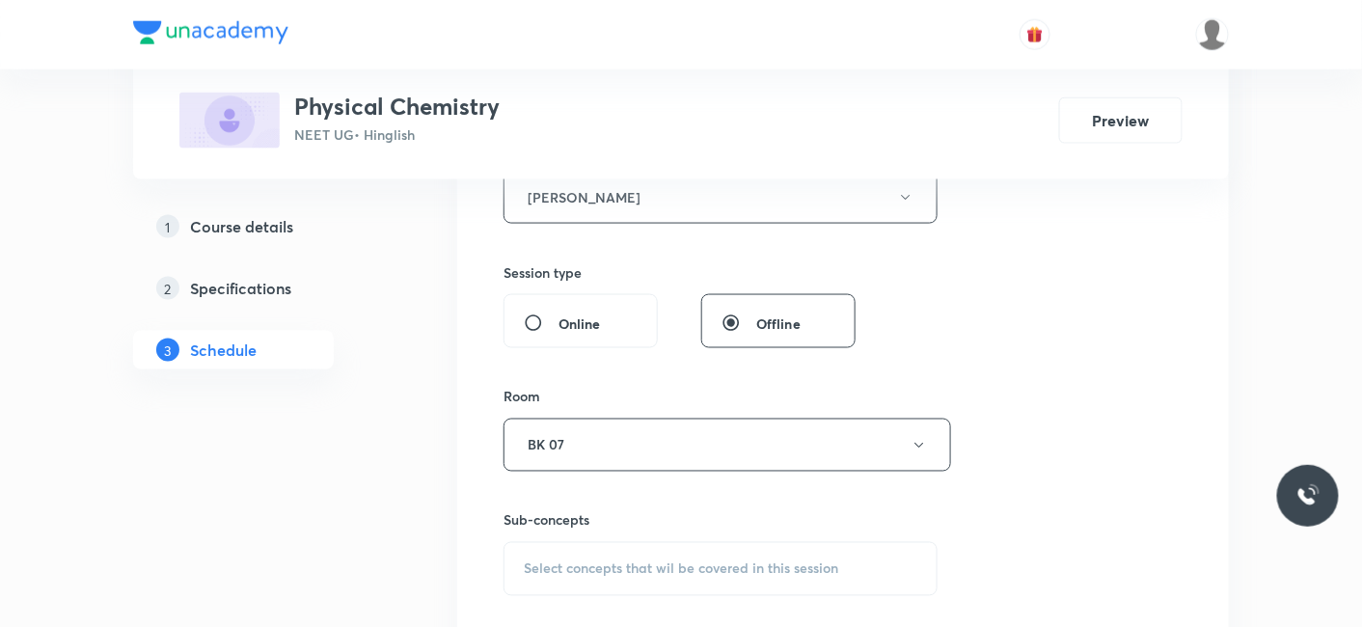
click at [579, 576] on div "Select concepts that wil be covered in this session" at bounding box center [720, 569] width 434 height 54
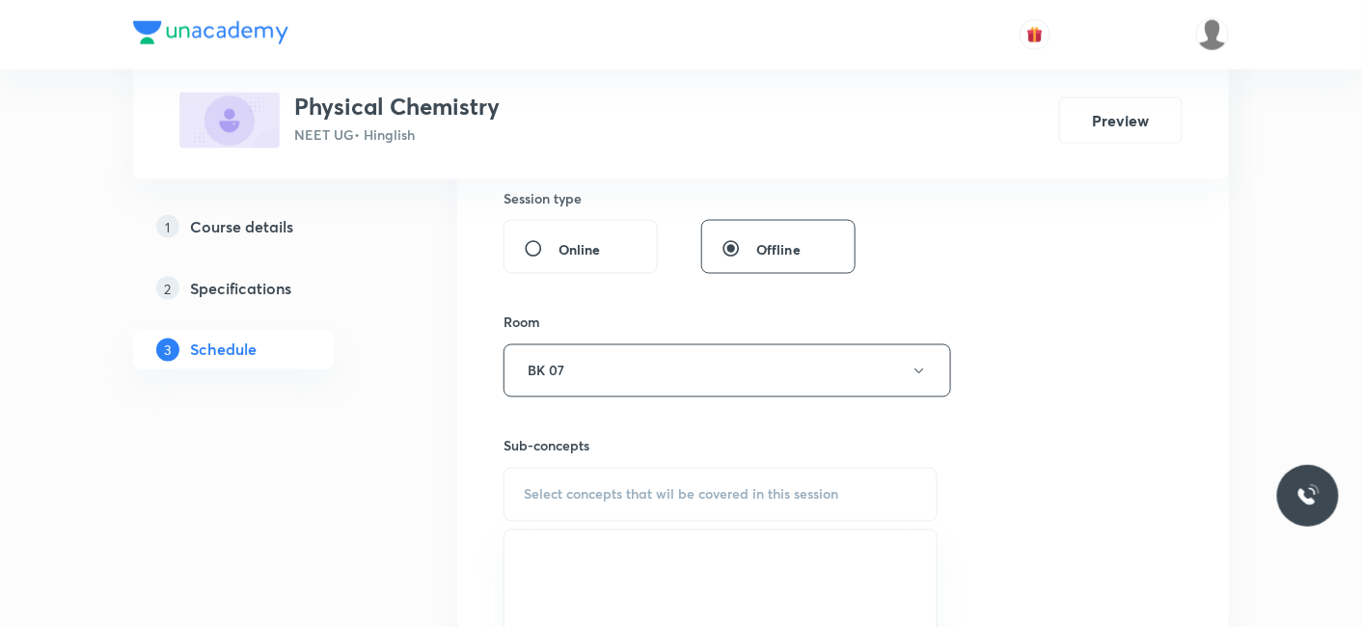
scroll to position [880, 0]
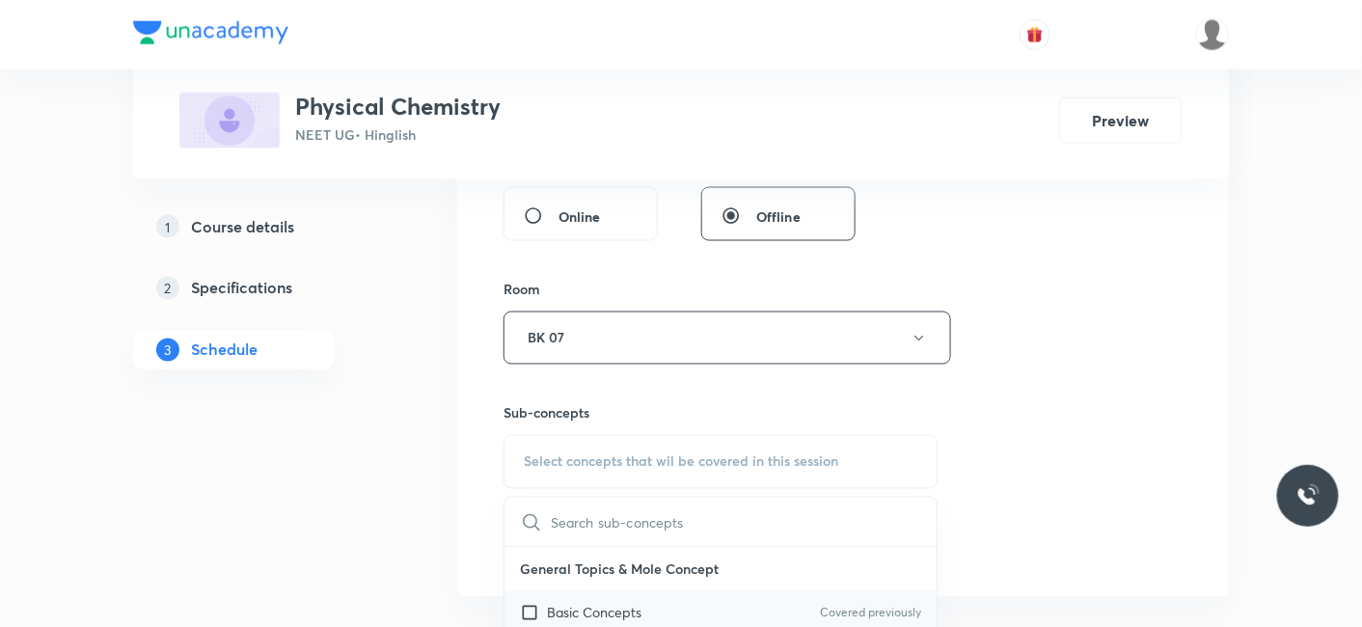
click at [566, 610] on p "Basic Concepts" at bounding box center [594, 613] width 95 height 20
checkbox input "true"
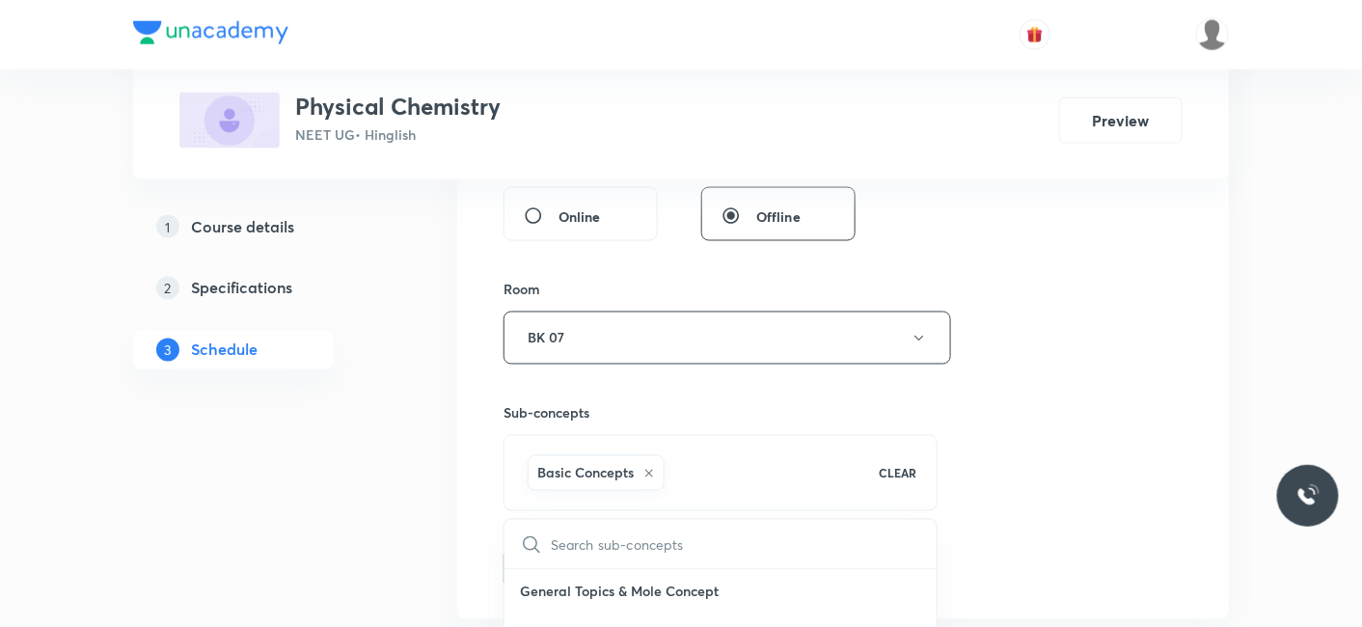
click at [537, 557] on button "Add" at bounding box center [552, 567] width 99 height 39
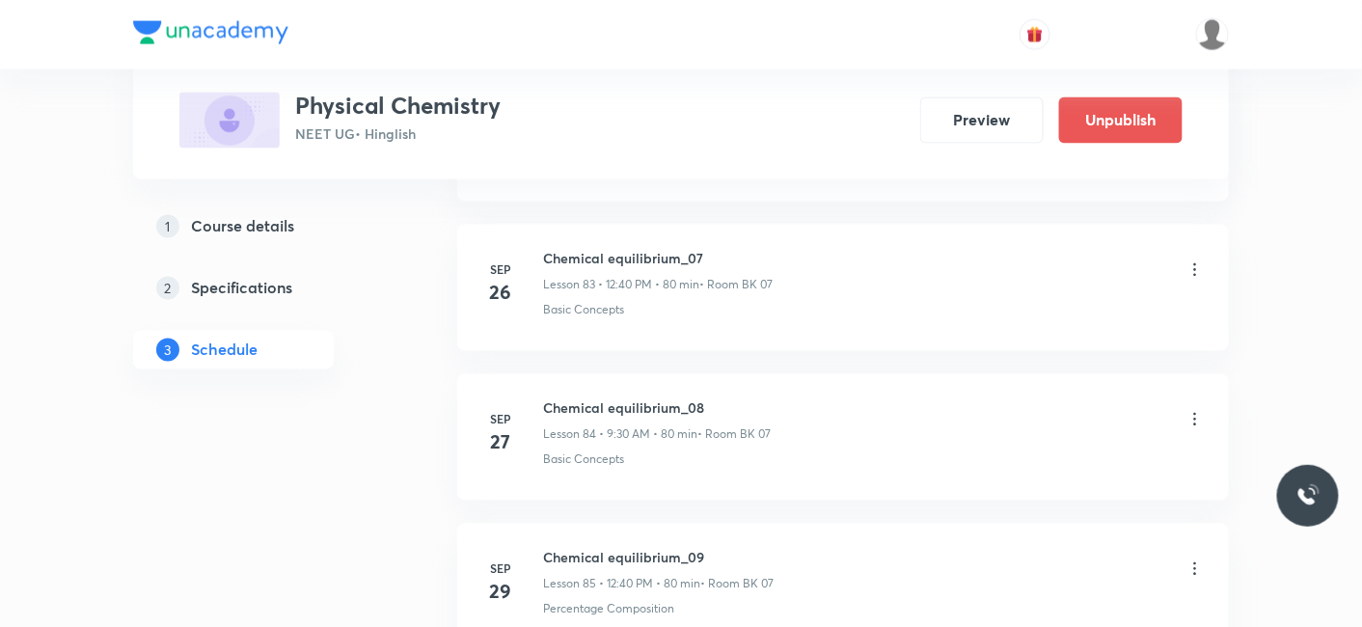
scroll to position [12841, 0]
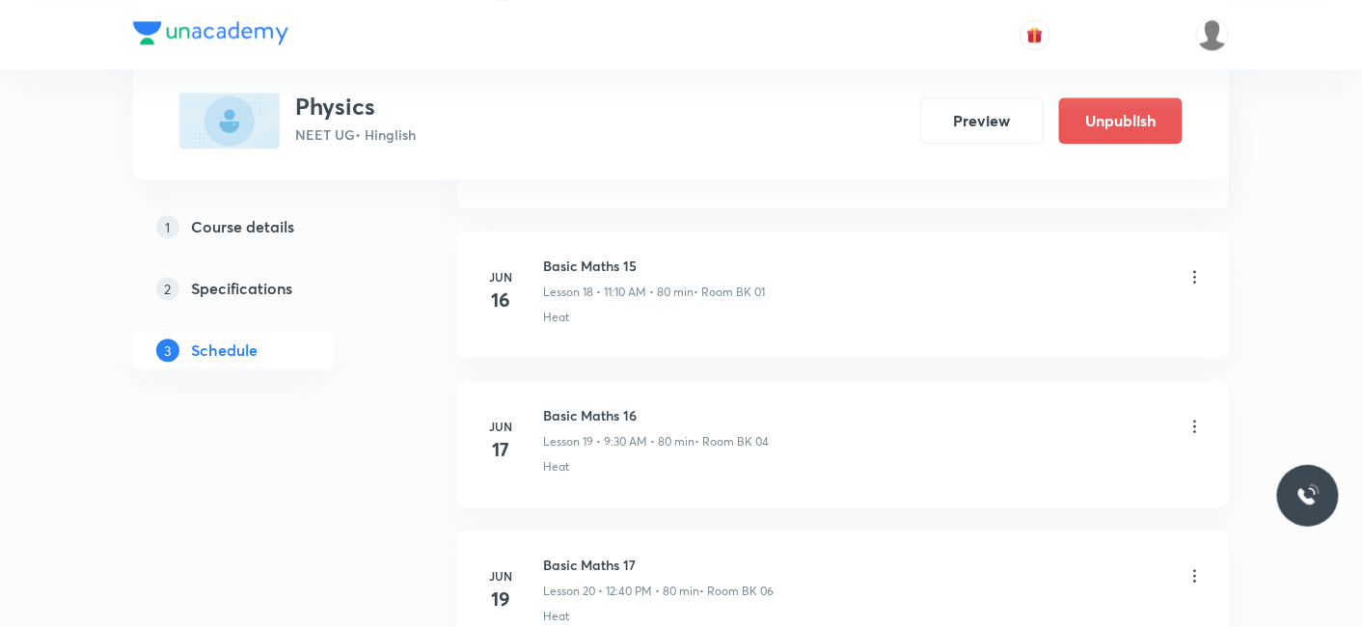
scroll to position [21444, 0]
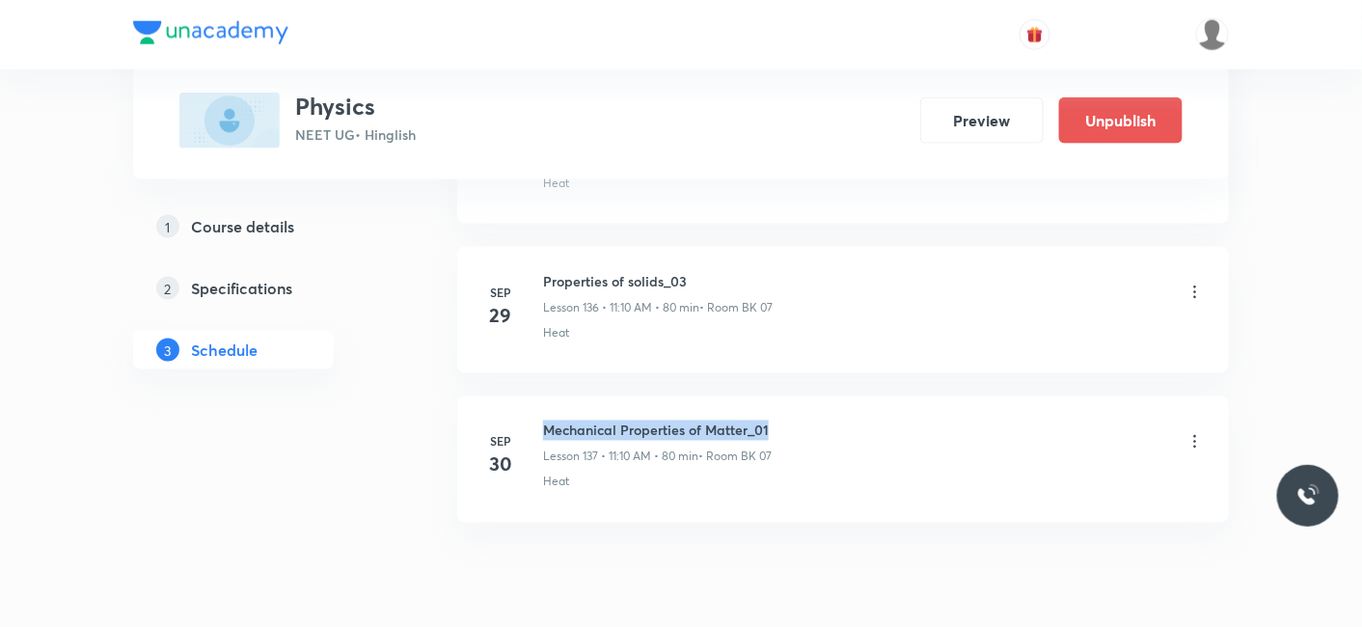
drag, startPoint x: 540, startPoint y: 348, endPoint x: 769, endPoint y: 351, distance: 228.6
click at [769, 420] on div "[DATE] Mechanical Properties of Matter_01 Lesson 137 • 11:10 AM • 80 min • Room…" at bounding box center [842, 455] width 723 height 70
copy h6 "Mechanical Properties of Matter_01"
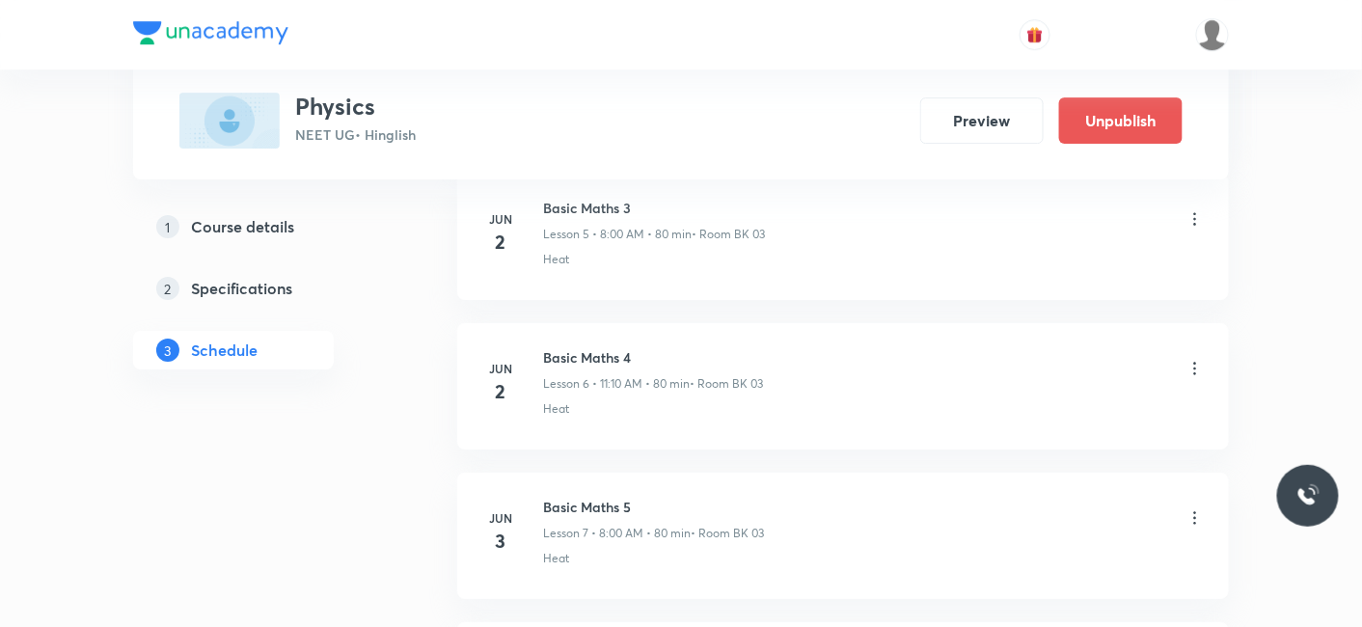
scroll to position [0, 0]
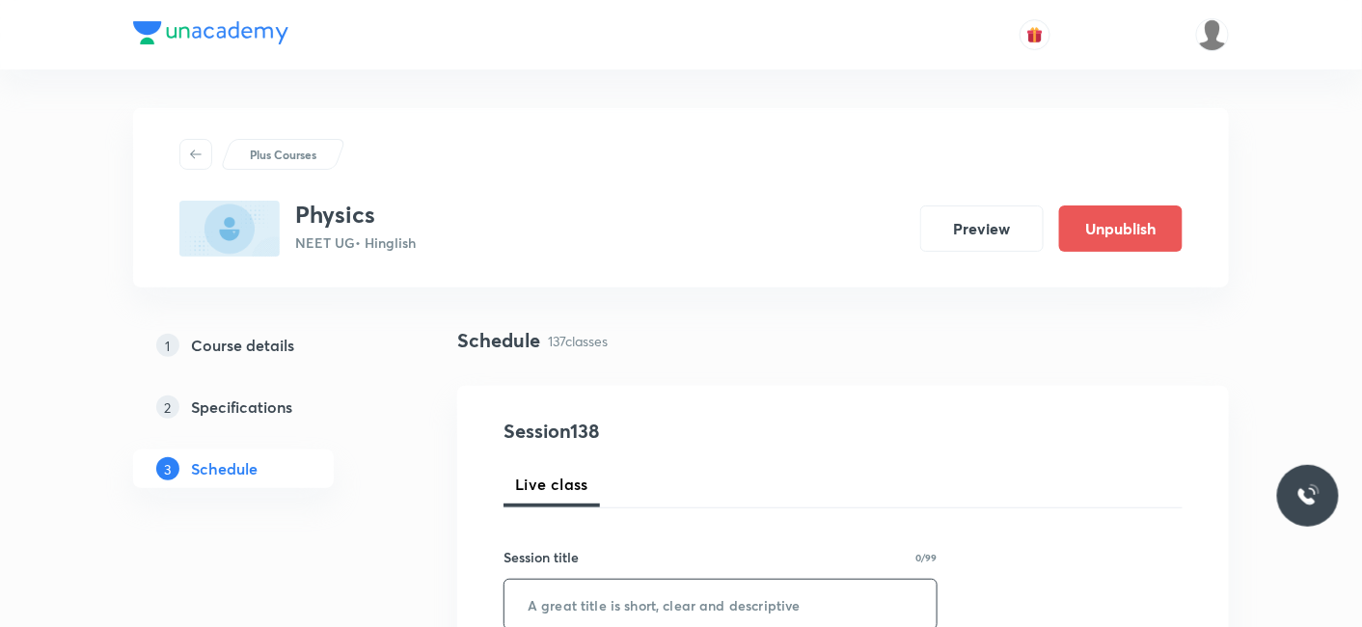
click at [714, 580] on input "text" at bounding box center [720, 604] width 432 height 49
paste input "Mechanical Properties of Matter_01"
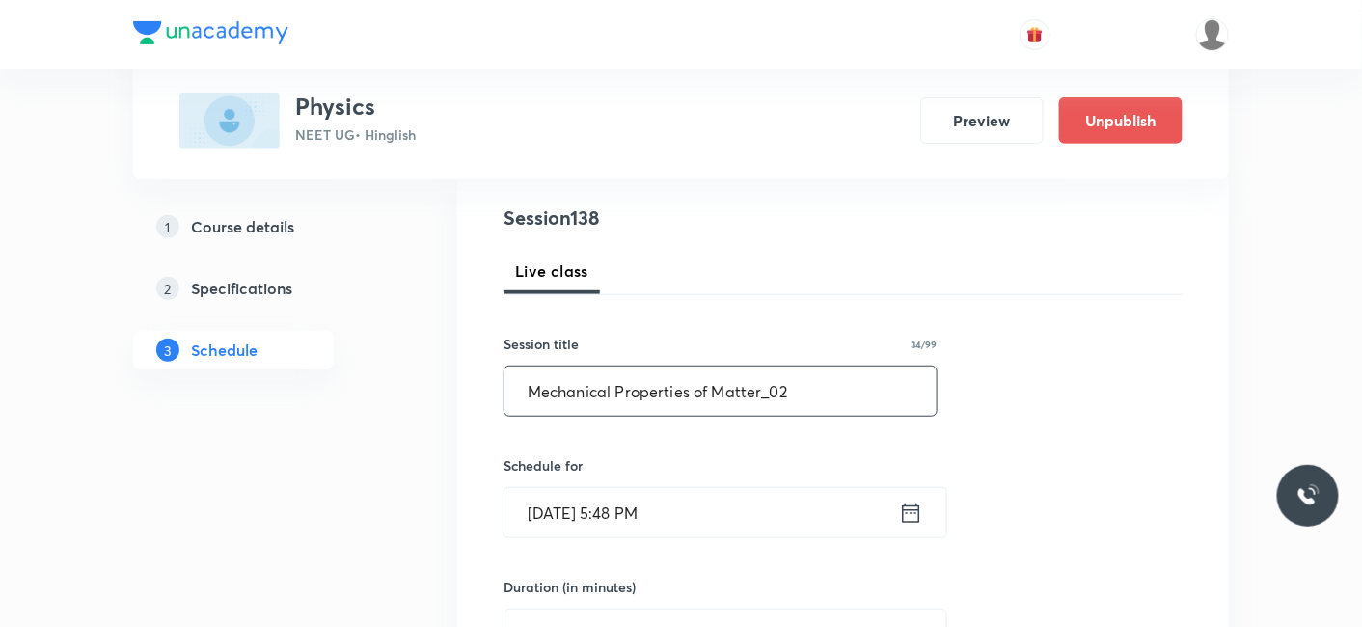
scroll to position [214, 0]
type input "Mechanical Properties of Matter_02"
click at [760, 501] on input "[DATE] 5:48 PM" at bounding box center [701, 511] width 394 height 49
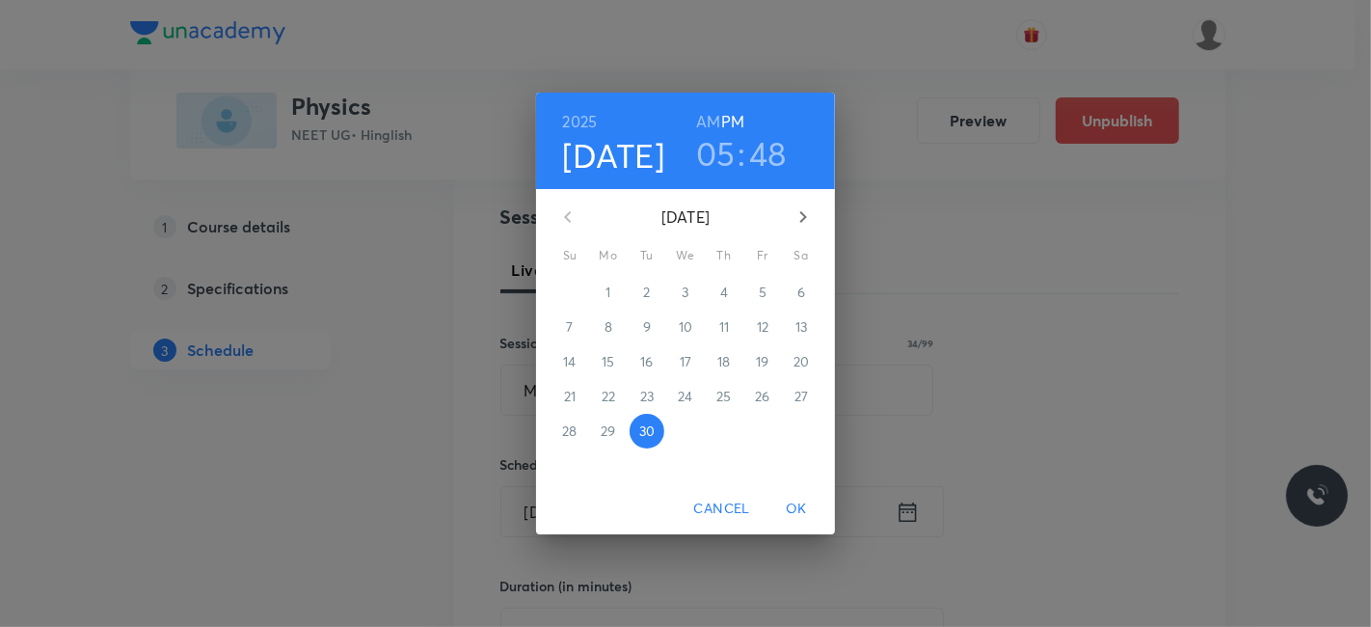
click at [812, 211] on icon "button" at bounding box center [803, 216] width 23 height 23
click at [771, 291] on span "3" at bounding box center [762, 292] width 35 height 19
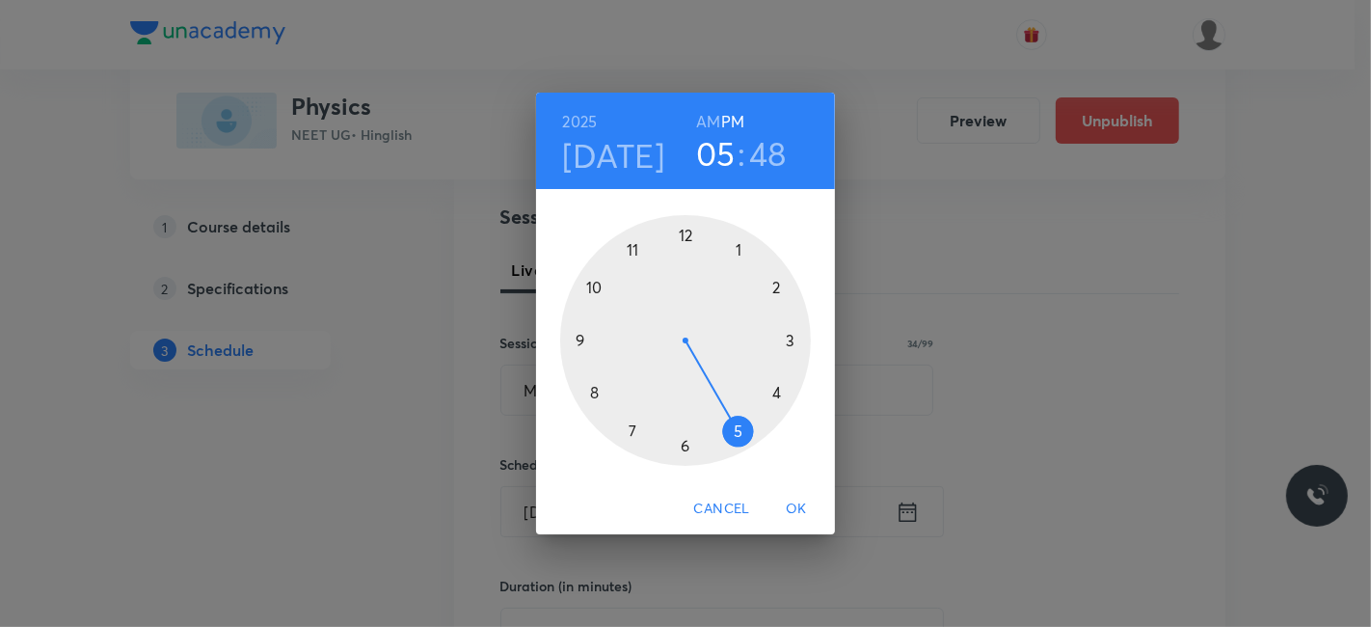
click at [711, 122] on h6 "AM" at bounding box center [708, 121] width 24 height 27
click at [636, 247] on div at bounding box center [685, 340] width 251 height 251
click at [777, 284] on div at bounding box center [685, 340] width 251 height 251
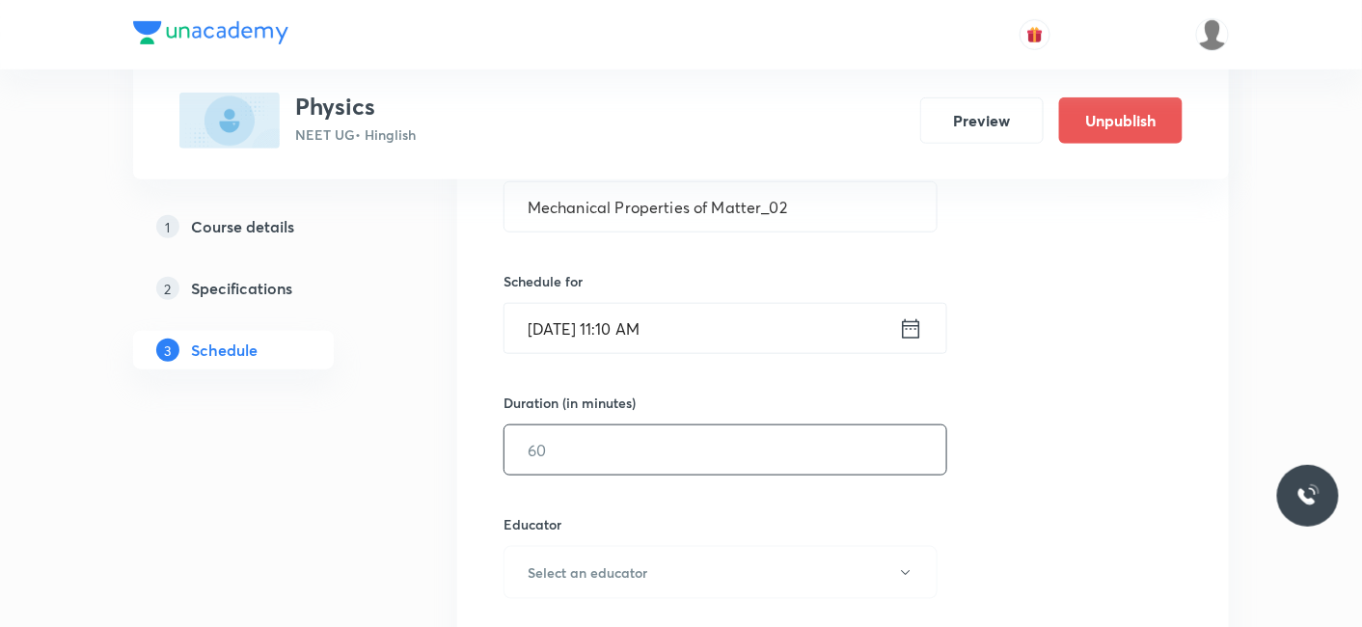
scroll to position [428, 0]
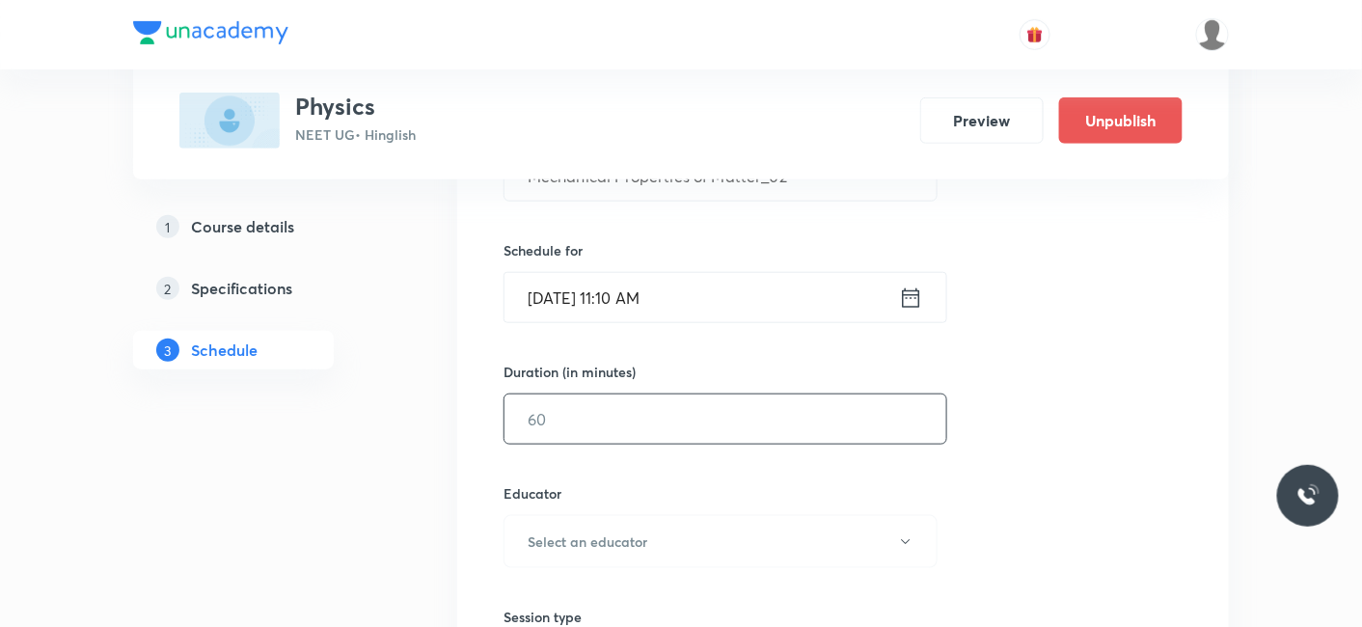
click at [580, 422] on input "text" at bounding box center [725, 418] width 442 height 49
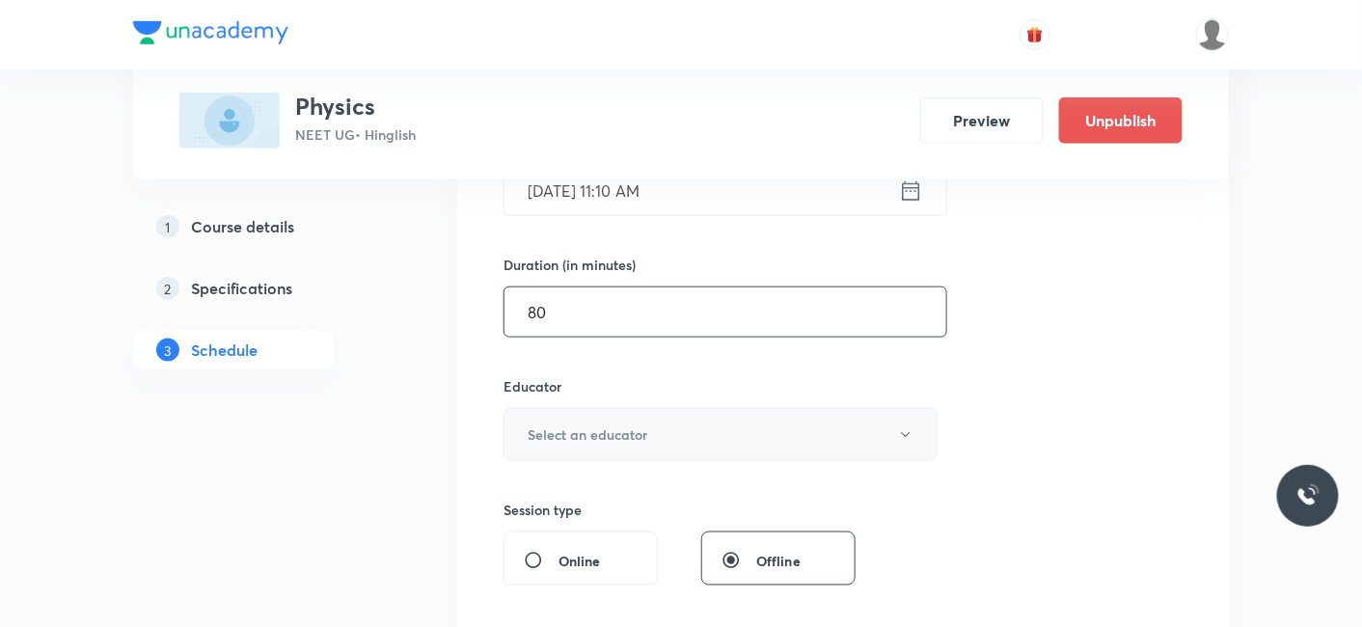
type input "80"
click at [573, 432] on h6 "Select an educator" at bounding box center [588, 434] width 120 height 20
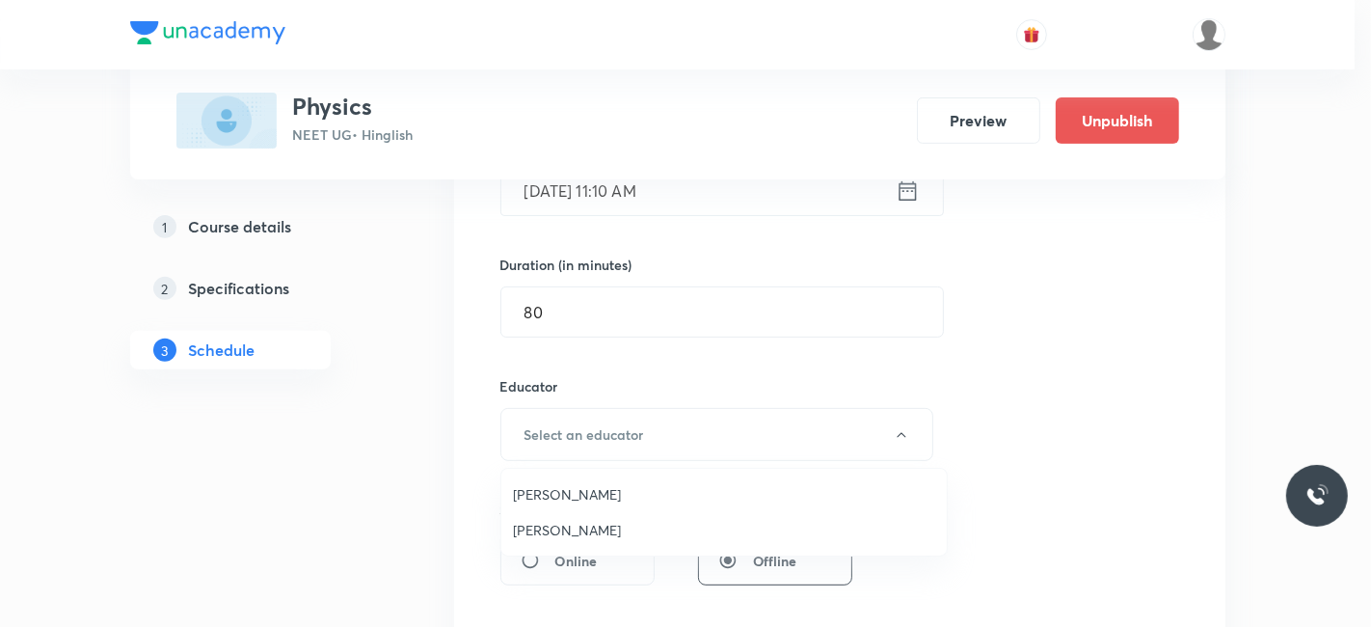
click at [543, 528] on span "Siddharth Jindal" at bounding box center [724, 530] width 422 height 20
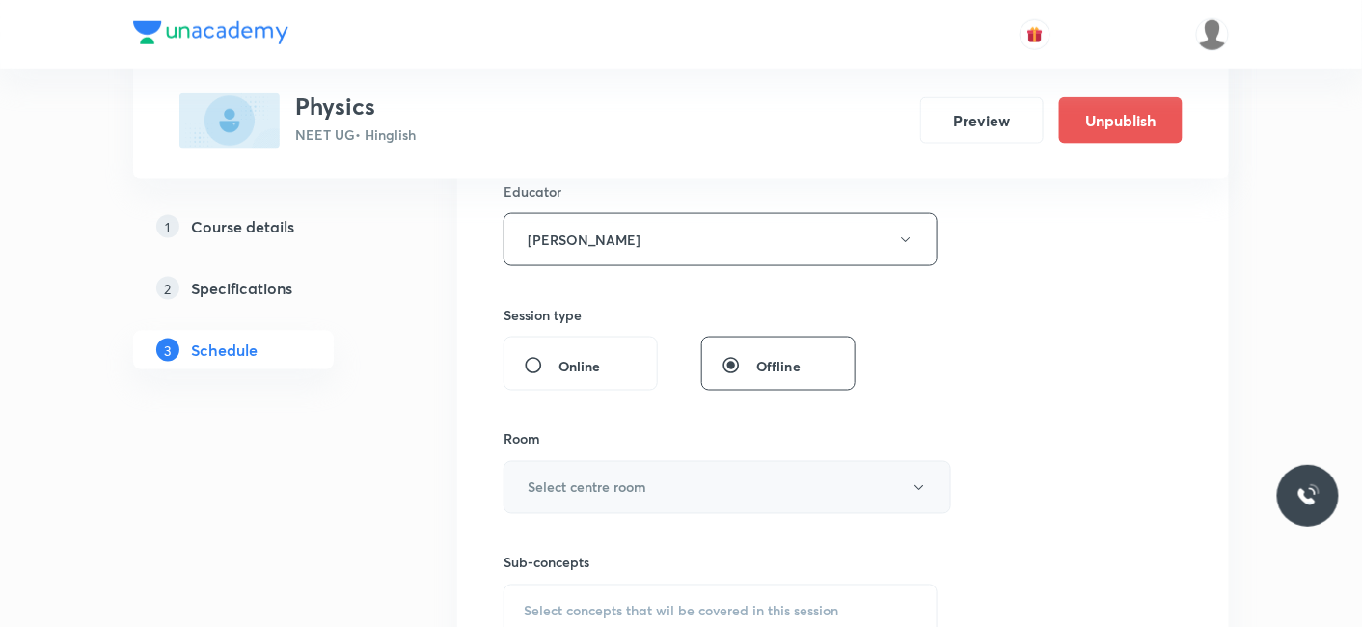
scroll to position [749, 0]
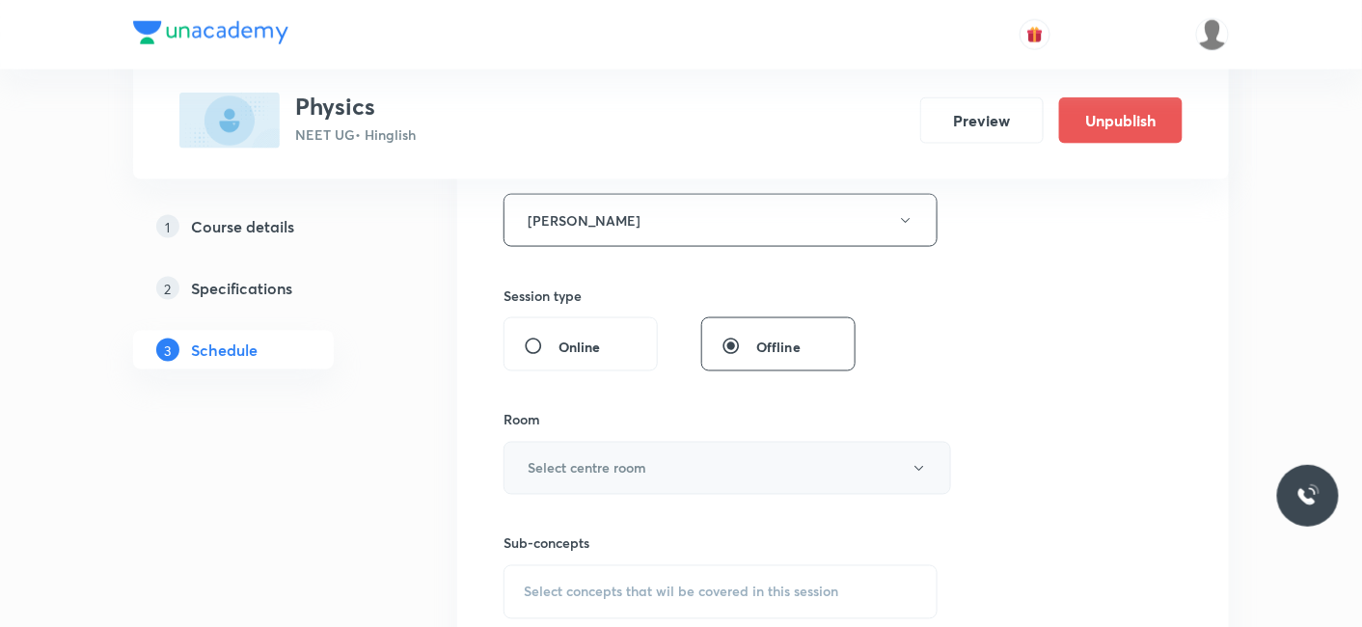
click at [571, 468] on h6 "Select centre room" at bounding box center [587, 468] width 119 height 20
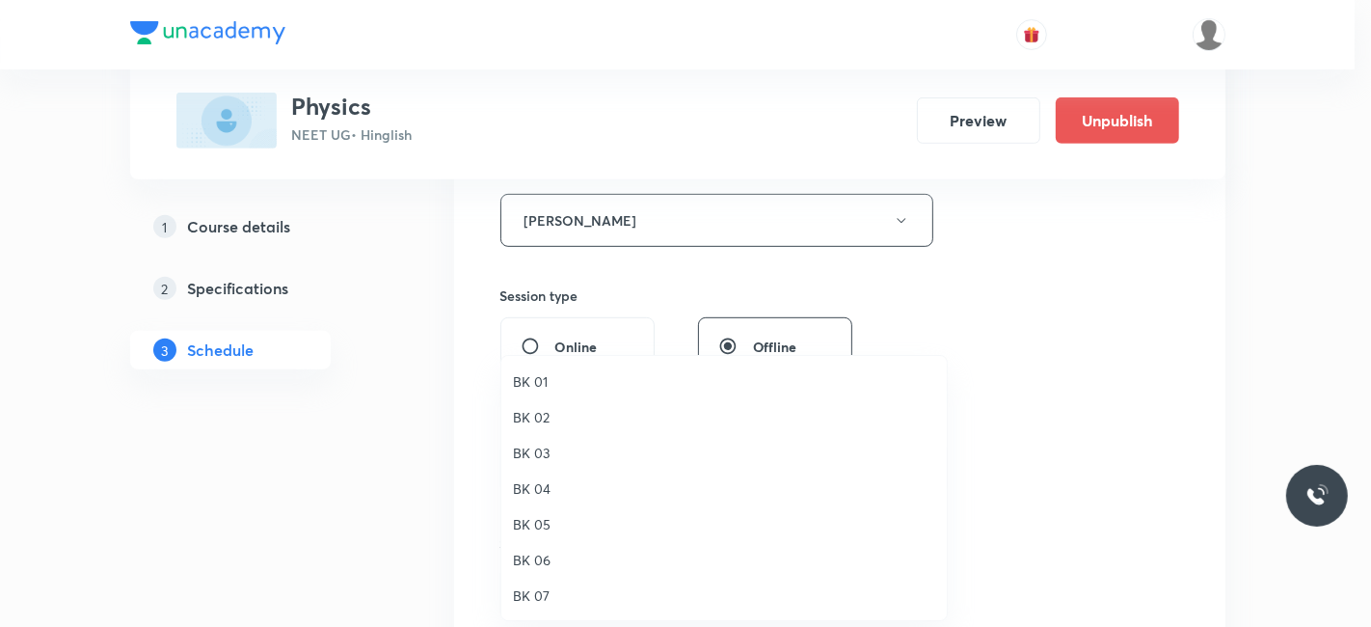
drag, startPoint x: 521, startPoint y: 591, endPoint x: 680, endPoint y: 549, distance: 164.7
click at [524, 591] on span "BK 07" at bounding box center [724, 595] width 422 height 20
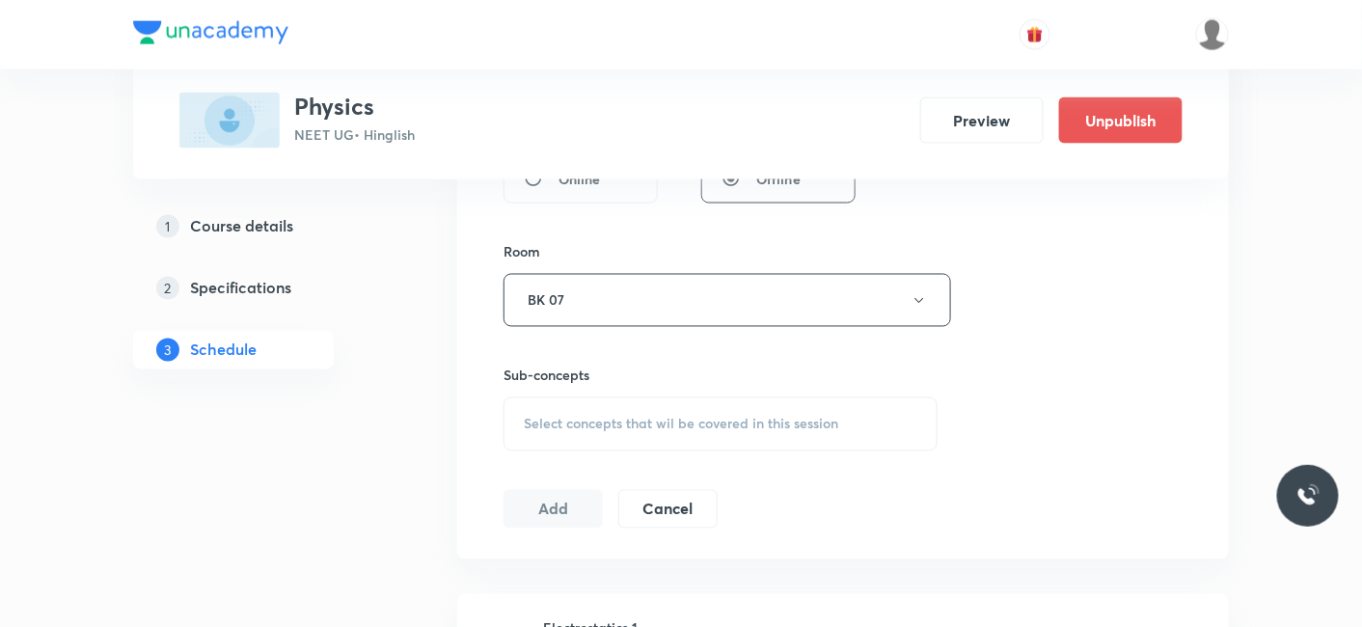
scroll to position [964, 0]
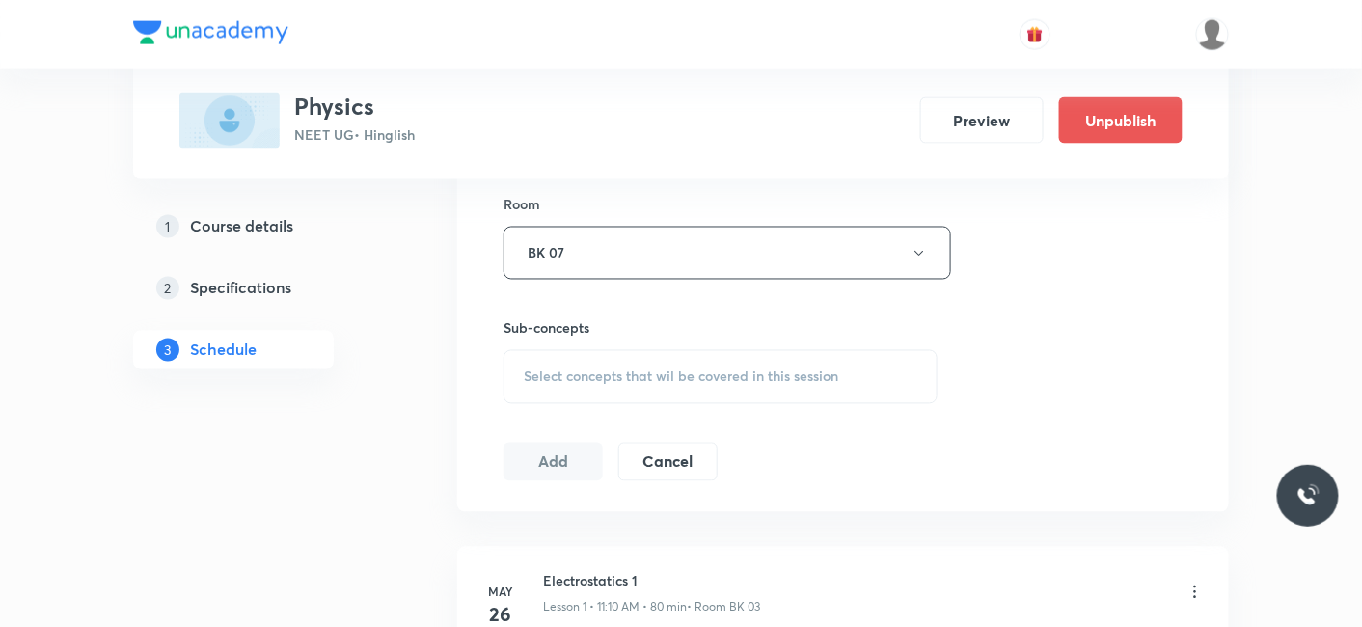
click at [612, 378] on span "Select concepts that wil be covered in this session" at bounding box center [681, 376] width 314 height 15
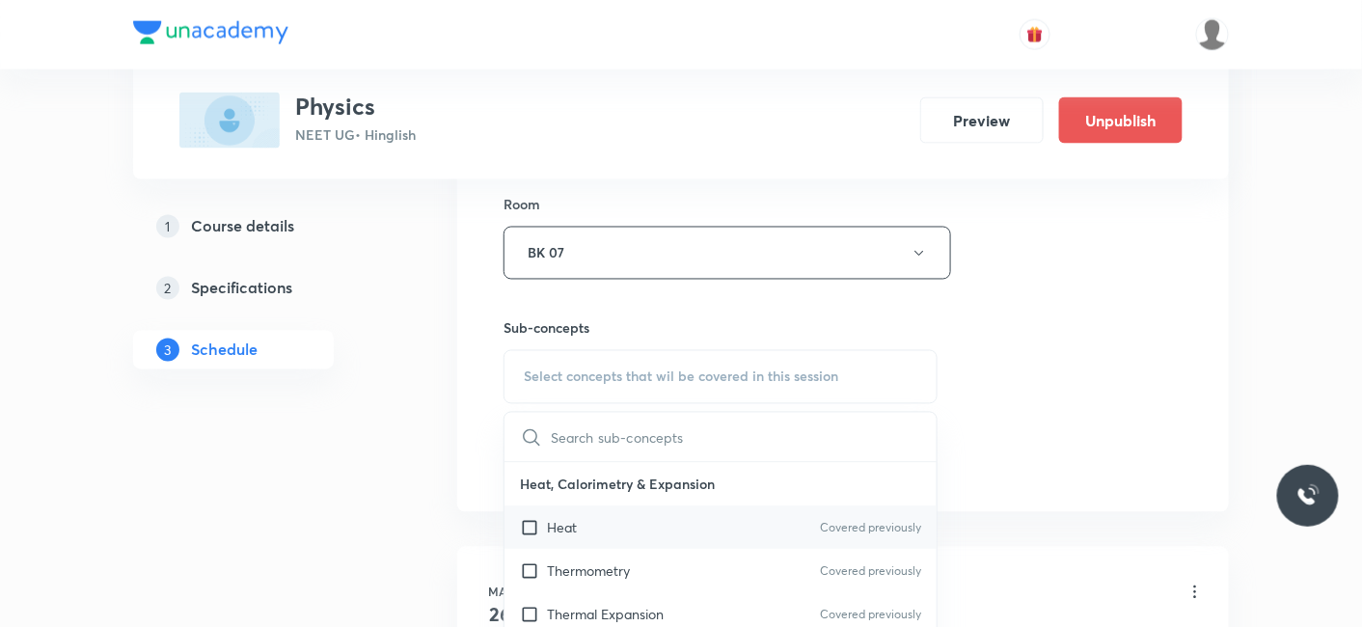
click at [556, 522] on p "Heat" at bounding box center [562, 528] width 30 height 20
checkbox input "true"
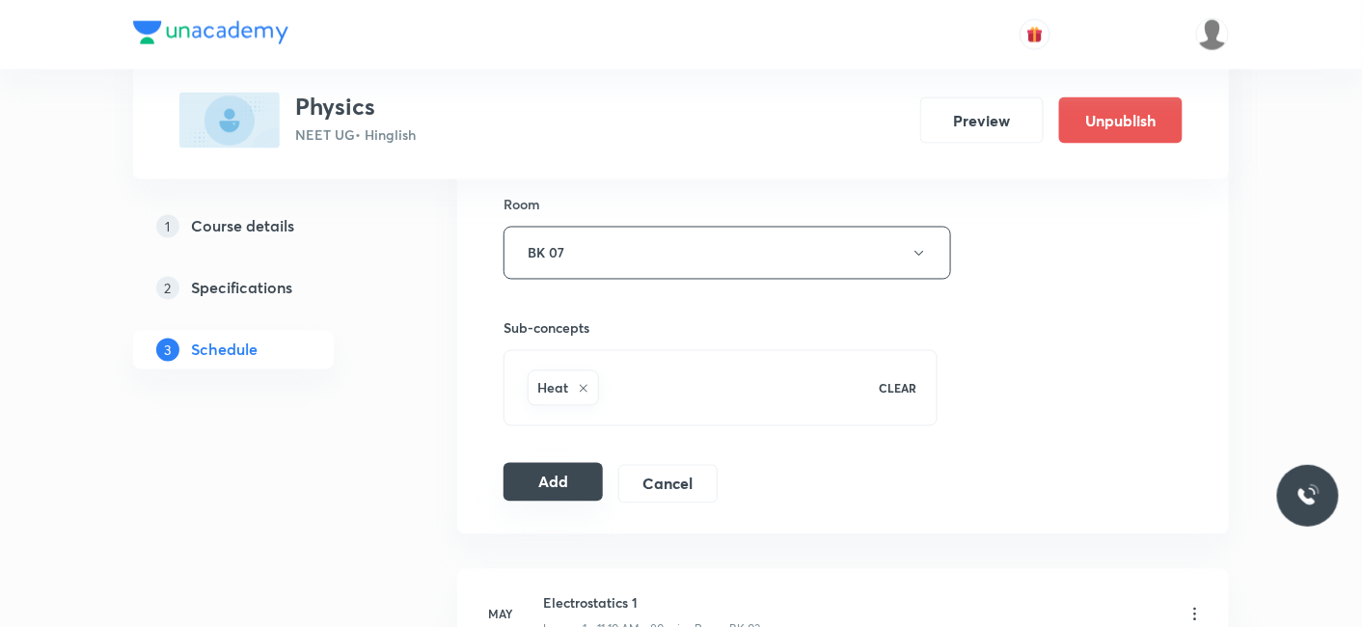
click at [545, 486] on button "Add" at bounding box center [552, 482] width 99 height 39
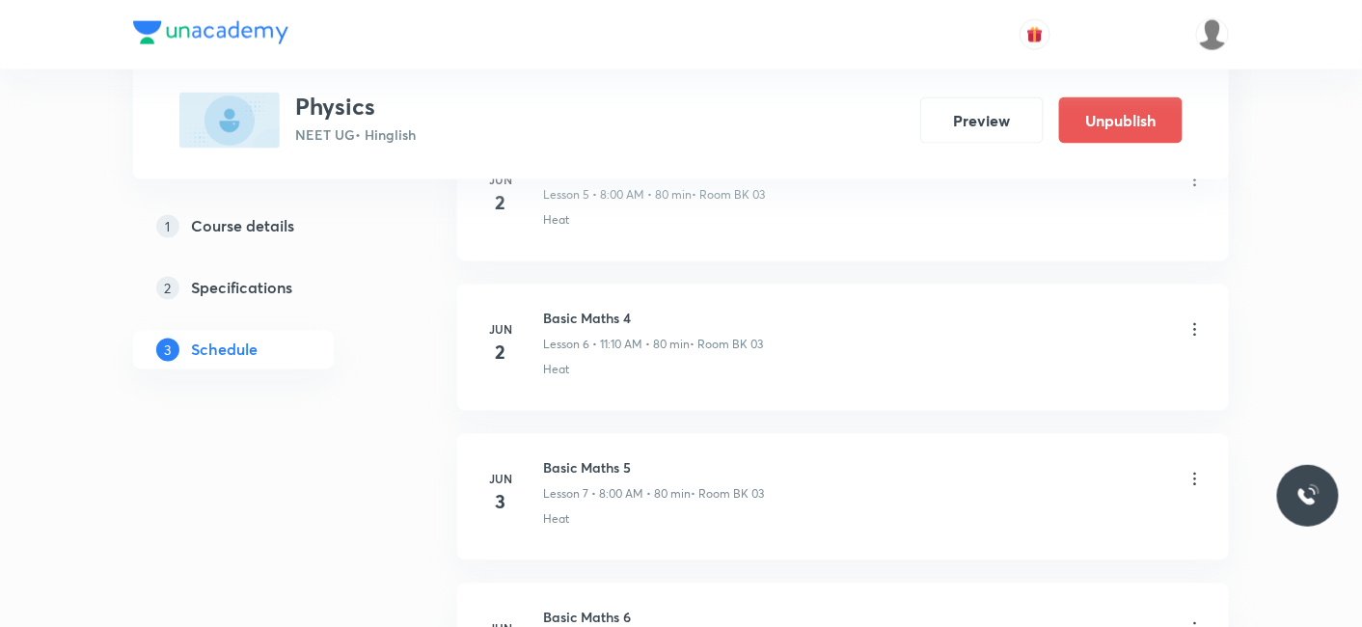
scroll to position [20586, 0]
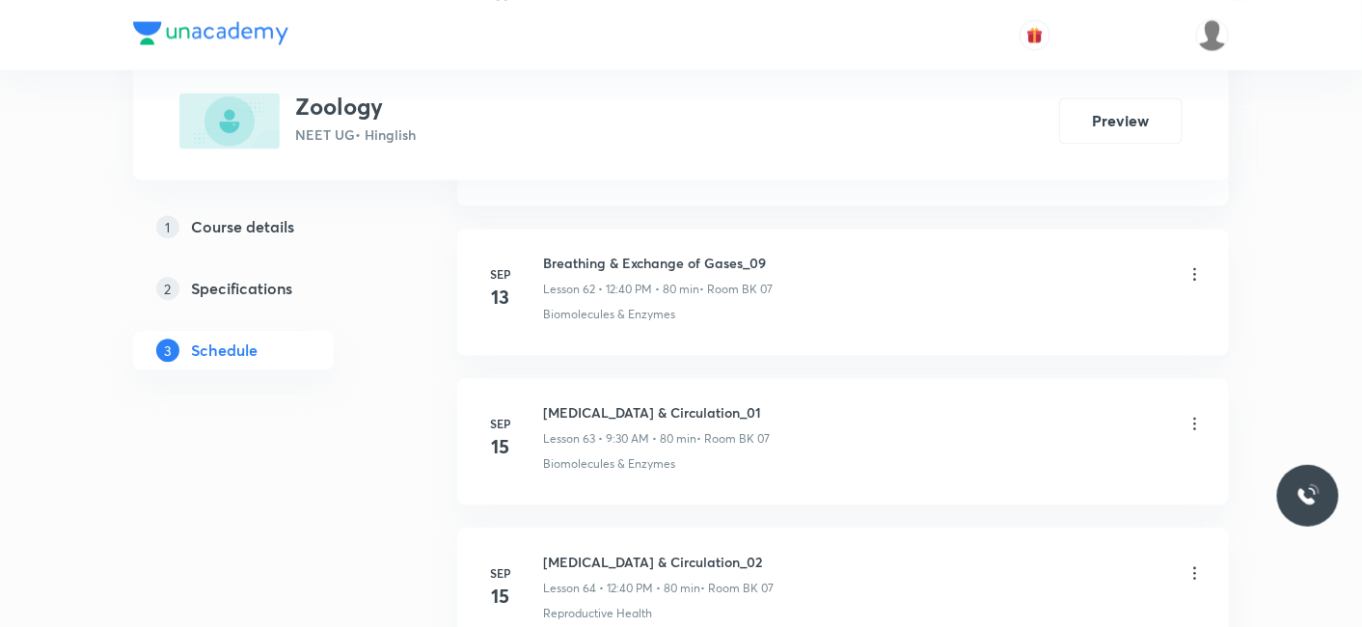
scroll to position [11613, 0]
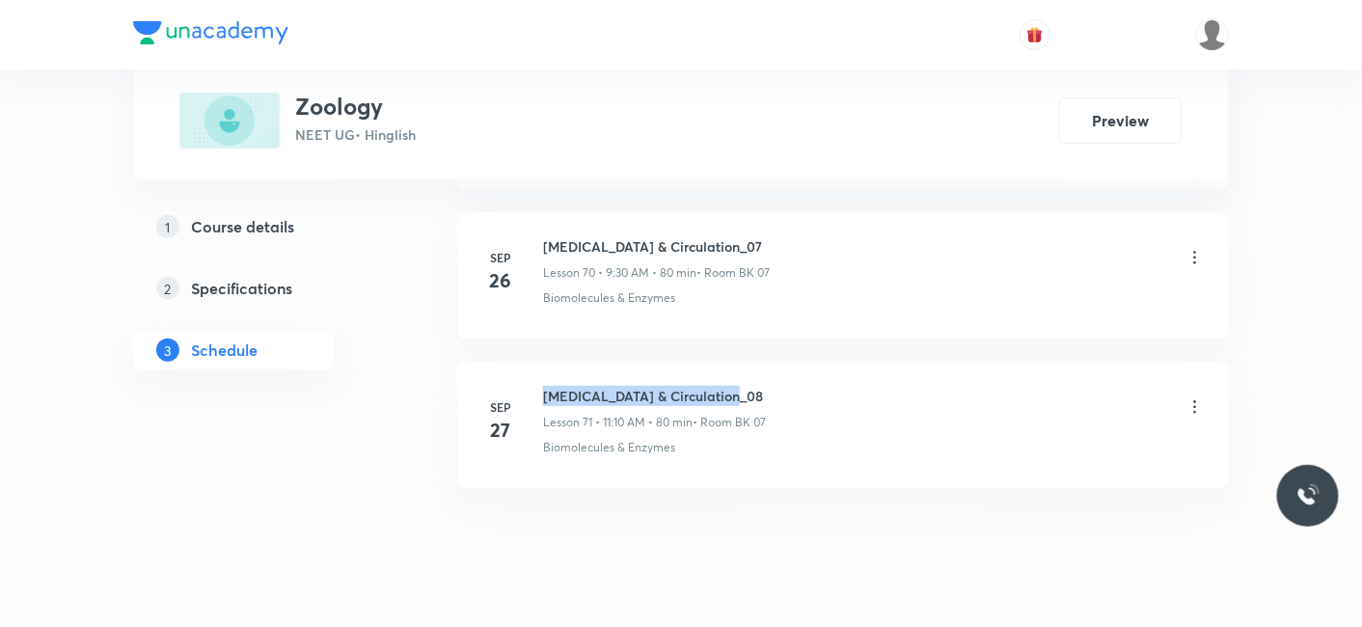
drag, startPoint x: 545, startPoint y: 353, endPoint x: 816, endPoint y: 336, distance: 271.5
click at [816, 362] on li "[DATE] [MEDICAL_DATA] & Circulation_08 Lesson 71 • 11:10 AM • 80 min • Room BK …" at bounding box center [843, 425] width 772 height 126
copy h6 "[MEDICAL_DATA] & Circulation_08"
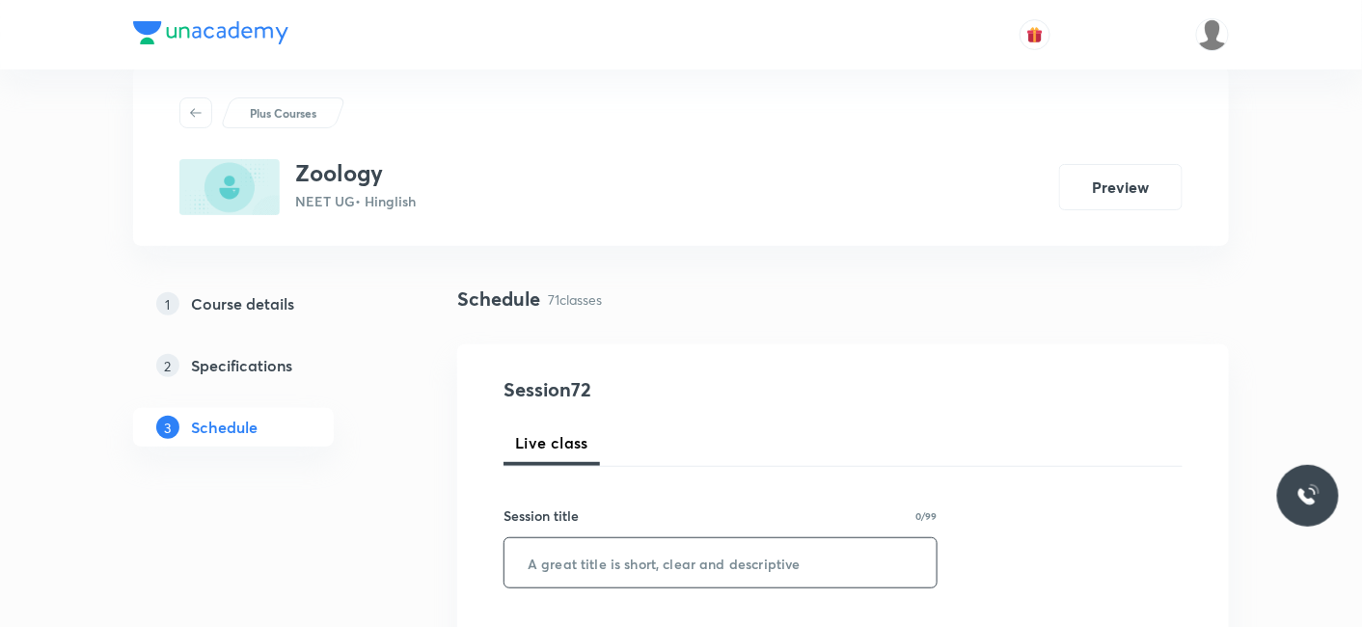
scroll to position [107, 0]
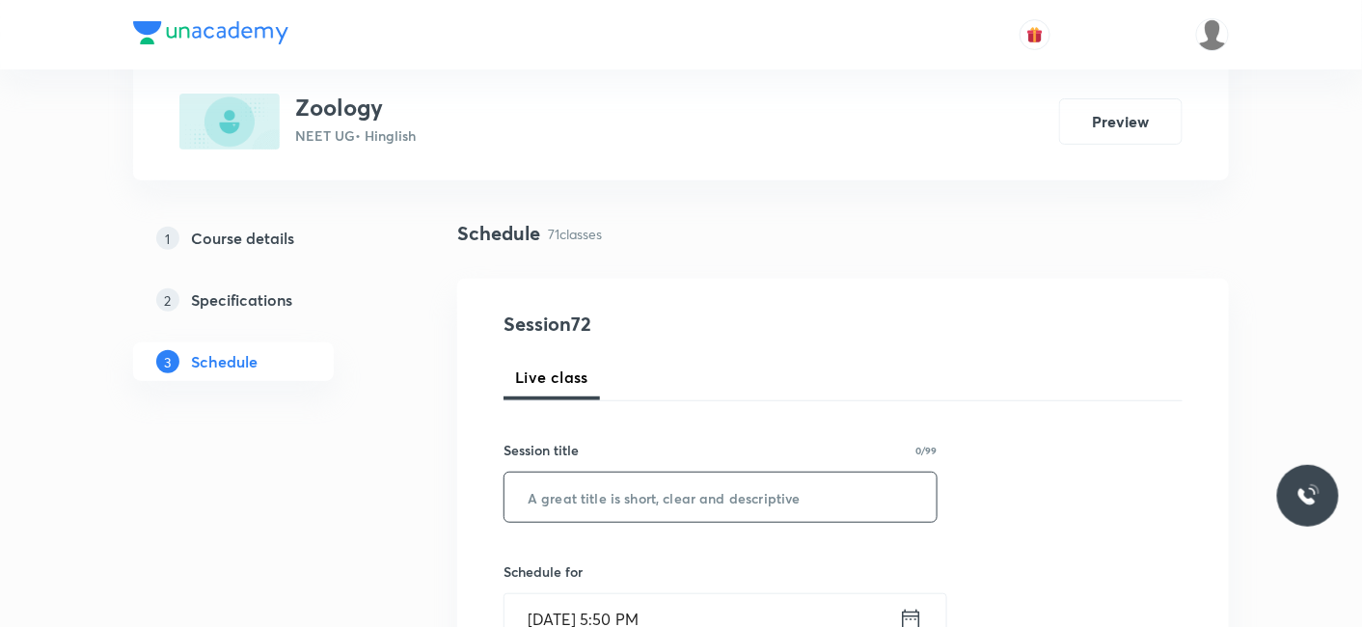
click at [675, 511] on input "text" at bounding box center [720, 497] width 432 height 49
paste input "[MEDICAL_DATA] & Circulation_08"
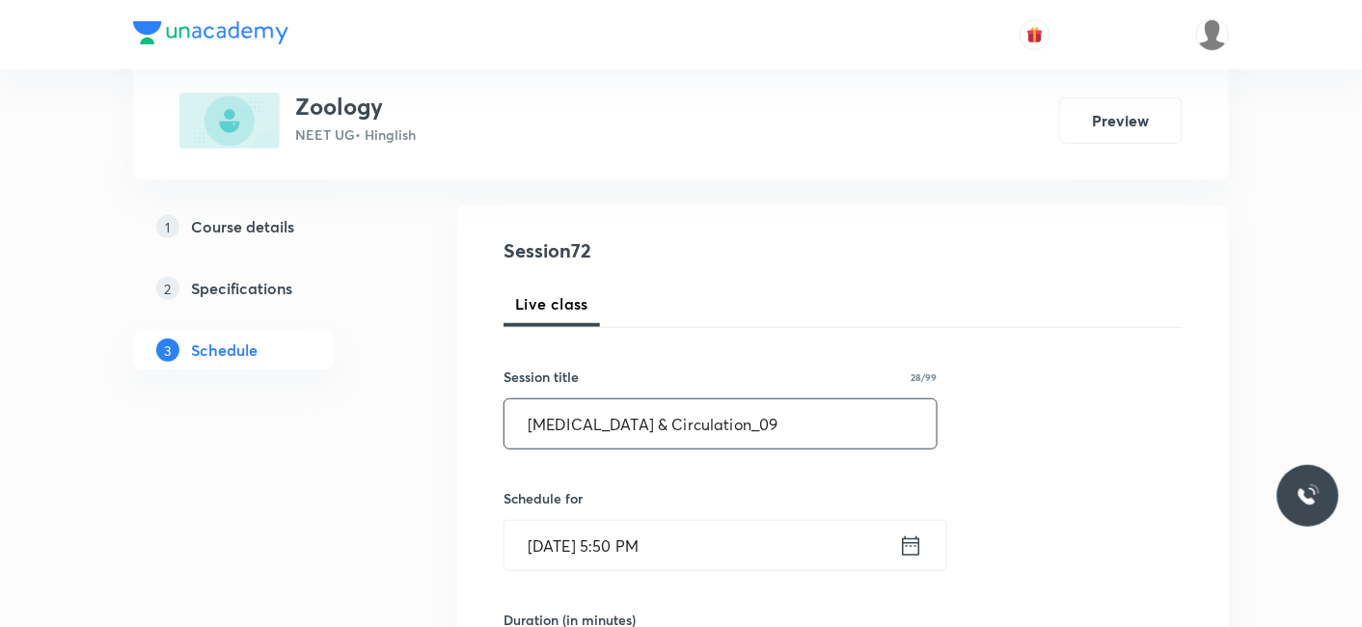
scroll to position [214, 0]
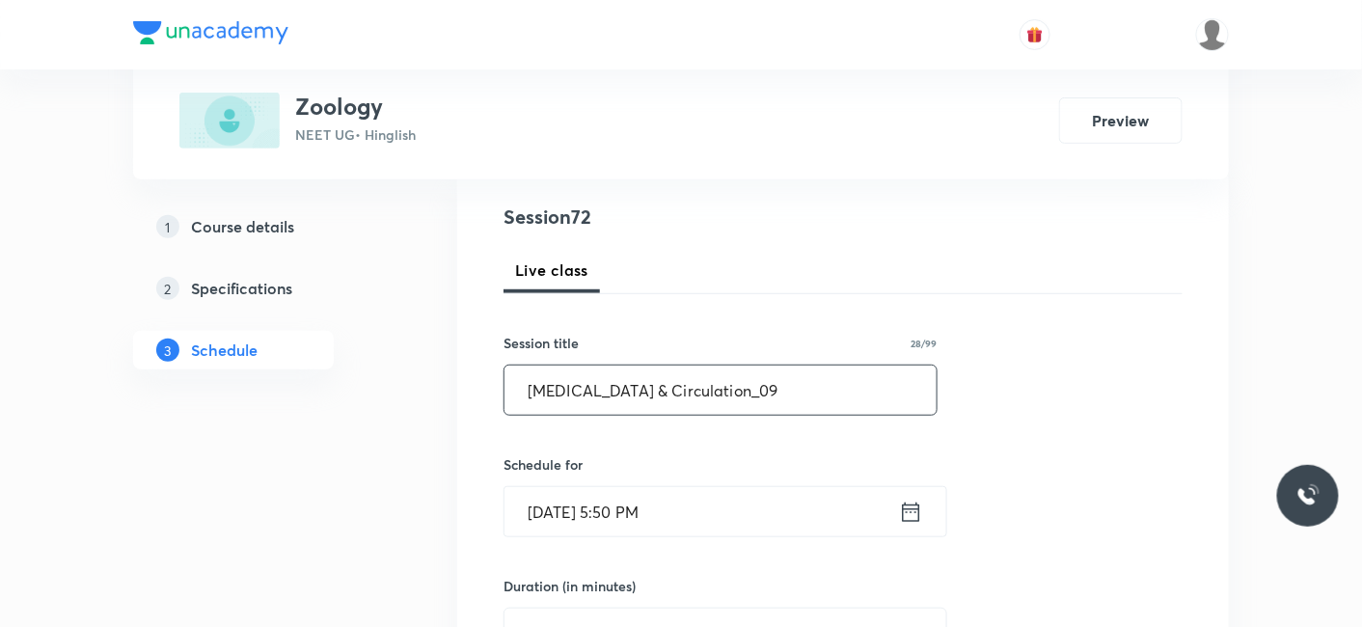
type input "[MEDICAL_DATA] & Circulation_09"
click at [588, 516] on input "[DATE] 5:50 PM" at bounding box center [701, 511] width 394 height 49
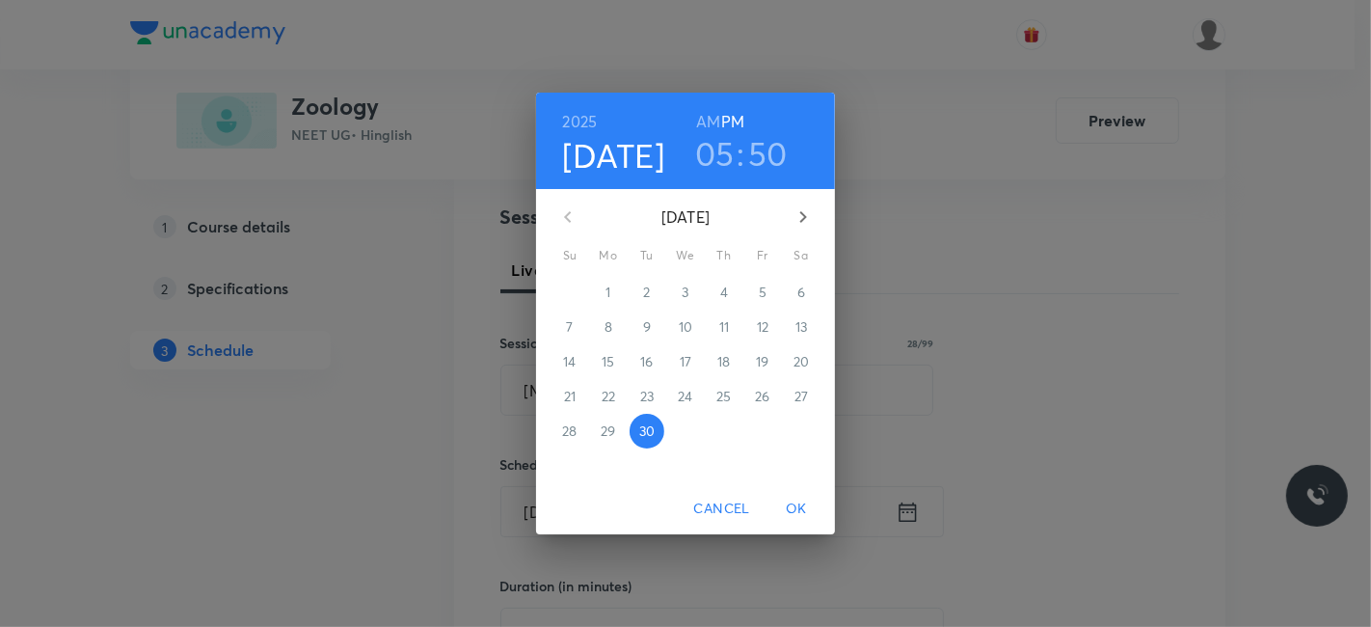
click at [804, 210] on icon "button" at bounding box center [803, 216] width 23 height 23
click at [765, 296] on p "3" at bounding box center [762, 292] width 7 height 19
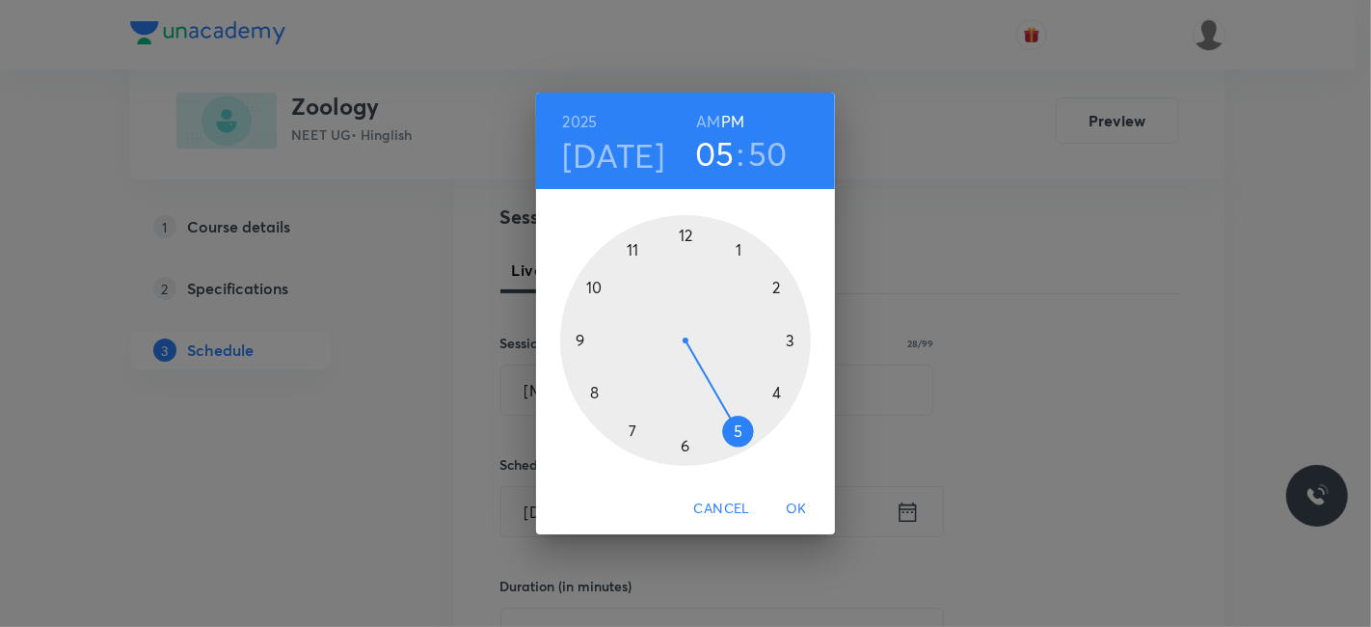
click at [683, 231] on div at bounding box center [685, 340] width 251 height 251
click at [591, 392] on div at bounding box center [685, 340] width 251 height 251
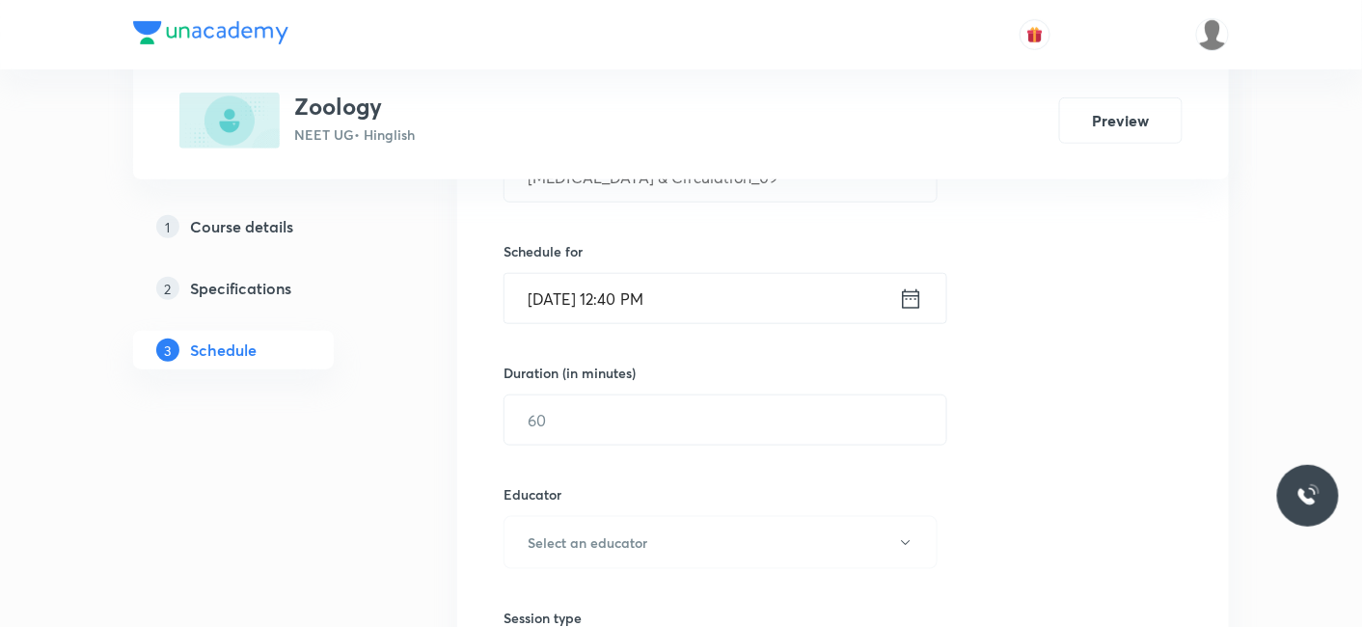
scroll to position [428, 0]
click at [594, 413] on input "text" at bounding box center [725, 418] width 442 height 49
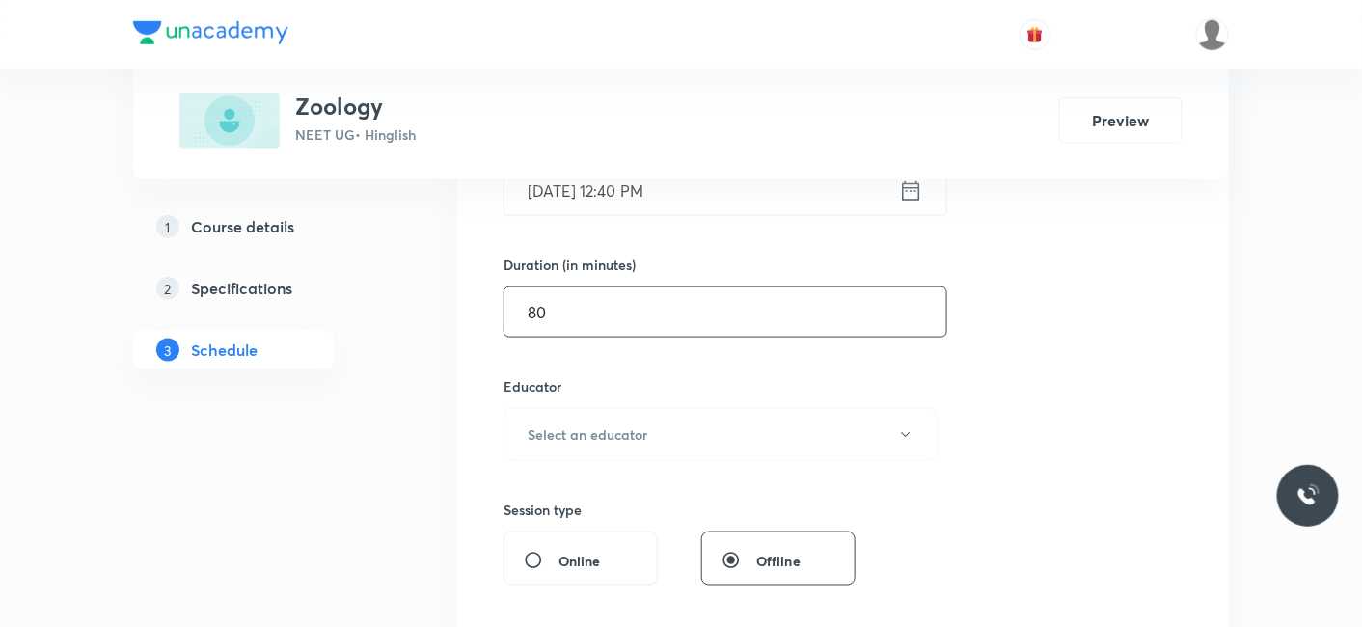
type input "80"
click at [594, 414] on button "Select an educator" at bounding box center [720, 434] width 434 height 53
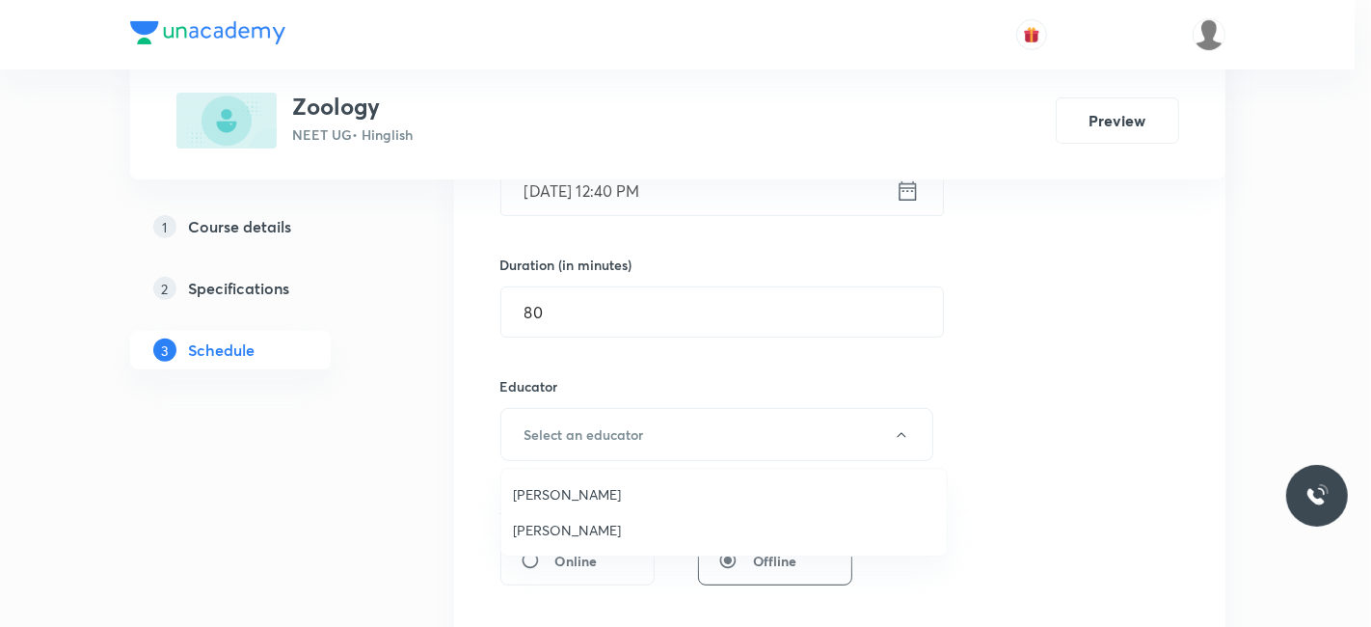
click at [554, 535] on span "Jayanti Maheshwari" at bounding box center [724, 530] width 422 height 20
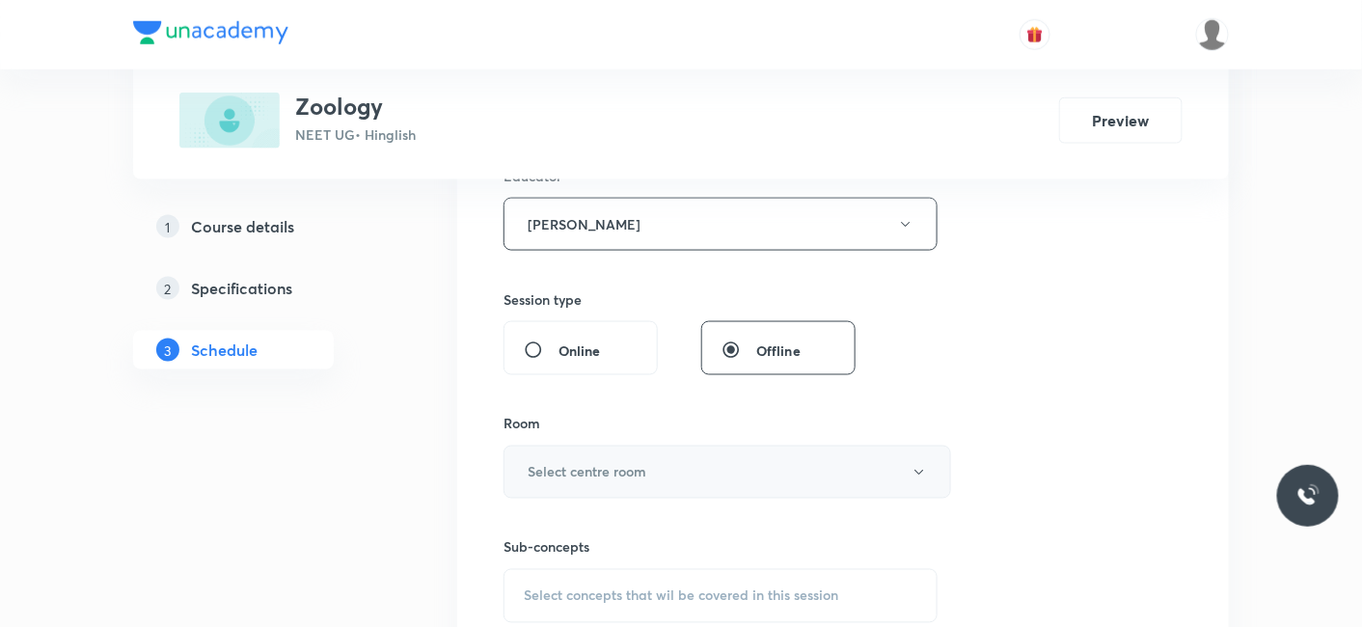
scroll to position [749, 0]
click at [560, 462] on h6 "Select centre room" at bounding box center [587, 468] width 119 height 20
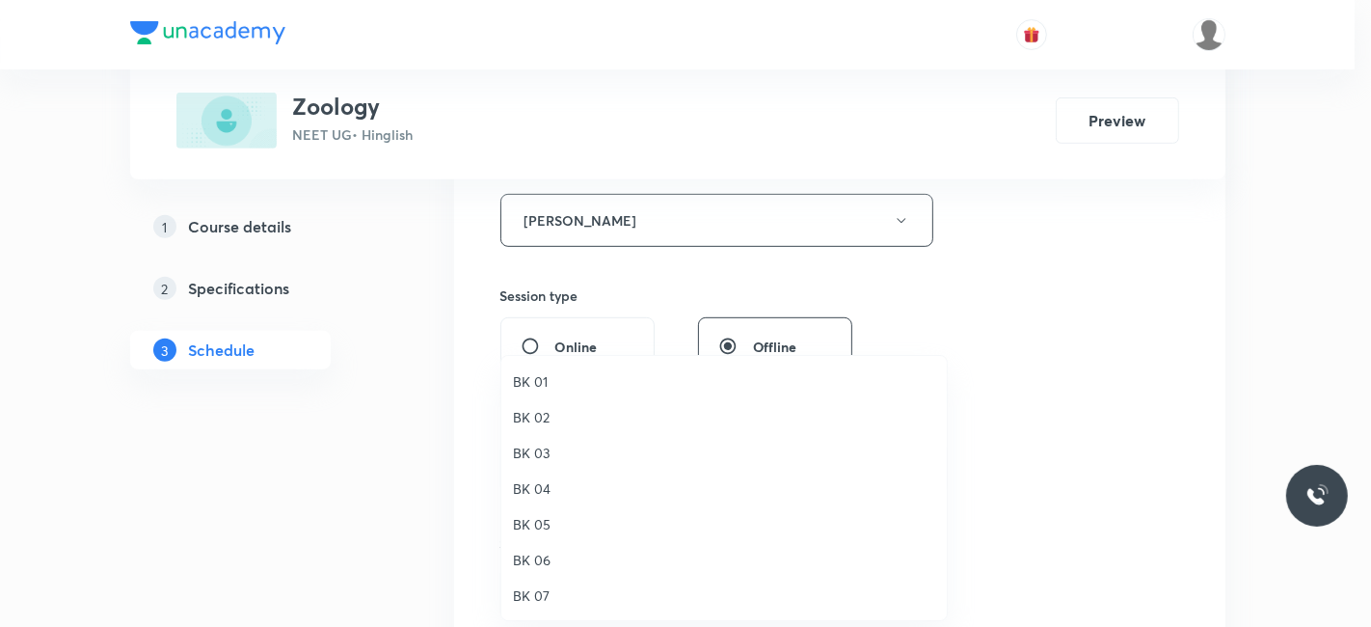
click at [533, 596] on span "BK 07" at bounding box center [724, 595] width 422 height 20
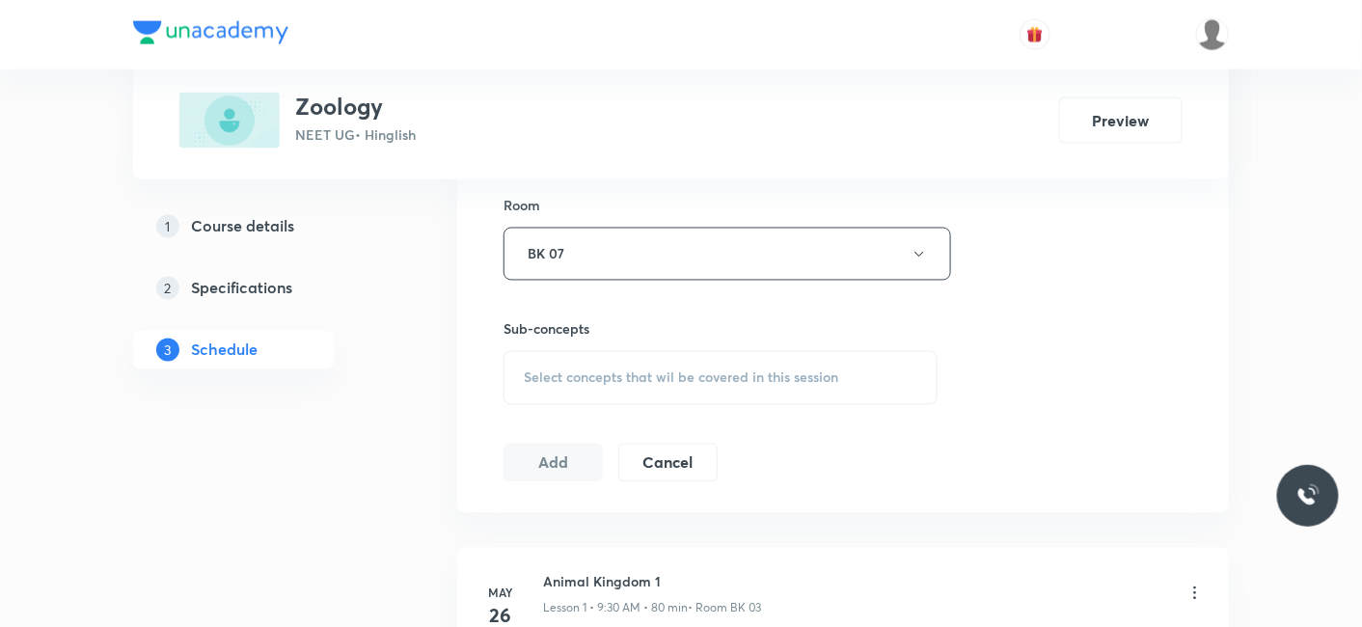
scroll to position [964, 0]
click at [602, 381] on span "Select concepts that wil be covered in this session" at bounding box center [681, 376] width 314 height 15
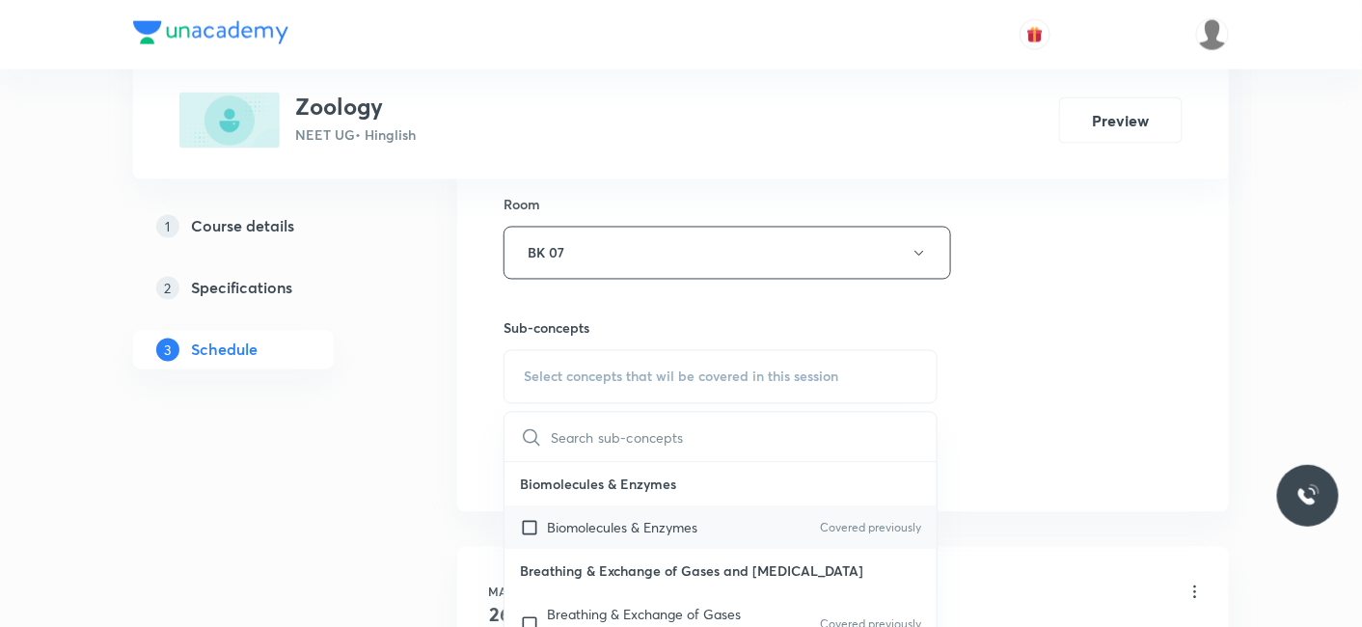
click at [554, 519] on p "Biomolecules & Enzymes" at bounding box center [622, 528] width 150 height 20
checkbox input "true"
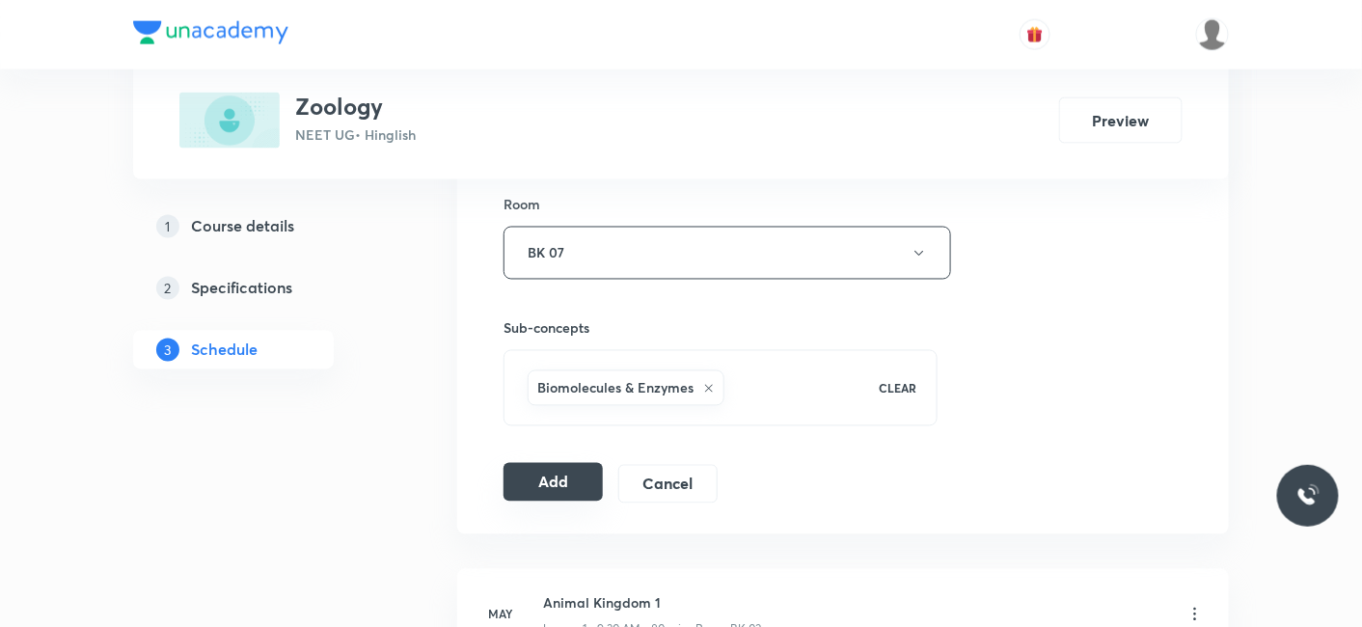
click at [555, 478] on button "Add" at bounding box center [552, 482] width 99 height 39
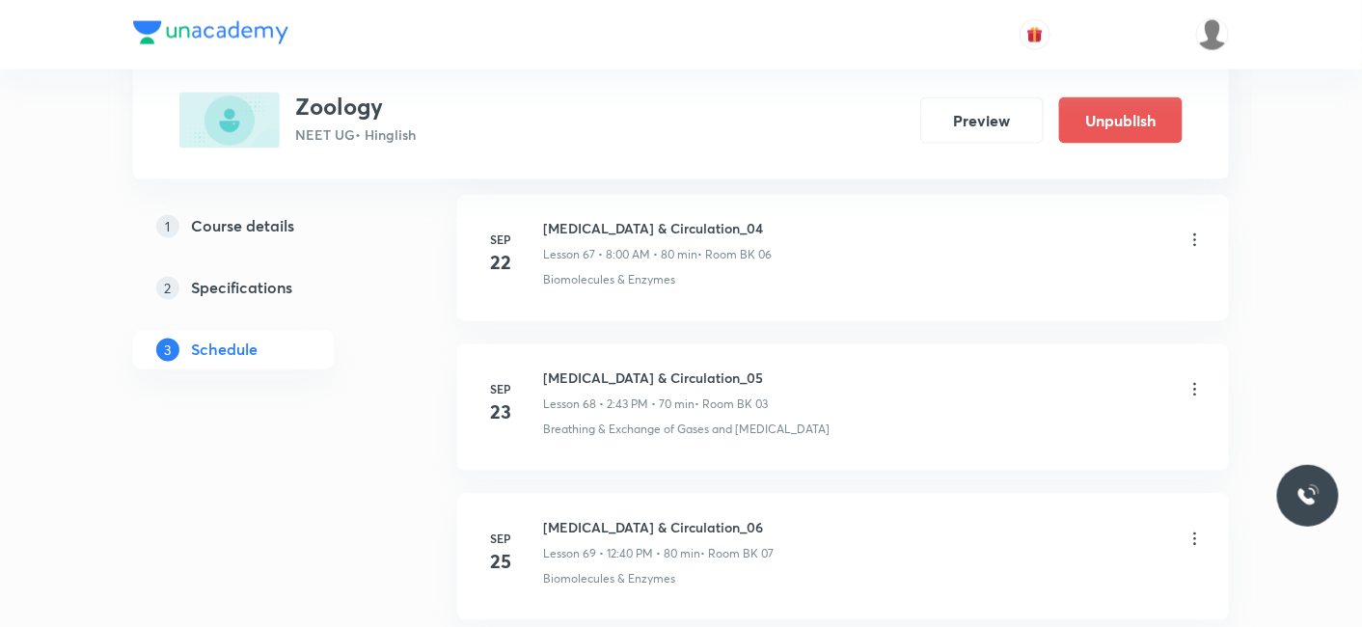
scroll to position [10756, 0]
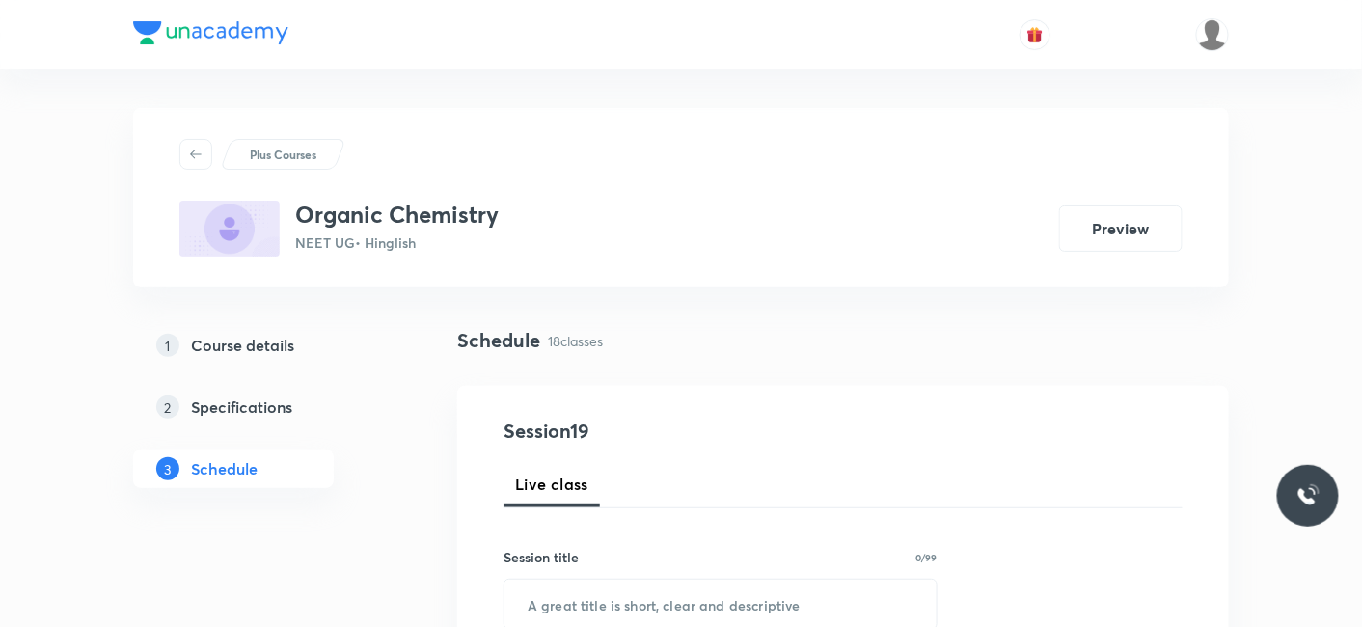
scroll to position [3596, 0]
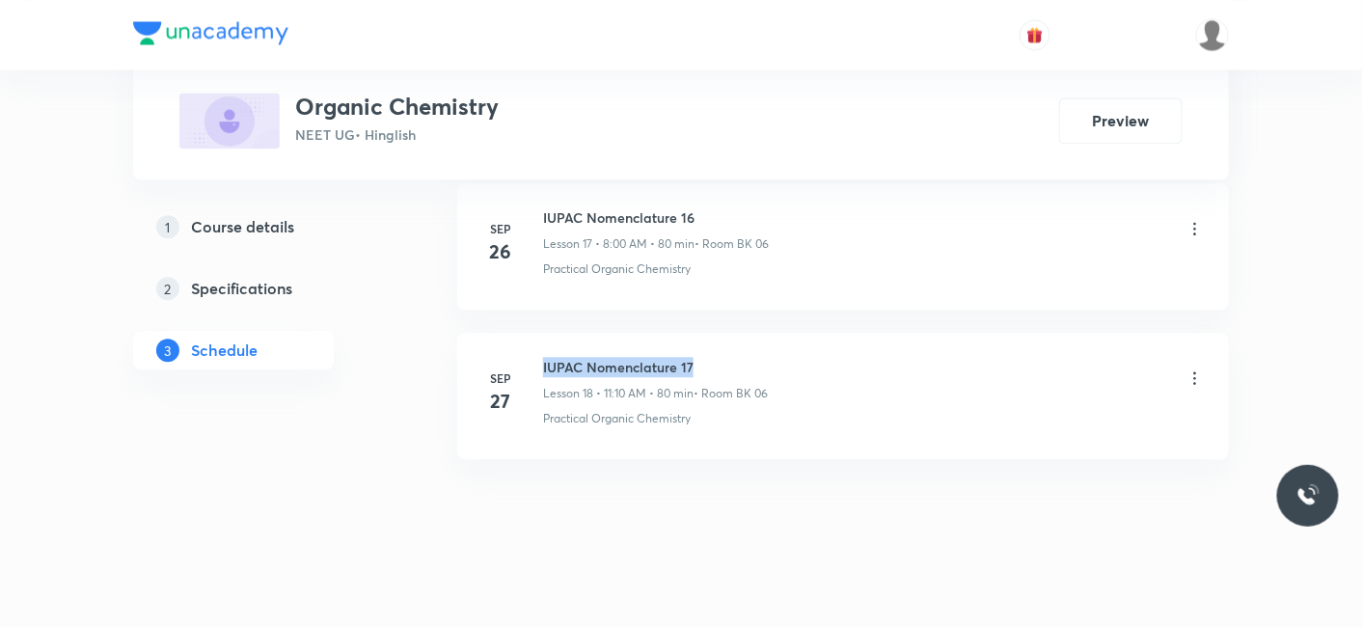
drag, startPoint x: 540, startPoint y: 353, endPoint x: 694, endPoint y: 355, distance: 154.3
click at [694, 357] on div "[DATE] IUPAC Nomenclature 17 Lesson 18 • 11:10 AM • 80 min • Room BK 06 Practic…" at bounding box center [842, 392] width 723 height 70
copy h6 "IUPAC Nomenclature 17"
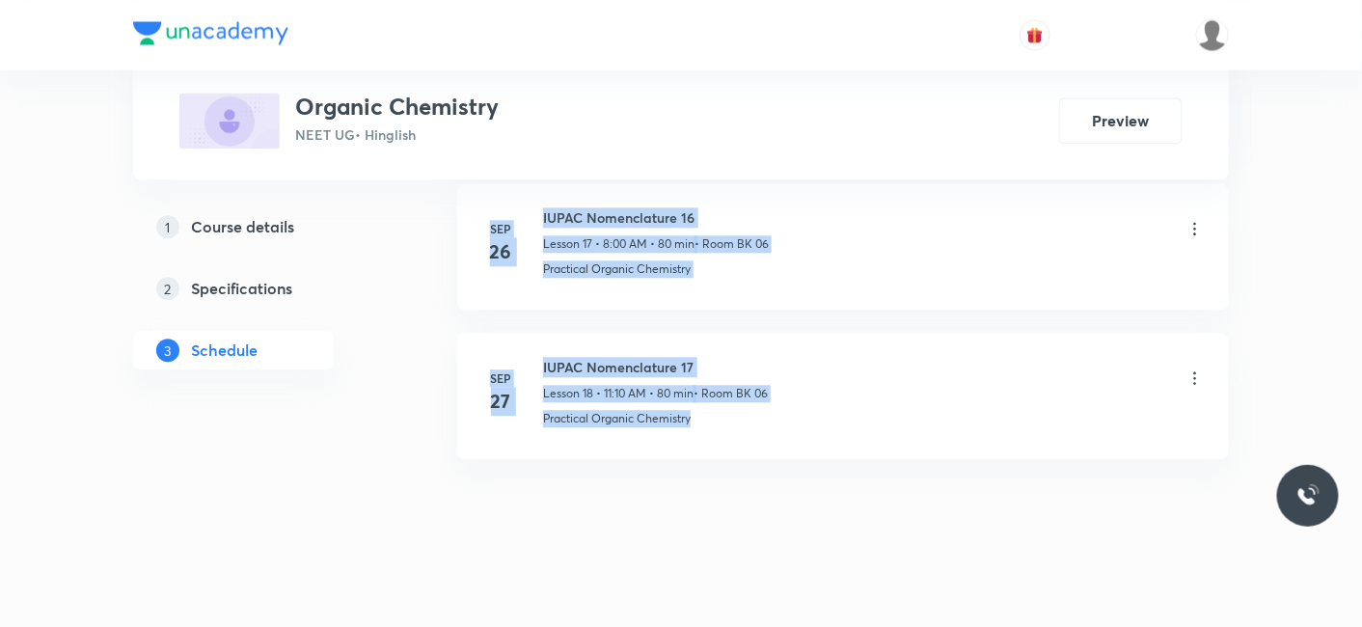
drag, startPoint x: 1361, startPoint y: 594, endPoint x: 1370, endPoint y: 33, distance: 561.3
click at [1016, 434] on li "Sep 27 IUPAC Nomenclature 17 Lesson 18 • 11:10 AM • 80 min • Room BK 06 Practic…" at bounding box center [843, 396] width 772 height 126
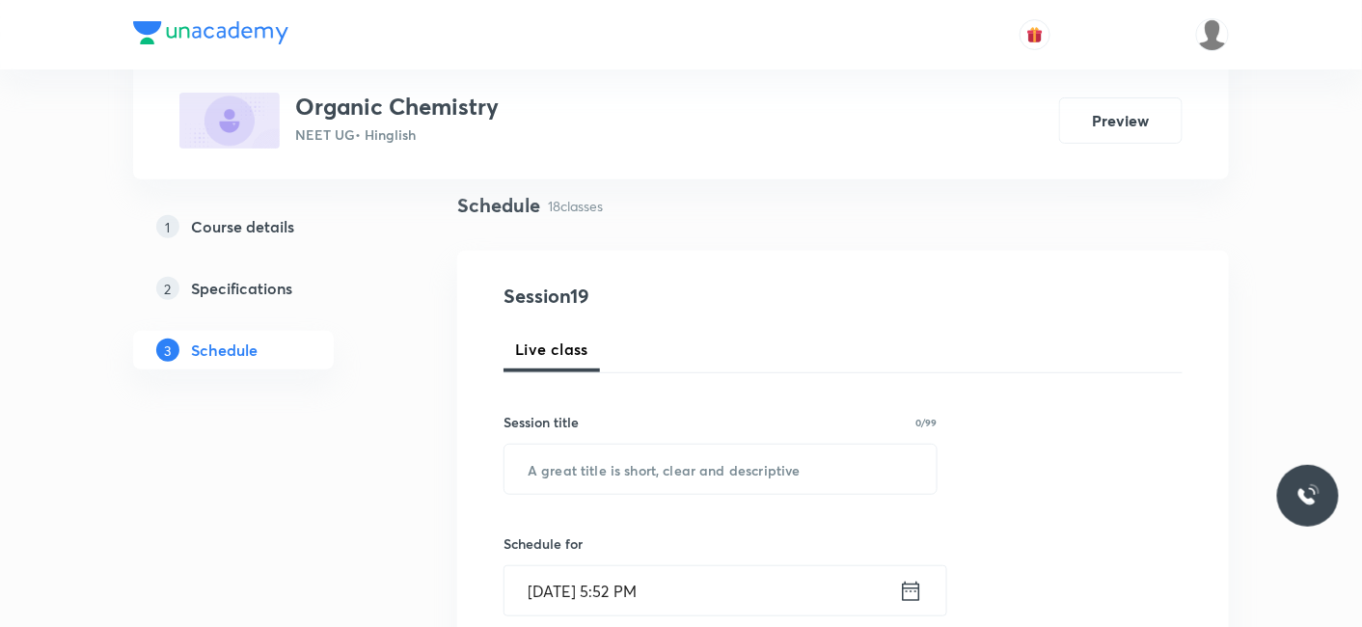
scroll to position [214, 0]
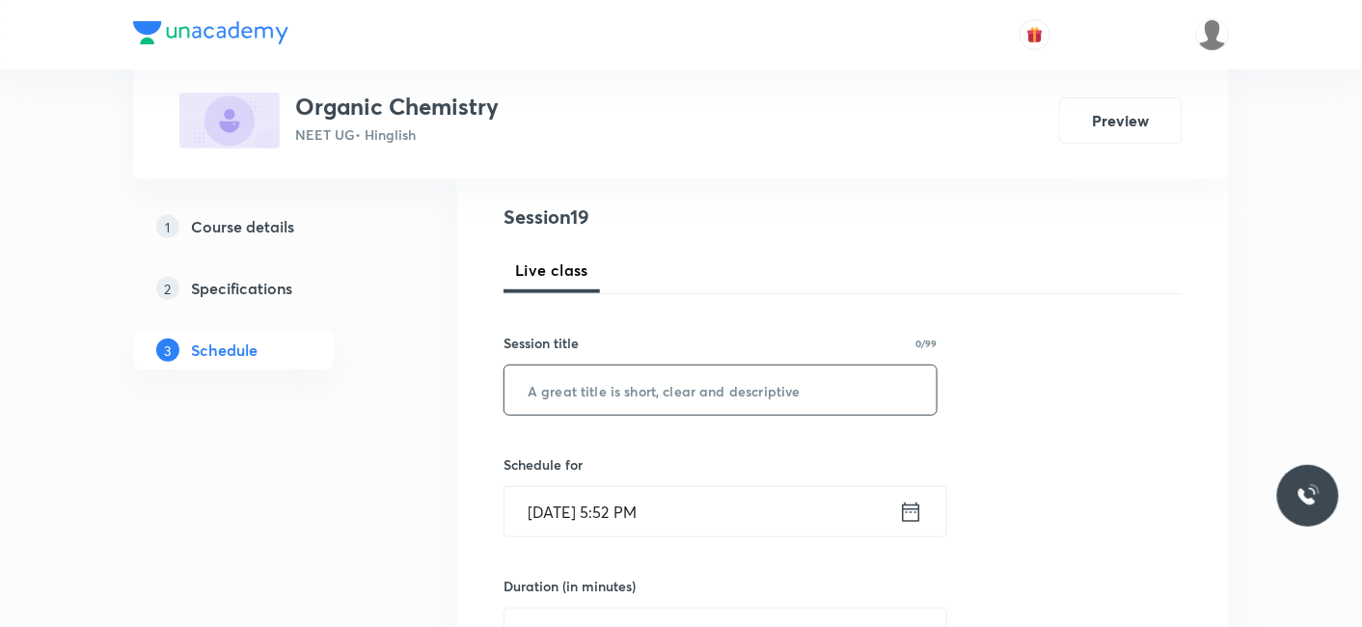
click at [640, 393] on input "text" at bounding box center [720, 389] width 432 height 49
paste input "IUPAC Nomenclature 17"
click at [639, 390] on input "IUPAC Nomenclature 17" at bounding box center [720, 389] width 432 height 49
click at [791, 388] on input "IUPAC Nomenclature 17" at bounding box center [720, 389] width 432 height 49
type input "IUPAC Nomenclature 18"
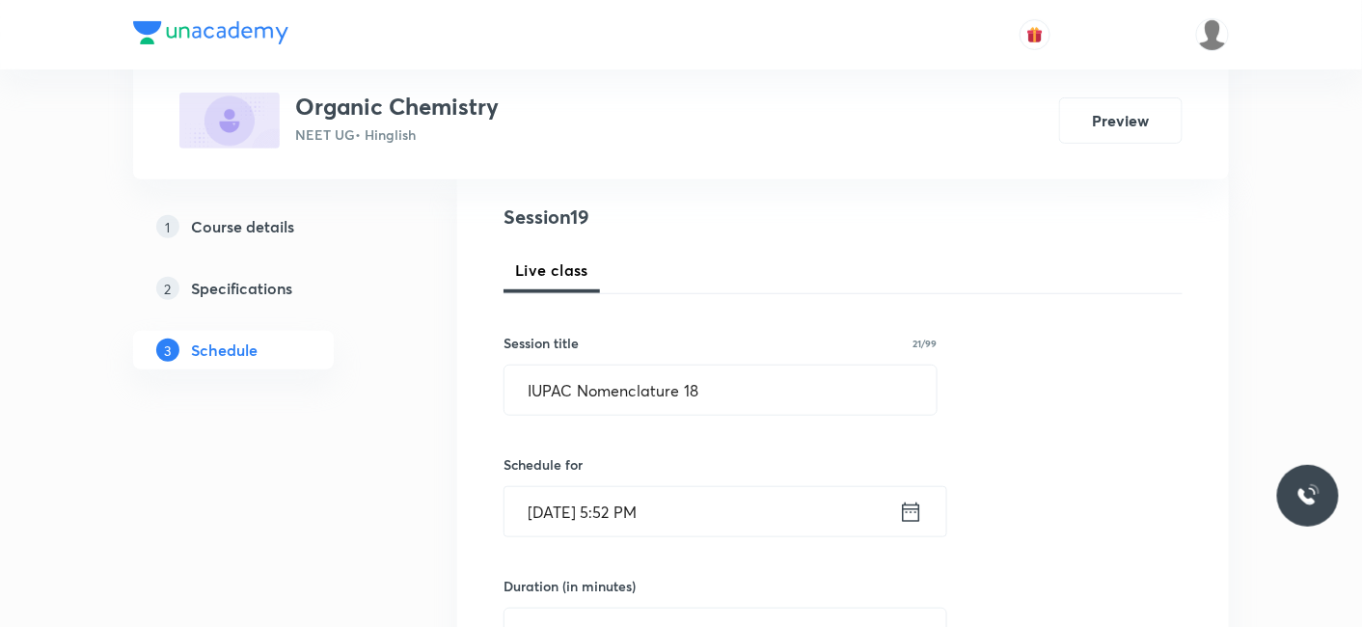
click at [584, 522] on input "Sep 30, 2025, 5:52 PM" at bounding box center [701, 511] width 394 height 49
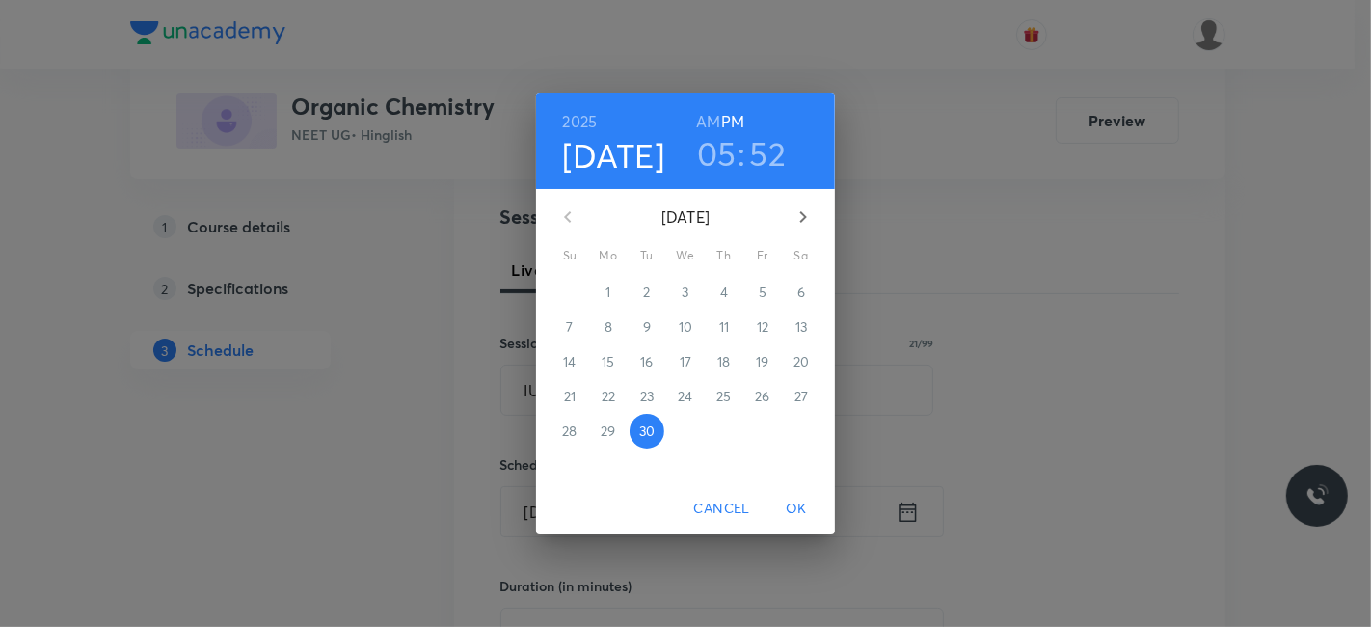
click at [803, 216] on icon "button" at bounding box center [803, 216] width 23 height 23
click at [762, 286] on p "3" at bounding box center [762, 292] width 7 height 19
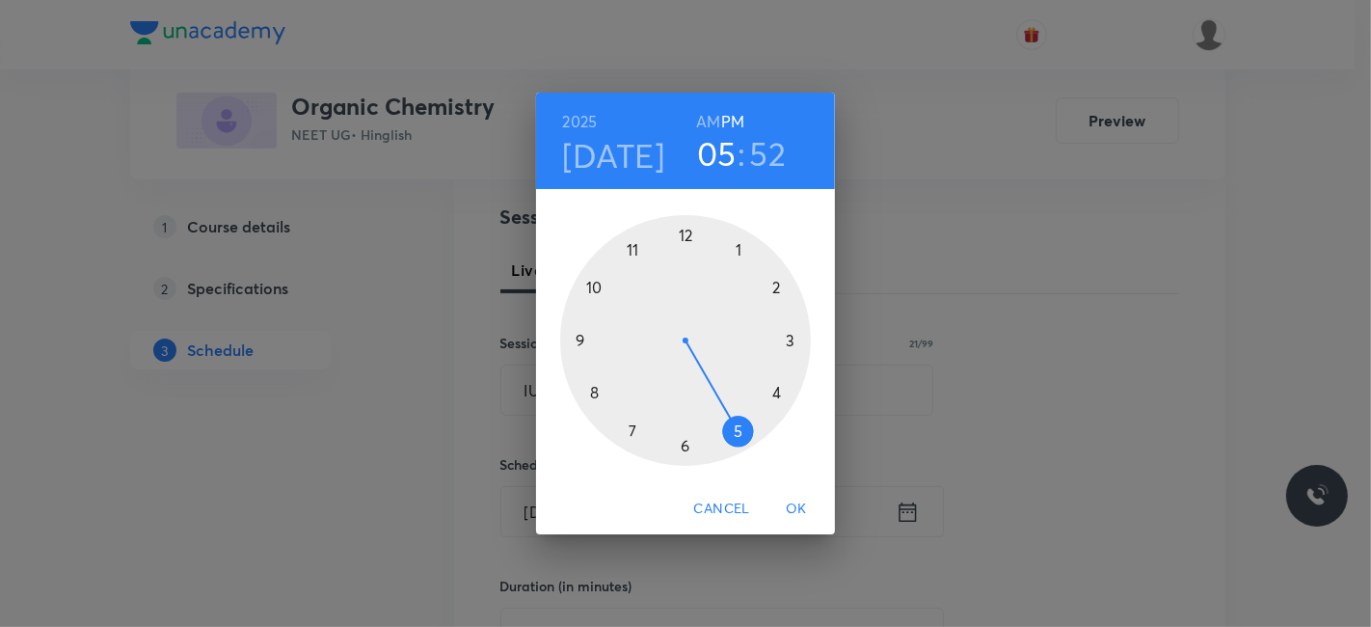
click at [711, 122] on h6 "AM" at bounding box center [708, 121] width 24 height 27
click at [595, 390] on div at bounding box center [685, 340] width 251 height 251
click at [689, 226] on div at bounding box center [685, 340] width 251 height 251
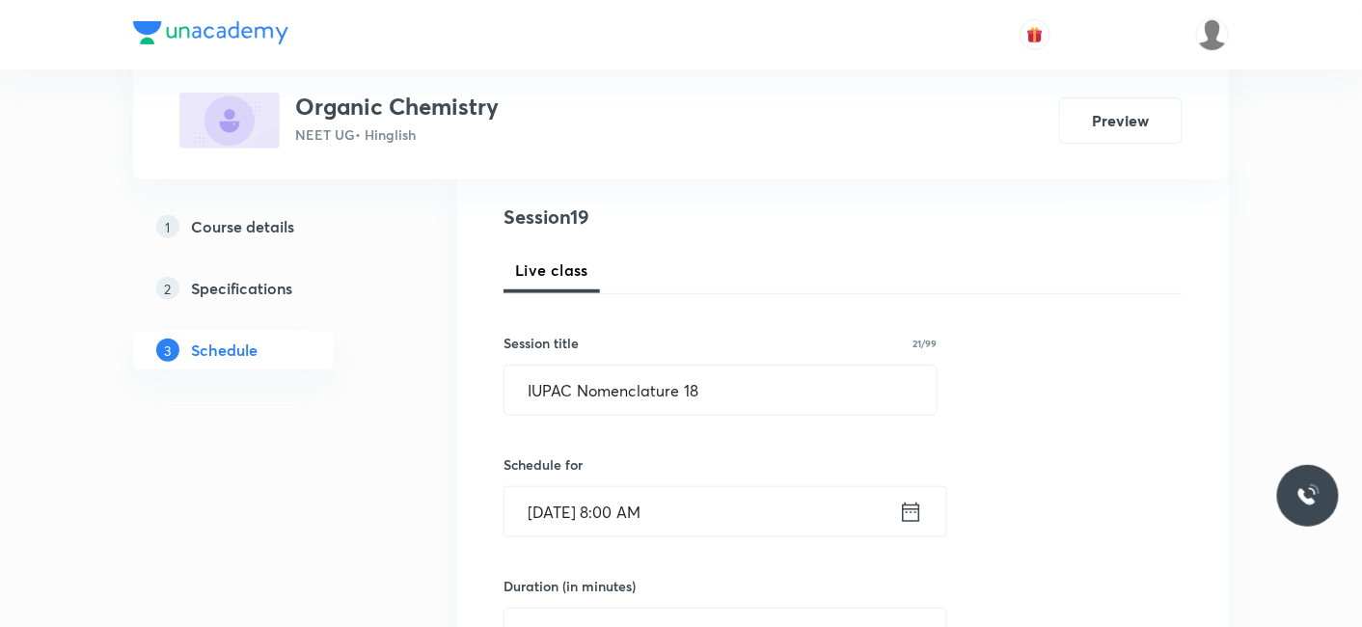
click at [651, 514] on input "Oct 3, 2025, 8:00 AM" at bounding box center [701, 511] width 394 height 49
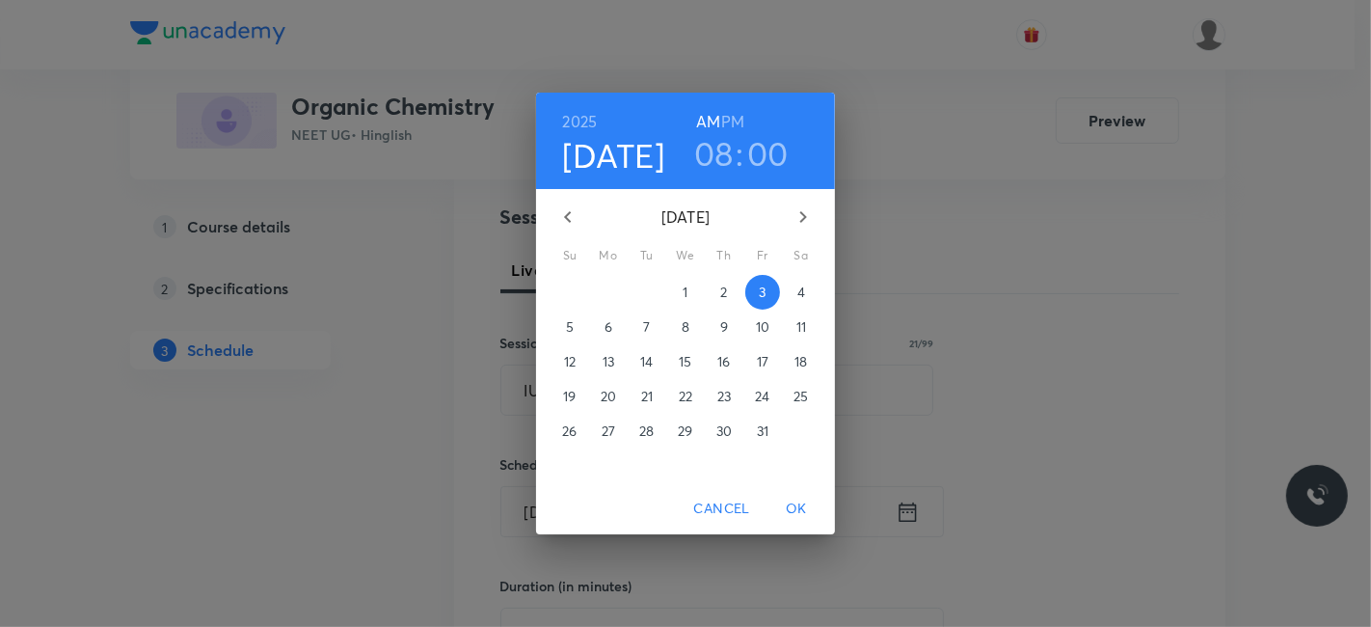
click at [702, 153] on h3 "08" at bounding box center [714, 153] width 40 height 41
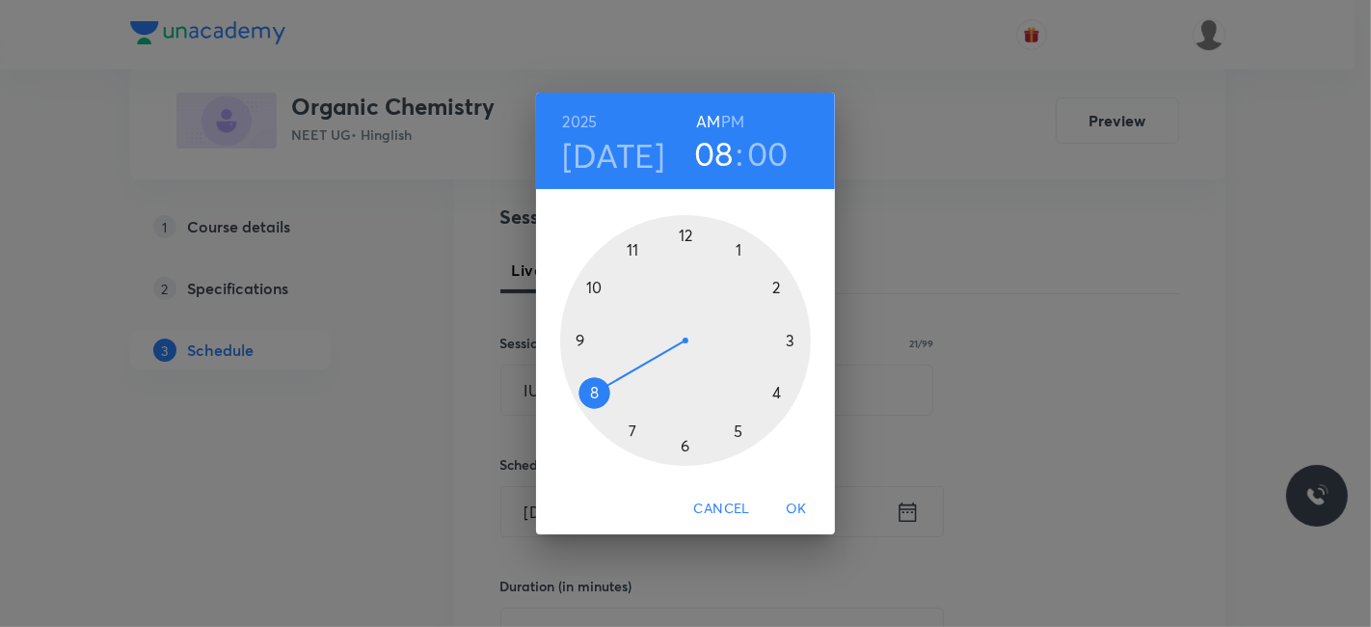
click at [579, 339] on div at bounding box center [685, 340] width 251 height 251
click at [686, 445] on div at bounding box center [685, 340] width 251 height 251
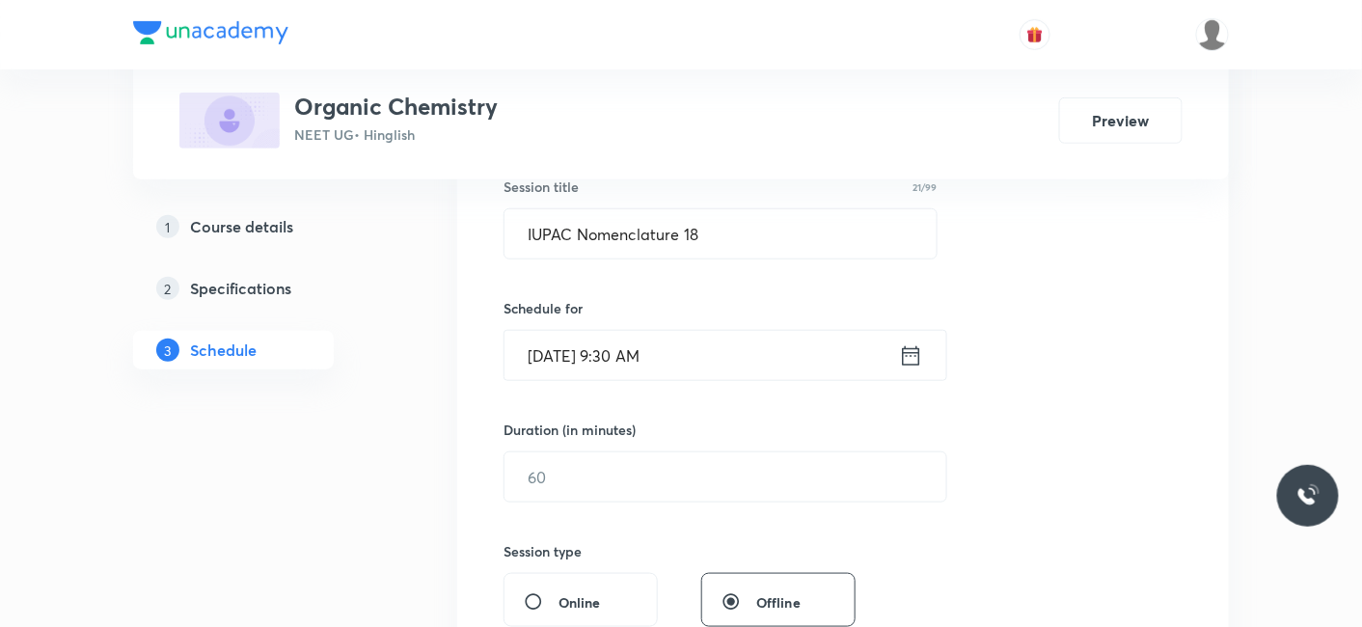
scroll to position [428, 0]
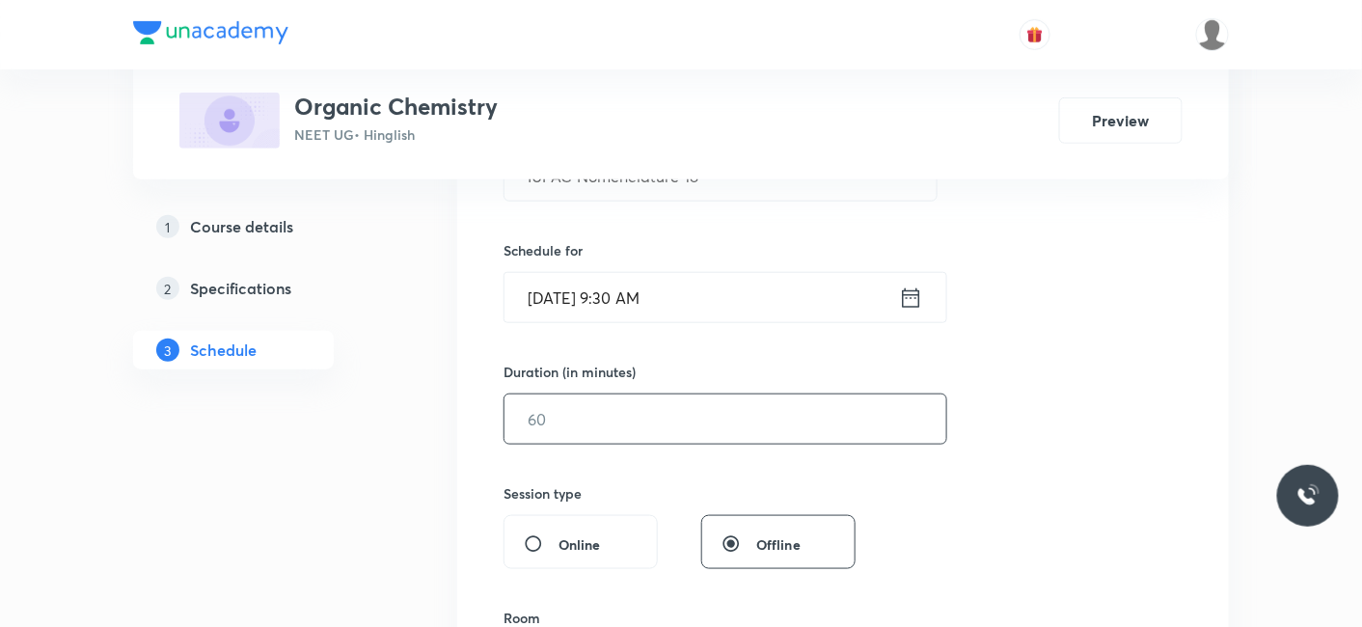
click at [660, 420] on input "text" at bounding box center [725, 418] width 442 height 49
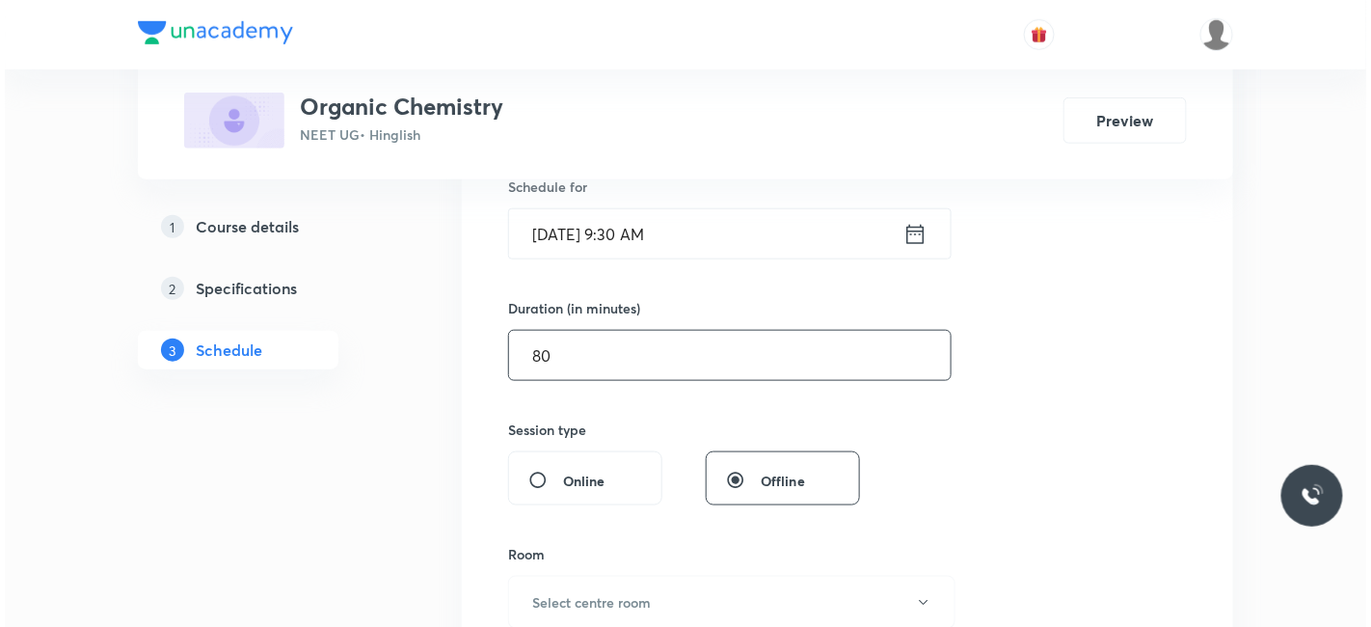
scroll to position [535, 0]
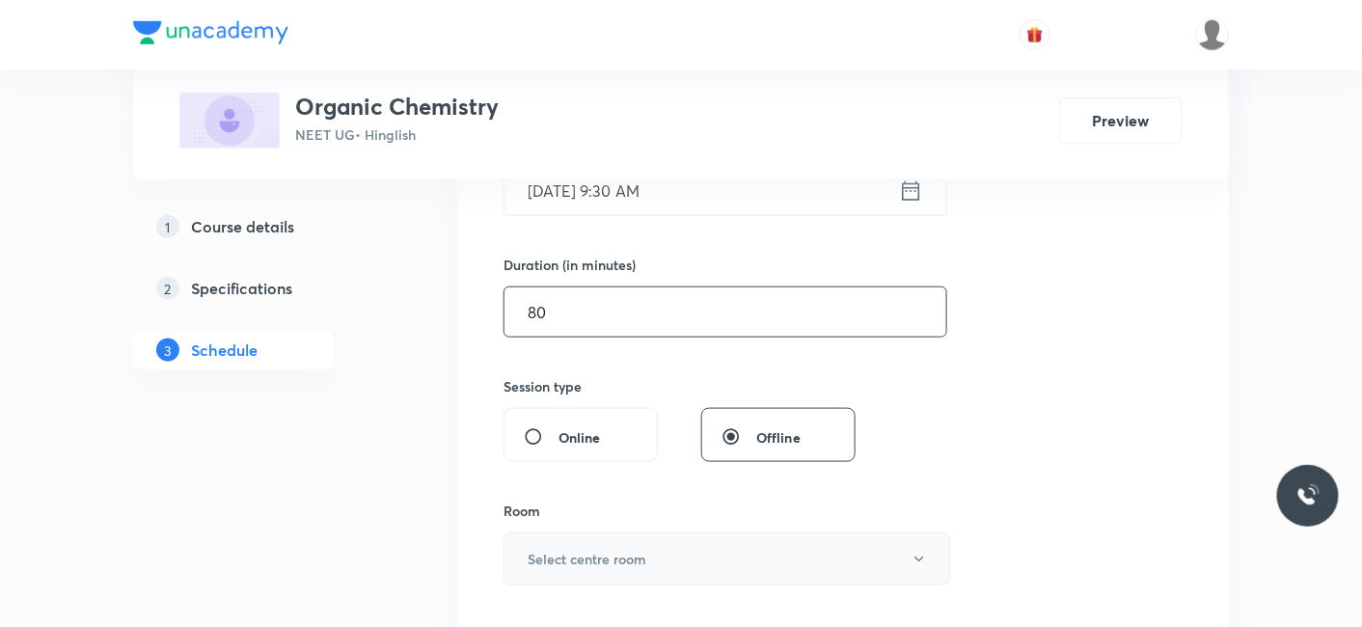
type input "80"
click at [581, 554] on h6 "Select centre room" at bounding box center [587, 559] width 119 height 20
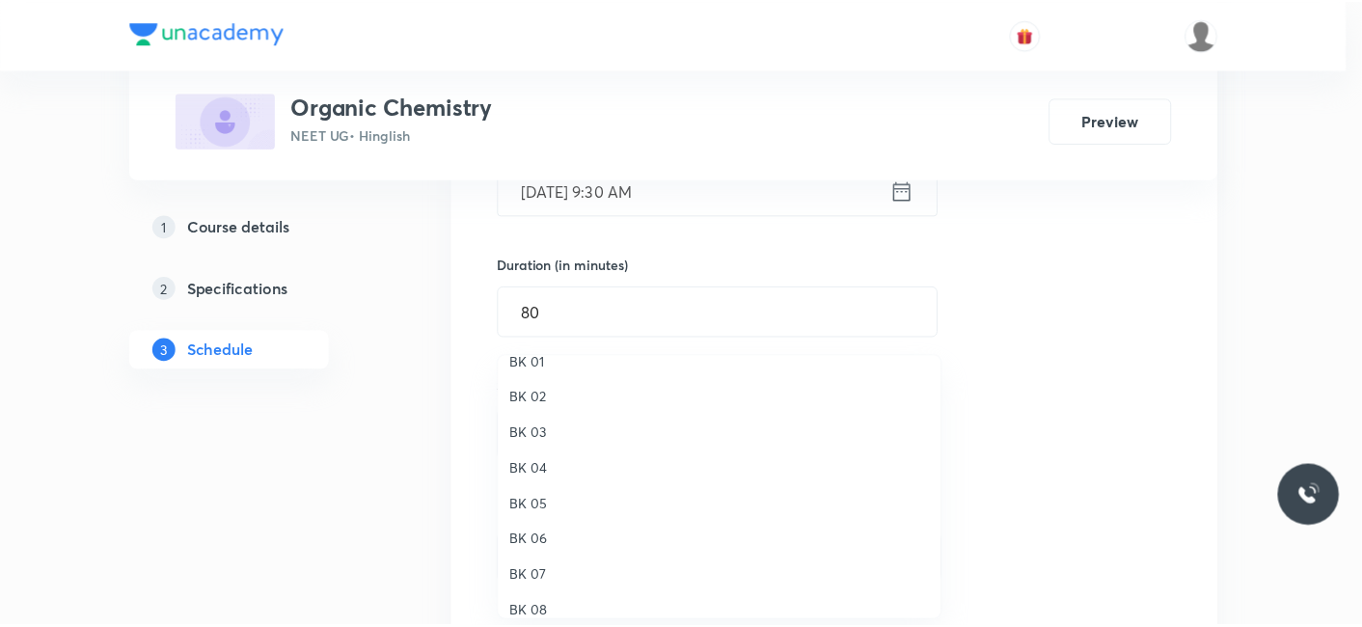
scroll to position [36, 0]
click at [538, 528] on span "BK 06" at bounding box center [724, 524] width 422 height 20
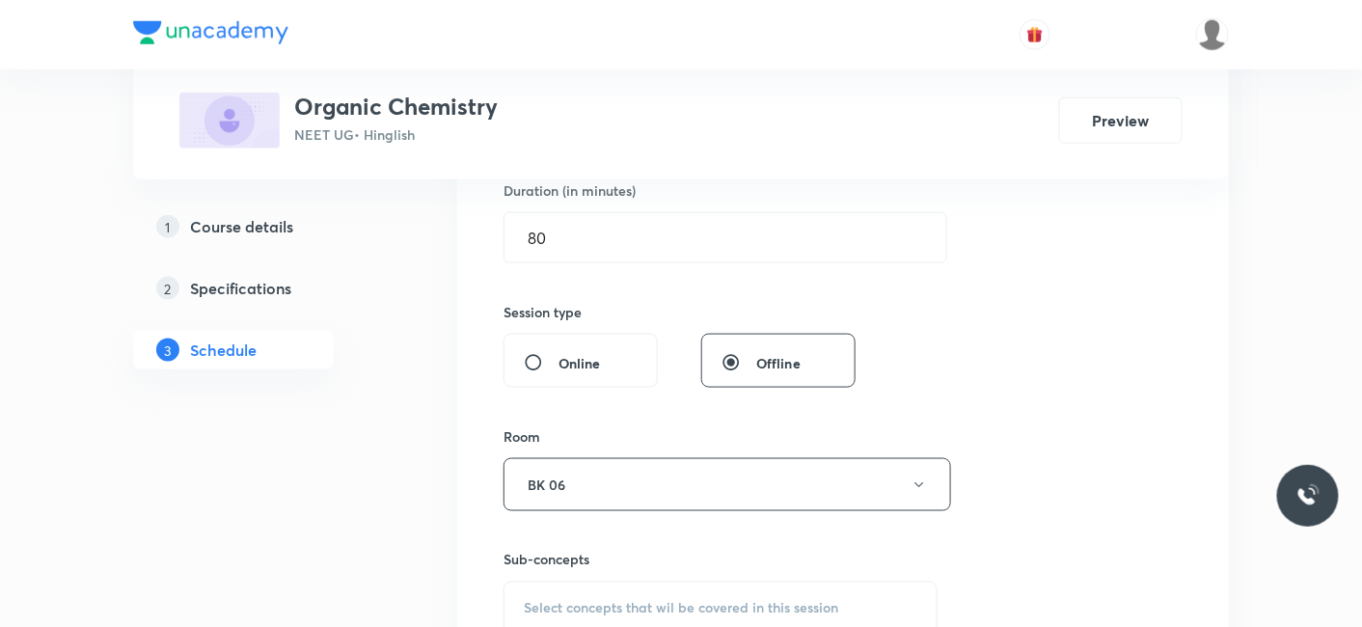
scroll to position [642, 0]
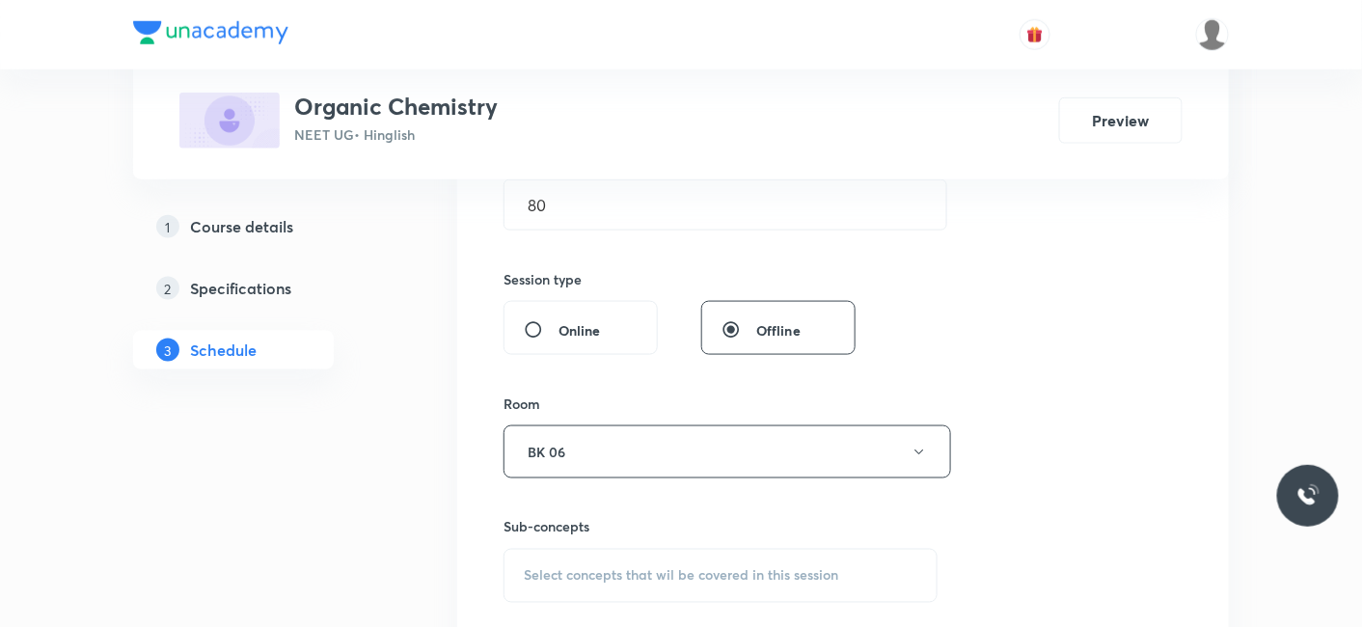
click at [603, 568] on span "Select concepts that wil be covered in this session" at bounding box center [681, 575] width 314 height 15
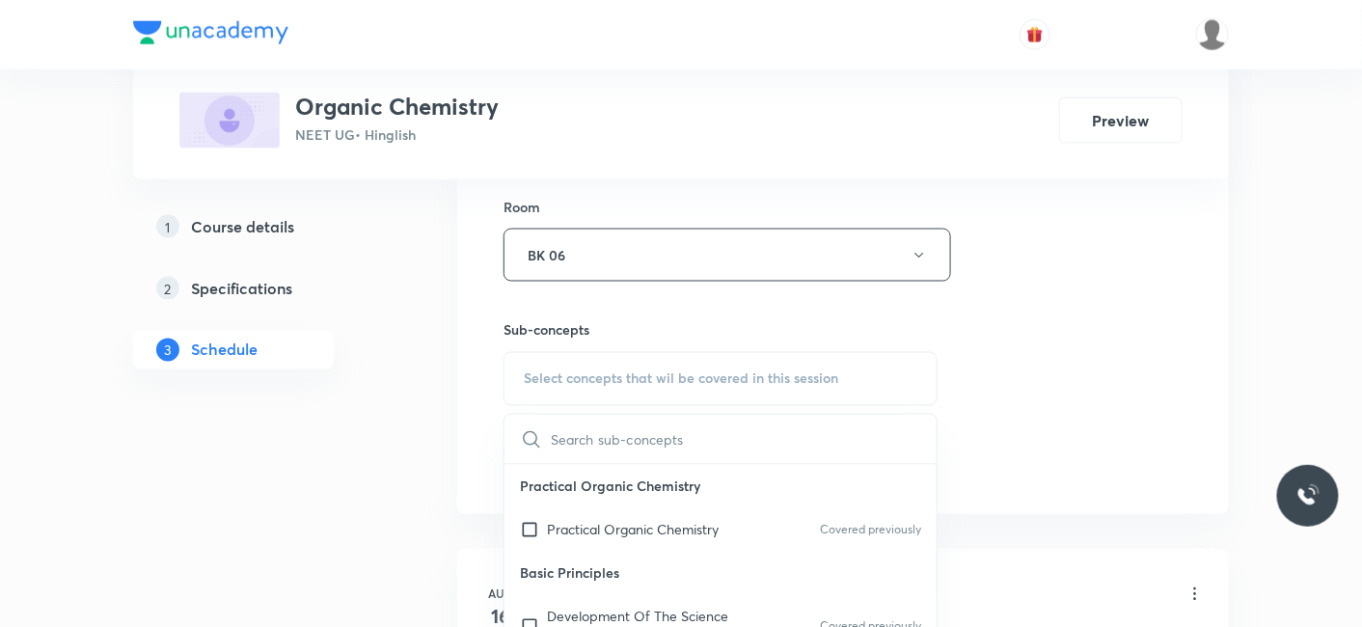
scroll to position [887, 0]
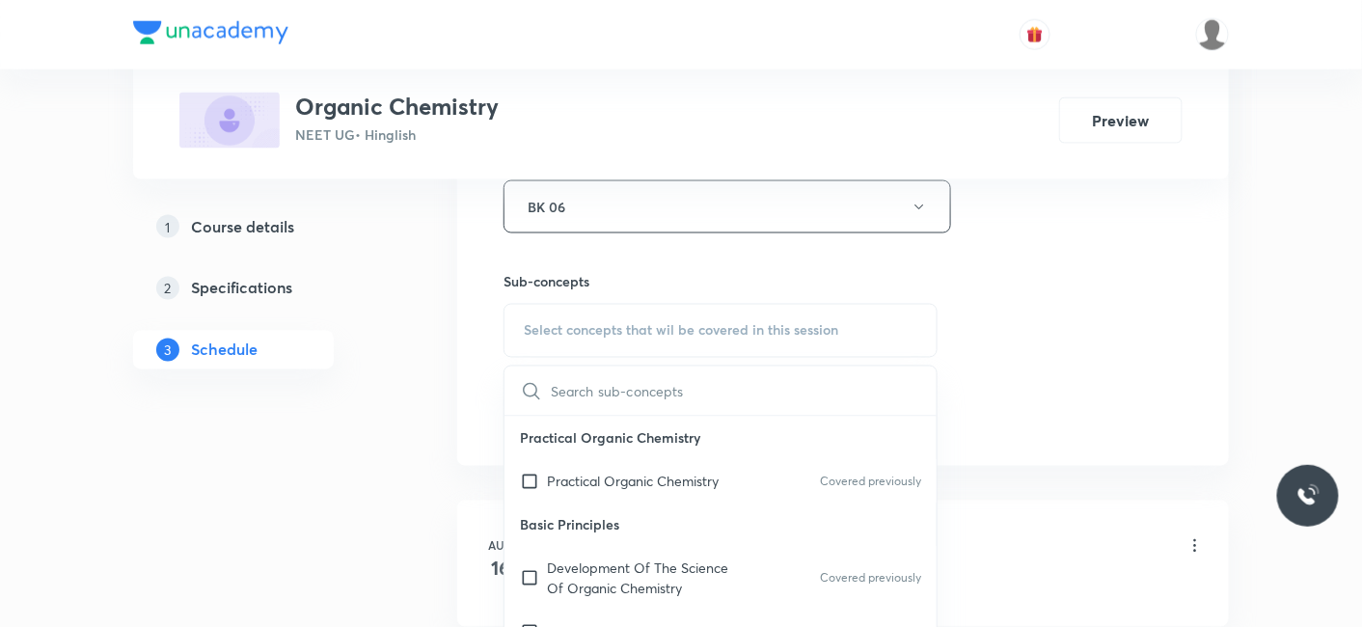
click at [573, 333] on span "Select concepts that wil be covered in this session" at bounding box center [681, 330] width 314 height 15
click at [576, 486] on p "Practical Organic Chemistry" at bounding box center [633, 482] width 172 height 20
checkbox input "true"
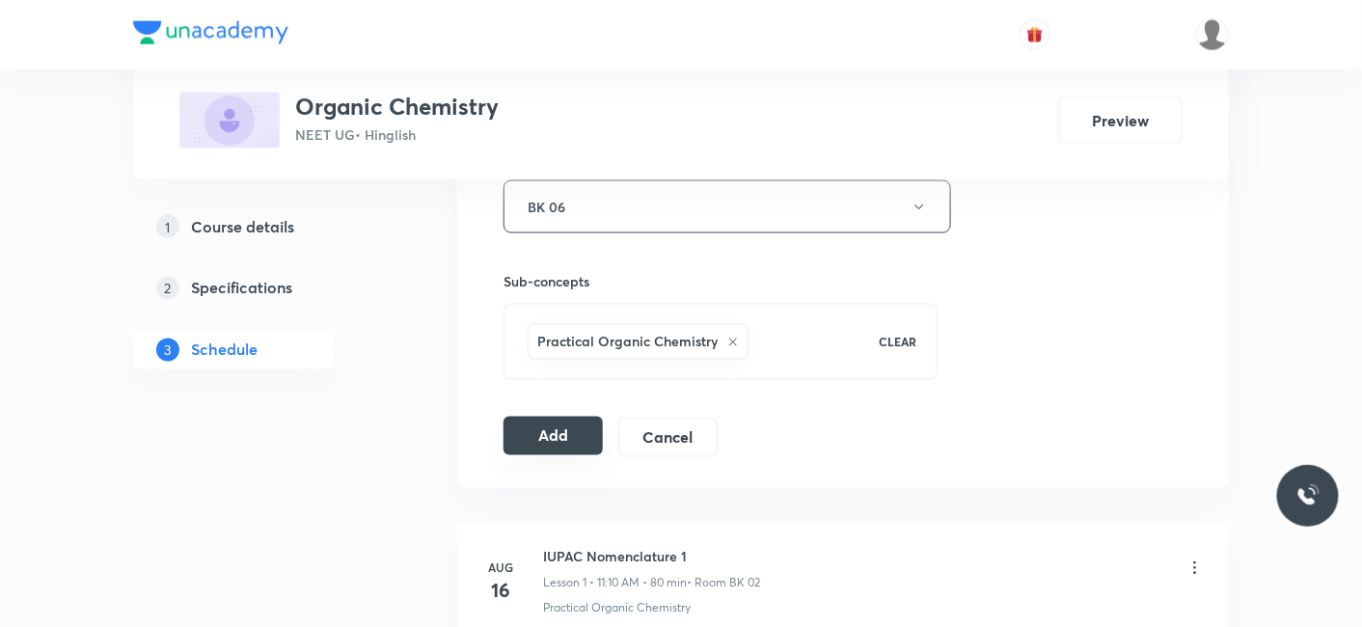
click at [551, 447] on button "Add" at bounding box center [552, 436] width 99 height 39
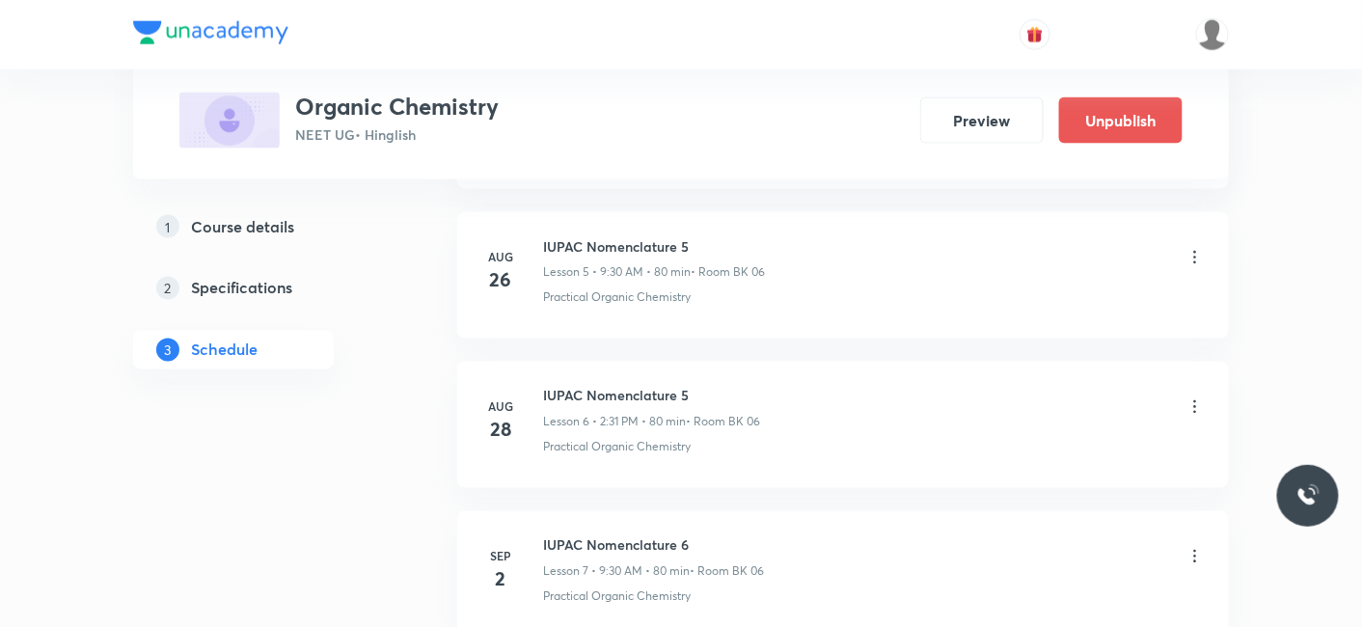
scroll to position [2862, 0]
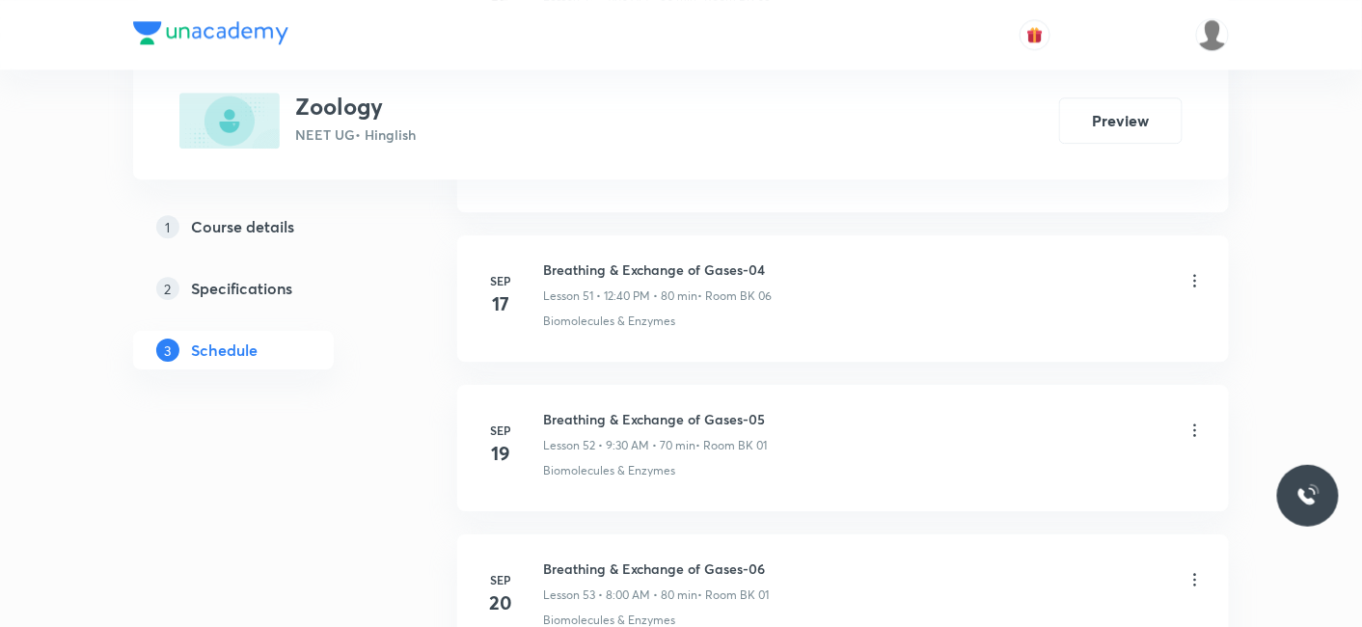
scroll to position [9554, 0]
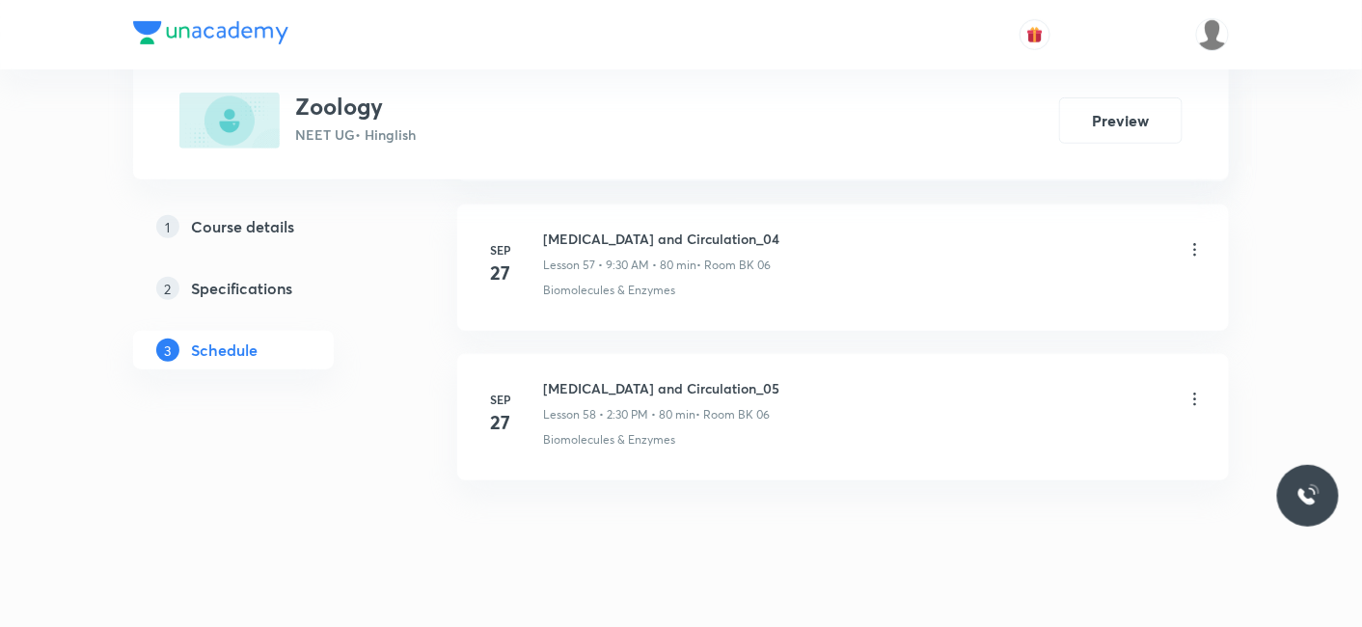
click at [540, 391] on div "[DATE]" at bounding box center [512, 414] width 62 height 46
drag, startPoint x: 543, startPoint y: 348, endPoint x: 791, endPoint y: 348, distance: 247.8
click at [791, 378] on div "[MEDICAL_DATA] and Circulation_05 Lesson 58 • 2:30 PM • 80 min • Room BK 06" at bounding box center [874, 400] width 662 height 45
copy h6 "[MEDICAL_DATA] and Circulation_05"
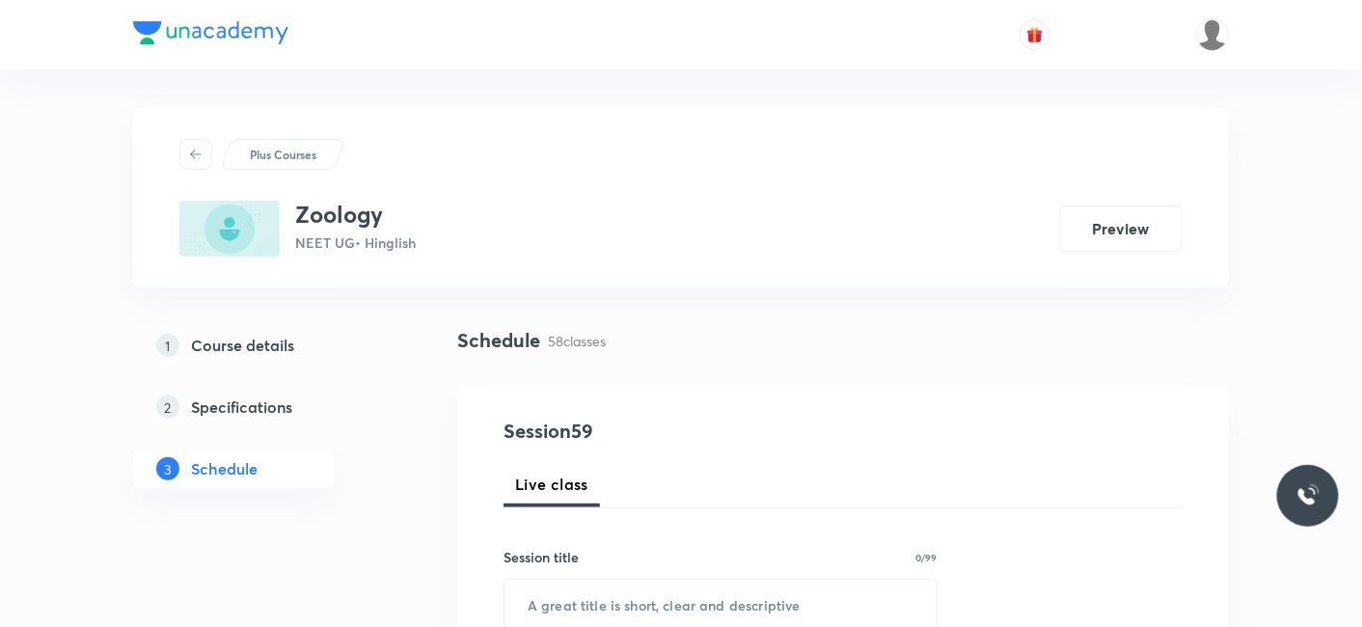
scroll to position [214, 0]
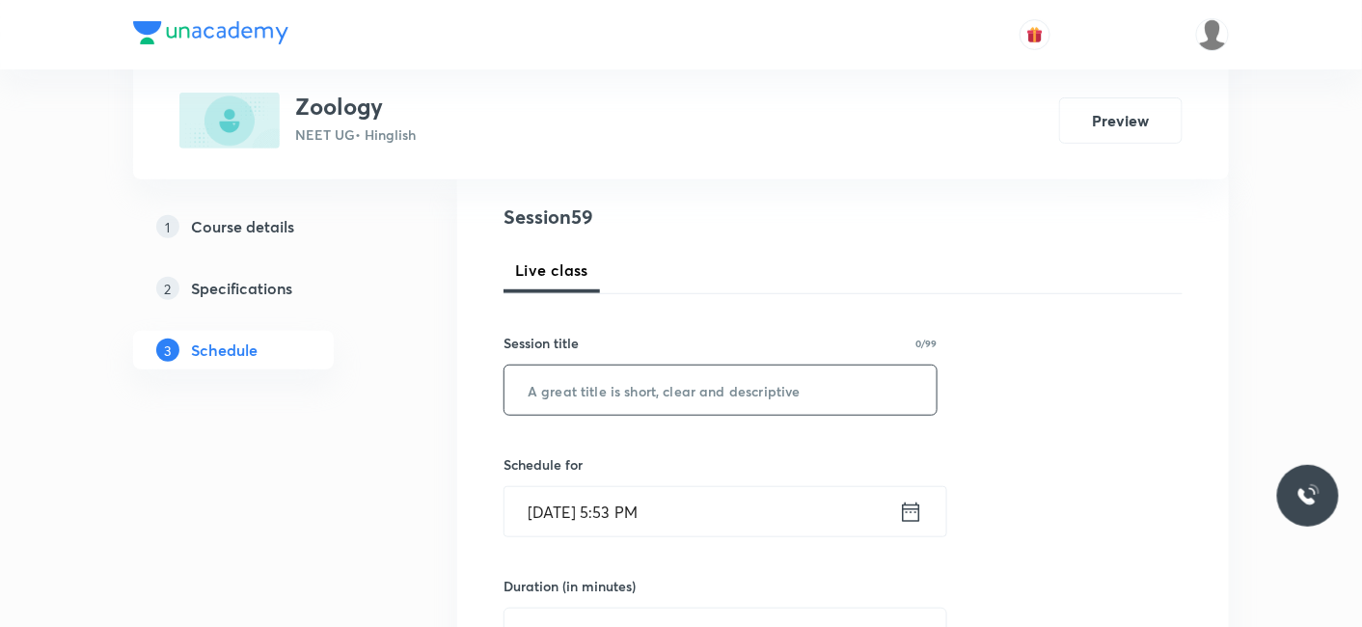
click at [649, 386] on input "text" at bounding box center [720, 389] width 432 height 49
paste input "Body Fluids and Circulation_05"
type input "Body Fluids and Circulation_06"
click at [600, 511] on input "Sep 30, 2025, 5:53 PM" at bounding box center [701, 511] width 394 height 49
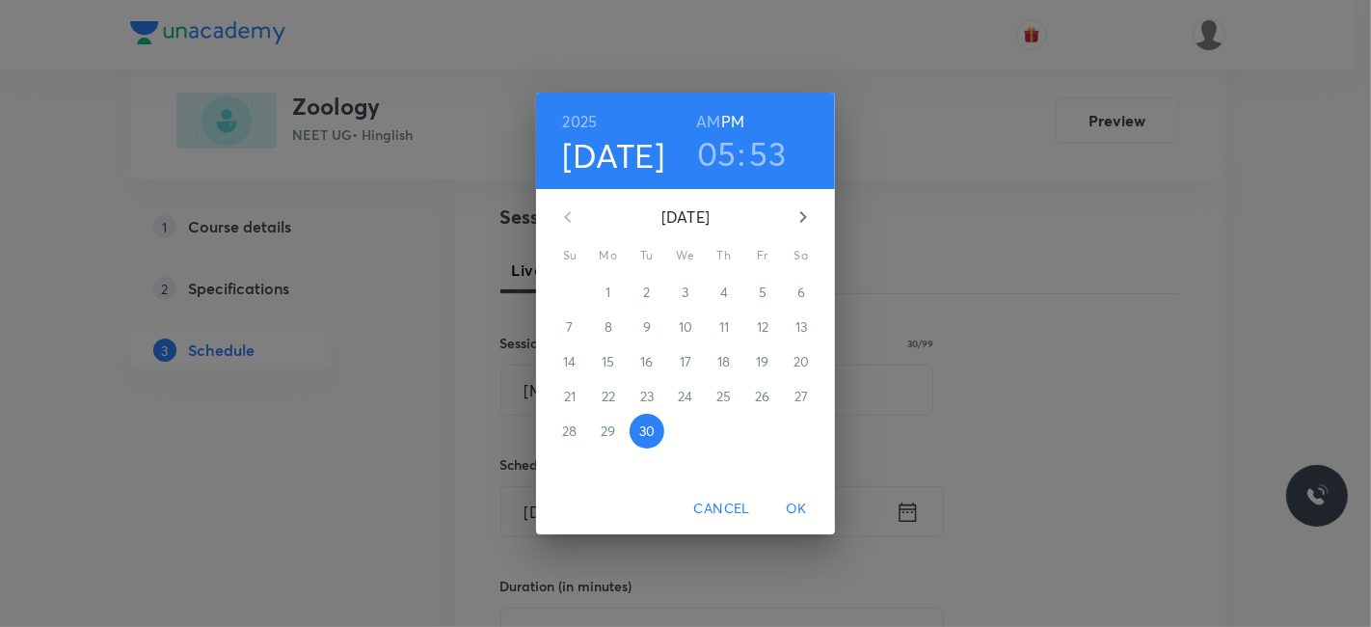
click at [804, 215] on icon "button" at bounding box center [803, 217] width 7 height 12
click at [760, 284] on p "3" at bounding box center [762, 292] width 7 height 19
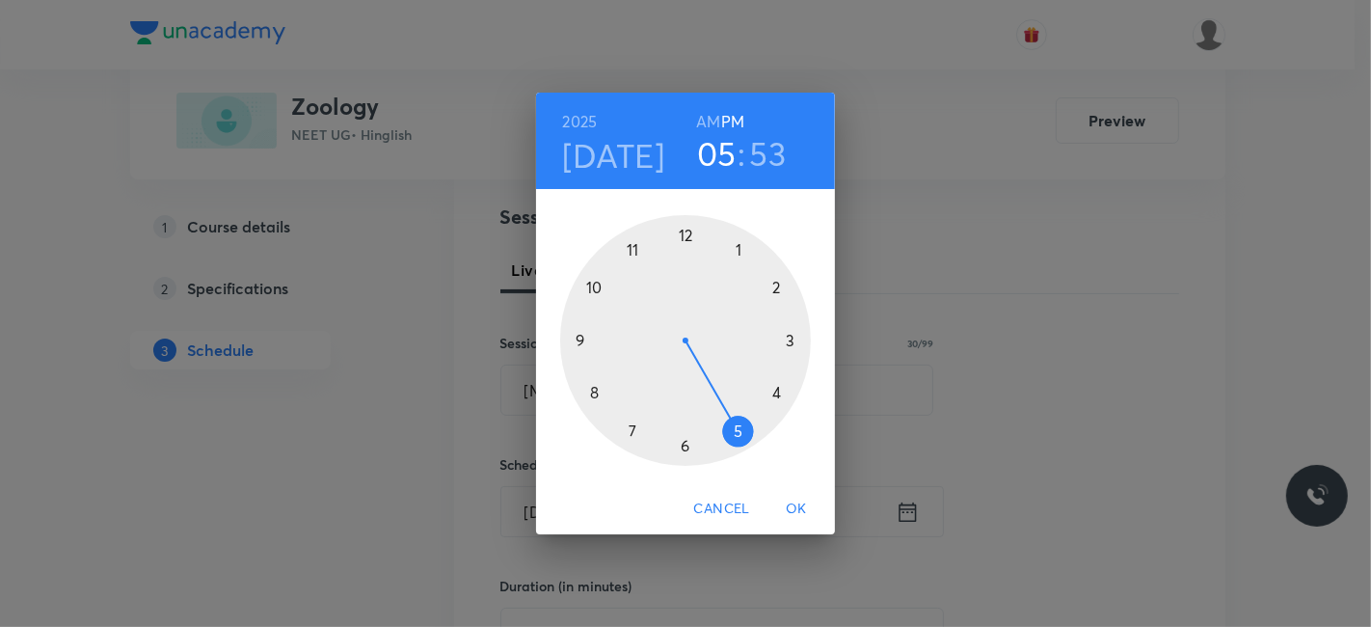
click at [634, 252] on div at bounding box center [685, 340] width 251 height 251
click at [716, 122] on h6 "AM" at bounding box center [708, 121] width 24 height 27
click at [773, 286] on div at bounding box center [685, 340] width 251 height 251
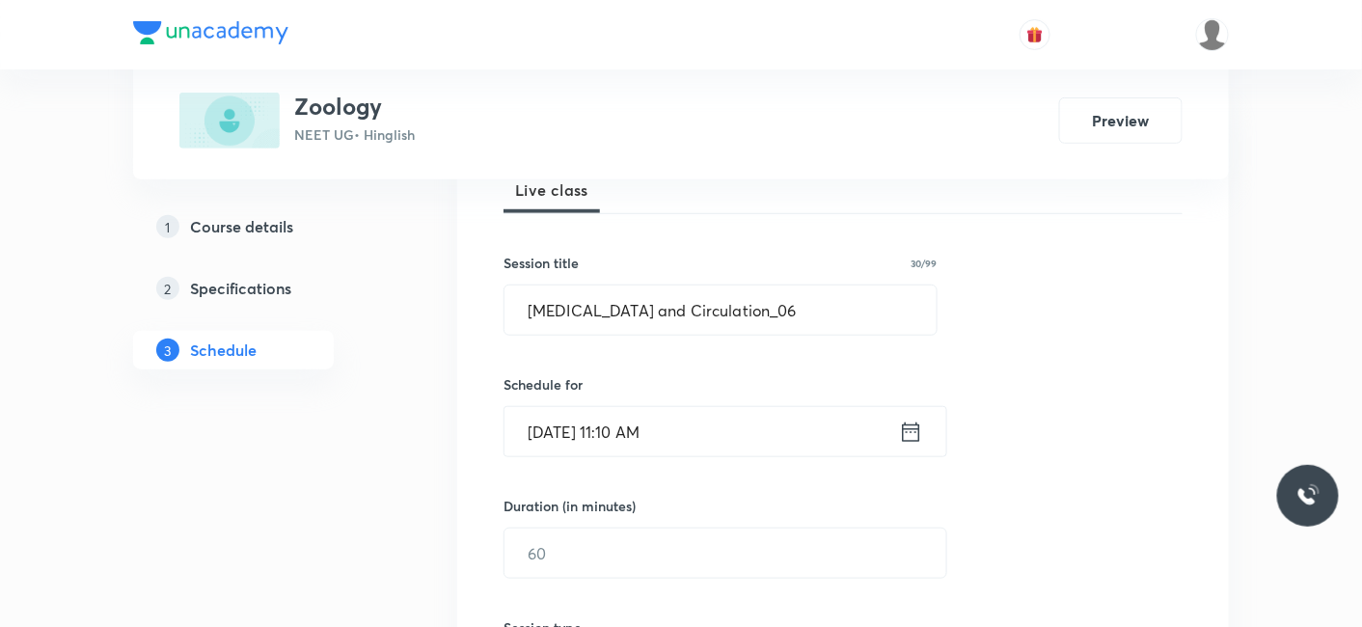
scroll to position [428, 0]
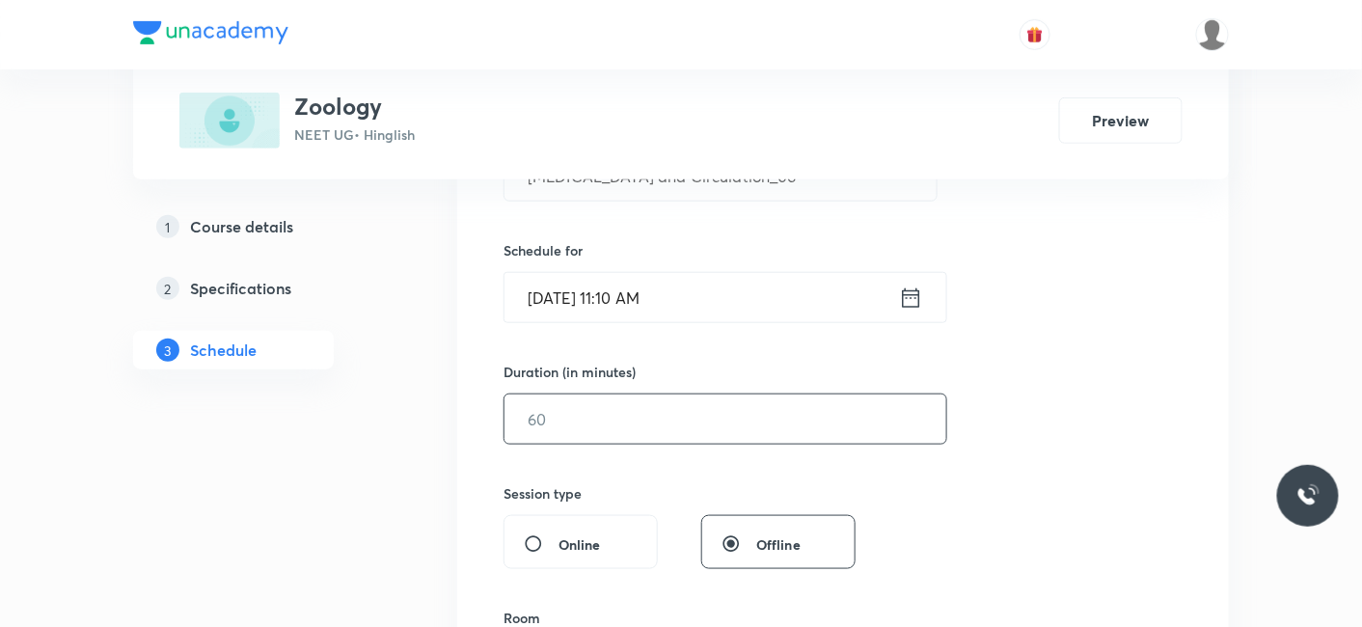
click at [660, 415] on input "text" at bounding box center [725, 418] width 442 height 49
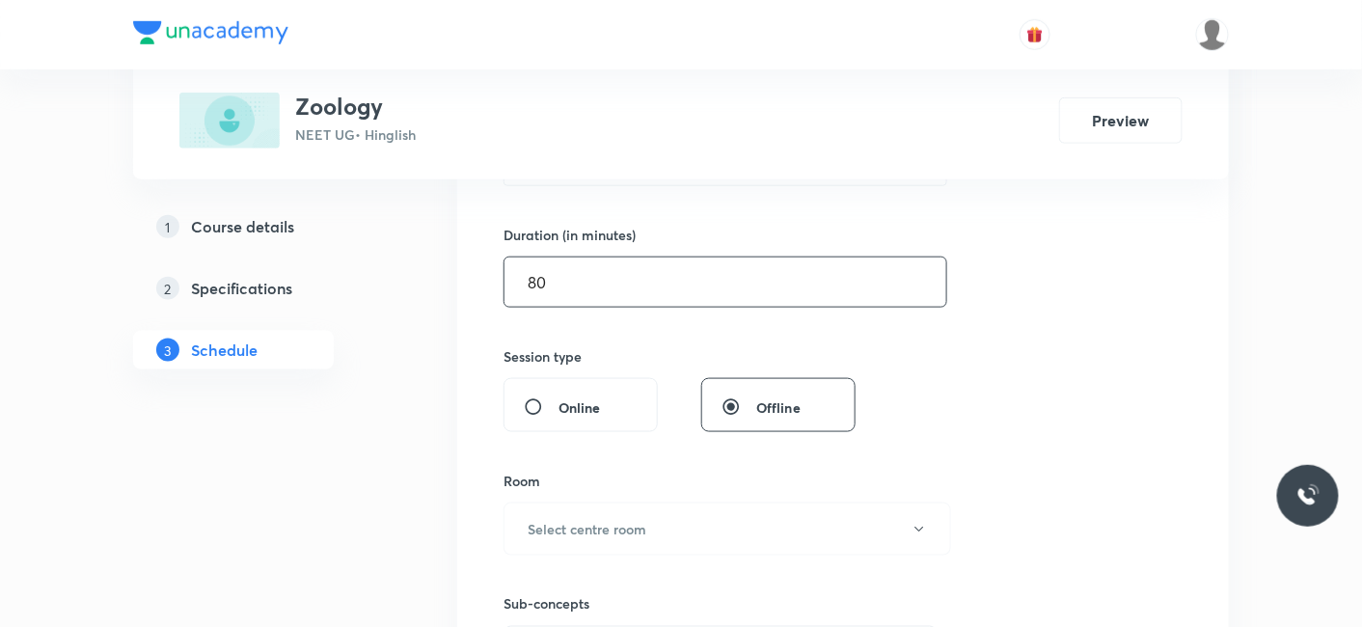
scroll to position [642, 0]
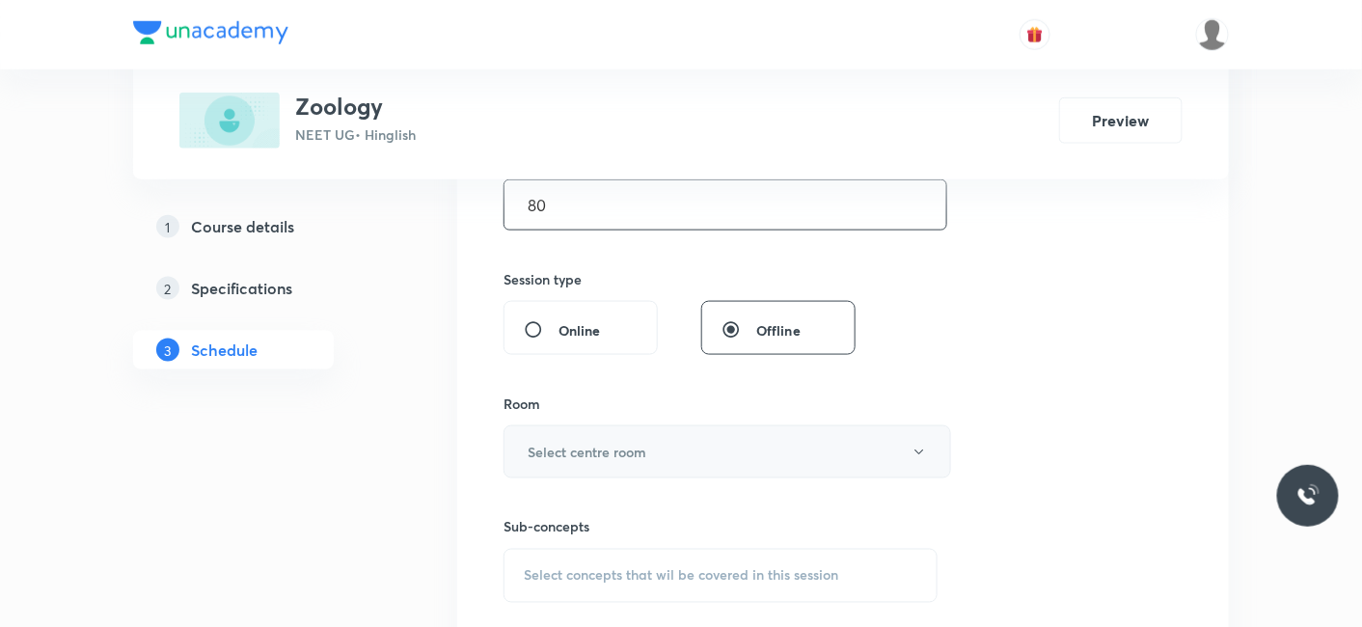
type input "80"
click at [609, 449] on h6 "Select centre room" at bounding box center [587, 452] width 119 height 20
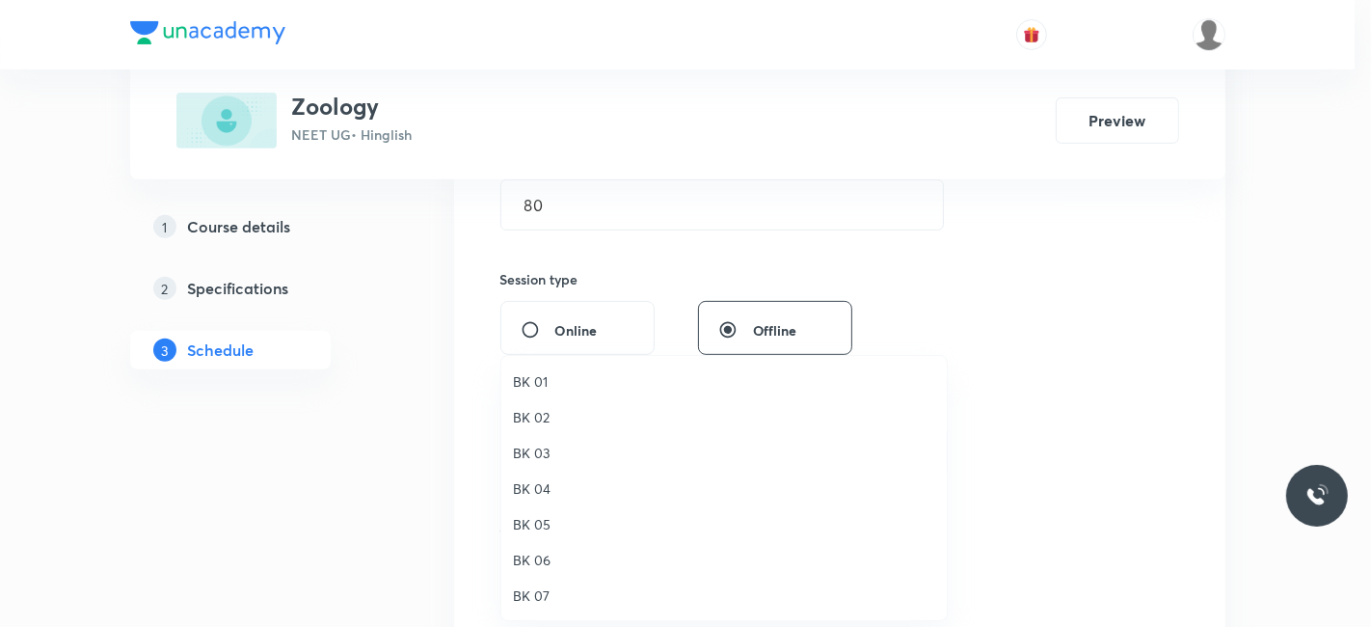
click at [540, 555] on span "BK 06" at bounding box center [724, 560] width 422 height 20
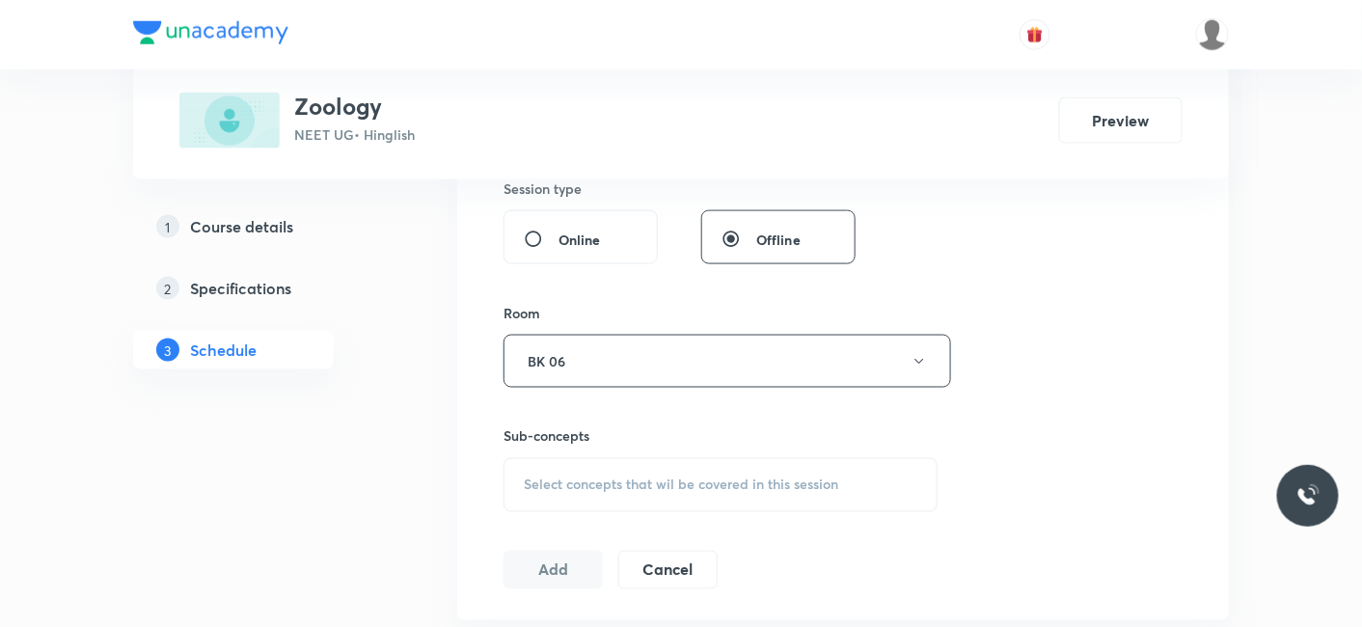
scroll to position [856, 0]
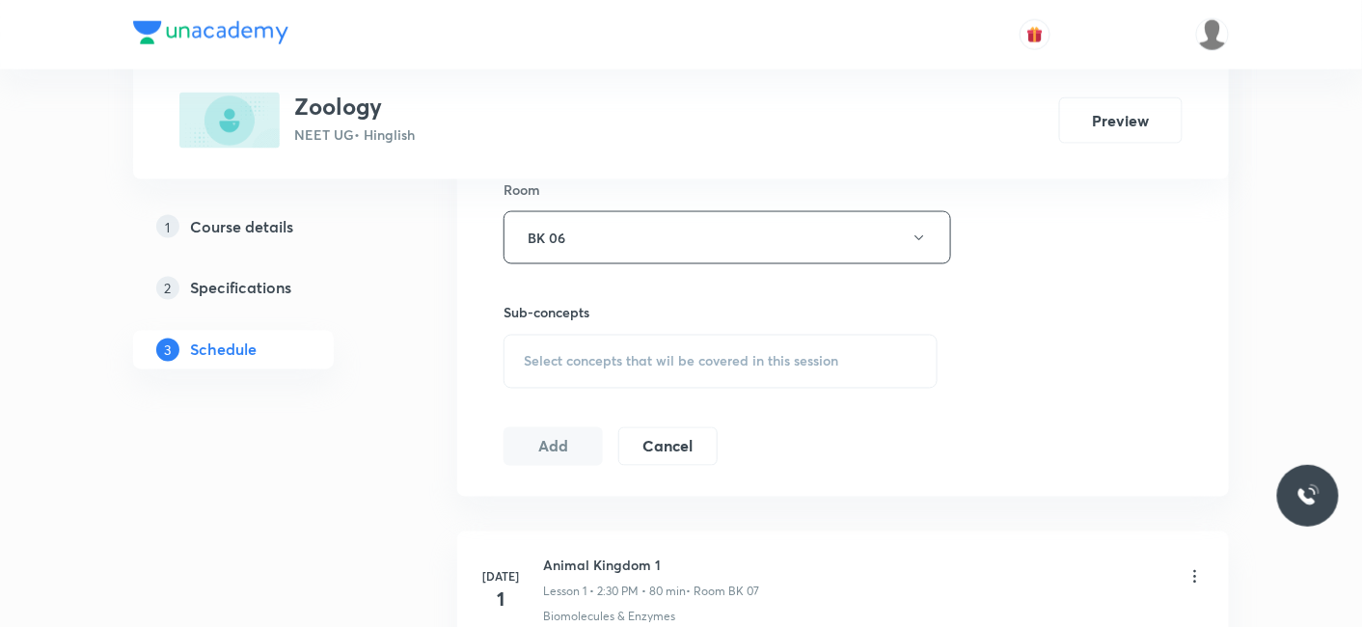
click at [614, 358] on span "Select concepts that wil be covered in this session" at bounding box center [681, 361] width 314 height 15
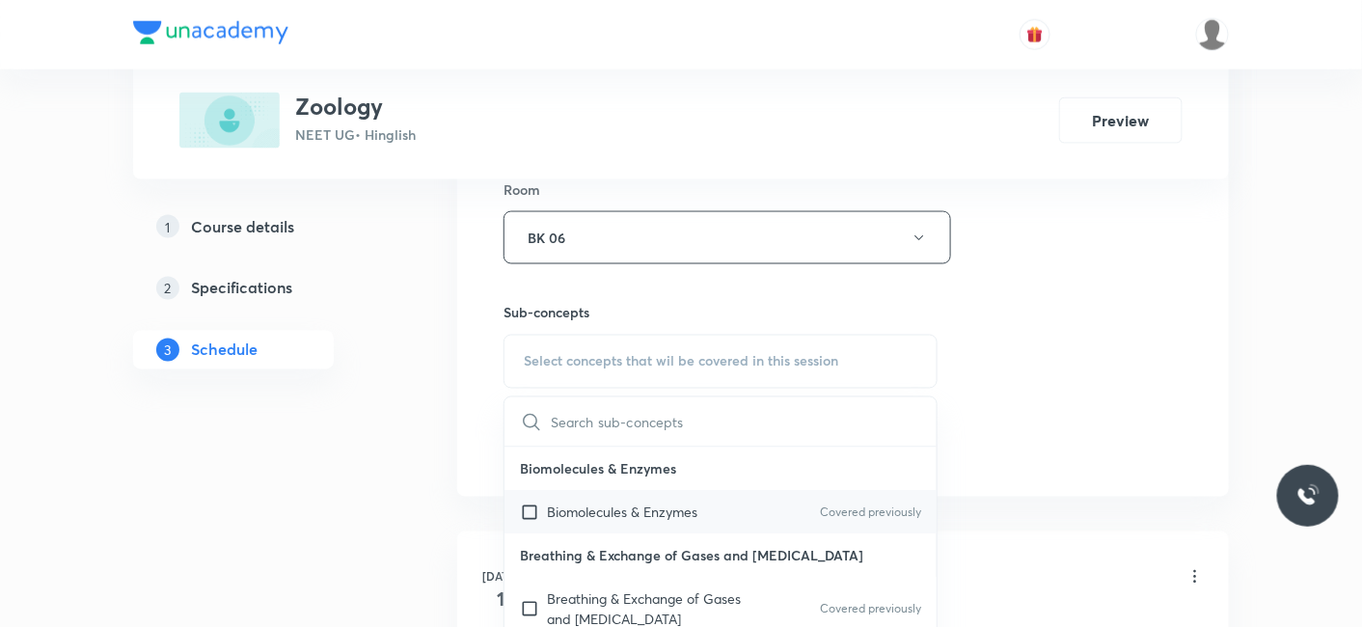
click at [607, 502] on p "Biomolecules & Enzymes" at bounding box center [622, 512] width 150 height 20
checkbox input "true"
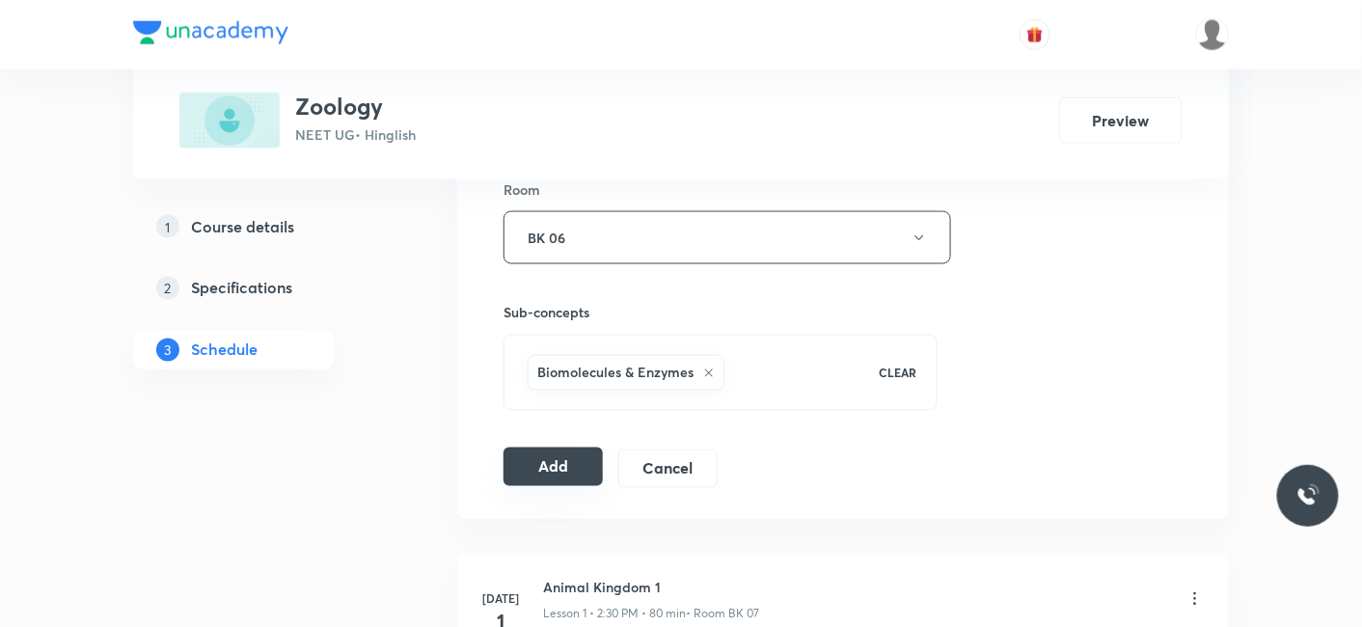
click at [530, 457] on button "Add" at bounding box center [552, 466] width 99 height 39
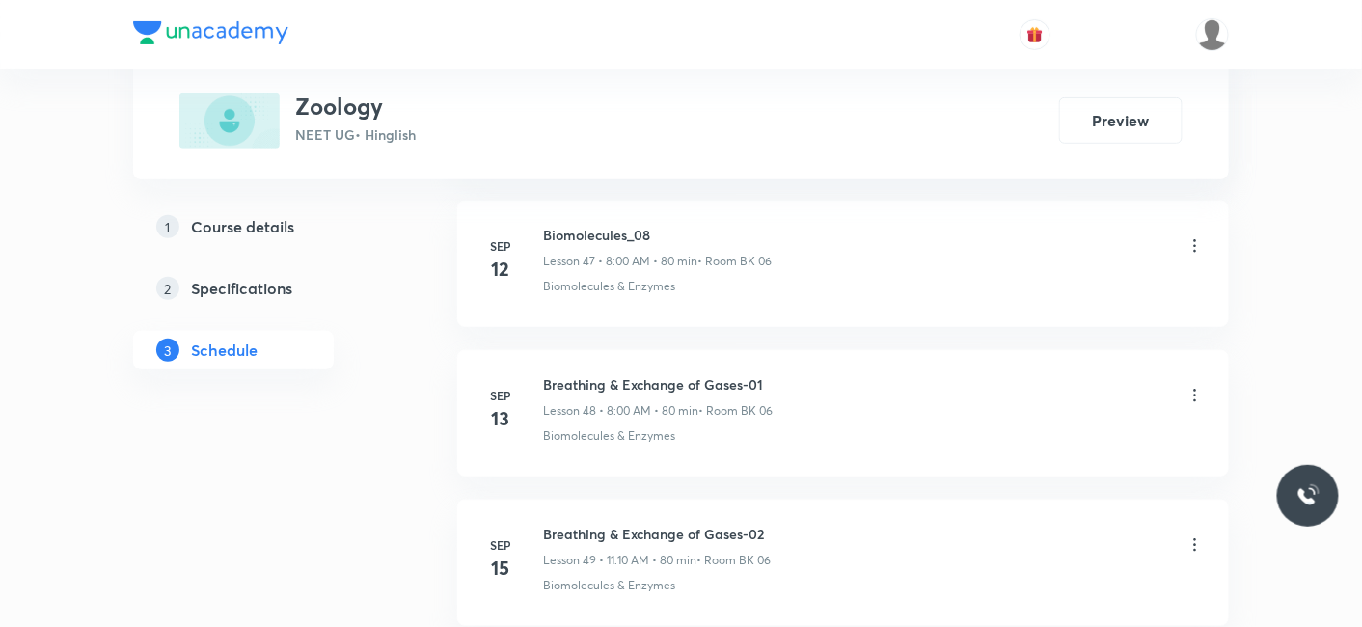
scroll to position [8671, 0]
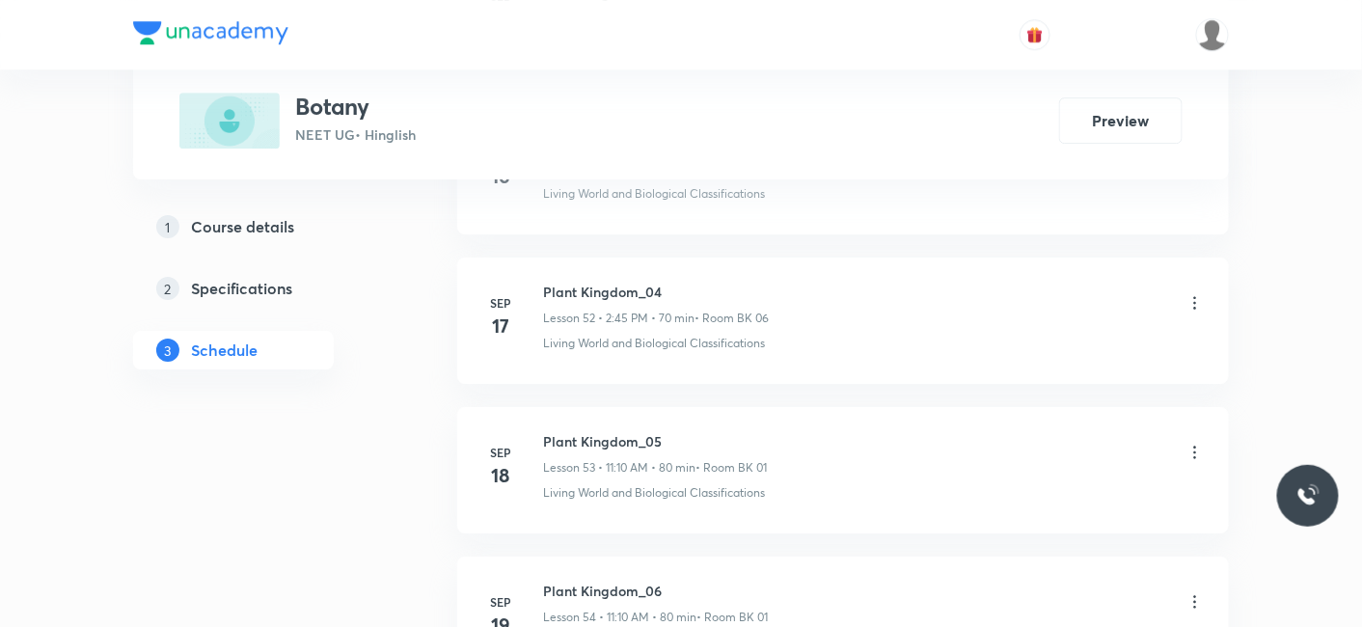
scroll to position [10002, 0]
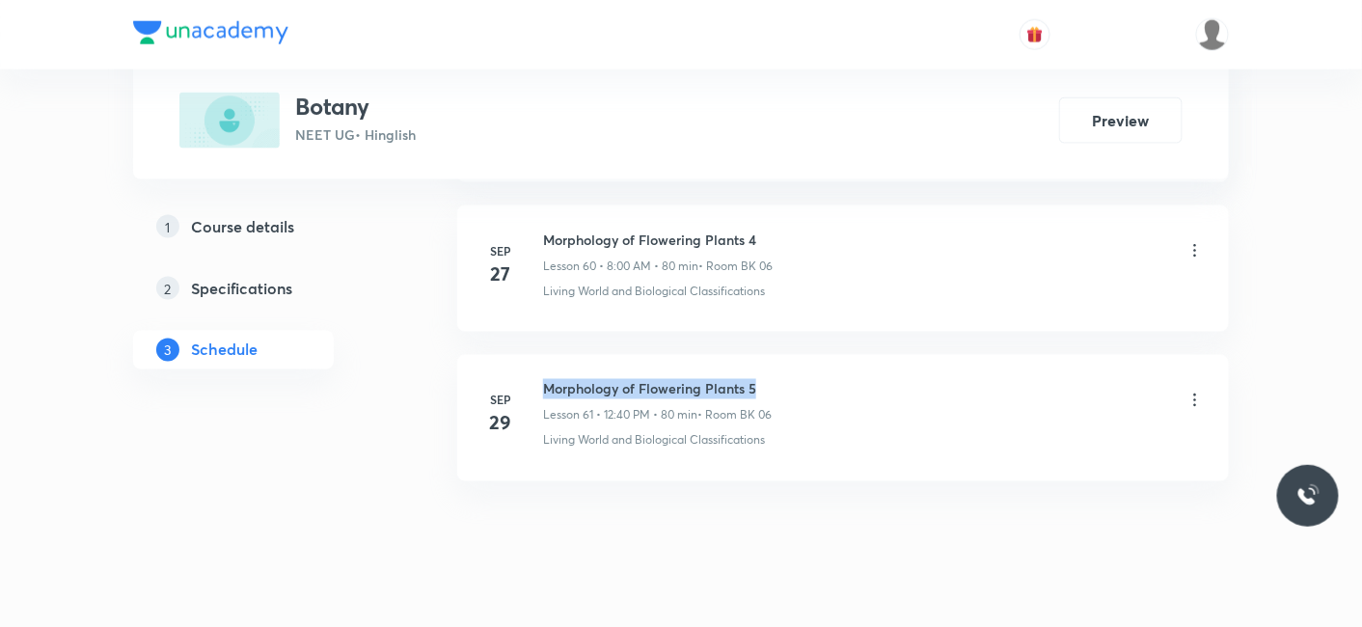
drag, startPoint x: 538, startPoint y: 348, endPoint x: 758, endPoint y: 344, distance: 219.9
click at [758, 379] on div "[DATE] Morphology of Flowering Plants 5 Lesson 61 • 12:40 PM • 80 min • Room BK…" at bounding box center [842, 414] width 723 height 70
copy h6 "Morphology of Flowering Plants 5"
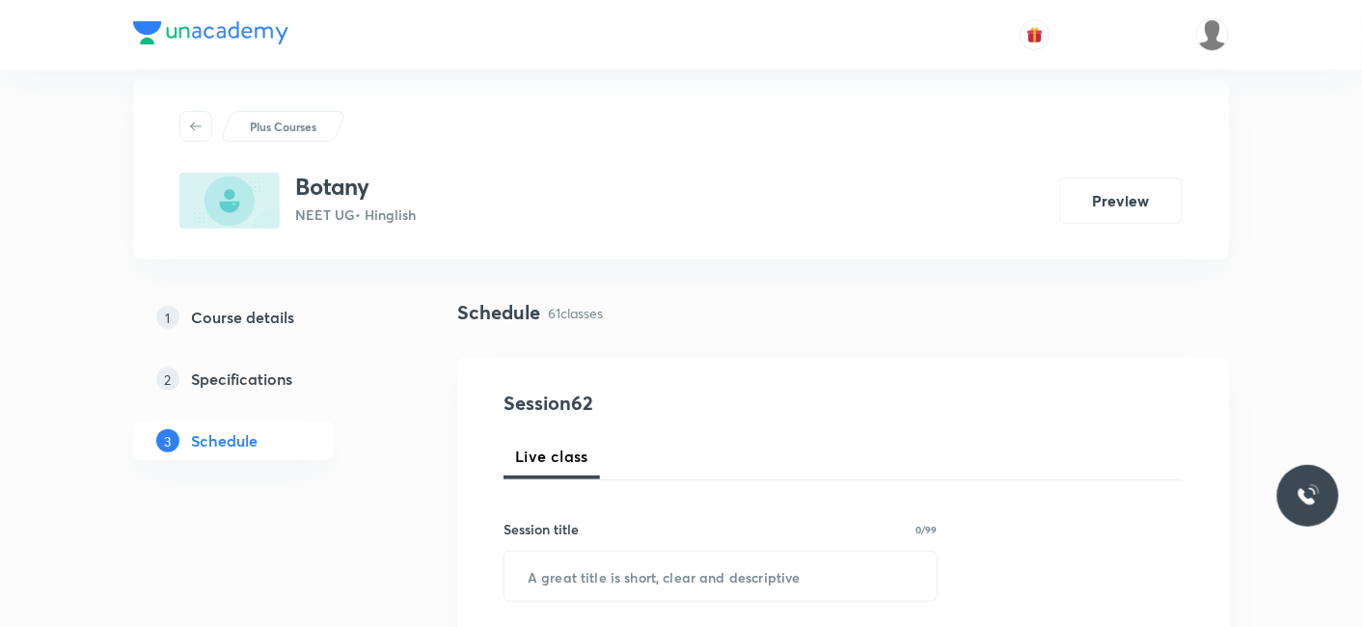
scroll to position [107, 0]
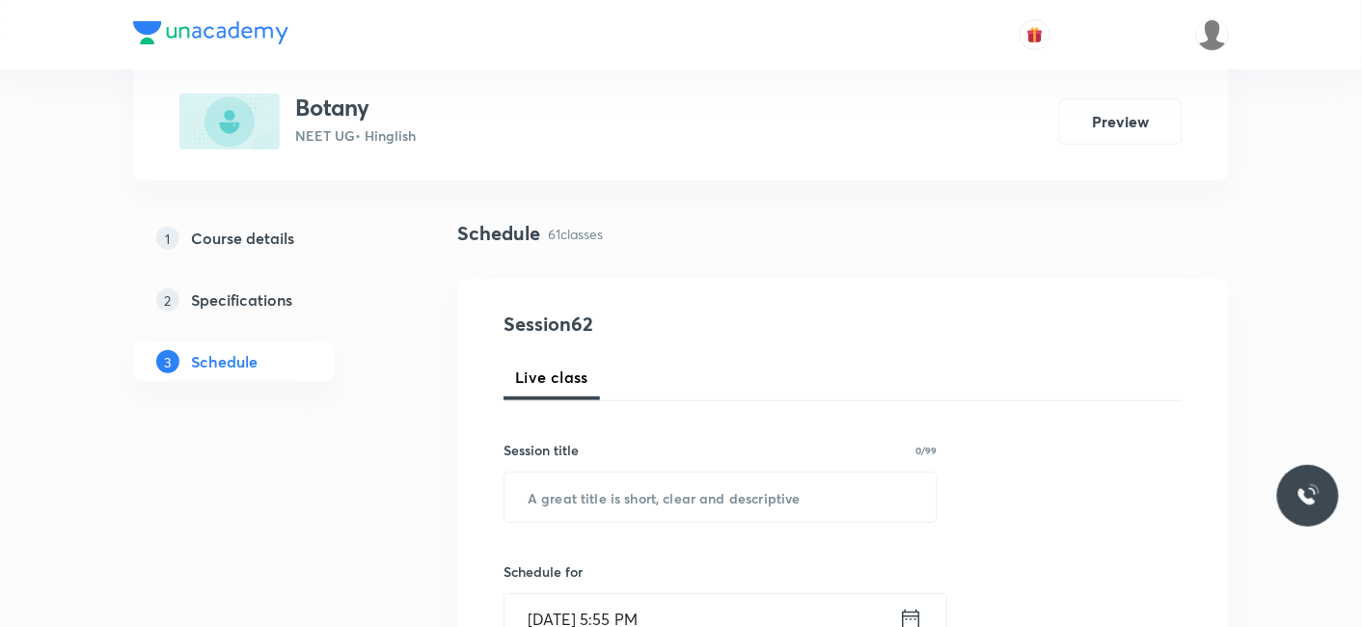
click at [556, 502] on input "text" at bounding box center [720, 497] width 432 height 49
paste input "Morphology of Flowering Plants 5"
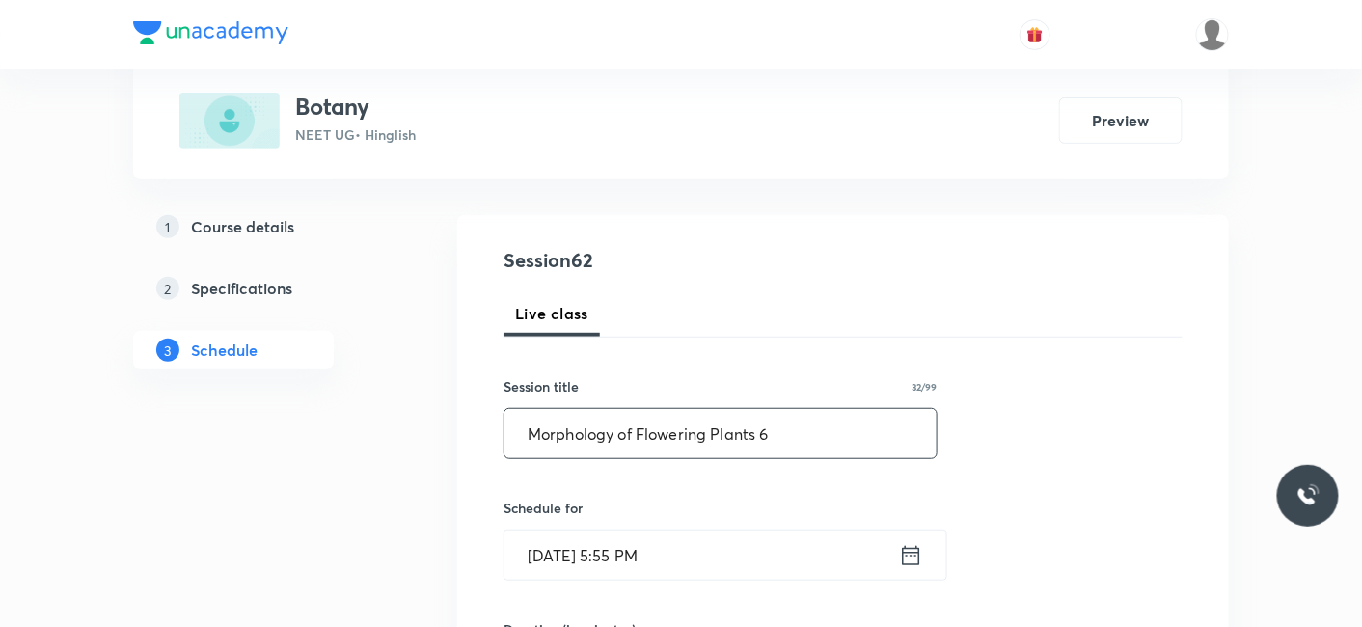
scroll to position [214, 0]
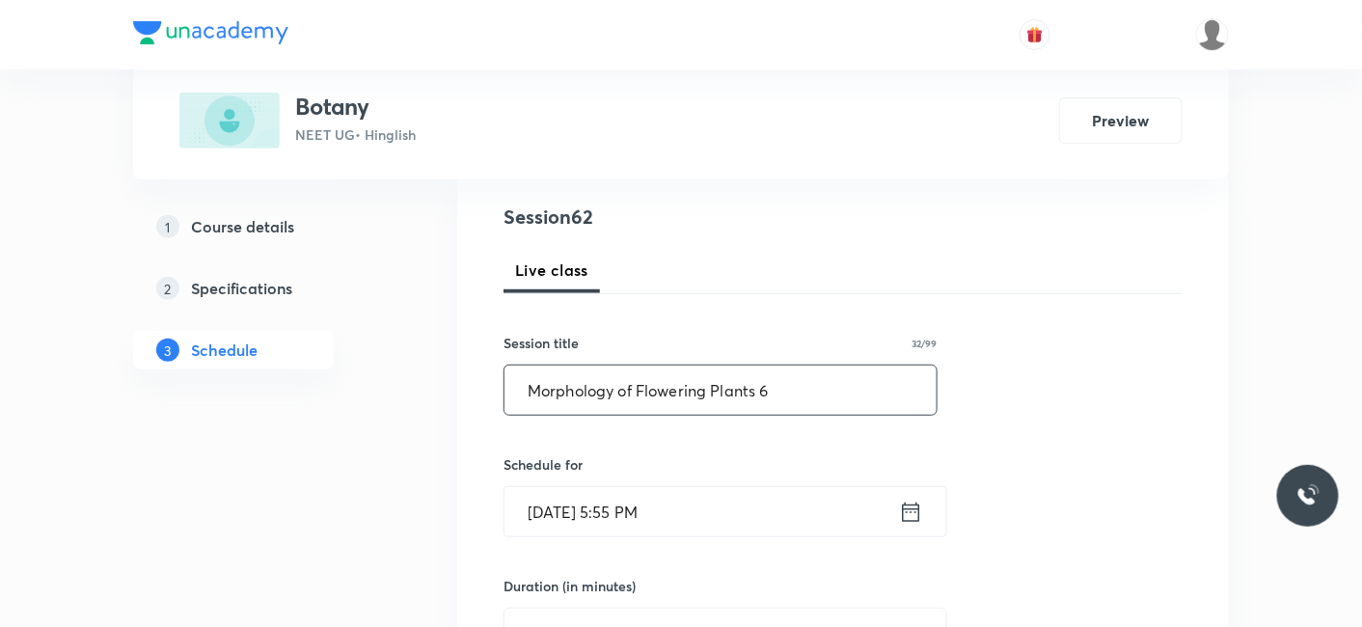
type input "Morphology of Flowering Plants 6"
click at [595, 523] on input "[DATE] 5:55 PM" at bounding box center [701, 511] width 394 height 49
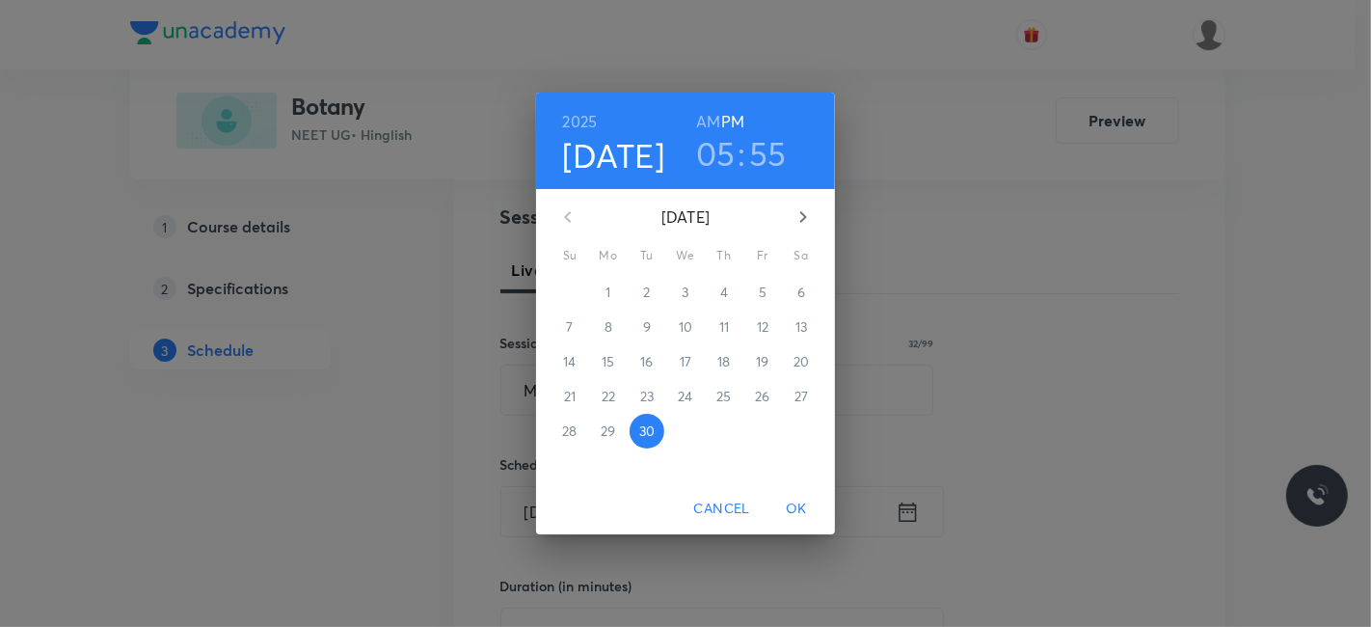
click at [806, 213] on icon "button" at bounding box center [803, 216] width 23 height 23
click at [760, 293] on p "3" at bounding box center [762, 292] width 7 height 19
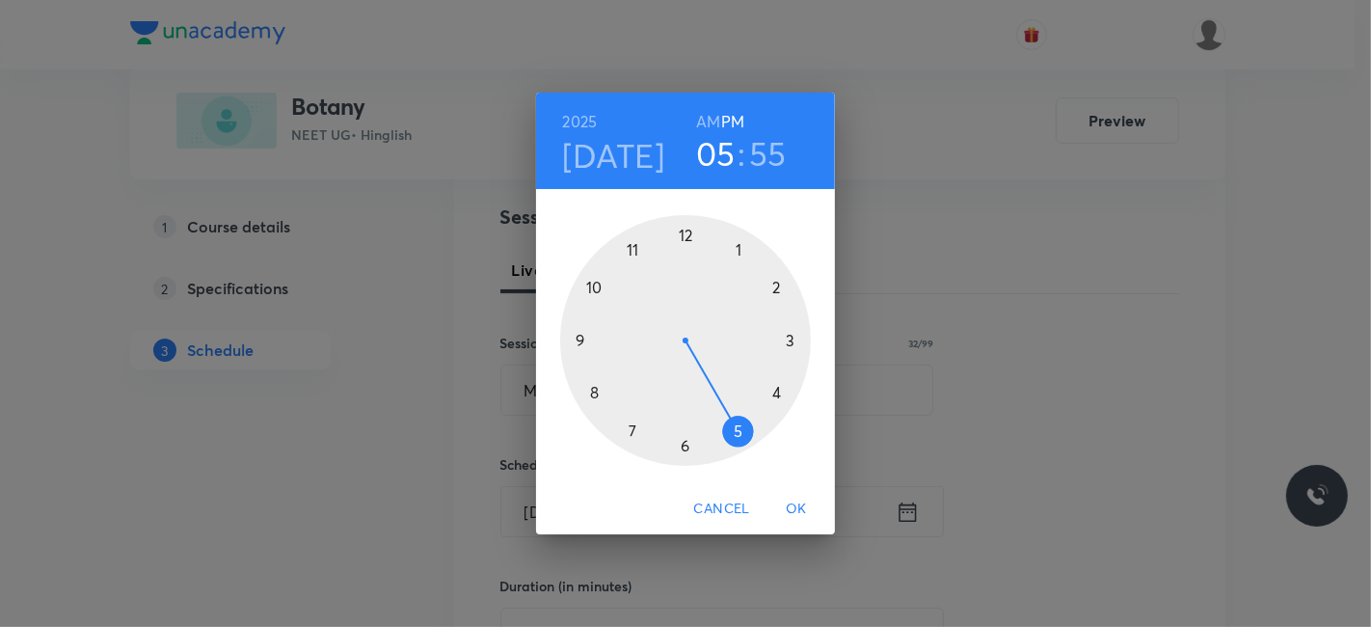
click at [690, 230] on div at bounding box center [685, 340] width 251 height 251
click at [592, 385] on div at bounding box center [685, 340] width 251 height 251
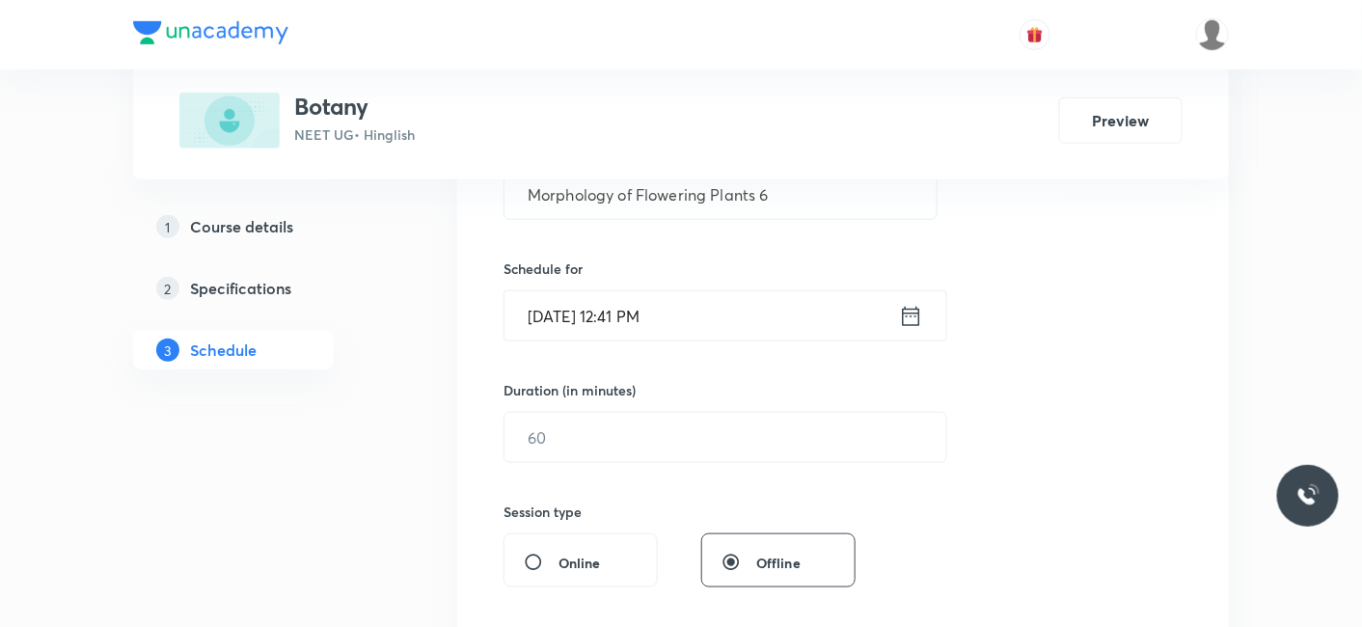
scroll to position [428, 0]
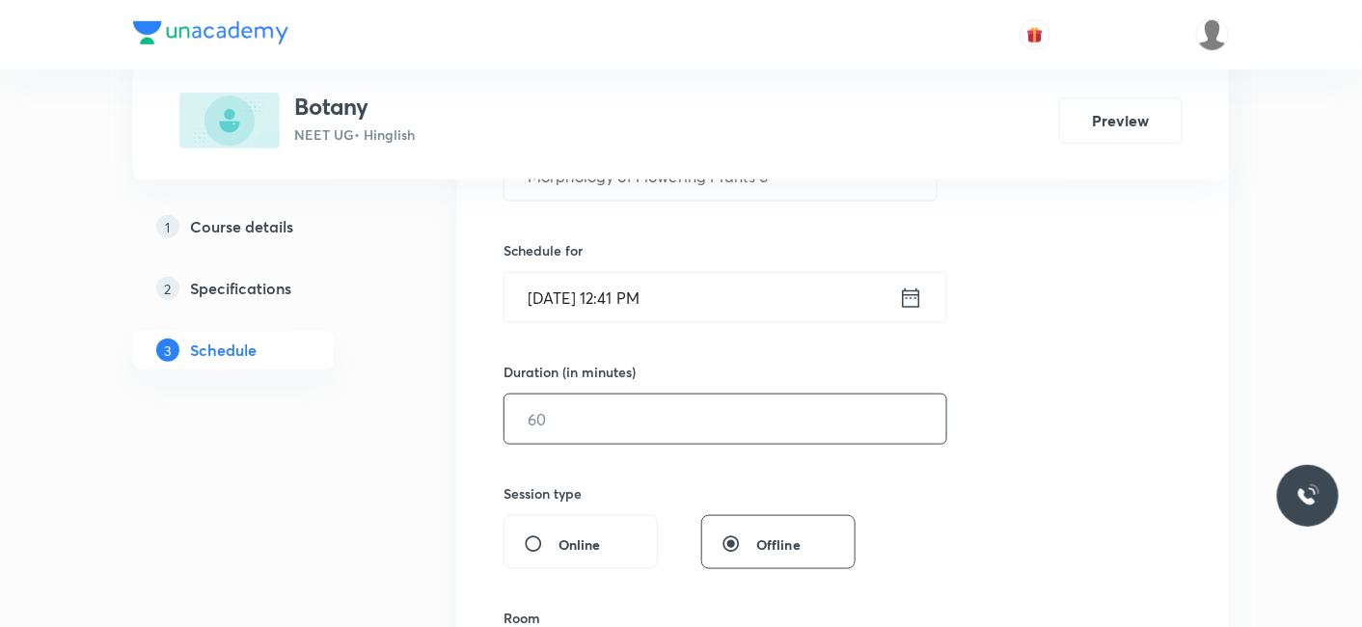
click at [622, 423] on input "text" at bounding box center [725, 418] width 442 height 49
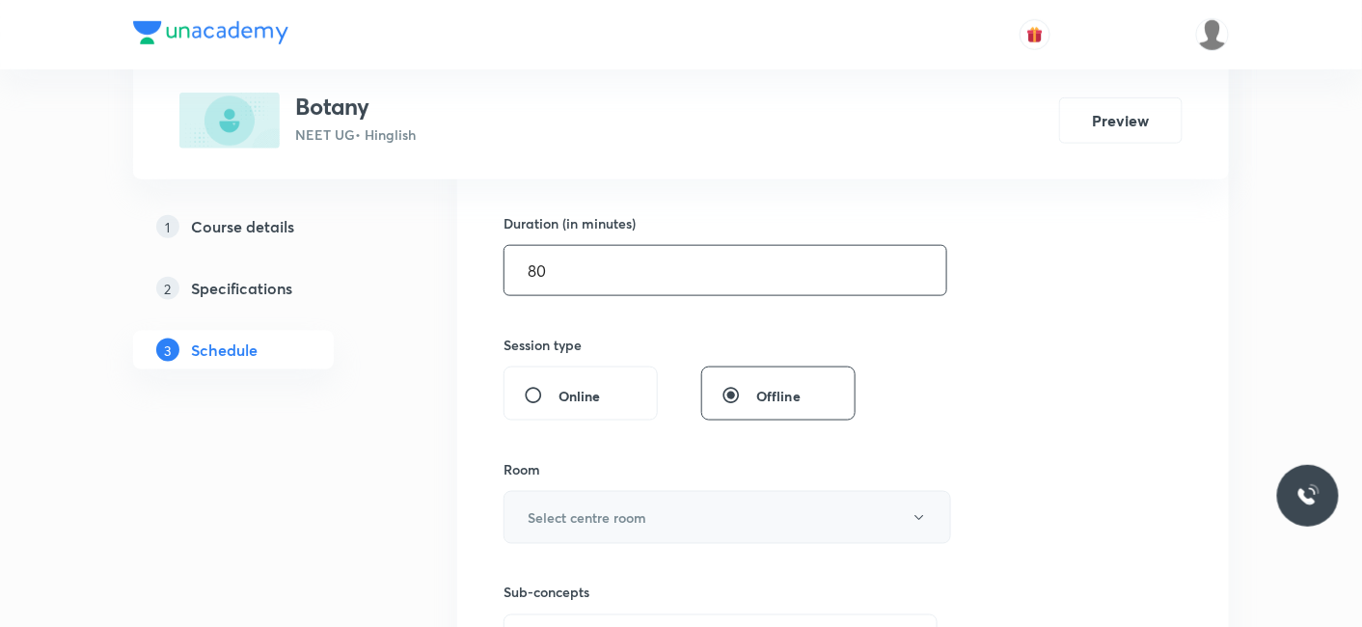
scroll to position [642, 0]
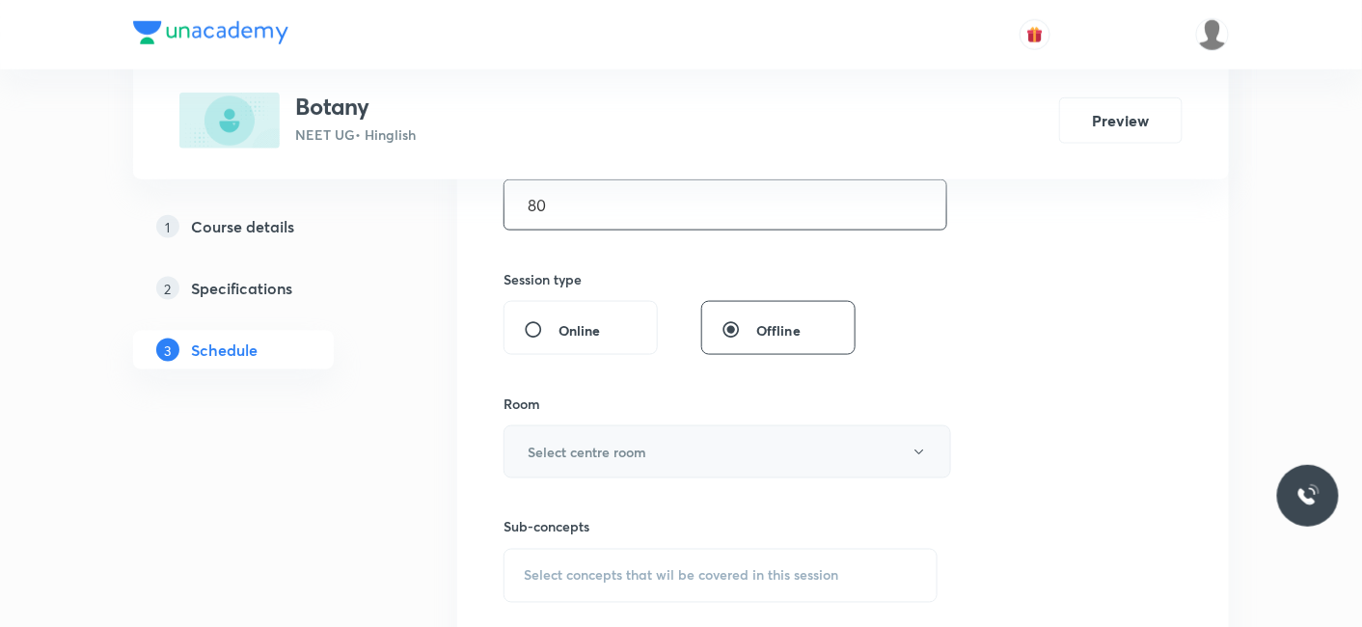
type input "80"
click at [598, 451] on h6 "Select centre room" at bounding box center [587, 452] width 119 height 20
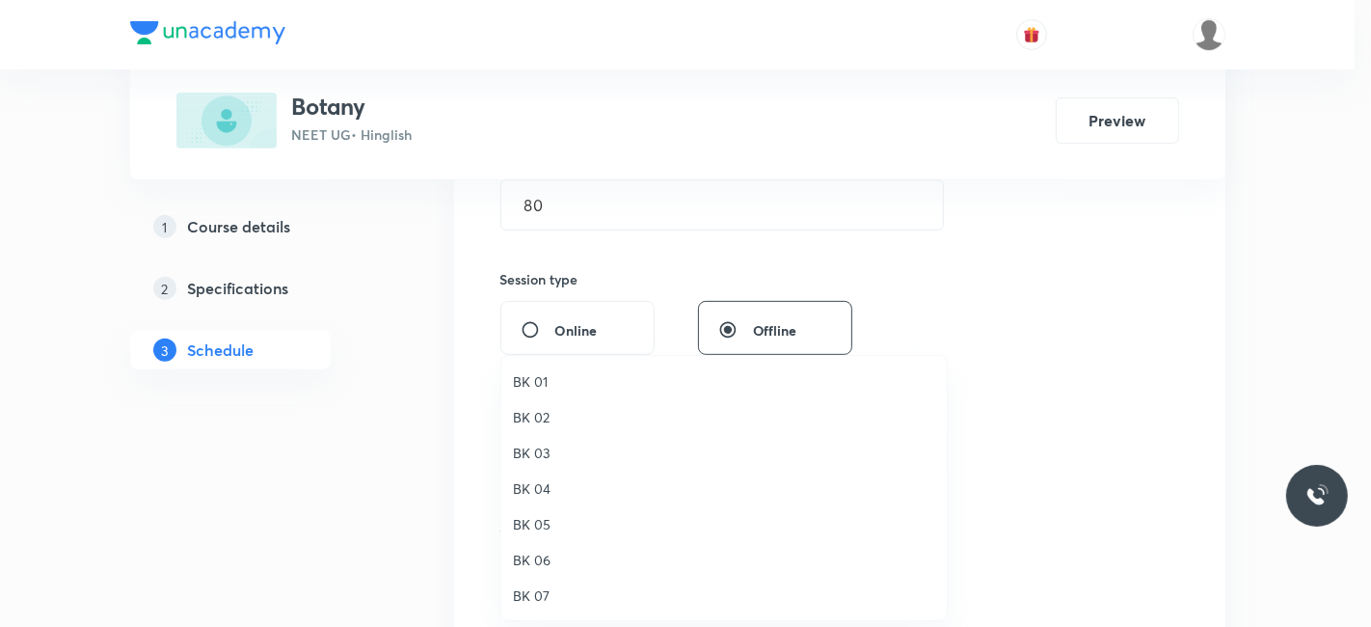
click at [537, 559] on span "BK 06" at bounding box center [724, 560] width 422 height 20
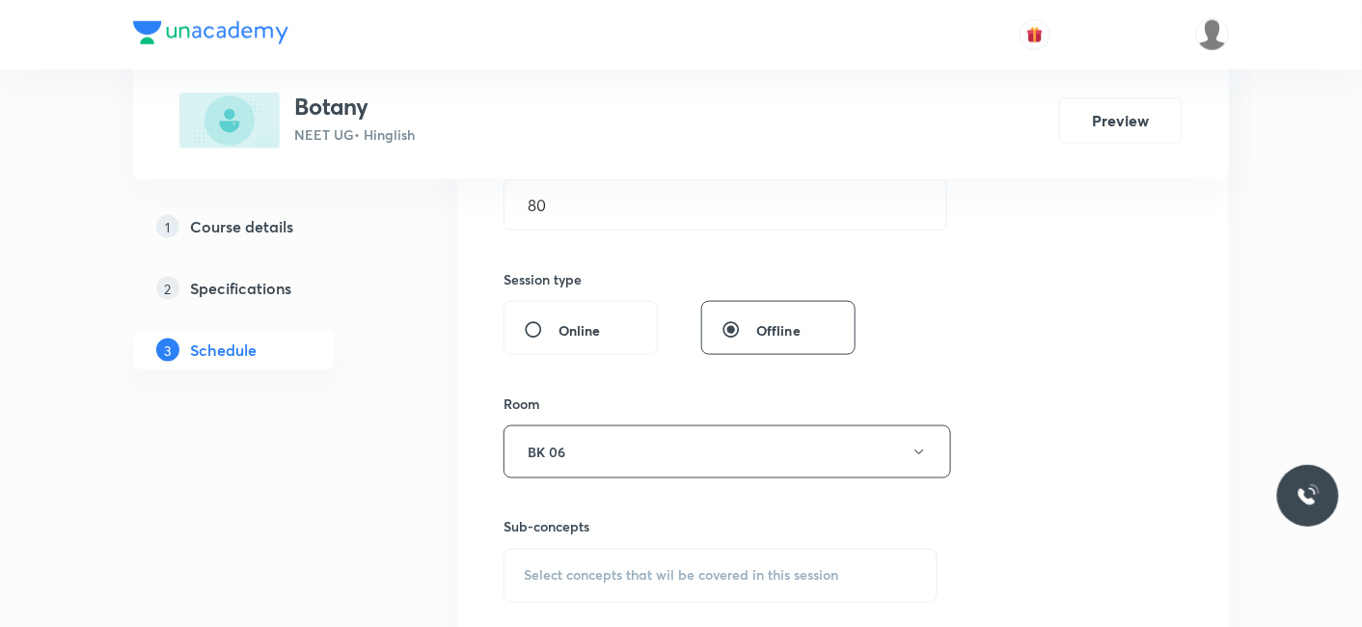
scroll to position [749, 0]
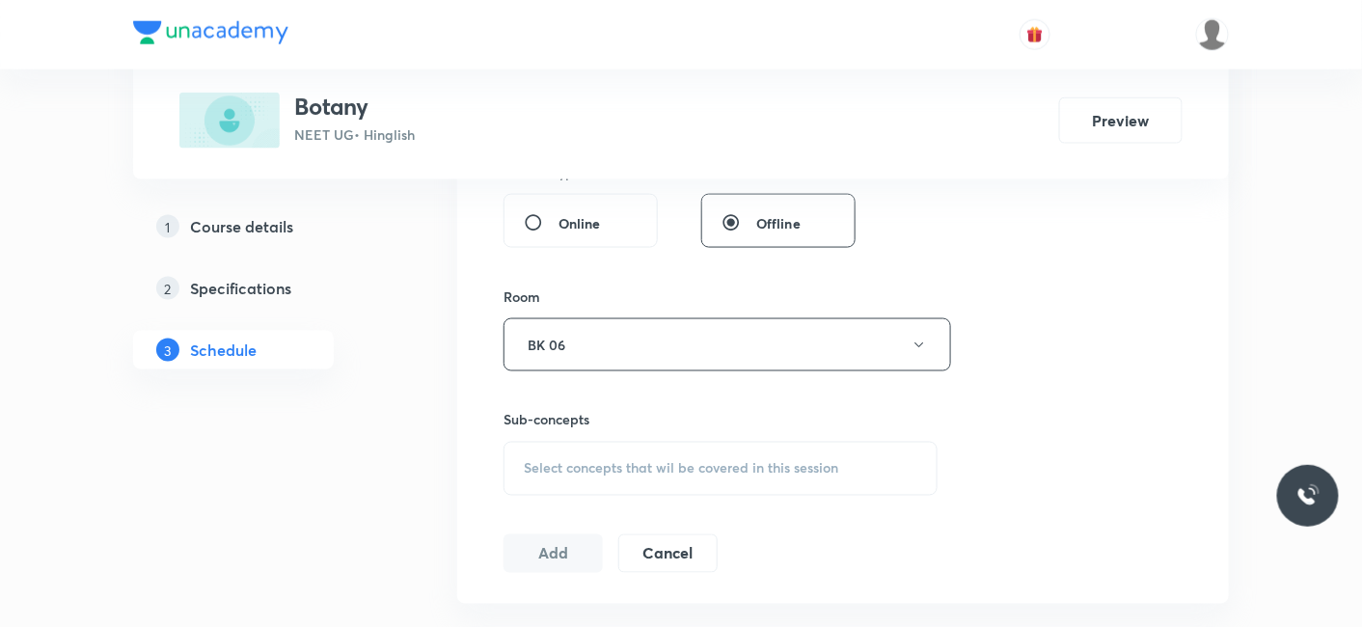
click at [603, 461] on span "Select concepts that wil be covered in this session" at bounding box center [681, 468] width 314 height 15
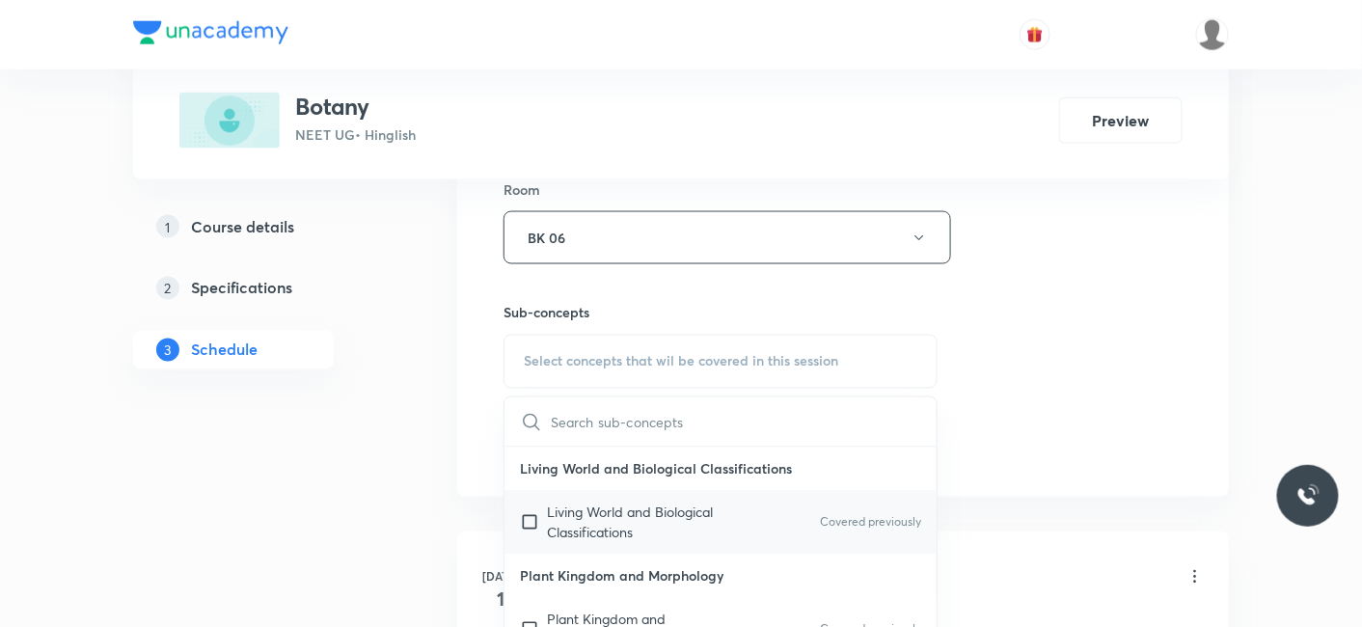
click at [583, 504] on p "Living World and Biological Classifications" at bounding box center [644, 522] width 195 height 41
checkbox input "true"
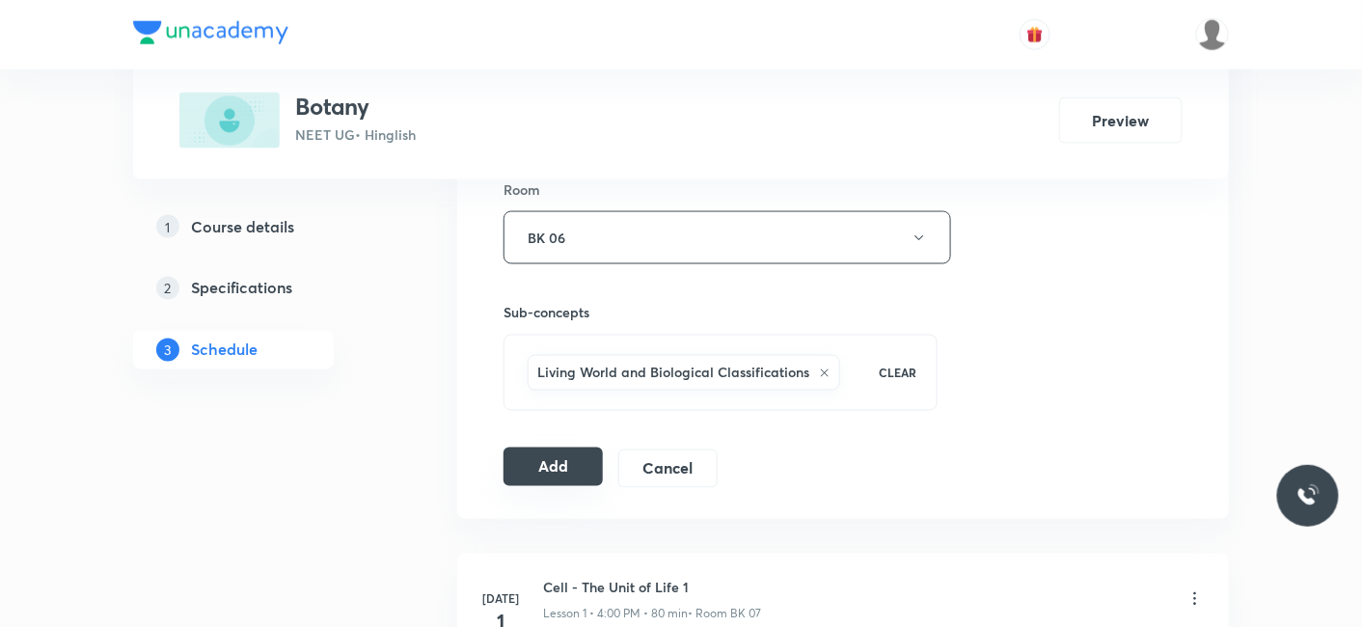
click at [568, 480] on button "Add" at bounding box center [552, 466] width 99 height 39
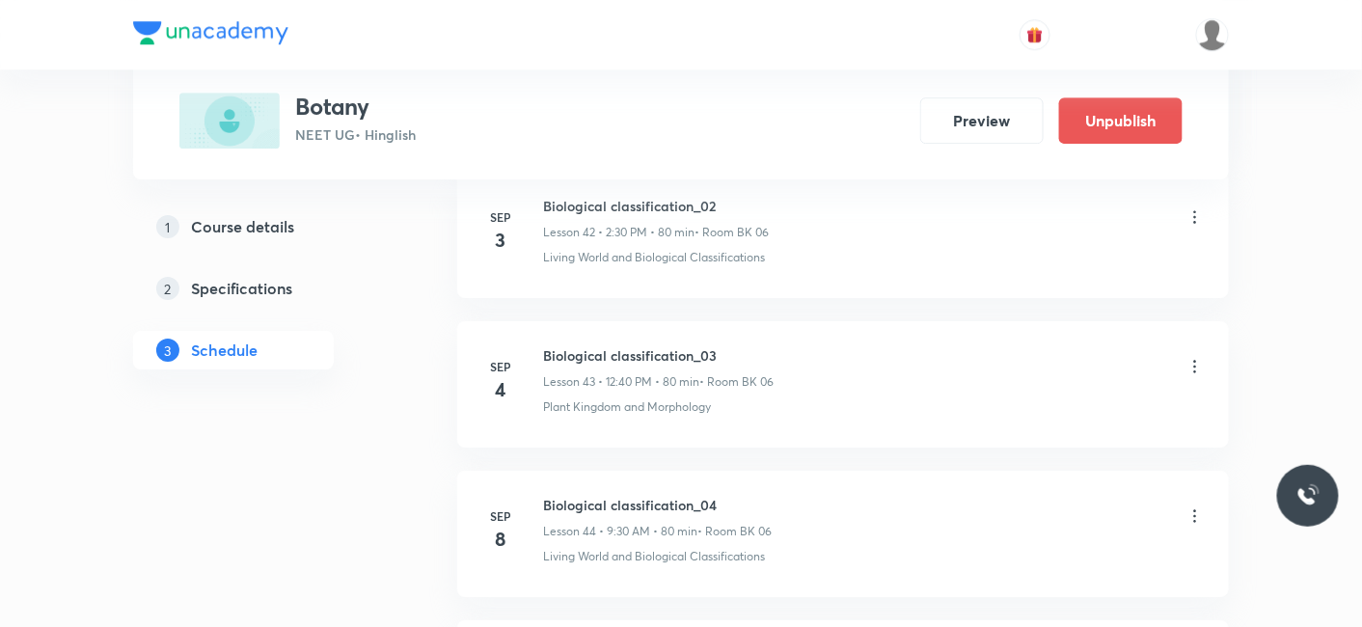
scroll to position [9266, 0]
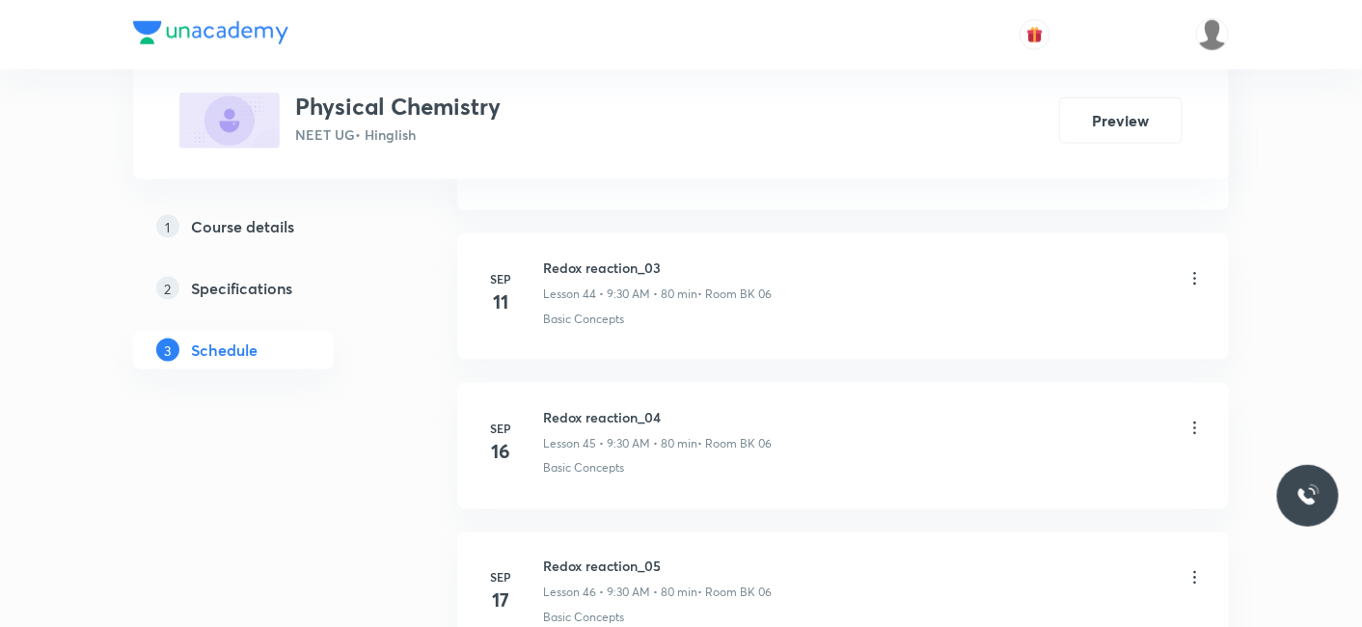
scroll to position [8660, 0]
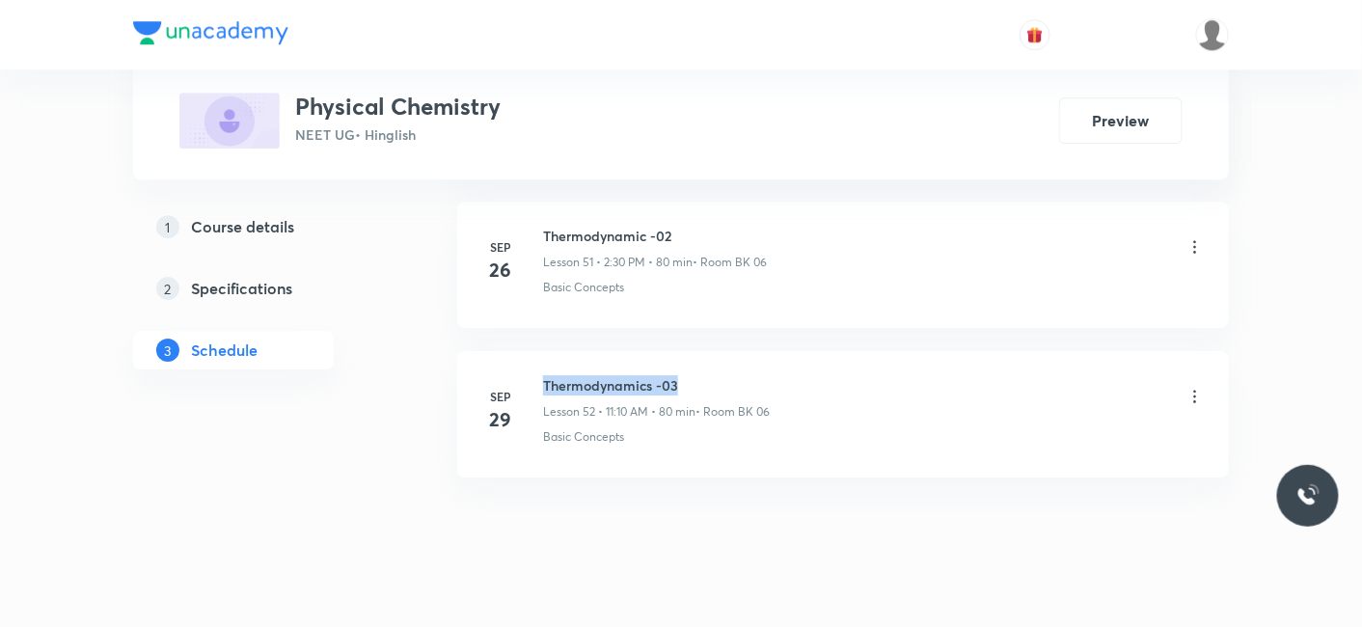
drag, startPoint x: 587, startPoint y: 354, endPoint x: 705, endPoint y: 354, distance: 117.7
click at [705, 375] on div "Sep 29 Thermodynamics -03 Lesson 52 • 11:10 AM • 80 min • Room BK 06 Basic Conc…" at bounding box center [842, 410] width 723 height 70
copy h6 "Thermodynamics -03"
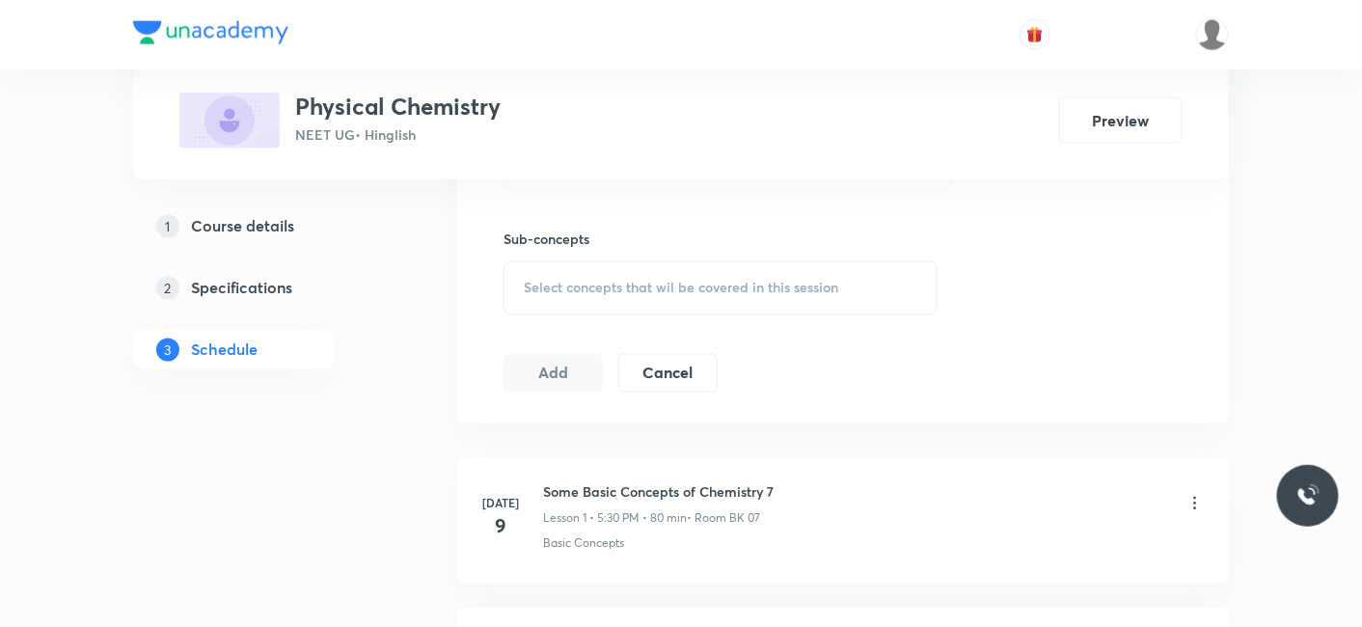
scroll to position [137, 0]
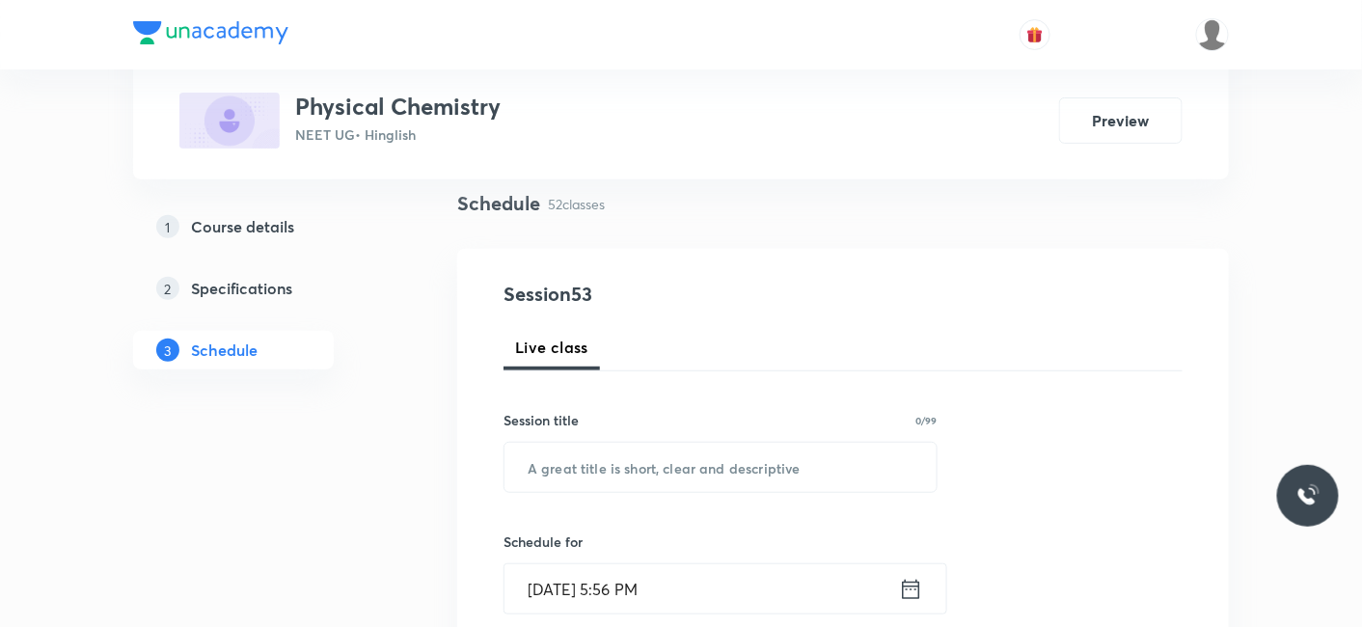
click at [654, 435] on div "Session title 0/99 ​" at bounding box center [720, 451] width 434 height 83
click at [639, 459] on input "text" at bounding box center [720, 467] width 432 height 49
paste input "Thermodynamics -03"
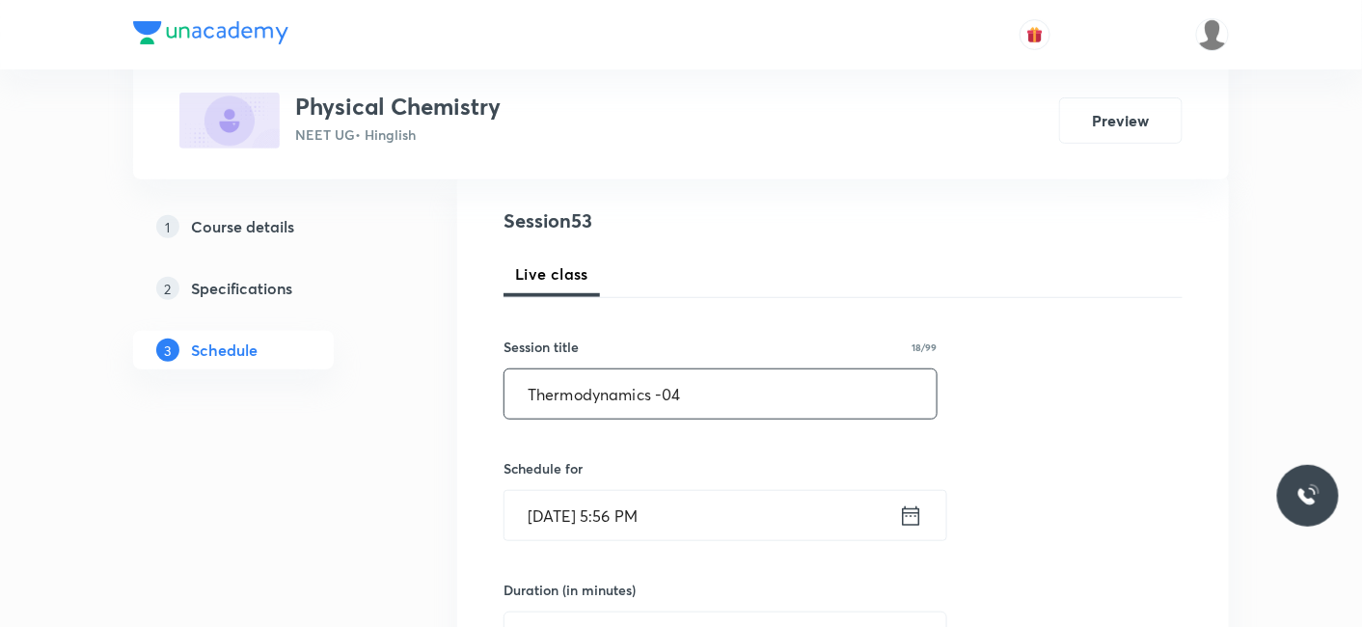
scroll to position [244, 0]
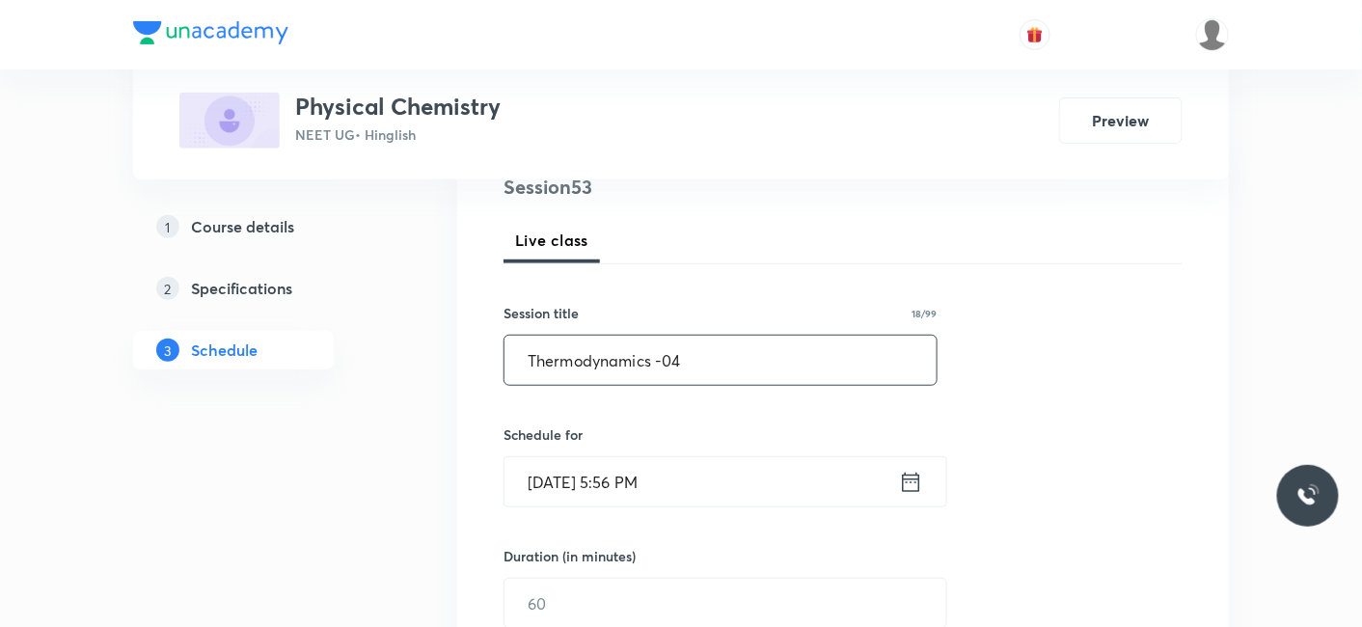
type input "Thermodynamics -04"
click at [593, 441] on h6 "Schedule for" at bounding box center [720, 434] width 434 height 20
click at [585, 469] on input "Sep 30, 2025, 5:56 PM" at bounding box center [701, 481] width 394 height 49
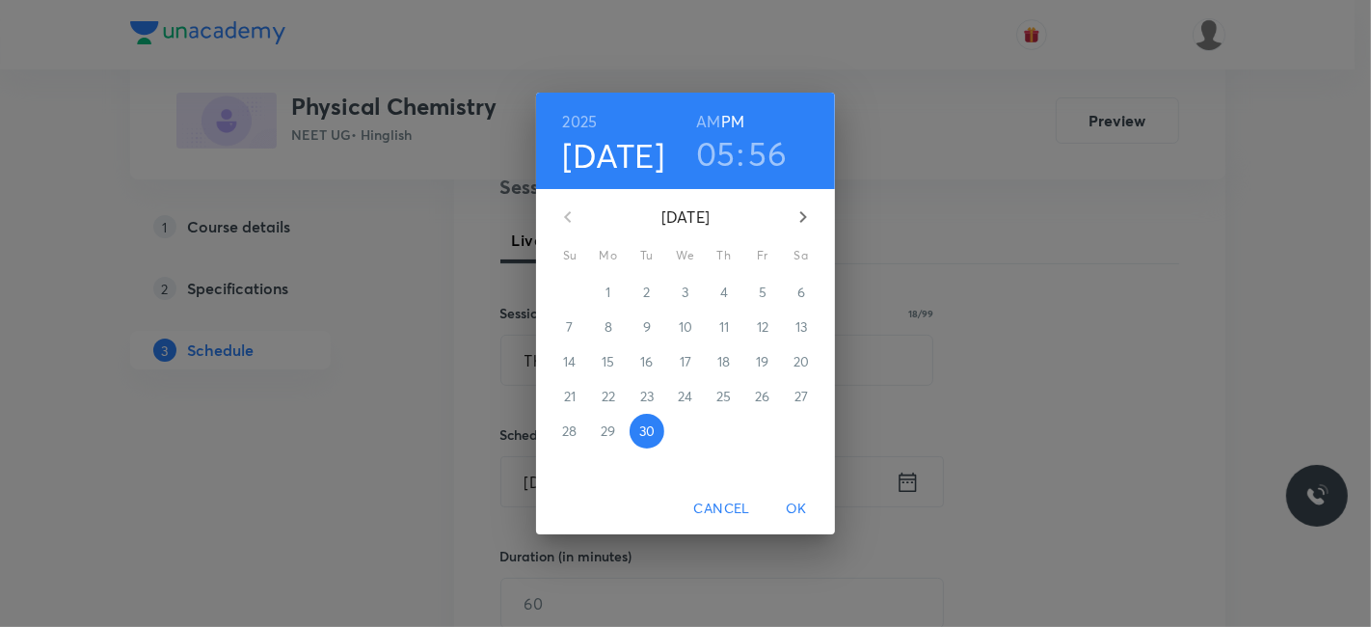
click at [801, 212] on icon "button" at bounding box center [803, 217] width 7 height 12
click at [765, 286] on p "3" at bounding box center [762, 292] width 7 height 19
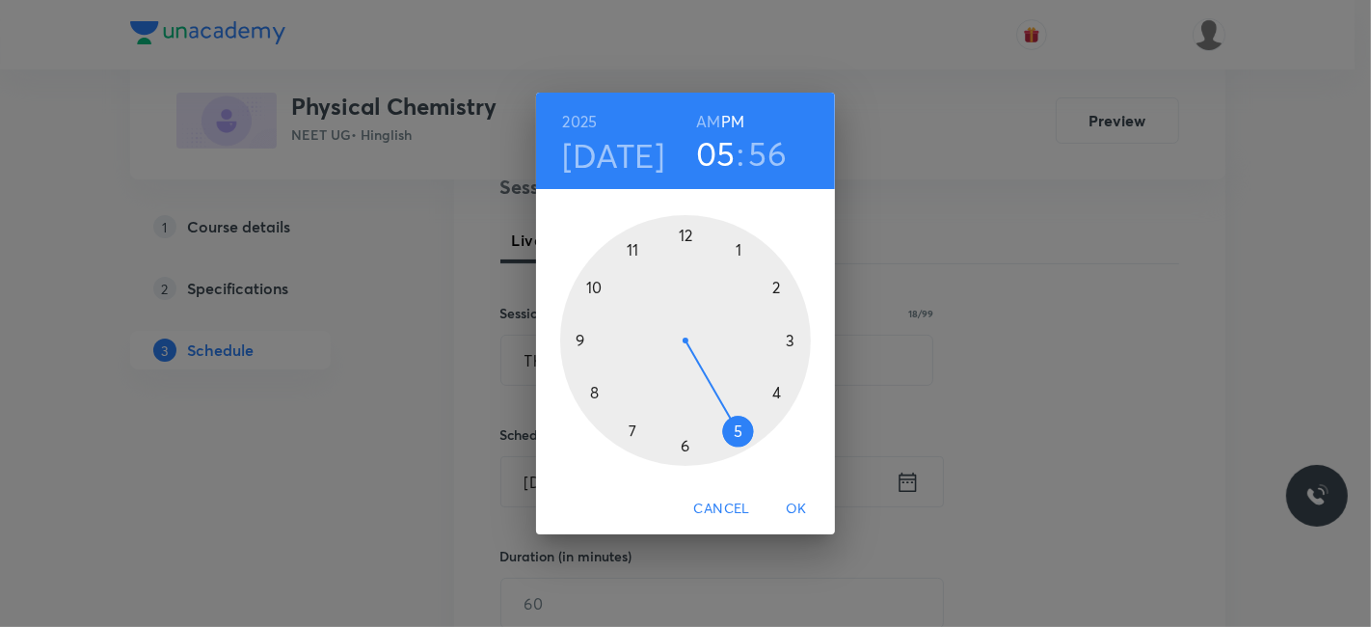
click at [775, 280] on div at bounding box center [685, 340] width 251 height 251
click at [683, 445] on div at bounding box center [685, 340] width 251 height 251
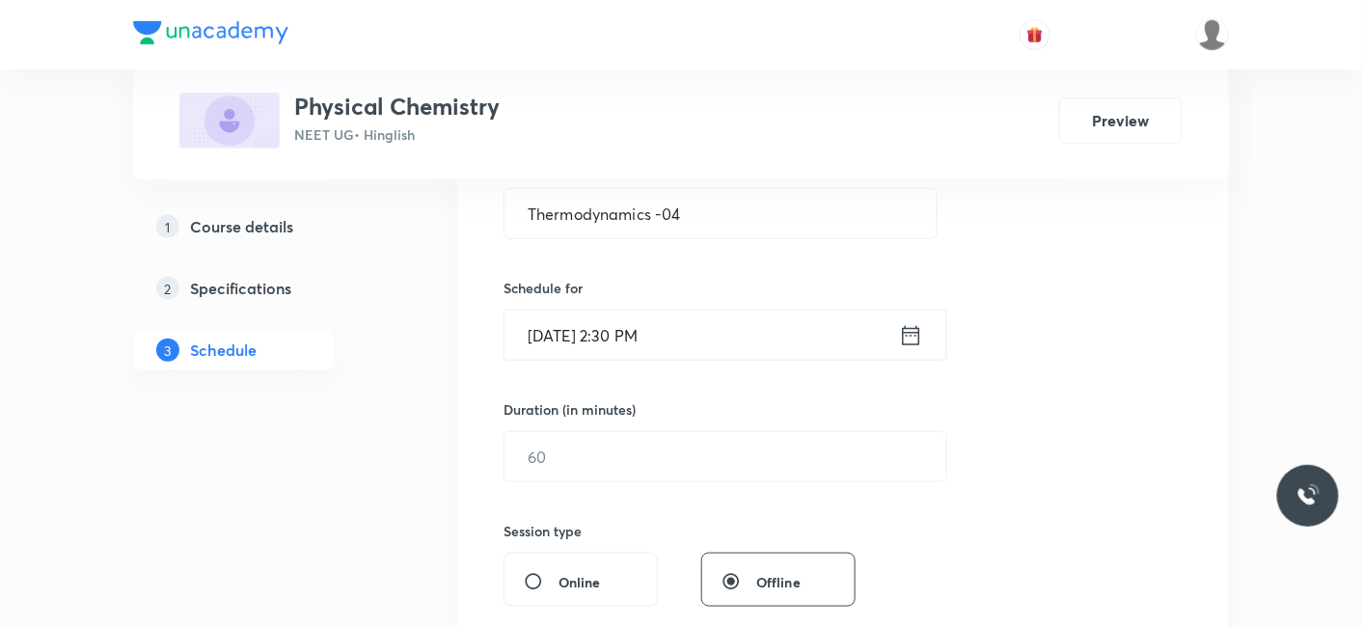
scroll to position [458, 0]
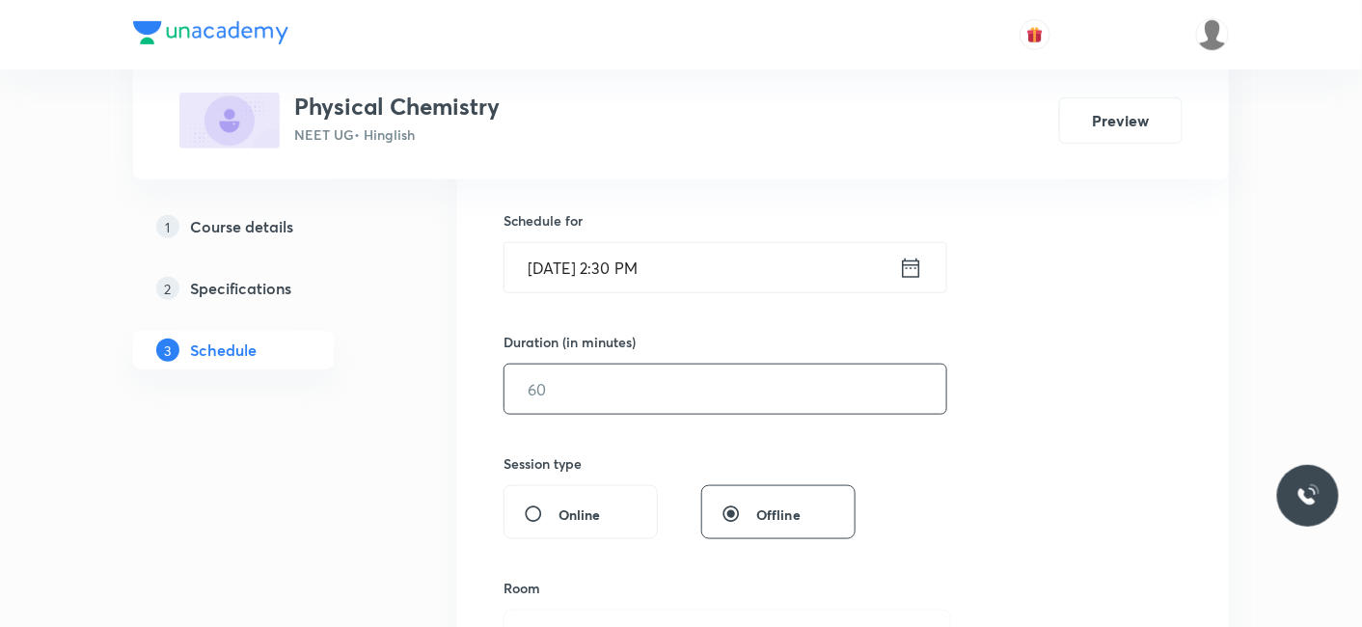
click at [618, 407] on input "text" at bounding box center [725, 389] width 442 height 49
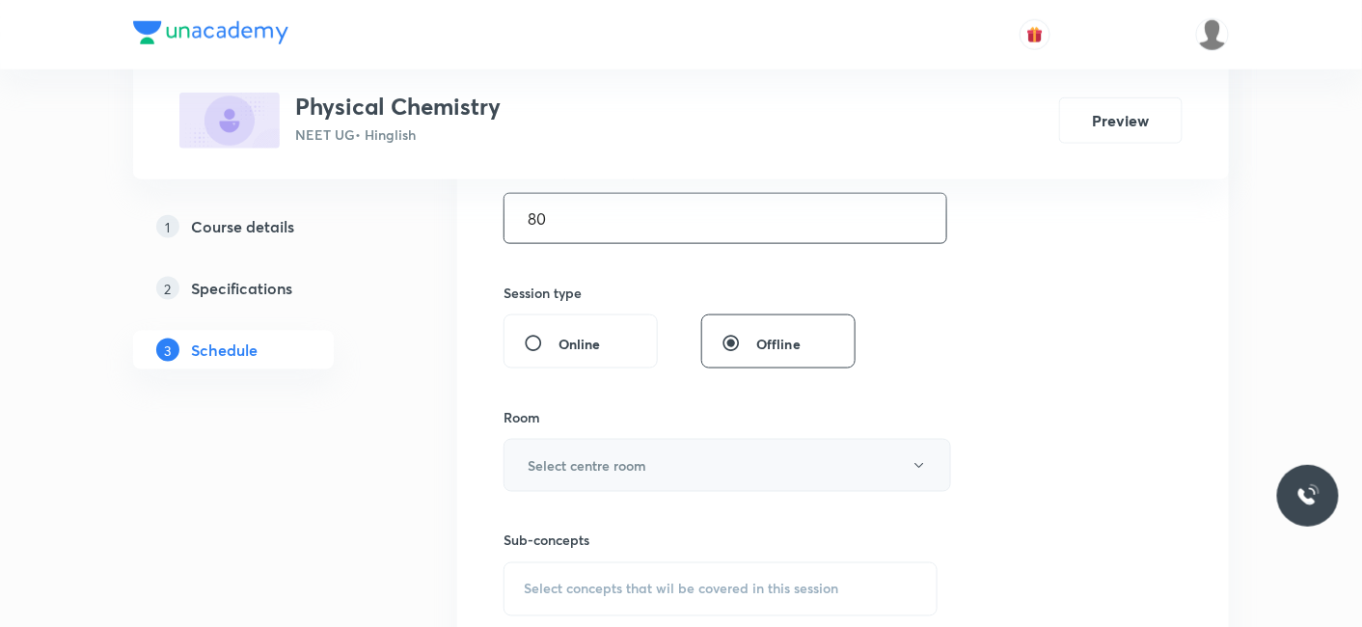
scroll to position [672, 0]
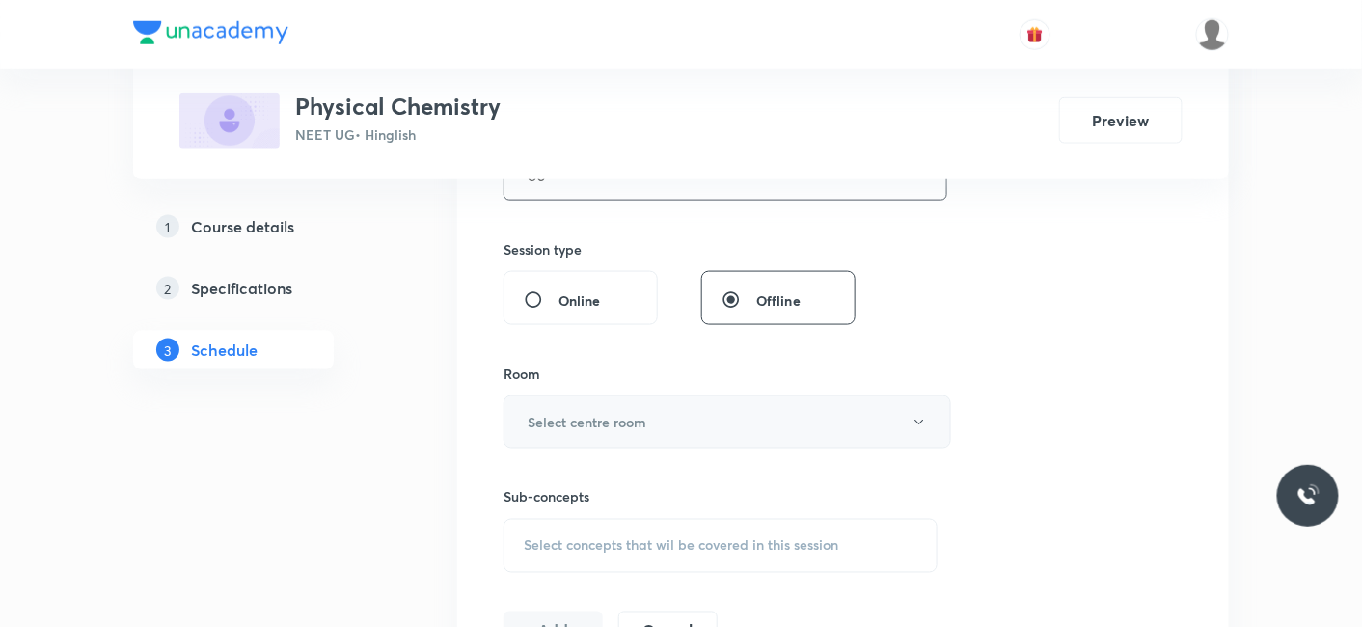
type input "80"
click at [575, 417] on h6 "Select centre room" at bounding box center [587, 422] width 119 height 20
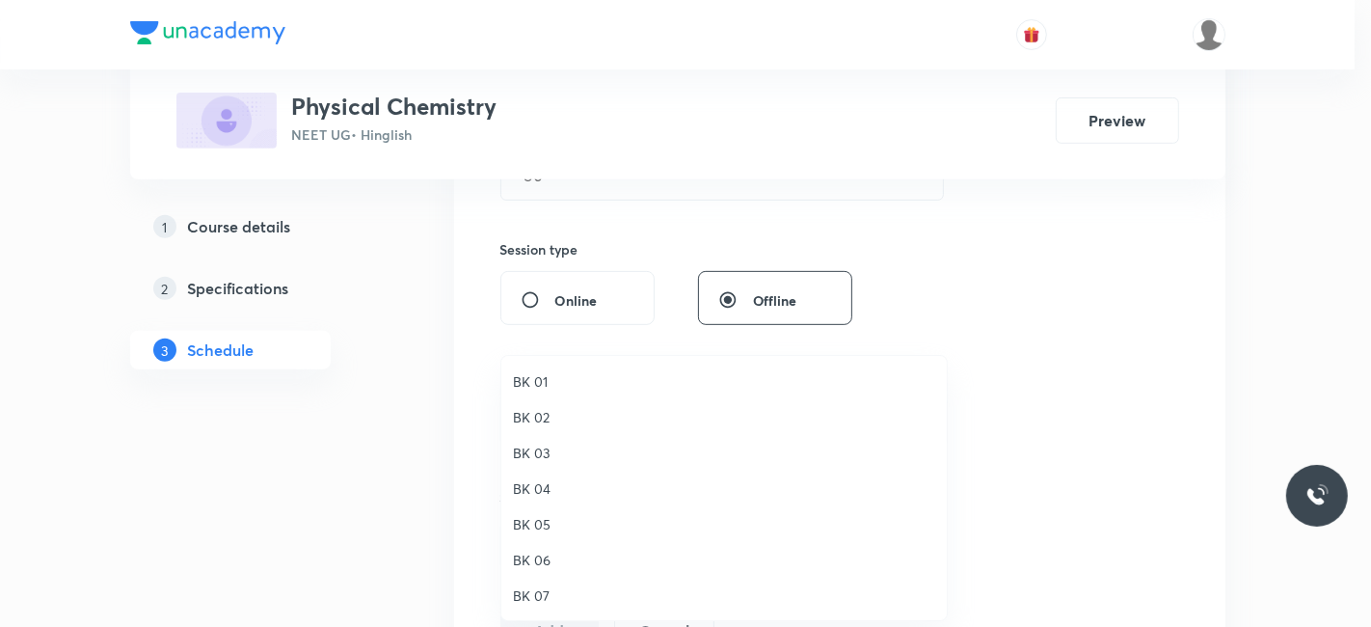
click at [531, 565] on span "BK 06" at bounding box center [724, 560] width 422 height 20
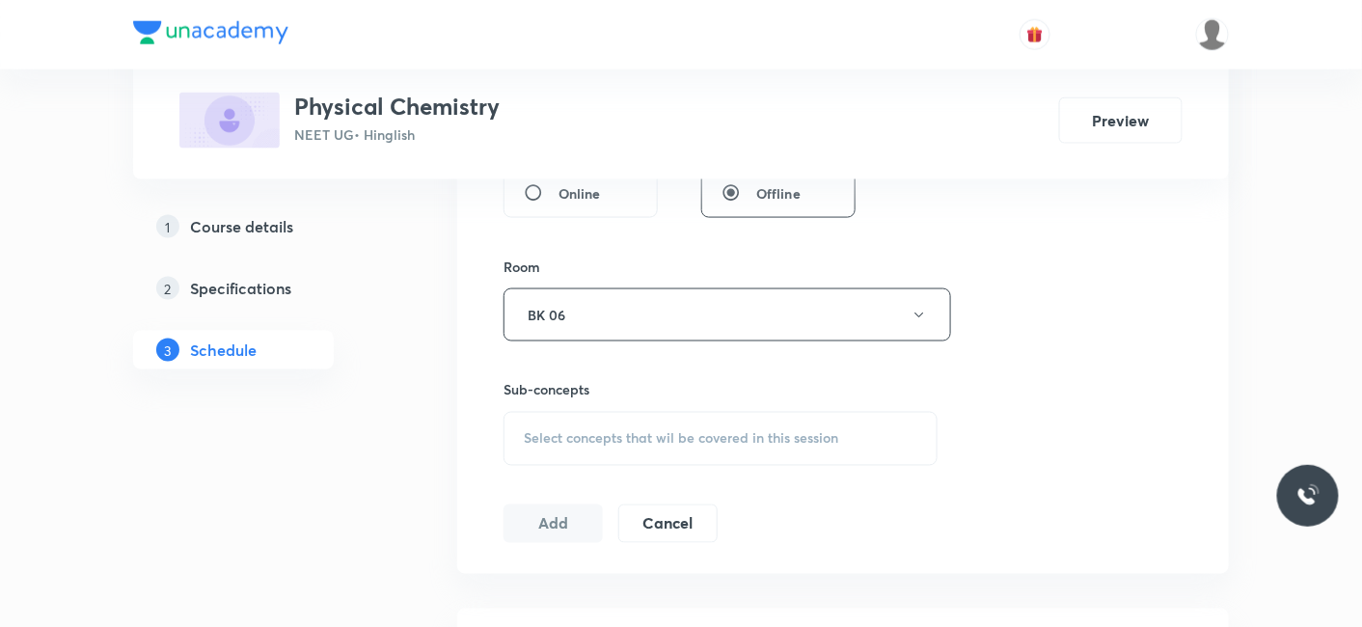
click at [600, 431] on span "Select concepts that wil be covered in this session" at bounding box center [681, 438] width 314 height 15
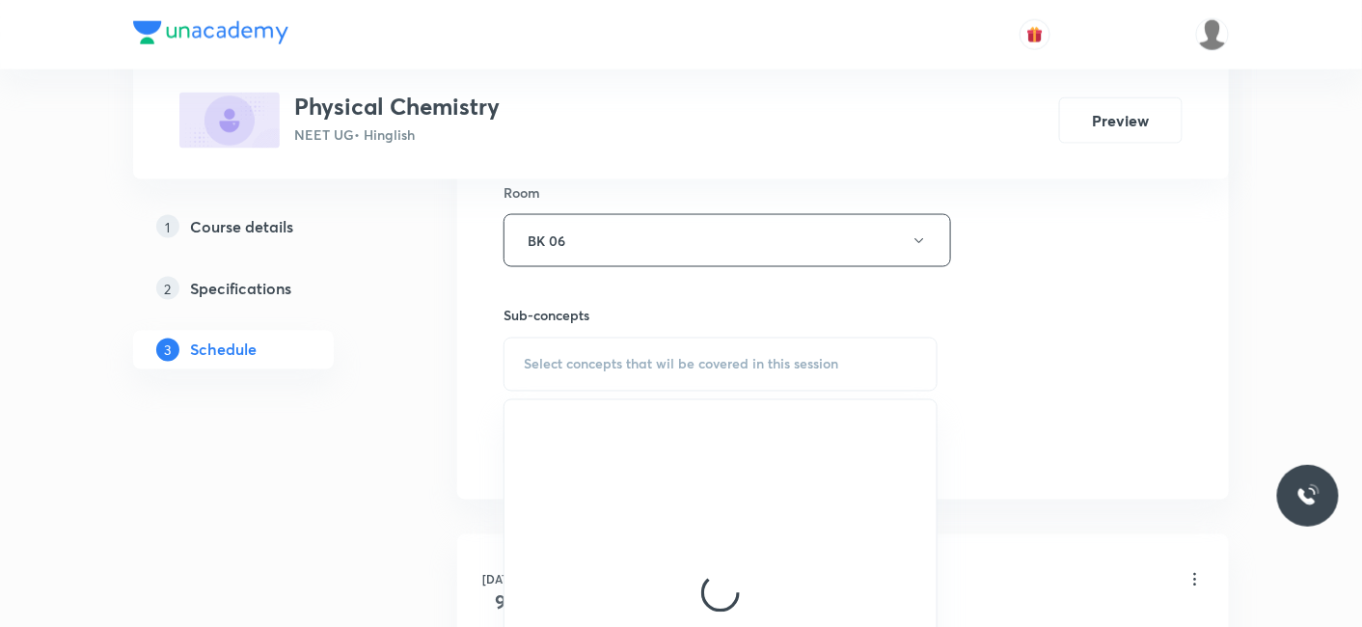
scroll to position [887, 0]
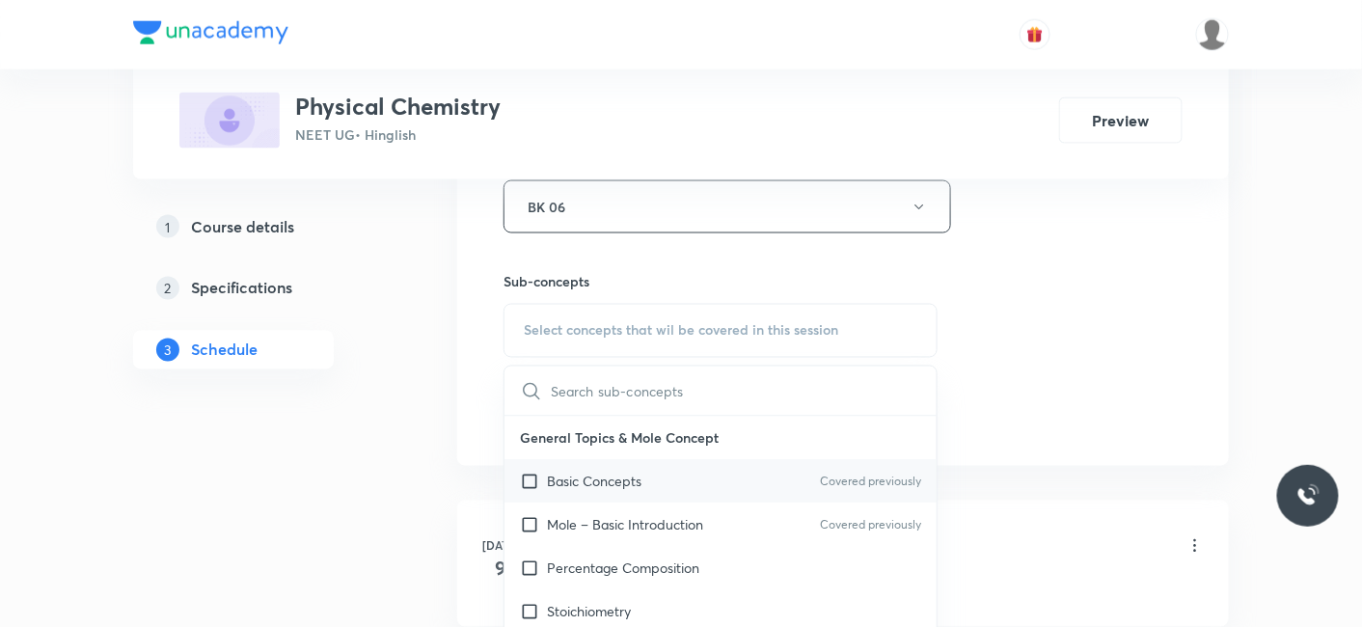
click at [618, 473] on p "Basic Concepts" at bounding box center [594, 482] width 95 height 20
checkbox input "true"
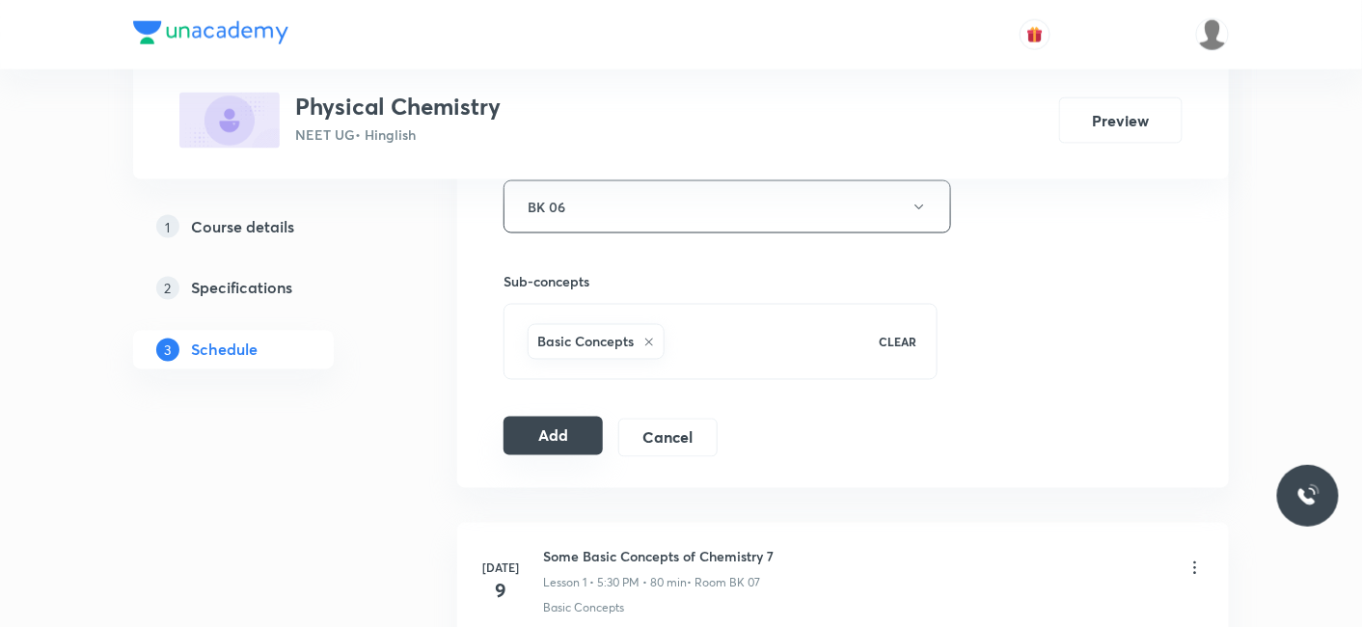
click at [539, 433] on button "Add" at bounding box center [552, 436] width 99 height 39
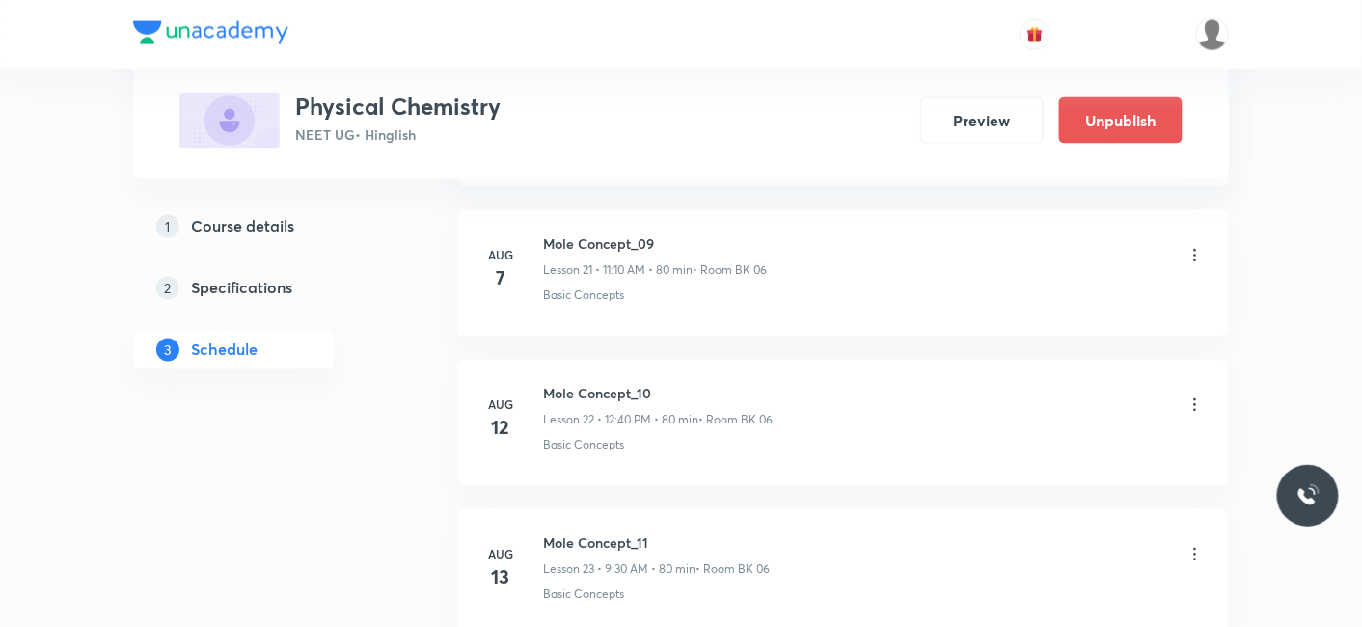
scroll to position [7926, 0]
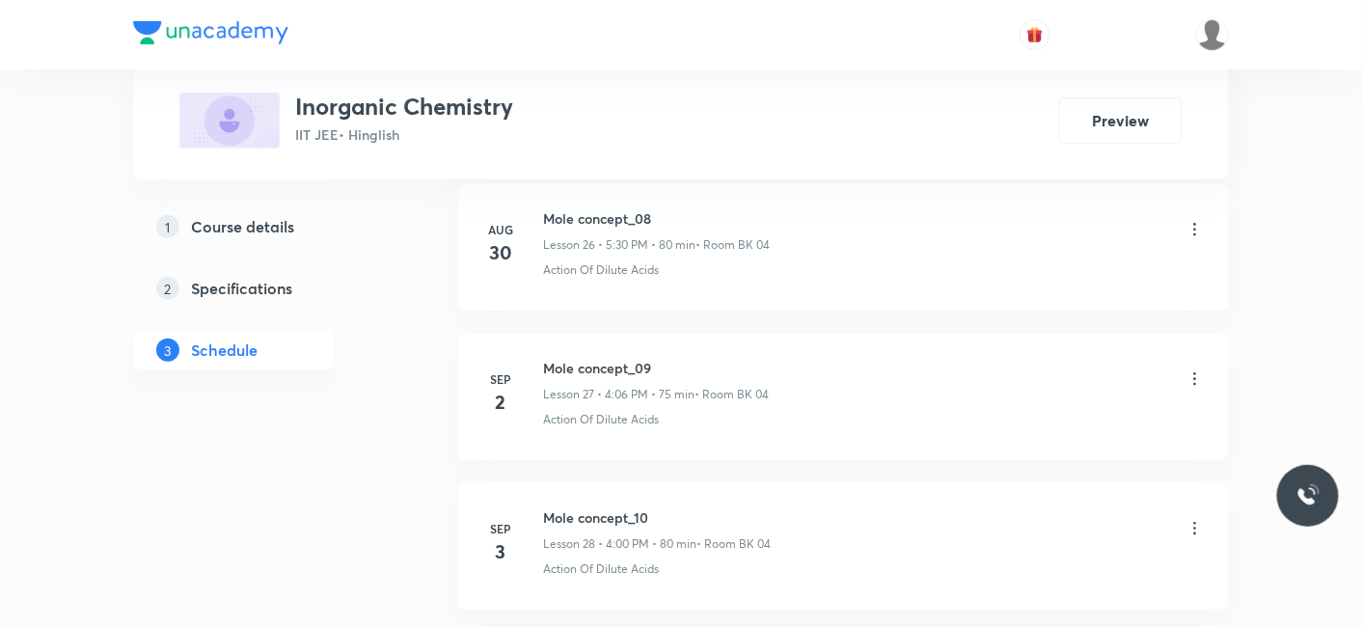
scroll to position [7171, 0]
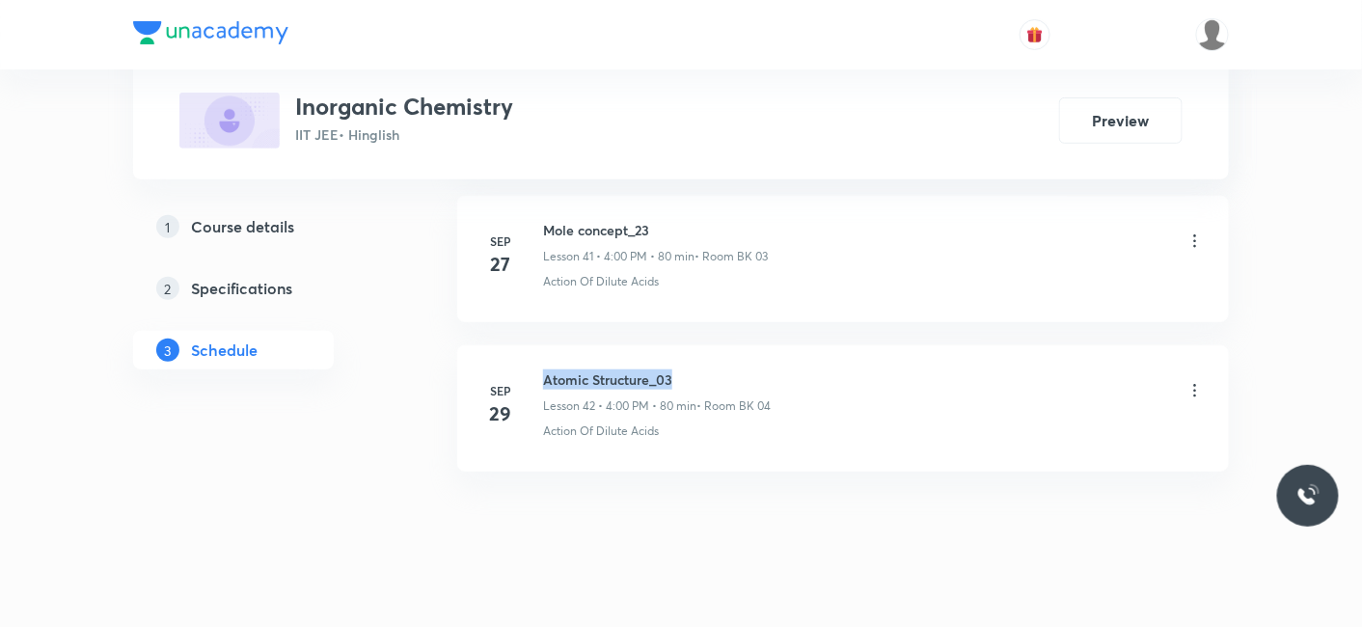
drag, startPoint x: 542, startPoint y: 356, endPoint x: 724, endPoint y: 351, distance: 182.3
click at [724, 369] on h6 "Atomic Structure_03" at bounding box center [657, 379] width 228 height 20
copy h6 "Atomic Structure_03"
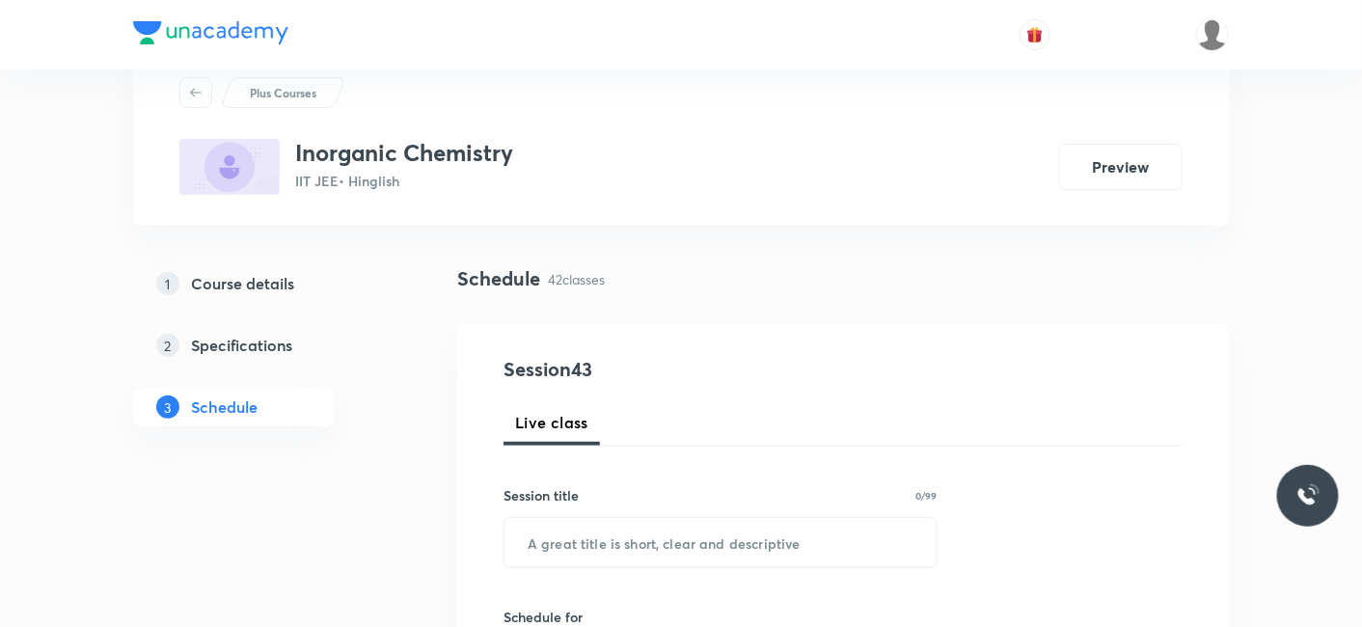
scroll to position [107, 0]
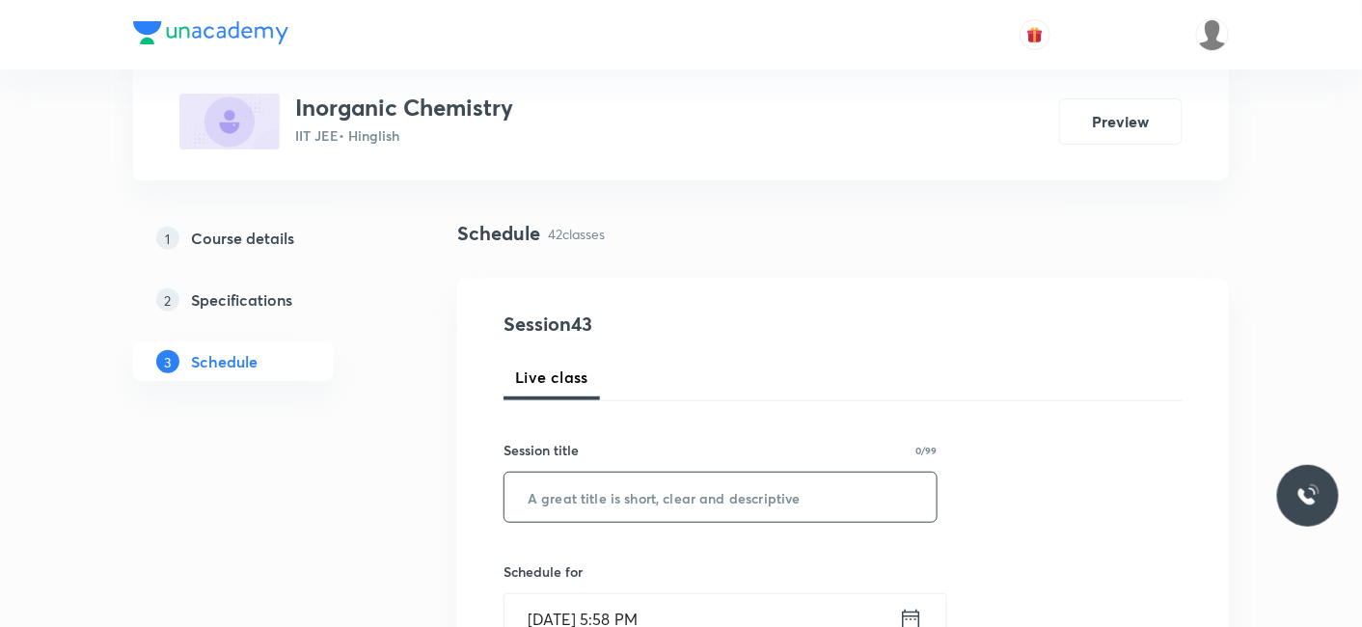
click at [747, 473] on input "text" at bounding box center [720, 497] width 432 height 49
paste input "Atomic Structure_03"
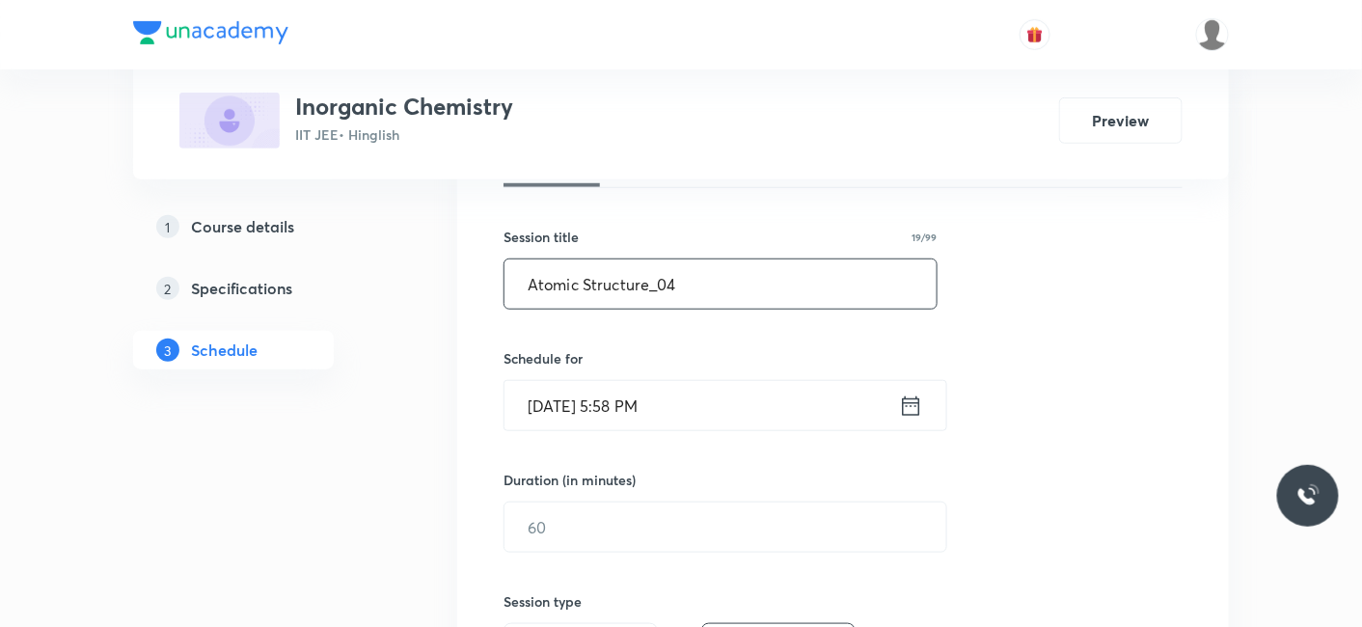
scroll to position [321, 0]
type input "Atomic Structure_04"
click at [583, 400] on input "Sep 30, 2025, 5:58 PM" at bounding box center [701, 404] width 394 height 49
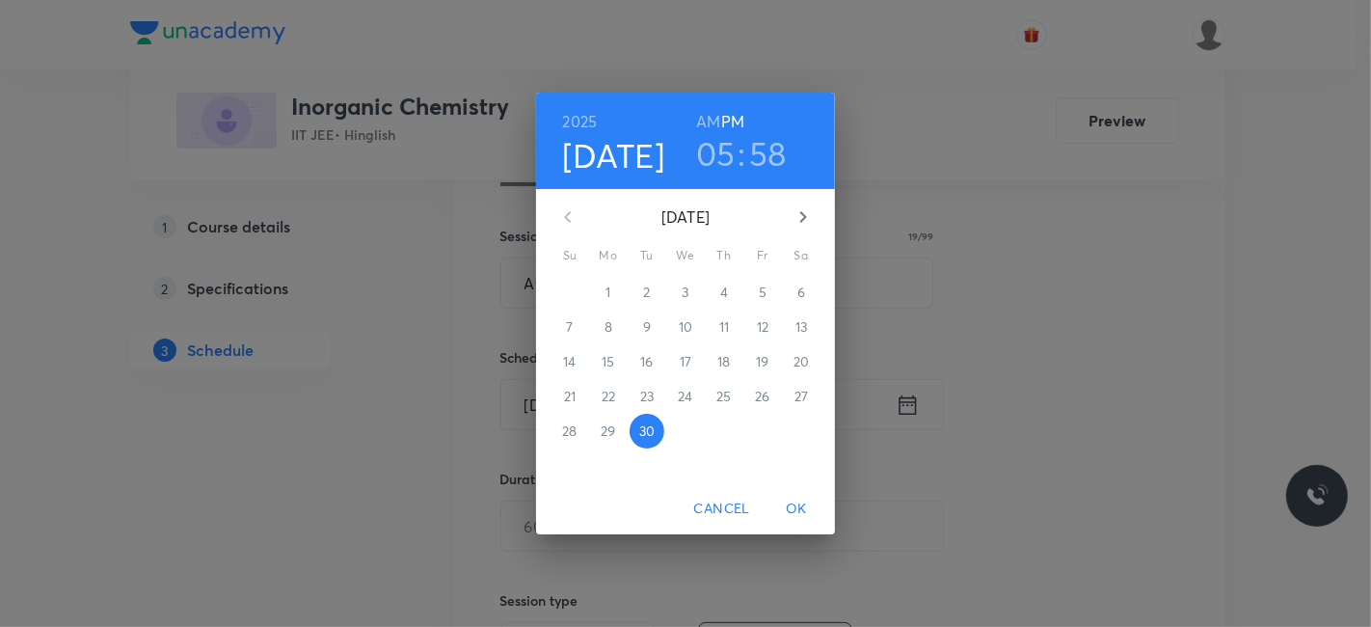
click at [804, 213] on icon "button" at bounding box center [803, 216] width 23 height 23
click at [761, 284] on p "3" at bounding box center [762, 292] width 7 height 19
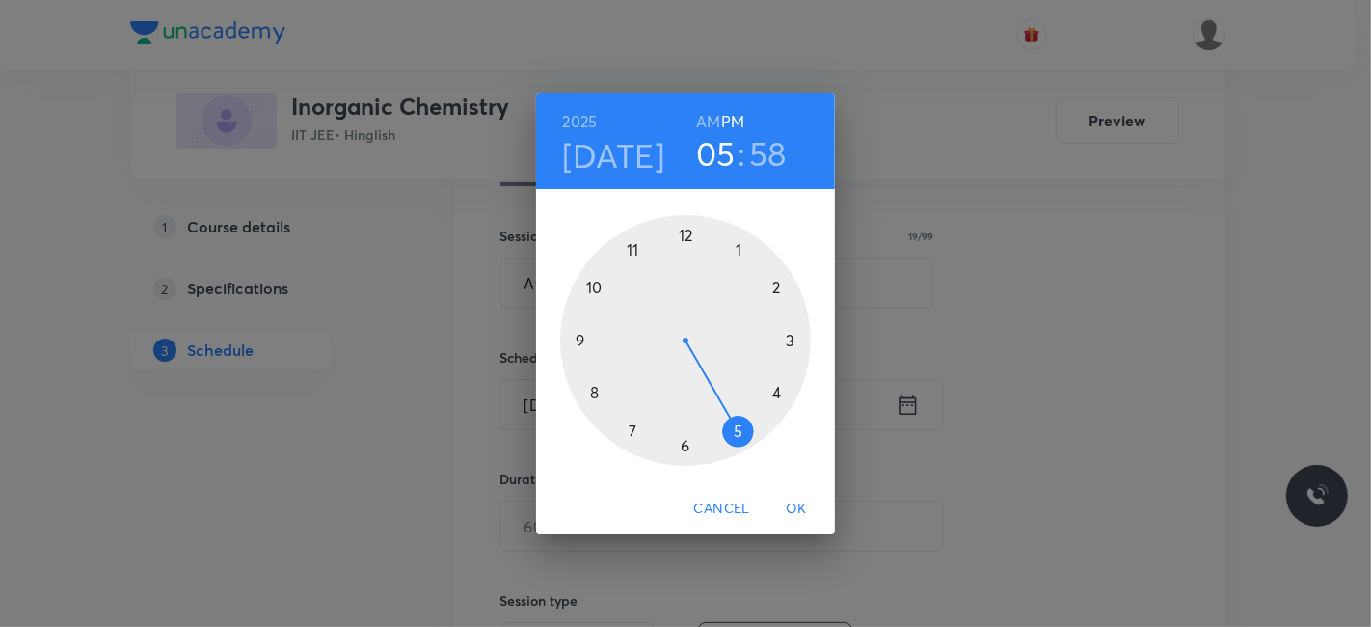
click at [777, 388] on div at bounding box center [685, 340] width 251 height 251
click at [680, 235] on div at bounding box center [685, 340] width 251 height 251
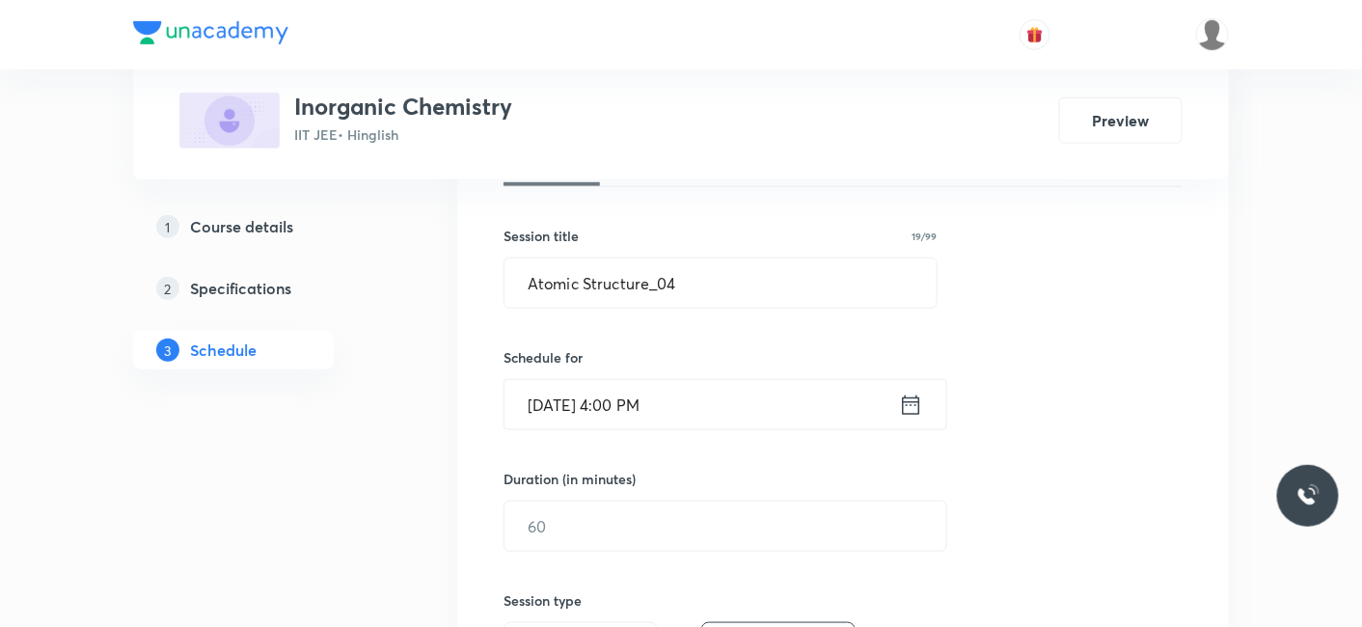
scroll to position [428, 0]
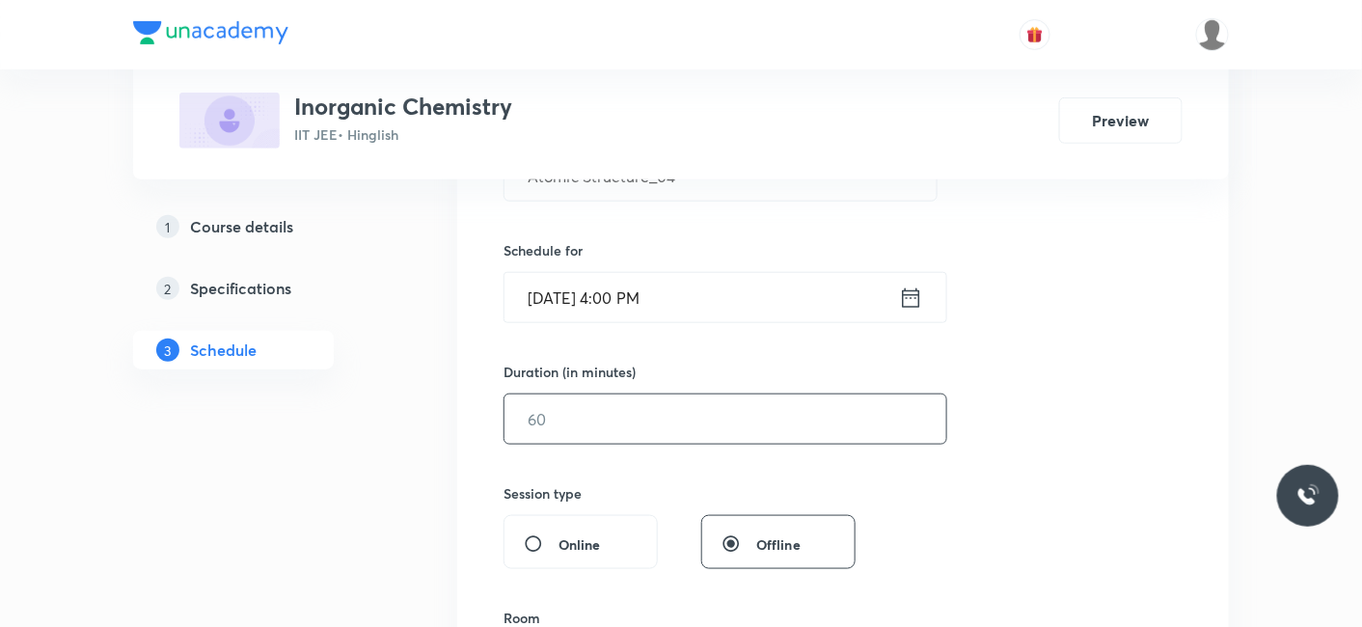
click at [551, 415] on input "text" at bounding box center [725, 418] width 442 height 49
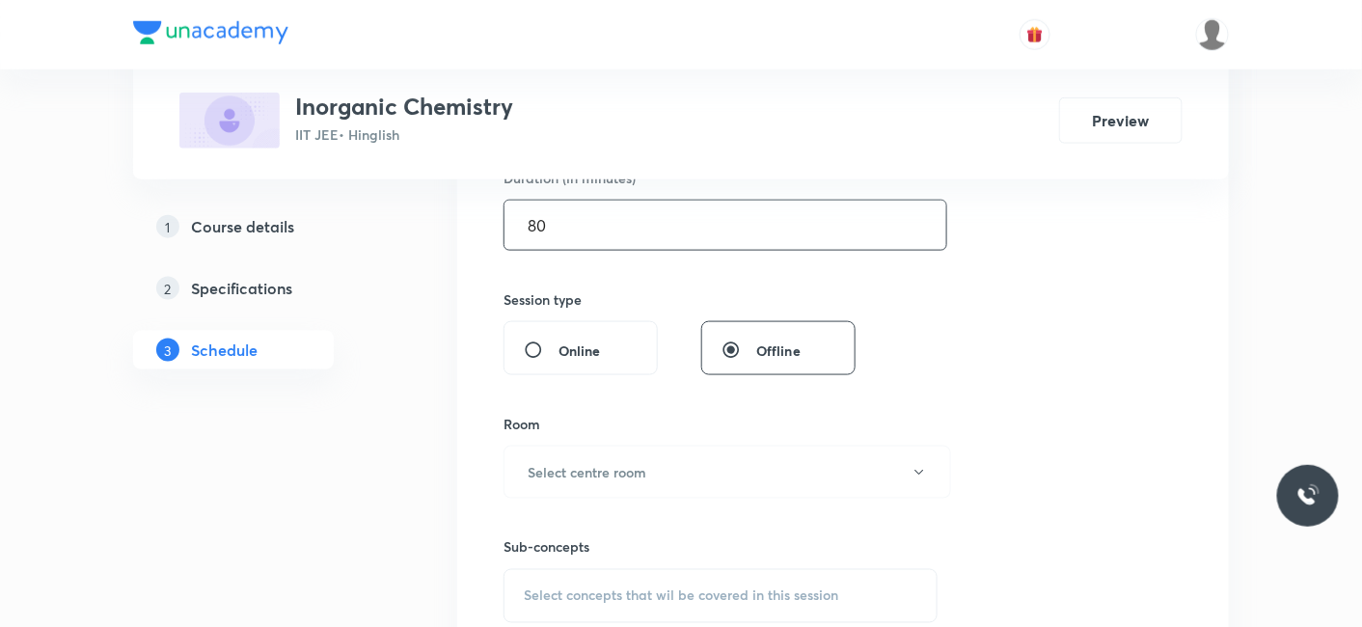
scroll to position [642, 0]
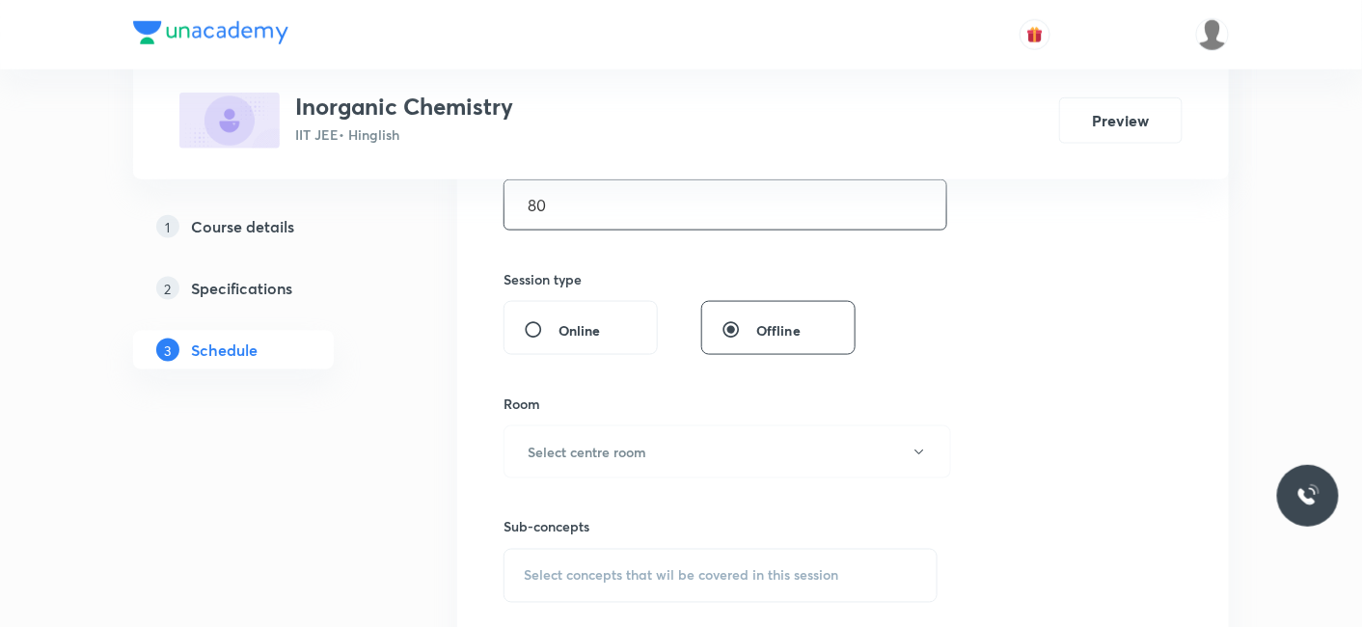
type input "80"
click at [551, 413] on div "Room Select centre room" at bounding box center [720, 435] width 434 height 85
click at [554, 434] on button "Select centre room" at bounding box center [726, 451] width 447 height 53
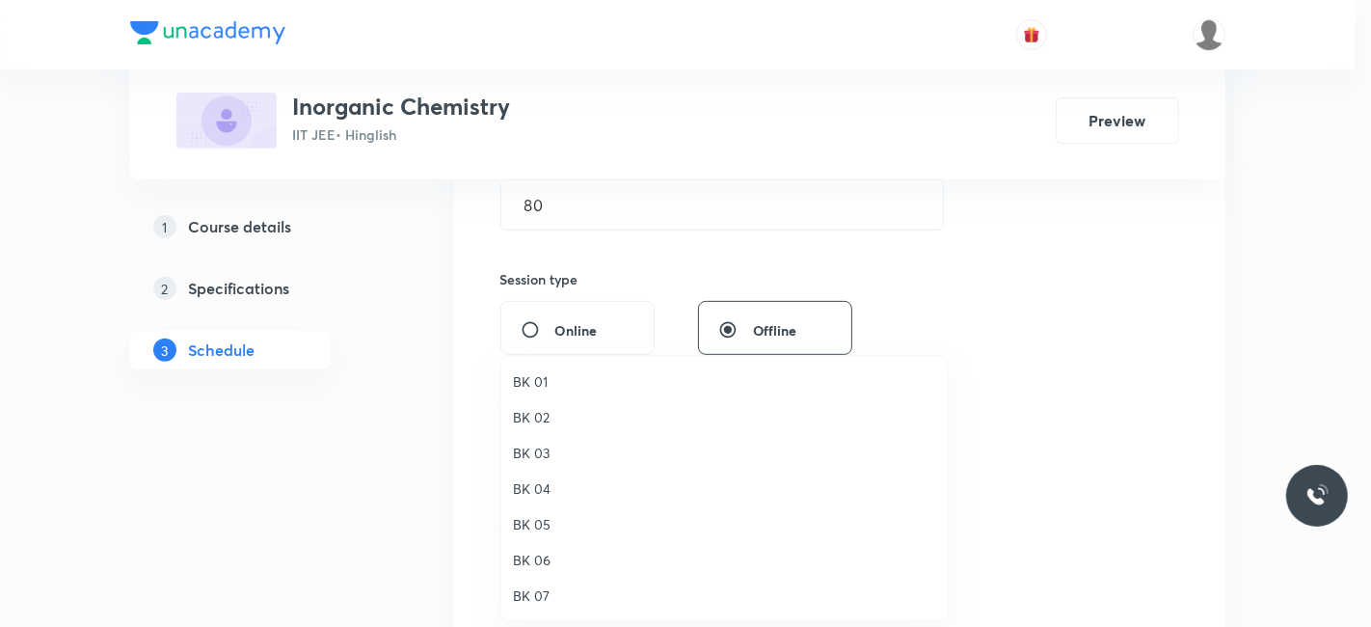
drag, startPoint x: 538, startPoint y: 489, endPoint x: 307, endPoint y: 486, distance: 231.5
click at [531, 489] on span "BK 04" at bounding box center [724, 488] width 422 height 20
drag, startPoint x: 307, startPoint y: 486, endPoint x: 340, endPoint y: 473, distance: 36.4
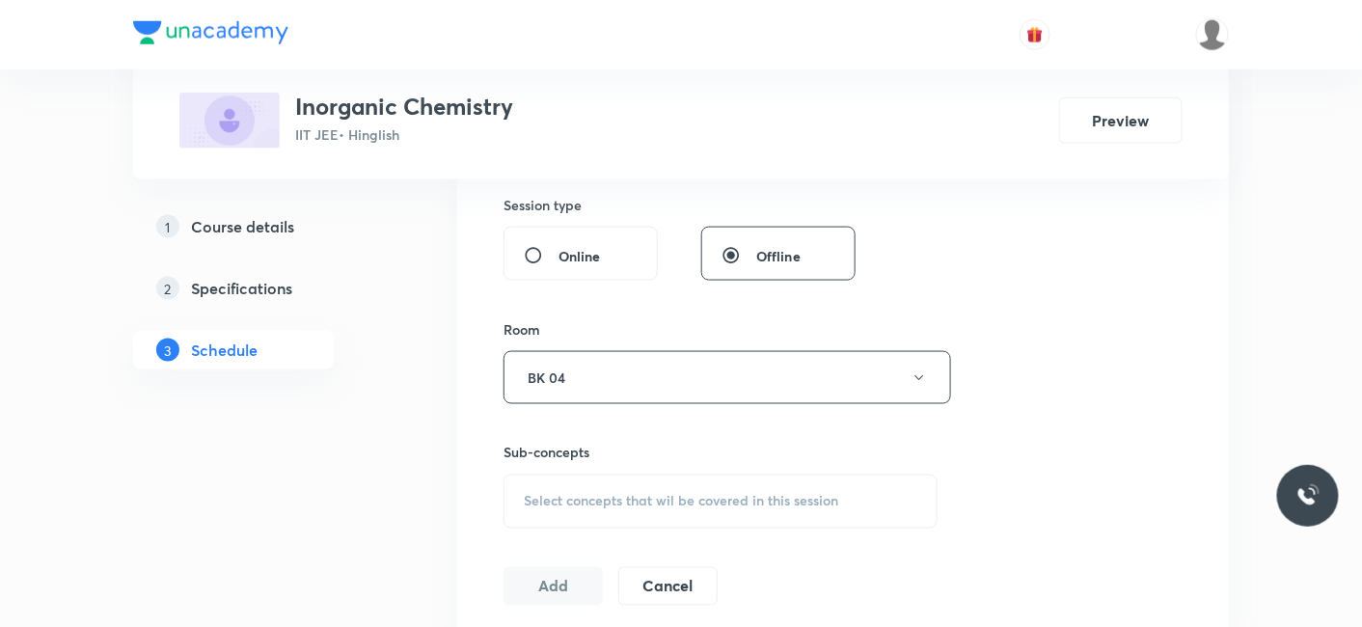
scroll to position [749, 0]
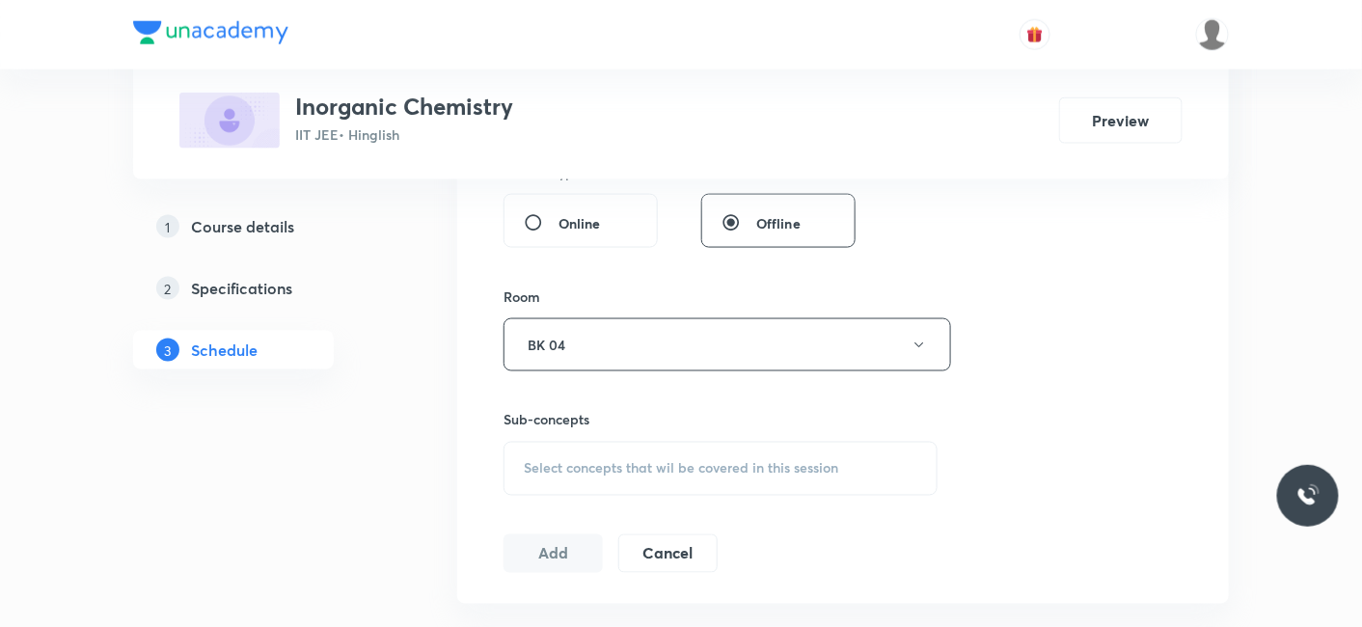
click at [565, 466] on span "Select concepts that wil be covered in this session" at bounding box center [681, 468] width 314 height 15
click at [588, 611] on p "Action Of Dilute Acids" at bounding box center [614, 619] width 135 height 20
checkbox input "true"
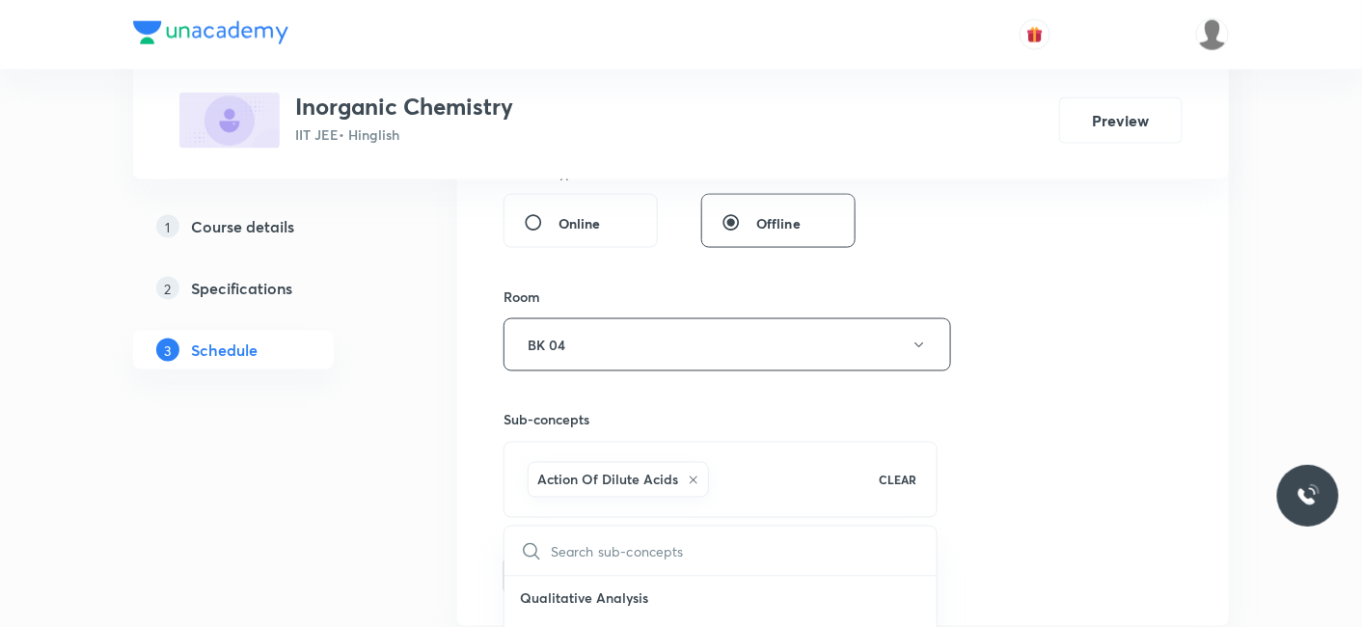
click at [545, 568] on button "Add" at bounding box center [552, 574] width 99 height 39
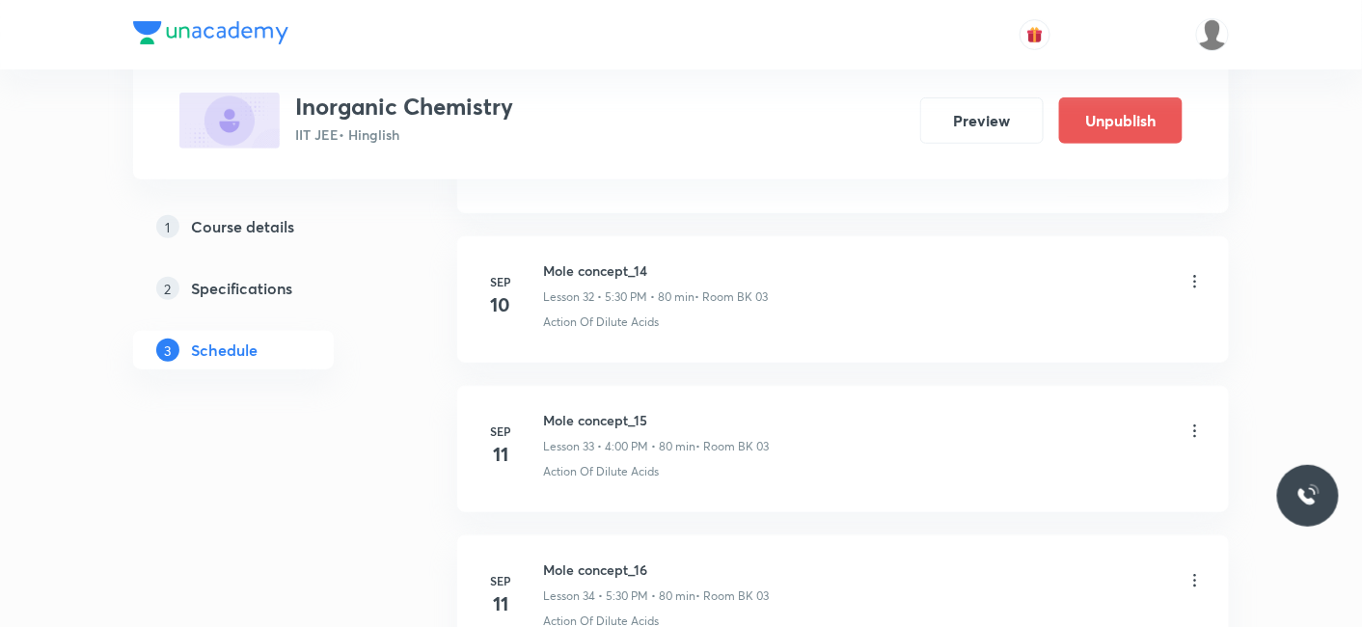
scroll to position [6436, 0]
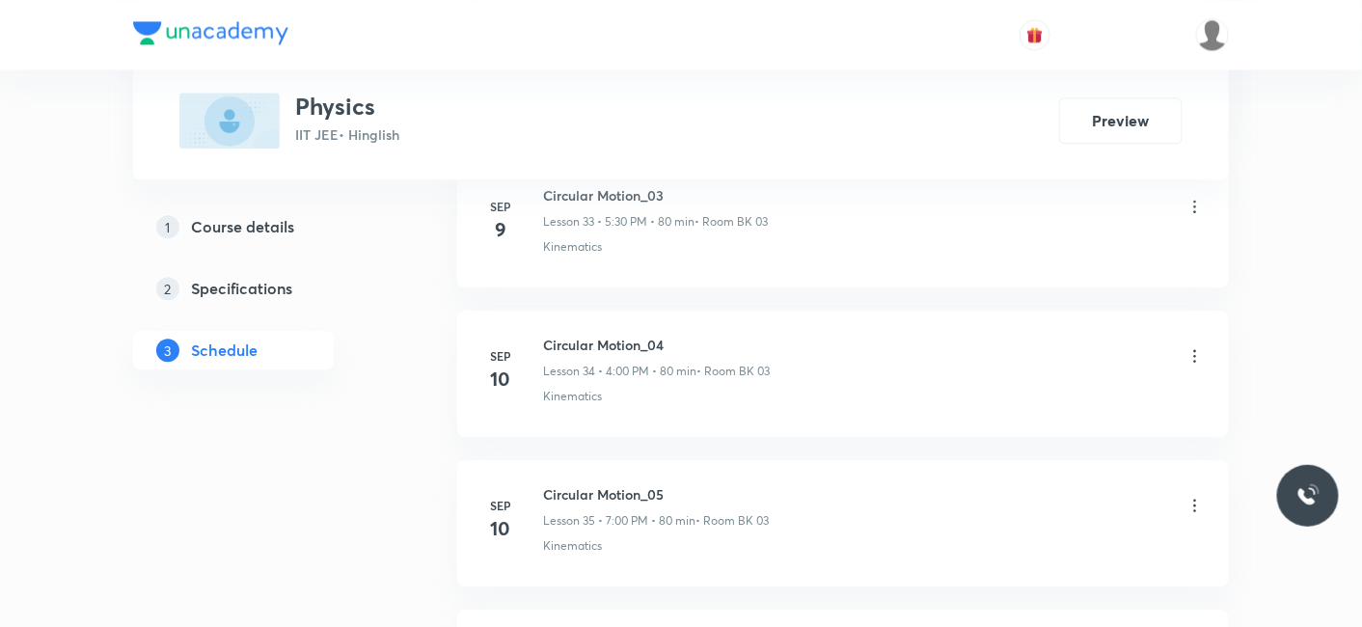
scroll to position [7916, 0]
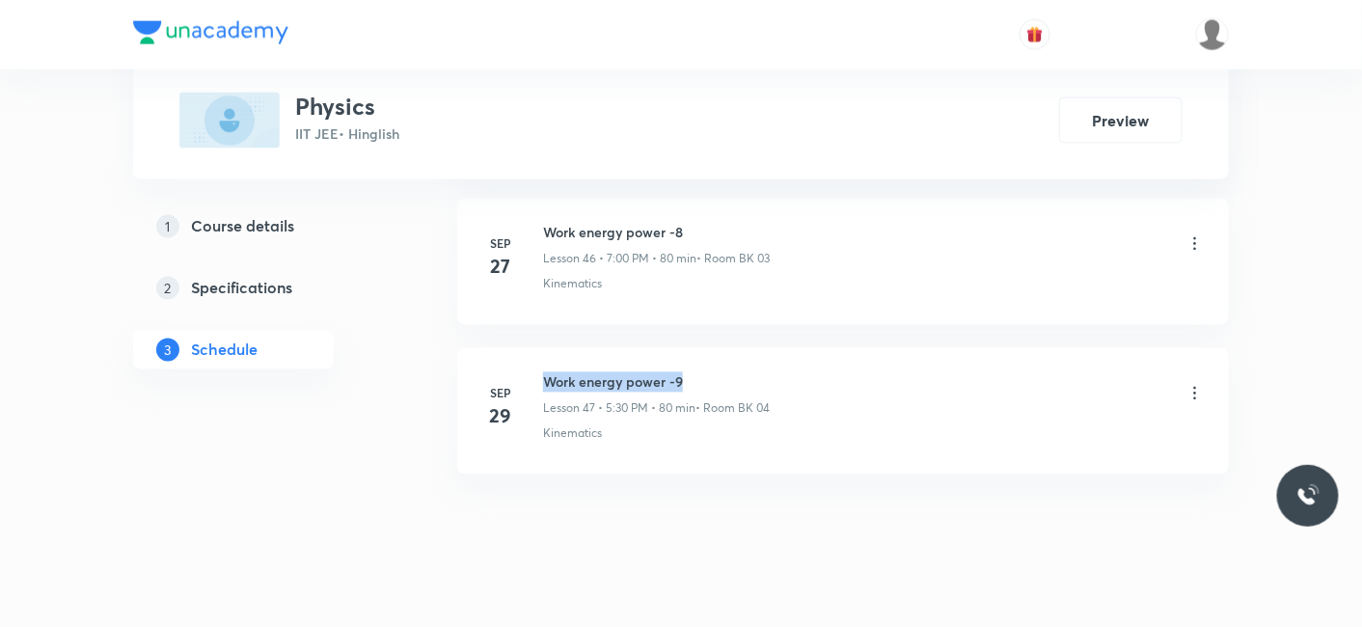
drag, startPoint x: 545, startPoint y: 354, endPoint x: 702, endPoint y: 348, distance: 157.3
click at [702, 372] on h6 "Work energy power -9" at bounding box center [656, 382] width 227 height 20
copy h6 "Work energy power -9"
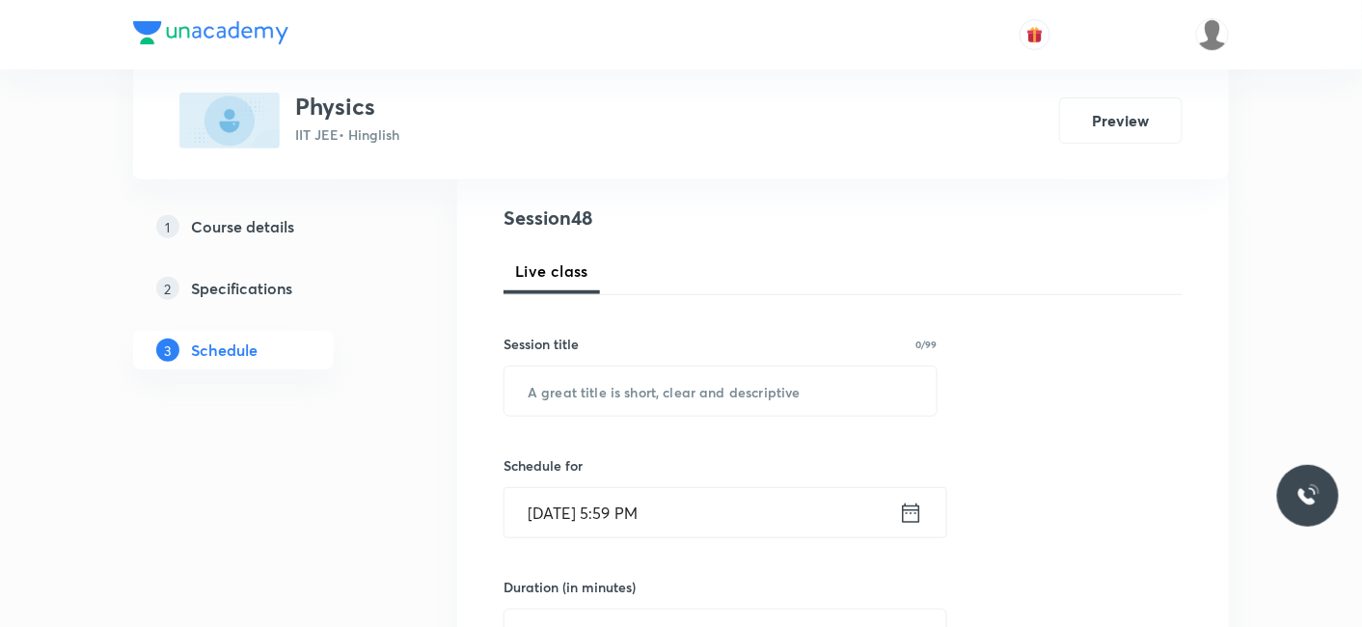
scroll to position [214, 0]
click at [666, 371] on input "text" at bounding box center [720, 389] width 432 height 49
paste input "Work energy power -9"
type input "Work energy power -10"
click at [554, 506] on input "[DATE] 5:59 PM" at bounding box center [701, 511] width 394 height 49
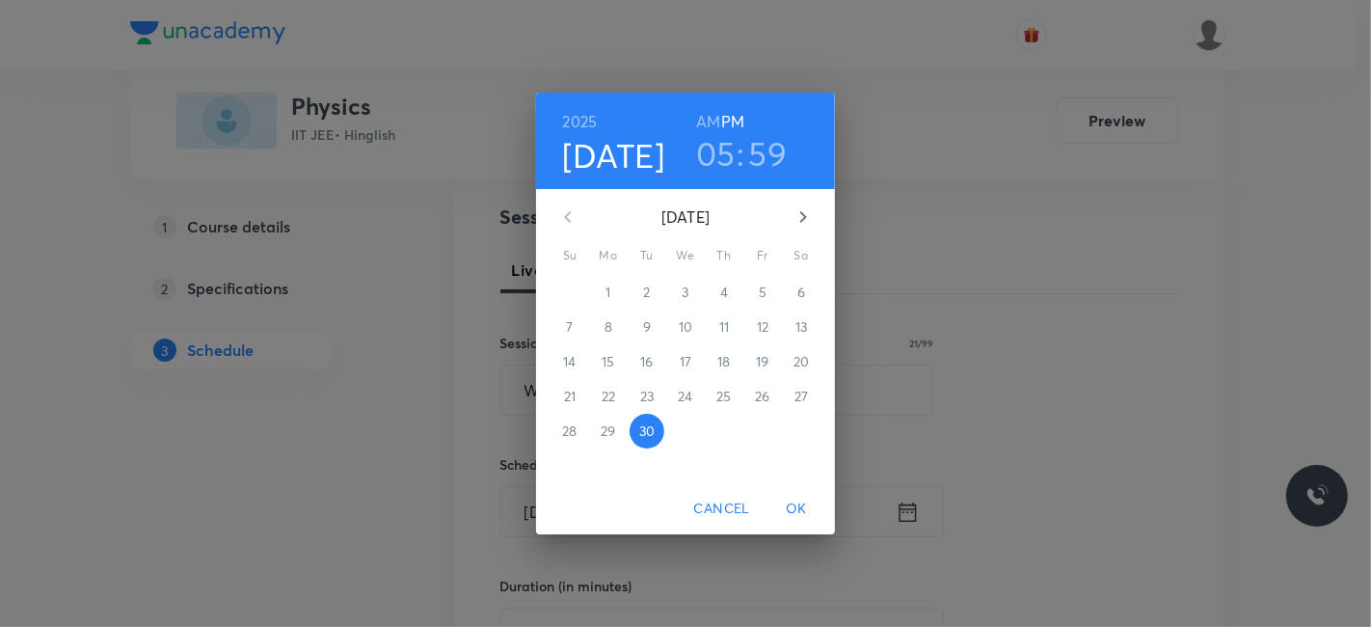
click at [803, 216] on icon "button" at bounding box center [803, 216] width 23 height 23
click at [763, 288] on p "3" at bounding box center [762, 292] width 7 height 19
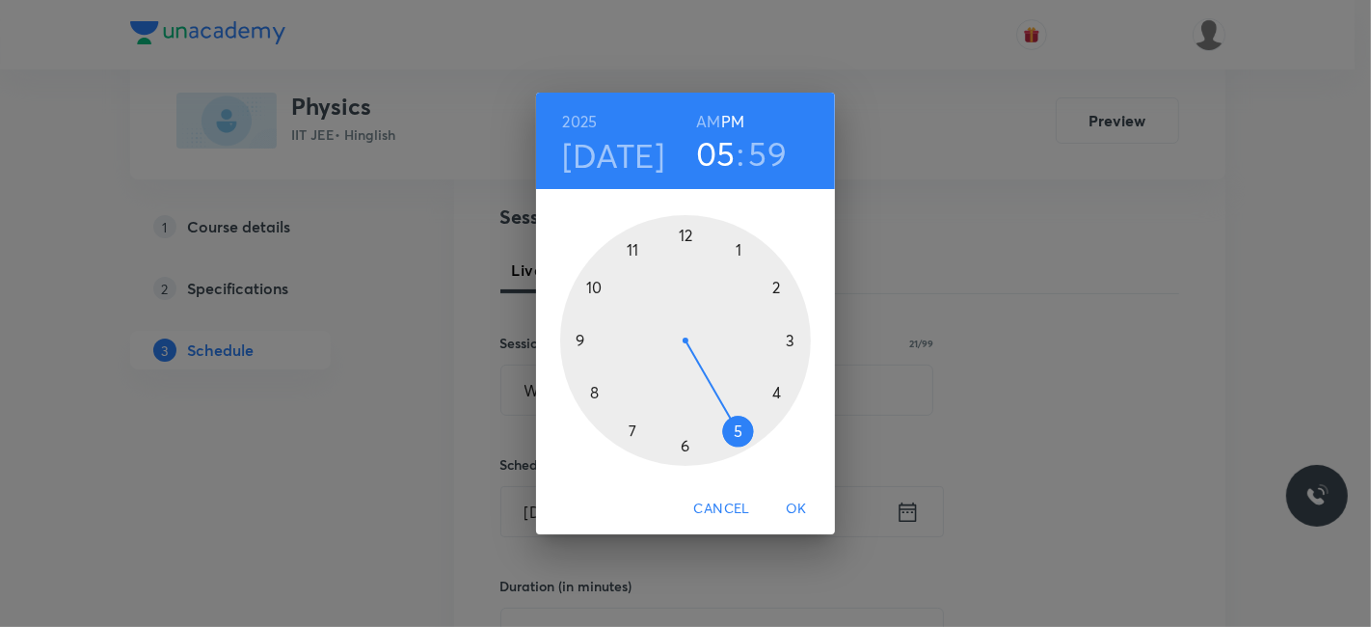
click at [760, 149] on h3 "59" at bounding box center [768, 153] width 39 height 41
click at [690, 230] on div at bounding box center [685, 340] width 251 height 251
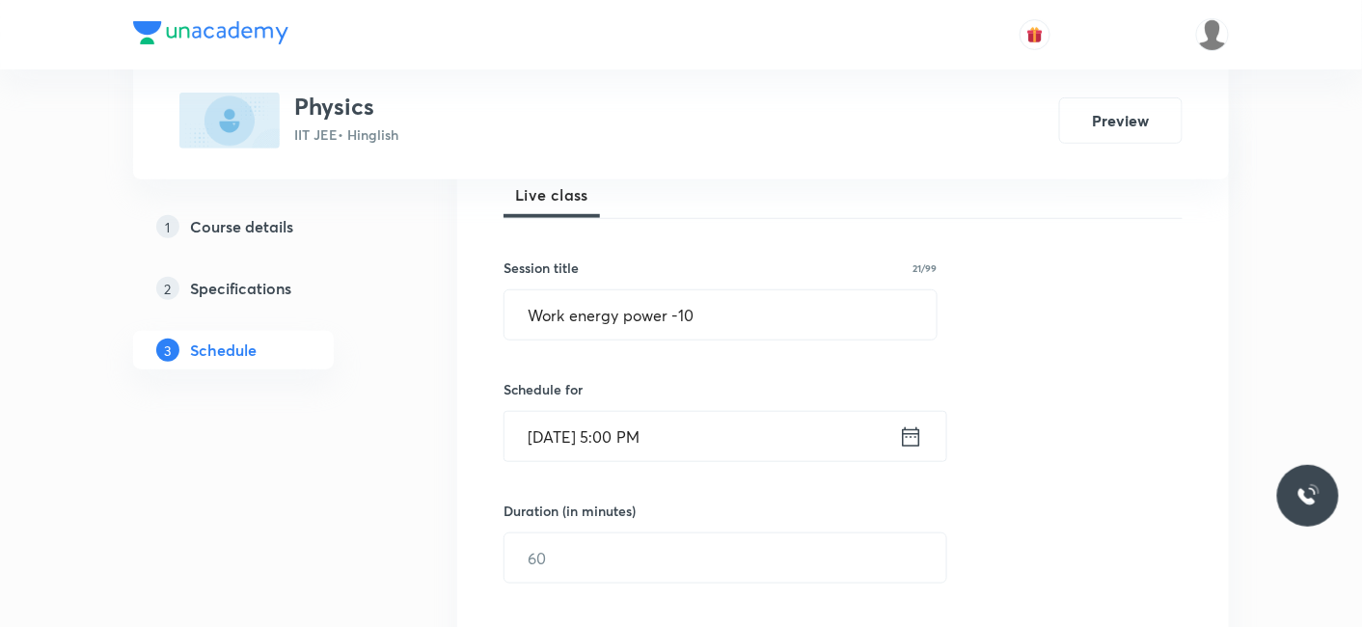
scroll to position [321, 0]
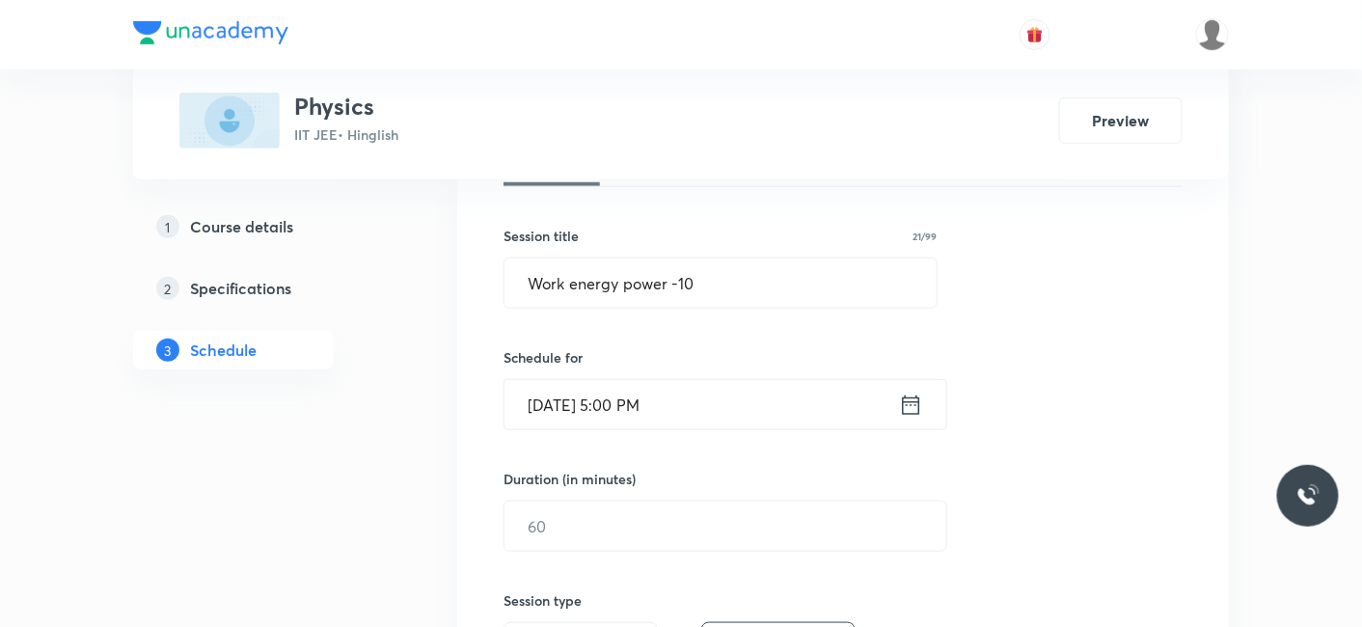
click at [661, 406] on input "[DATE] 5:00 PM" at bounding box center [701, 404] width 394 height 49
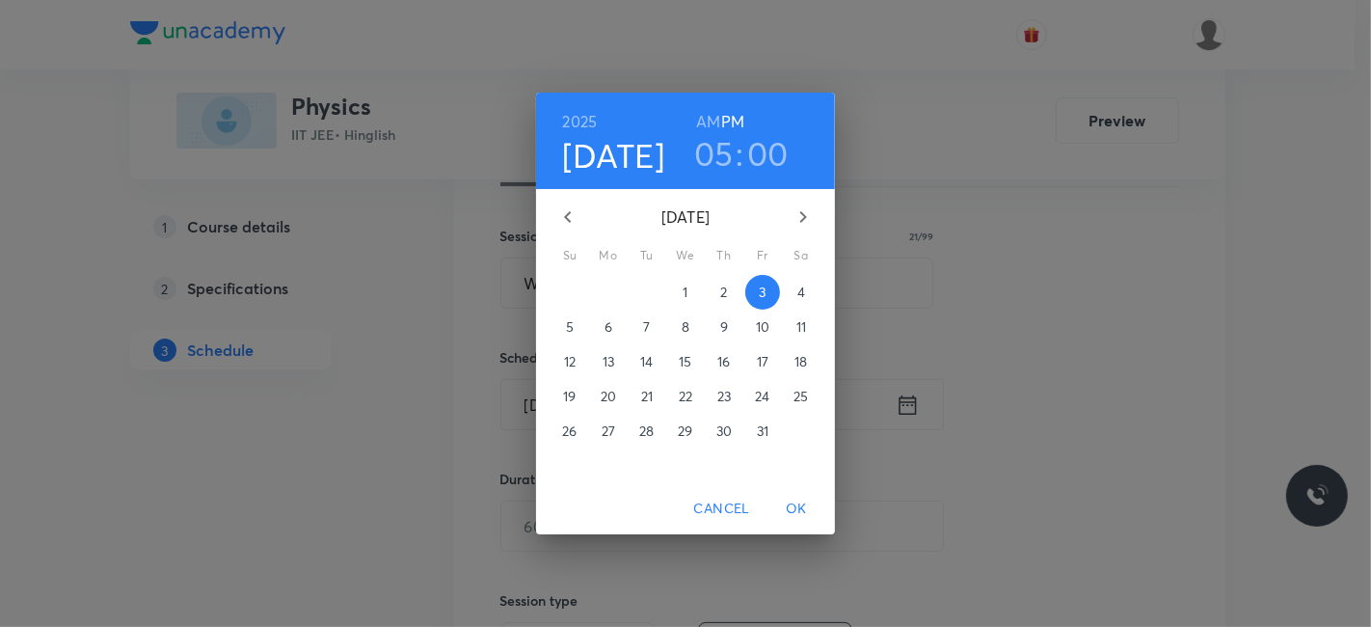
click at [772, 155] on h3 "00" at bounding box center [767, 153] width 41 height 41
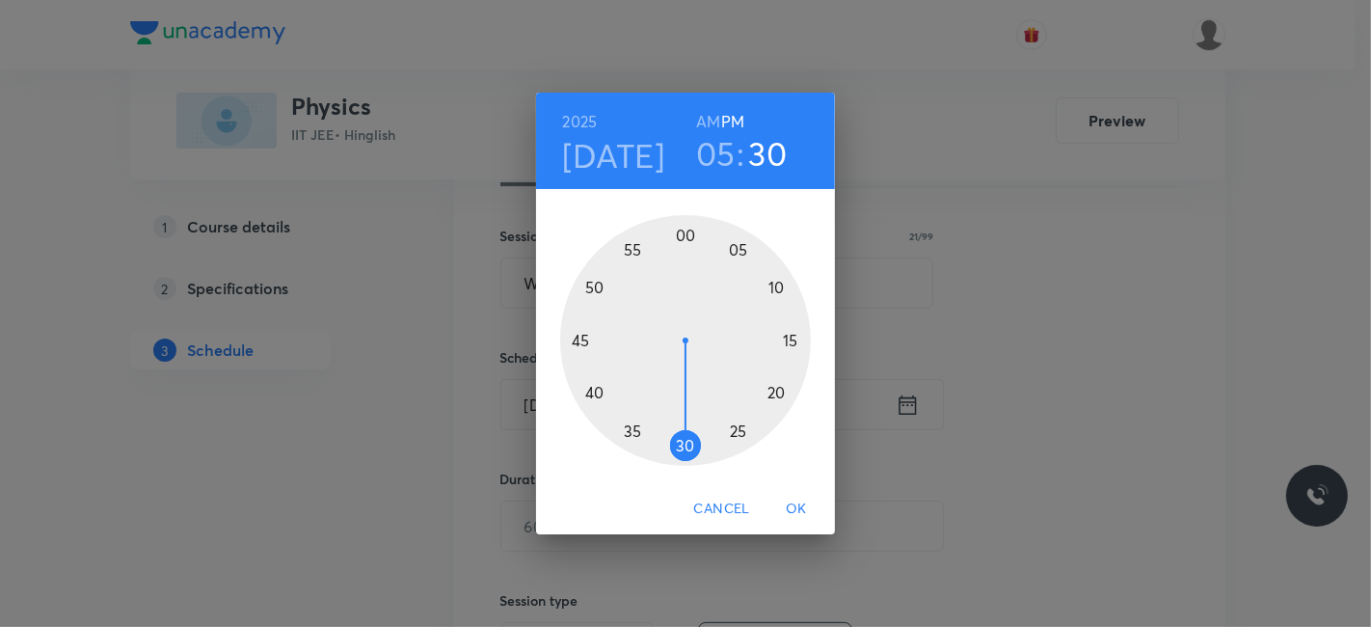
click at [682, 442] on div at bounding box center [685, 340] width 251 height 251
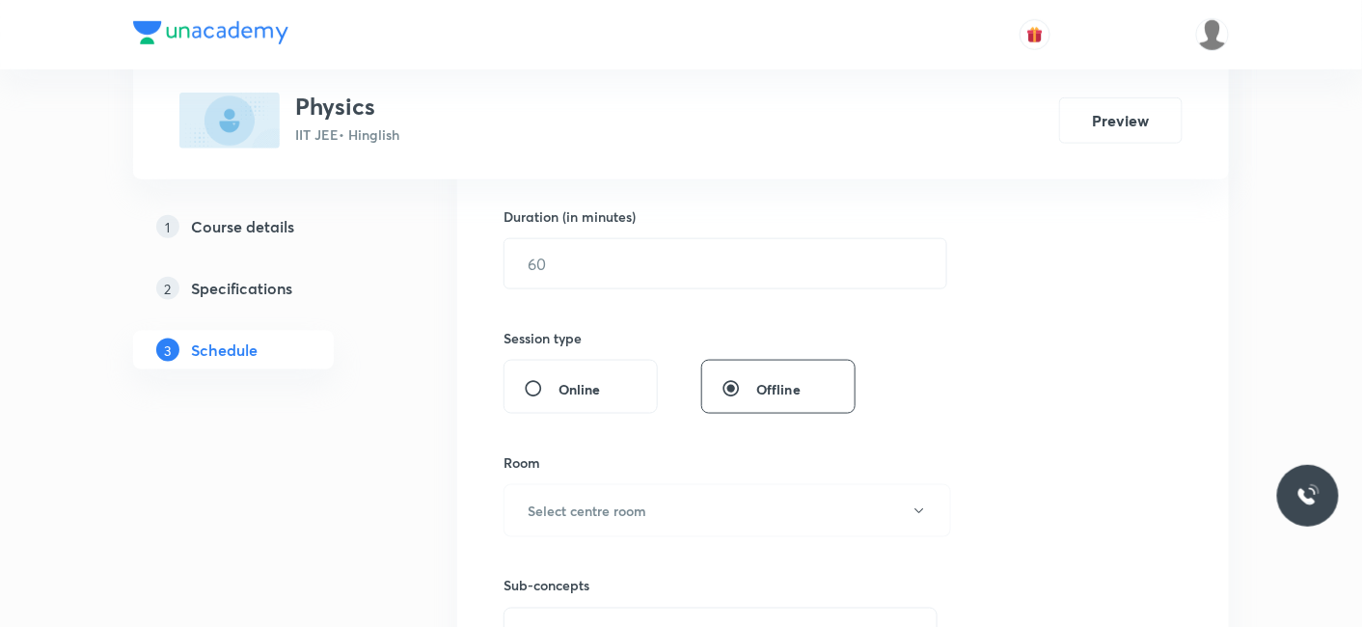
scroll to position [535, 0]
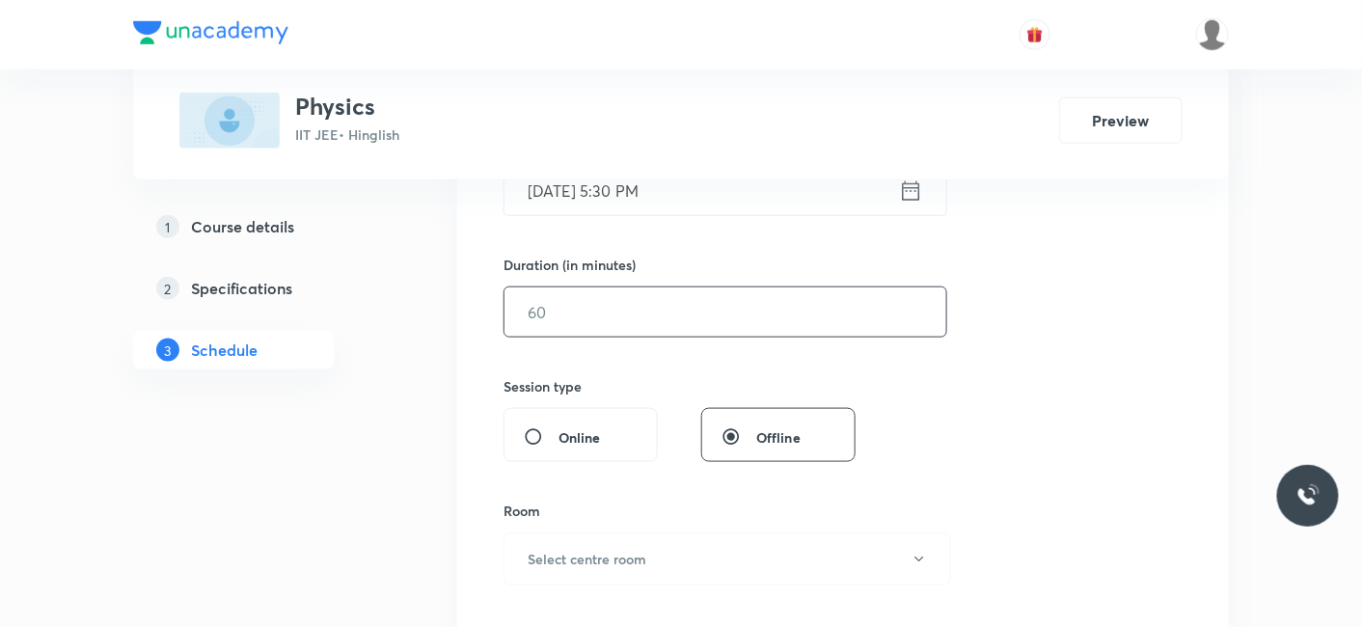
click at [680, 326] on input "text" at bounding box center [725, 311] width 442 height 49
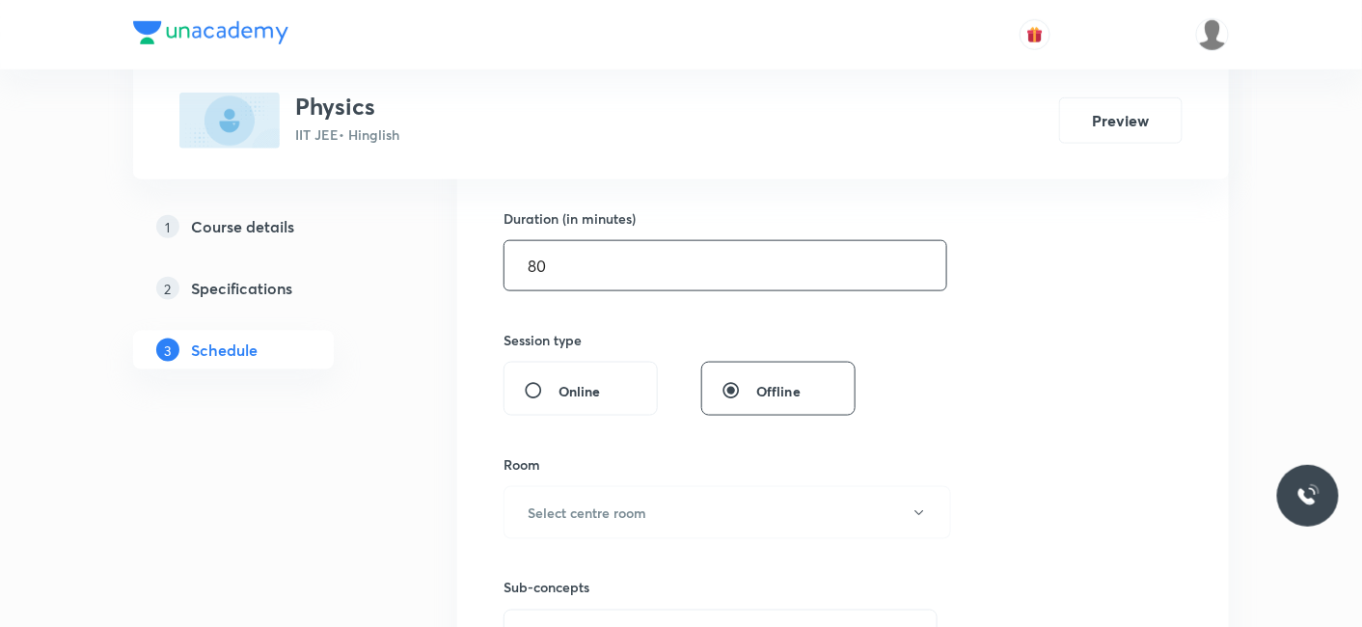
scroll to position [642, 0]
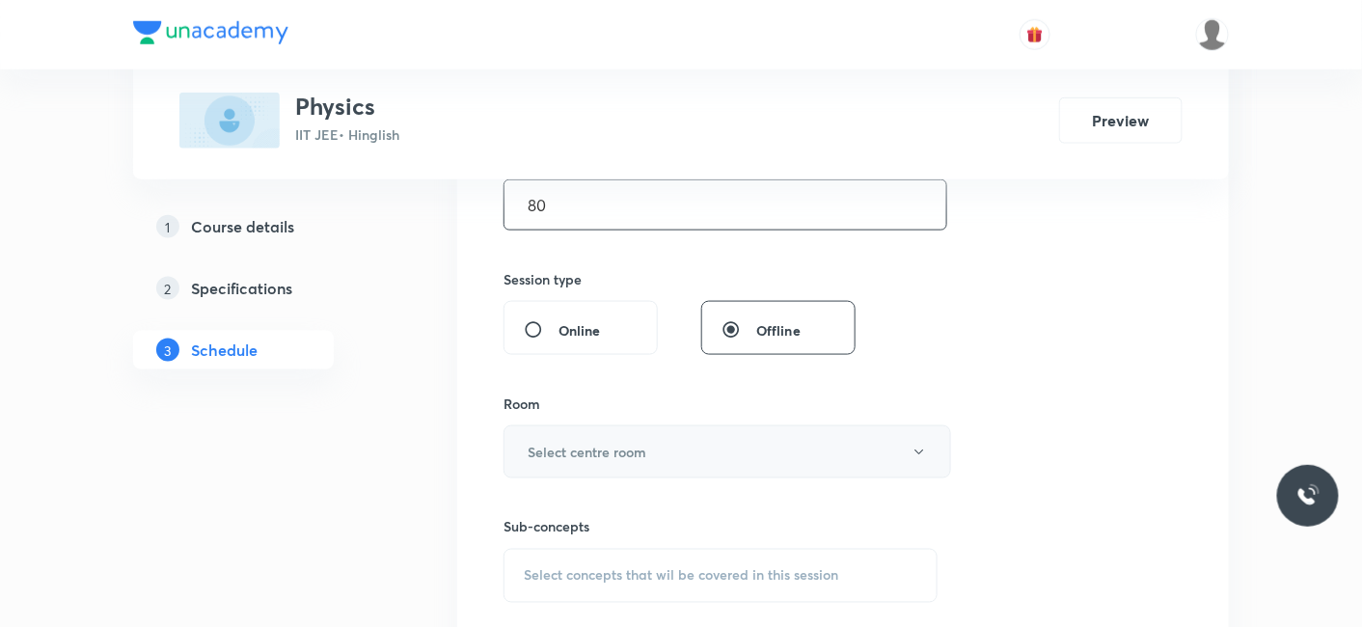
type input "80"
click at [592, 451] on h6 "Select centre room" at bounding box center [587, 452] width 119 height 20
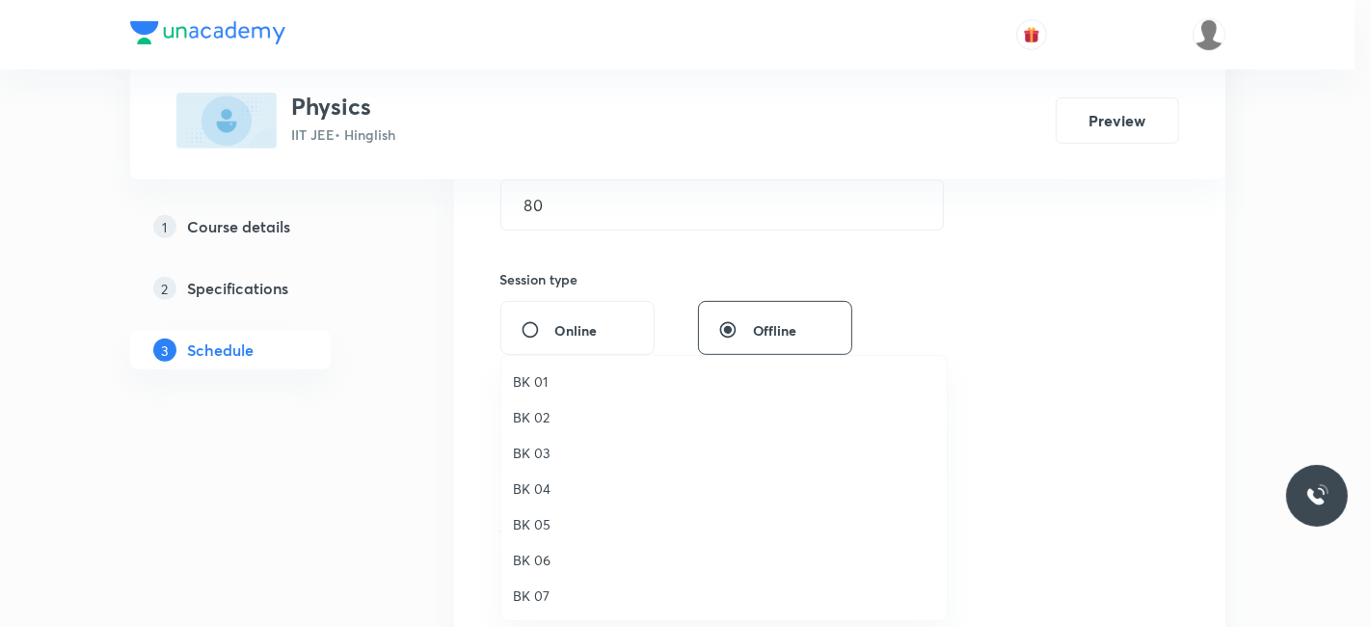
click at [529, 481] on span "BK 04" at bounding box center [724, 488] width 422 height 20
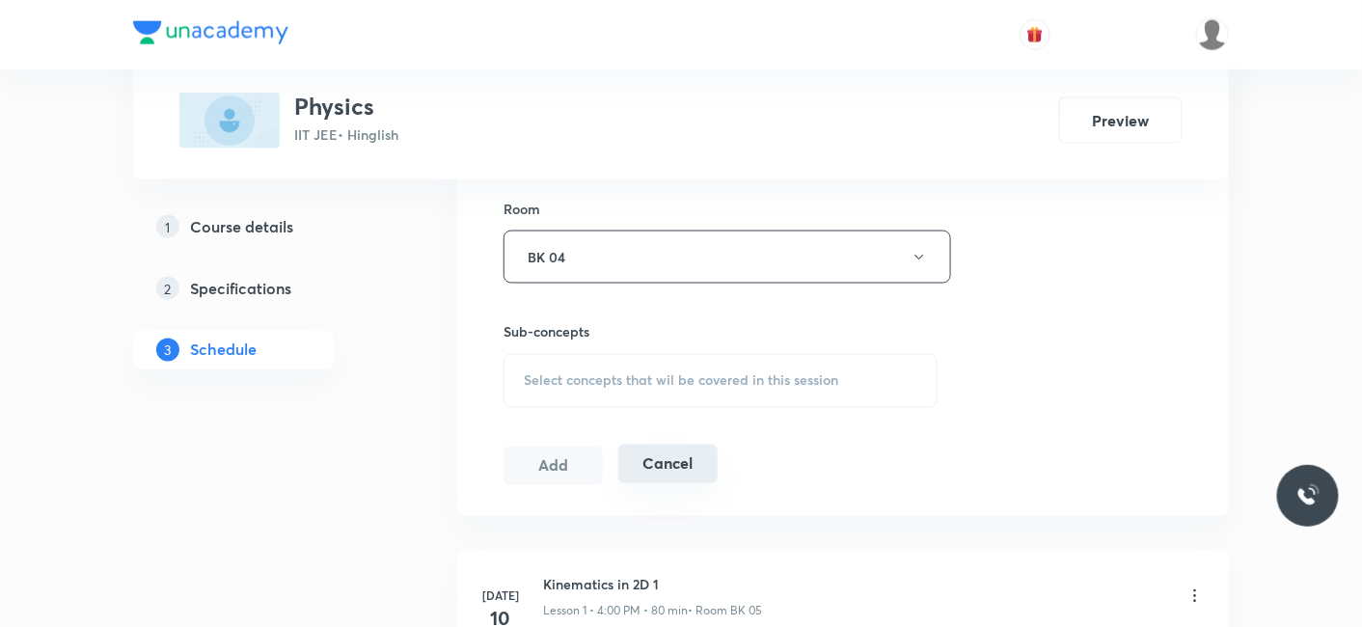
scroll to position [856, 0]
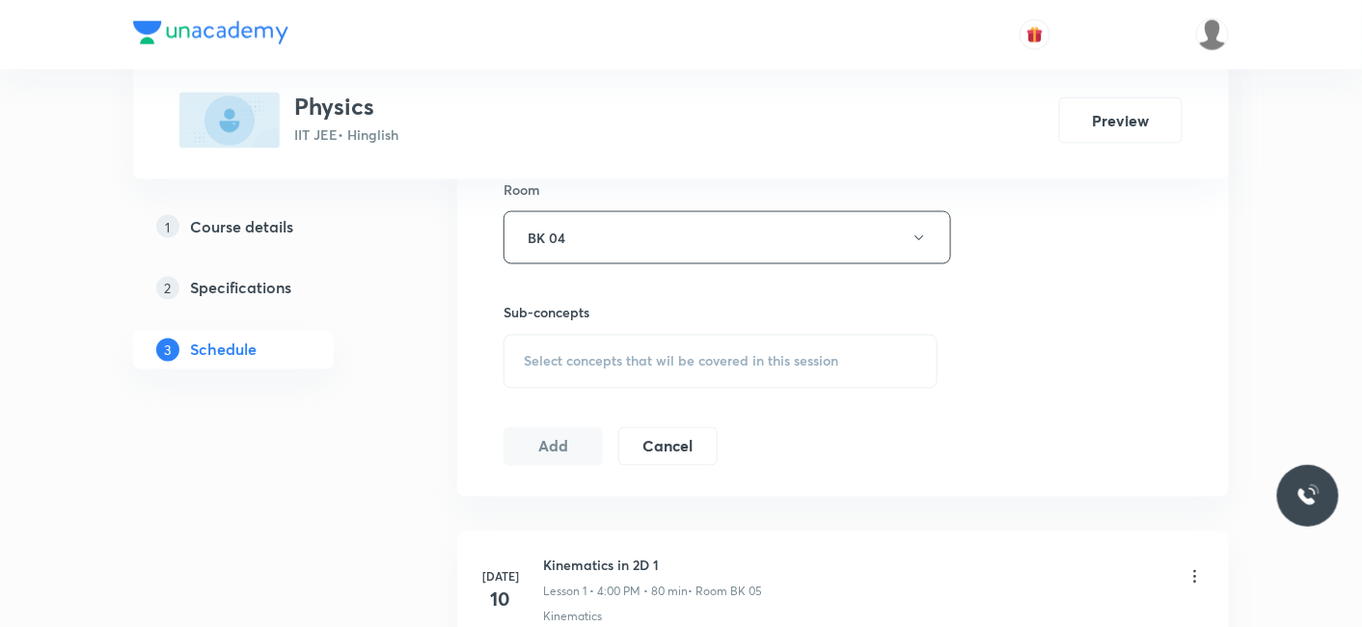
click at [611, 365] on span "Select concepts that wil be covered in this session" at bounding box center [681, 361] width 314 height 15
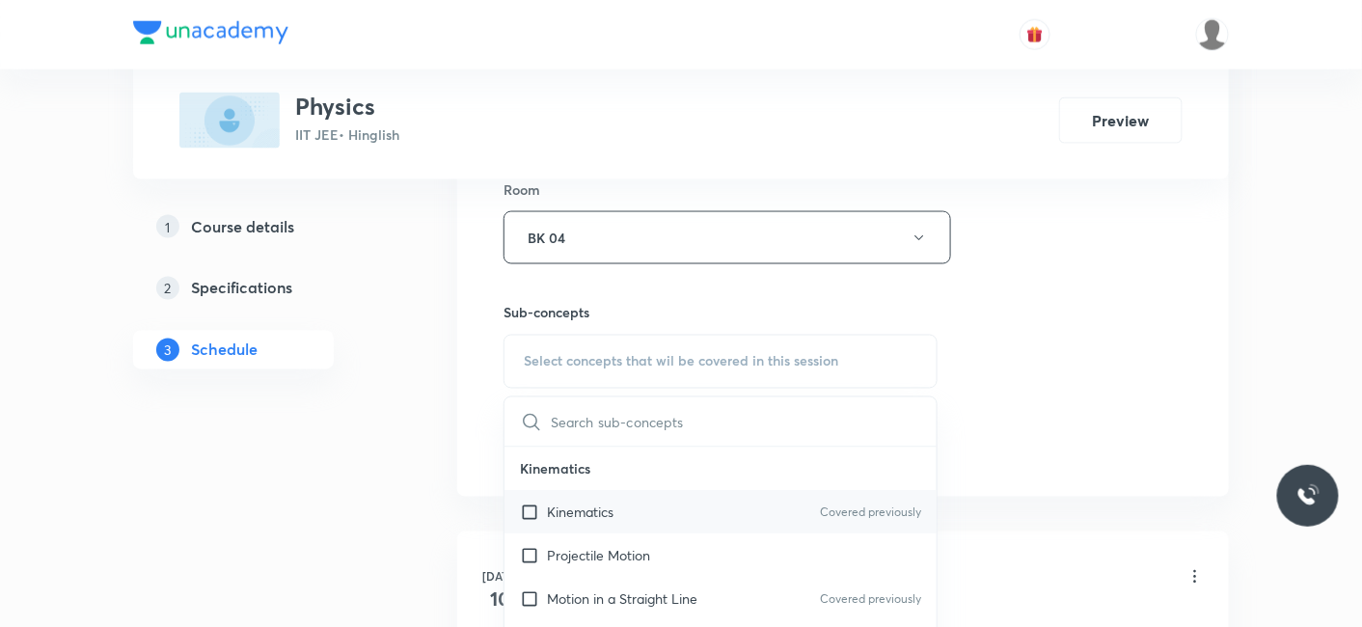
click at [611, 511] on p "Kinematics" at bounding box center [580, 512] width 67 height 20
checkbox input "true"
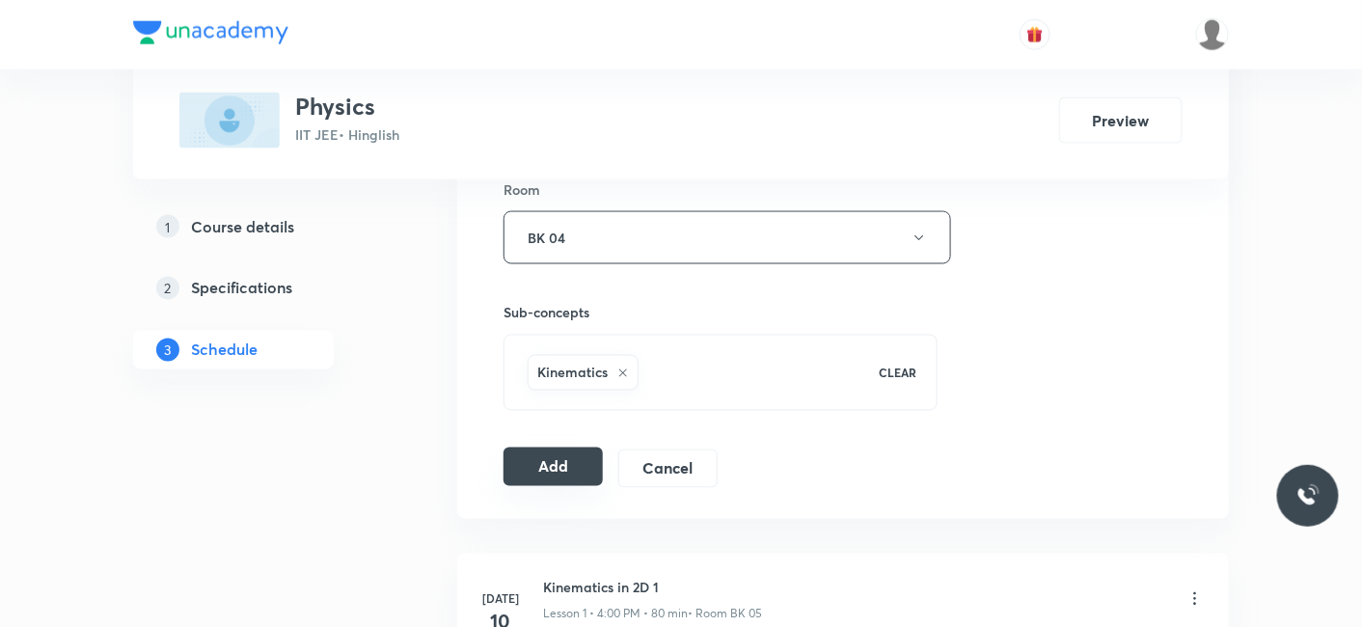
click at [586, 461] on button "Add" at bounding box center [552, 466] width 99 height 39
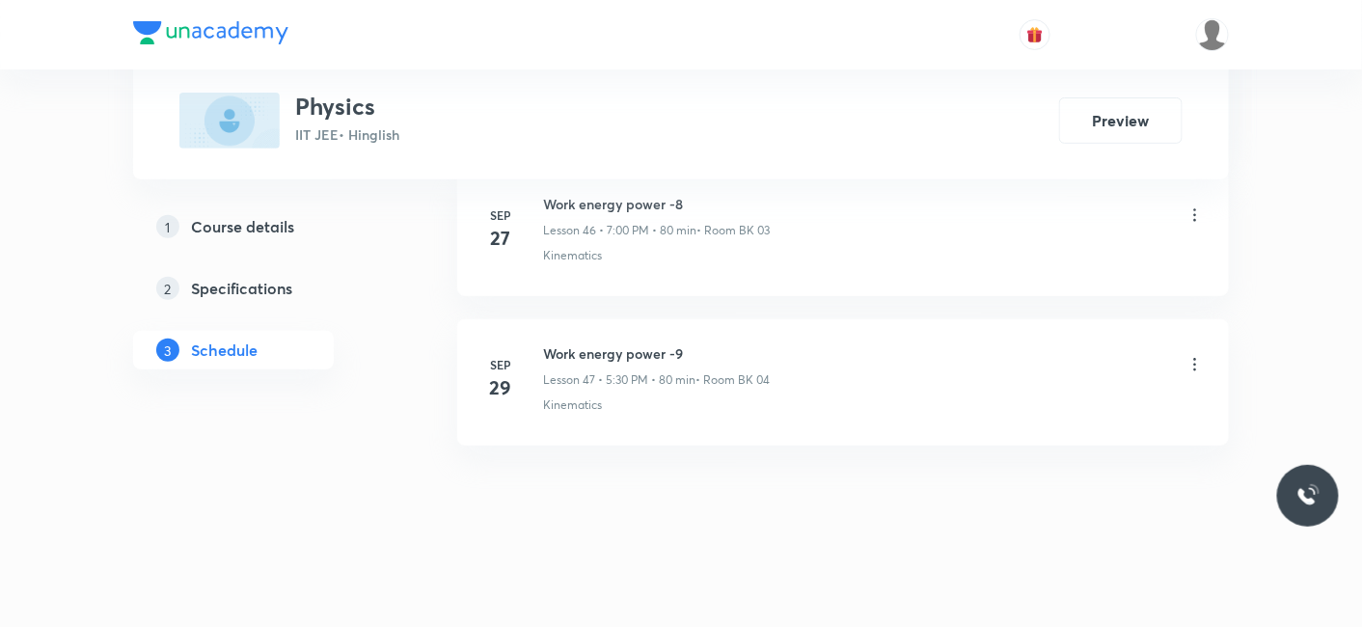
scroll to position [7032, 0]
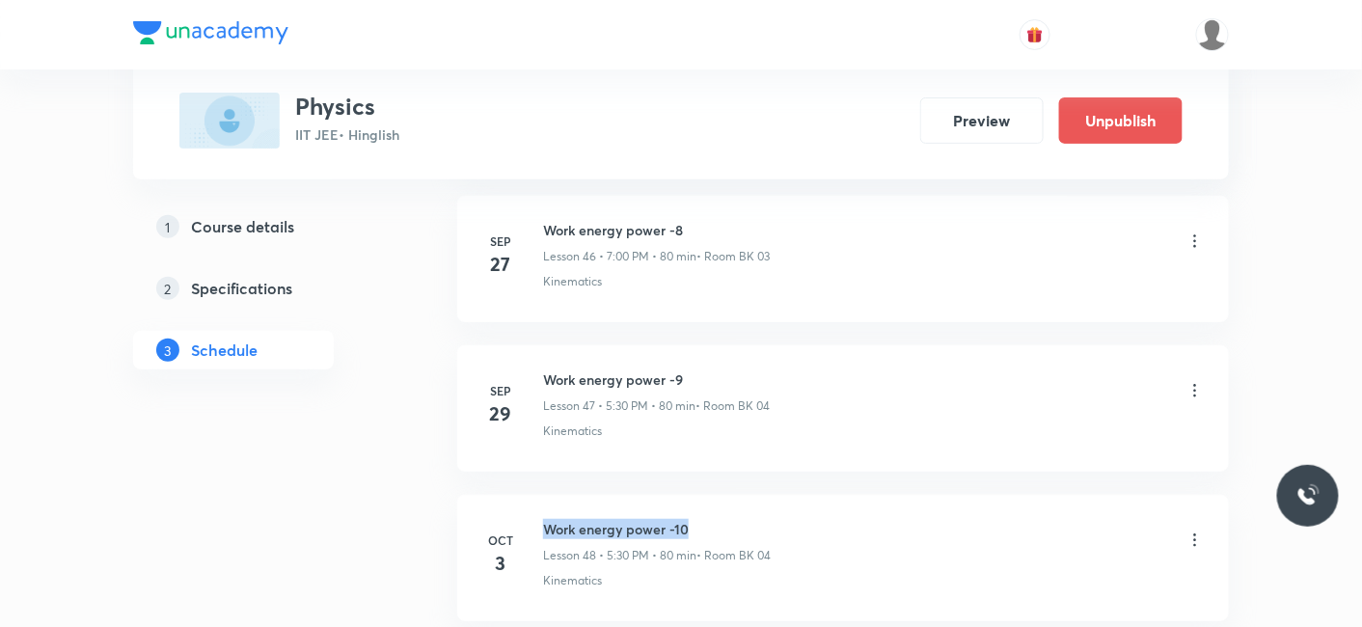
drag, startPoint x: 545, startPoint y: 498, endPoint x: 694, endPoint y: 489, distance: 149.7
click at [694, 495] on li "Oct 3 Work energy power -10 Lesson 48 • 5:30 PM • 80 min • Room BK 04 Kinematics" at bounding box center [843, 558] width 772 height 126
copy h6 "Work energy power -10"
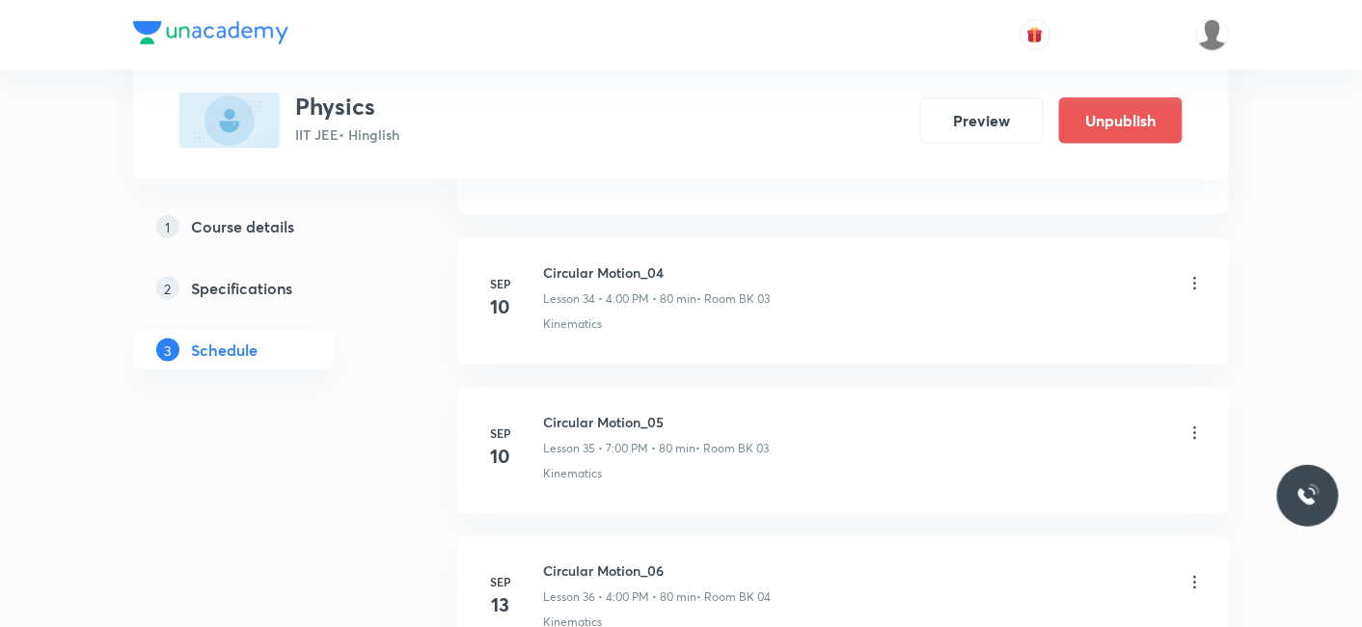
scroll to position [0, 0]
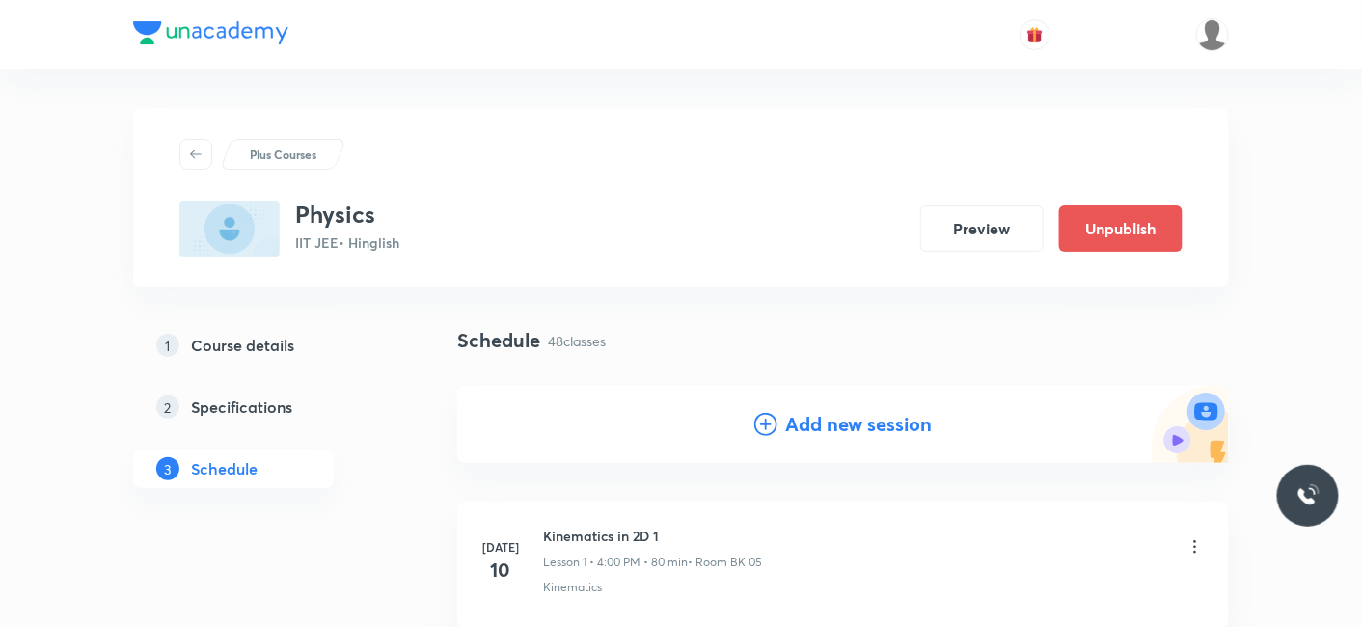
drag, startPoint x: 846, startPoint y: 438, endPoint x: 846, endPoint y: 421, distance: 16.4
click at [848, 437] on h4 "Add new session" at bounding box center [858, 424] width 147 height 29
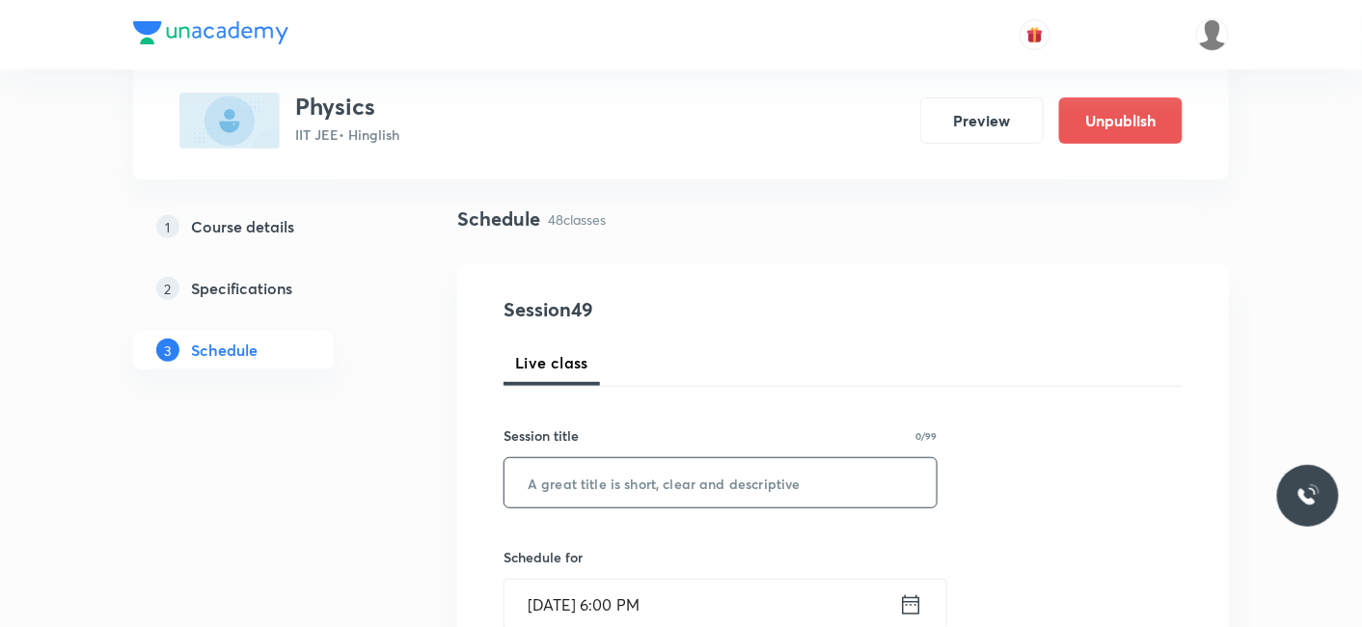
scroll to position [214, 0]
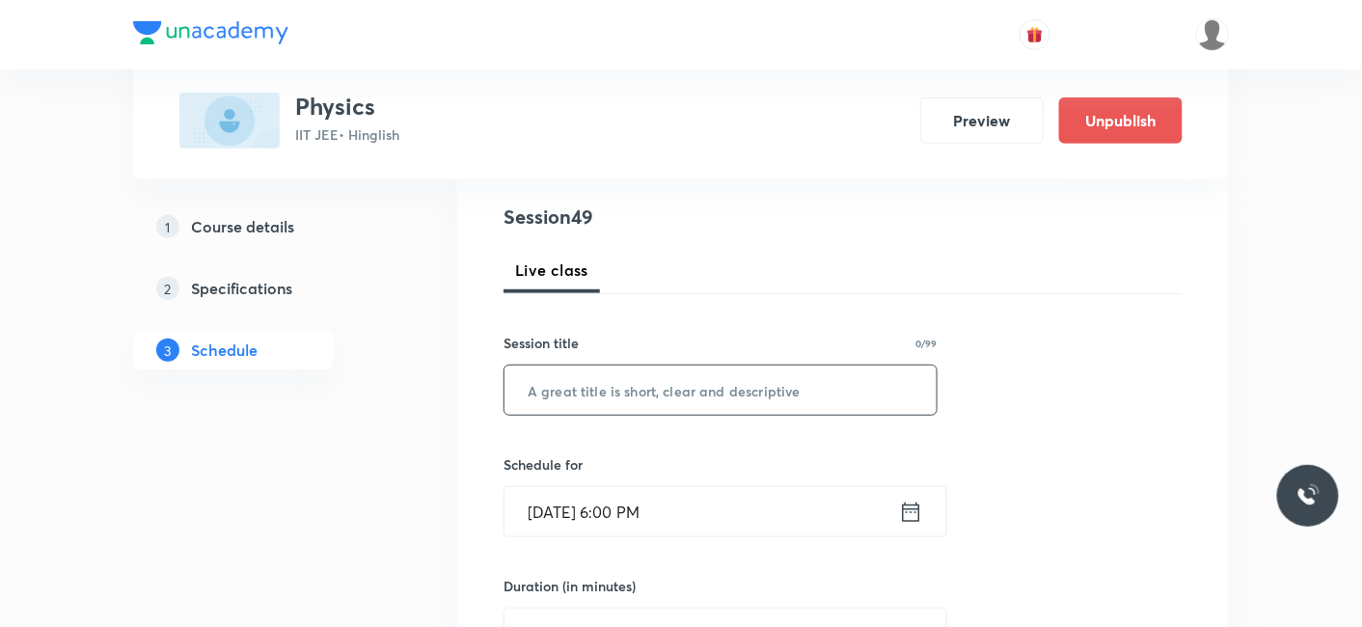
click at [592, 392] on input "text" at bounding box center [720, 389] width 432 height 49
paste input "Work energy power -10"
type input "Work energy power -11"
click at [613, 508] on input "Sep 30, 2025, 6:00 PM" at bounding box center [701, 511] width 394 height 49
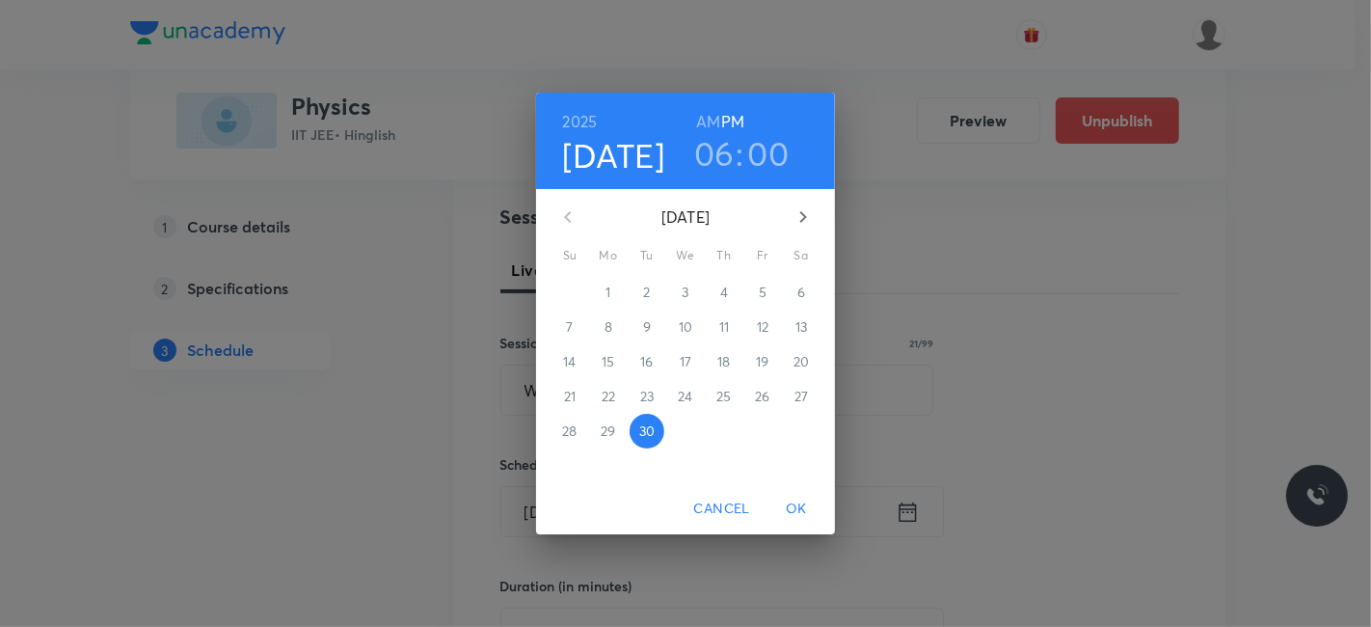
click at [799, 208] on icon "button" at bounding box center [803, 216] width 23 height 23
click at [760, 284] on p "3" at bounding box center [762, 292] width 7 height 19
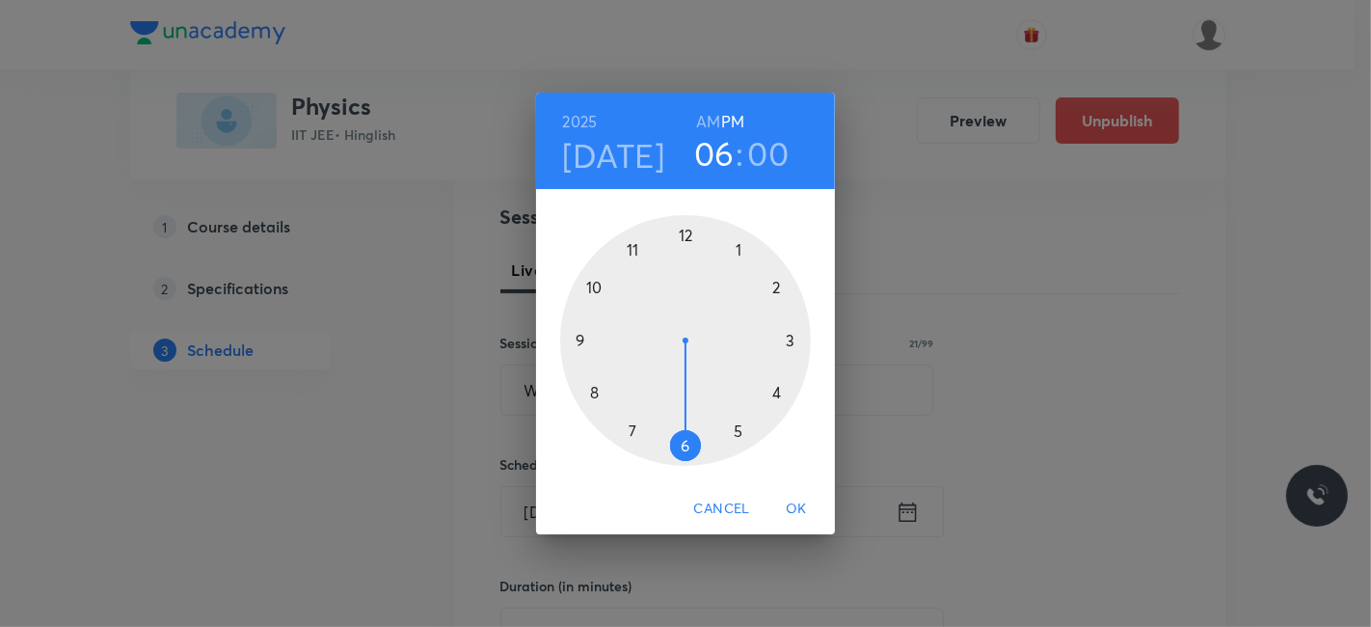
click at [632, 427] on div at bounding box center [685, 340] width 251 height 251
click at [803, 508] on span "OK" at bounding box center [796, 509] width 46 height 24
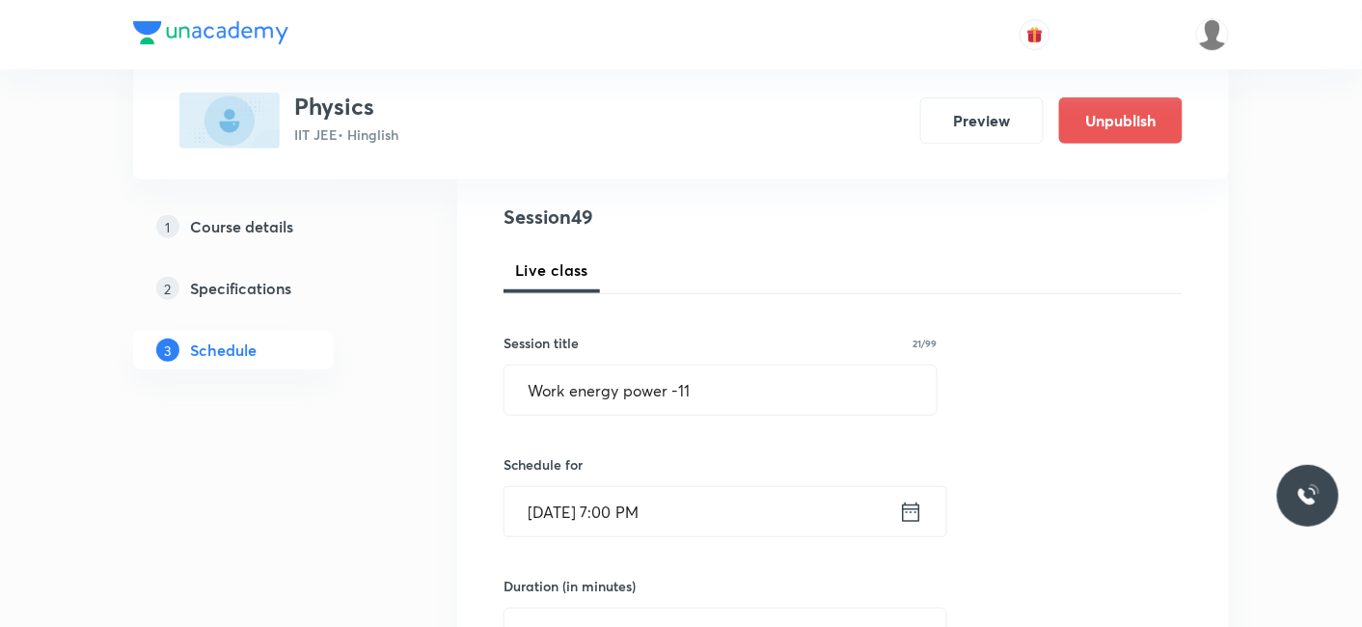
scroll to position [428, 0]
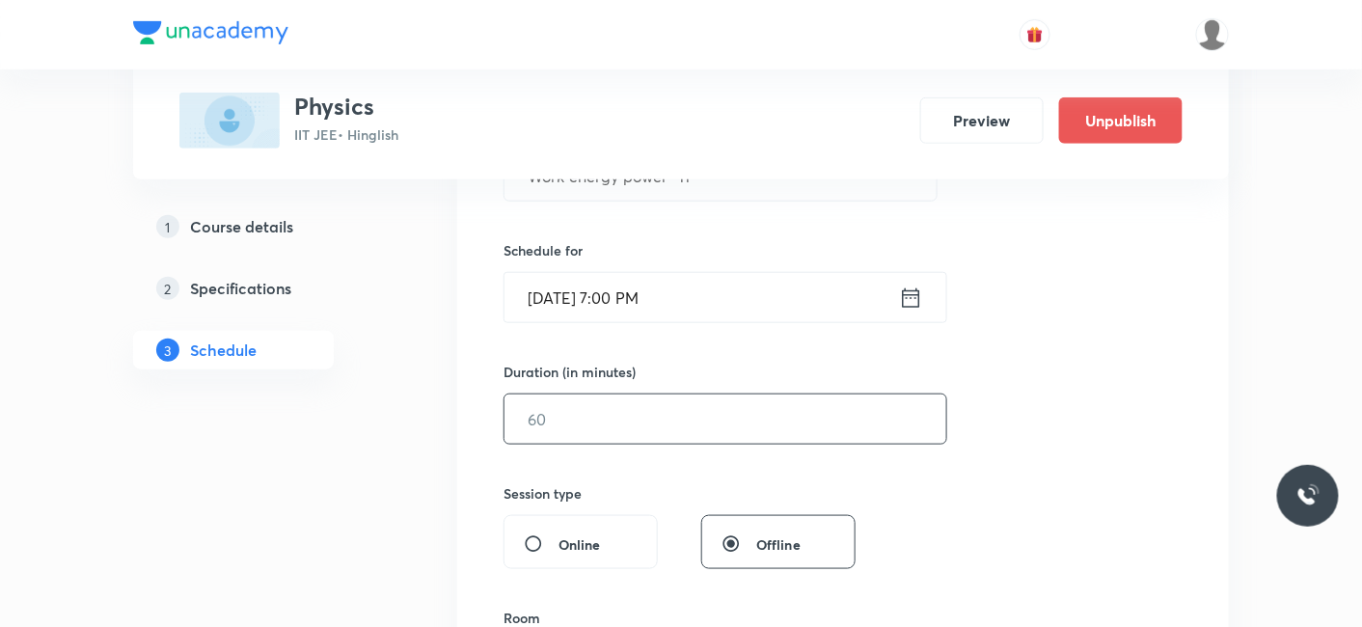
click at [634, 417] on input "text" at bounding box center [725, 418] width 442 height 49
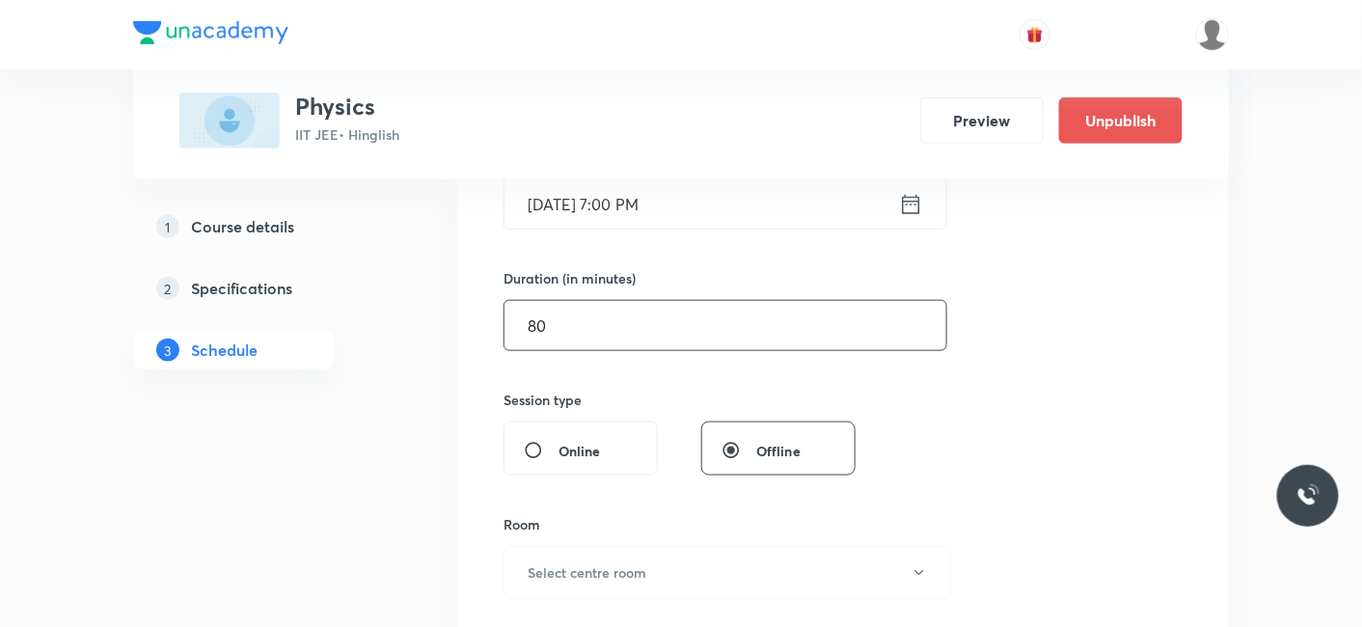
scroll to position [642, 0]
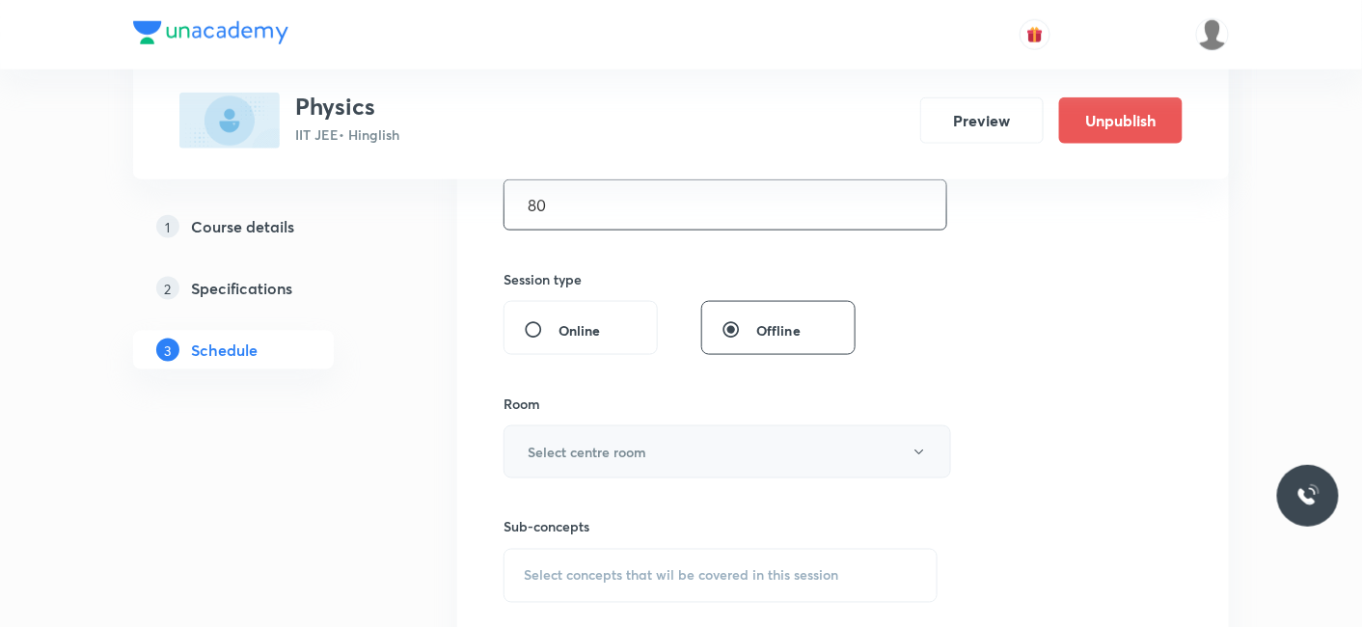
type input "80"
click at [623, 449] on h6 "Select centre room" at bounding box center [587, 452] width 119 height 20
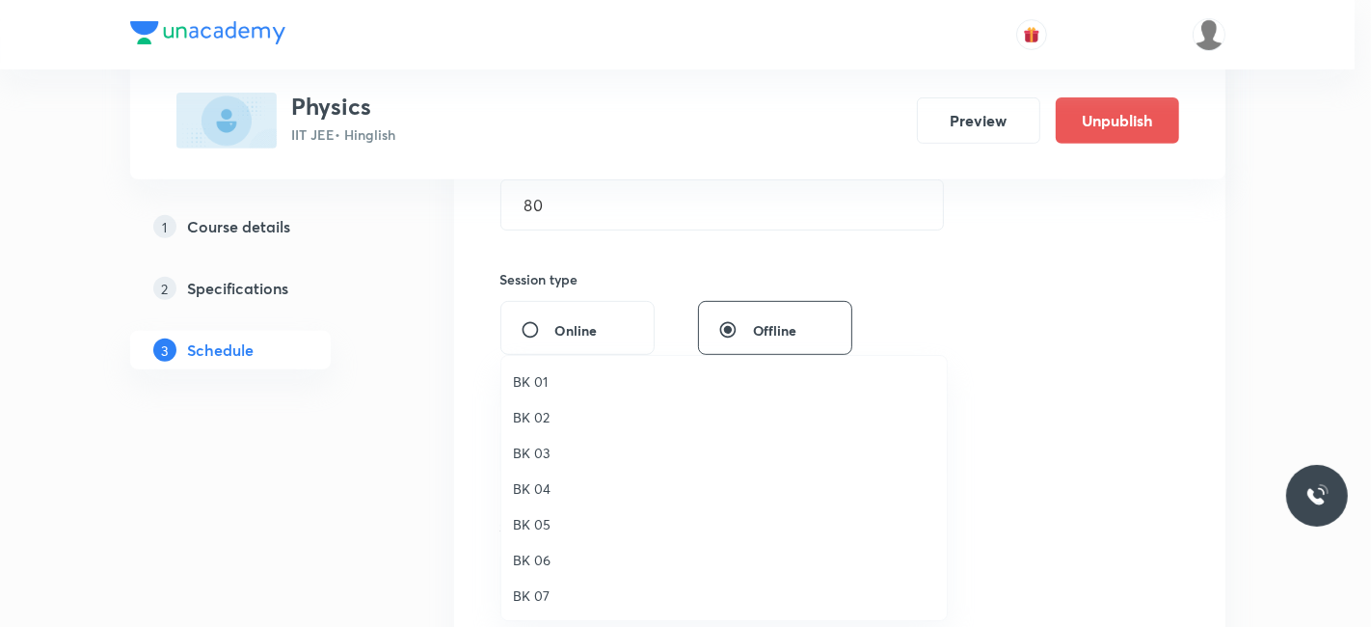
drag, startPoint x: 536, startPoint y: 485, endPoint x: 707, endPoint y: 474, distance: 171.0
click at [535, 483] on span "BK 04" at bounding box center [724, 488] width 422 height 20
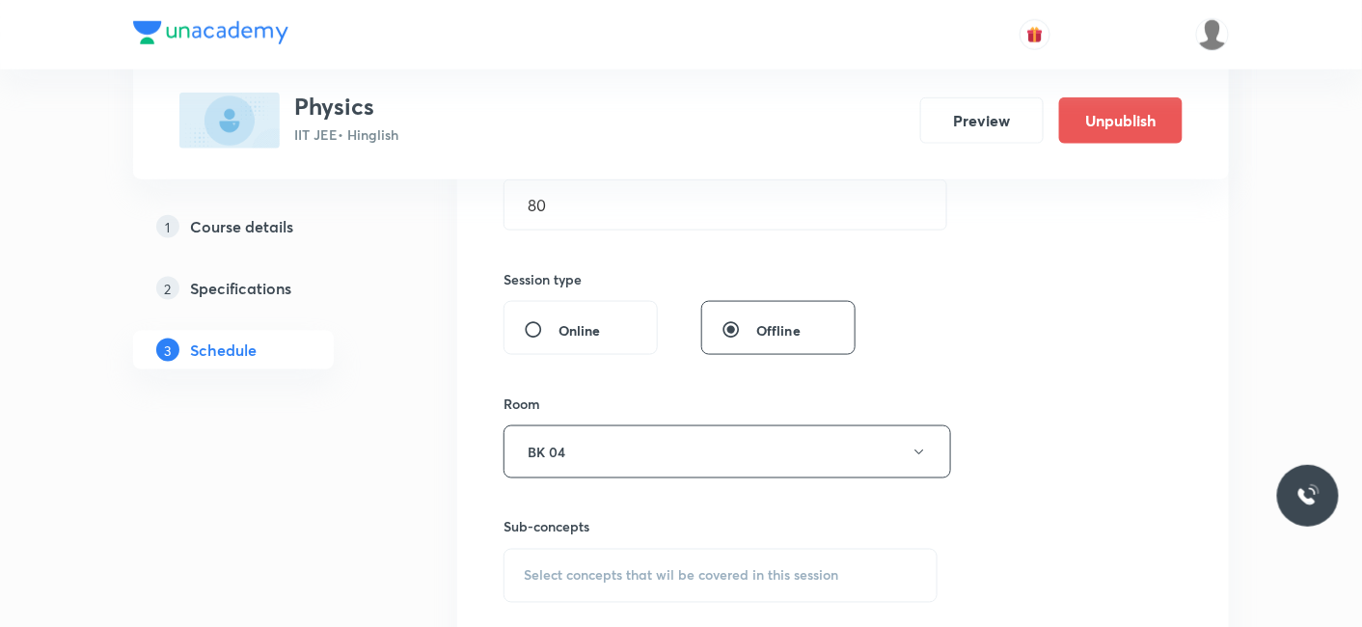
scroll to position [749, 0]
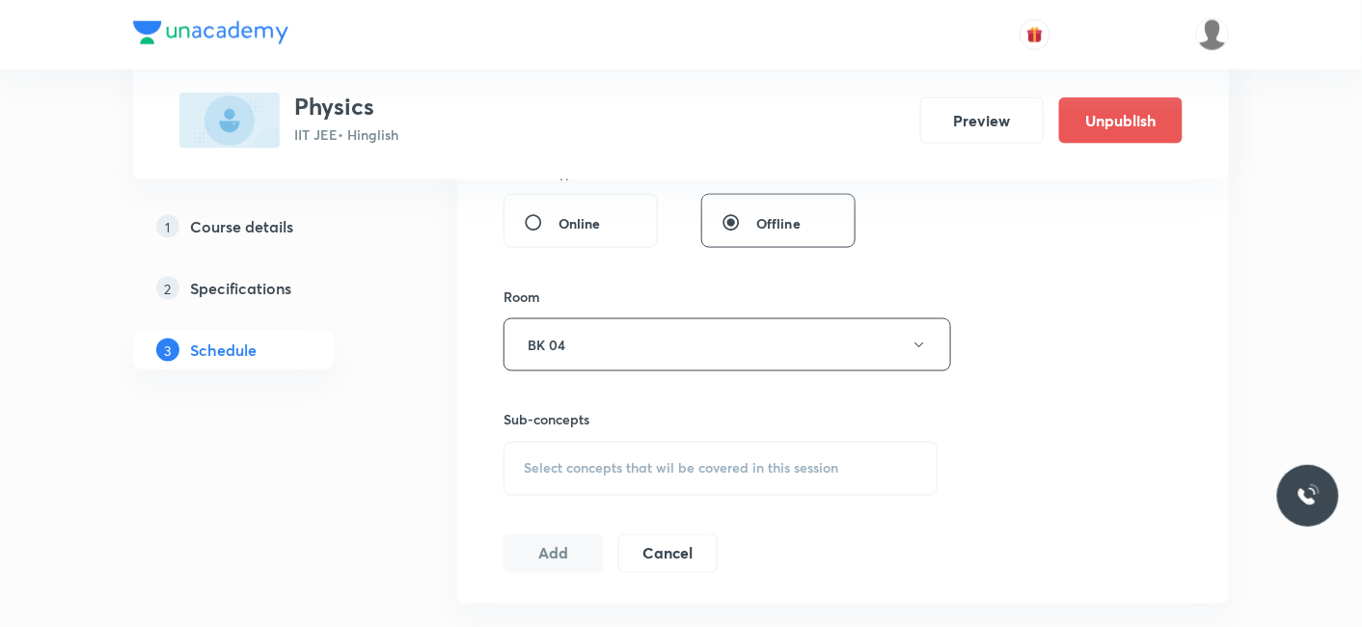
click at [675, 461] on span "Select concepts that wil be covered in this session" at bounding box center [681, 468] width 314 height 15
click at [567, 612] on p "Kinematics" at bounding box center [580, 619] width 67 height 20
checkbox input "true"
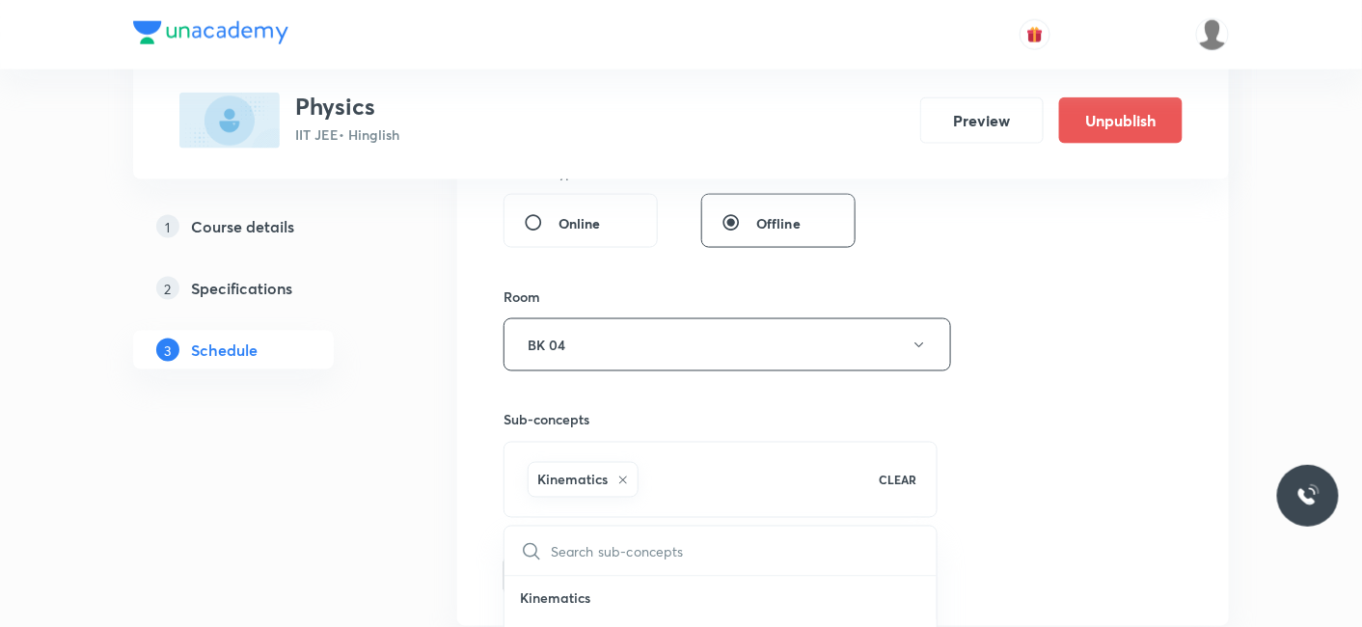
click at [548, 557] on button "Add" at bounding box center [552, 574] width 99 height 39
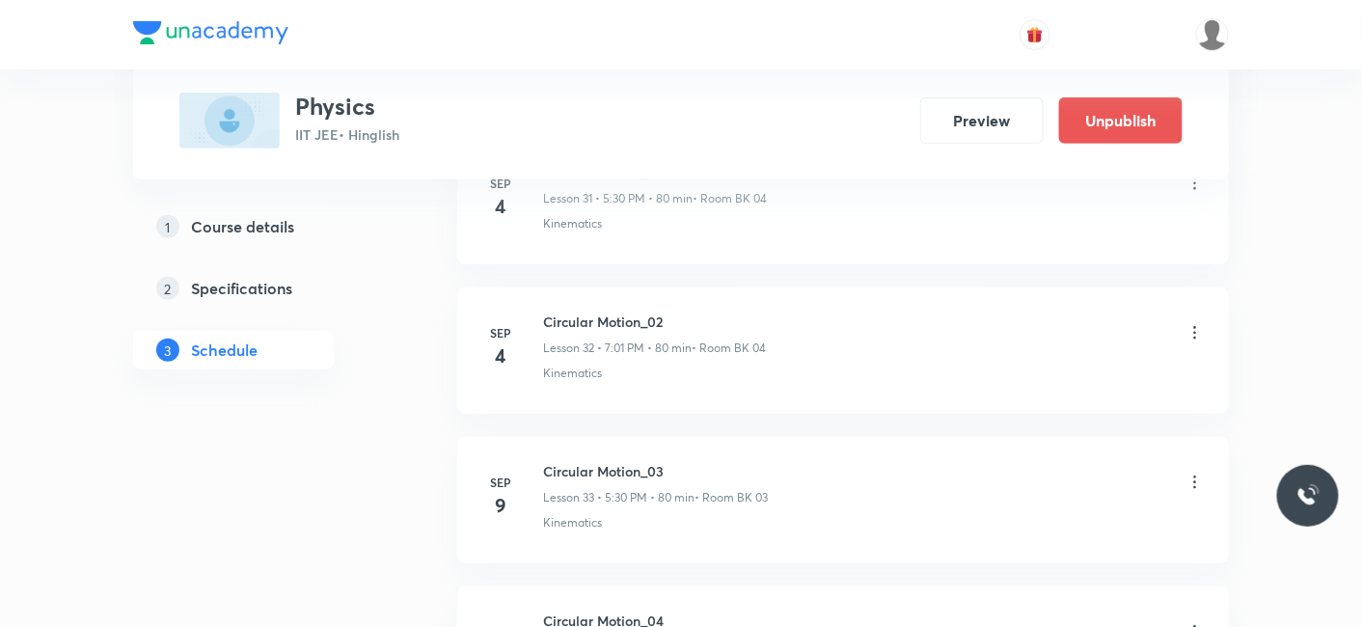
scroll to position [7330, 0]
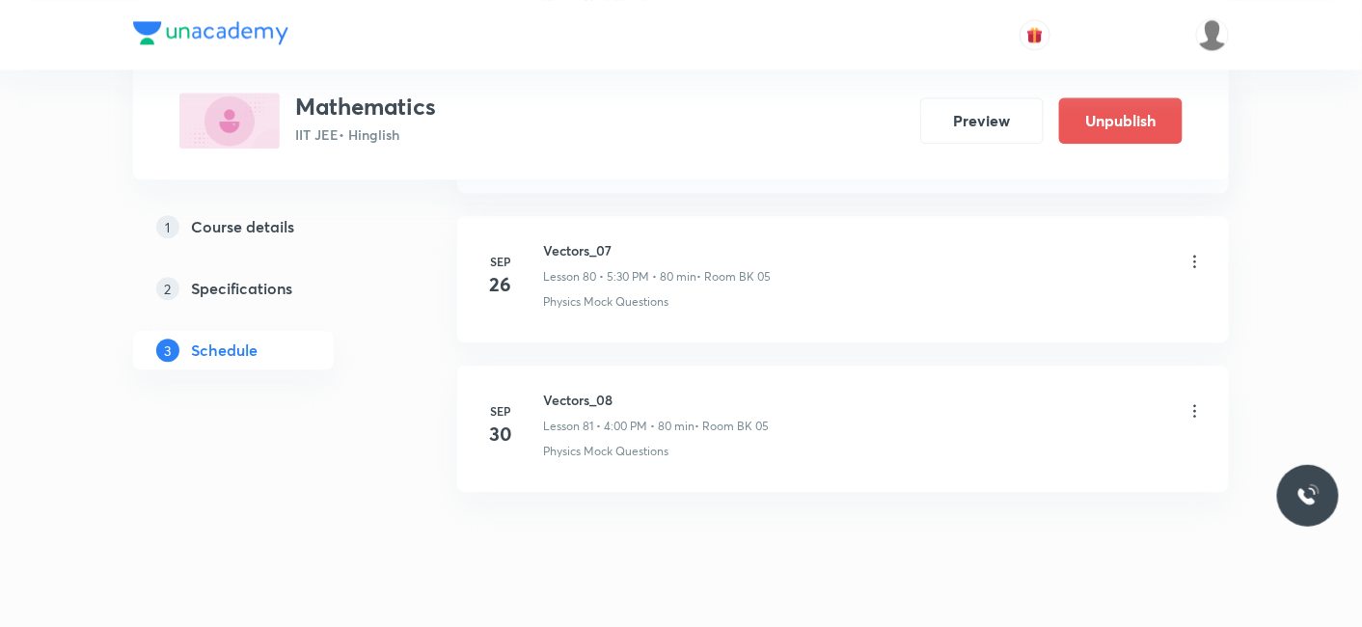
click at [549, 390] on h6 "Vectors_08" at bounding box center [656, 400] width 226 height 20
drag, startPoint x: 547, startPoint y: 354, endPoint x: 624, endPoint y: 354, distance: 77.2
click at [624, 390] on h6 "Vectors_08" at bounding box center [656, 400] width 226 height 20
click at [570, 390] on h6 "Vectors_08" at bounding box center [656, 400] width 226 height 20
drag, startPoint x: 545, startPoint y: 354, endPoint x: 632, endPoint y: 354, distance: 86.8
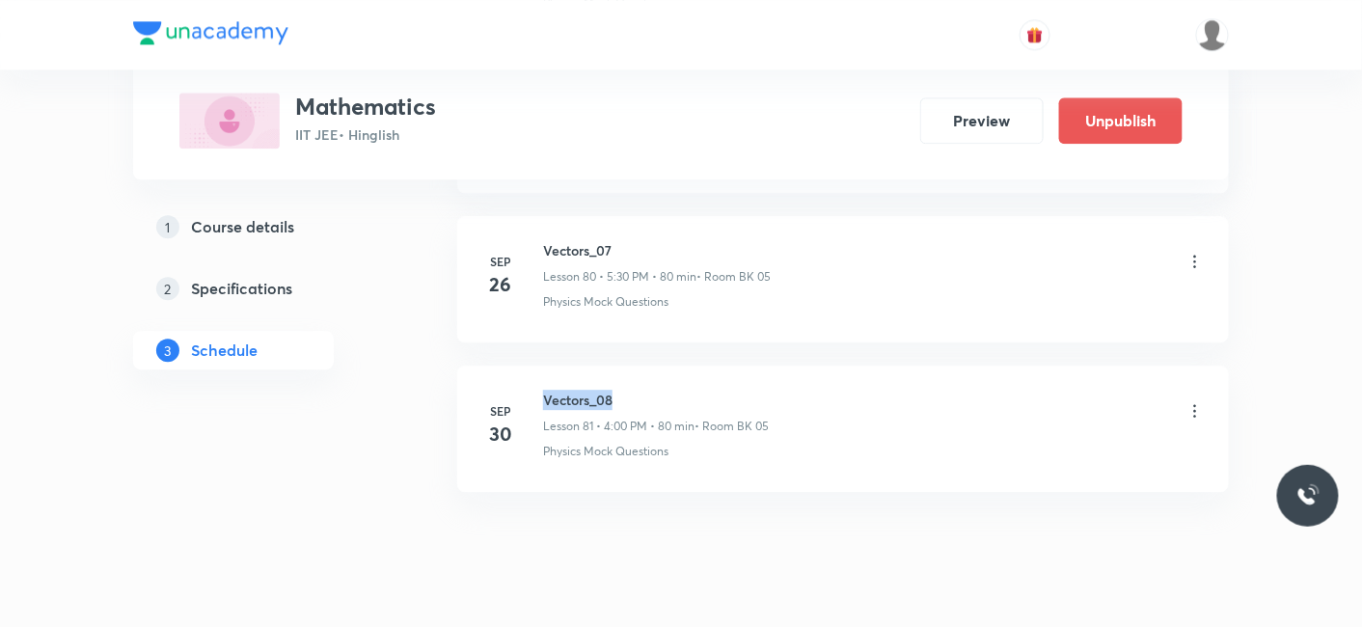
click at [632, 390] on h6 "Vectors_08" at bounding box center [656, 400] width 226 height 20
copy h6 "Vectors_08"
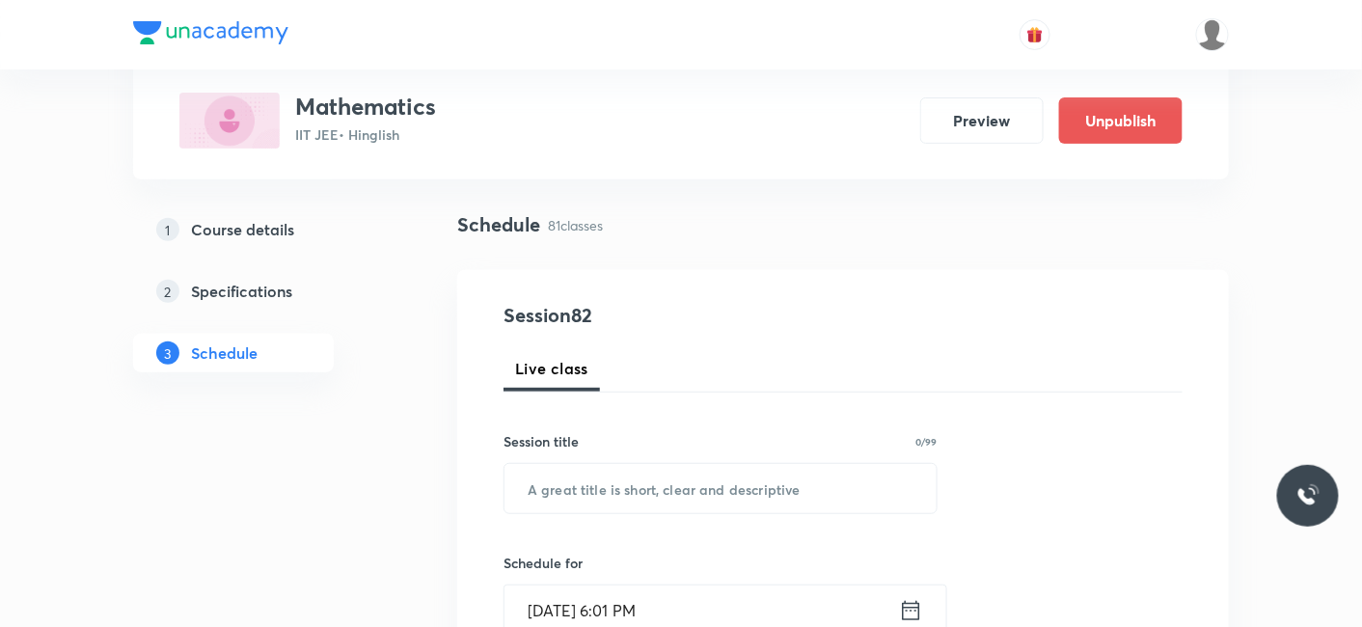
scroll to position [142, 0]
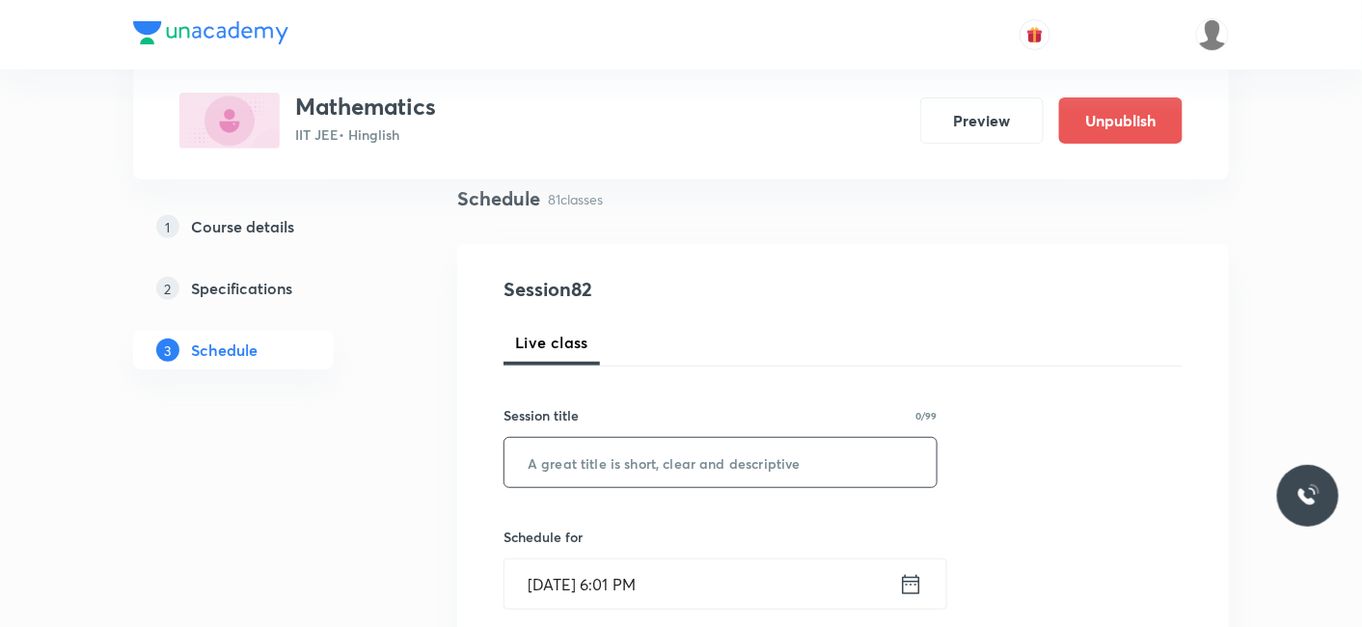
click at [603, 475] on input "text" at bounding box center [720, 462] width 432 height 49
paste input "Vectors_08"
type input "Vectors_09"
click at [617, 578] on input "[DATE] 6:01 PM" at bounding box center [701, 583] width 394 height 49
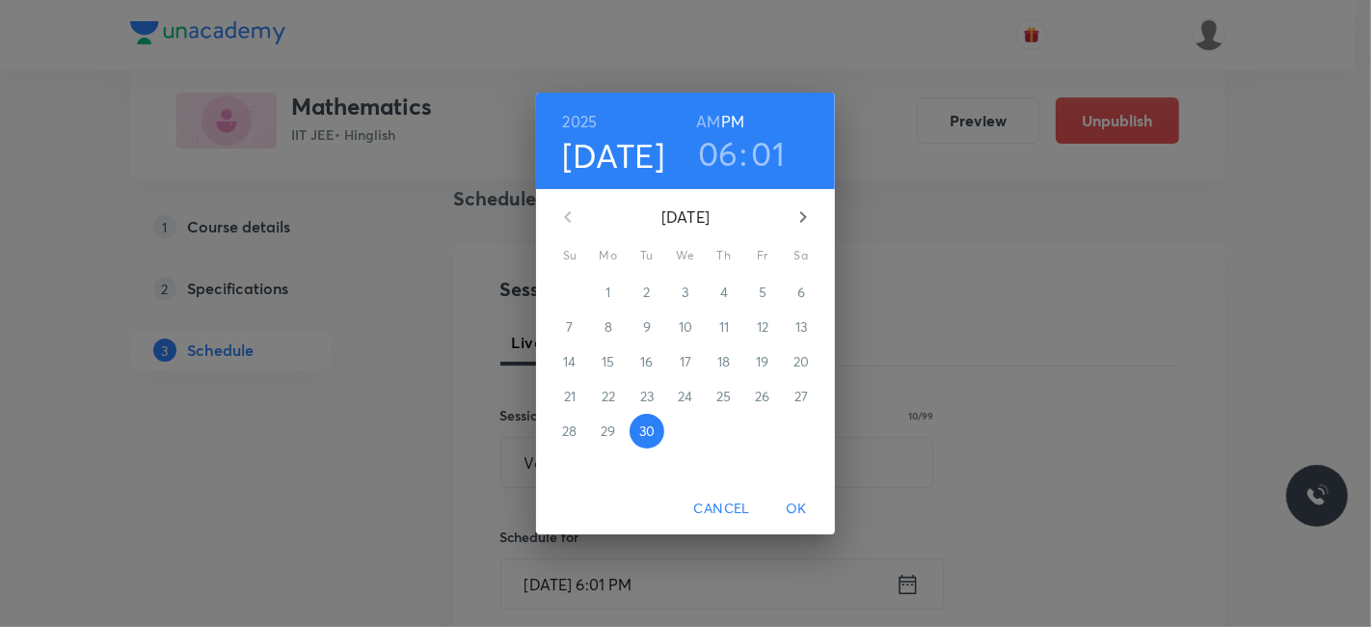
click at [800, 216] on icon "button" at bounding box center [803, 216] width 23 height 23
click at [765, 287] on p "3" at bounding box center [762, 292] width 7 height 19
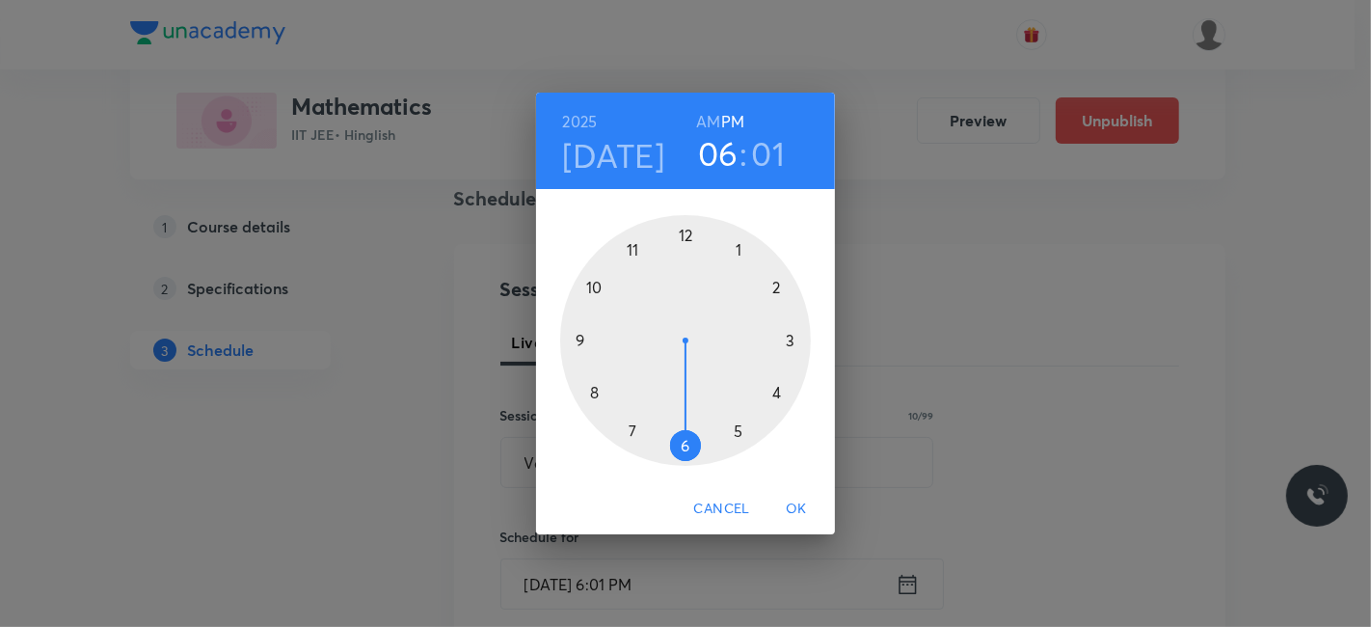
click at [779, 389] on div at bounding box center [685, 340] width 251 height 251
click at [799, 505] on span "OK" at bounding box center [796, 509] width 46 height 24
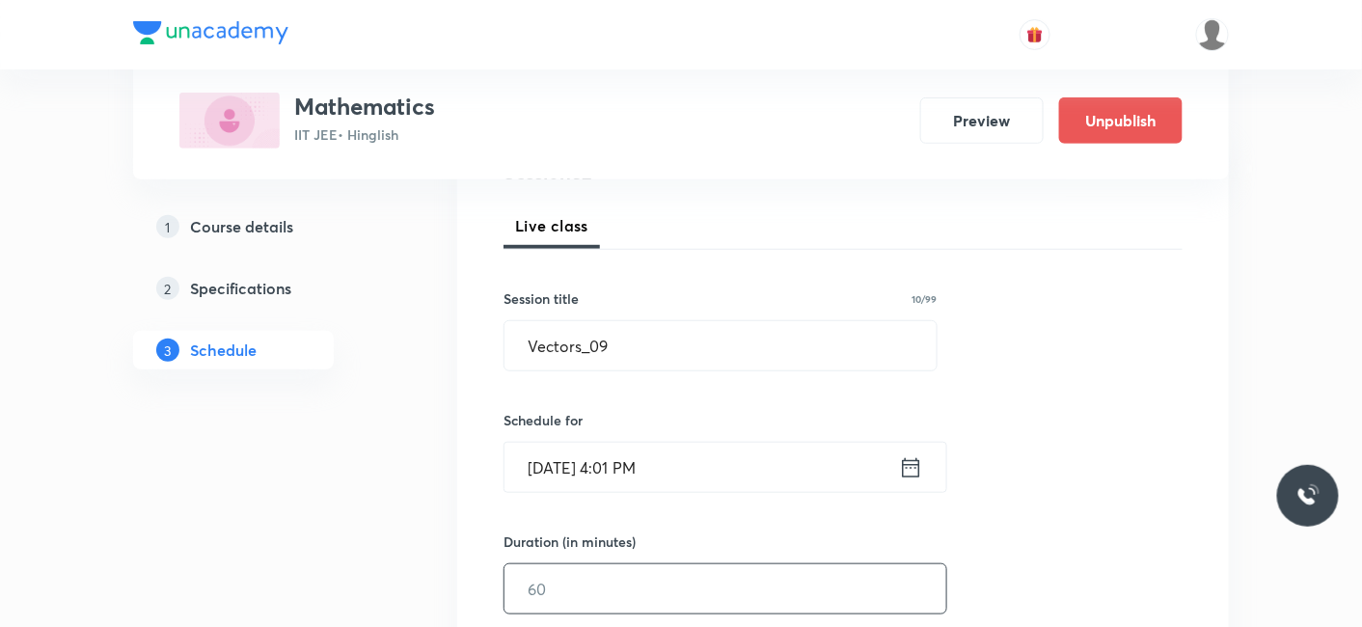
scroll to position [356, 0]
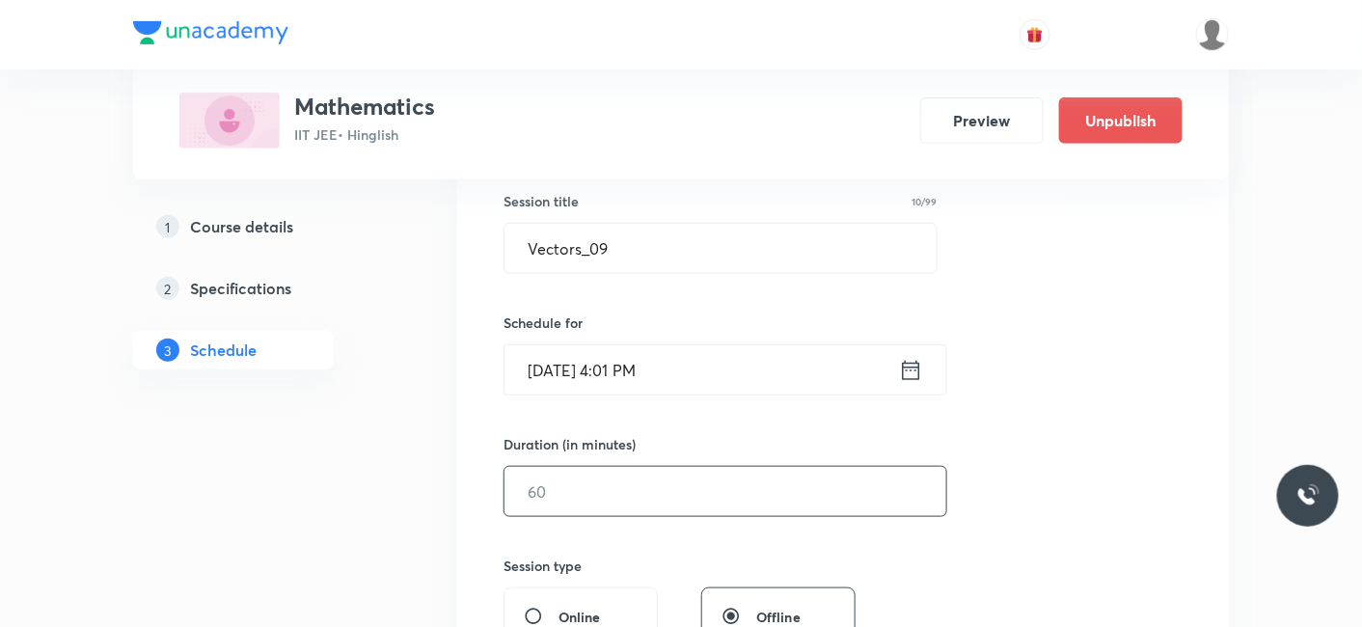
click at [581, 509] on input "text" at bounding box center [725, 491] width 442 height 49
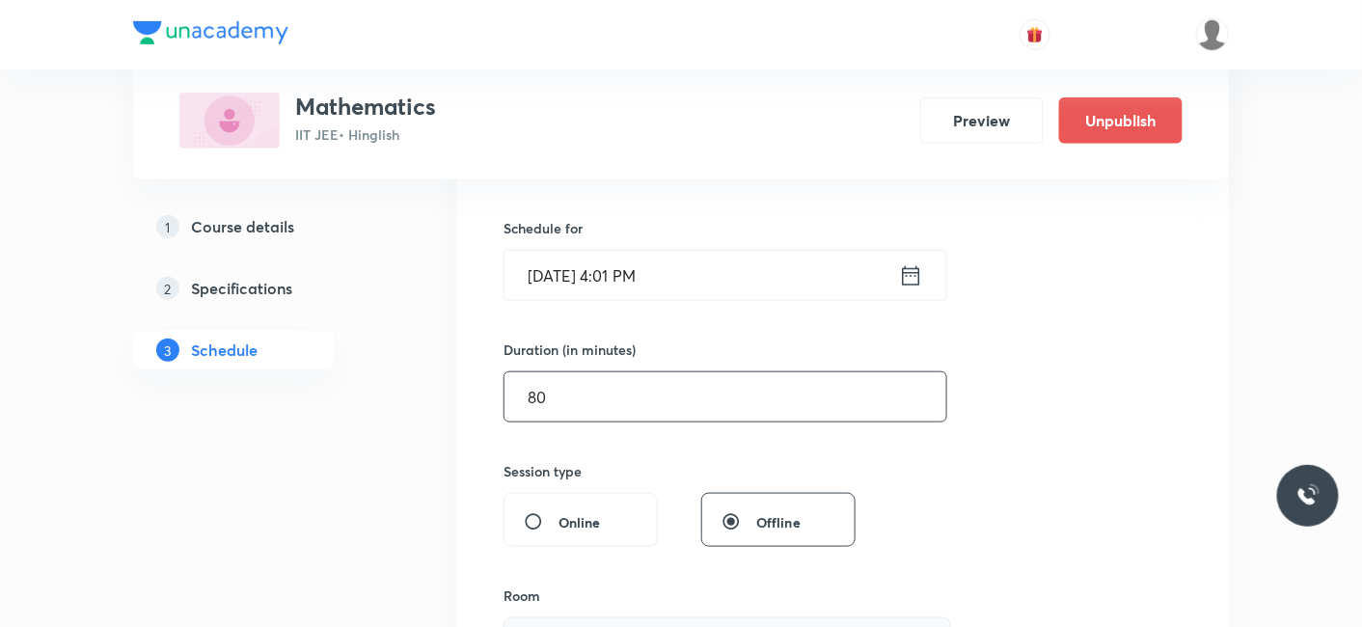
scroll to position [570, 0]
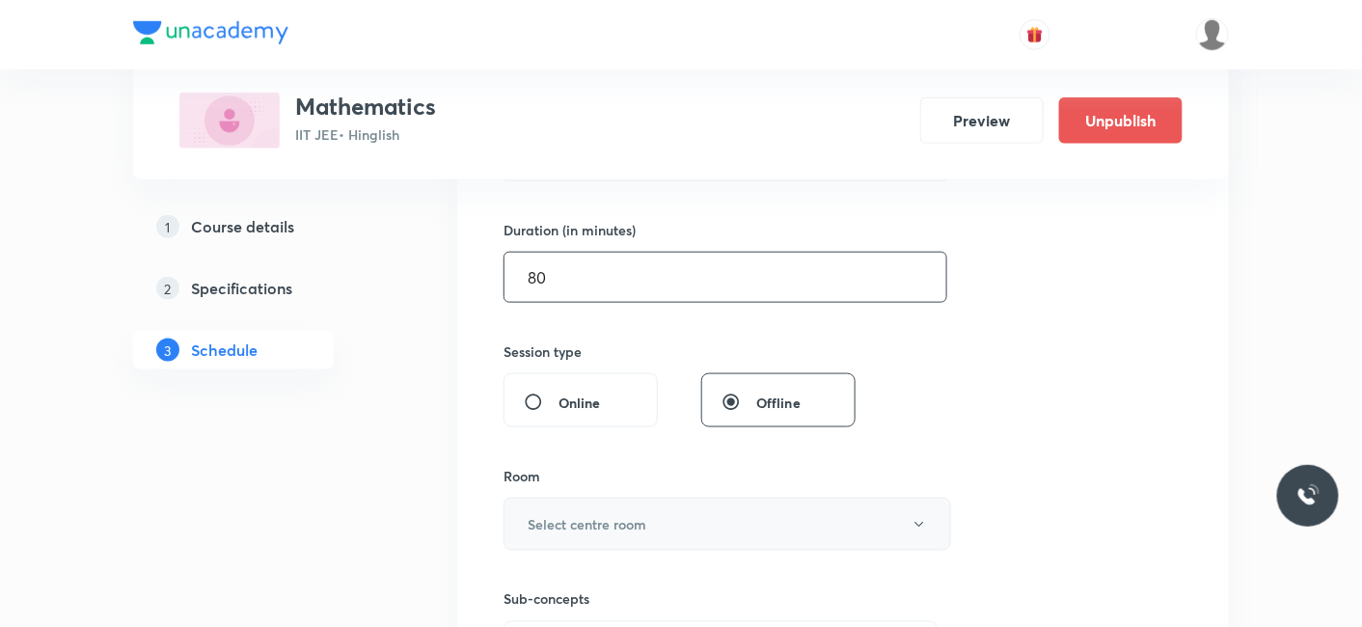
type input "80"
click at [581, 529] on h6 "Select centre room" at bounding box center [587, 524] width 119 height 20
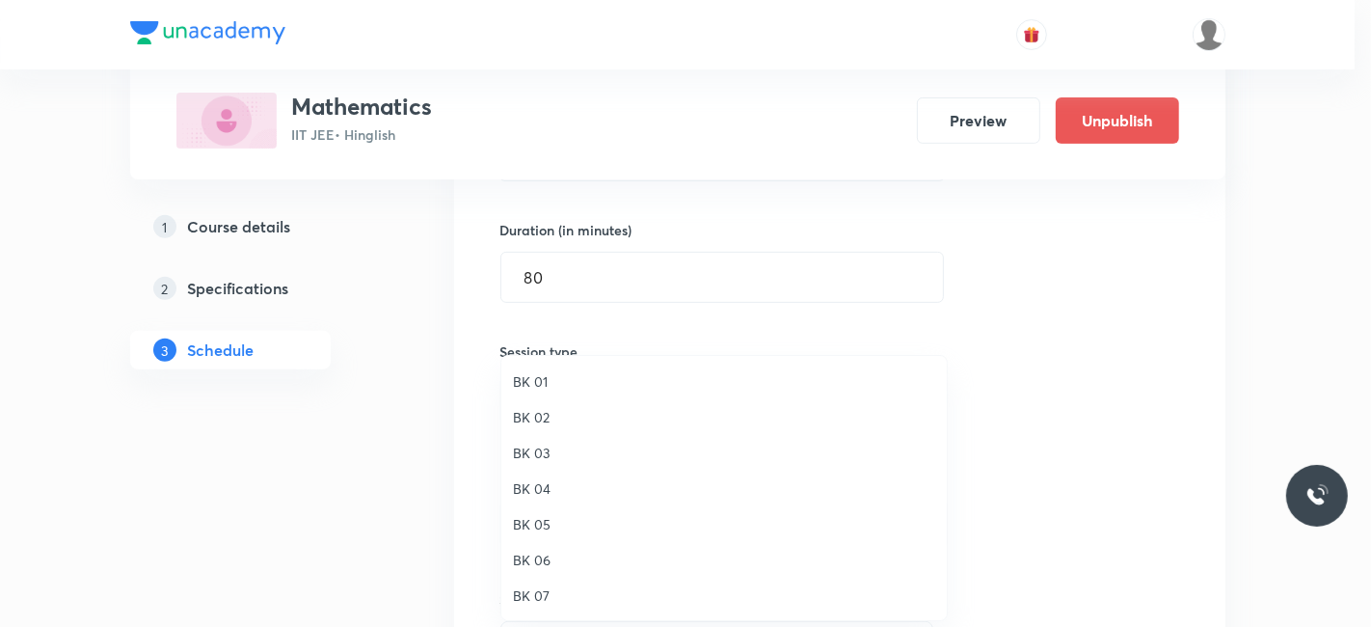
click at [537, 524] on span "BK 05" at bounding box center [724, 524] width 422 height 20
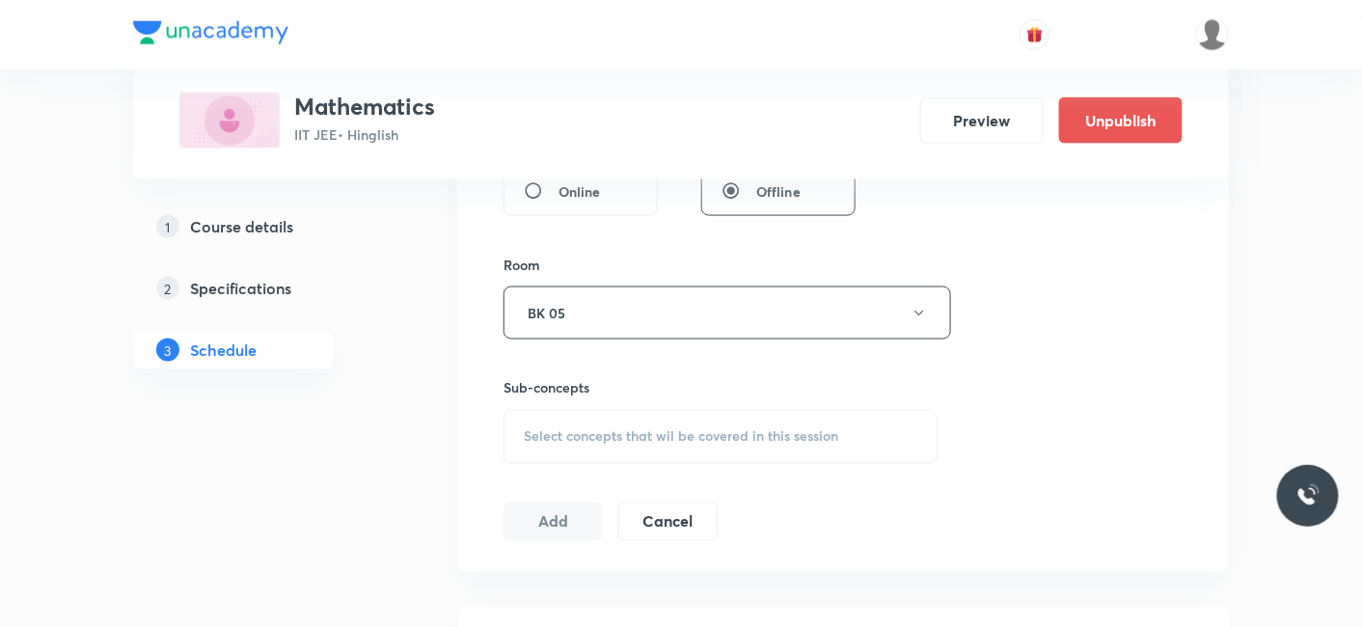
scroll to position [785, 0]
click at [633, 433] on span "Select concepts that wil be covered in this session" at bounding box center [681, 432] width 314 height 15
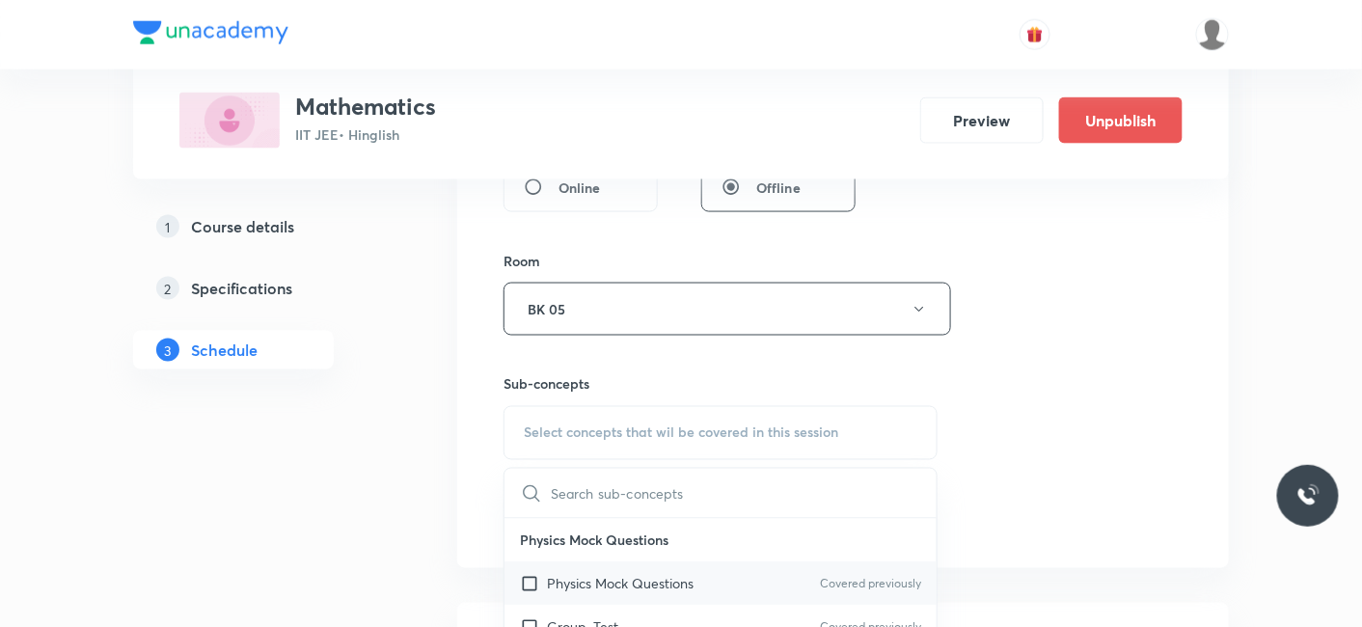
scroll to position [107, 0]
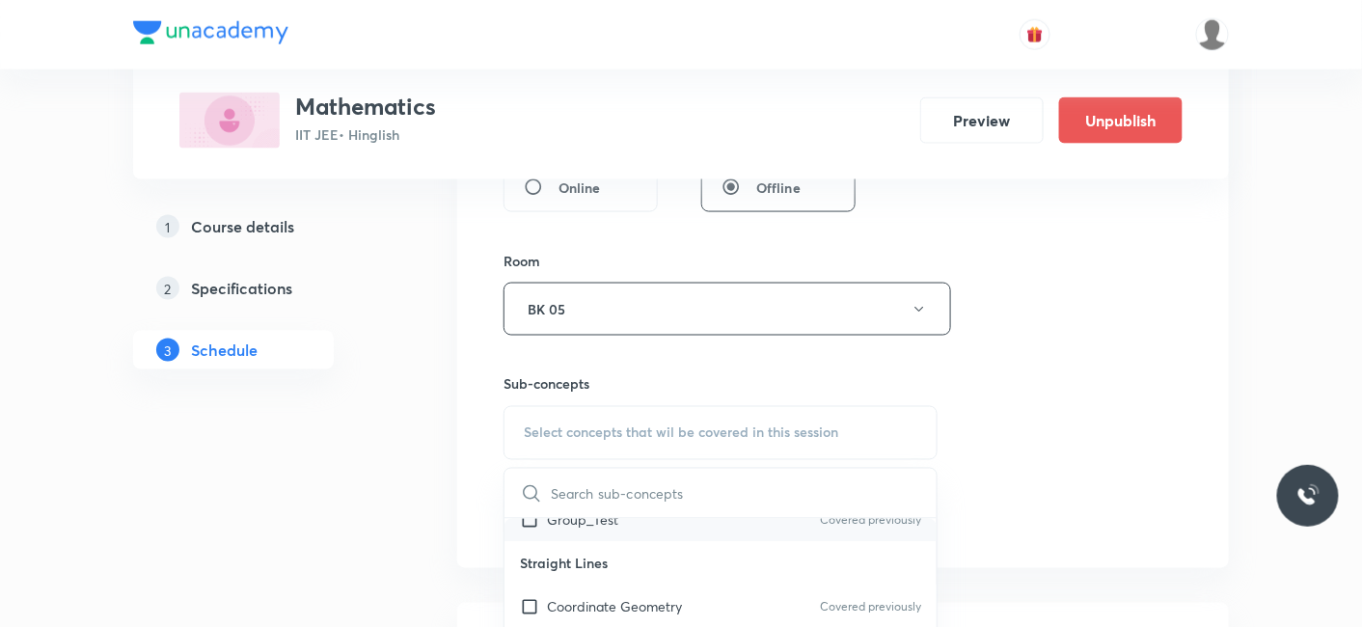
click at [602, 523] on p "Group_Test" at bounding box center [582, 520] width 71 height 20
checkbox input "true"
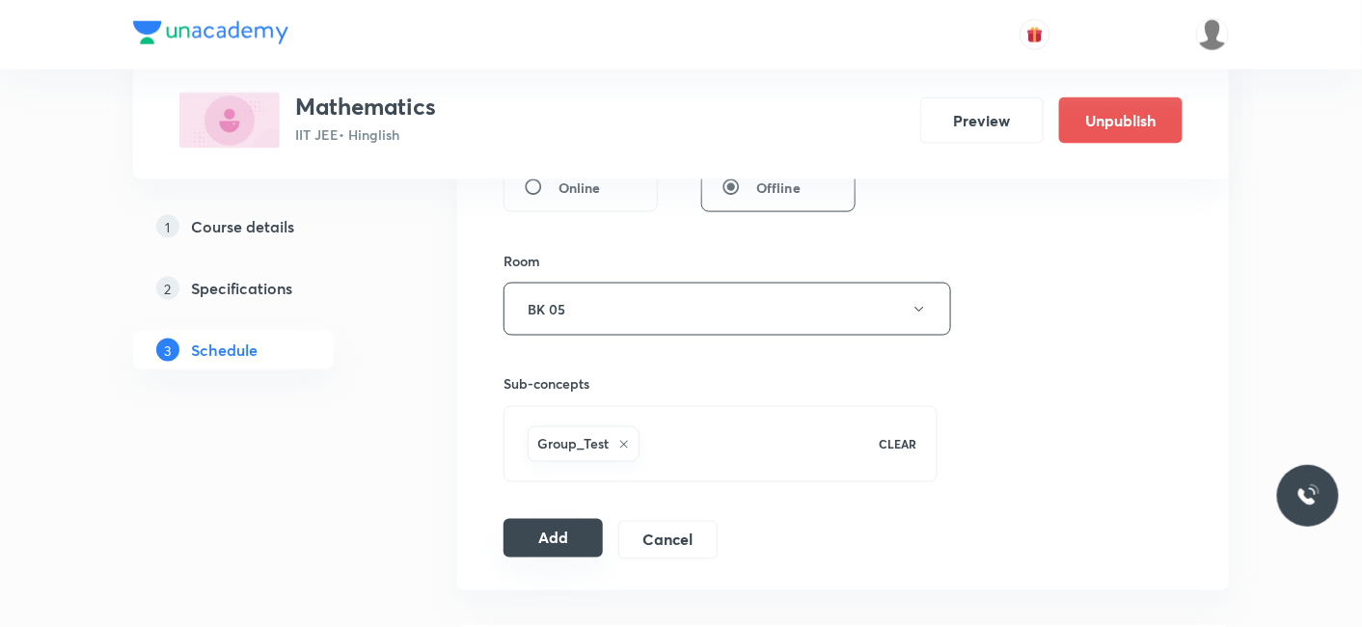
click at [557, 530] on button "Add" at bounding box center [552, 538] width 99 height 39
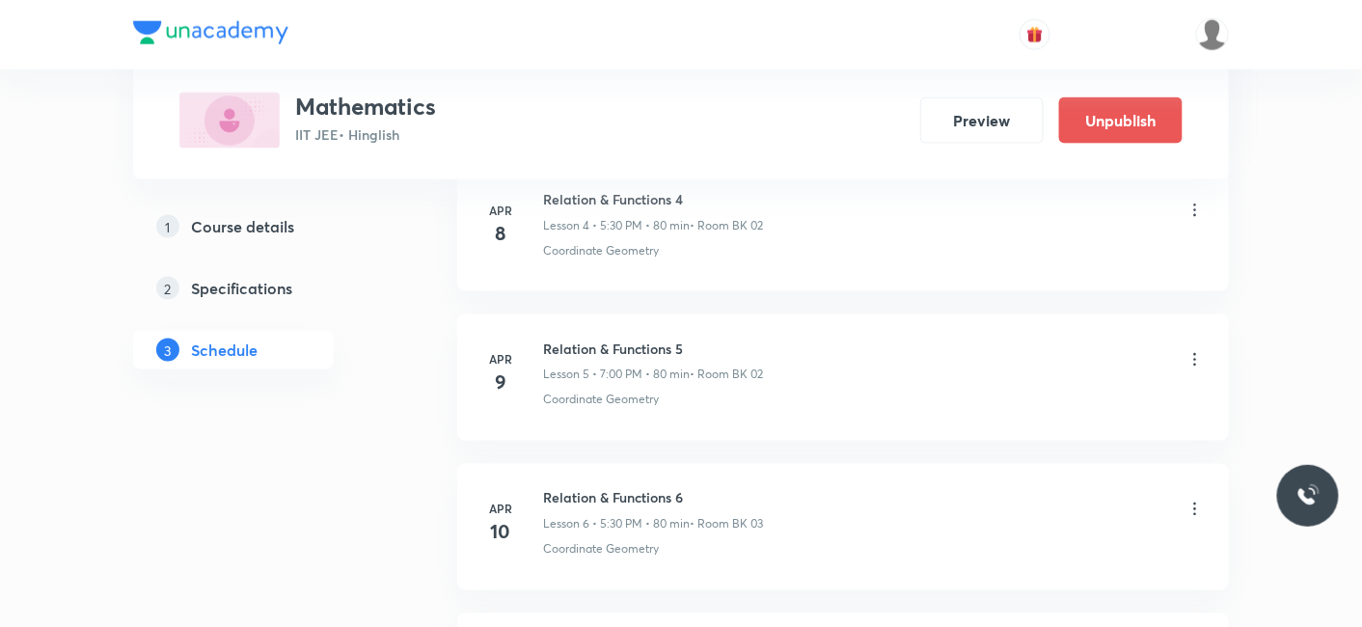
scroll to position [12245, 0]
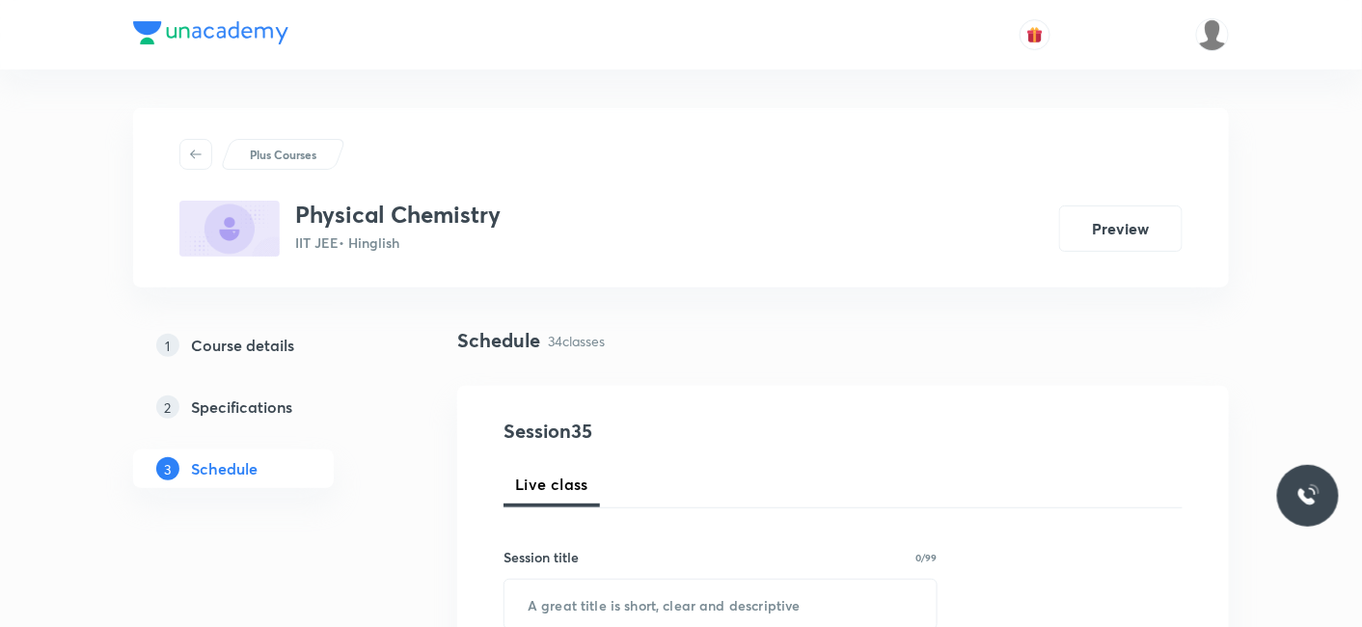
scroll to position [6103, 0]
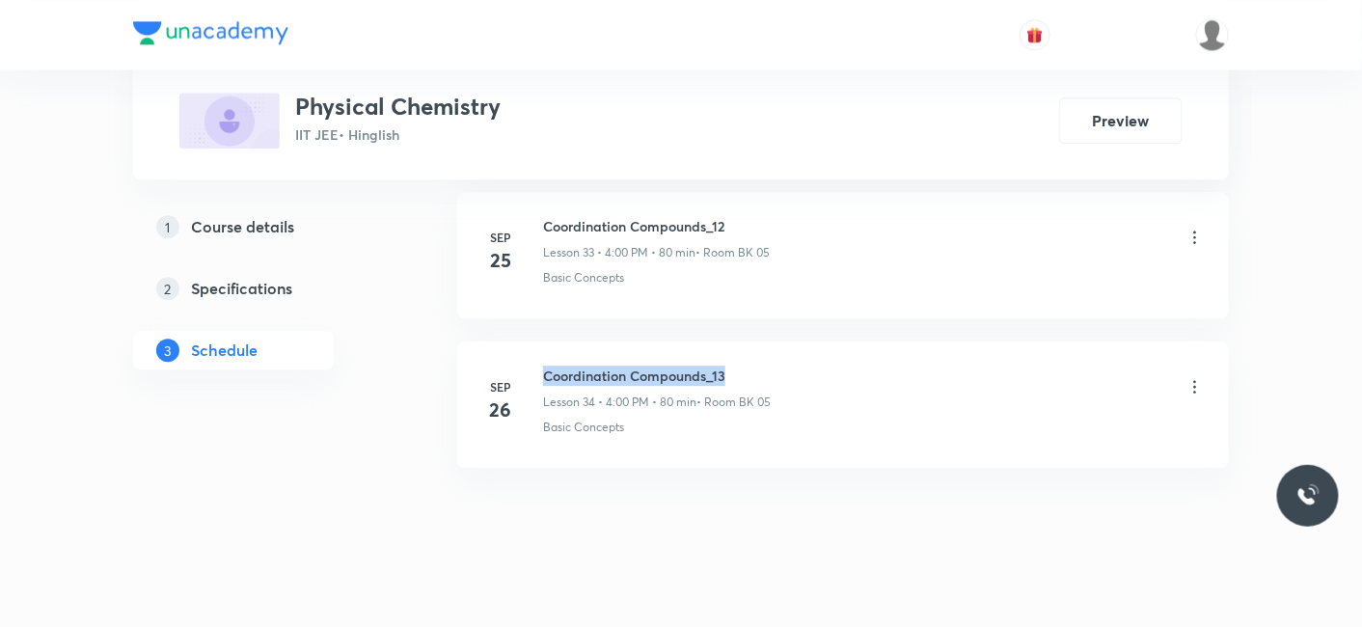
drag, startPoint x: 542, startPoint y: 352, endPoint x: 899, endPoint y: 355, distance: 356.8
click at [899, 365] on div "Coordination Compounds_13 Lesson 34 • 4:00 PM • 80 min • Room BK 05" at bounding box center [874, 387] width 662 height 45
copy h6 "Coordination Compounds_13"
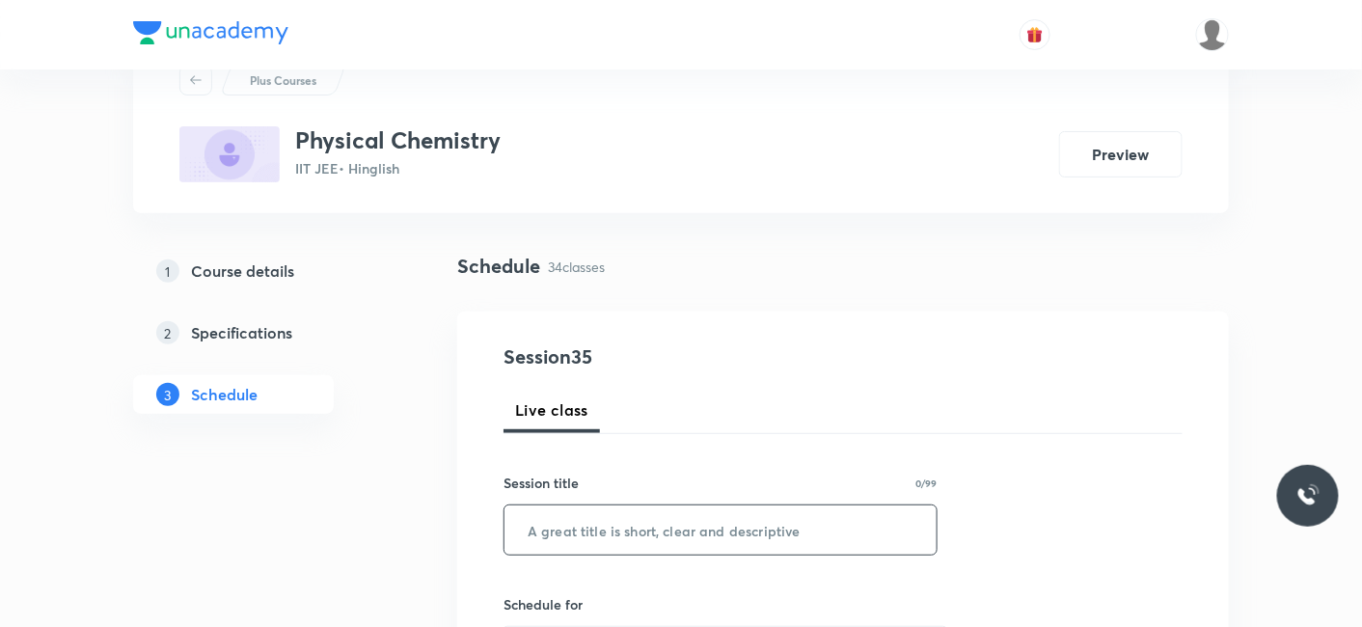
scroll to position [107, 0]
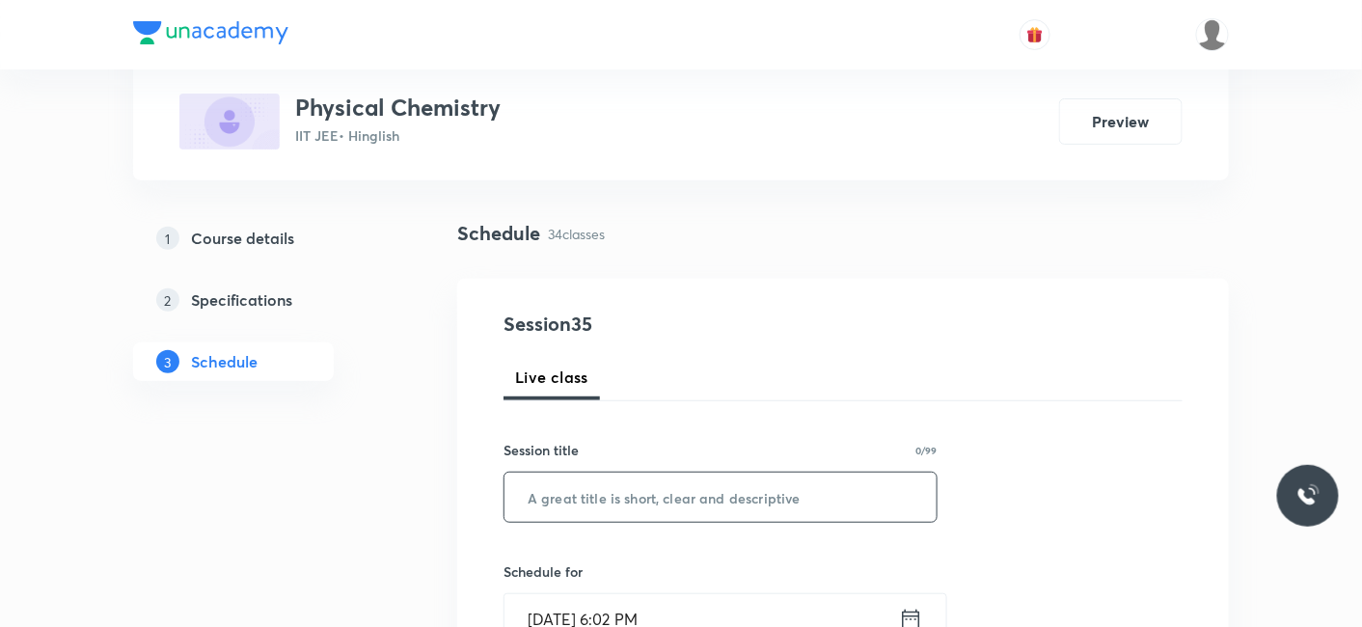
click at [652, 488] on input "text" at bounding box center [720, 497] width 432 height 49
paste input "Coordination Compounds_13"
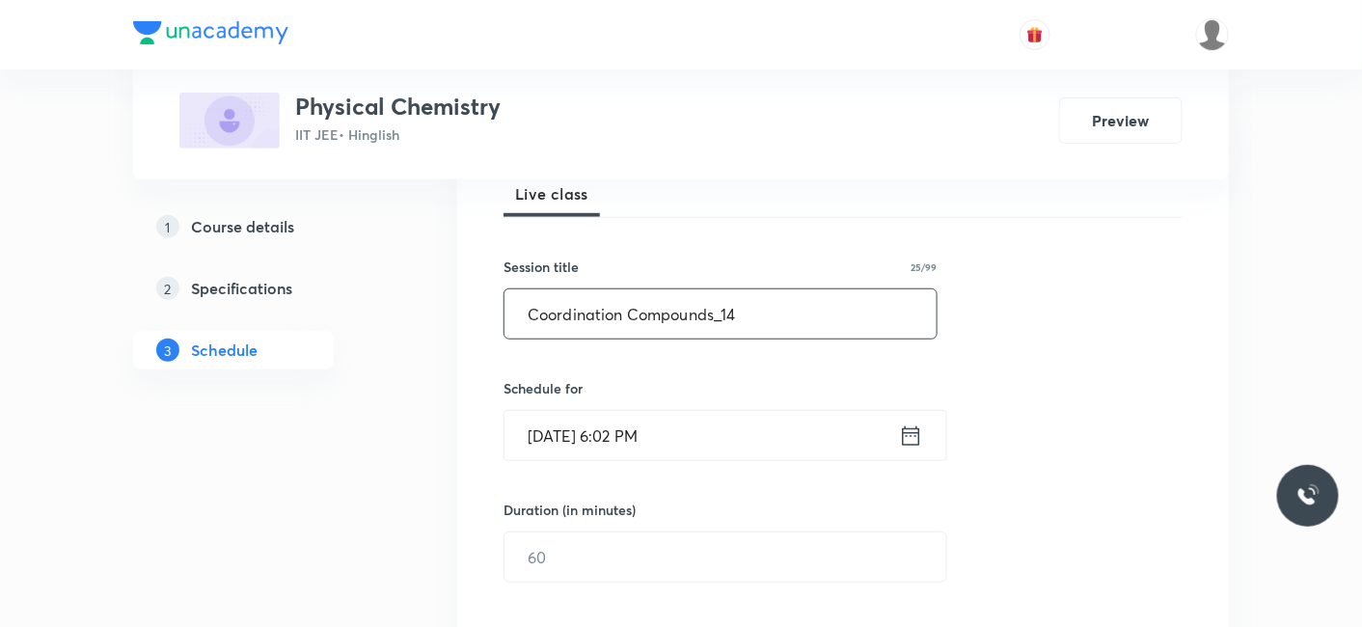
scroll to position [321, 0]
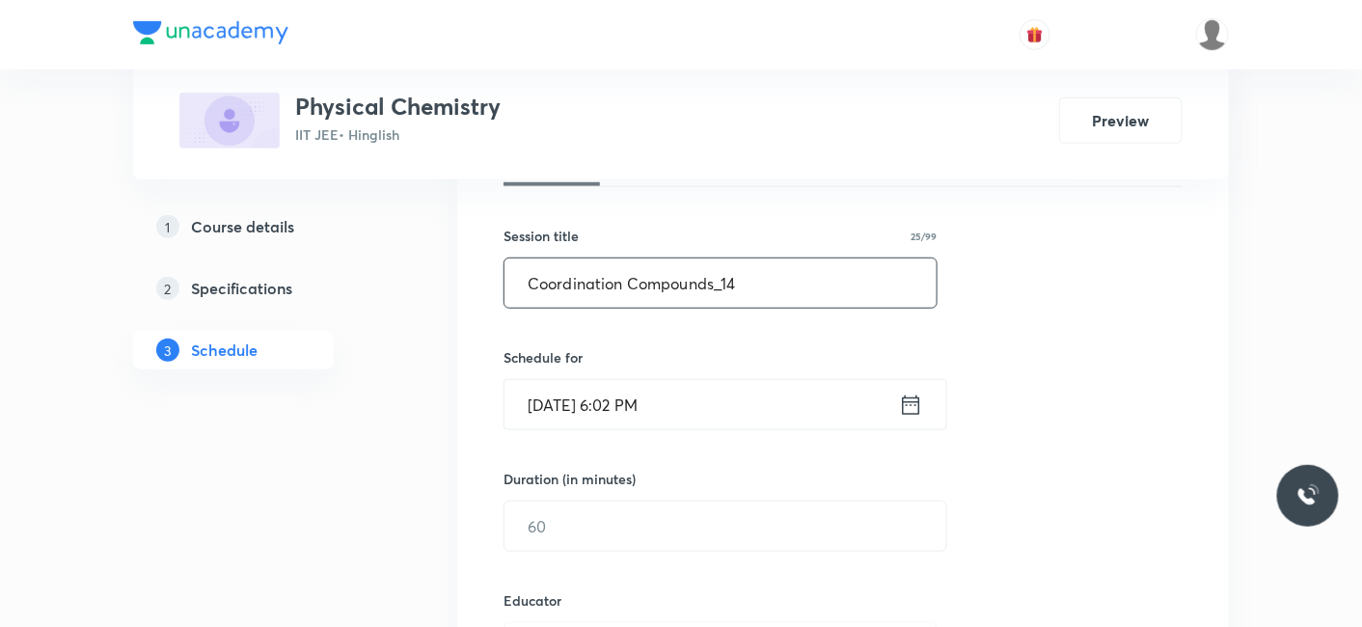
type input "Coordination Compounds_14"
click at [582, 395] on input "[DATE] 6:02 PM" at bounding box center [701, 404] width 394 height 49
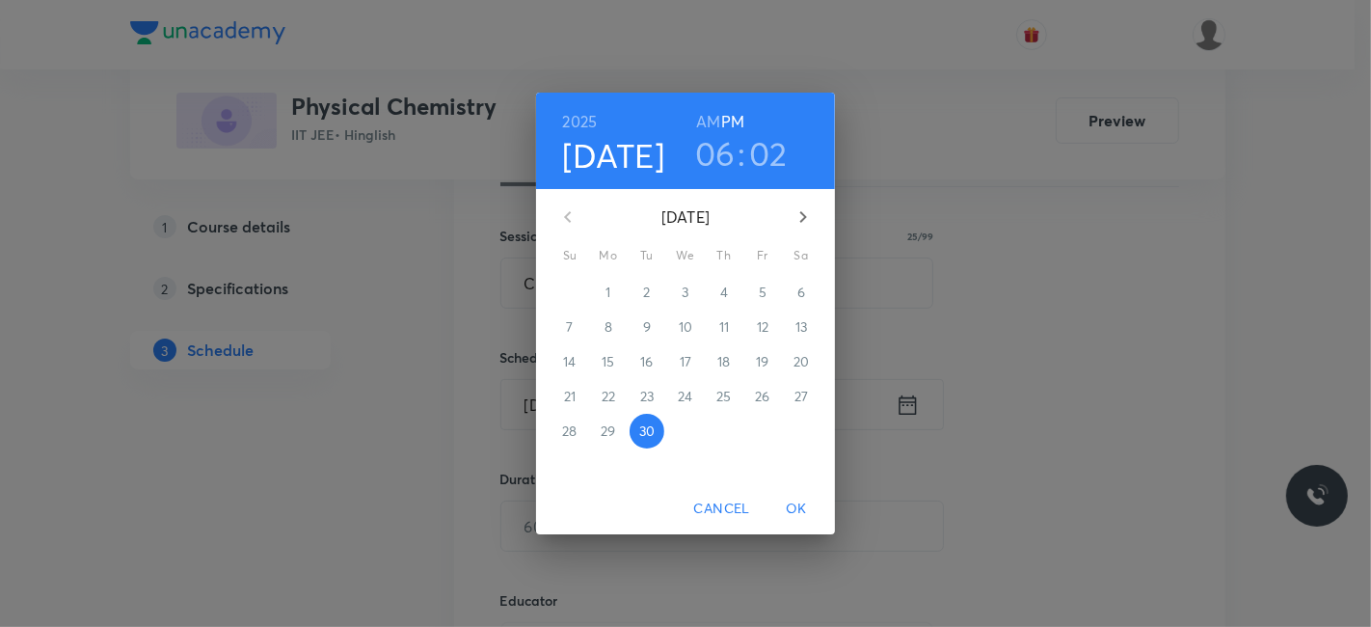
click at [802, 215] on icon "button" at bounding box center [803, 216] width 23 height 23
click at [759, 295] on p "3" at bounding box center [762, 292] width 7 height 19
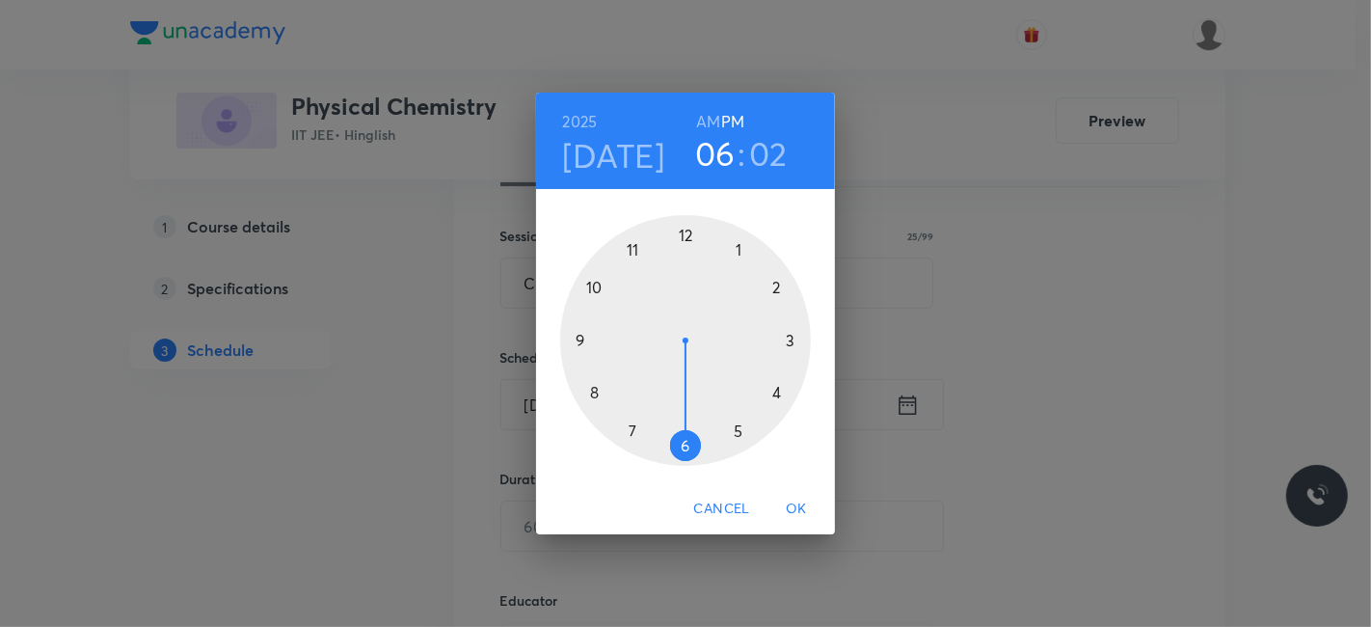
click at [738, 422] on div at bounding box center [685, 340] width 251 height 251
click at [689, 447] on div at bounding box center [685, 340] width 251 height 251
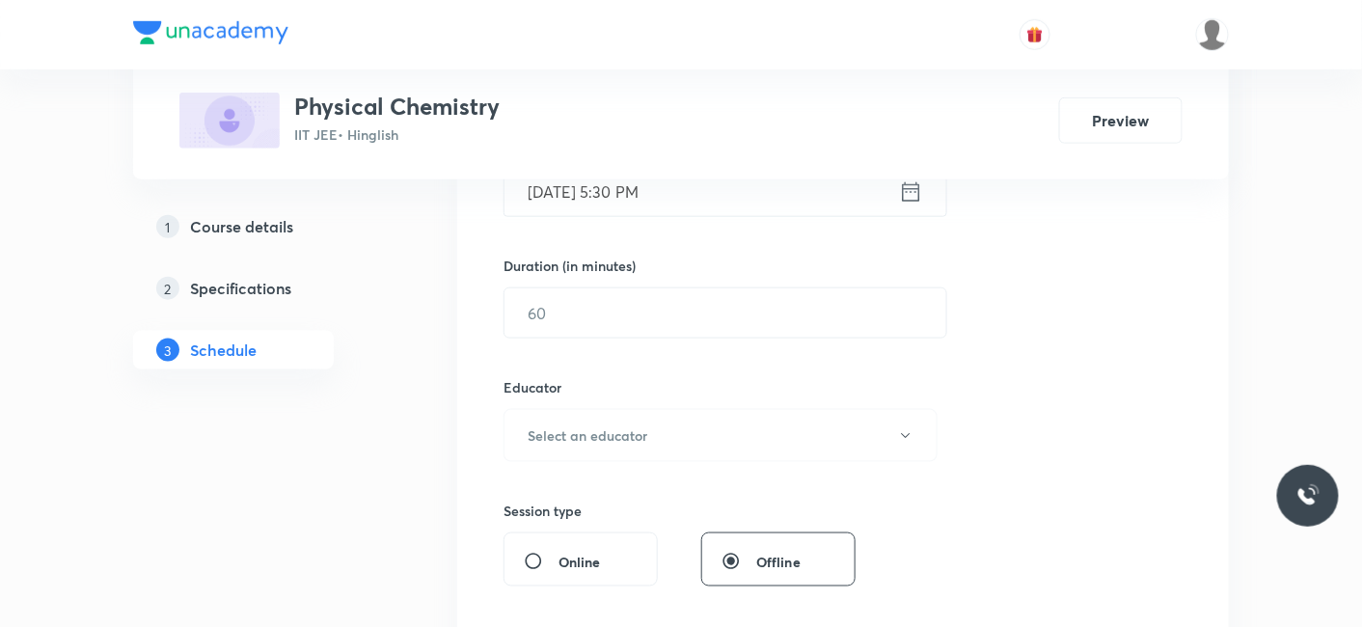
scroll to position [535, 0]
click at [593, 323] on input "text" at bounding box center [725, 311] width 442 height 49
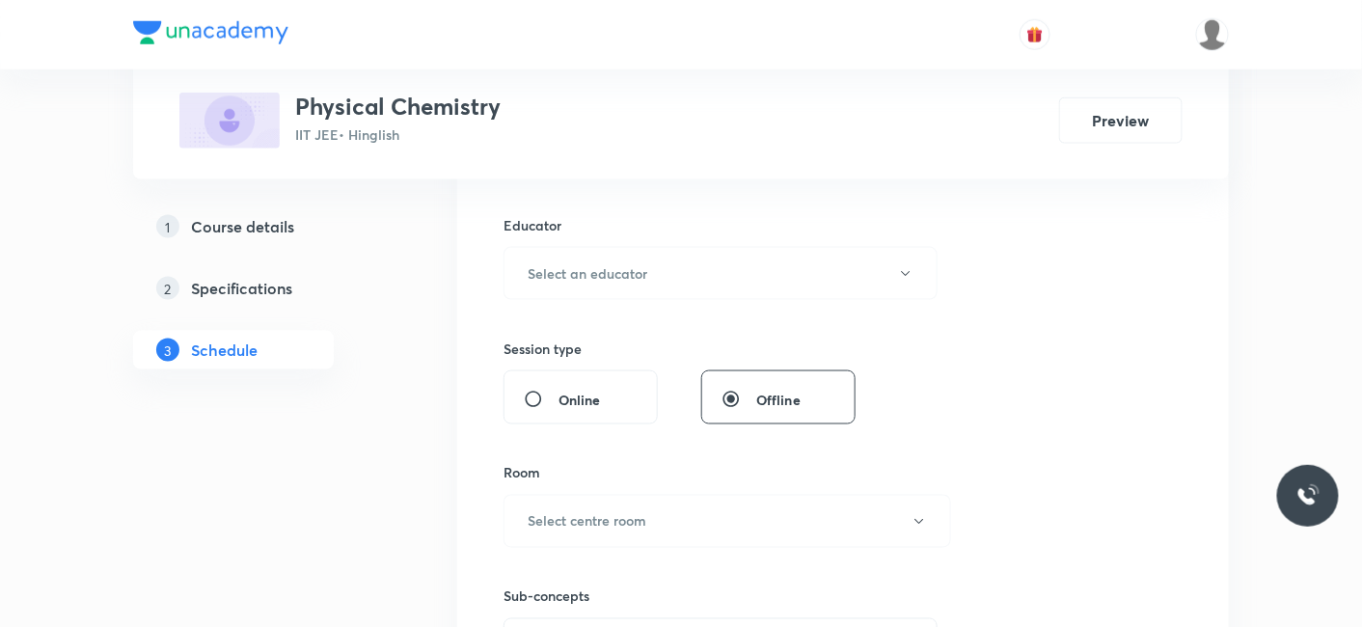
scroll to position [749, 0]
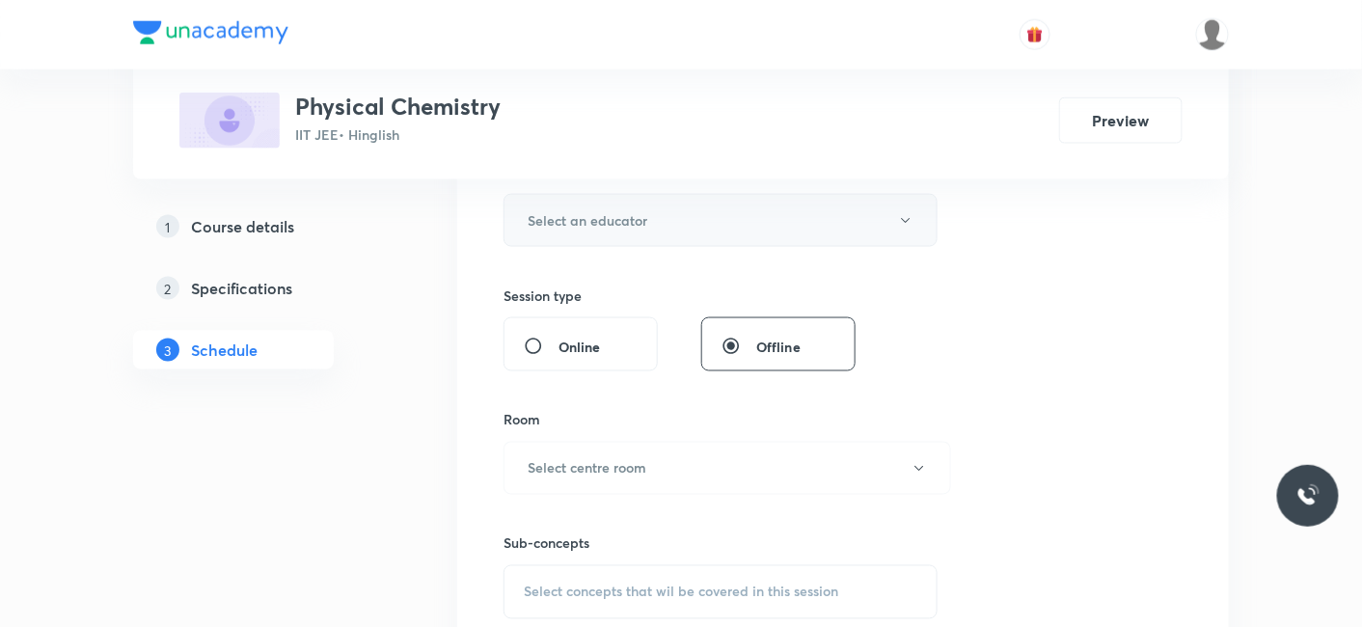
type input "80"
click at [590, 229] on button "Select an educator" at bounding box center [720, 220] width 434 height 53
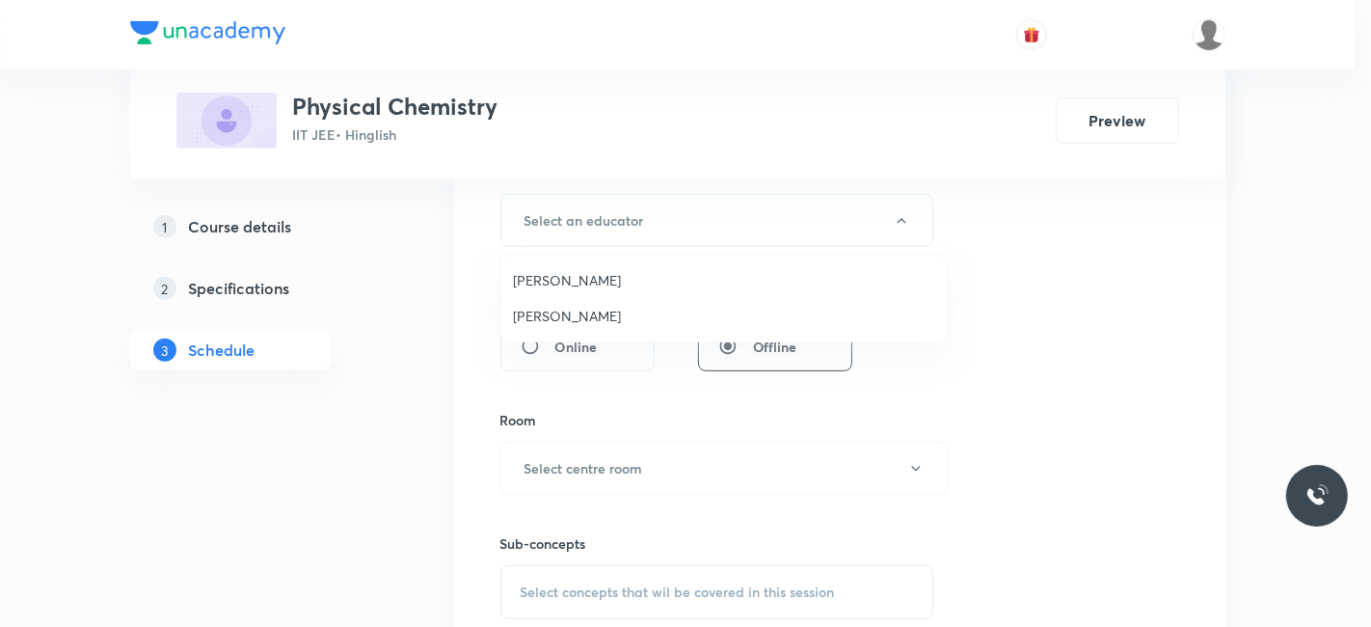
click at [583, 313] on span "[PERSON_NAME]" at bounding box center [724, 316] width 422 height 20
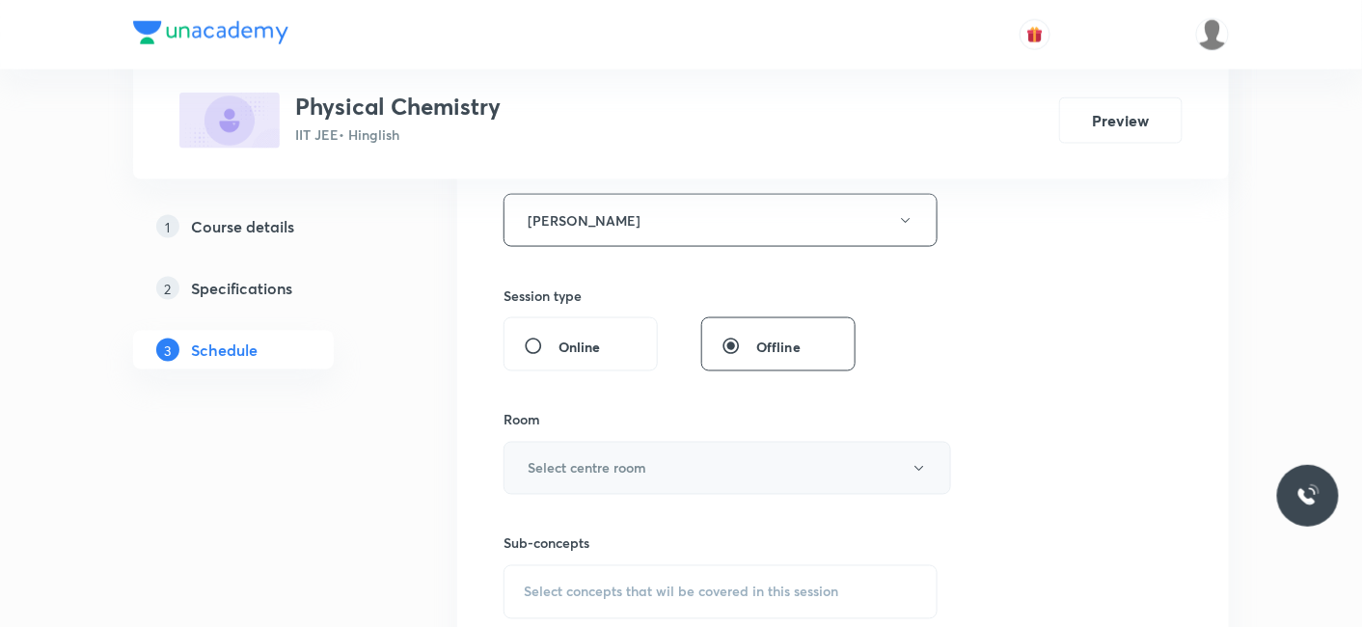
click at [587, 472] on h6 "Select centre room" at bounding box center [587, 468] width 119 height 20
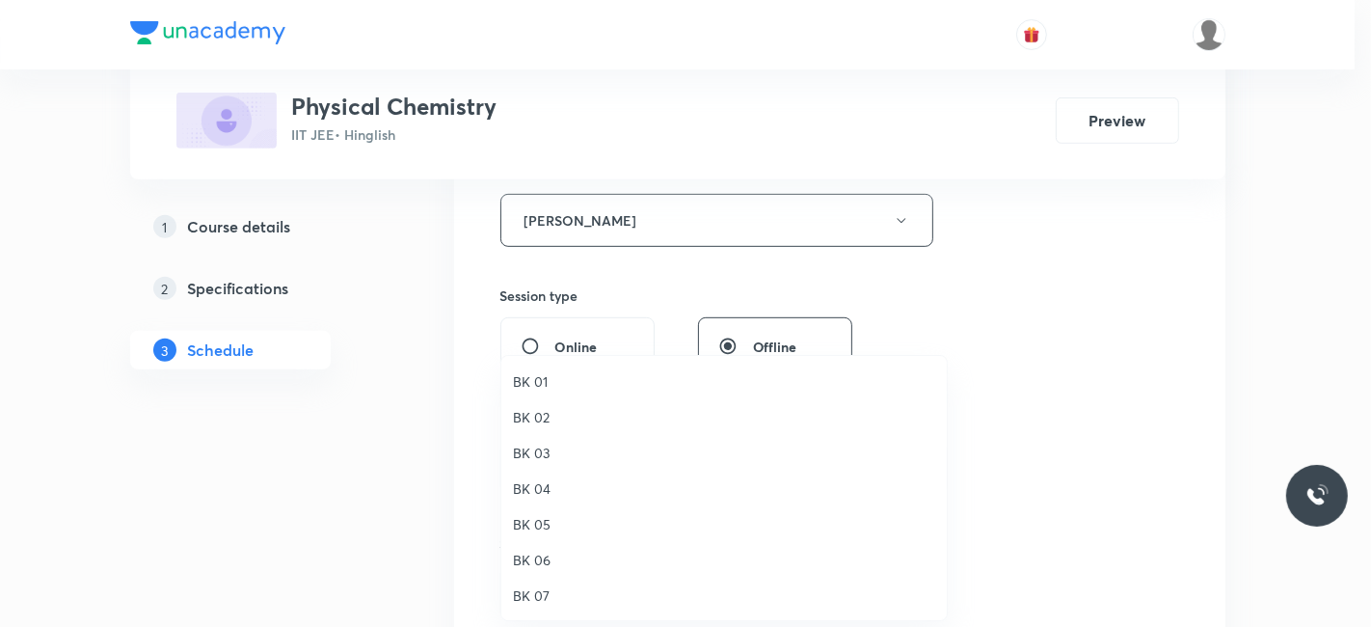
click at [534, 514] on span "BK 05" at bounding box center [724, 524] width 422 height 20
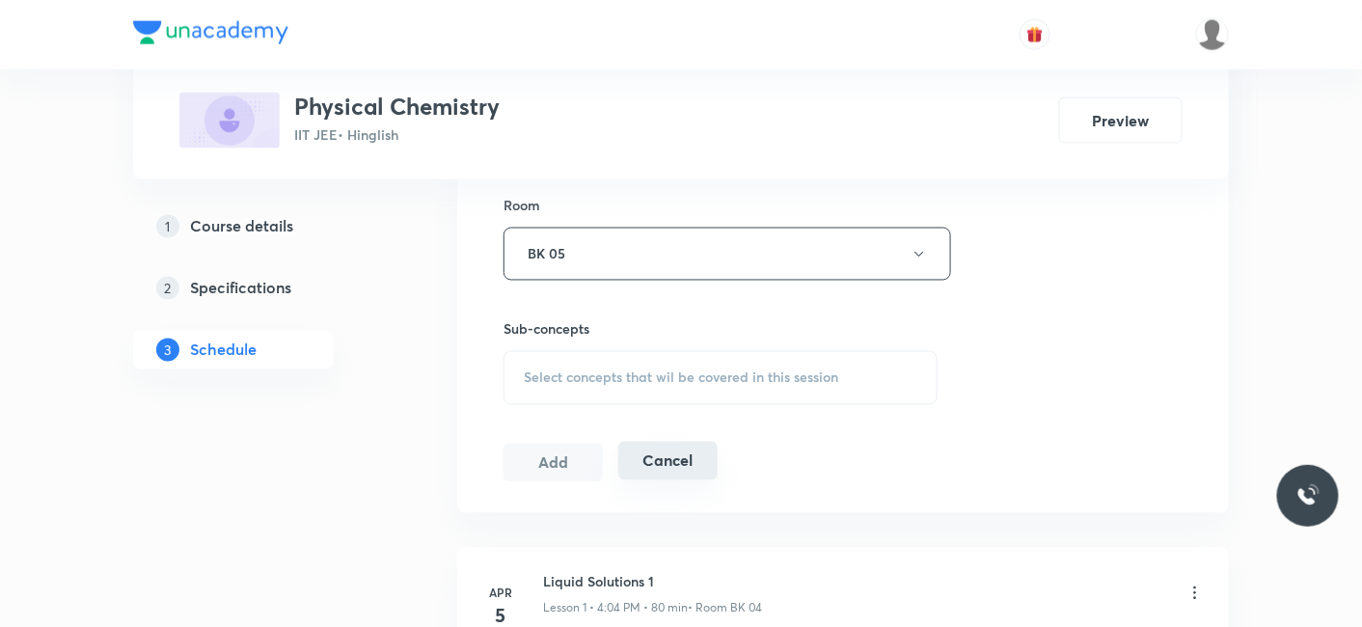
scroll to position [964, 0]
click at [597, 373] on span "Select concepts that wil be covered in this session" at bounding box center [681, 376] width 314 height 15
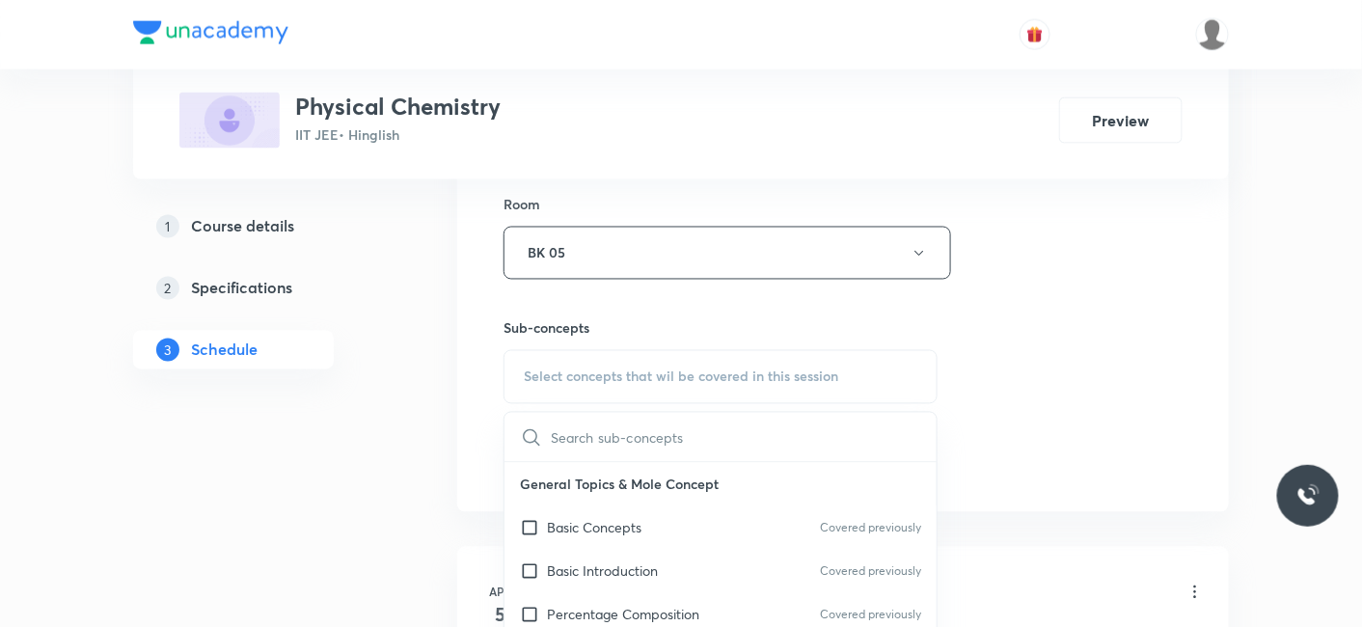
drag, startPoint x: 576, startPoint y: 527, endPoint x: 291, endPoint y: 452, distance: 294.0
click at [573, 526] on p "Basic Concepts" at bounding box center [594, 528] width 95 height 20
checkbox input "true"
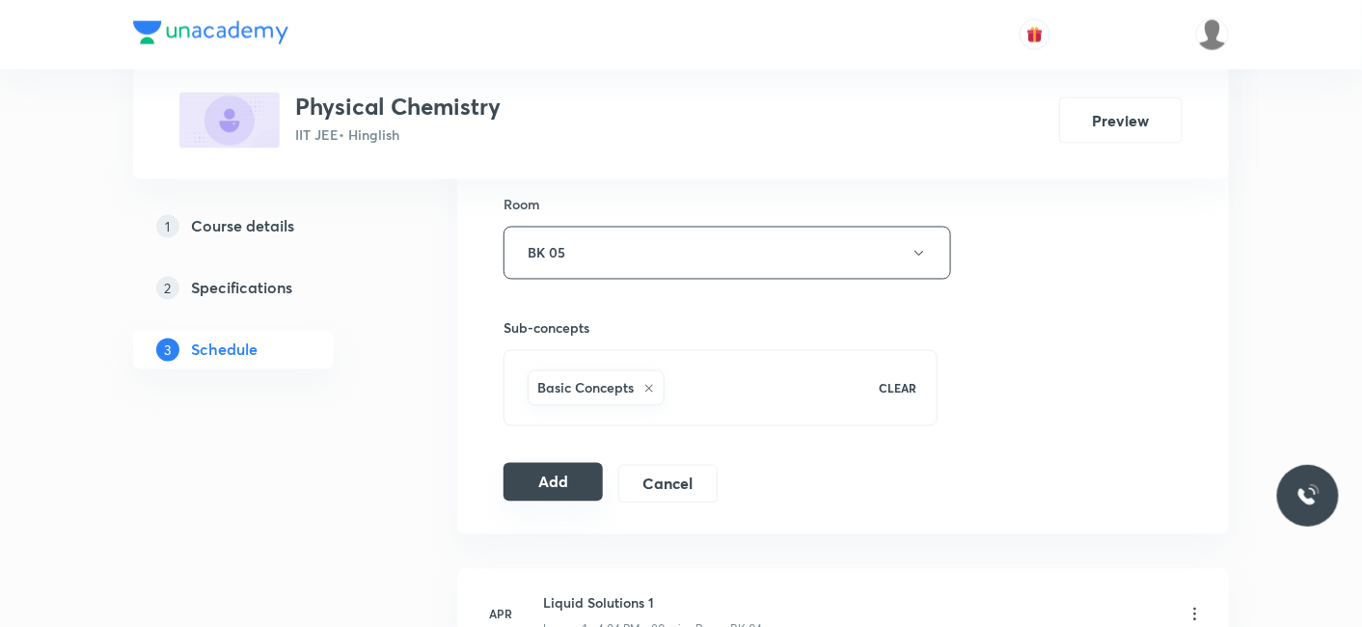
click at [548, 474] on button "Add" at bounding box center [552, 482] width 99 height 39
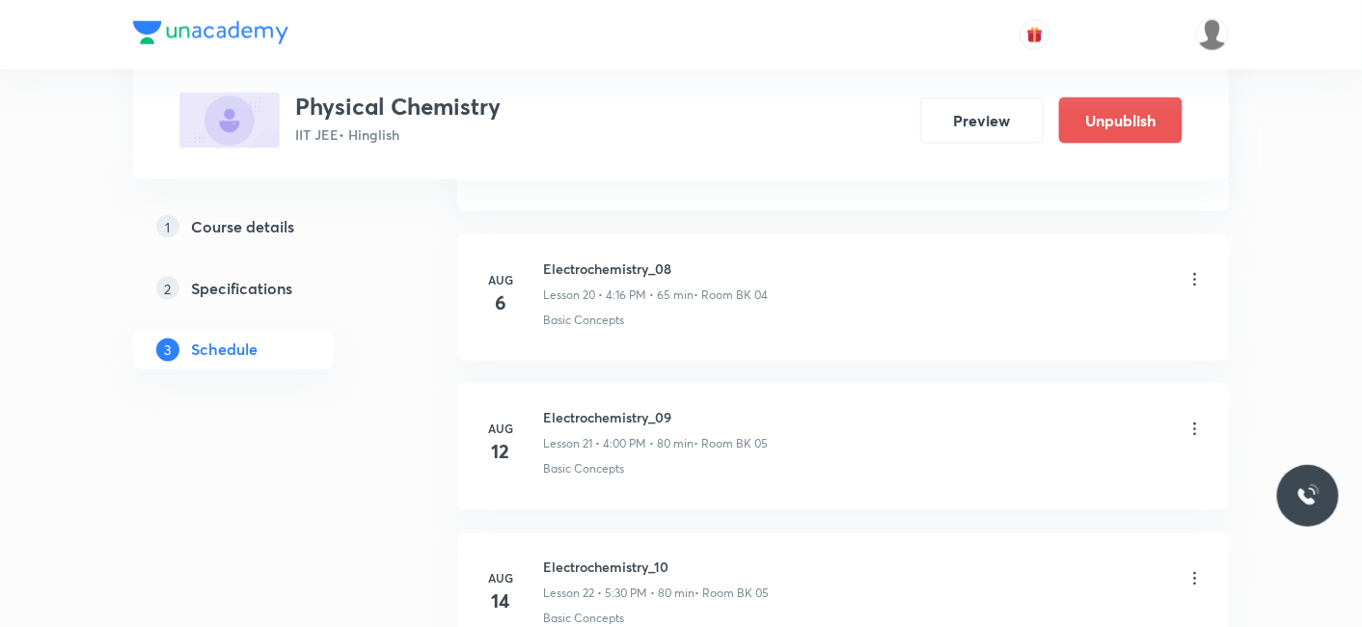
scroll to position [5245, 0]
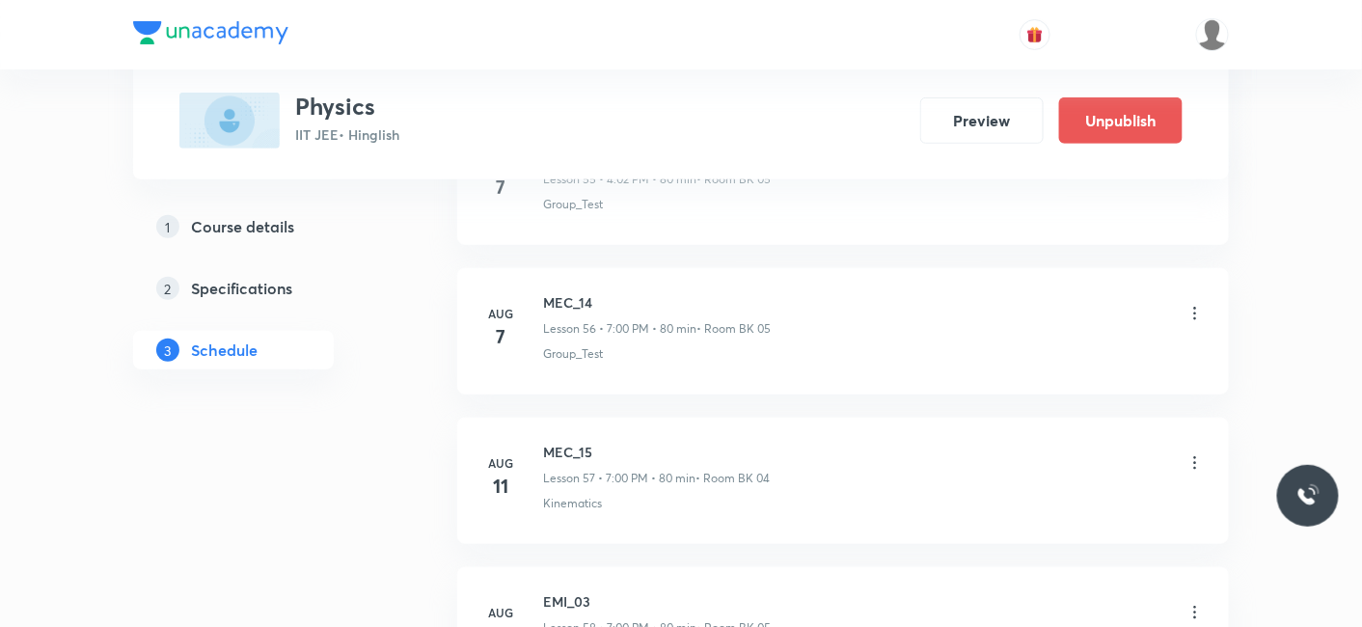
scroll to position [13550, 0]
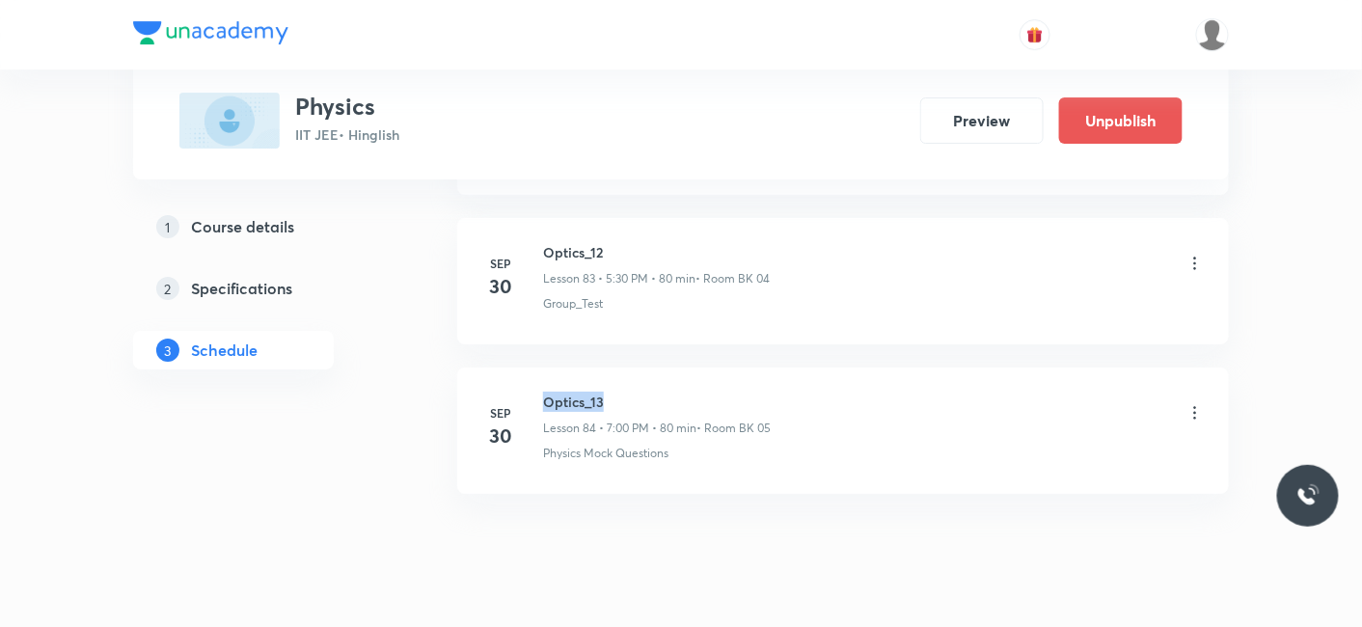
drag, startPoint x: 542, startPoint y: 356, endPoint x: 663, endPoint y: 349, distance: 121.7
click at [663, 392] on h6 "Optics_13" at bounding box center [657, 402] width 228 height 20
copy h6 "Optics_13"
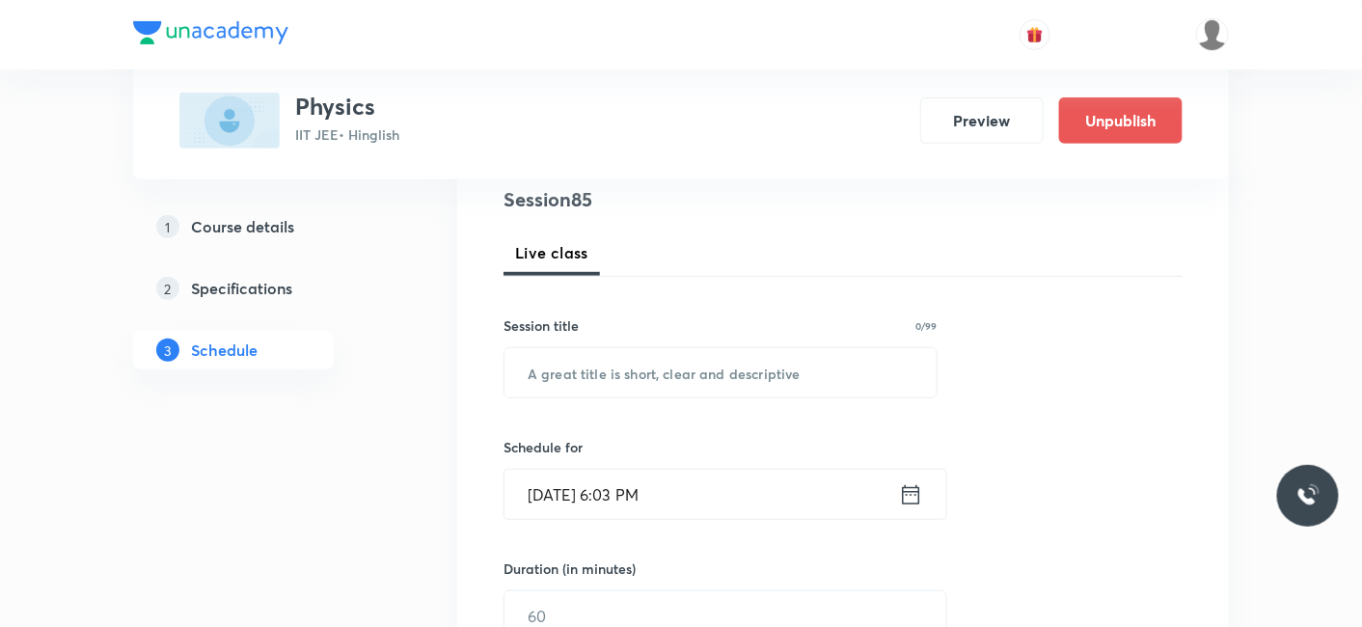
scroll to position [201, 0]
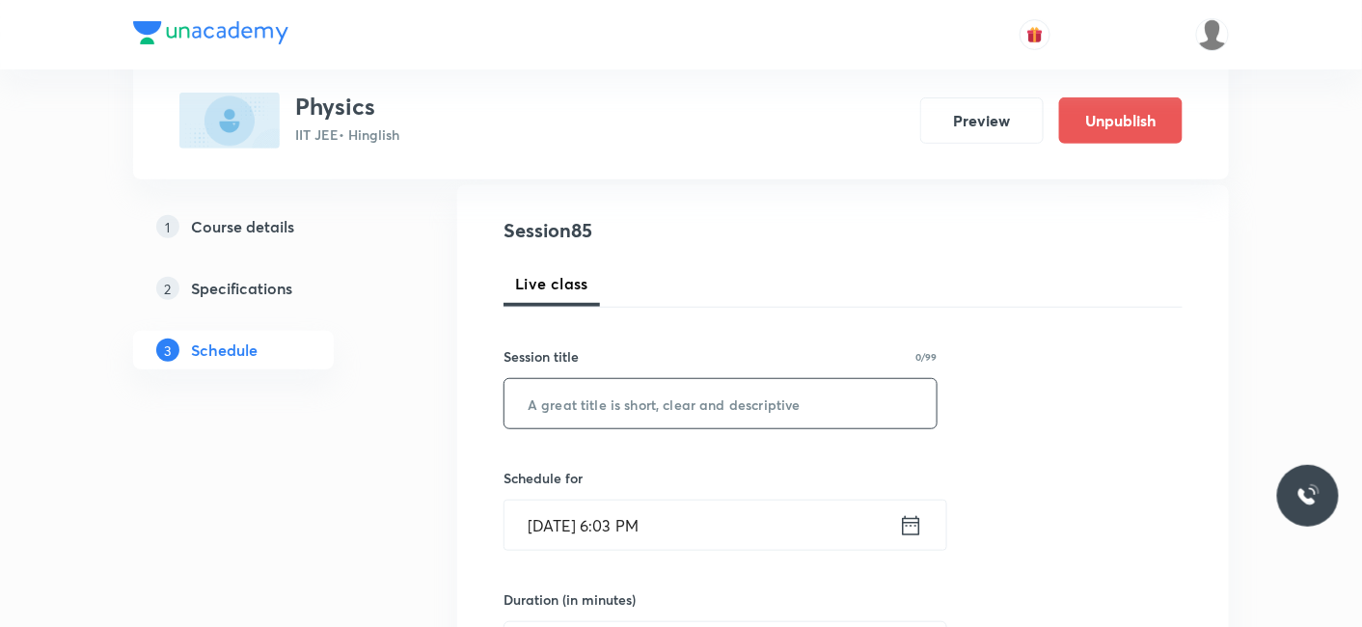
click at [595, 395] on input "text" at bounding box center [720, 403] width 432 height 49
paste input "Optics_13"
type input "Optics_14"
click at [618, 516] on input "[DATE] 6:03 PM" at bounding box center [701, 525] width 394 height 49
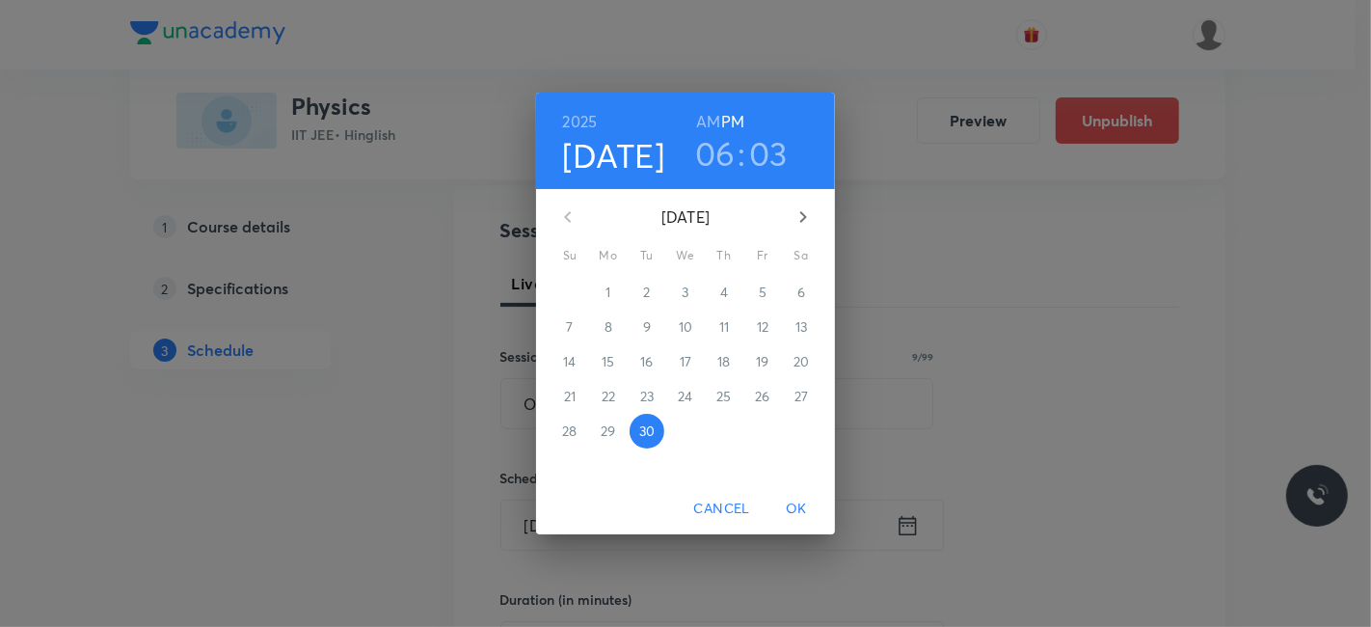
click at [803, 213] on icon "button" at bounding box center [803, 217] width 7 height 12
click at [651, 154] on h4 "[DATE]" at bounding box center [614, 155] width 102 height 41
click at [768, 293] on span "3" at bounding box center [762, 292] width 35 height 19
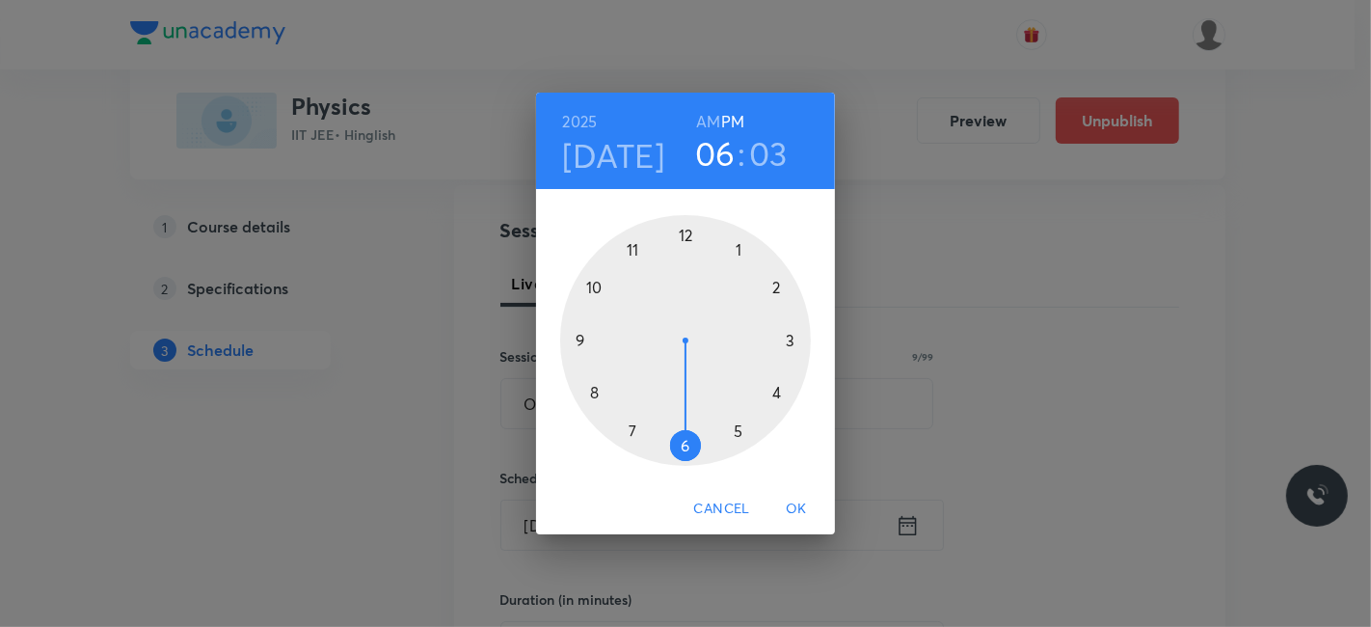
click at [629, 423] on div at bounding box center [685, 340] width 251 height 251
click at [690, 231] on div at bounding box center [685, 340] width 251 height 251
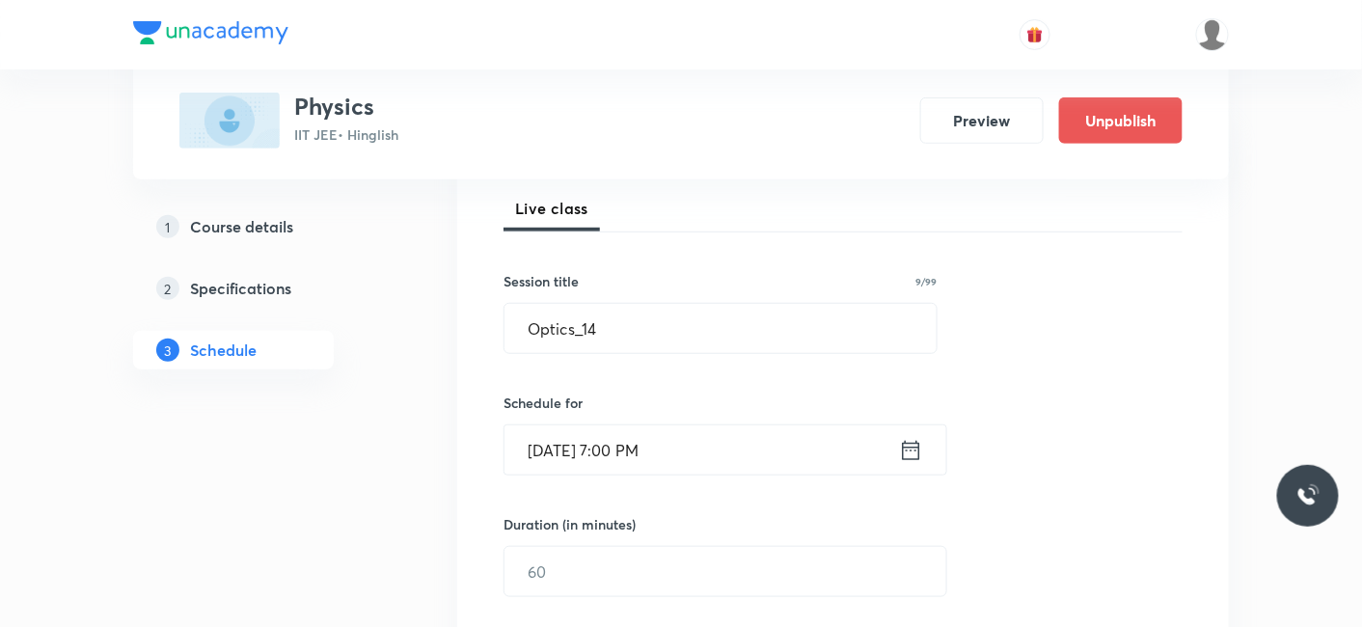
scroll to position [309, 0]
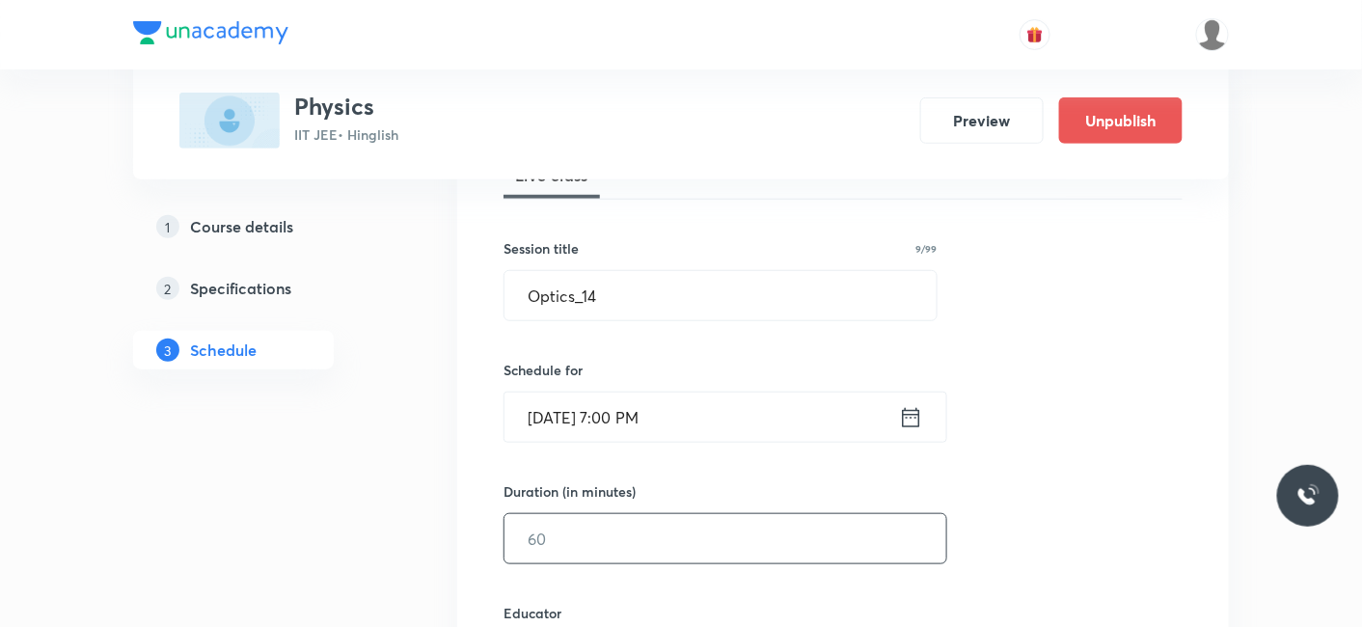
click at [573, 530] on input "text" at bounding box center [725, 538] width 442 height 49
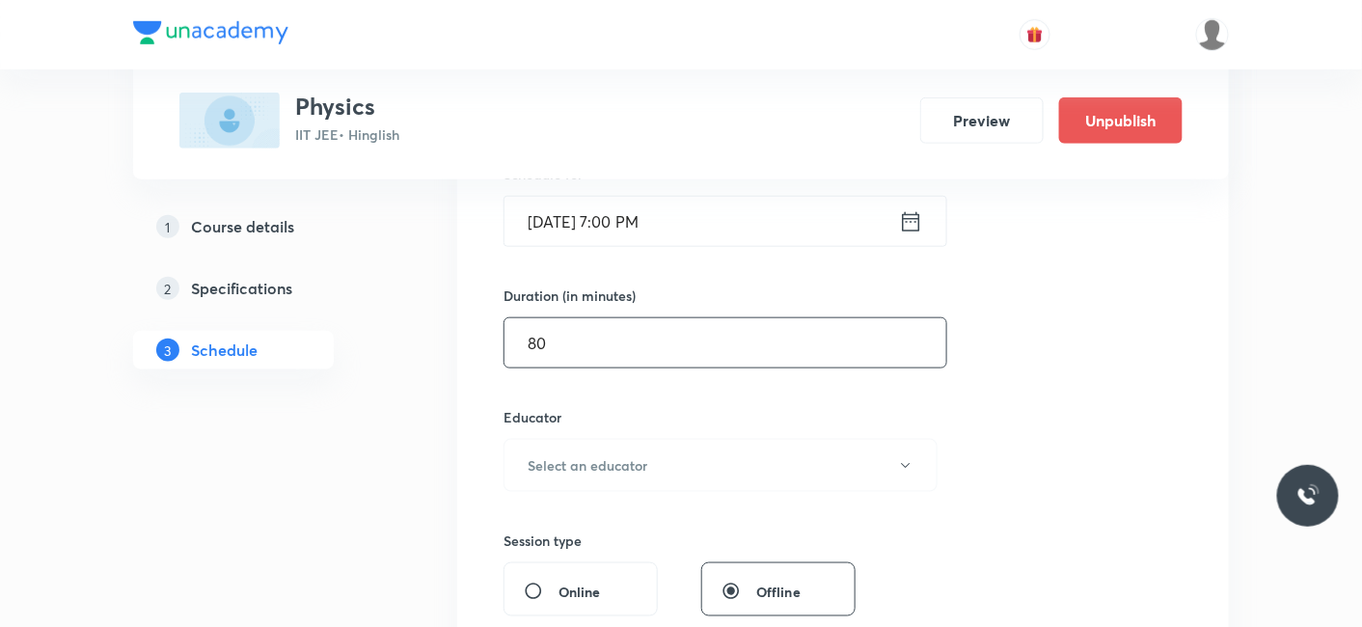
scroll to position [523, 0]
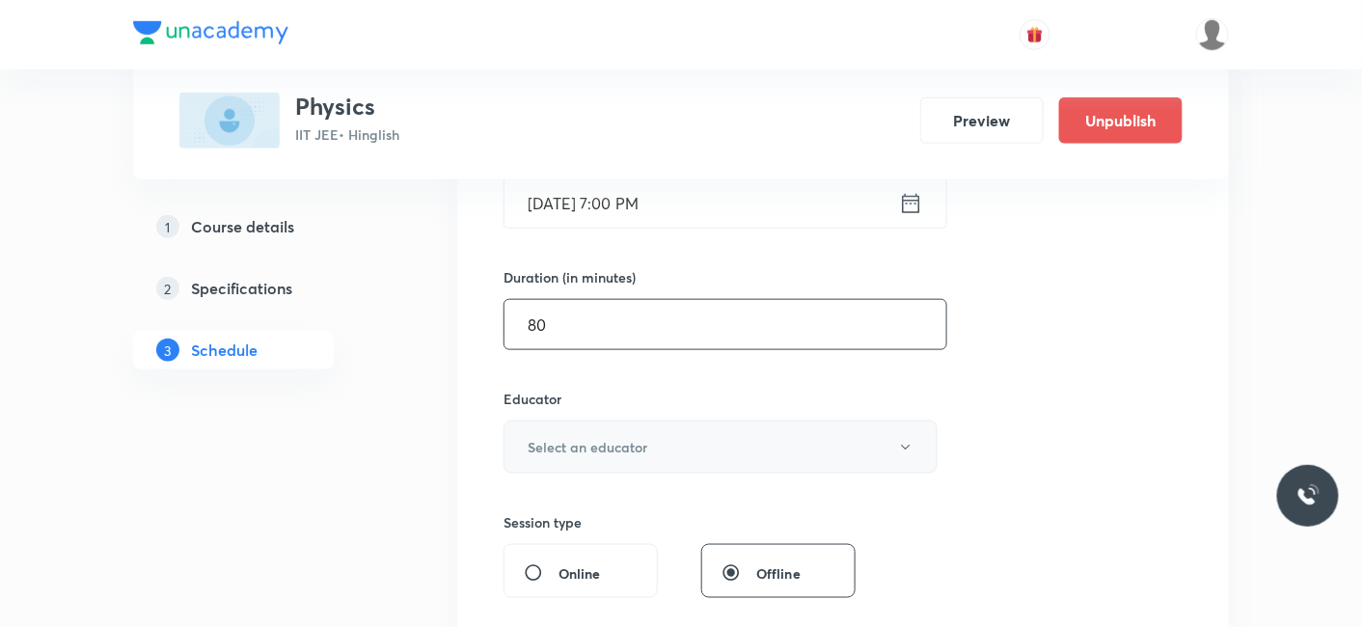
type input "80"
click at [573, 432] on button "Select an educator" at bounding box center [720, 446] width 434 height 53
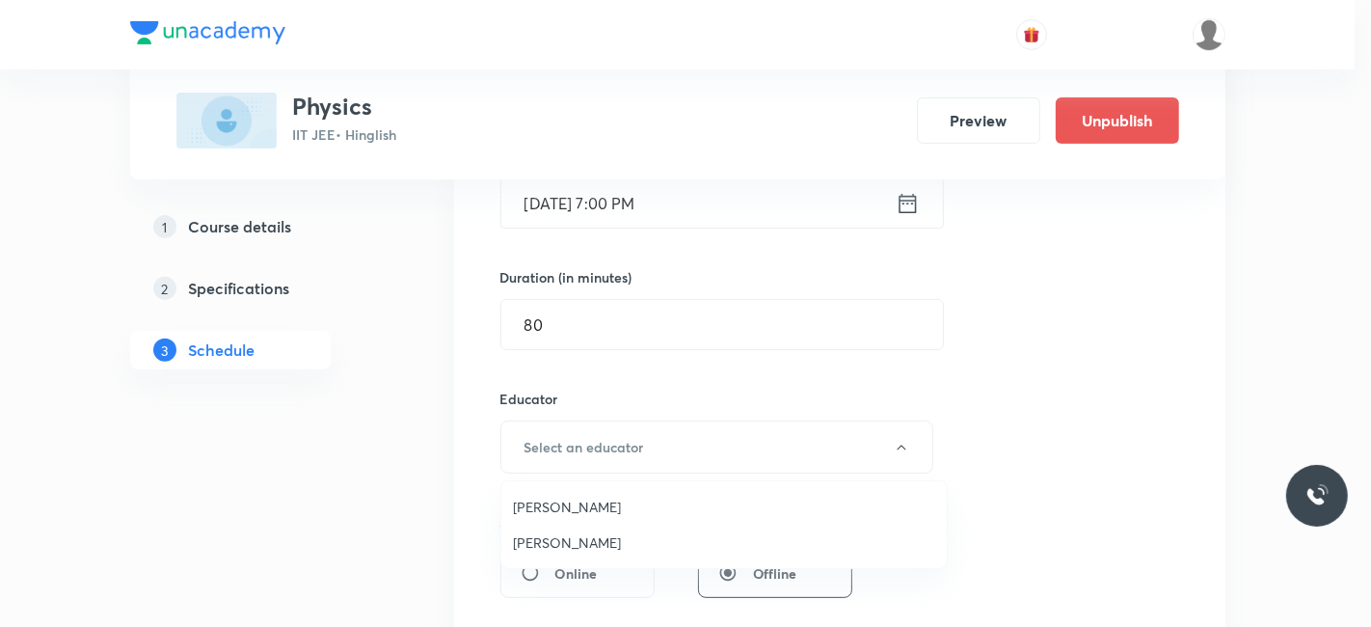
click at [615, 541] on span "[PERSON_NAME]" at bounding box center [724, 542] width 422 height 20
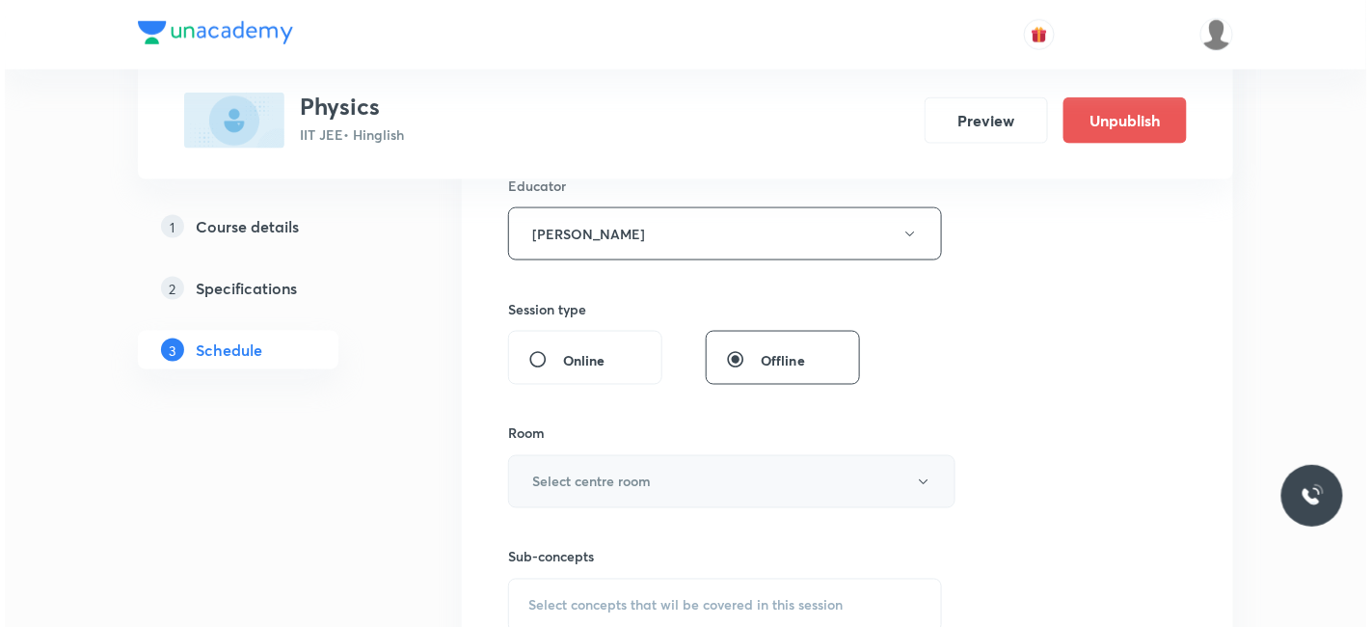
scroll to position [737, 0]
click at [575, 471] on h6 "Select centre room" at bounding box center [587, 481] width 119 height 20
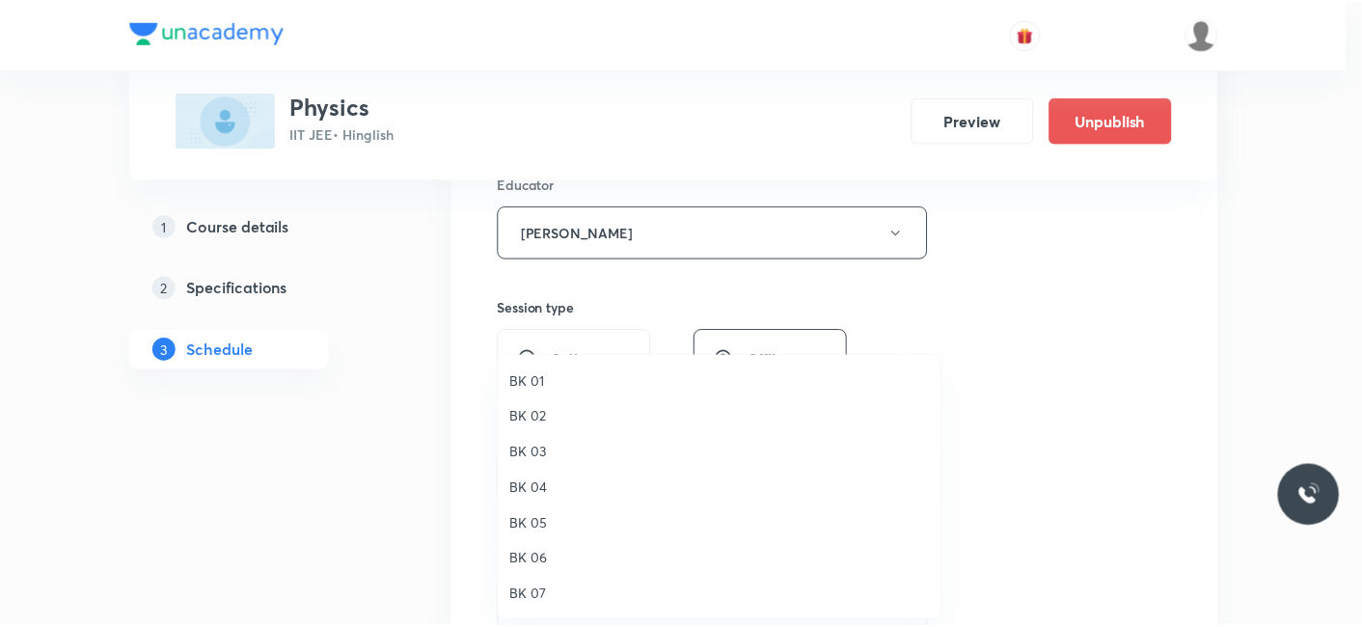
scroll to position [36, 0]
click at [517, 492] on span "BK 05" at bounding box center [724, 488] width 422 height 20
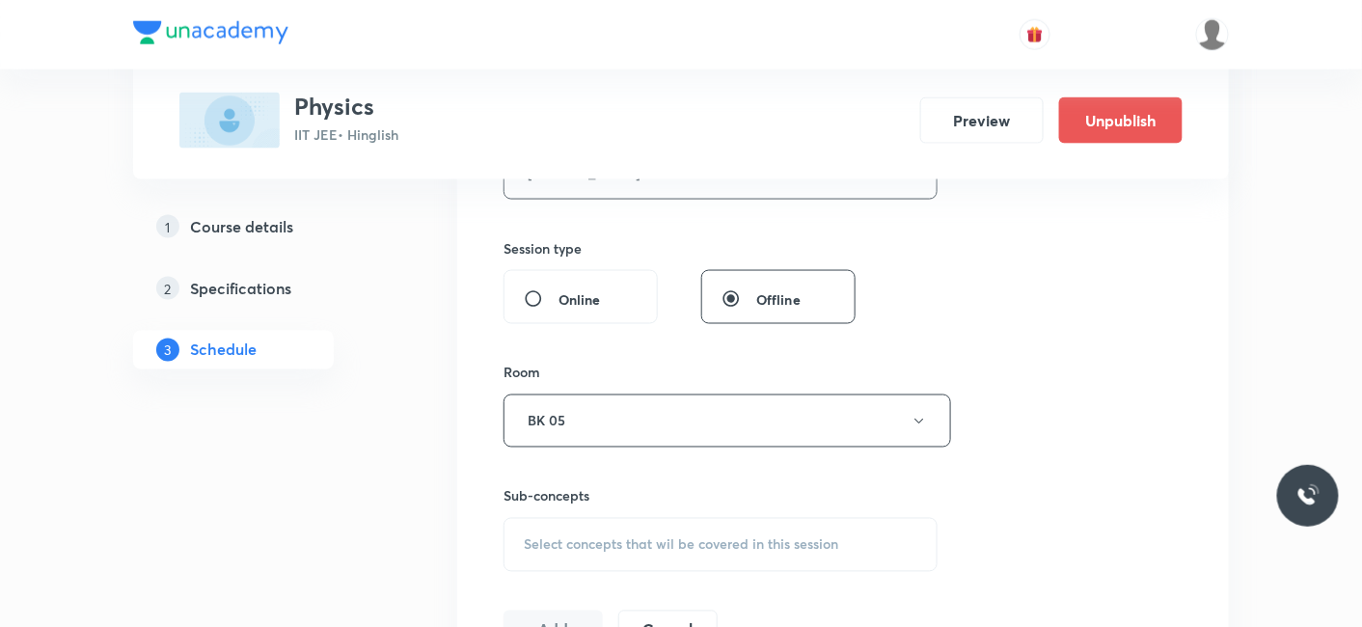
scroll to position [844, 0]
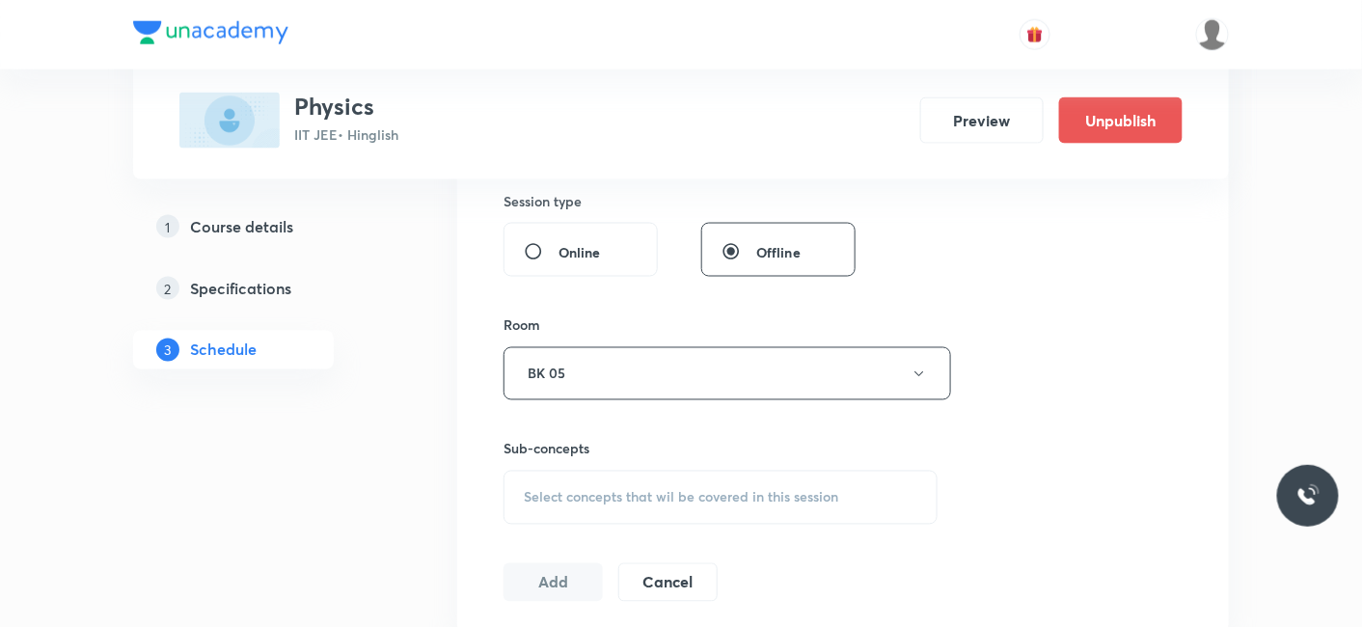
click at [622, 483] on div "Select concepts that wil be covered in this session" at bounding box center [720, 498] width 434 height 54
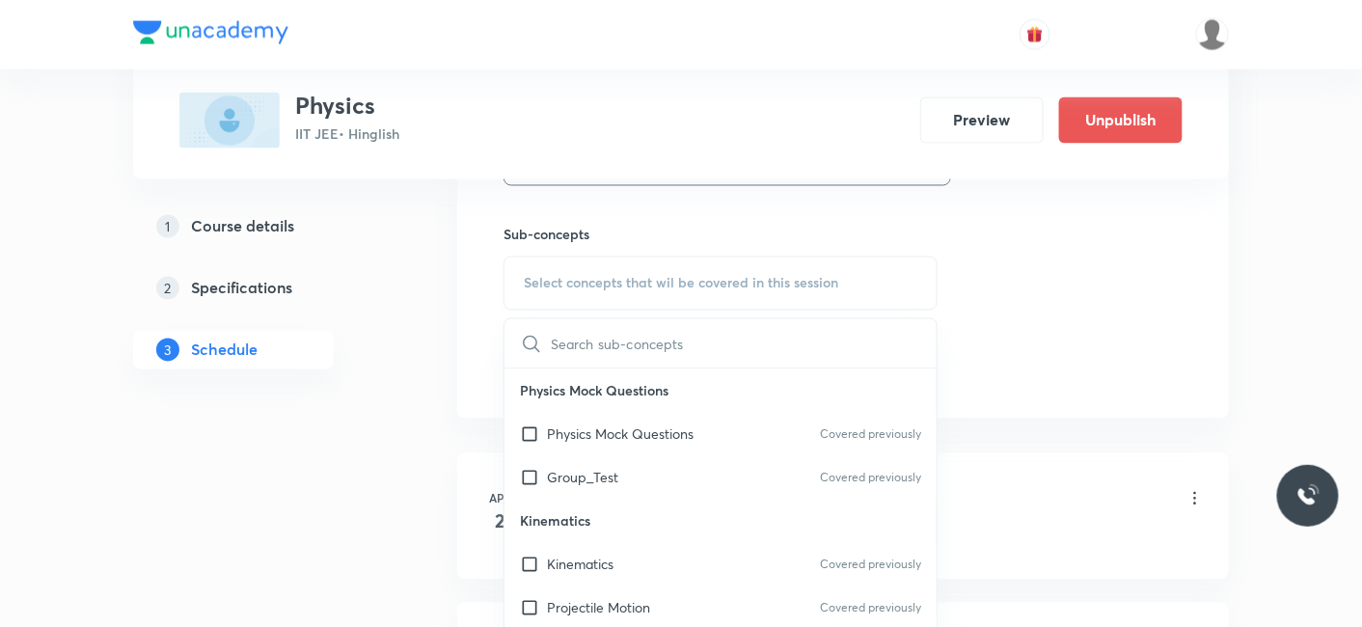
drag, startPoint x: 572, startPoint y: 466, endPoint x: 209, endPoint y: 454, distance: 362.8
click at [571, 468] on p "Group_Test" at bounding box center [582, 478] width 71 height 20
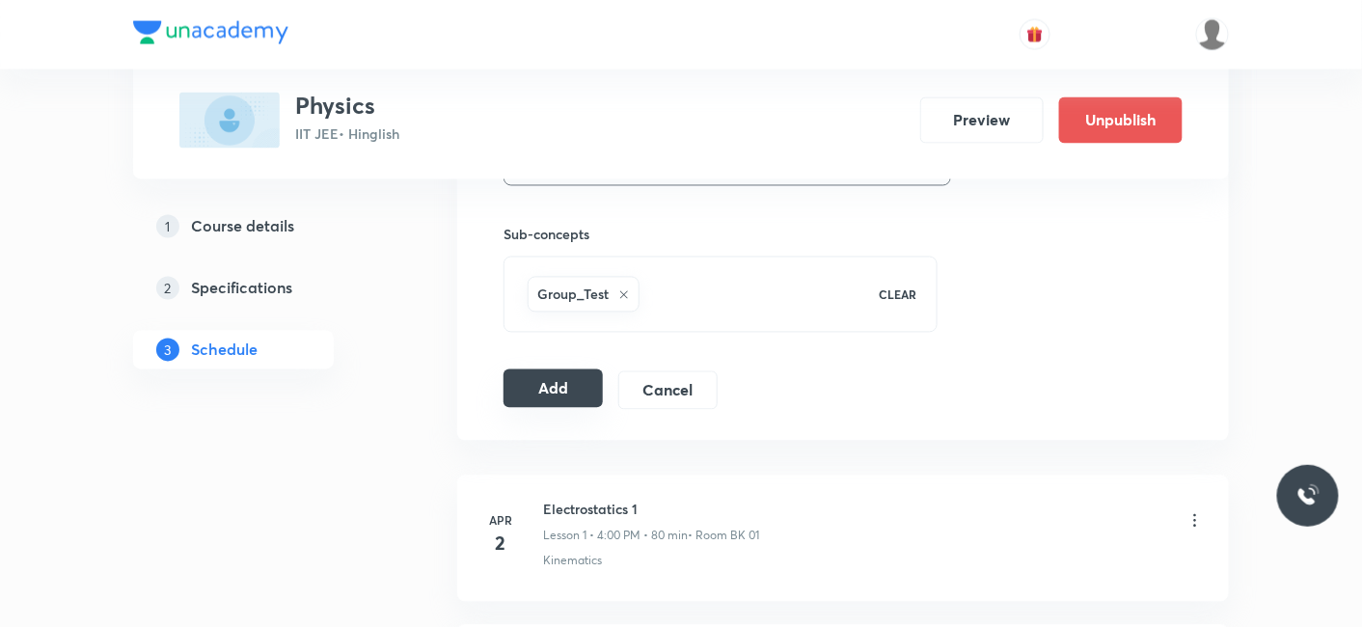
click at [542, 378] on button "Add" at bounding box center [552, 388] width 99 height 39
